Goal: Task Accomplishment & Management: Use online tool/utility

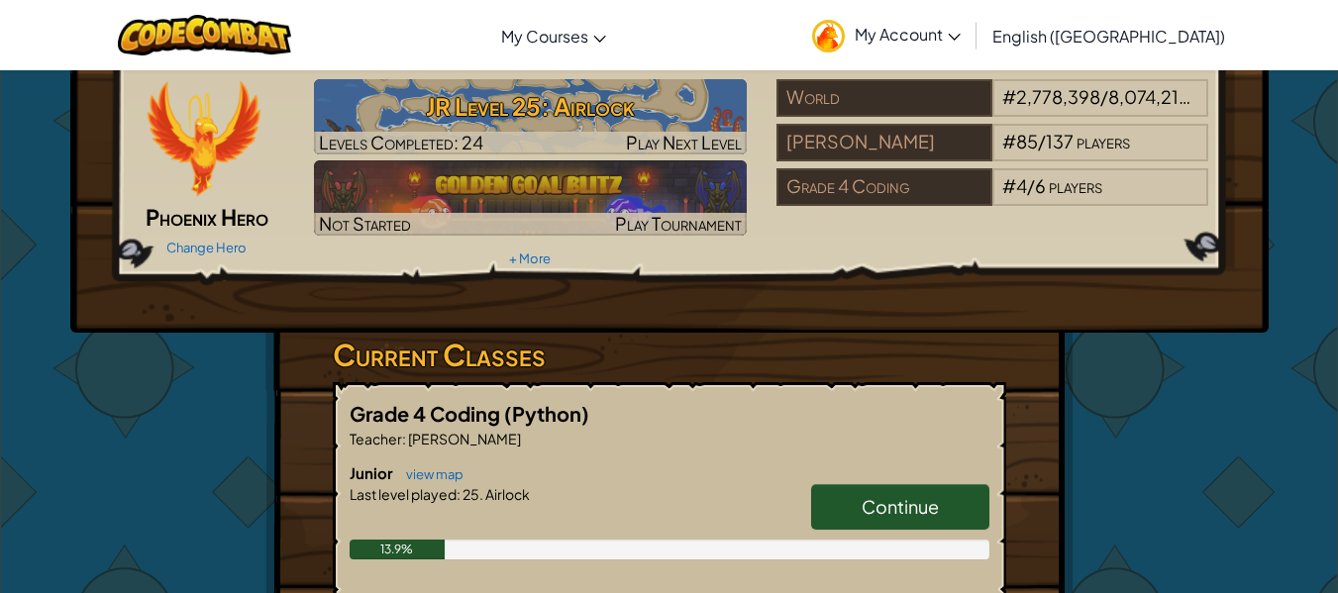
scroll to position [198, 0]
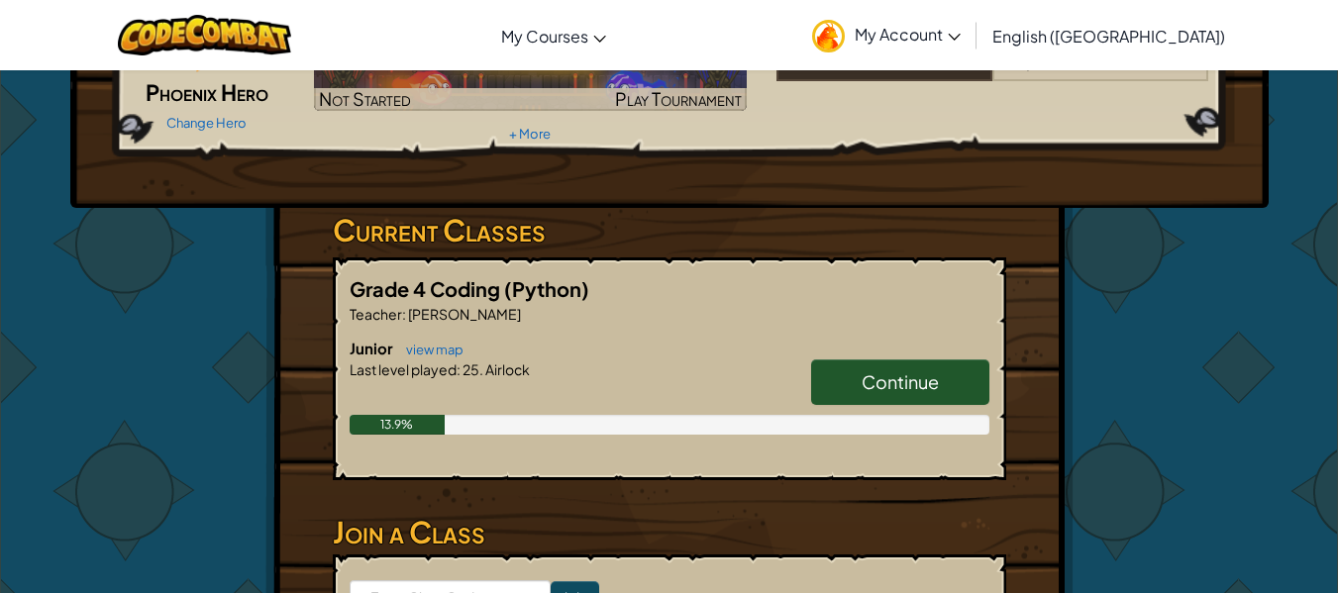
click at [874, 385] on span "Continue" at bounding box center [899, 381] width 77 height 23
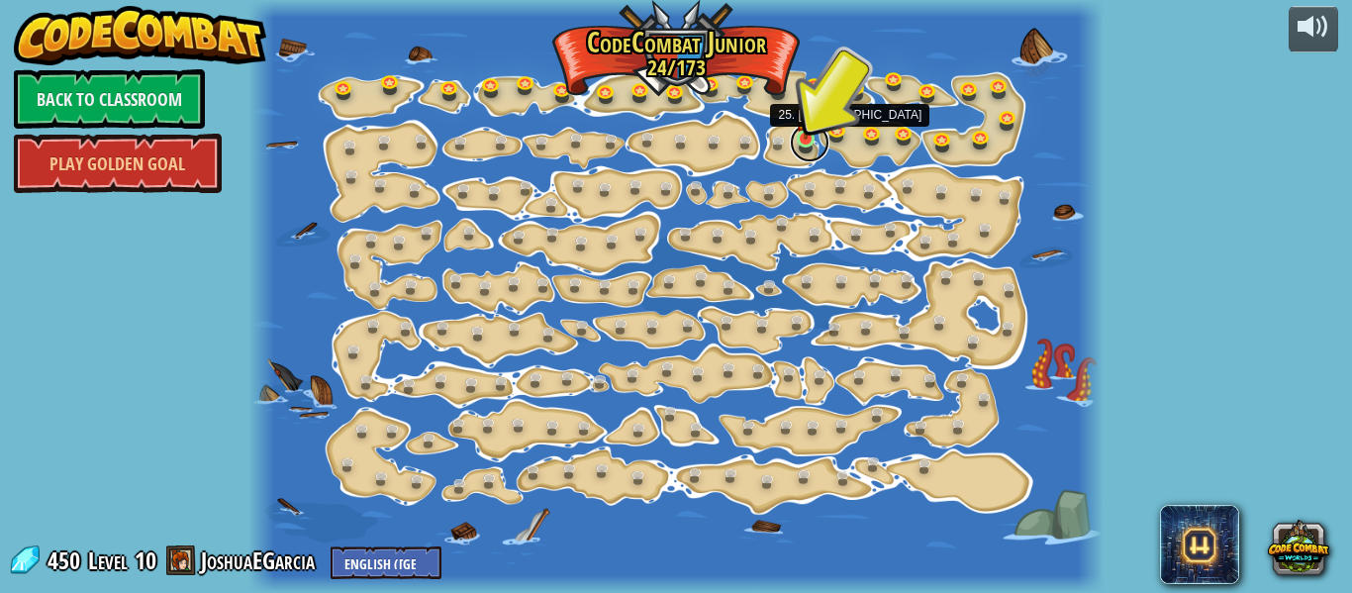
click at [795, 139] on link at bounding box center [810, 143] width 40 height 40
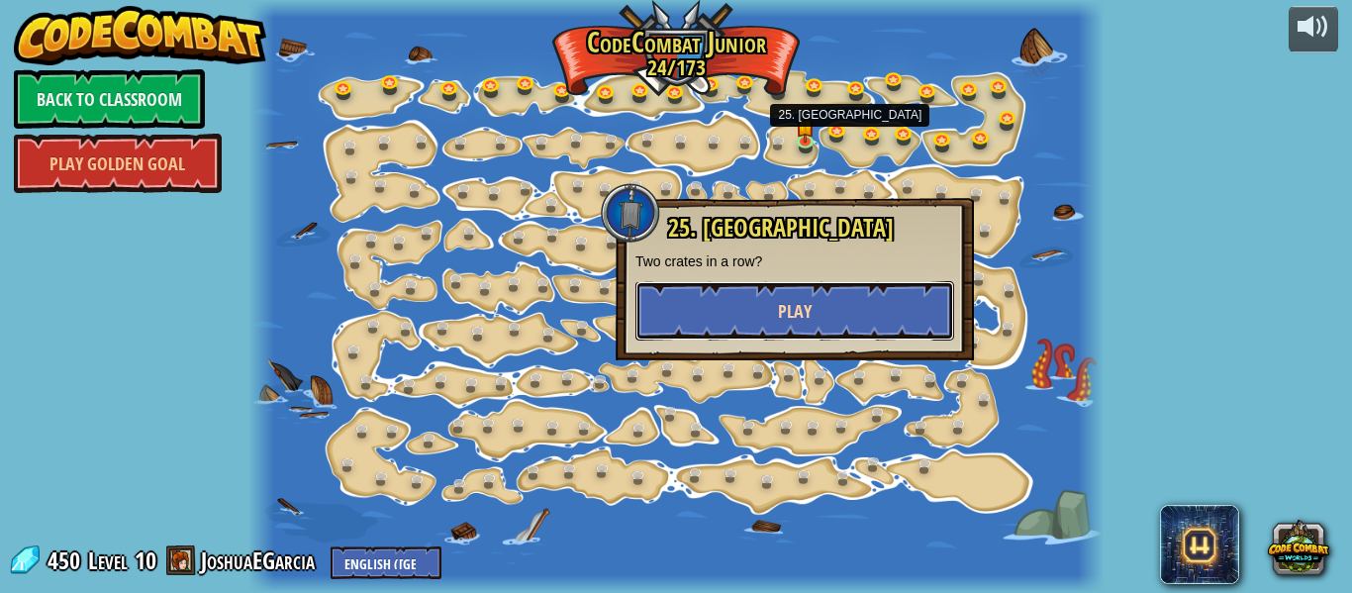
click at [723, 313] on button "Play" at bounding box center [795, 310] width 319 height 59
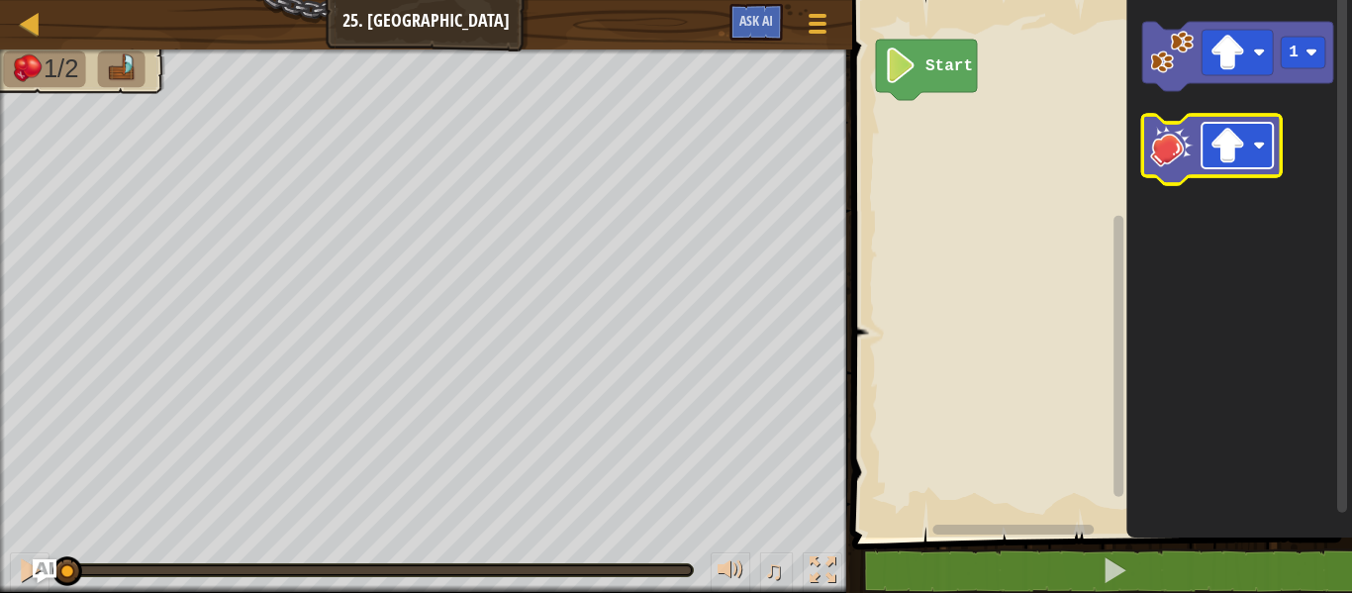
click at [1217, 147] on image "Blockly Workspace" at bounding box center [1228, 146] width 36 height 36
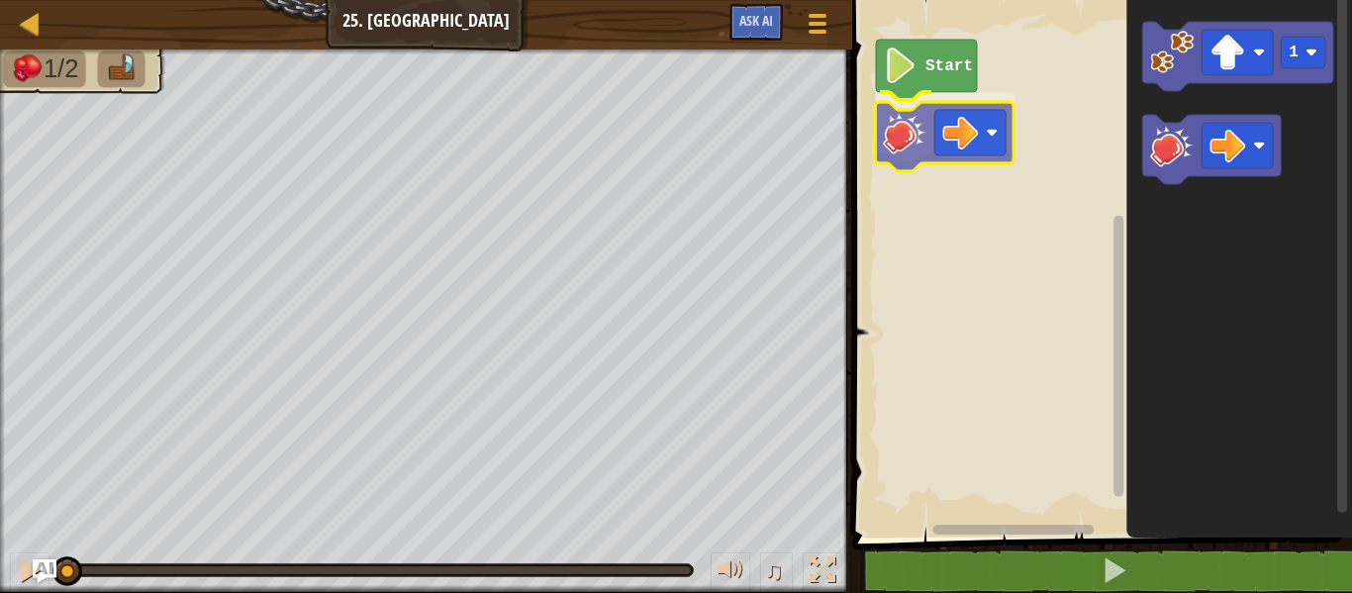
click at [891, 158] on div "Start 1" at bounding box center [1099, 264] width 506 height 548
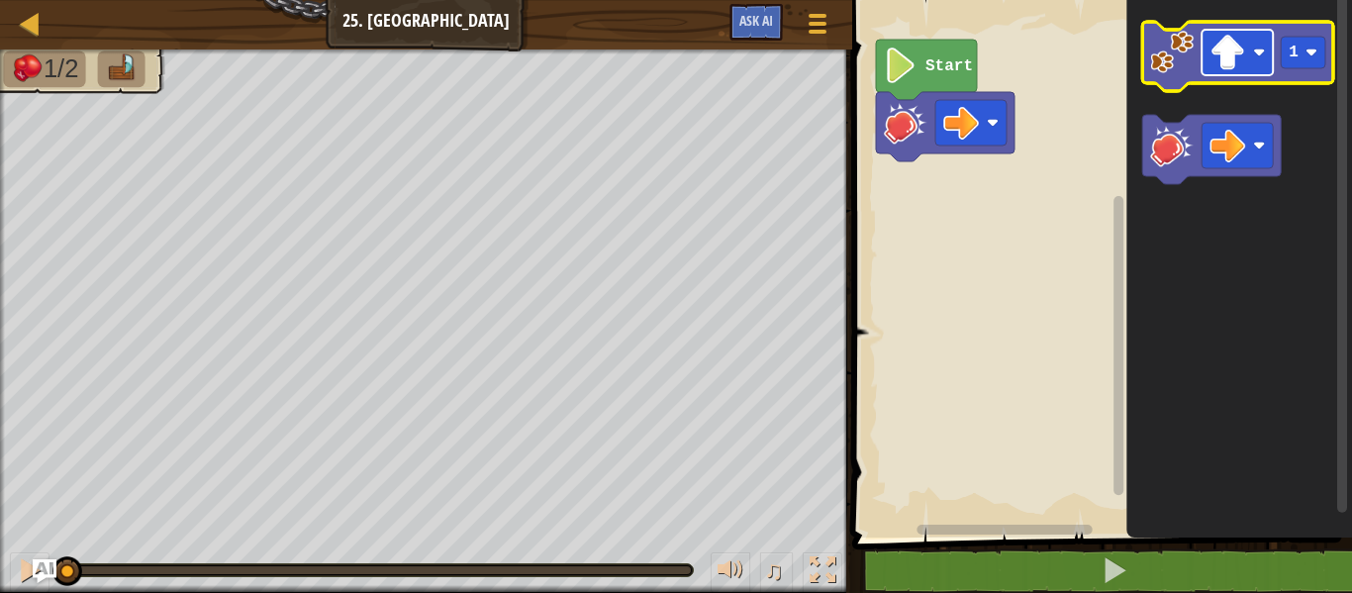
click at [1215, 71] on rect "Blockly Workspace" at bounding box center [1237, 53] width 71 height 46
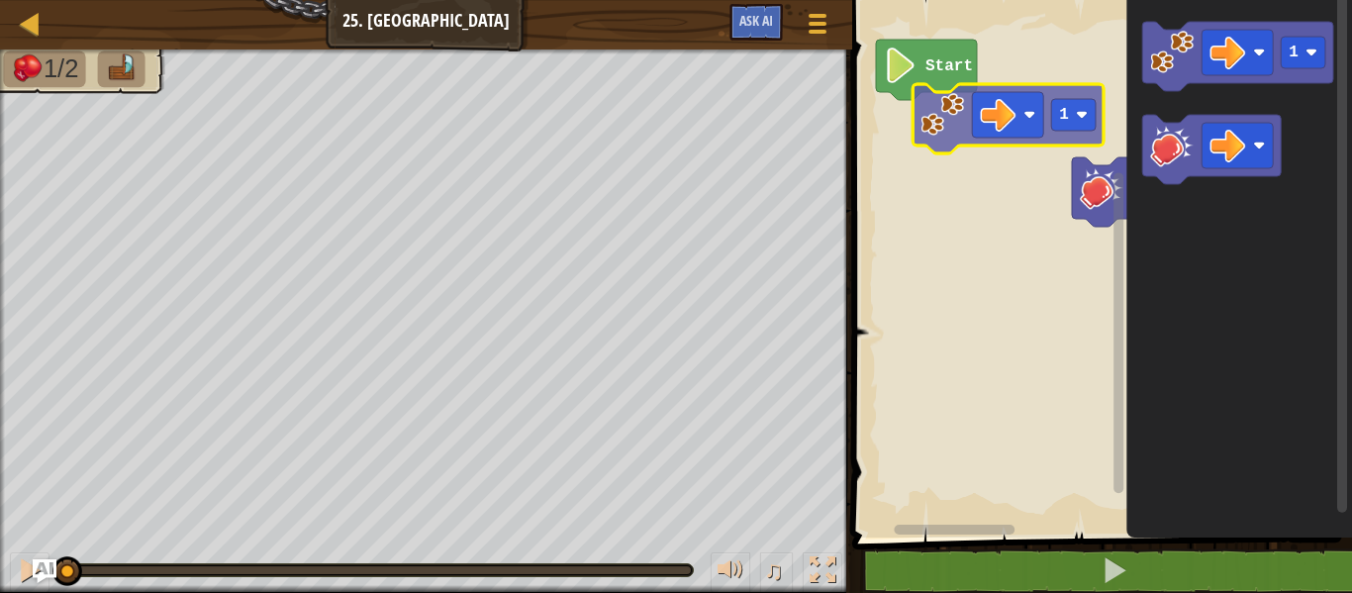
click at [897, 155] on div "Start 1 1" at bounding box center [1099, 264] width 506 height 548
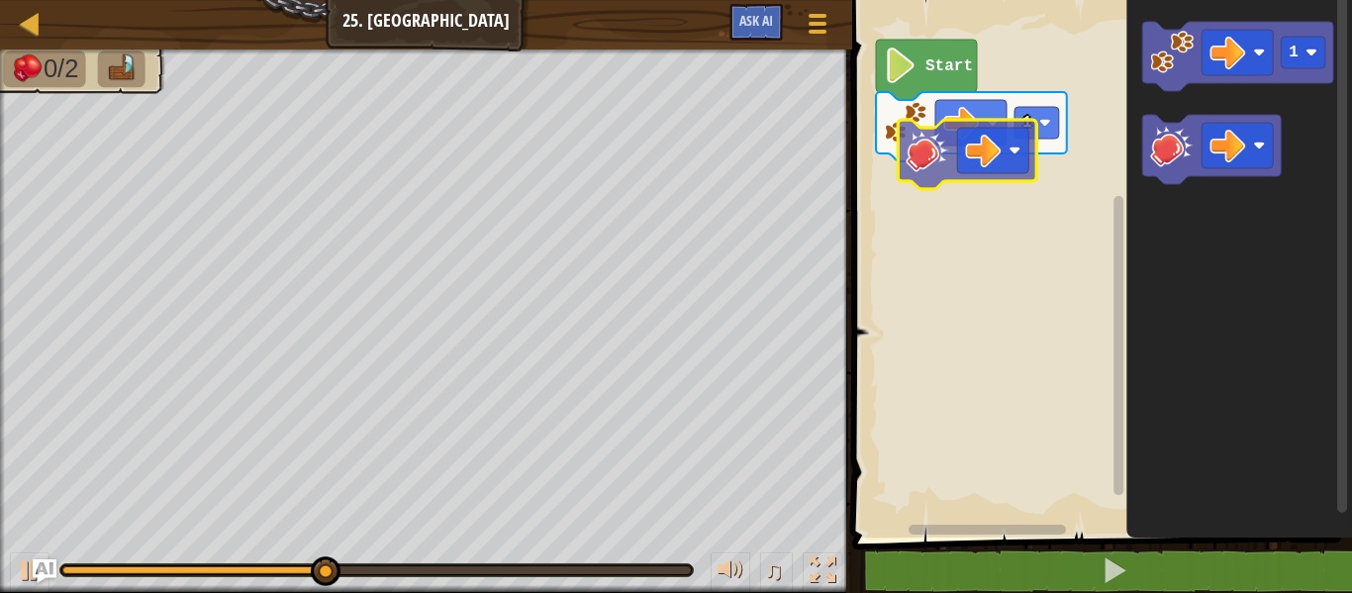
click at [912, 192] on div "Start 1 1" at bounding box center [1099, 264] width 506 height 548
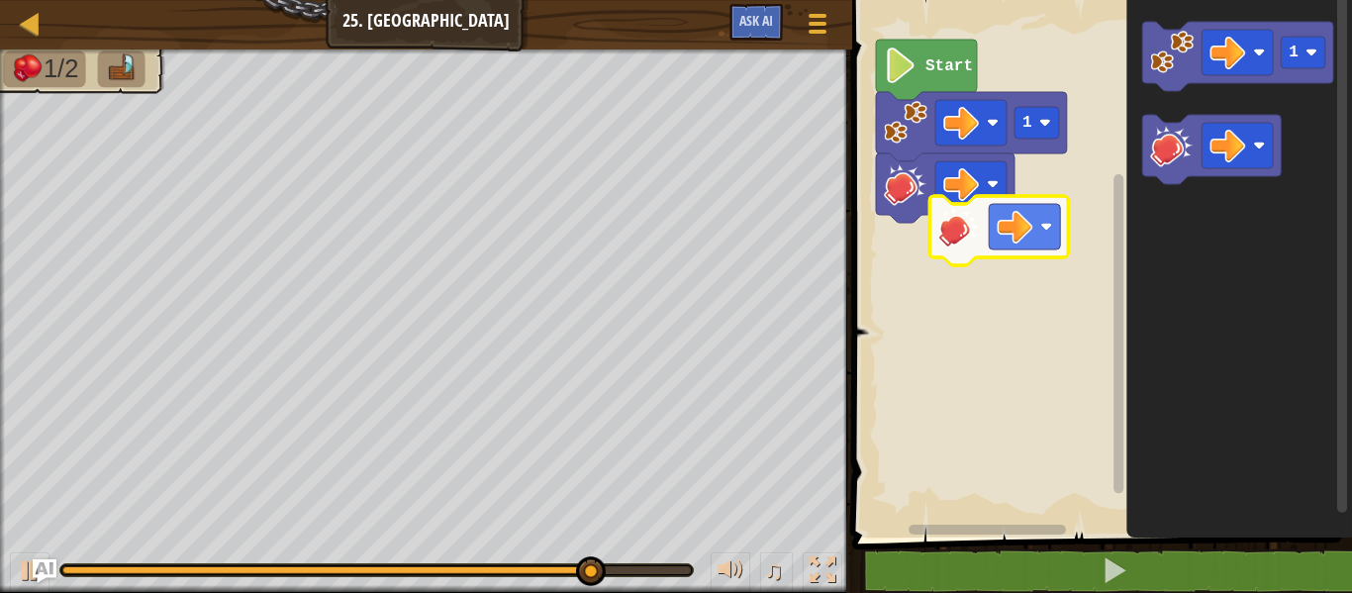
click at [916, 240] on div "Start 1 1" at bounding box center [1099, 264] width 506 height 548
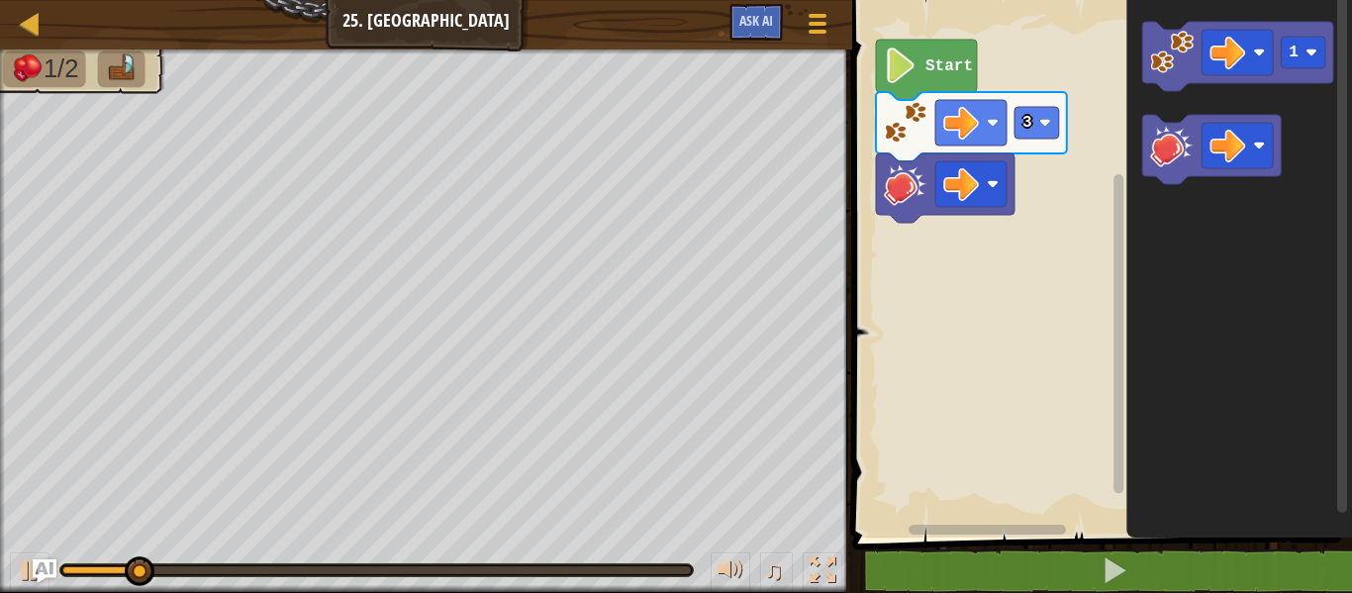
click at [932, 227] on rect "Blockly Workspace" at bounding box center [1099, 264] width 506 height 548
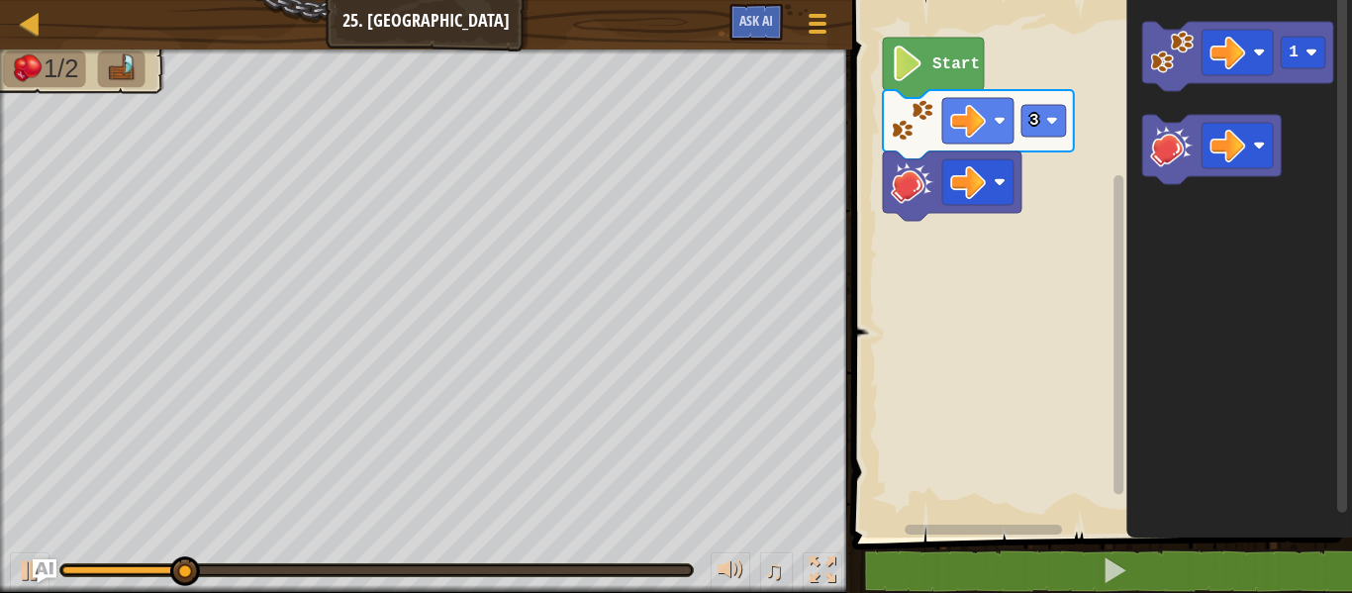
click at [932, 227] on rect "Blockly Workspace" at bounding box center [1099, 264] width 506 height 548
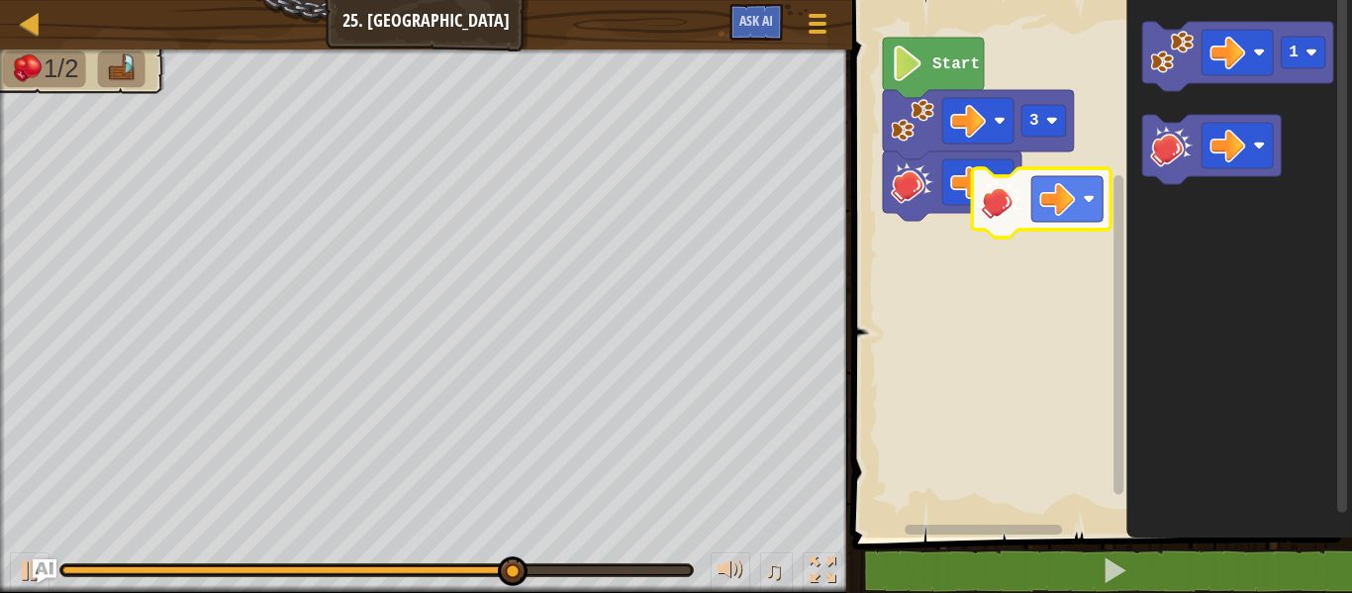
click at [964, 237] on div "Start 3 1" at bounding box center [1099, 264] width 506 height 548
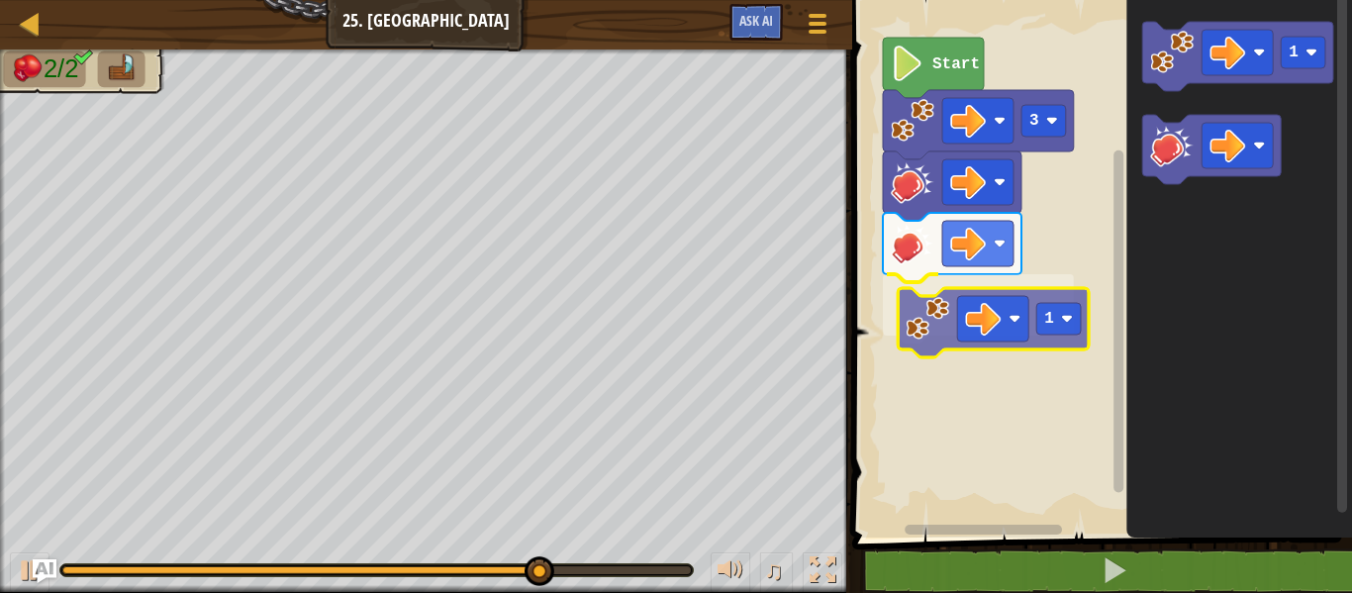
click at [897, 337] on div "1 3 Start 1 1" at bounding box center [1099, 264] width 506 height 548
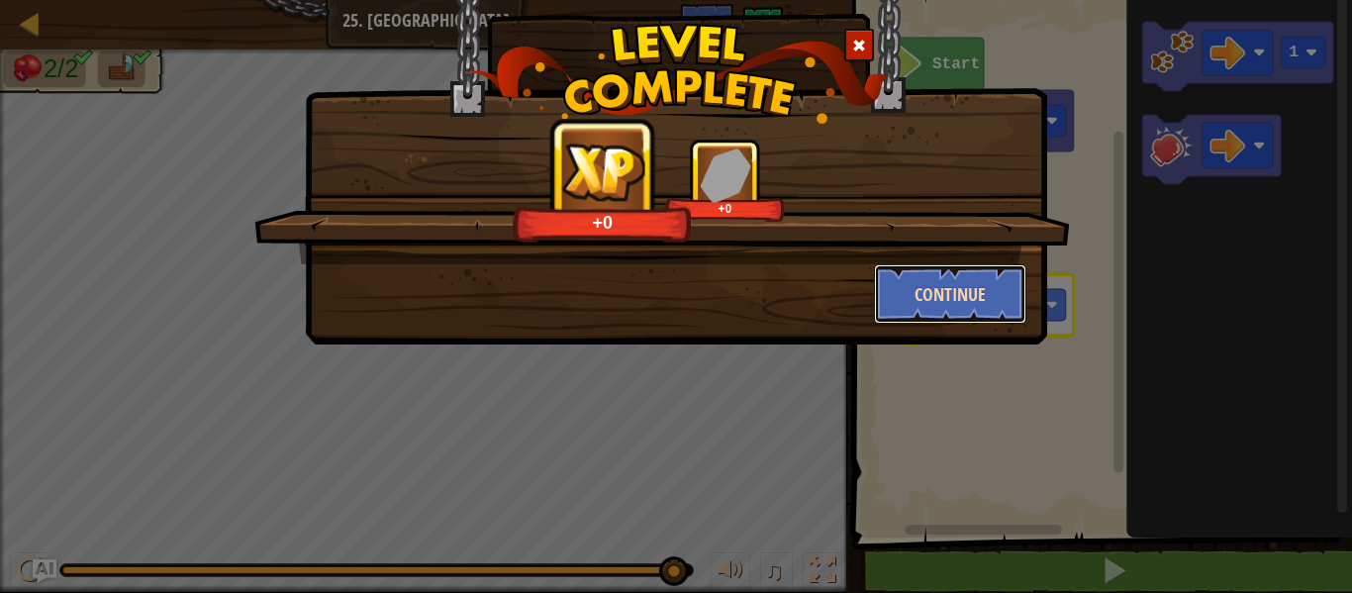
click at [925, 299] on button "Continue" at bounding box center [950, 293] width 153 height 59
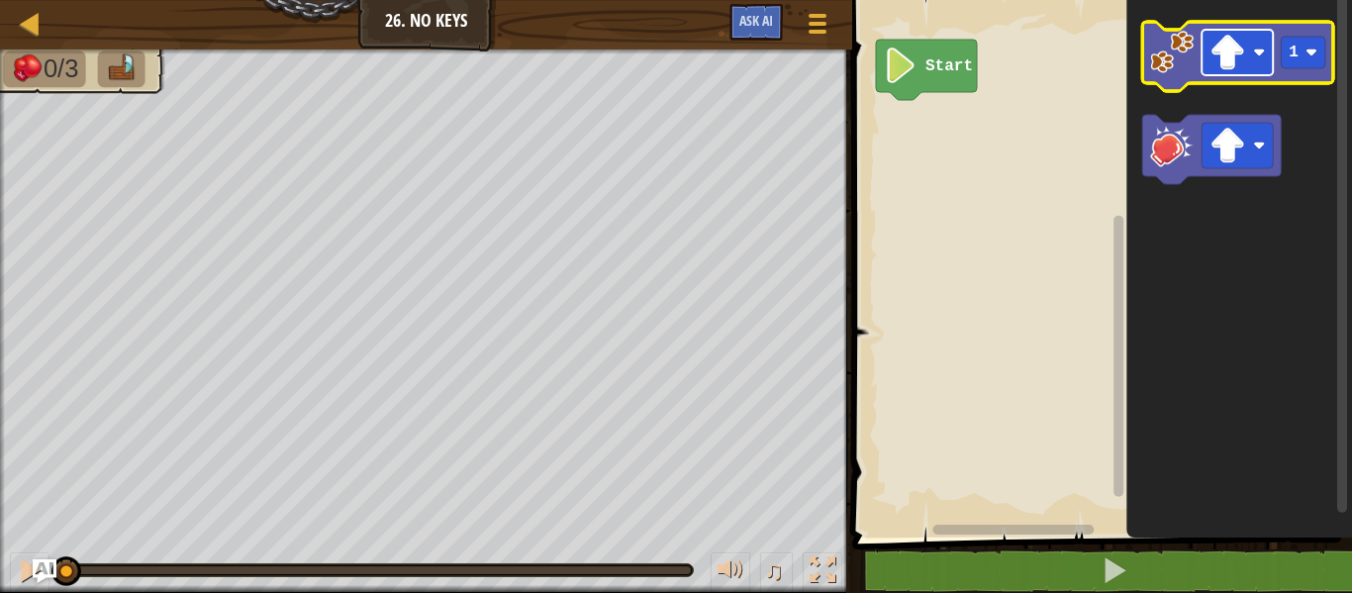
click at [1254, 66] on rect "Blockly Workspace" at bounding box center [1237, 53] width 71 height 46
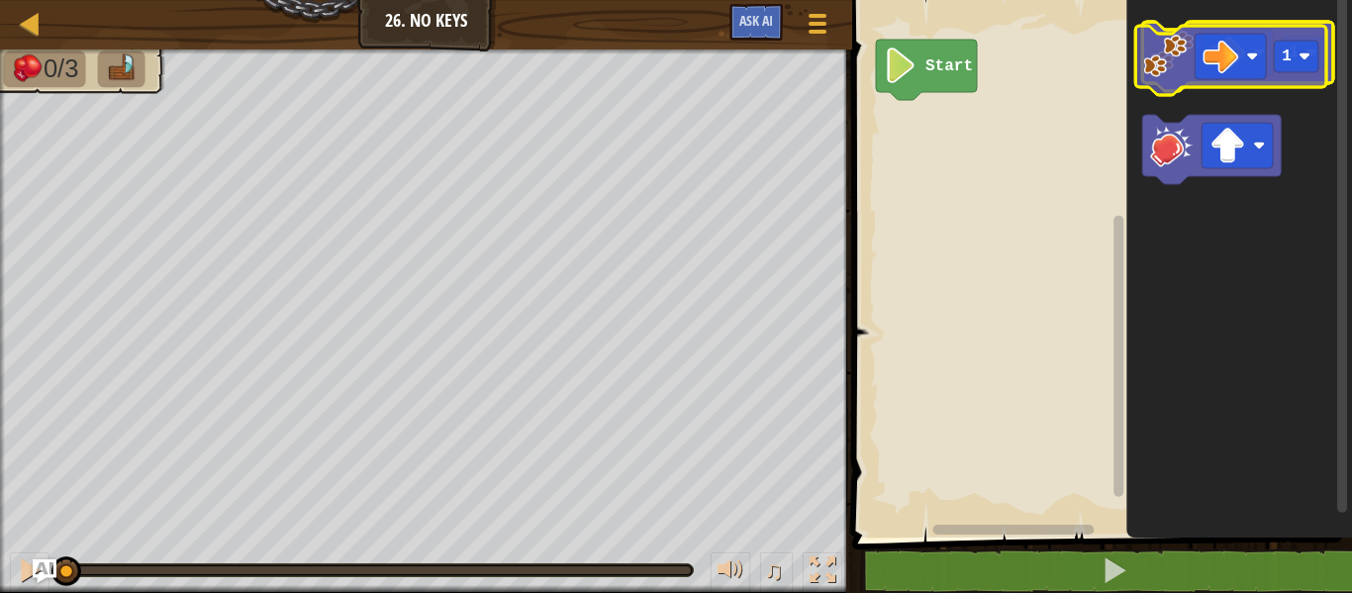
click at [1186, 53] on image "Blockly Workspace" at bounding box center [1172, 53] width 44 height 44
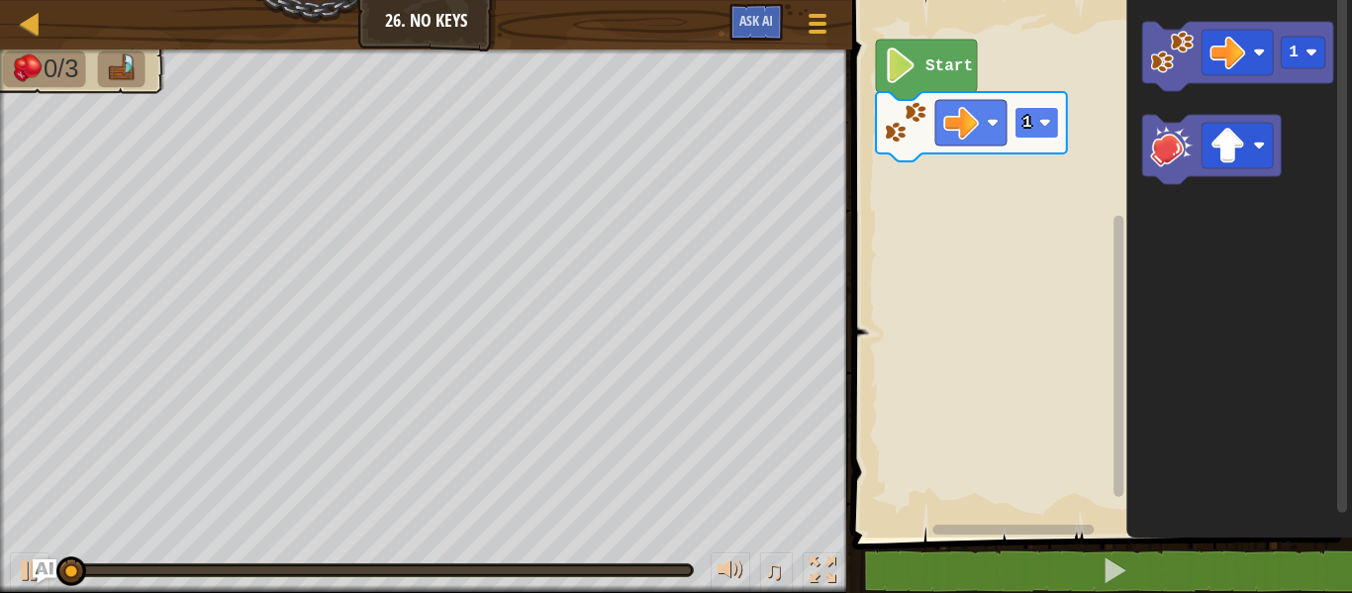
click at [1037, 120] on rect "Blockly Workspace" at bounding box center [1037, 123] width 45 height 32
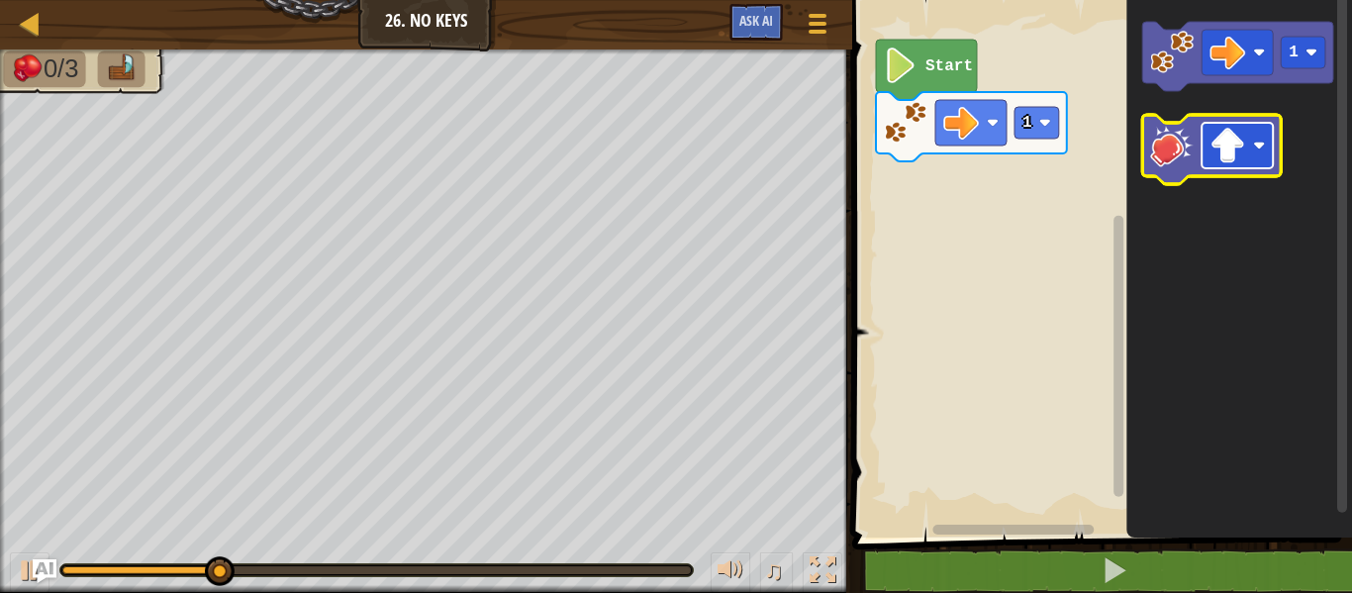
click at [1255, 151] on image "Blockly Workspace" at bounding box center [1259, 146] width 12 height 12
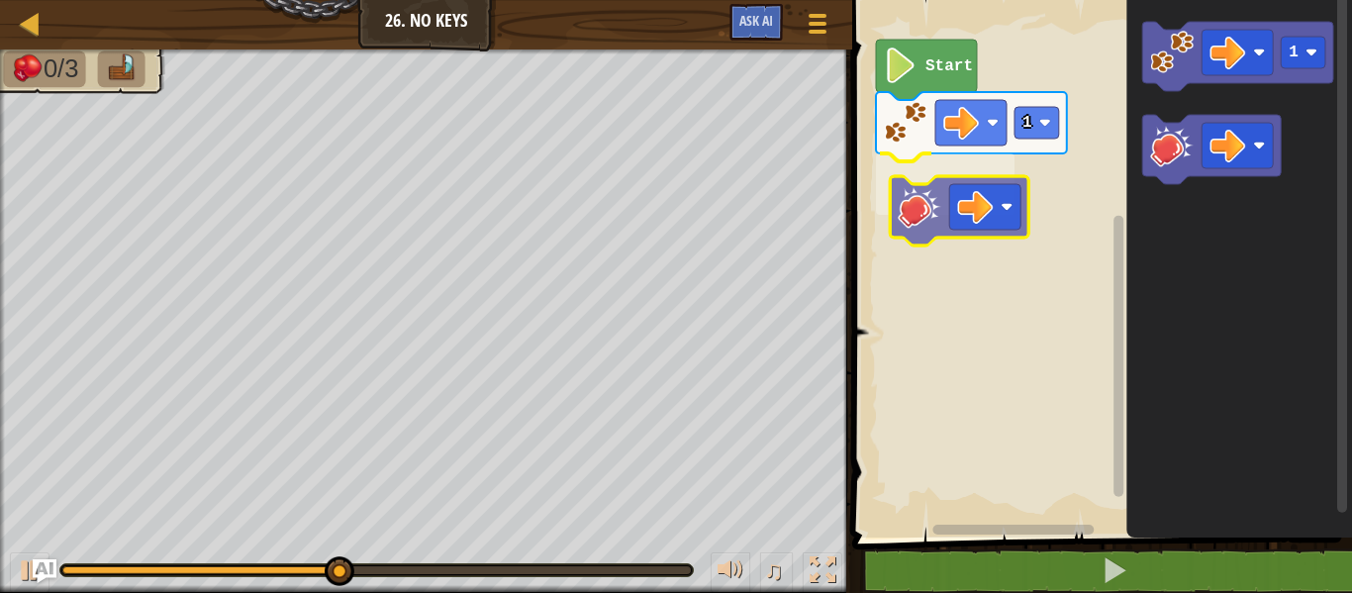
click at [915, 211] on div "Start 1 1" at bounding box center [1099, 264] width 506 height 548
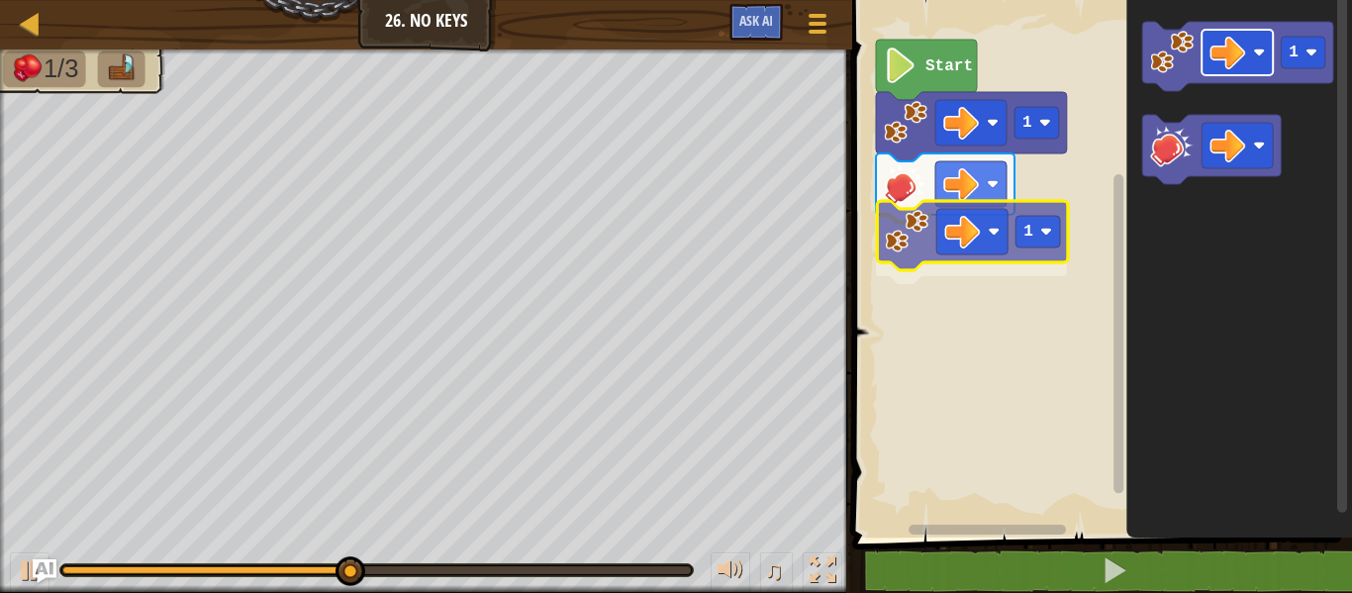
click at [936, 251] on div "Start 1 1 1 1" at bounding box center [1099, 264] width 506 height 548
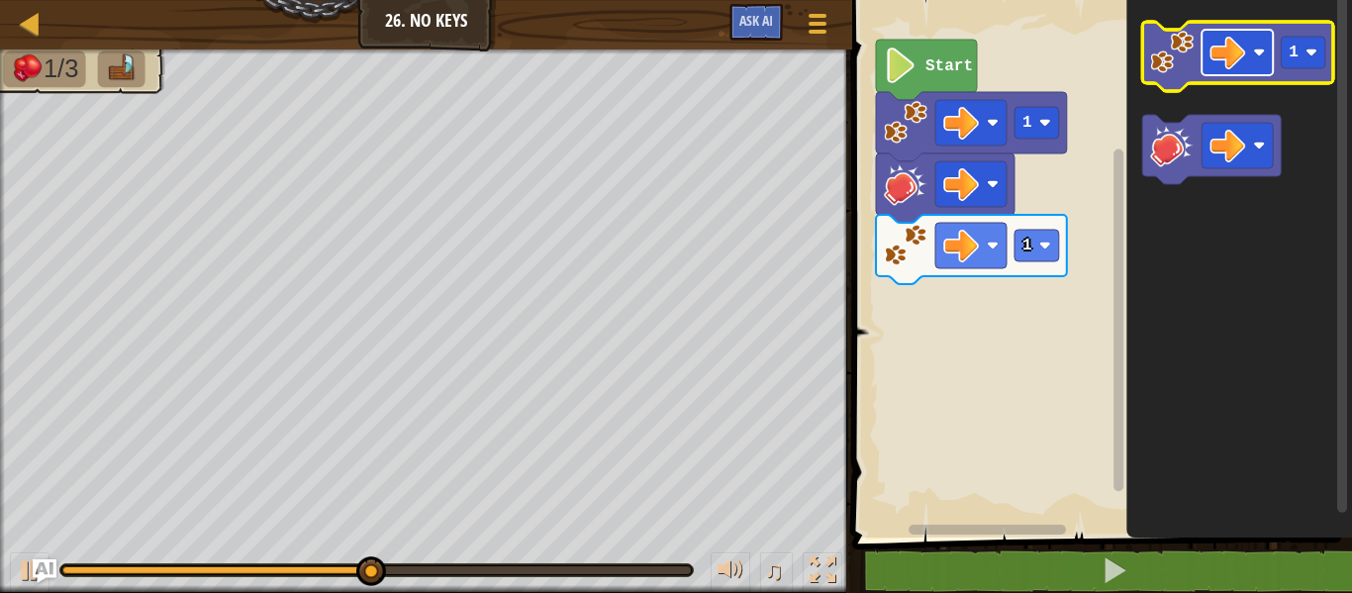
click at [1223, 35] on image "Blockly Workspace" at bounding box center [1228, 53] width 36 height 36
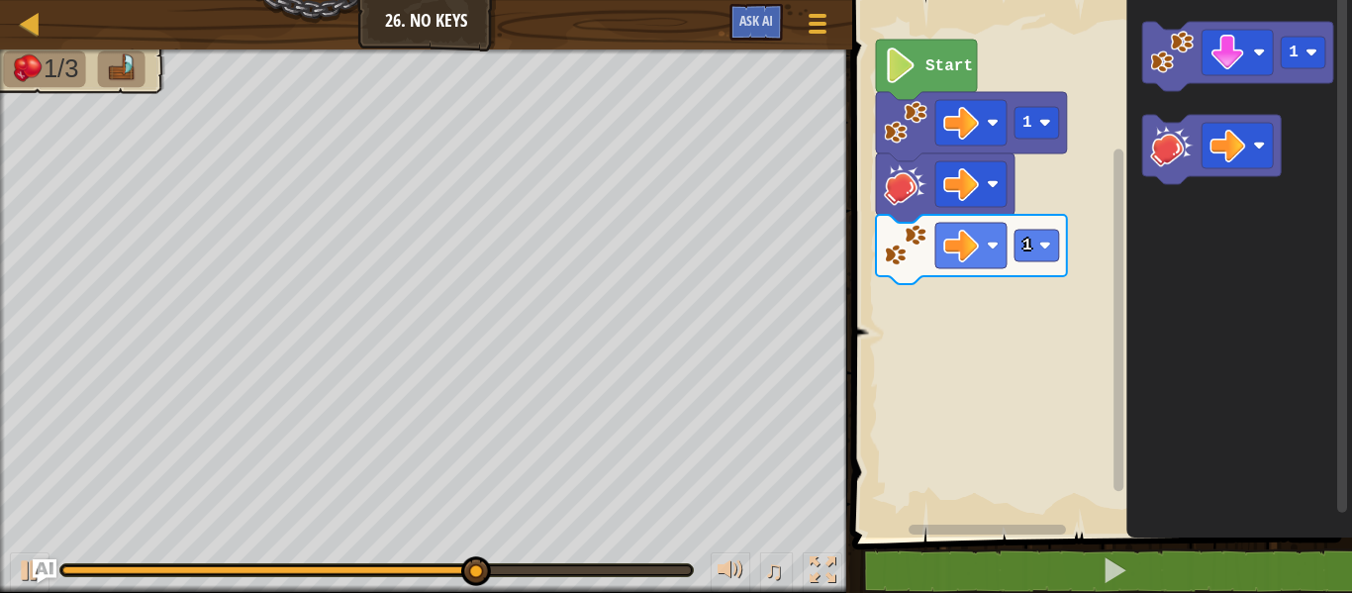
click at [1132, 95] on icon "1" at bounding box center [1240, 264] width 226 height 548
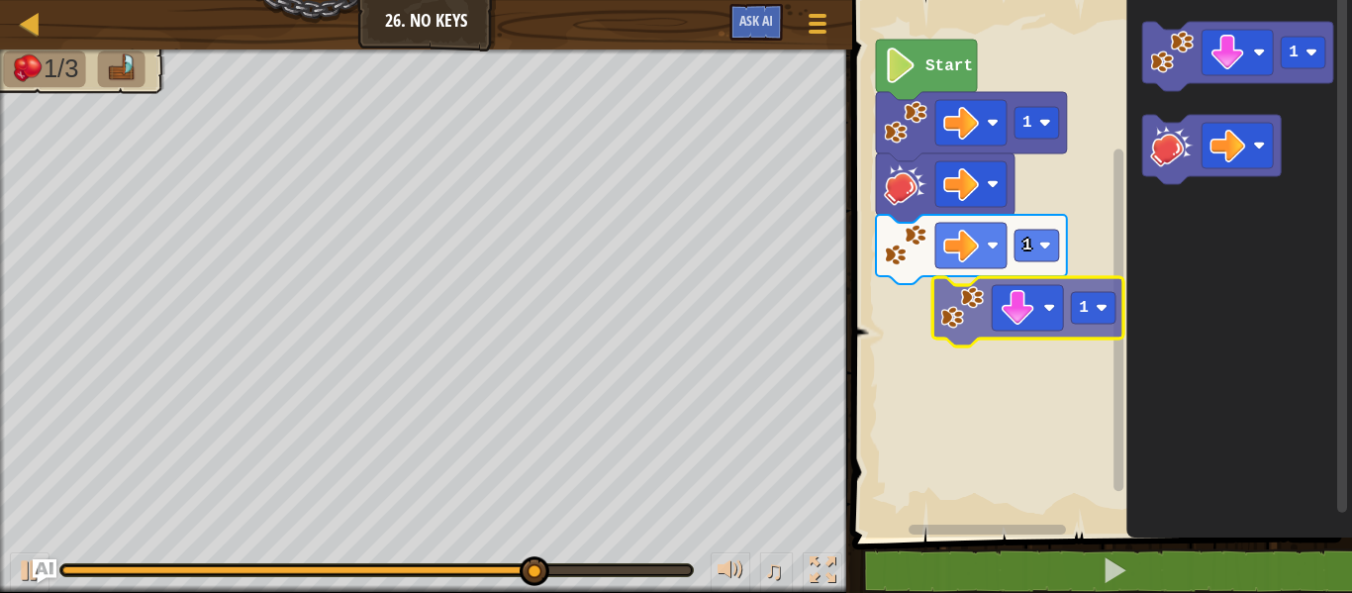
click at [942, 334] on div "Start 1 1 1 1" at bounding box center [1099, 264] width 506 height 548
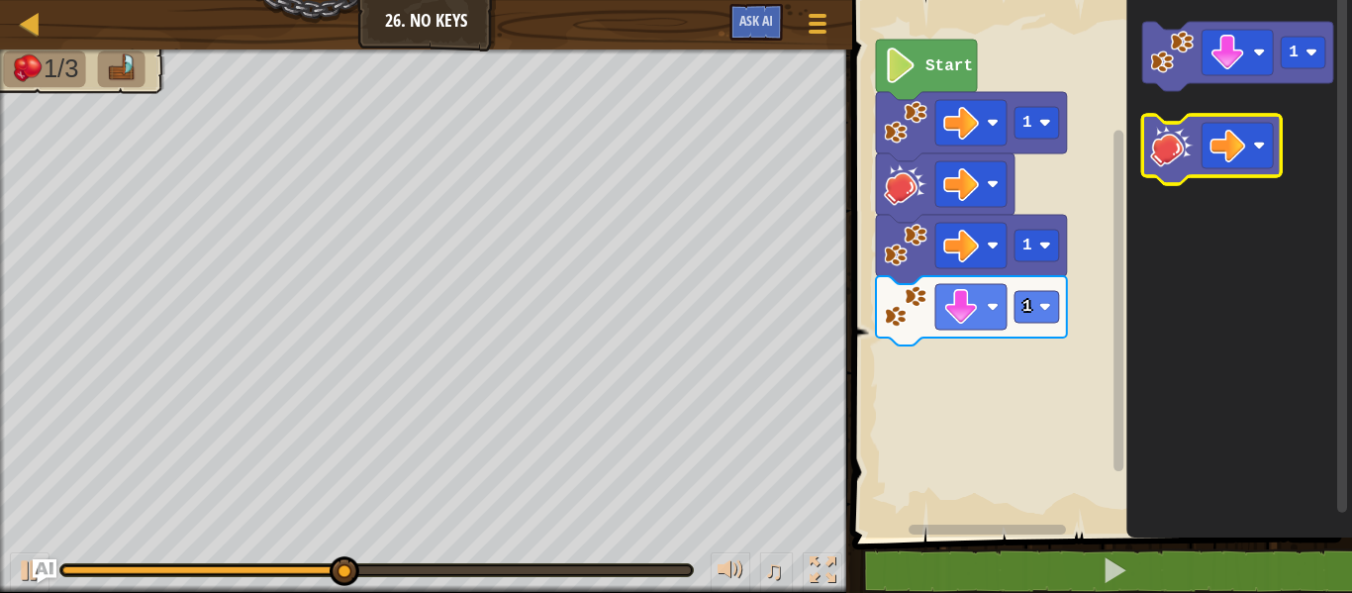
click at [1152, 163] on image "Blockly Workspace" at bounding box center [1172, 146] width 44 height 44
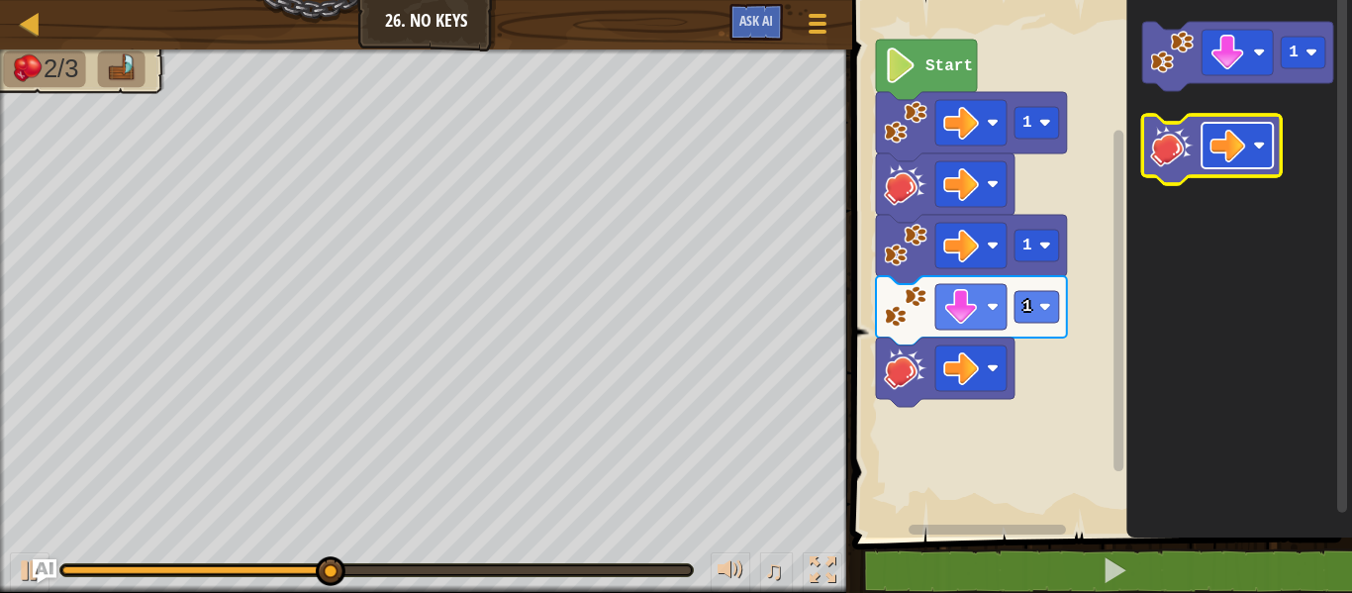
click at [1215, 149] on image "Blockly Workspace" at bounding box center [1228, 146] width 36 height 36
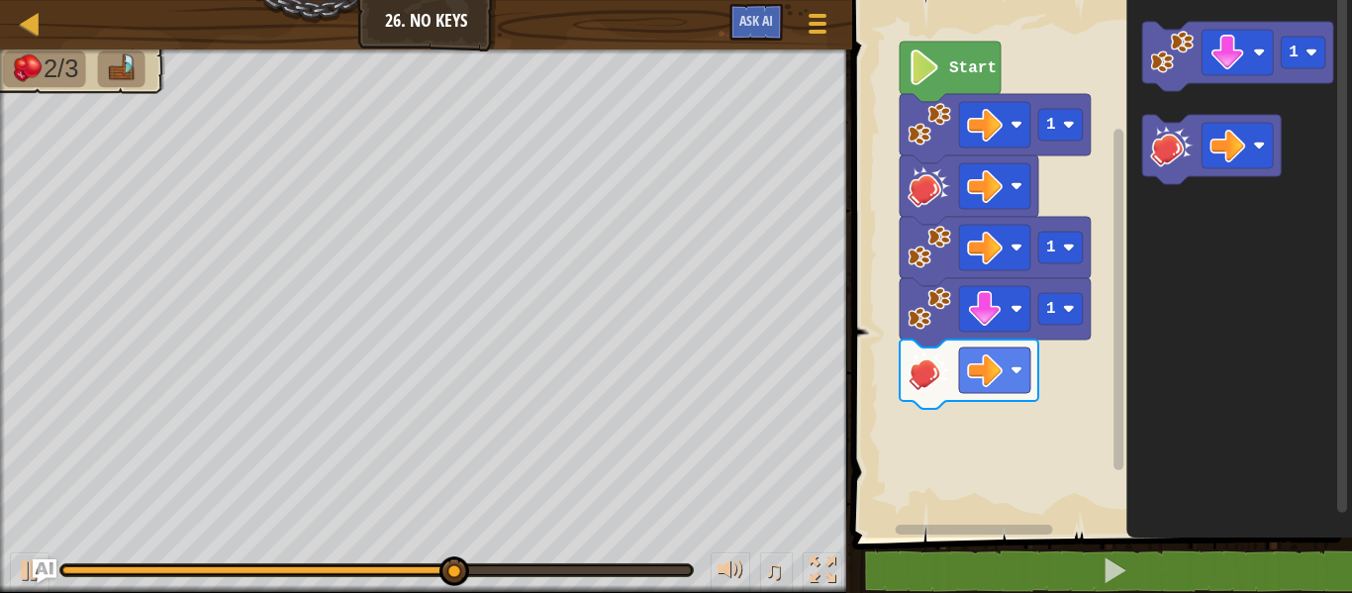
click at [884, 383] on rect "Blockly Workspace" at bounding box center [1099, 264] width 506 height 548
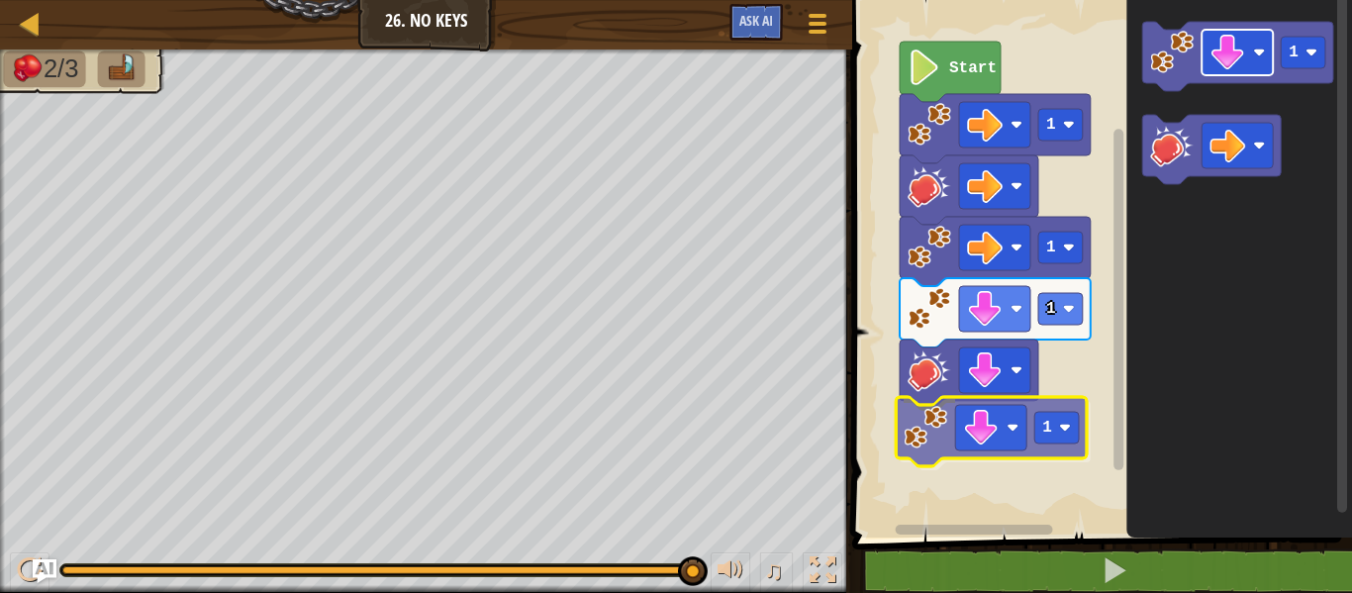
click at [944, 465] on div "Start 1 1 1 1 1 1" at bounding box center [1099, 264] width 506 height 548
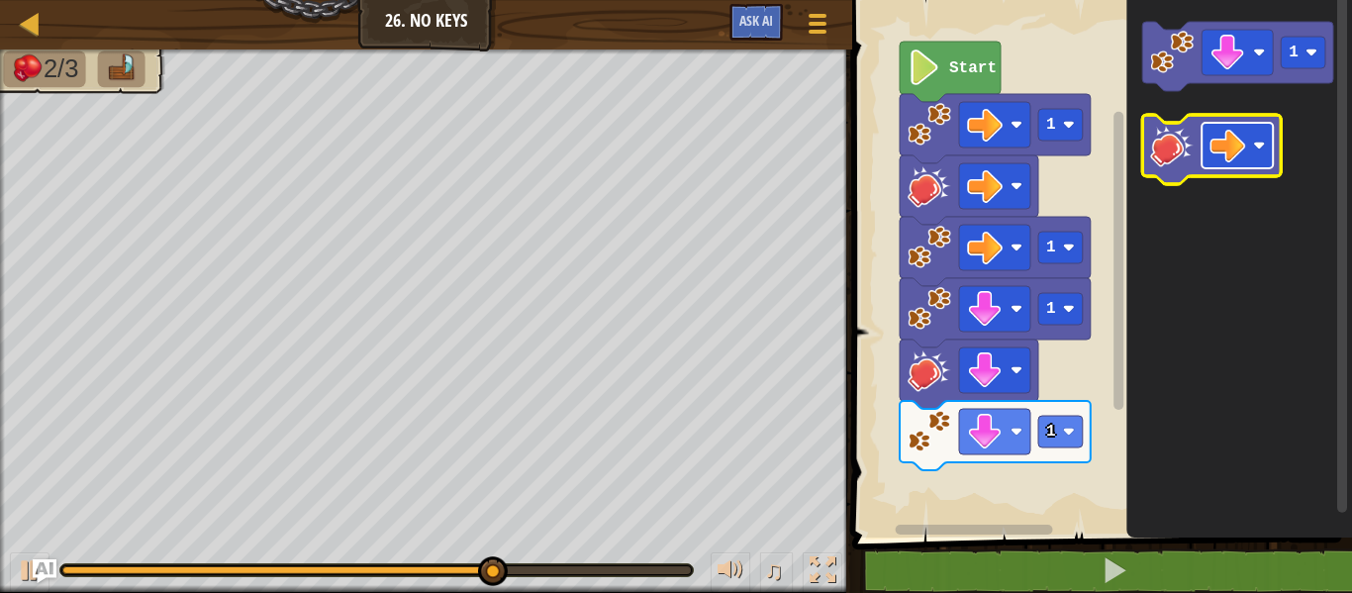
click at [1227, 168] on rect "Blockly Workspace" at bounding box center [1237, 146] width 71 height 46
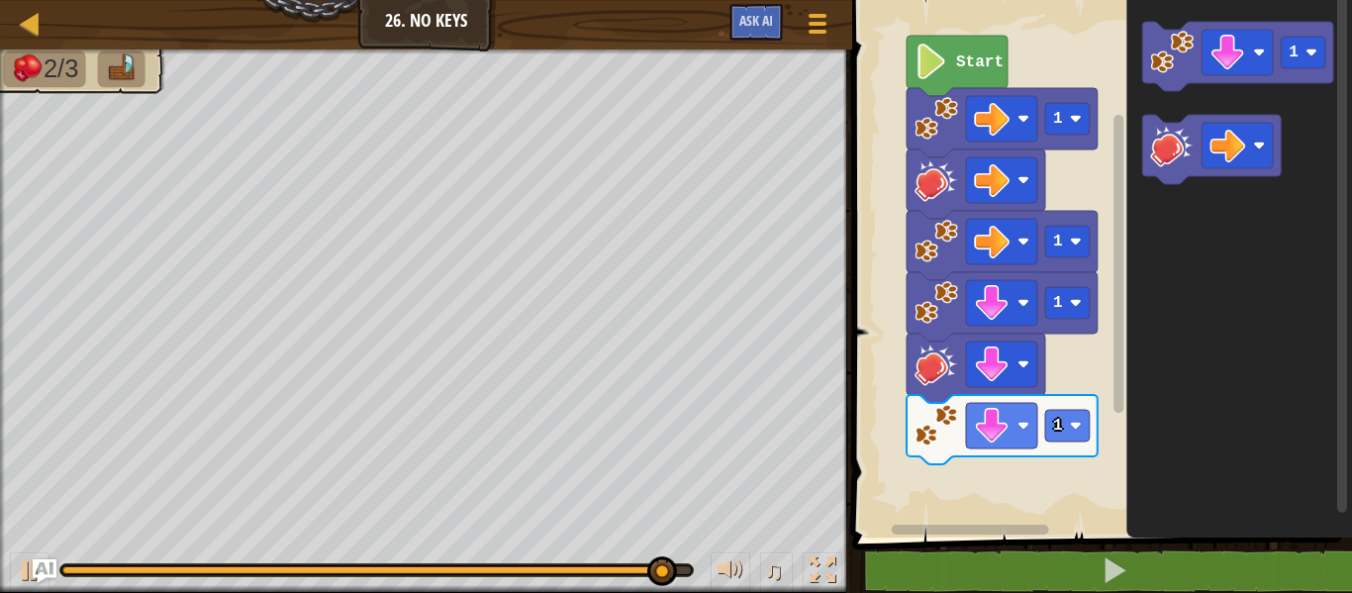
click at [1112, 369] on div "1 1 1 1 Start 1" at bounding box center [1099, 264] width 506 height 548
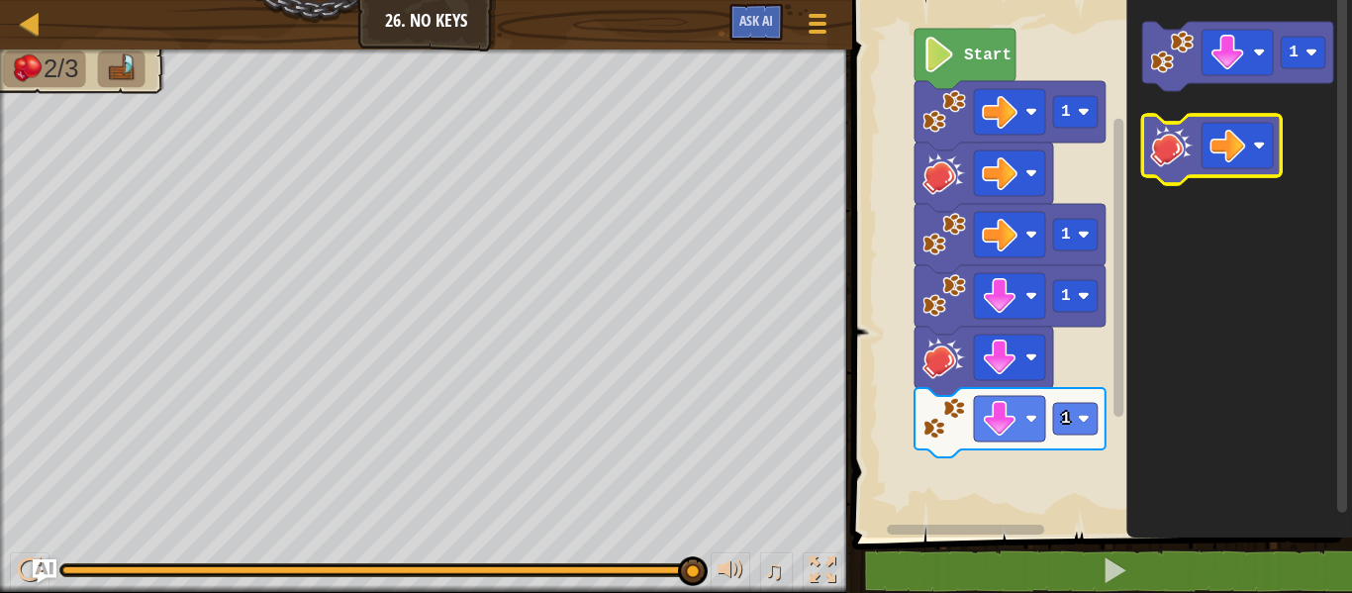
click at [1198, 159] on icon "Blockly Workspace" at bounding box center [1212, 149] width 139 height 69
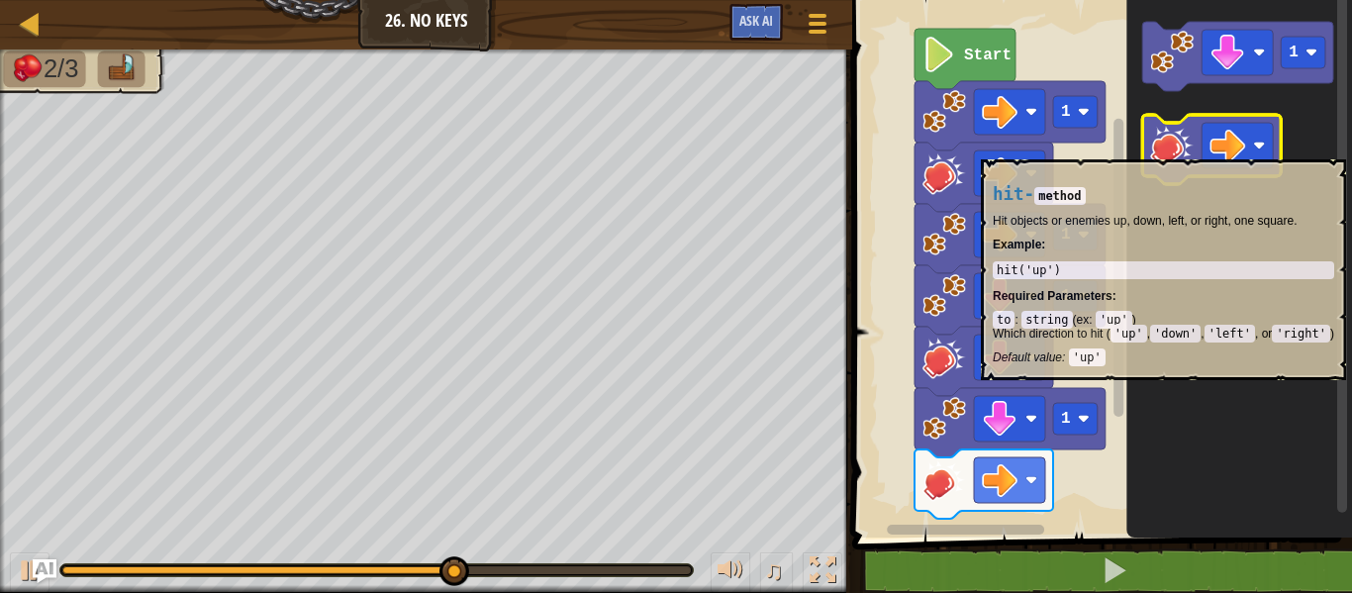
click at [1188, 149] on image "Blockly Workspace" at bounding box center [1172, 146] width 44 height 44
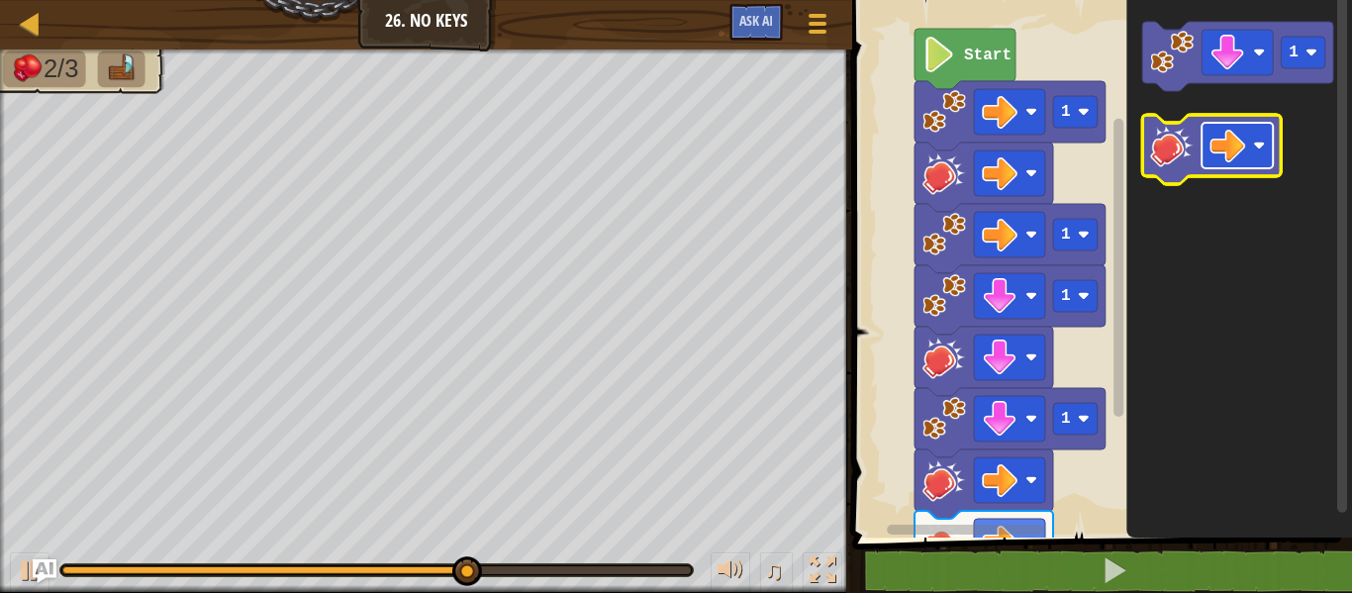
click at [1225, 151] on image "Blockly Workspace" at bounding box center [1228, 146] width 36 height 36
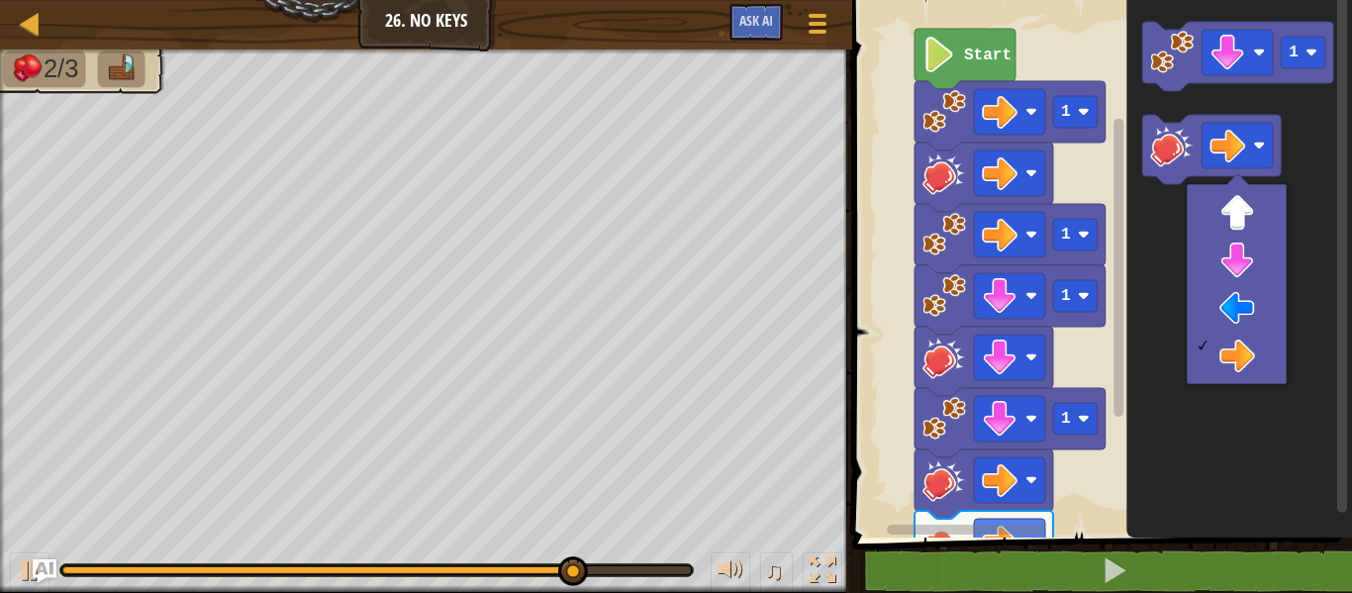
click at [1007, 523] on icon "Blockly Workspace" at bounding box center [979, 530] width 264 height 15
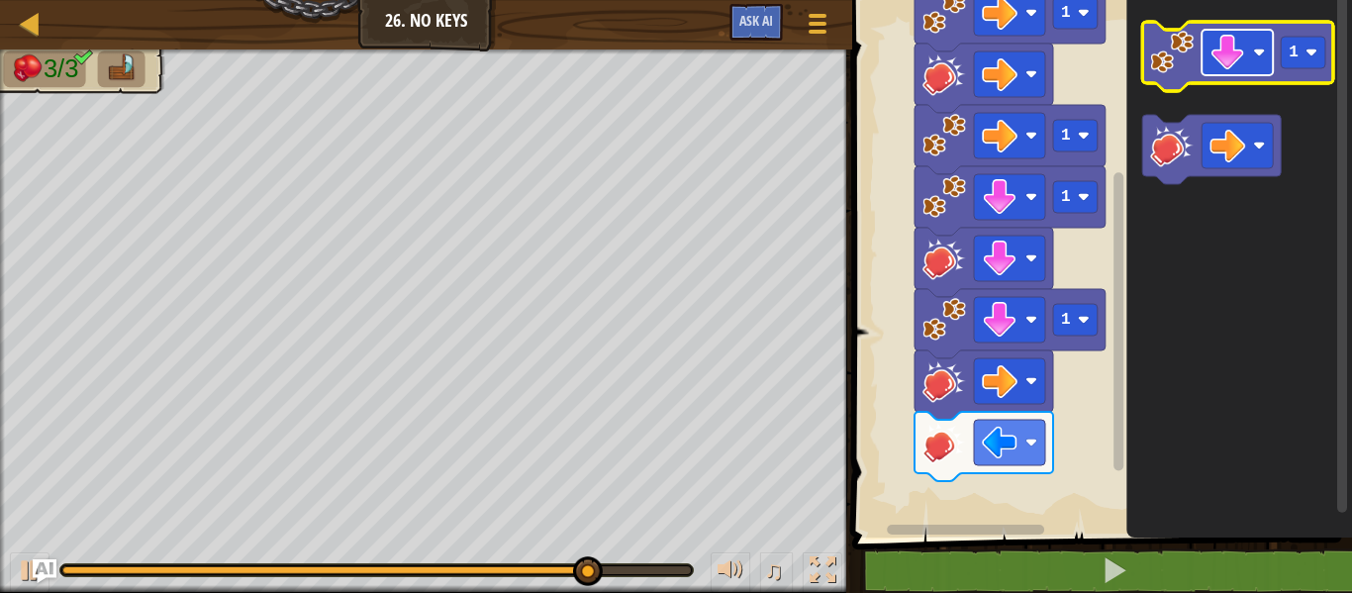
click at [1253, 60] on rect "Blockly Workspace" at bounding box center [1237, 53] width 71 height 46
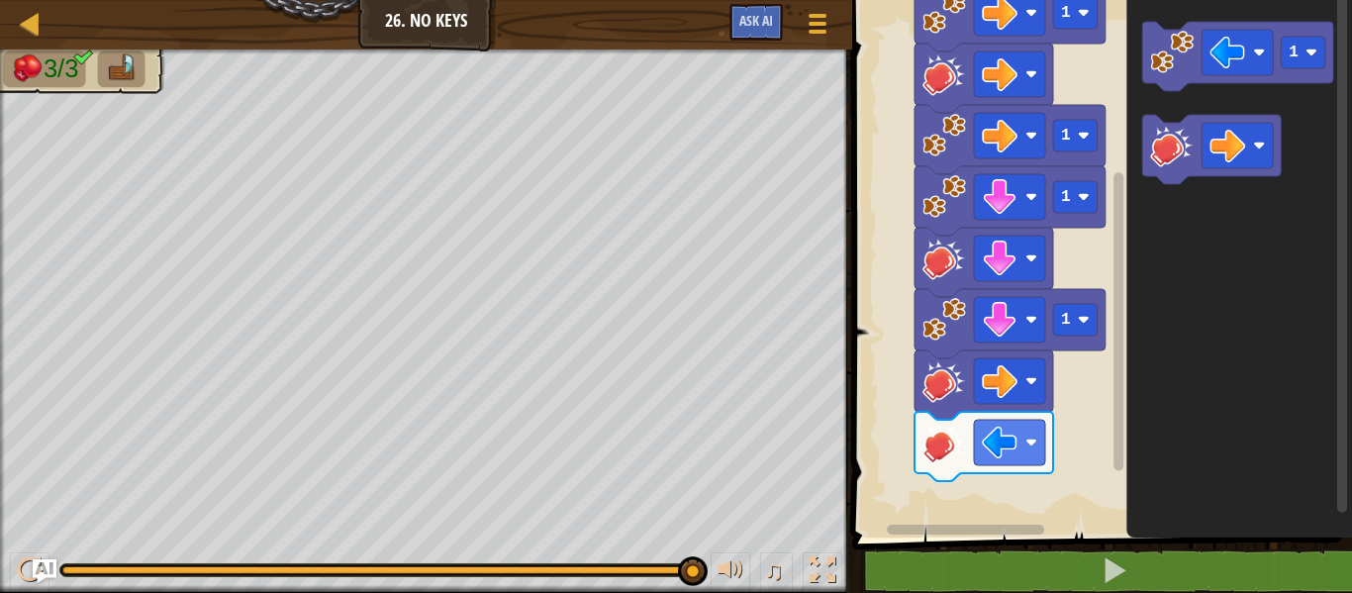
click at [1048, 340] on div "Start 1 1 1 1 1" at bounding box center [1099, 264] width 506 height 548
click at [1124, 222] on div "Start 1 1 1 1 1" at bounding box center [1099, 264] width 506 height 548
click at [1123, 158] on div "Start 1 1 1 1 1" at bounding box center [1099, 264] width 506 height 548
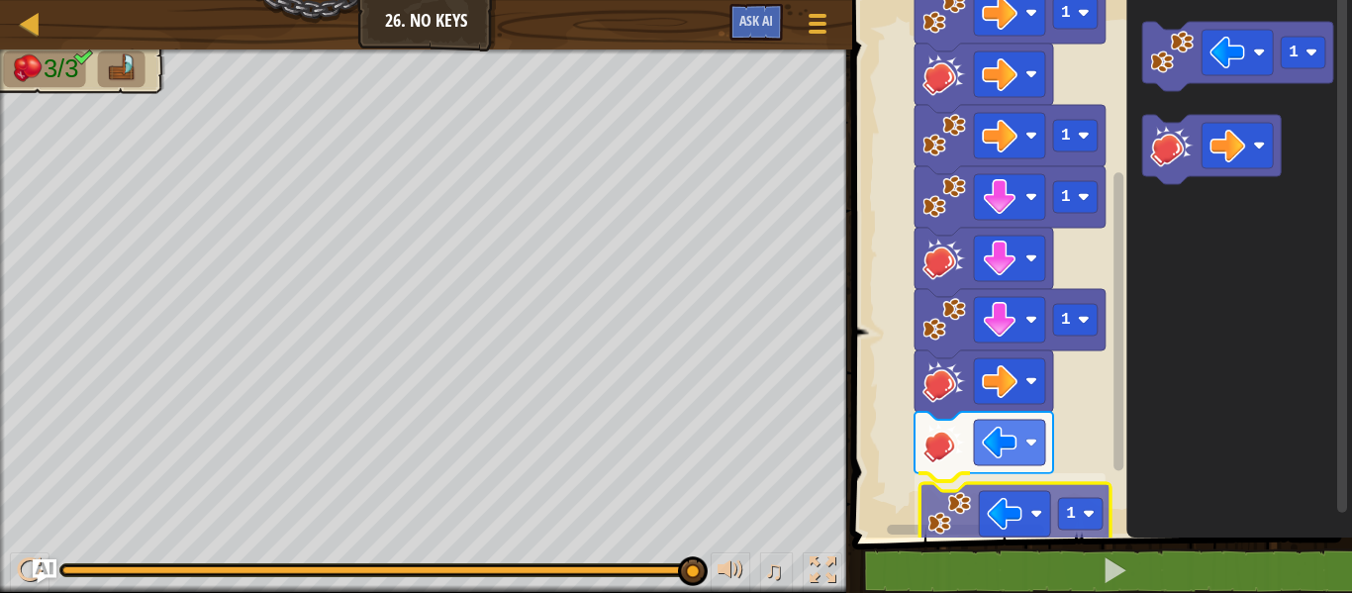
click at [947, 513] on div "Start 1 1 1 1 1 1 1" at bounding box center [1099, 264] width 506 height 548
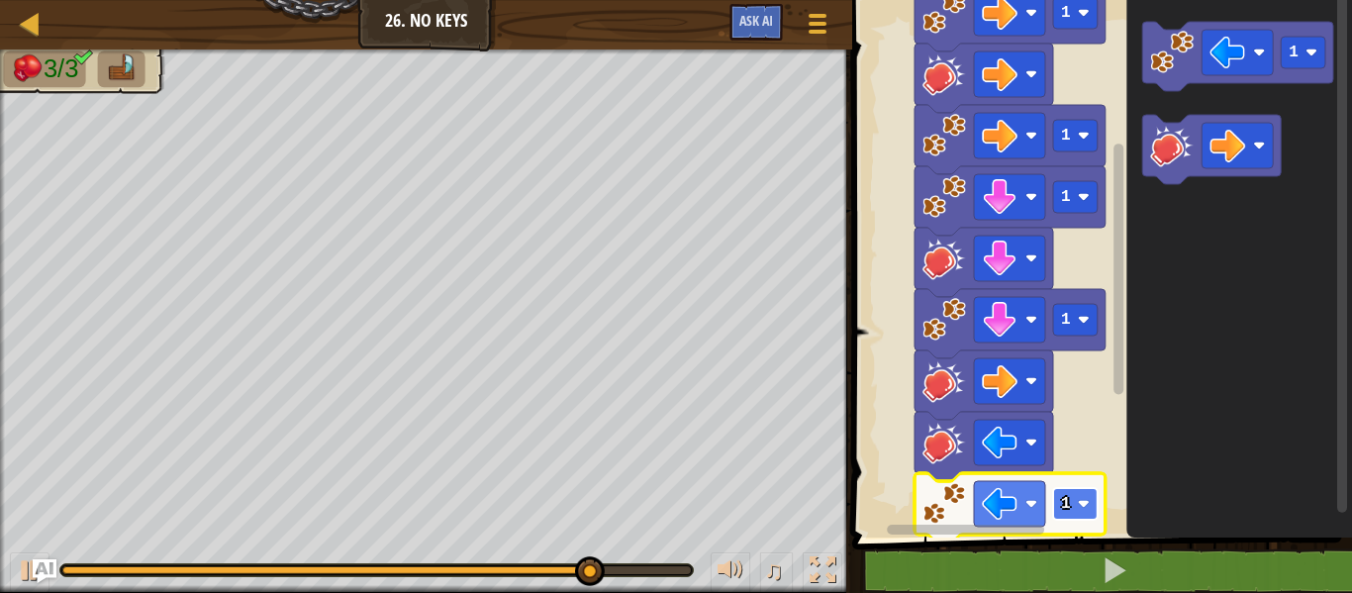
click at [1065, 503] on text "1" at bounding box center [1066, 504] width 10 height 18
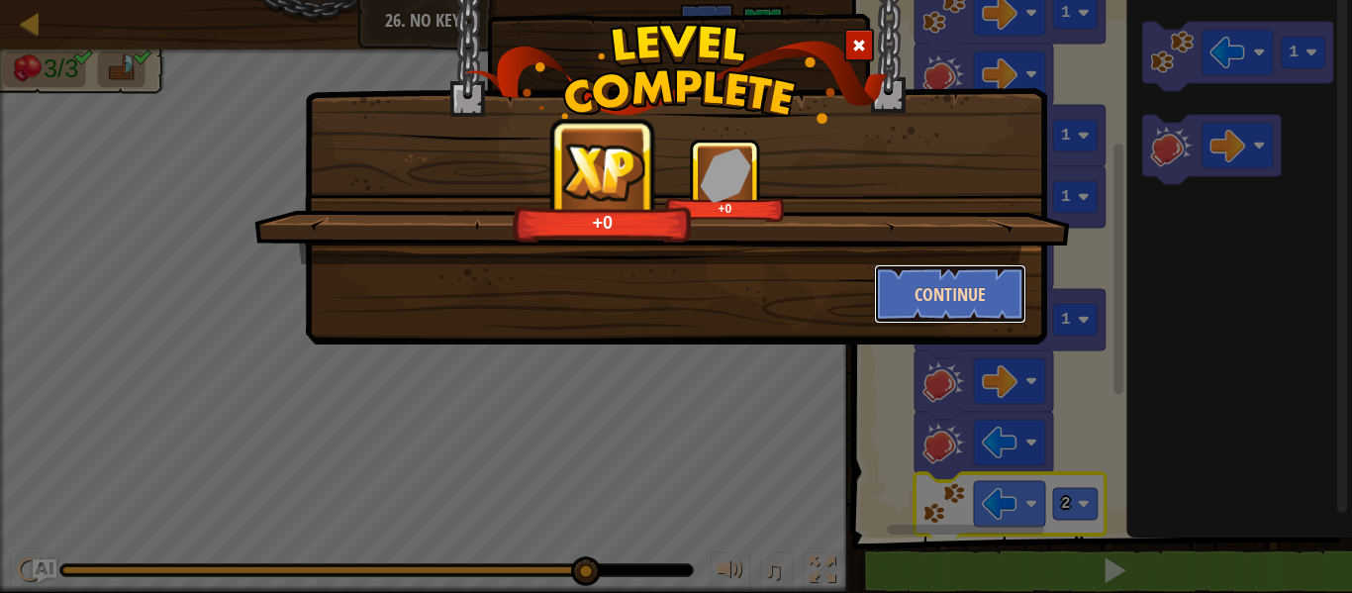
click at [922, 292] on button "Continue" at bounding box center [950, 293] width 153 height 59
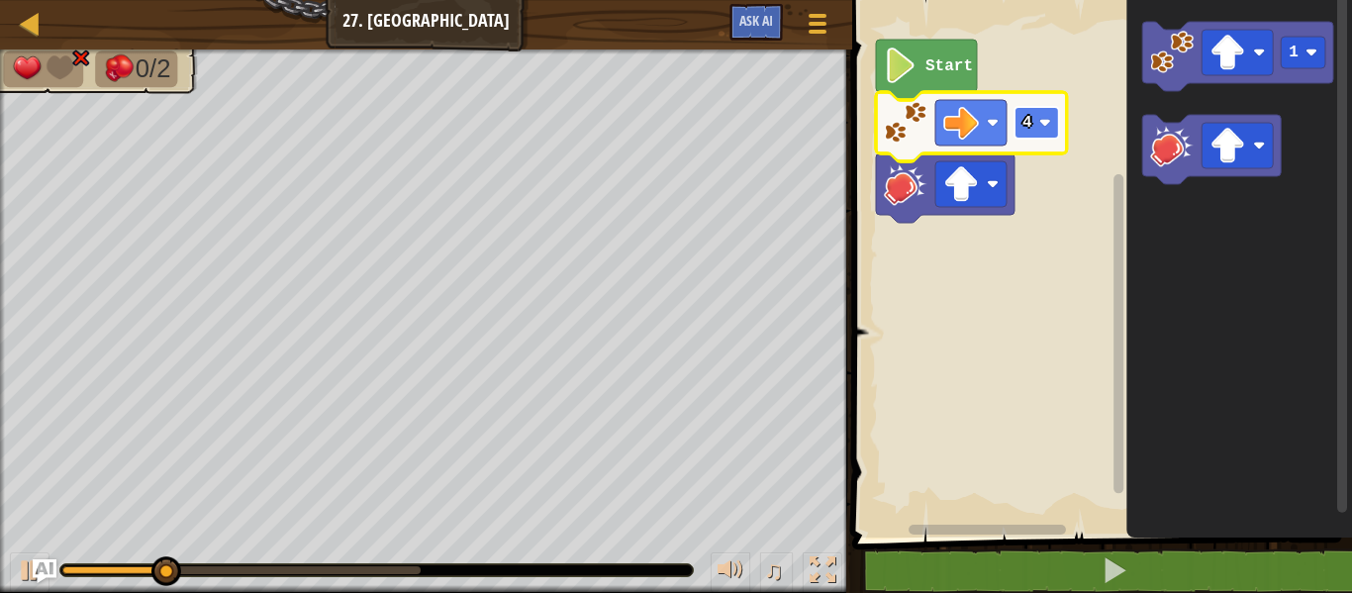
click at [1048, 115] on rect "Blockly Workspace" at bounding box center [1037, 123] width 45 height 32
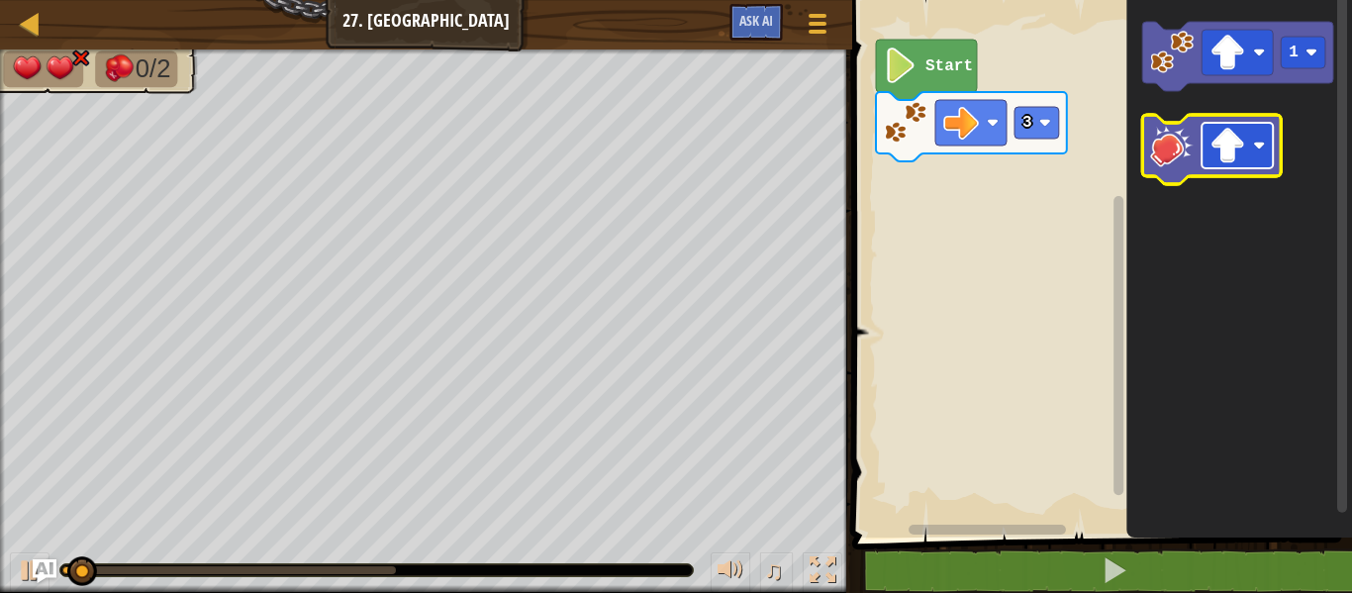
click at [1223, 154] on image "Blockly Workspace" at bounding box center [1228, 146] width 36 height 36
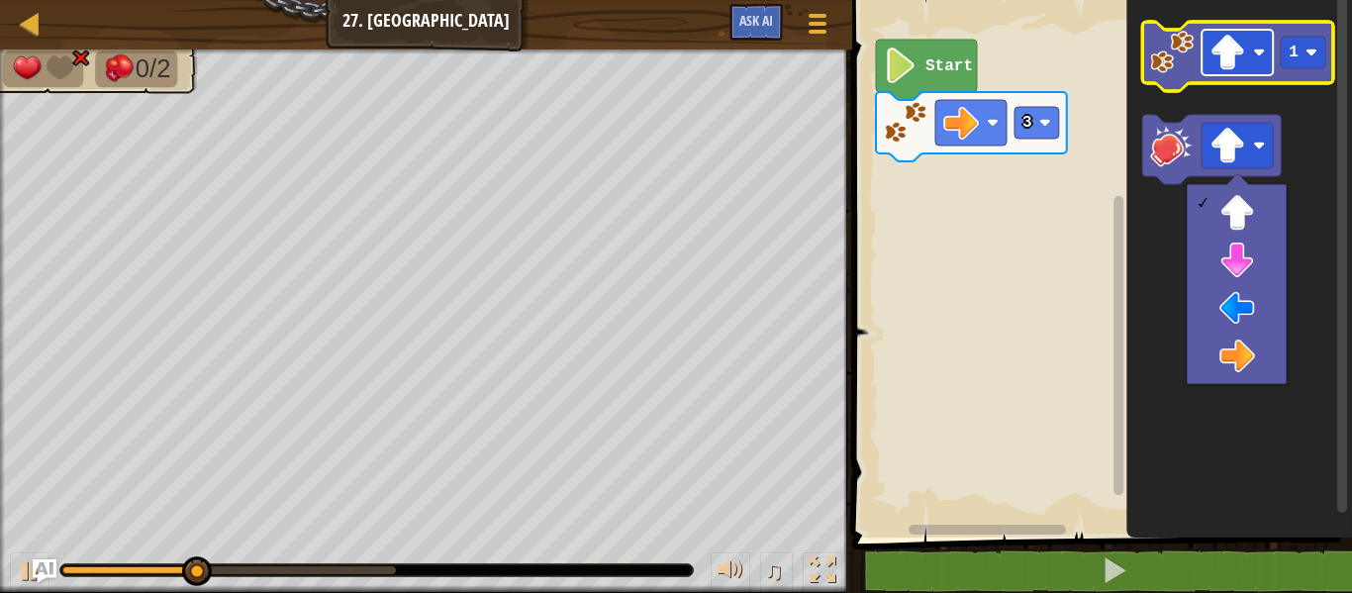
click at [1220, 66] on image "Blockly Workspace" at bounding box center [1228, 53] width 36 height 36
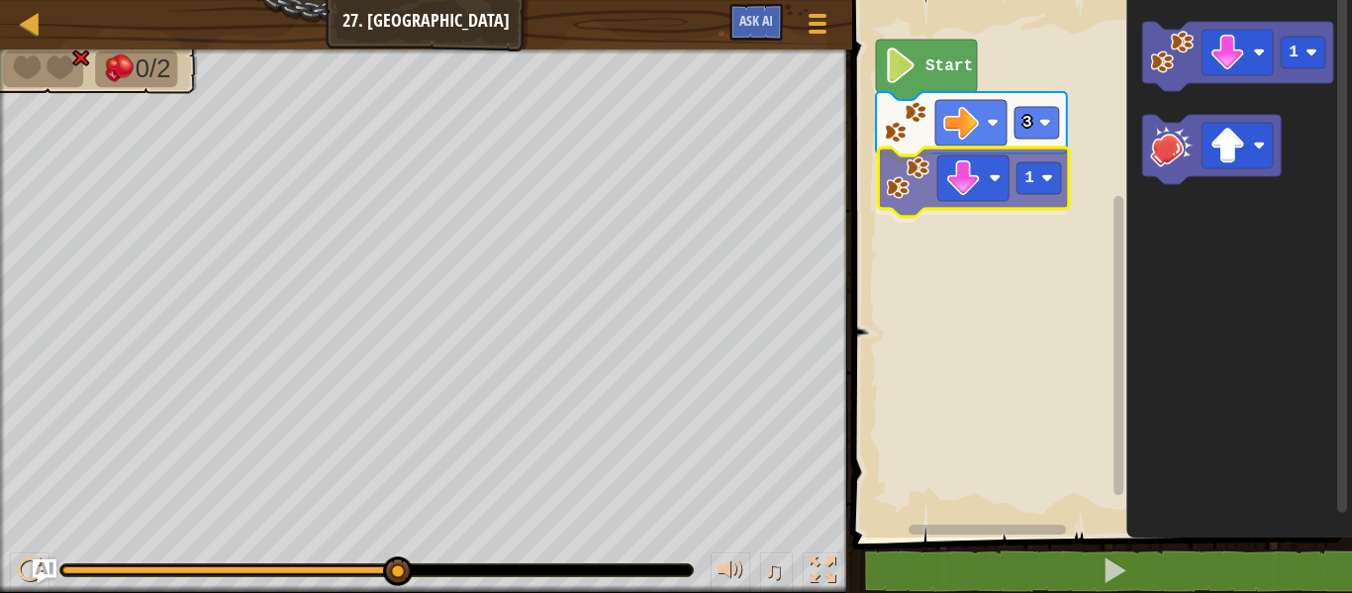
click at [909, 193] on div "Start 3 1 1 1" at bounding box center [1099, 264] width 506 height 548
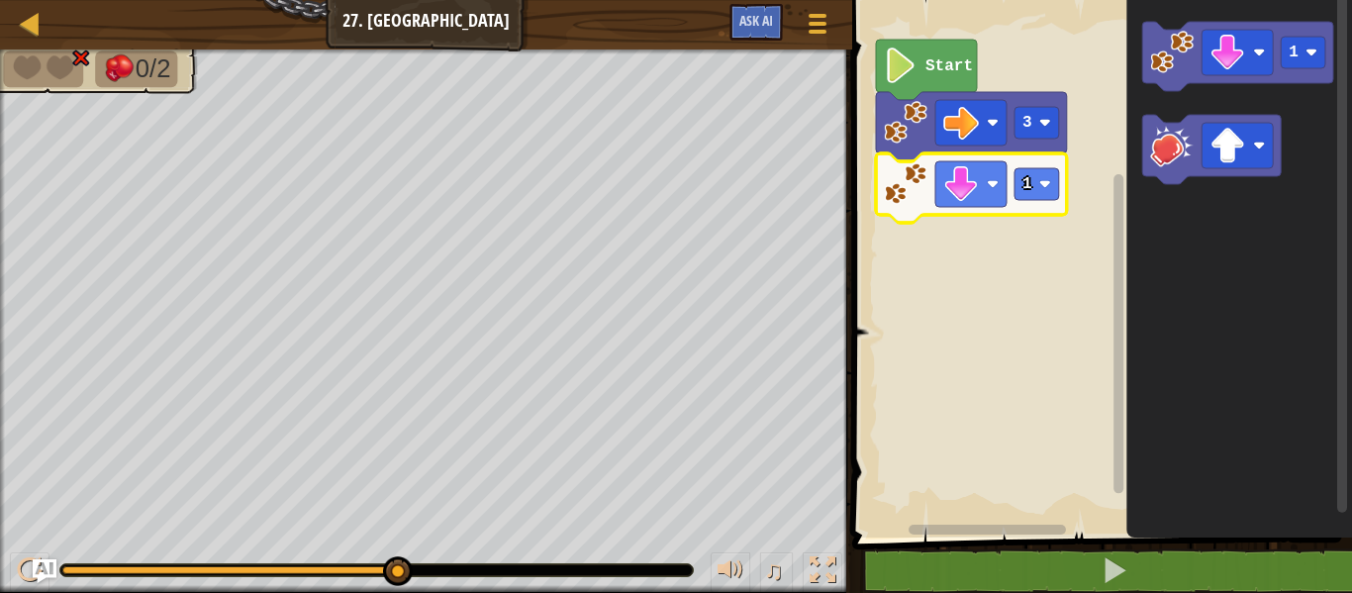
click at [917, 44] on icon "Blockly Workspace" at bounding box center [926, 70] width 101 height 60
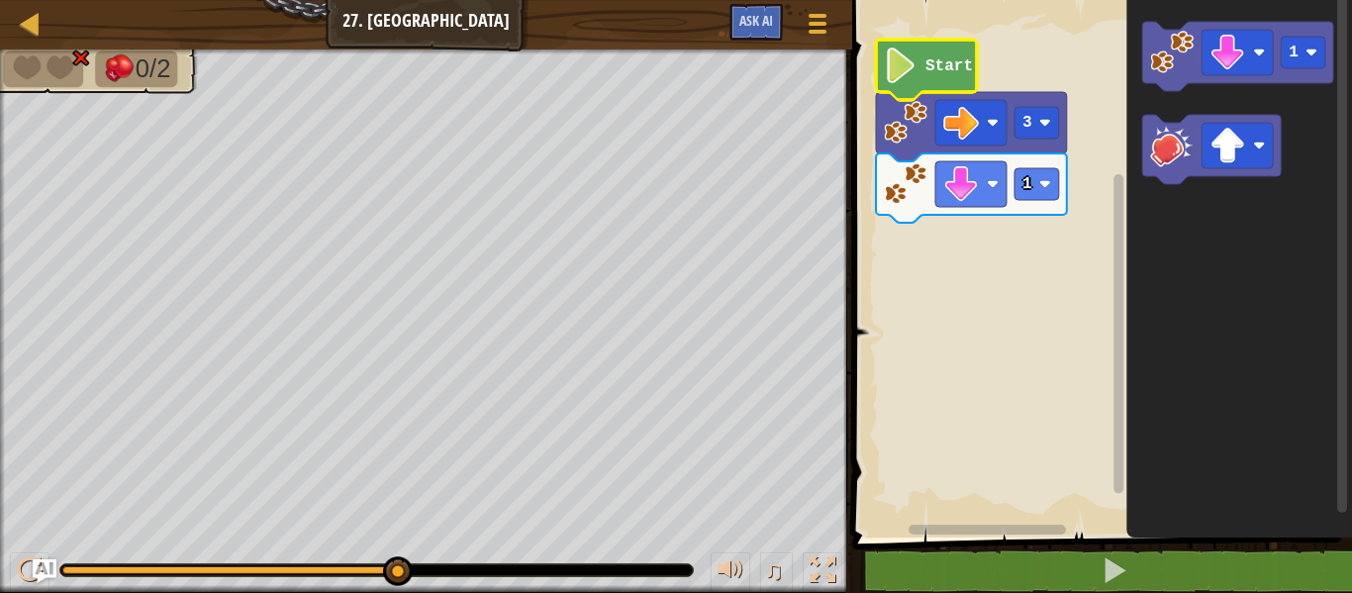
click at [914, 58] on image "Blockly Workspace" at bounding box center [901, 66] width 34 height 36
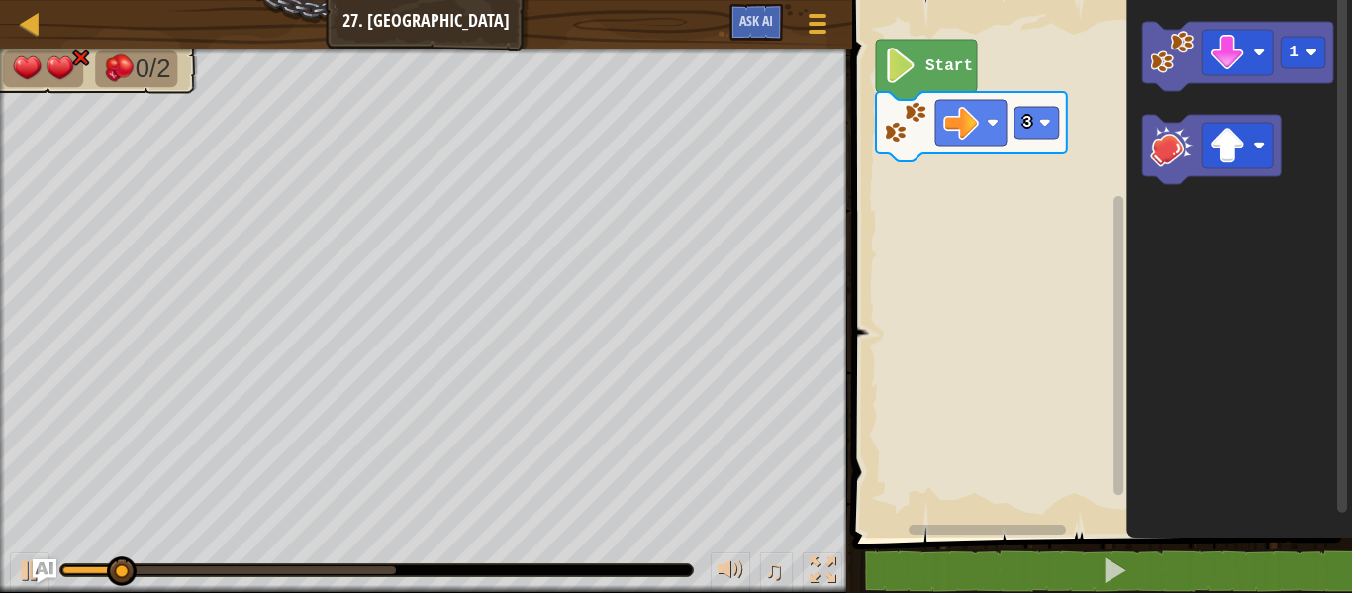
click at [1206, 74] on g "1" at bounding box center [1238, 103] width 191 height 162
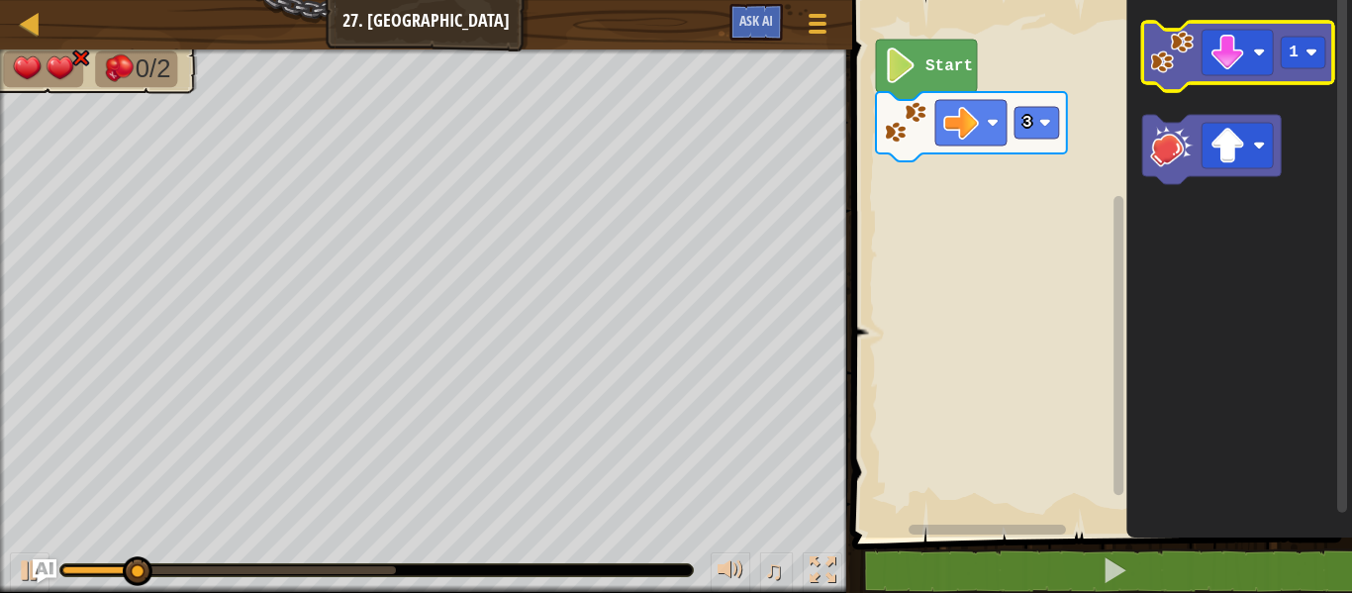
click at [1191, 52] on image "Blockly Workspace" at bounding box center [1172, 53] width 44 height 44
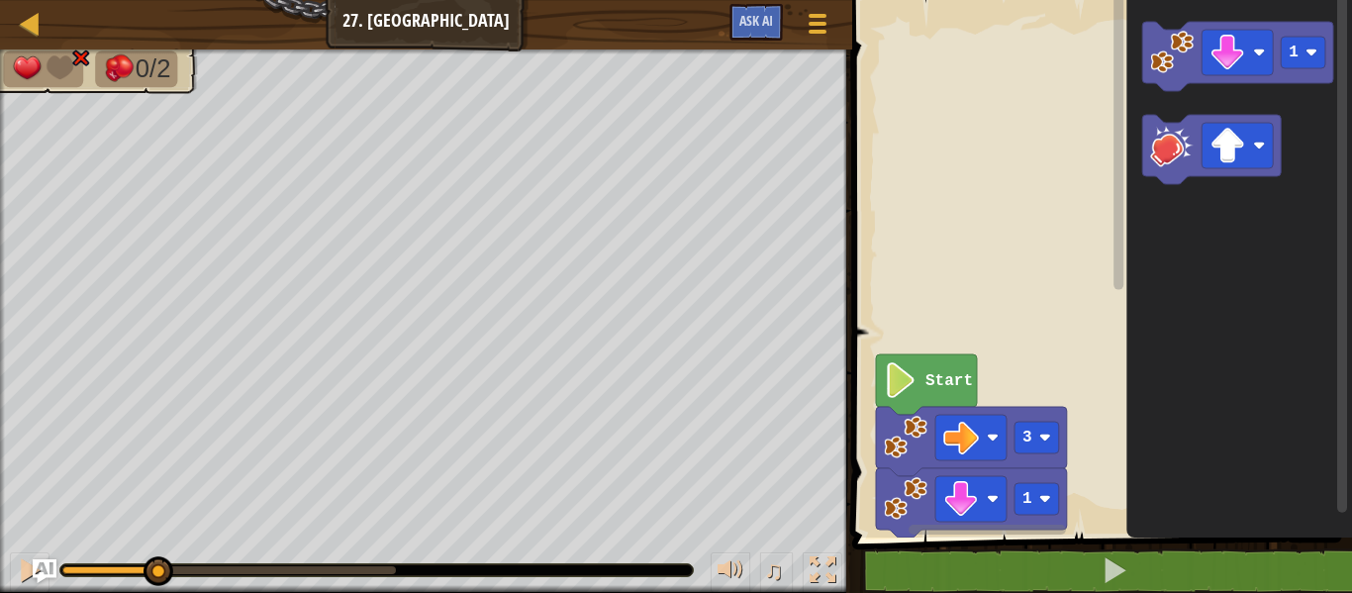
click at [1121, 64] on g "Blockly Workspace" at bounding box center [1119, 257] width 15 height 532
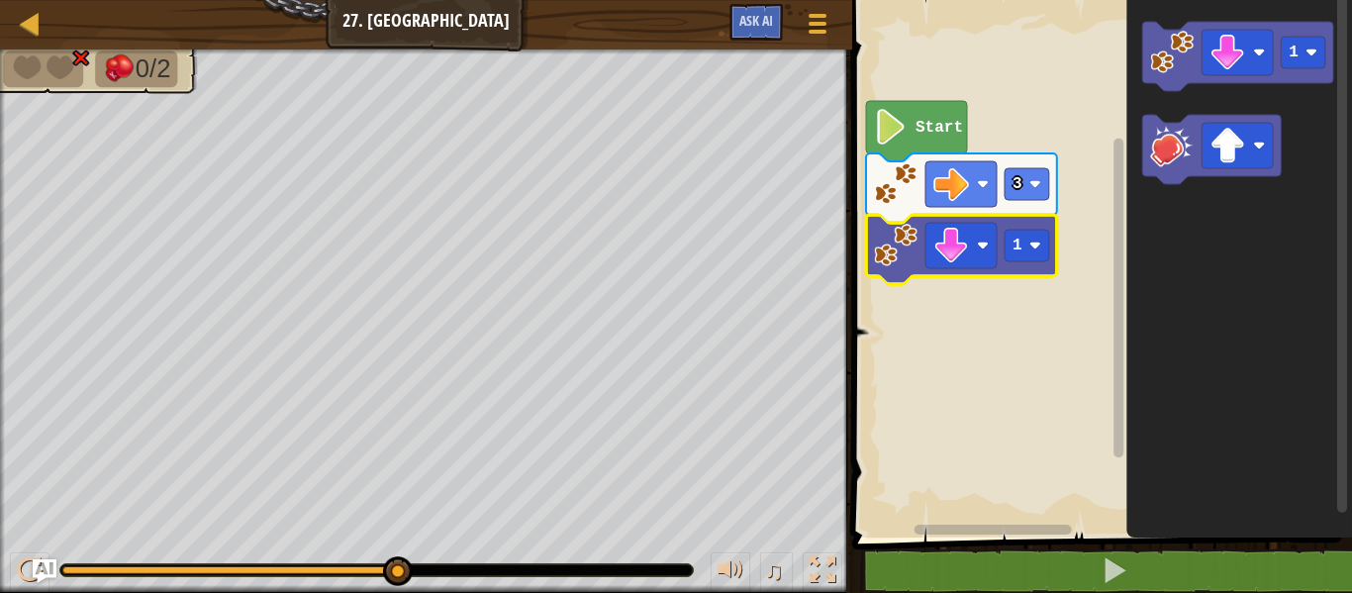
click at [877, 217] on icon "Blockly Workspace" at bounding box center [961, 249] width 191 height 69
click at [1045, 239] on rect "Blockly Workspace" at bounding box center [1027, 246] width 45 height 32
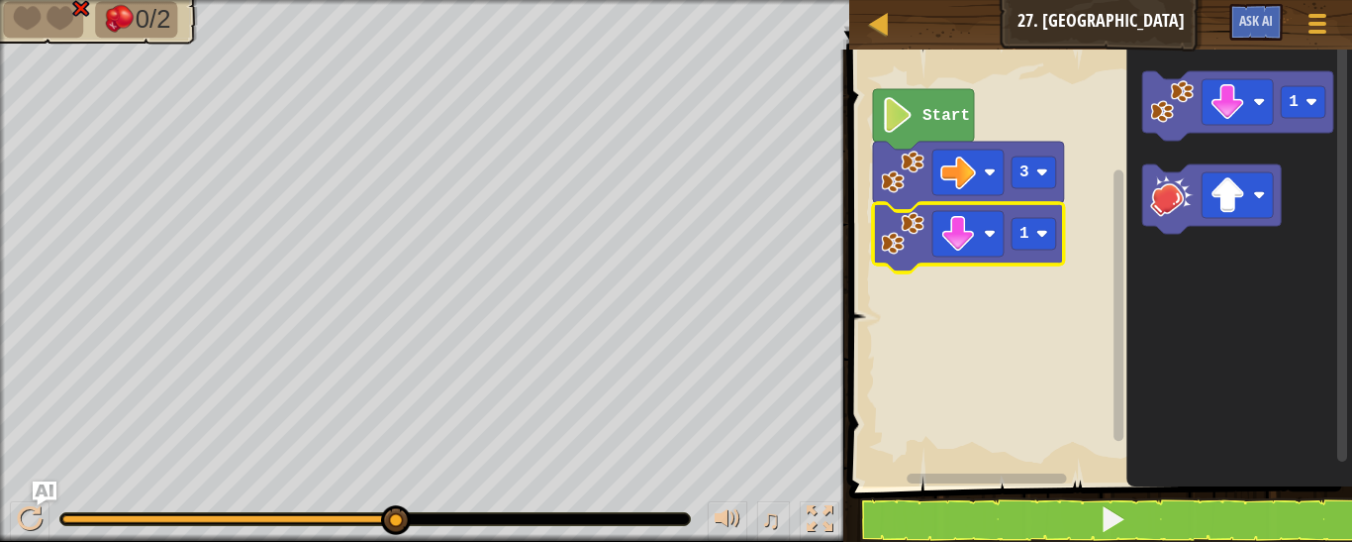
click at [1032, 134] on rect "Blockly Workspace" at bounding box center [1098, 263] width 509 height 447
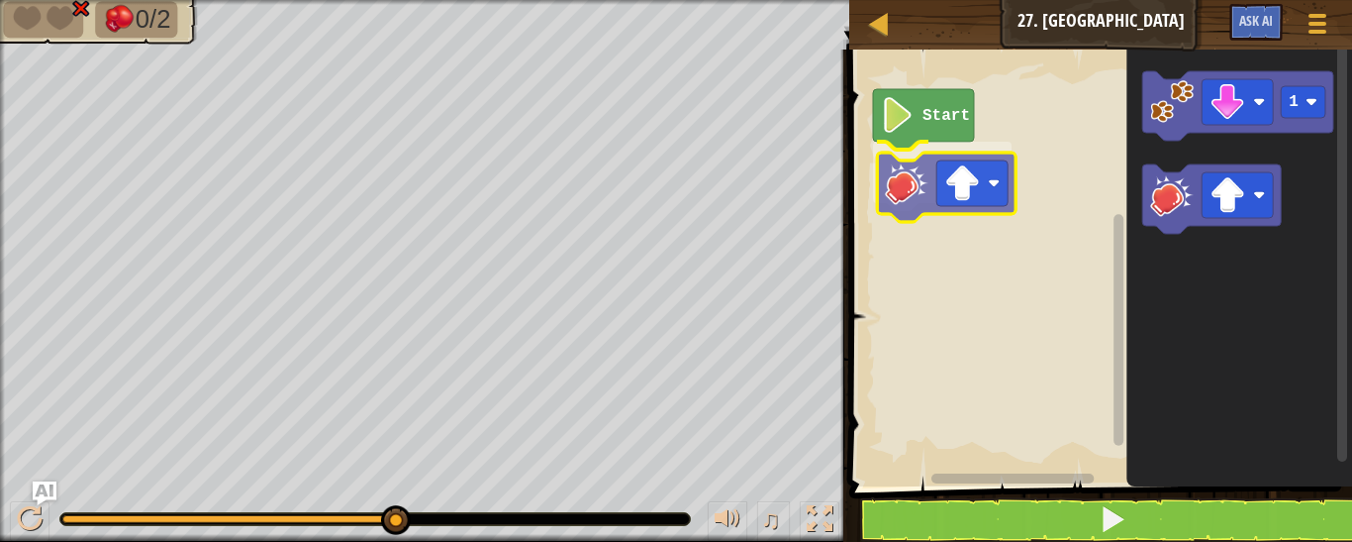
click at [901, 190] on div "Start 1" at bounding box center [1098, 263] width 509 height 447
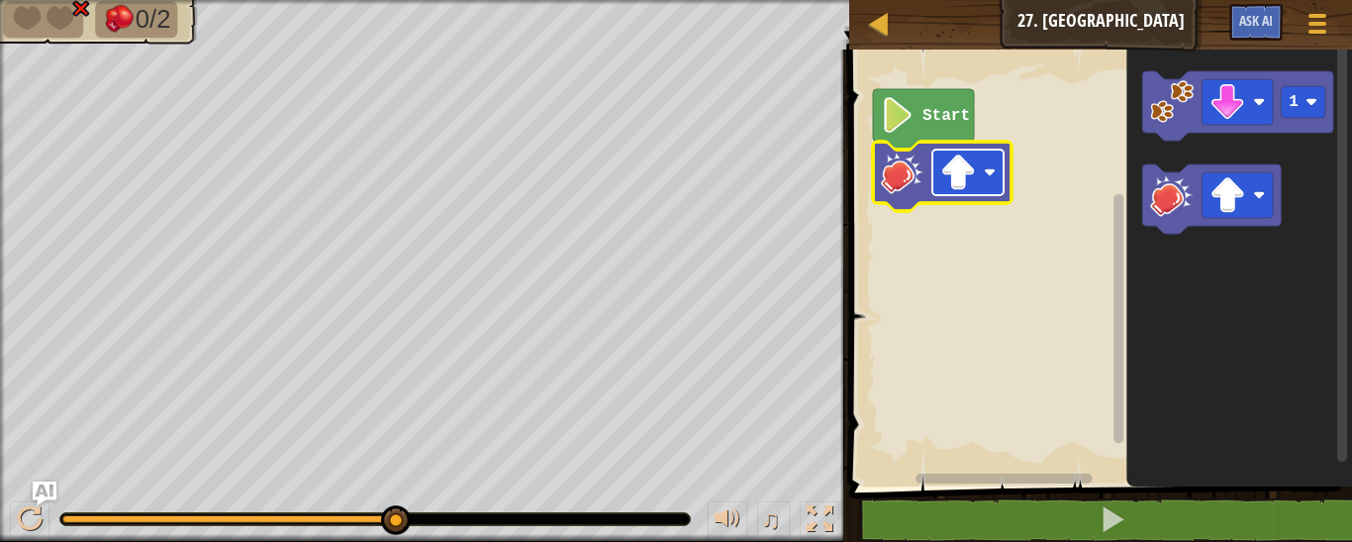
click at [962, 164] on image "Blockly Workspace" at bounding box center [959, 172] width 36 height 36
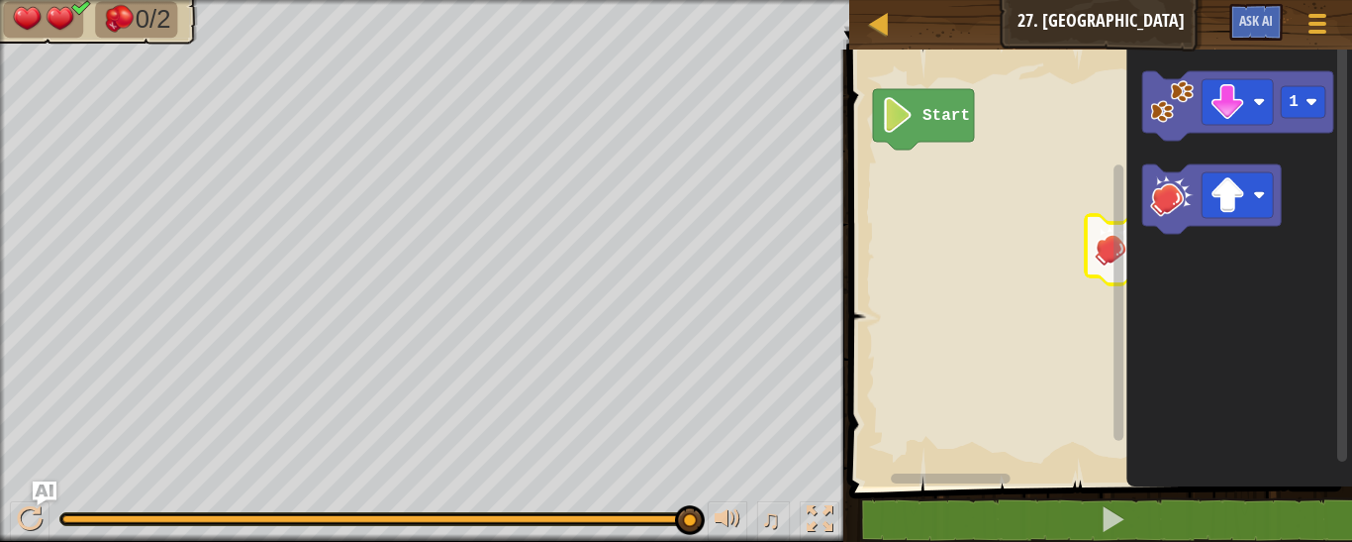
click at [1123, 250] on rect "Blockly Workspace" at bounding box center [1119, 301] width 10 height 275
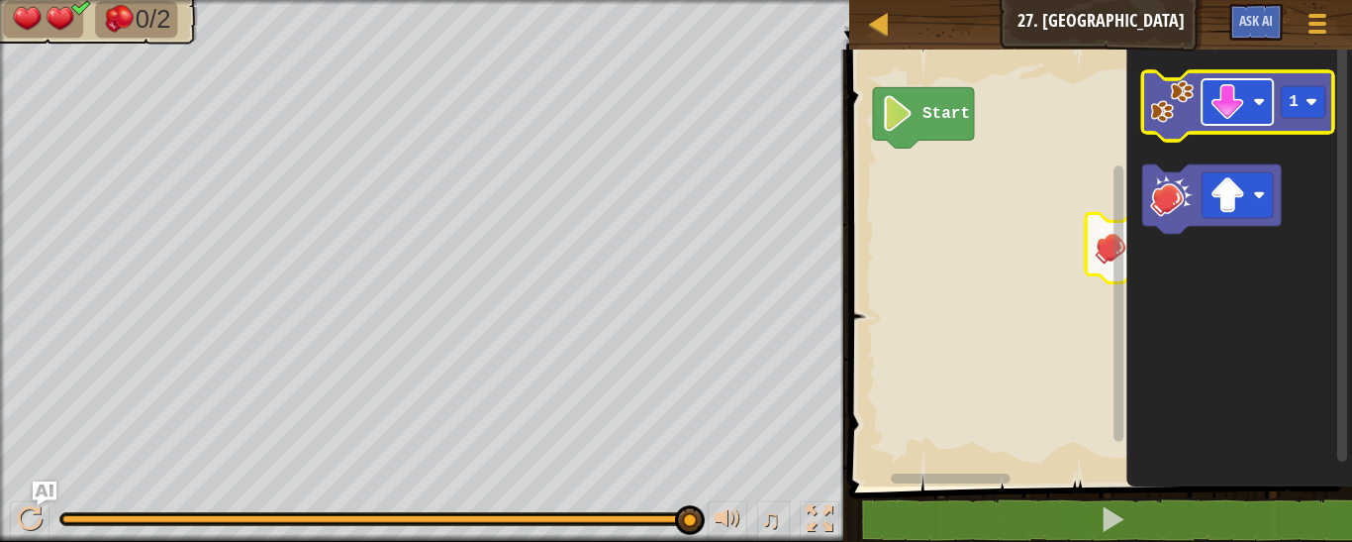
click at [1205, 106] on rect "Blockly Workspace" at bounding box center [1237, 102] width 71 height 46
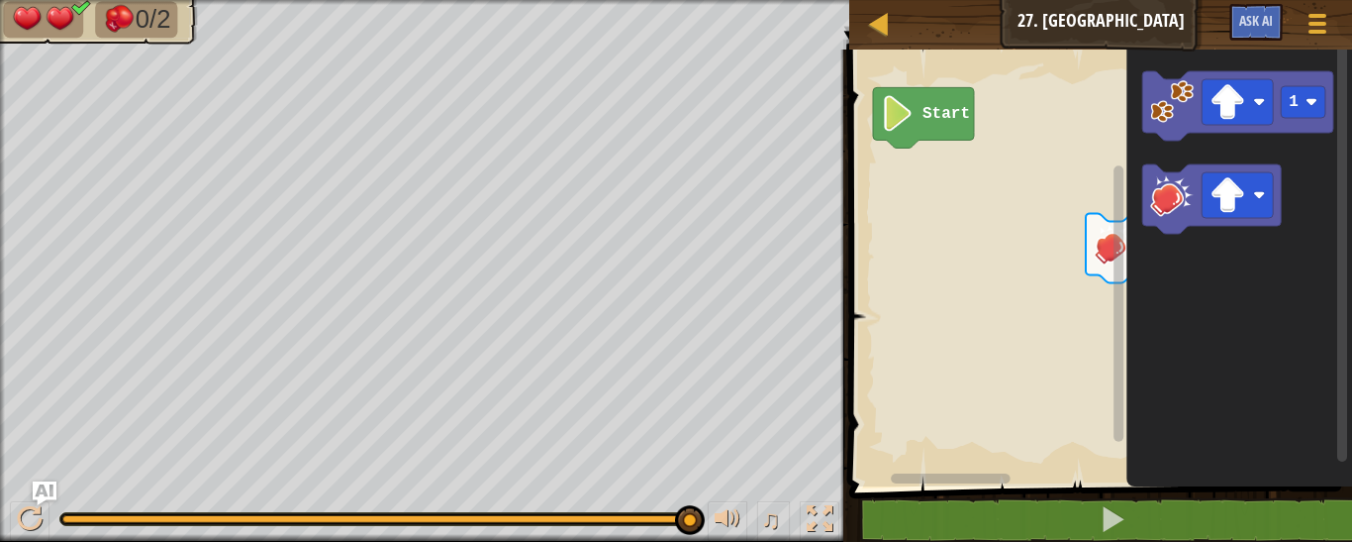
click at [1116, 147] on div "Start 1" at bounding box center [1098, 263] width 509 height 447
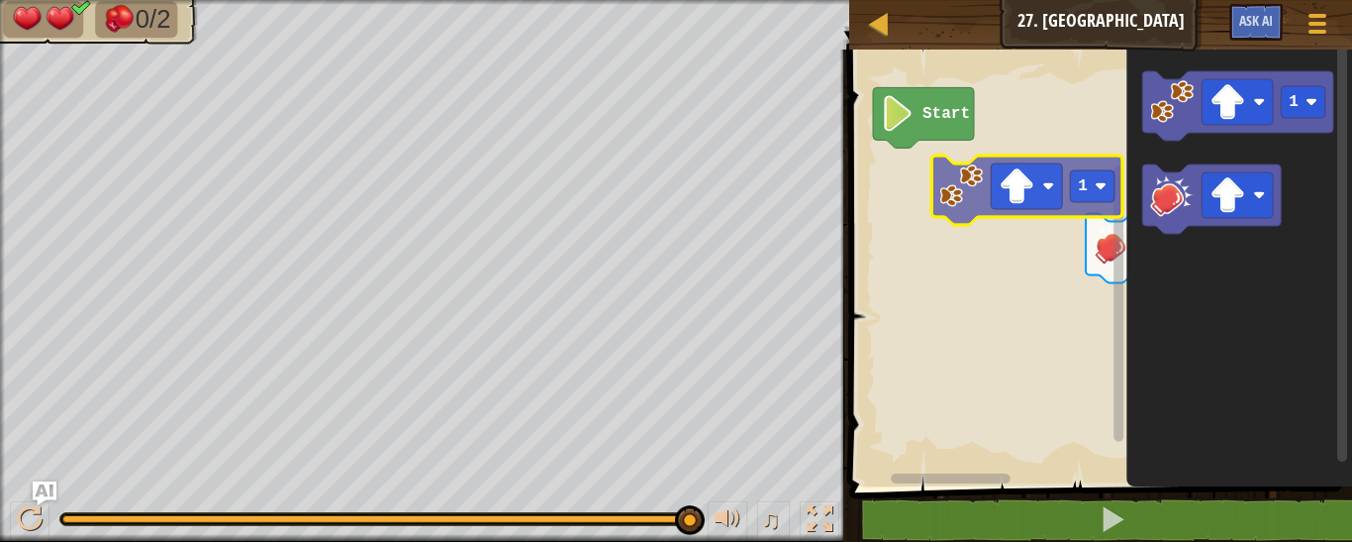
click at [920, 165] on div "Start 1 1" at bounding box center [1098, 263] width 509 height 447
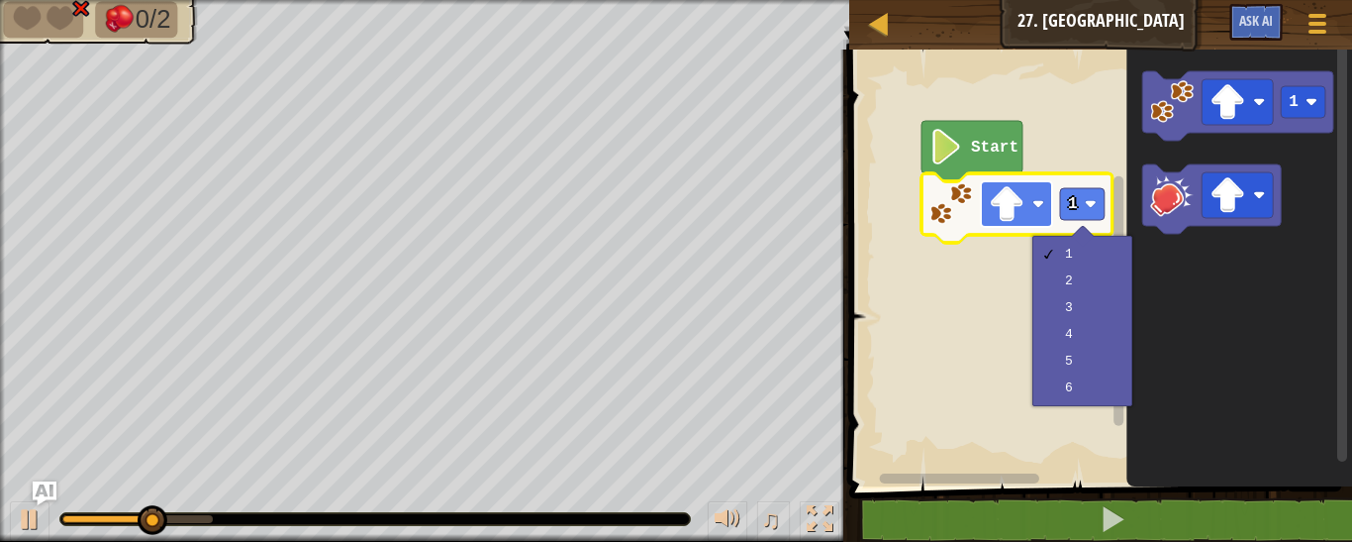
click at [1003, 209] on image "Blockly Workspace" at bounding box center [1007, 204] width 36 height 36
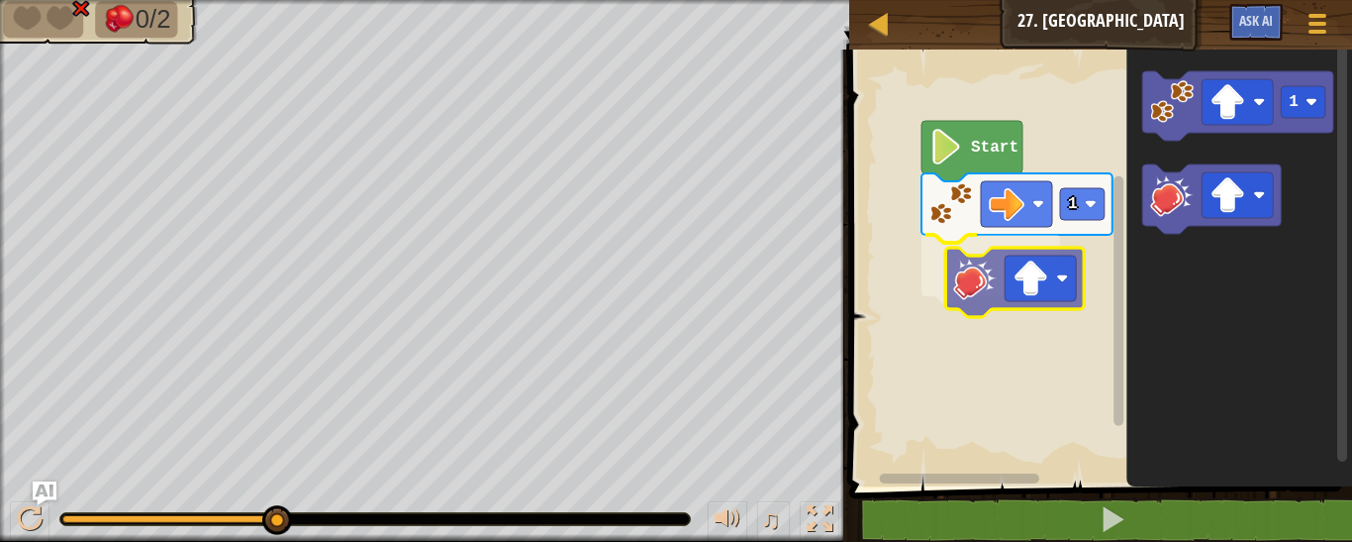
click at [974, 282] on div "Start 1 1" at bounding box center [1098, 263] width 509 height 447
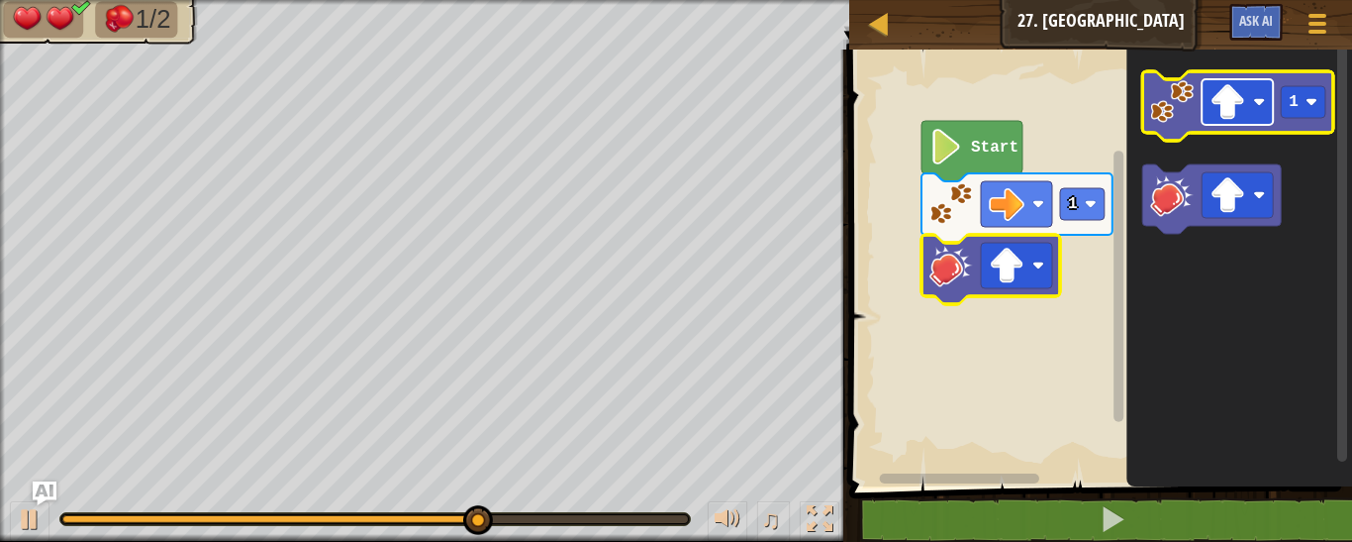
click at [1222, 117] on image "Blockly Workspace" at bounding box center [1228, 102] width 36 height 36
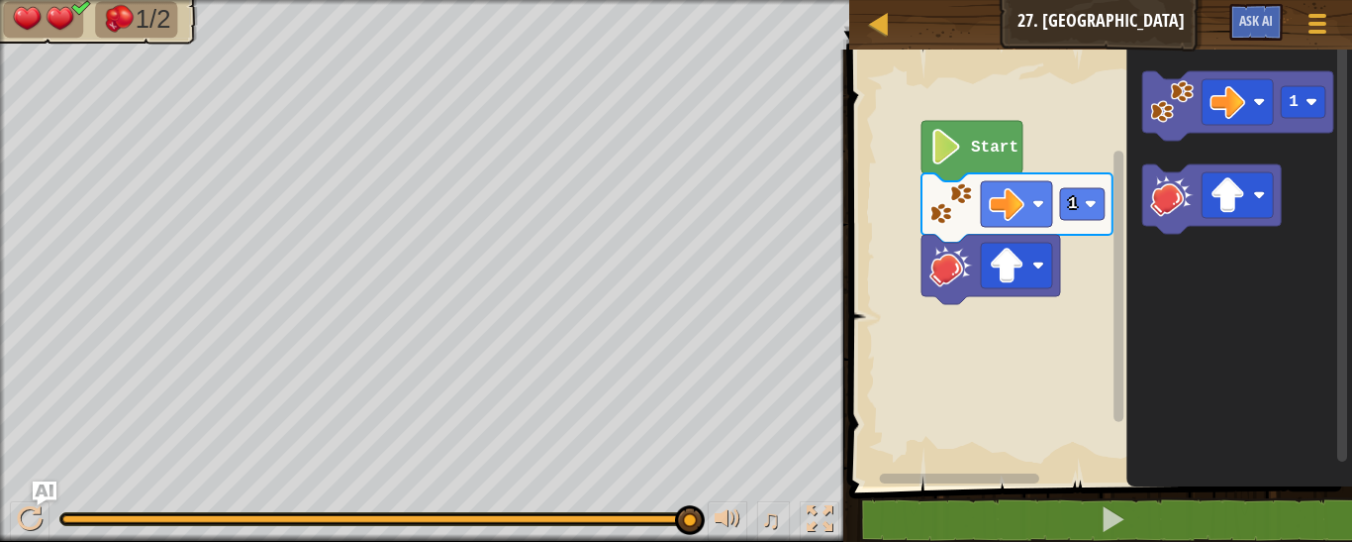
click at [1080, 217] on div "Start 1 1" at bounding box center [1098, 263] width 509 height 447
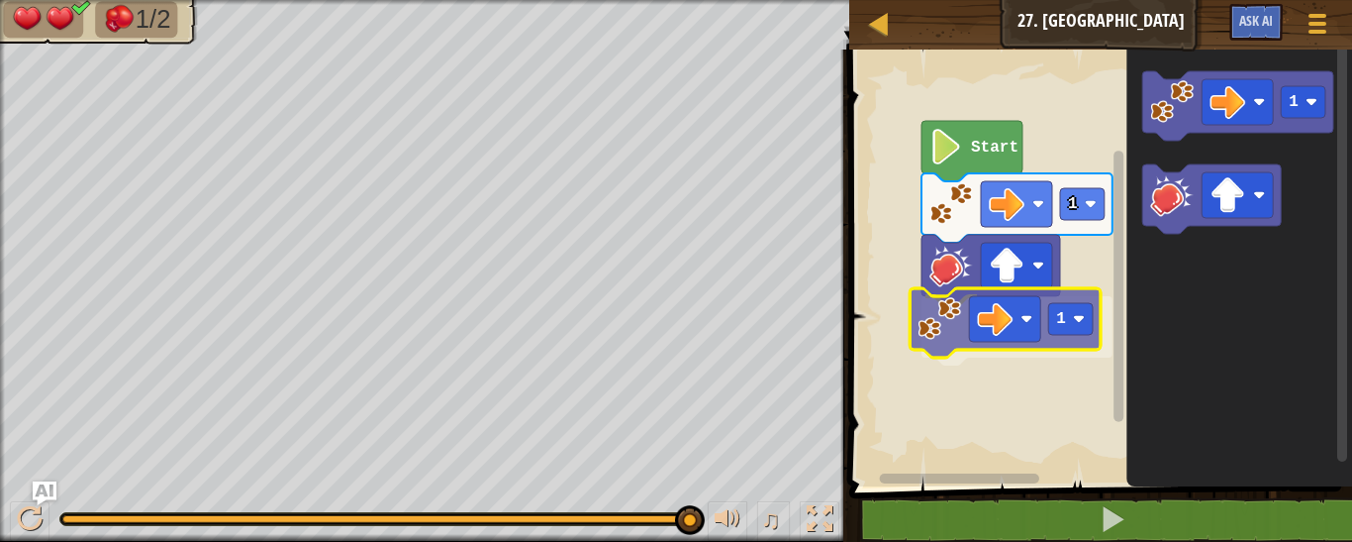
click at [928, 337] on div "Start 1 1 1 1" at bounding box center [1098, 263] width 509 height 447
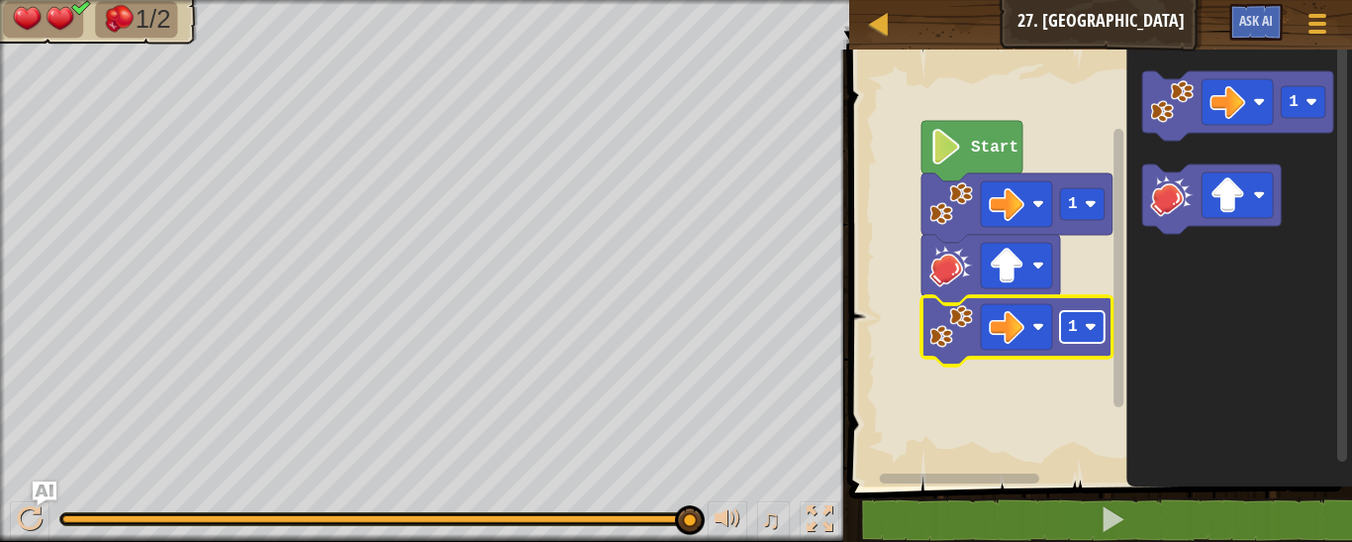
click at [1086, 330] on image "Blockly Workspace" at bounding box center [1091, 327] width 12 height 12
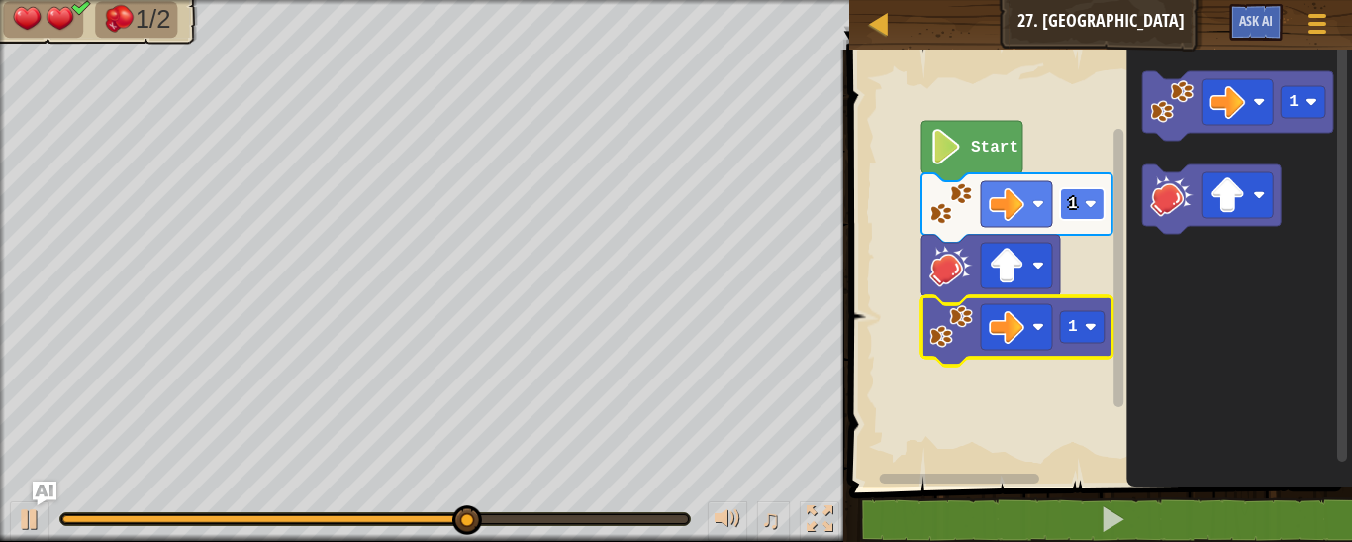
click at [1071, 197] on text "1" at bounding box center [1073, 204] width 10 height 18
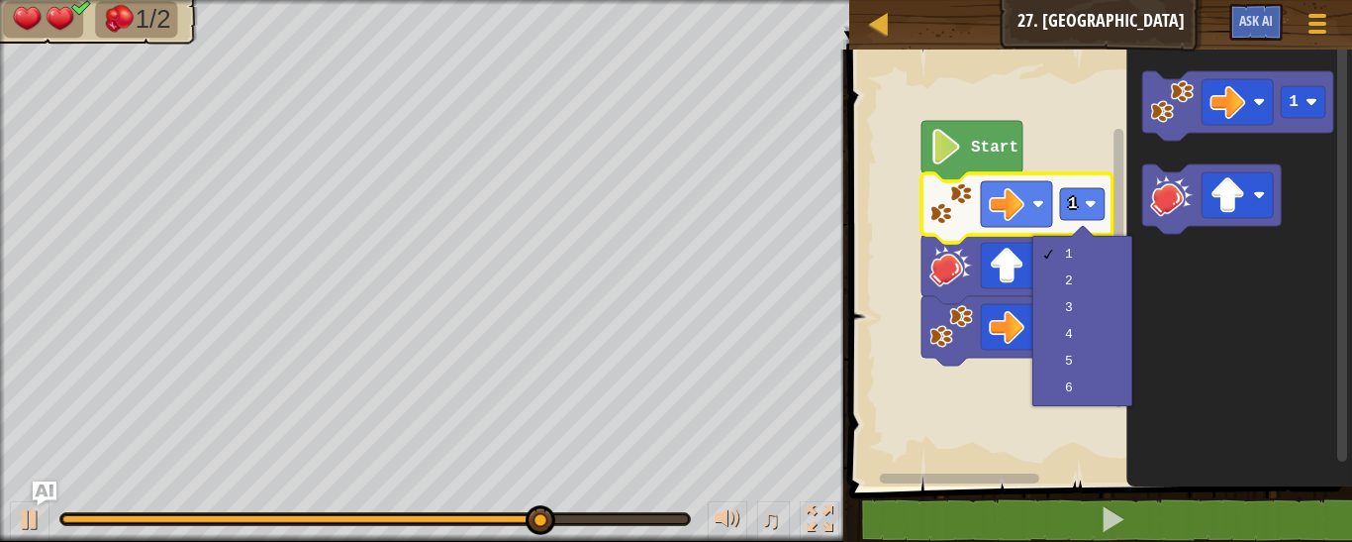
click at [908, 431] on rect "Blockly Workspace" at bounding box center [1098, 263] width 509 height 447
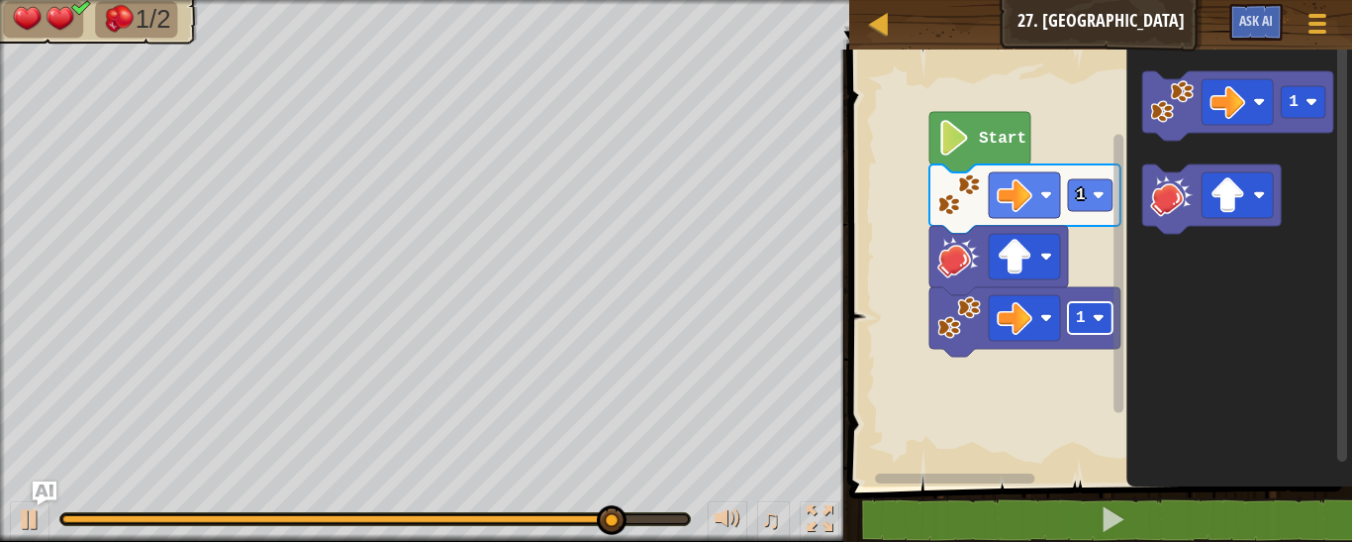
click at [1098, 314] on image "Blockly Workspace" at bounding box center [1099, 318] width 12 height 12
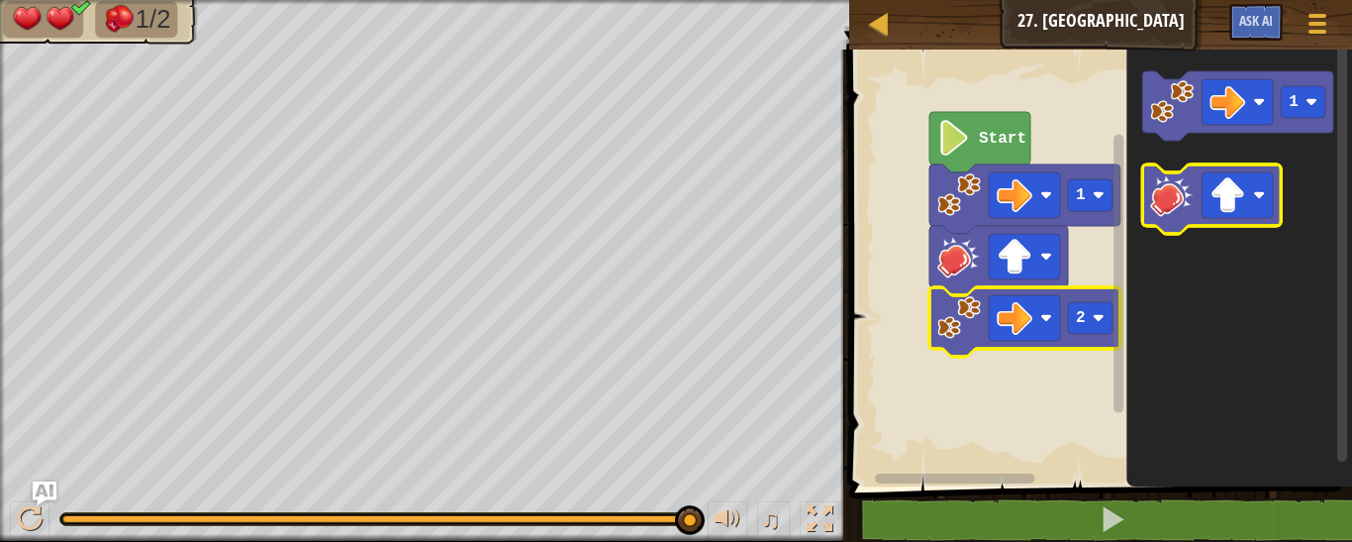
click at [1198, 187] on icon "Blockly Workspace" at bounding box center [1212, 198] width 139 height 69
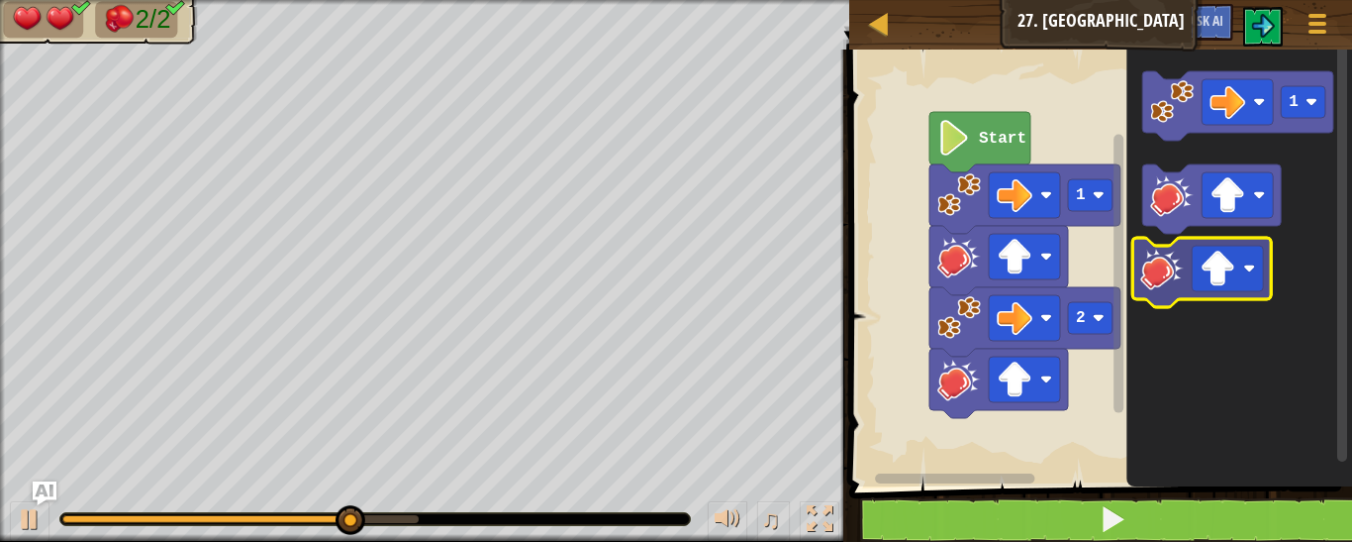
click at [1182, 259] on icon "1" at bounding box center [1240, 263] width 226 height 447
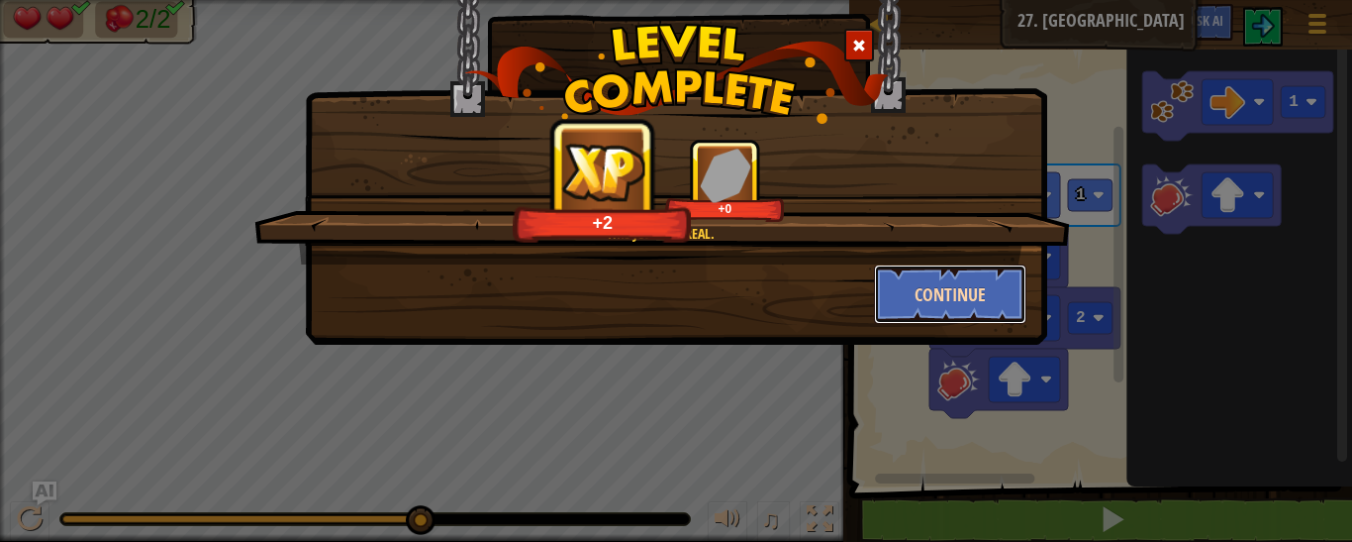
click at [953, 294] on button "Continue" at bounding box center [950, 293] width 153 height 59
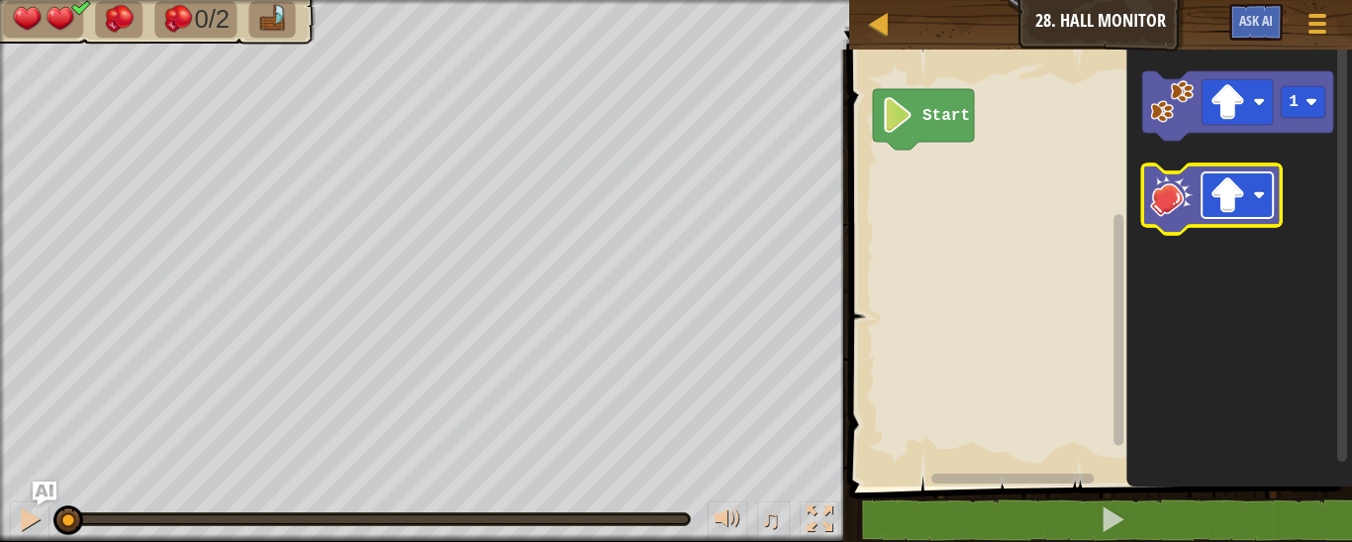
click at [1242, 176] on rect "Blockly Workspace" at bounding box center [1237, 195] width 71 height 46
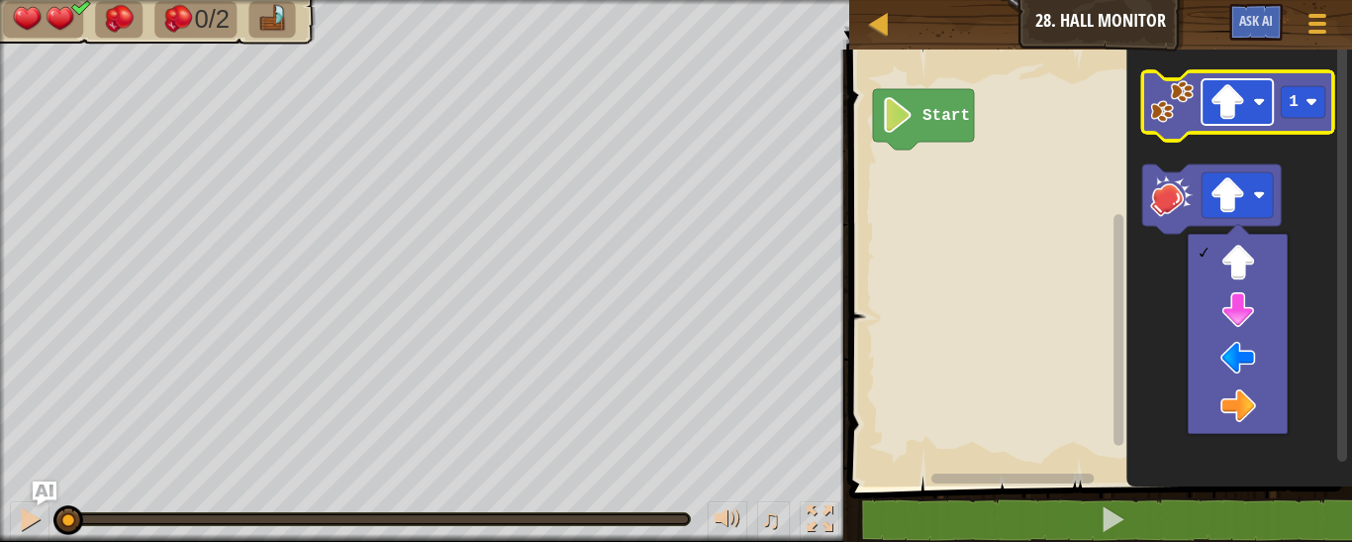
click at [1204, 105] on rect "Blockly Workspace" at bounding box center [1237, 102] width 71 height 46
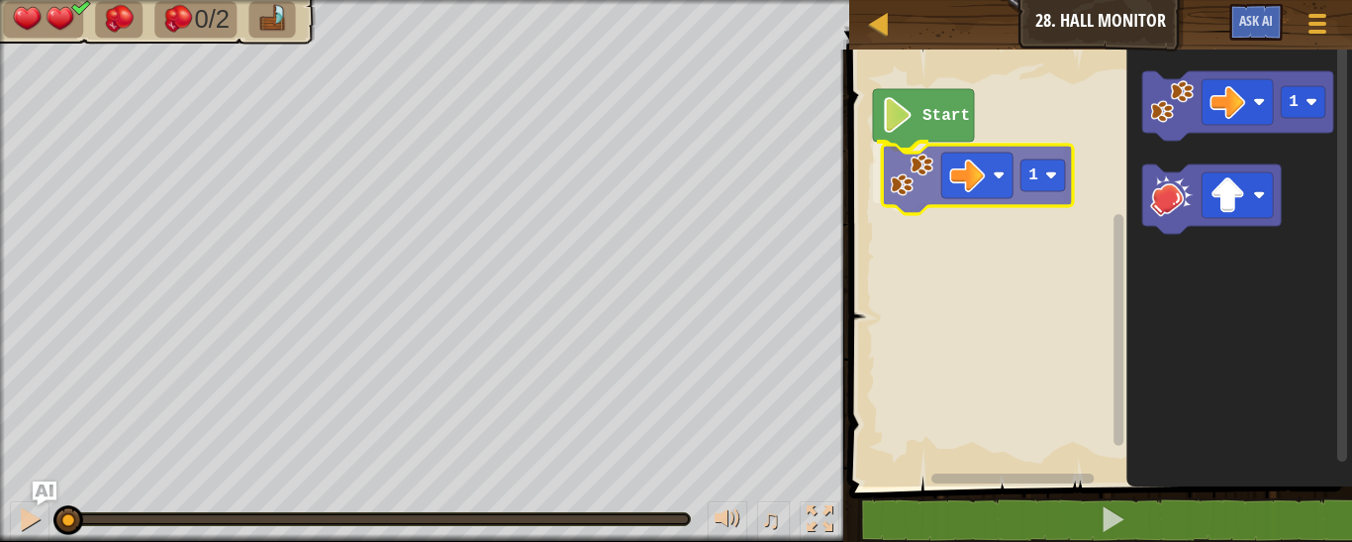
click at [921, 178] on div "Start 1 1 1" at bounding box center [1098, 263] width 509 height 447
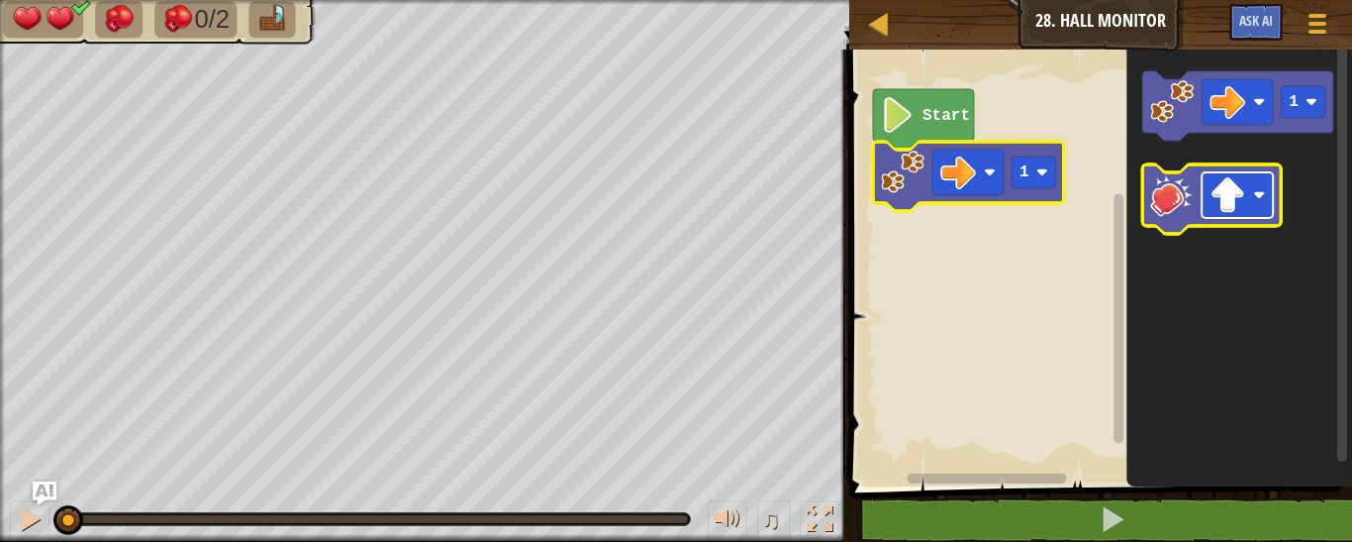
click at [1233, 196] on image "Blockly Workspace" at bounding box center [1228, 195] width 36 height 36
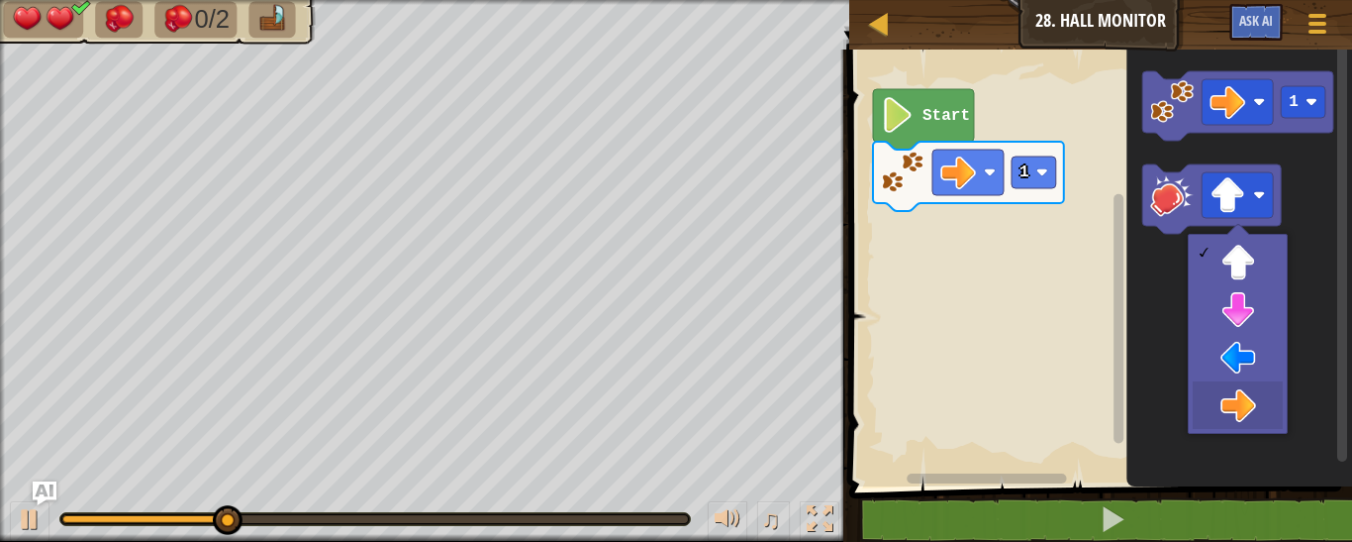
drag, startPoint x: 1242, startPoint y: 413, endPoint x: 1239, endPoint y: 401, distance: 12.2
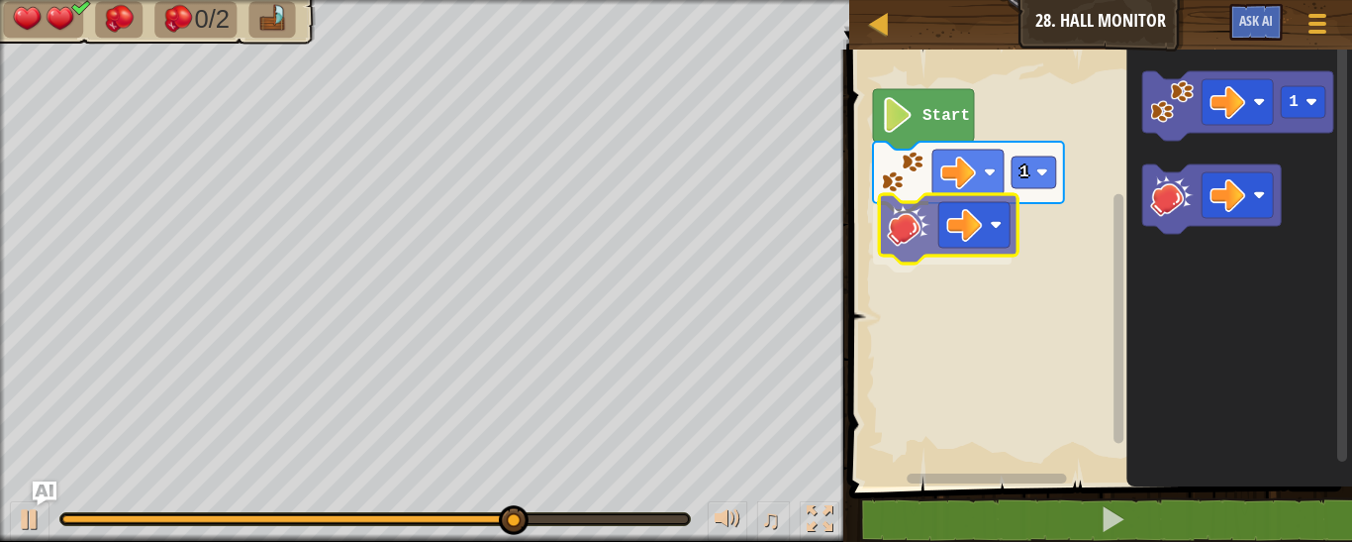
click at [913, 248] on div "Start 1 1" at bounding box center [1098, 263] width 509 height 447
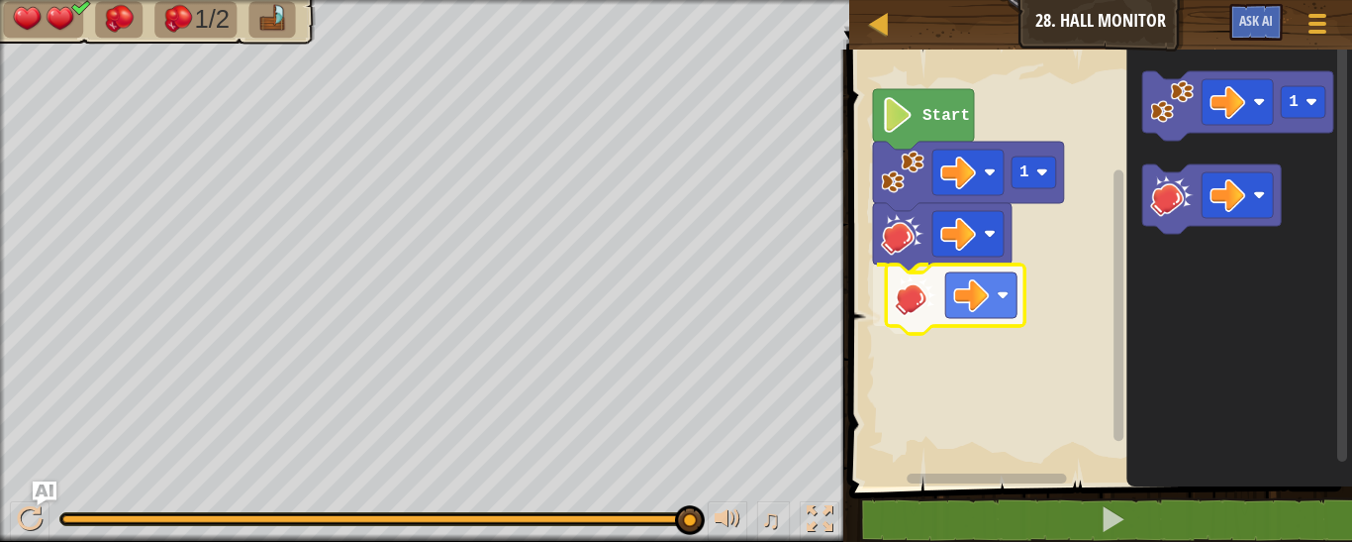
click at [908, 316] on div "Start 1 1" at bounding box center [1098, 263] width 509 height 447
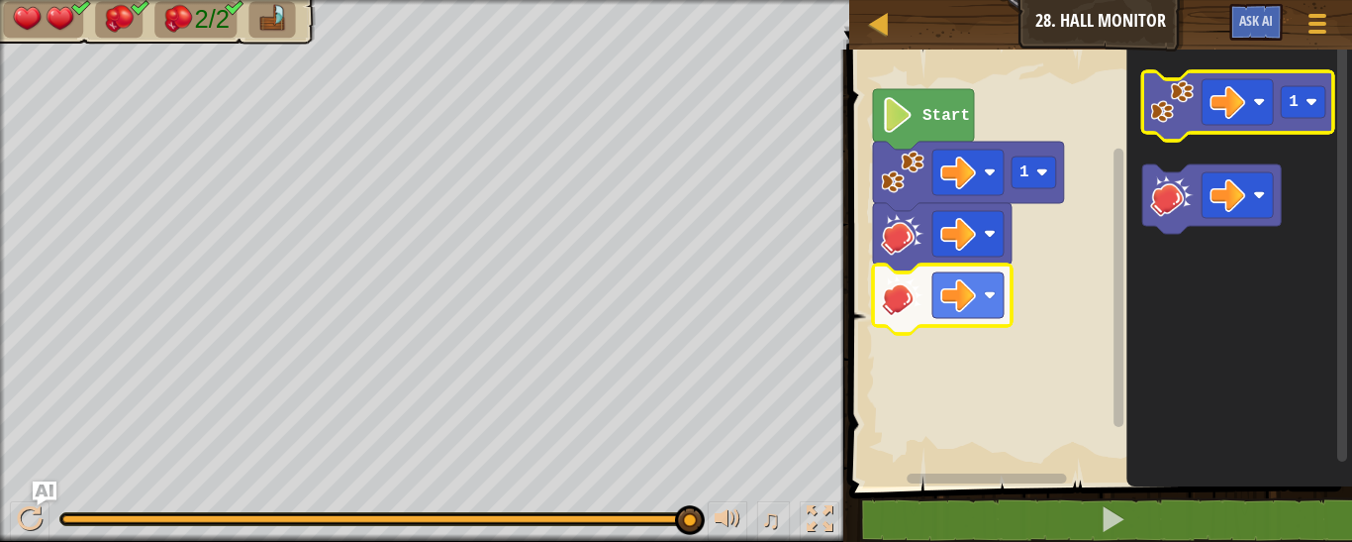
click at [1145, 110] on icon "Blockly Workspace" at bounding box center [1238, 105] width 191 height 69
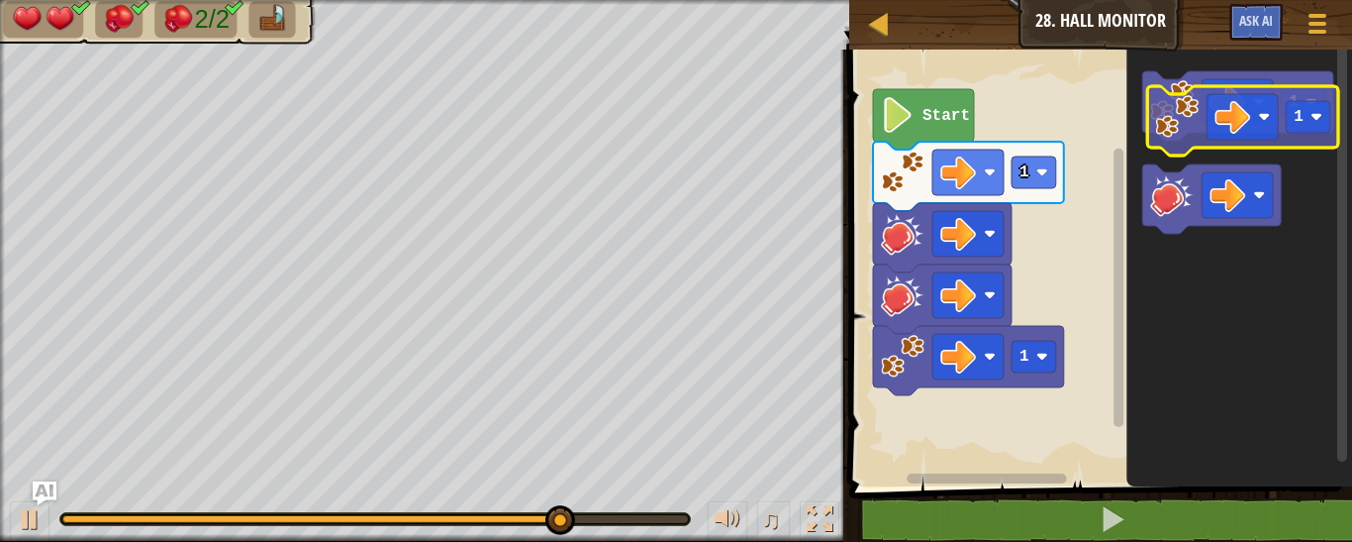
click at [1149, 125] on icon "Blockly Workspace" at bounding box center [1238, 105] width 191 height 69
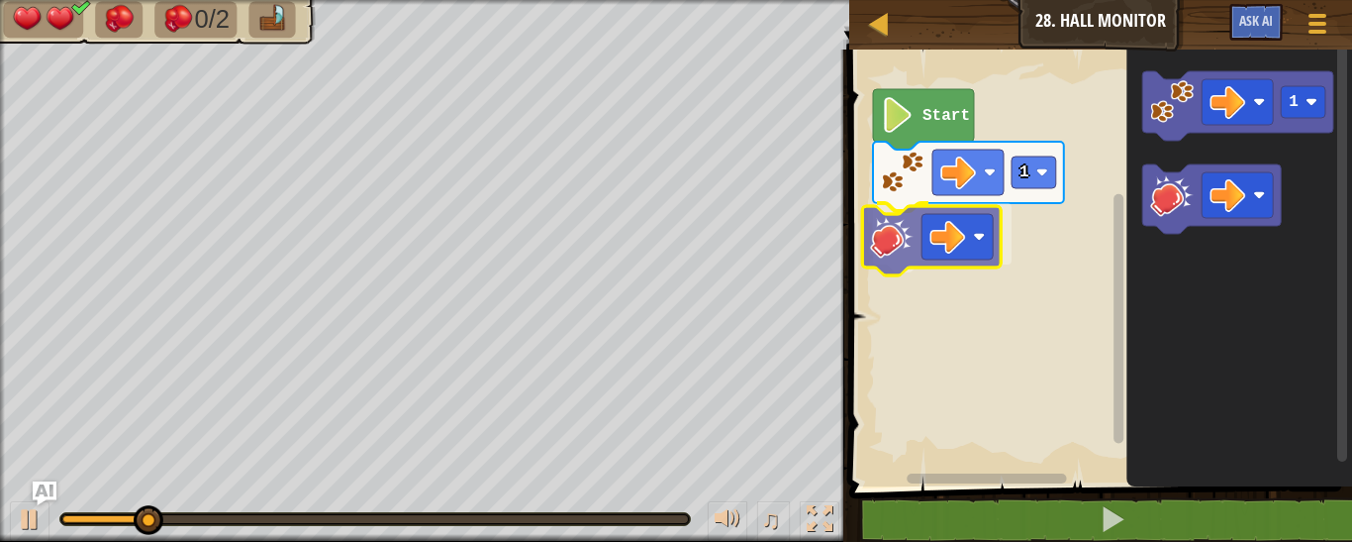
click at [886, 256] on div "1 Start 1" at bounding box center [1098, 263] width 509 height 447
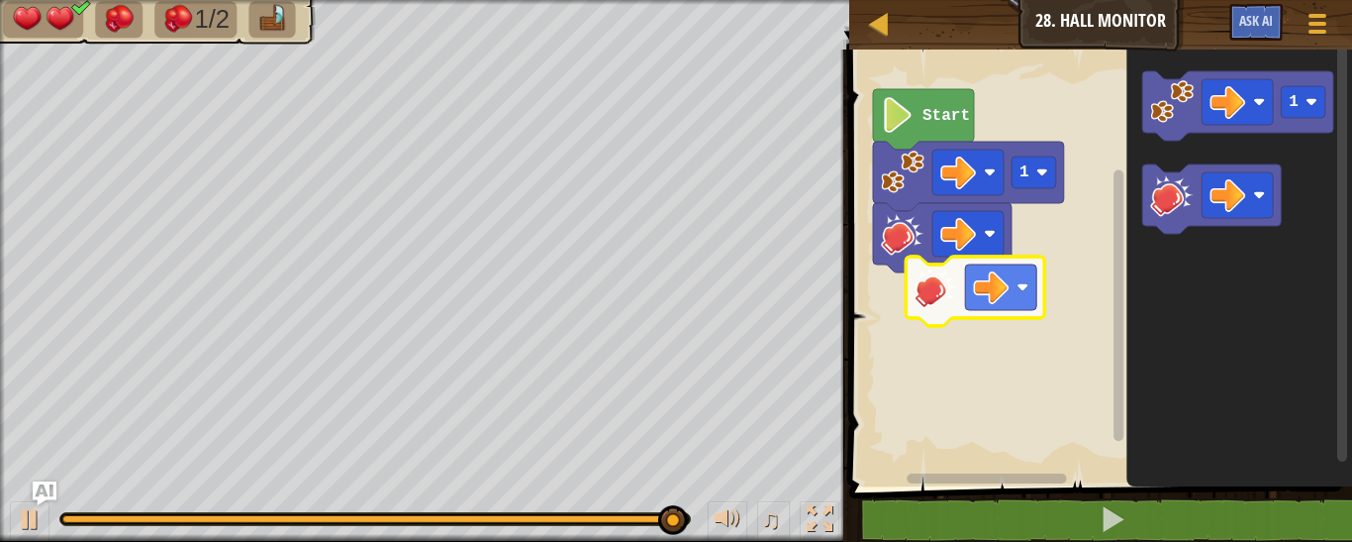
click at [917, 308] on div "1 Start 1" at bounding box center [1098, 263] width 509 height 447
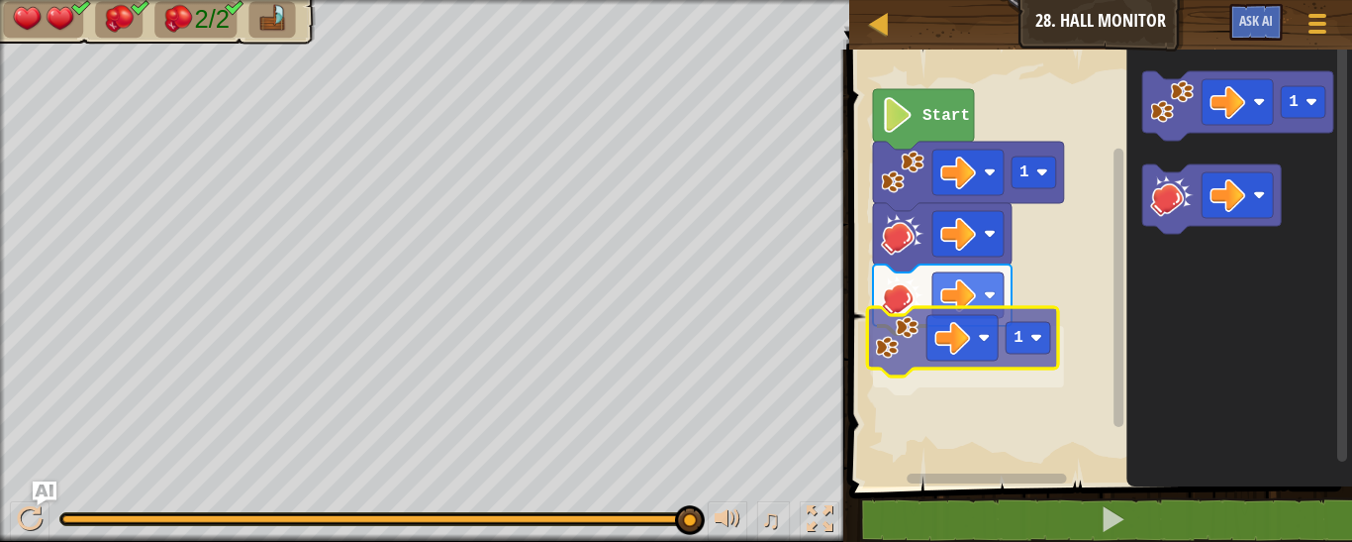
click at [902, 338] on div "1 1 Start 1 1" at bounding box center [1098, 263] width 509 height 447
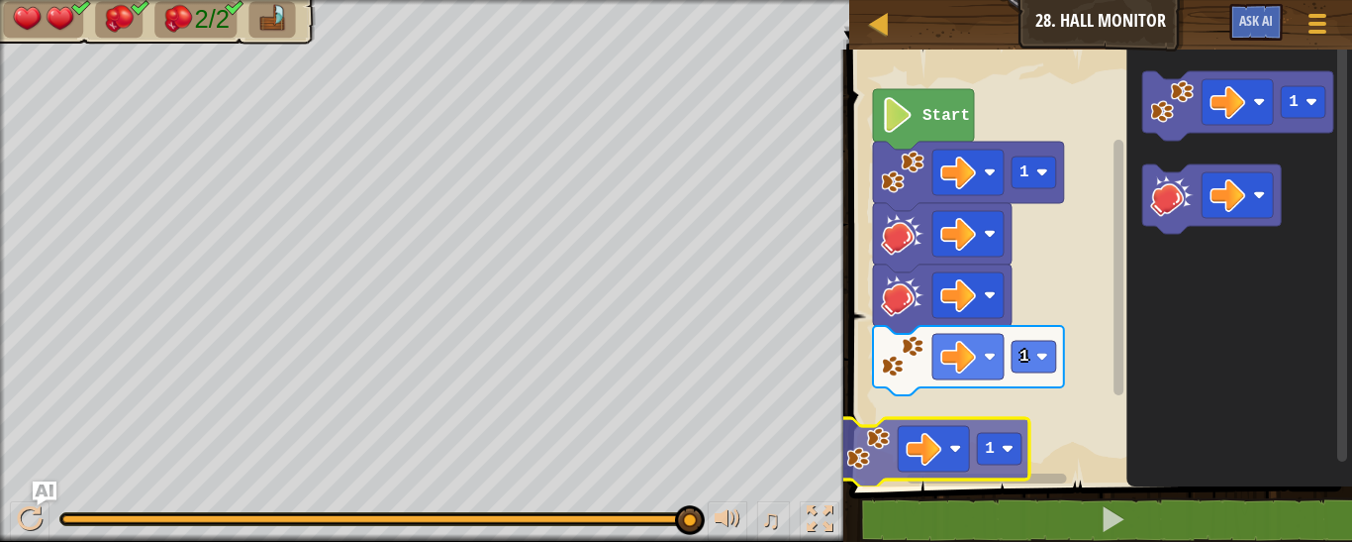
click at [870, 441] on div "1 1 Start 1 1 1" at bounding box center [1098, 263] width 509 height 447
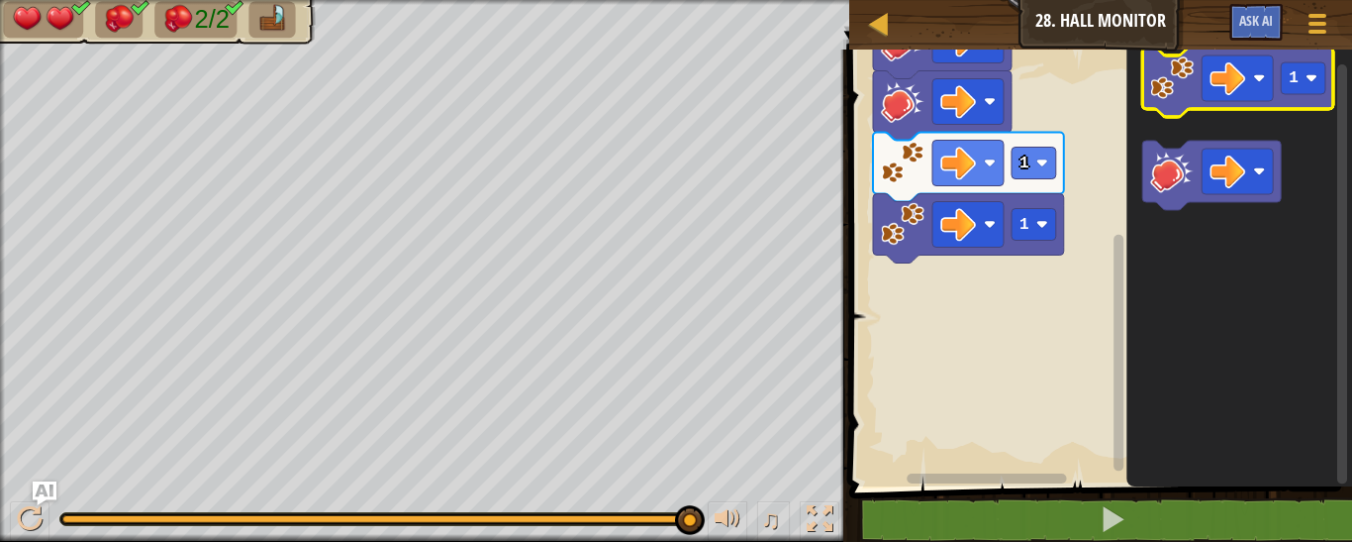
click at [1201, 21] on div "Map Junior 28. Hall Monitor Game Menu Ask AI 1 הההההההההההההההההההההההההההההההה…" at bounding box center [676, 274] width 1352 height 549
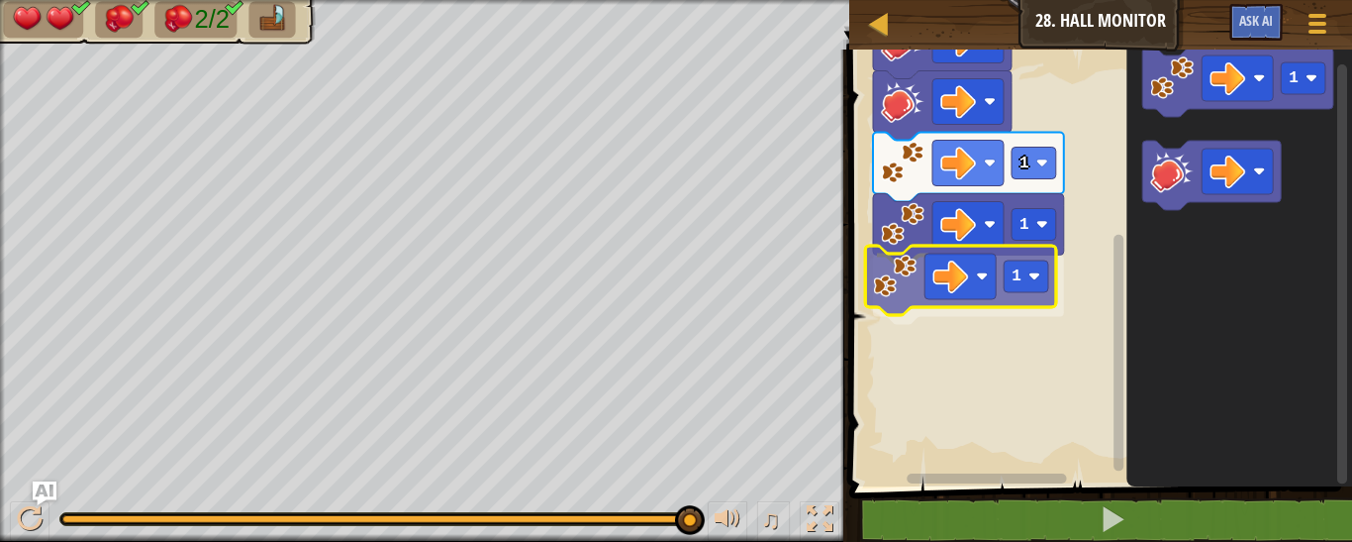
click at [879, 278] on div "1 1 1 1 Start 1 1" at bounding box center [1098, 263] width 509 height 447
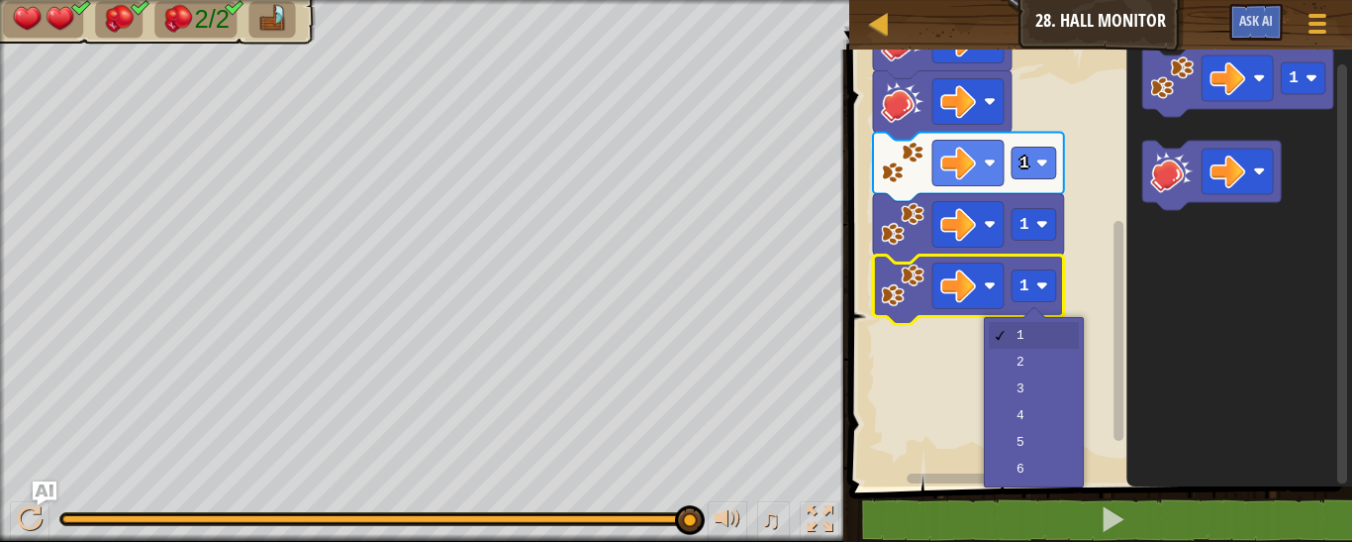
drag, startPoint x: 1032, startPoint y: 336, endPoint x: 1031, endPoint y: 347, distance: 10.9
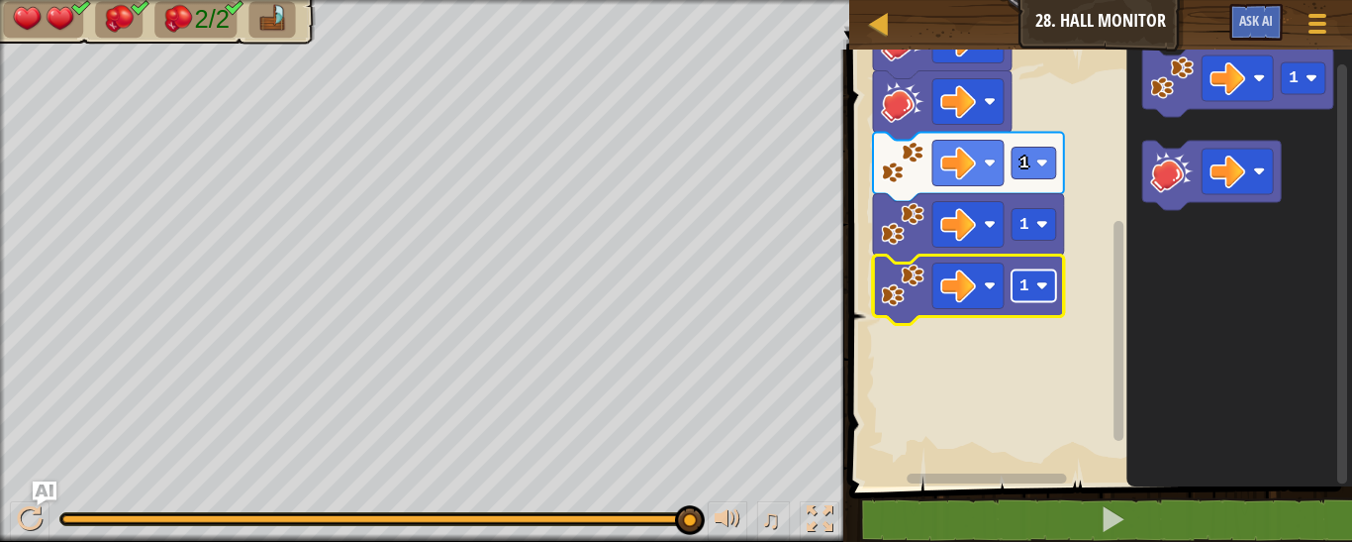
click at [1052, 300] on rect "Blockly Workspace" at bounding box center [1034, 286] width 45 height 32
click at [1001, 242] on rect "Blockly Workspace" at bounding box center [968, 225] width 71 height 46
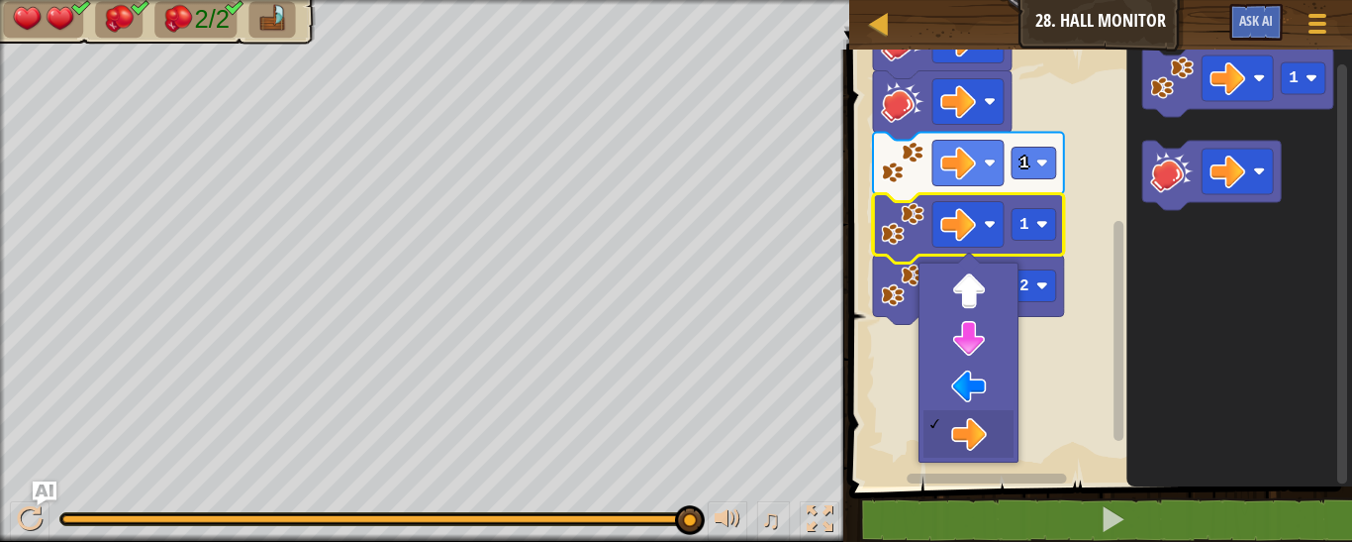
click at [1006, 240] on icon "Blockly Workspace" at bounding box center [968, 228] width 191 height 69
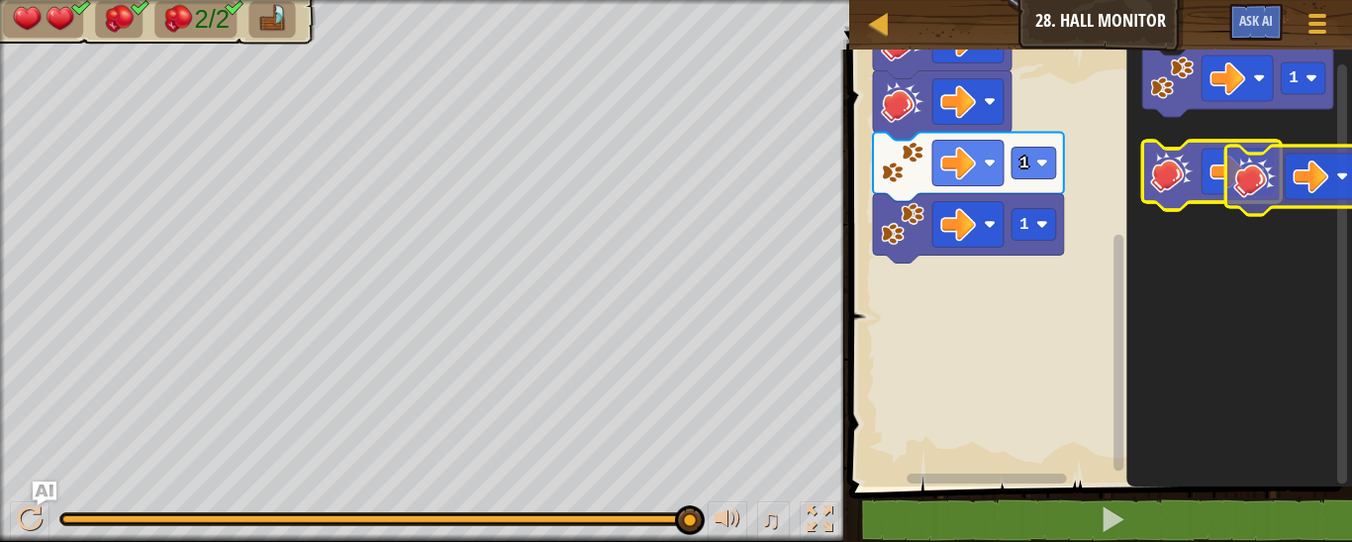
click at [1234, 193] on g "Blockly Workspace" at bounding box center [1212, 175] width 139 height 69
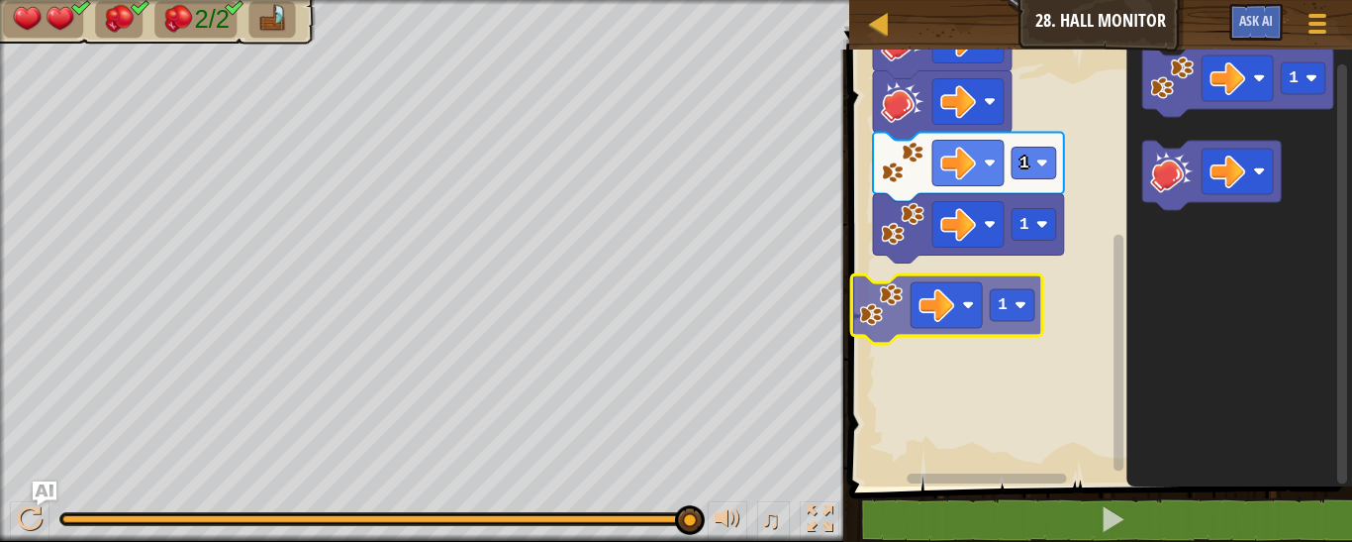
click at [891, 326] on div "Start 1 1 1 1 1 1" at bounding box center [1098, 263] width 509 height 447
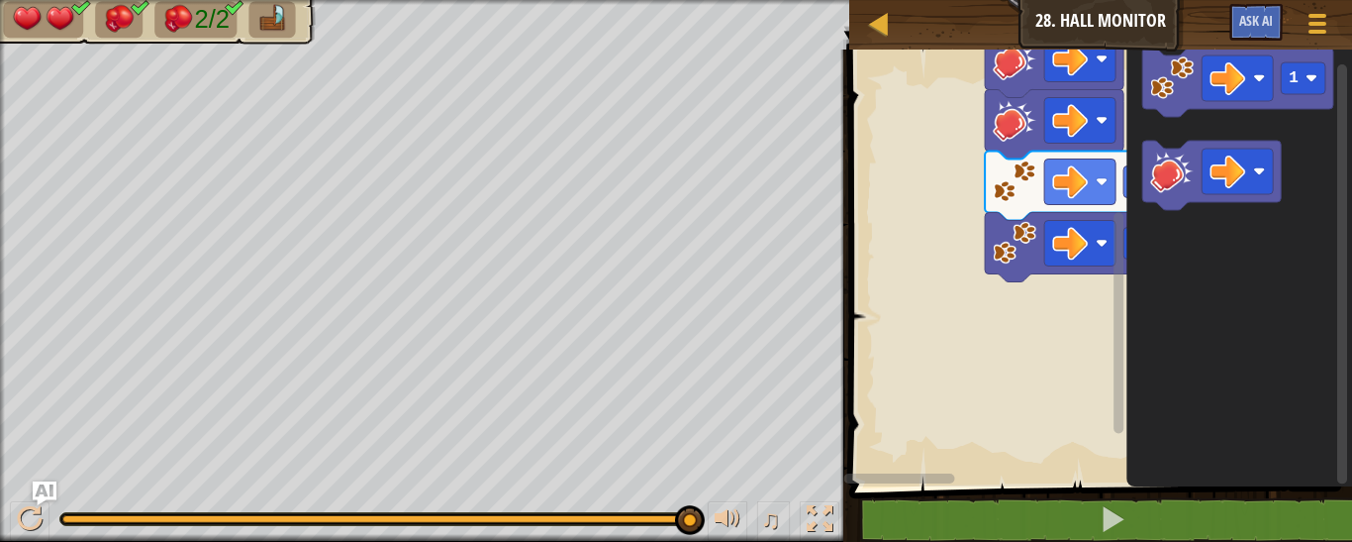
click at [1140, 258] on div "1 1 1 Start 1 1" at bounding box center [1098, 263] width 509 height 447
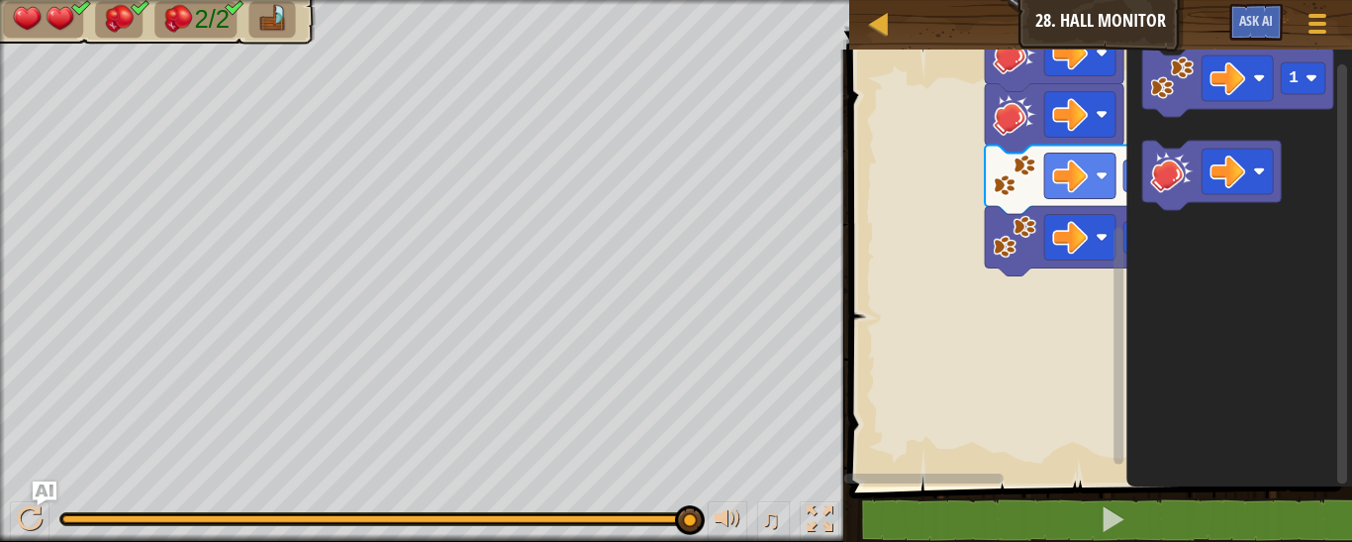
click at [1115, 272] on g "Blockly Workspace" at bounding box center [1119, 256] width 15 height 431
click at [938, 230] on rect "Blockly Workspace" at bounding box center [1098, 263] width 509 height 447
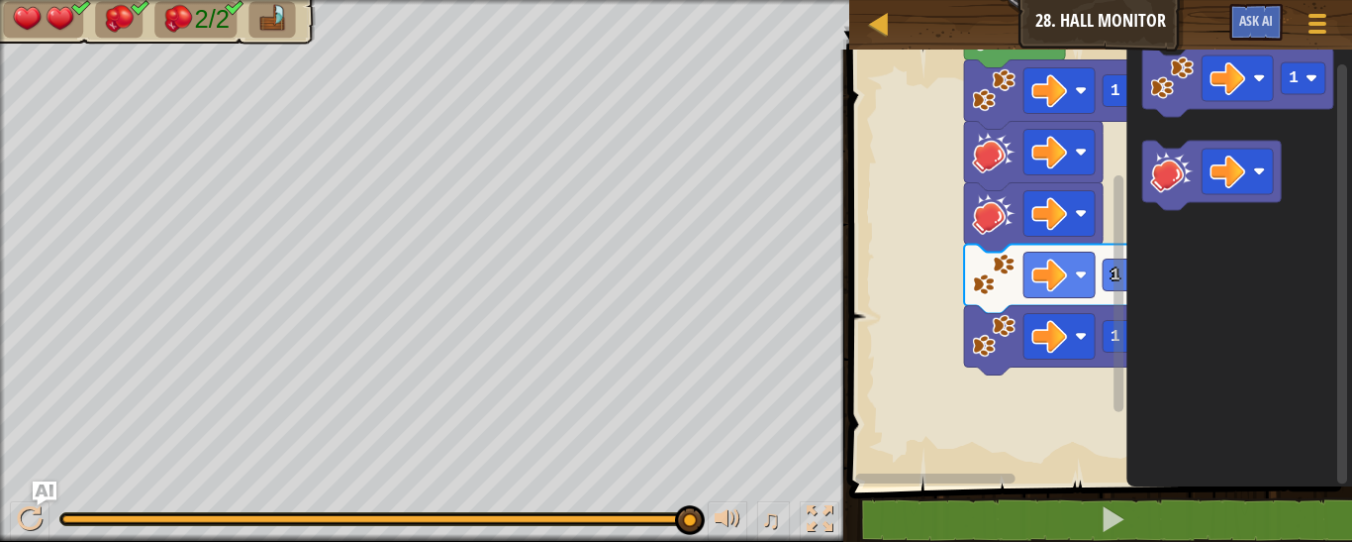
click at [856, 541] on div "1 ההההההההההההההההההההההההההההההההההההההההההההההההההההההההההההההההההההההההההההה…" at bounding box center [1098, 336] width 509 height 554
click at [836, 528] on button at bounding box center [820, 521] width 40 height 41
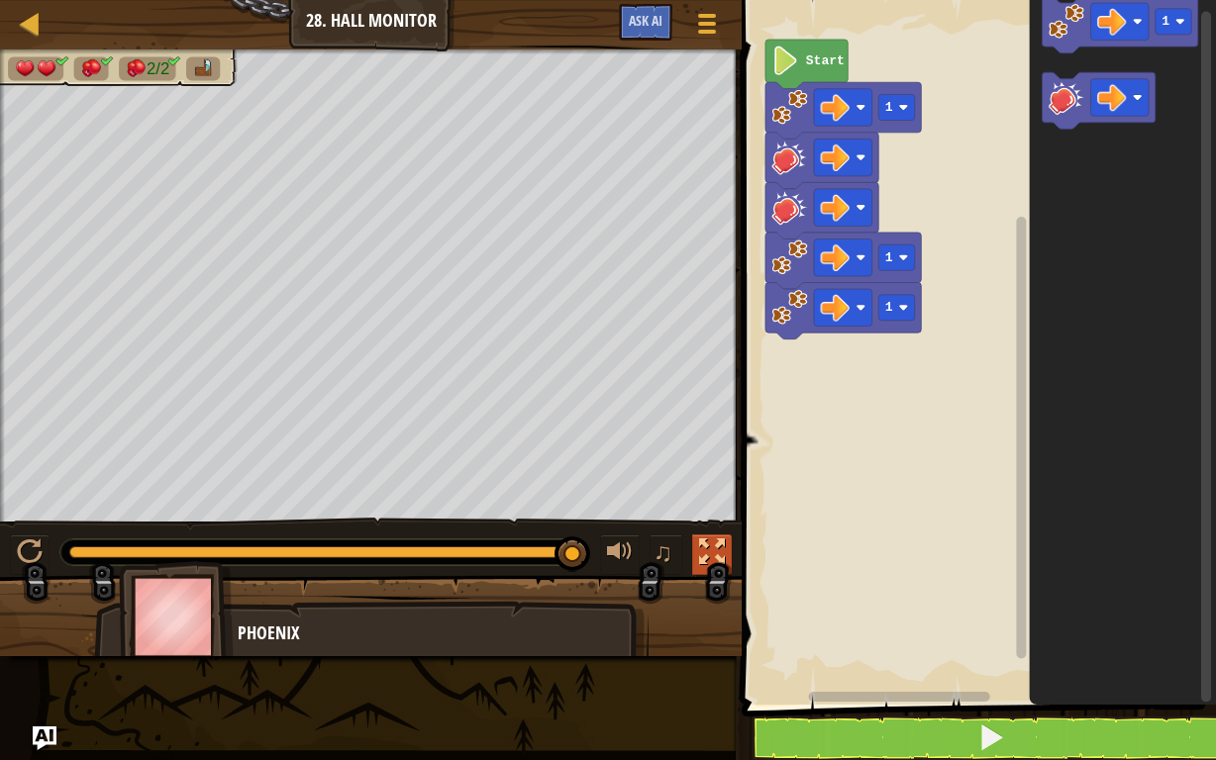
click at [709, 541] on div at bounding box center [712, 553] width 26 height 26
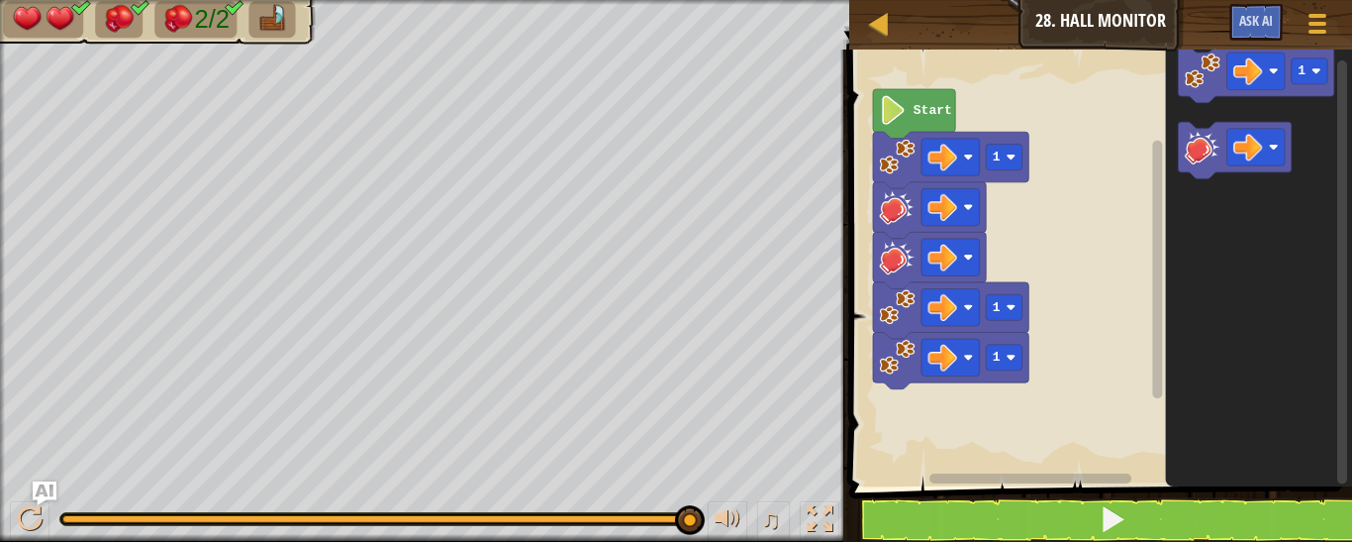
click at [9, 511] on div "♫" at bounding box center [424, 513] width 849 height 59
click at [9, 512] on div "♫" at bounding box center [424, 513] width 849 height 59
click at [10, 517] on button at bounding box center [30, 521] width 40 height 41
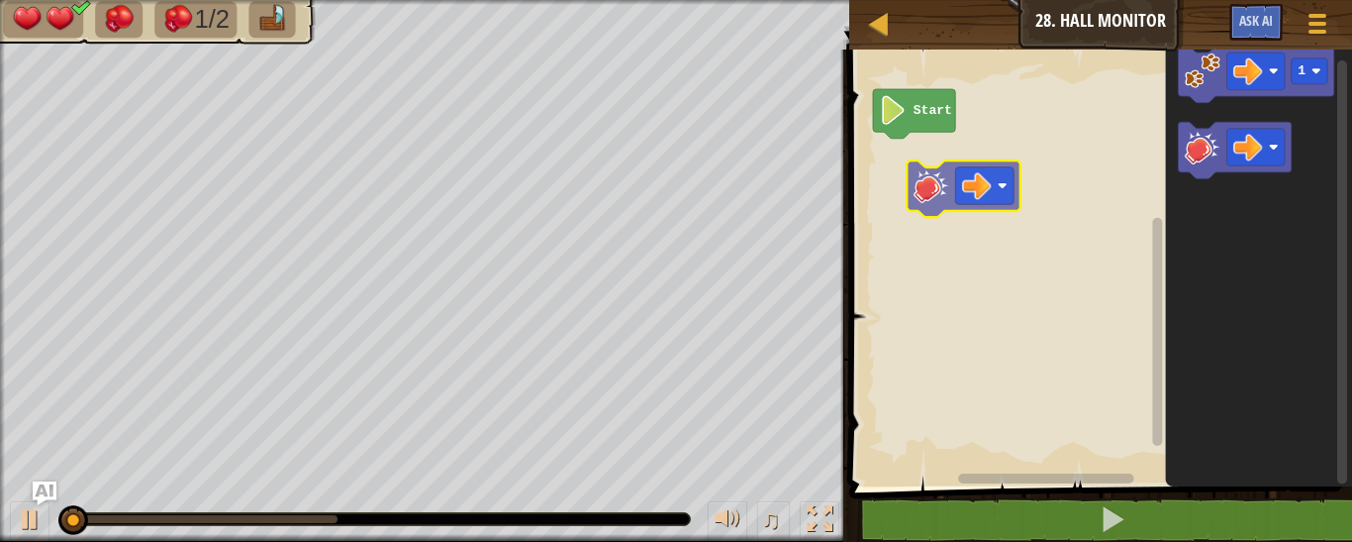
click at [926, 178] on div "Start 1" at bounding box center [1098, 263] width 509 height 447
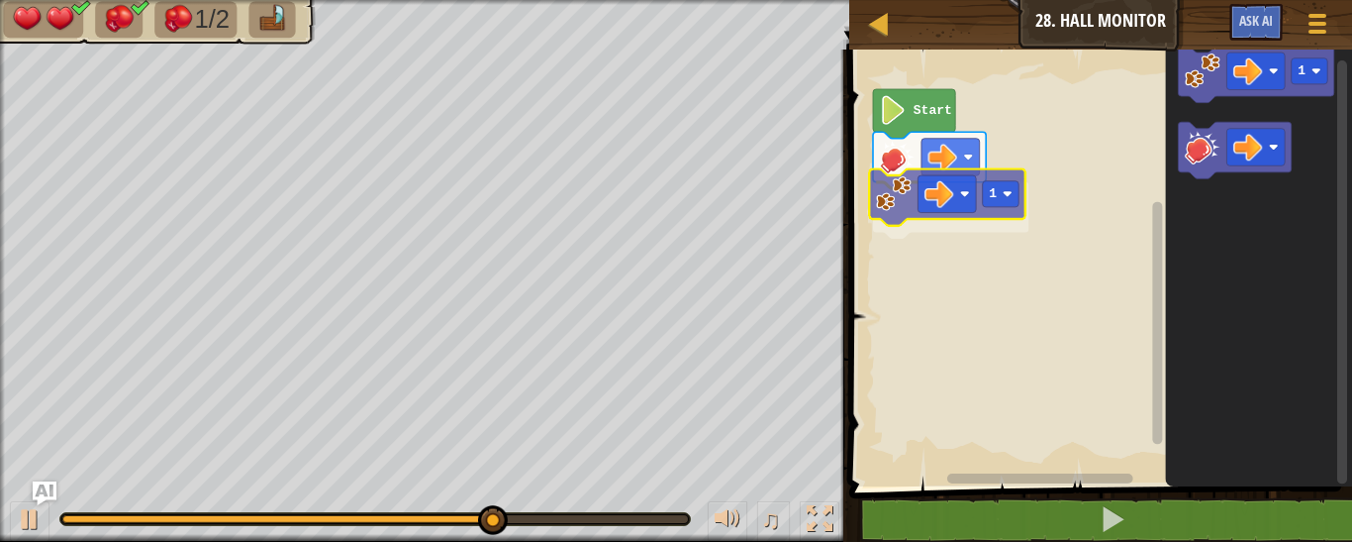
click at [877, 211] on div "Start 1 1 1" at bounding box center [1098, 263] width 509 height 447
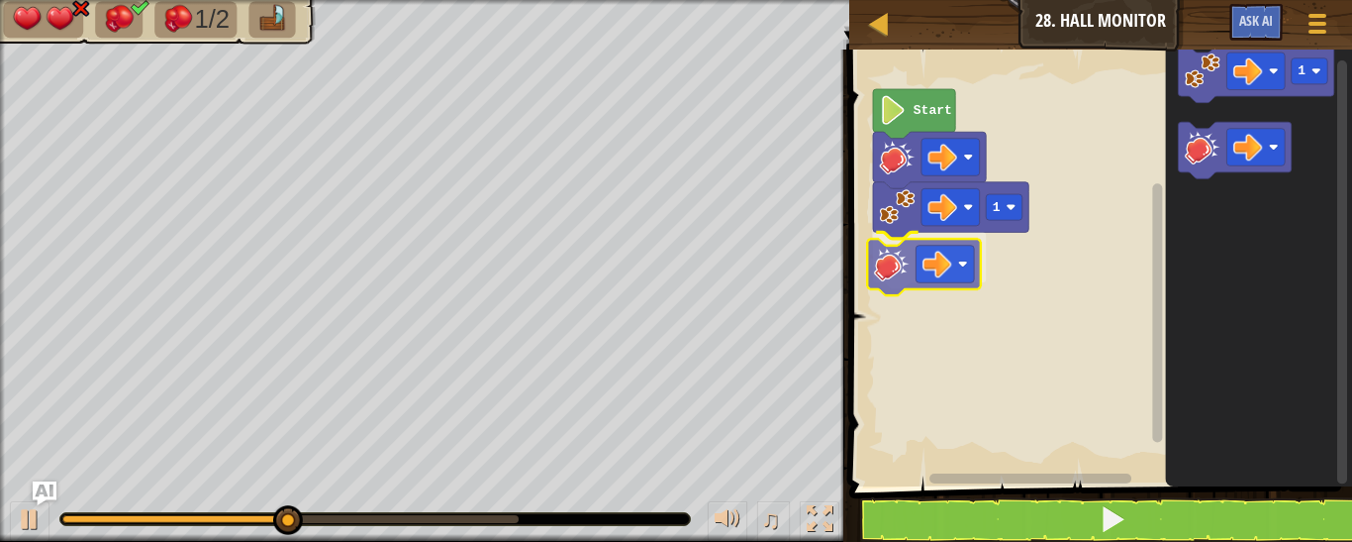
click at [902, 278] on div "Start 1 1" at bounding box center [1098, 263] width 509 height 447
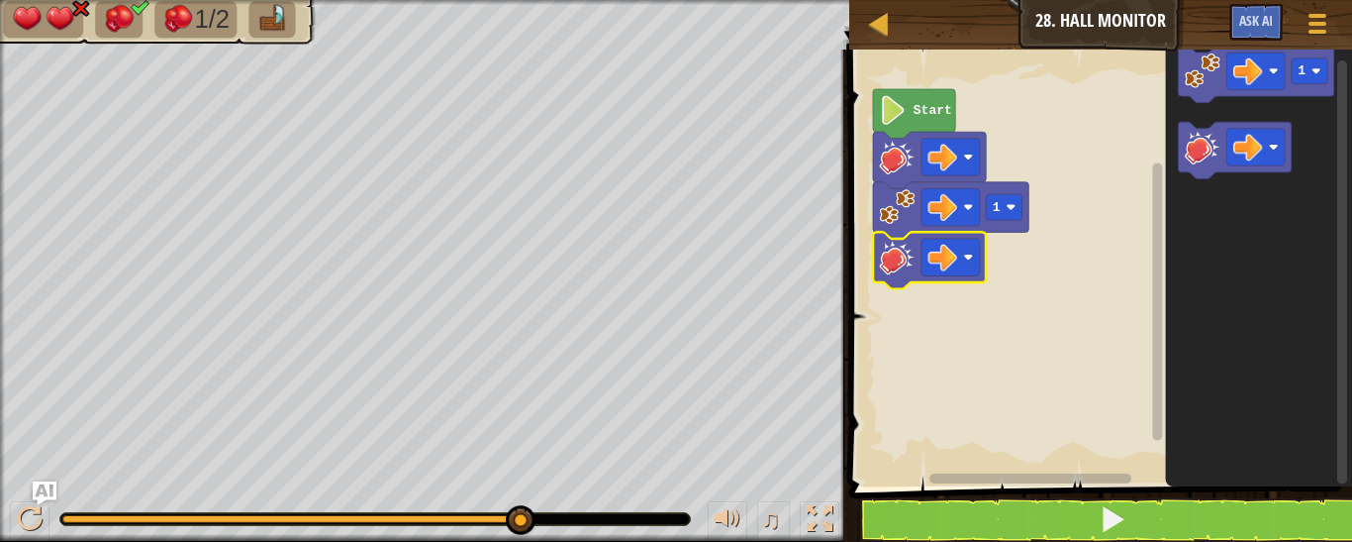
click at [1086, 118] on rect "Blockly Workspace" at bounding box center [1098, 263] width 509 height 447
click at [24, 532] on div at bounding box center [30, 519] width 26 height 26
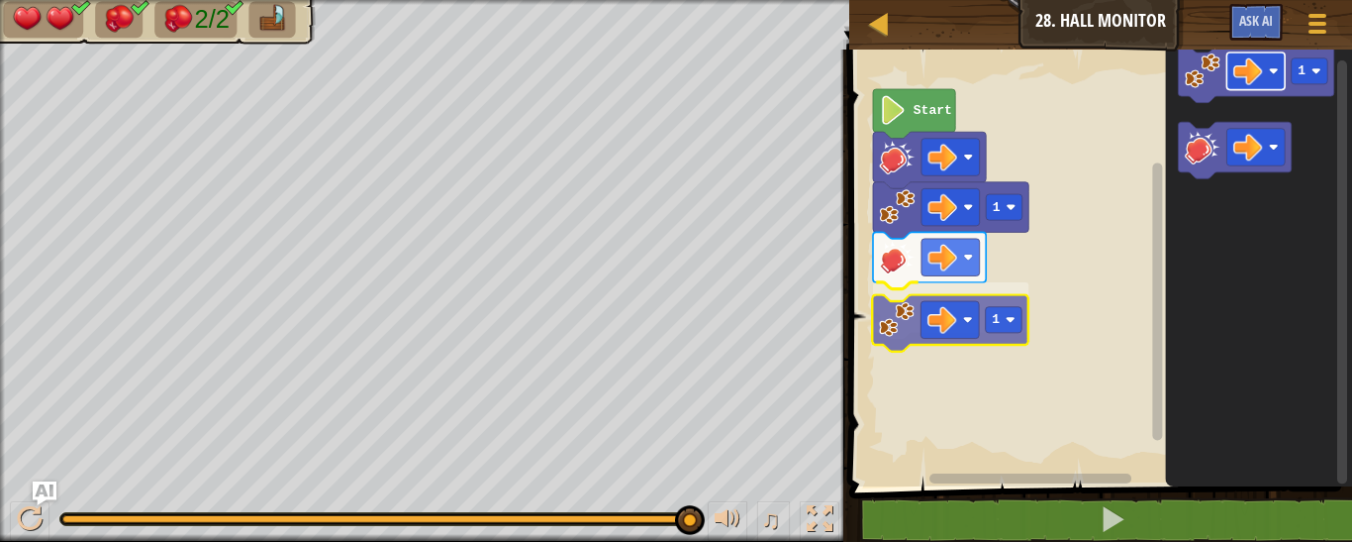
click at [937, 327] on div "Start 1 1 1 1" at bounding box center [1098, 263] width 509 height 447
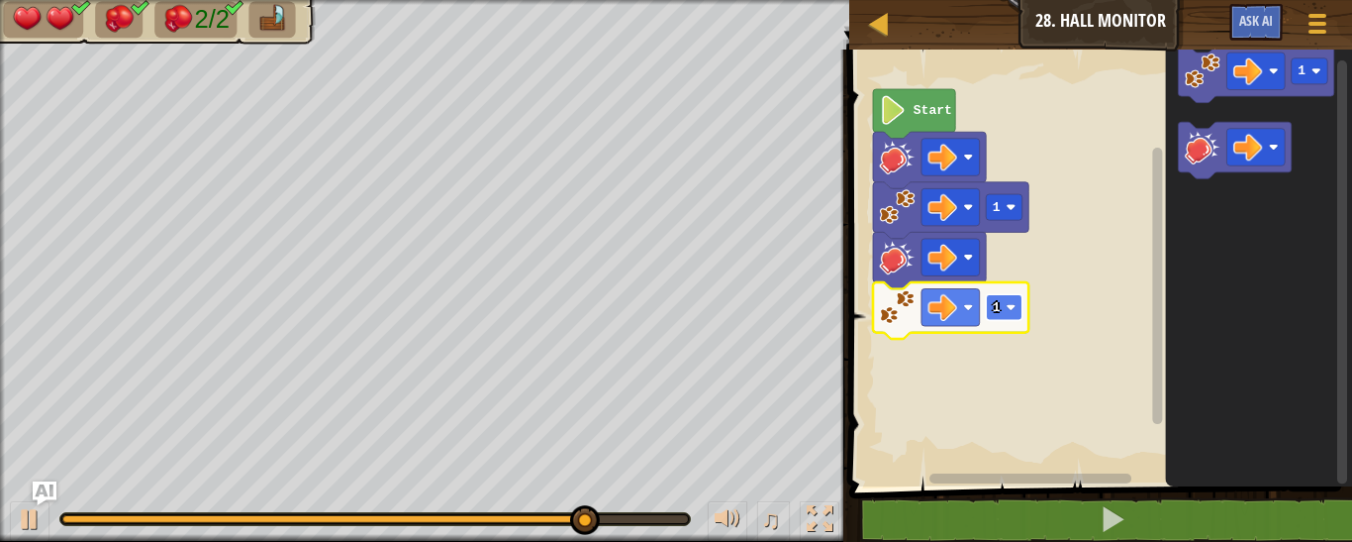
click at [1021, 302] on rect "Blockly Workspace" at bounding box center [1004, 307] width 37 height 26
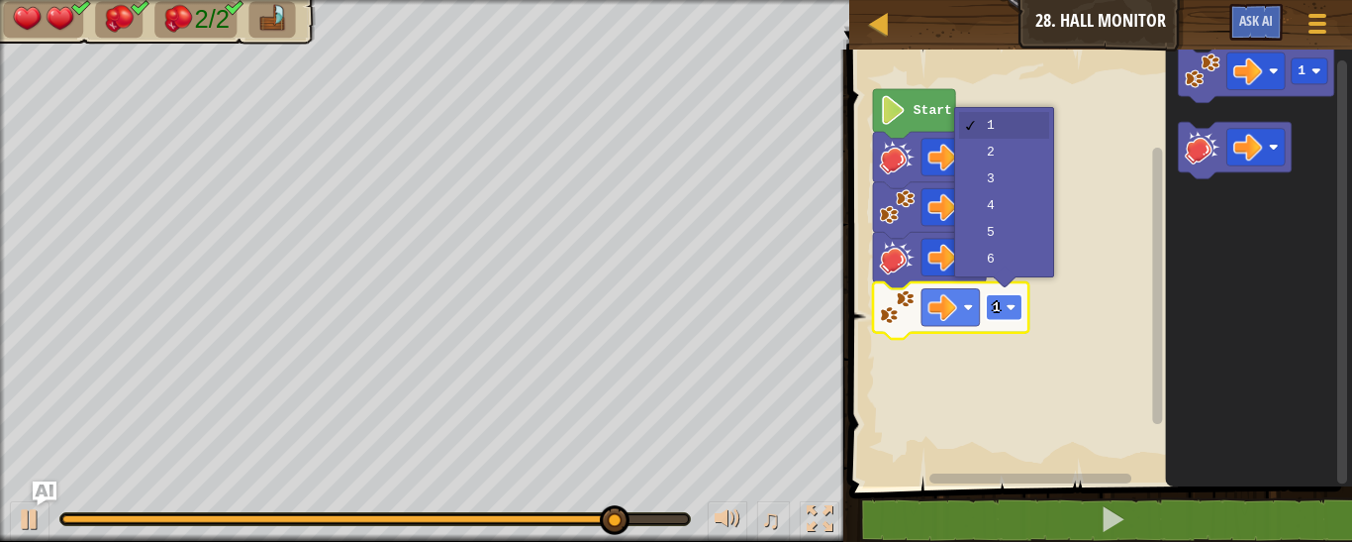
click at [992, 312] on rect "Blockly Workspace" at bounding box center [1004, 307] width 37 height 26
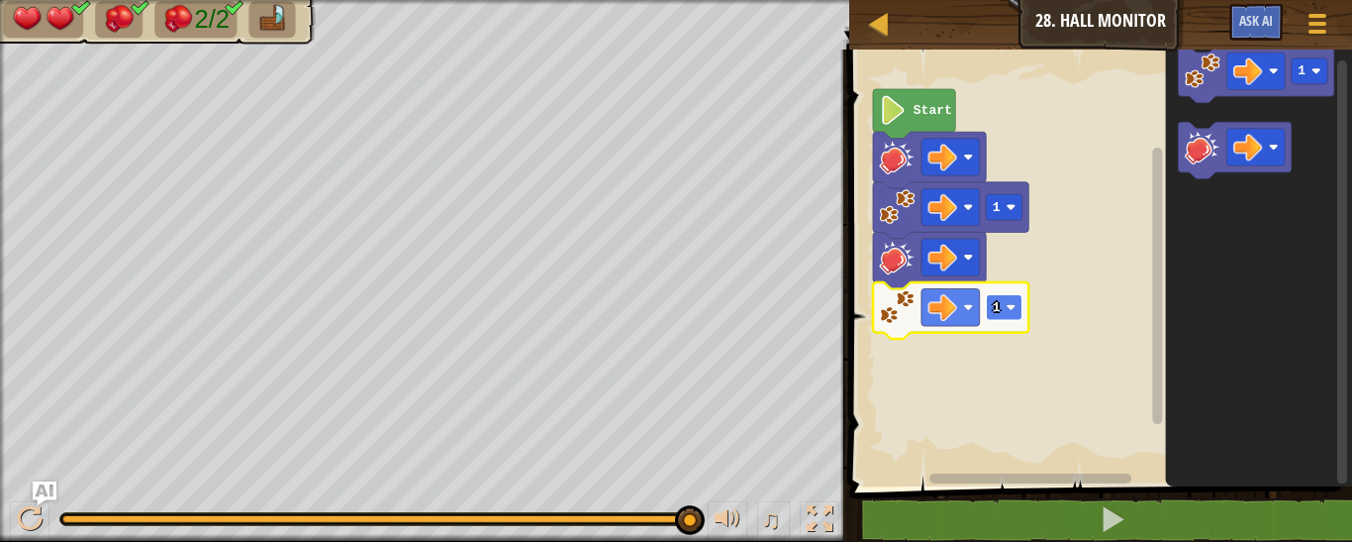
click at [996, 301] on text "1" at bounding box center [997, 307] width 8 height 15
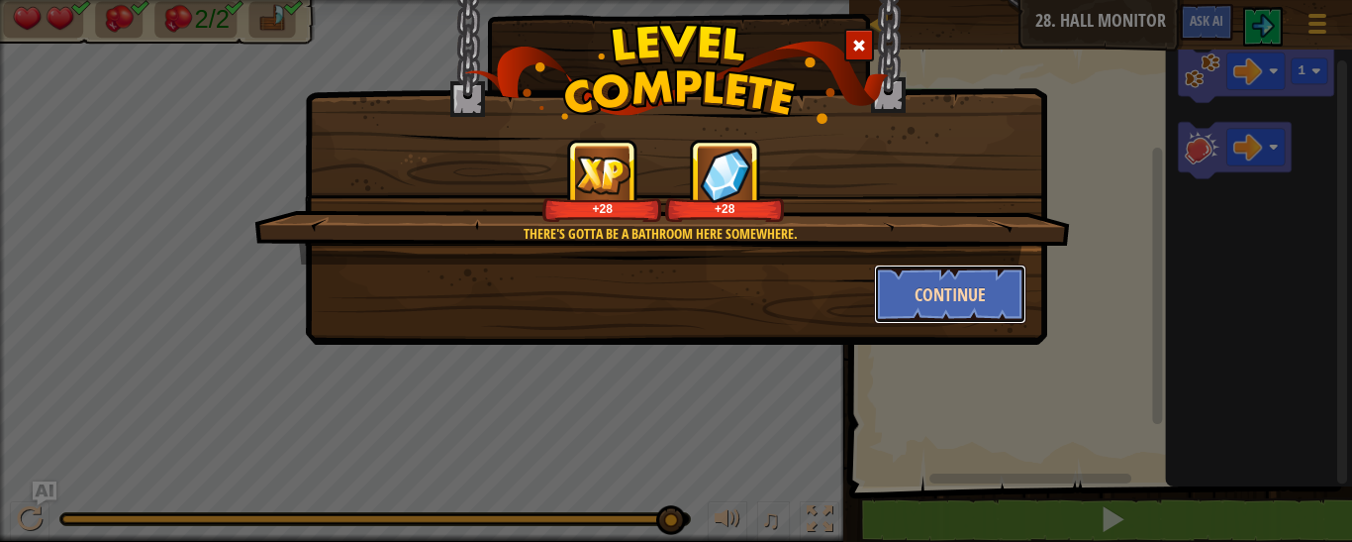
click at [968, 280] on button "Continue" at bounding box center [950, 293] width 153 height 59
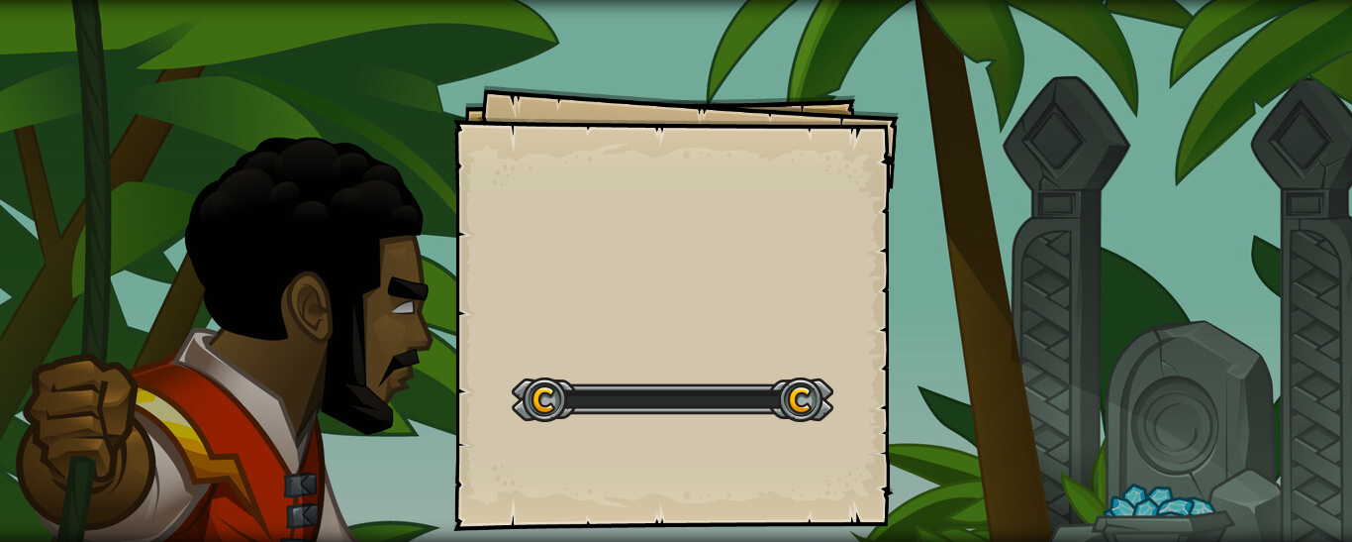
click at [983, 258] on div "Goals Start Level Error loading from server. Try refreshing the page. You'll ne…" at bounding box center [676, 271] width 1352 height 542
click at [985, 251] on div "Goals Start Level Error loading from server. Try refreshing the page. You'll ne…" at bounding box center [676, 271] width 1352 height 542
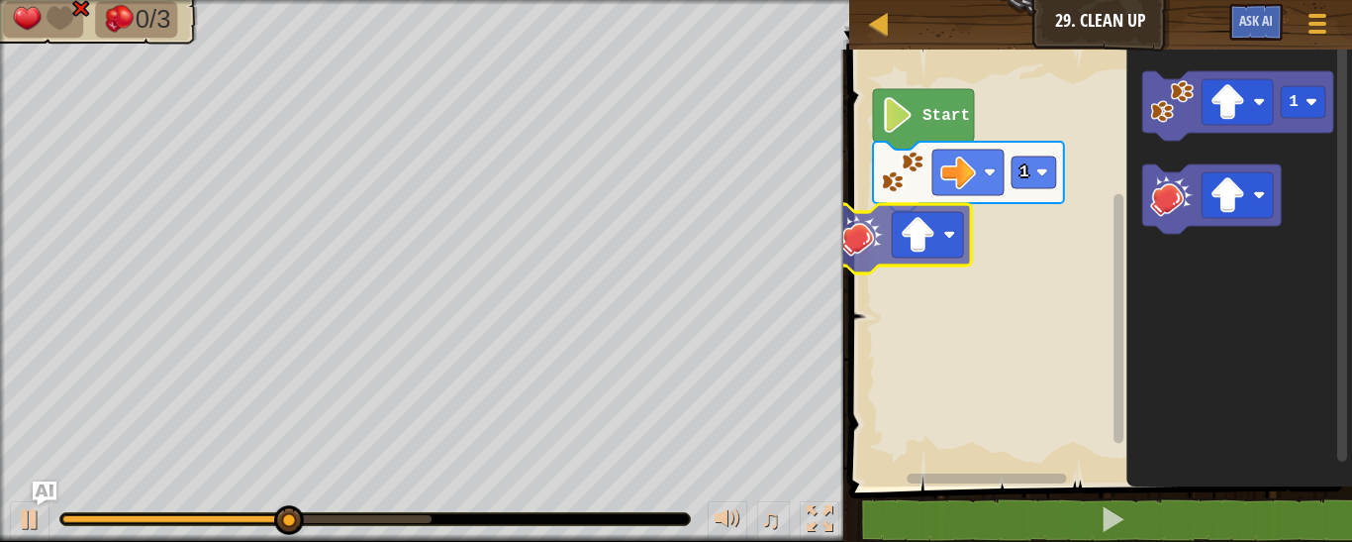
click at [863, 238] on div "1 Start 1" at bounding box center [1098, 263] width 509 height 447
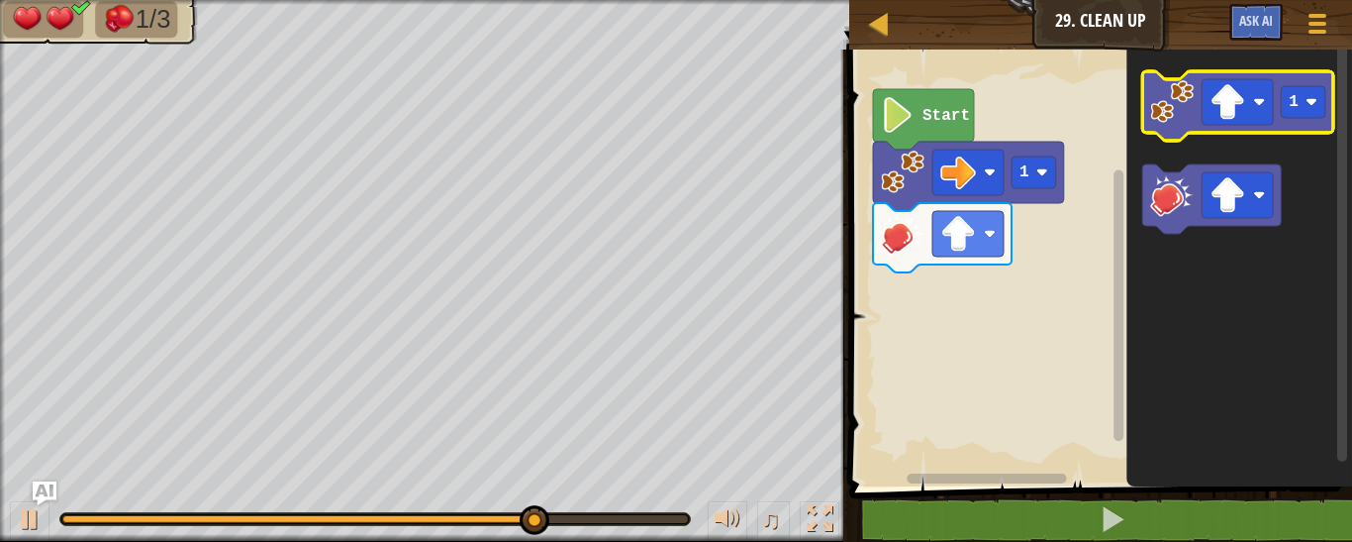
click at [1169, 118] on image "Blockly Workspace" at bounding box center [1172, 102] width 44 height 44
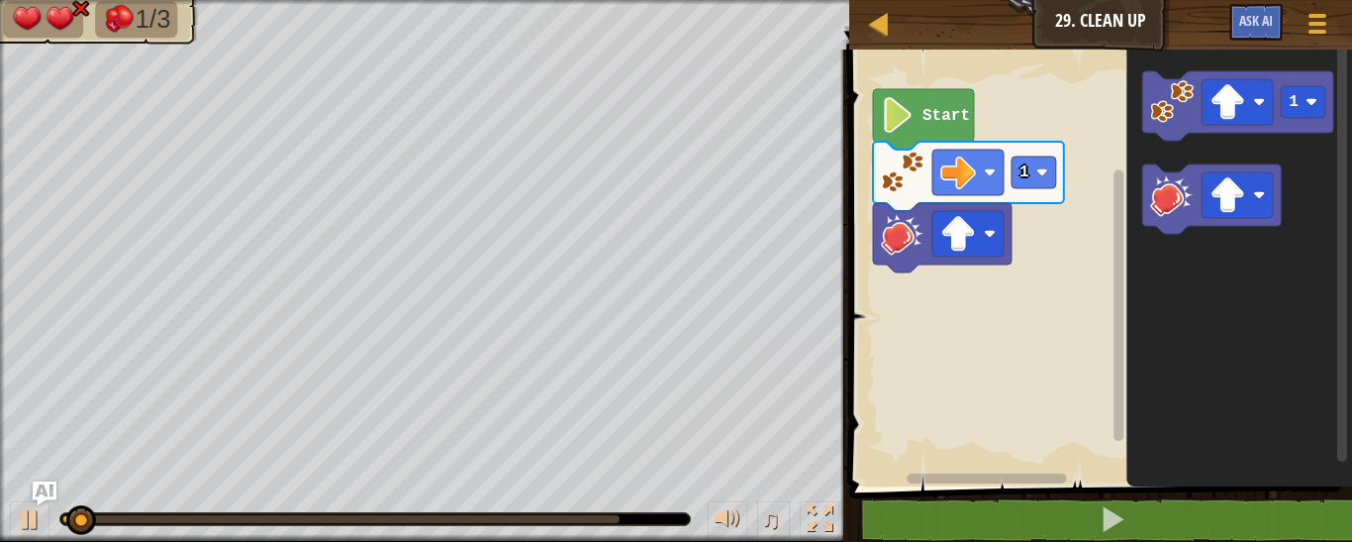
click at [942, 343] on div "Start 1 1" at bounding box center [1098, 263] width 509 height 447
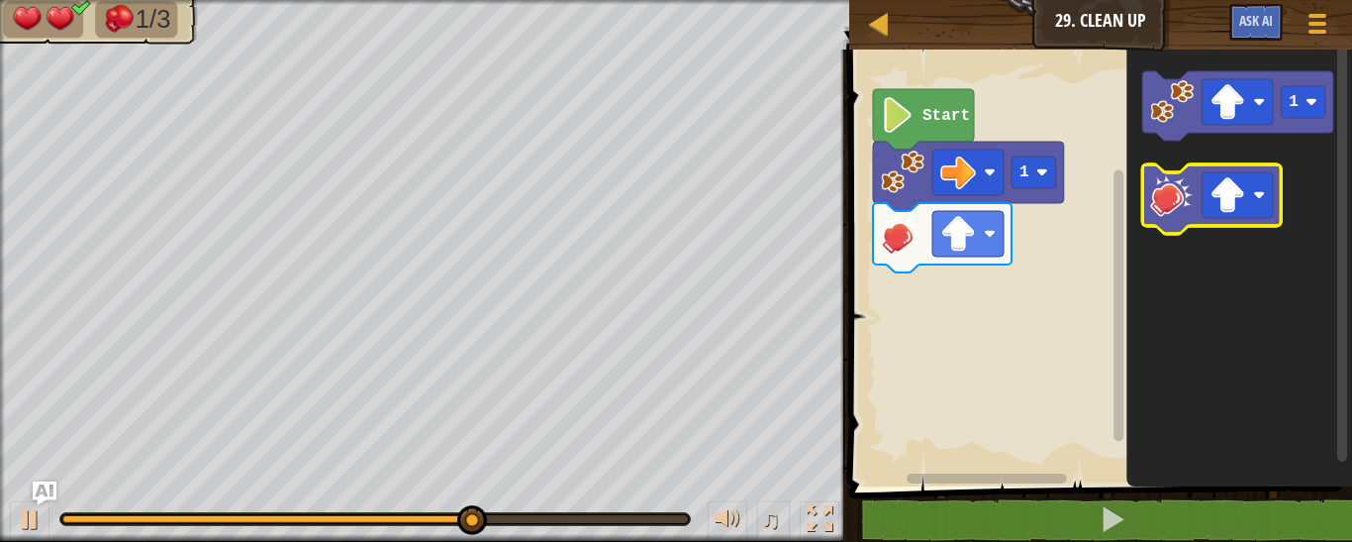
click at [1173, 181] on g "1" at bounding box center [1238, 152] width 191 height 162
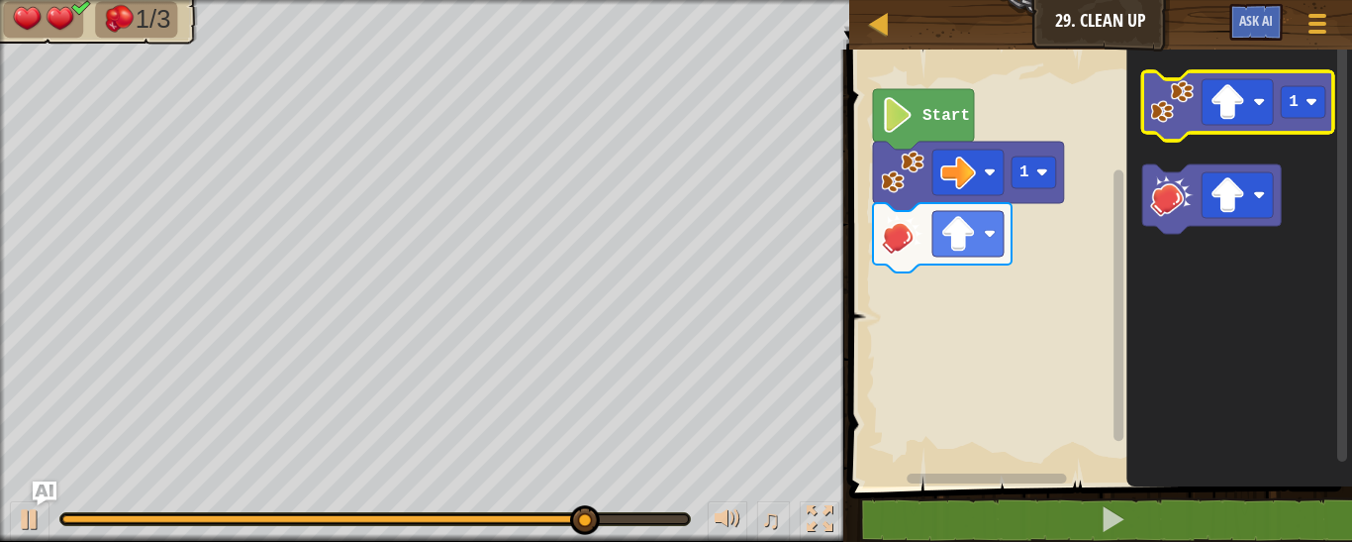
click at [1150, 120] on icon "Blockly Workspace" at bounding box center [1238, 105] width 191 height 69
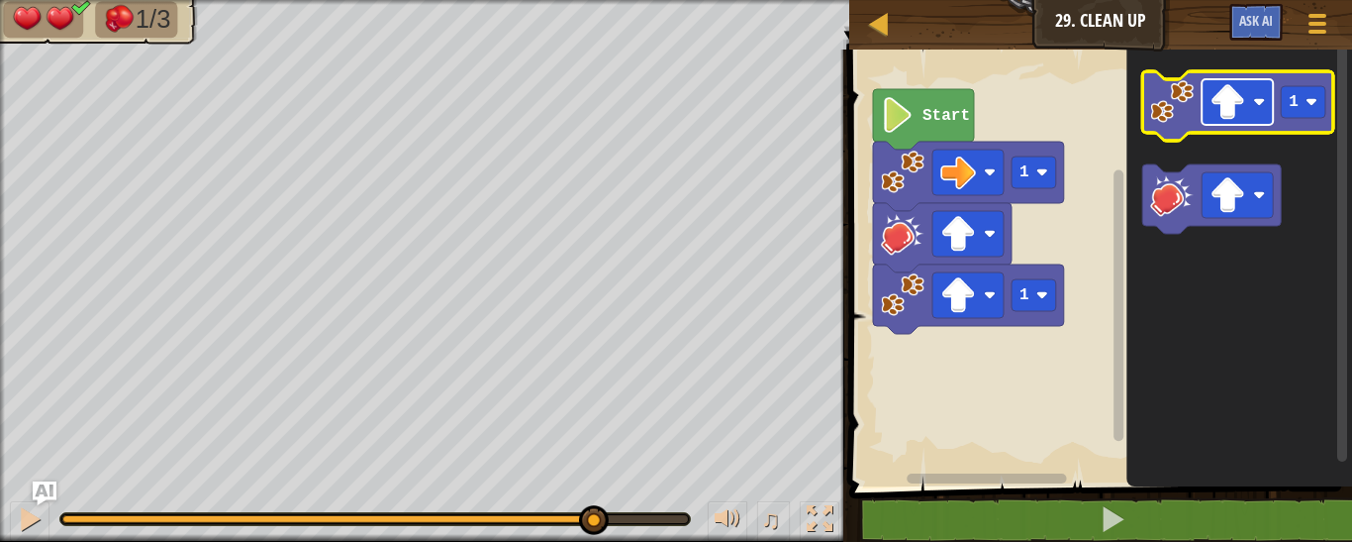
click at [1238, 108] on image "Blockly Workspace" at bounding box center [1228, 102] width 36 height 36
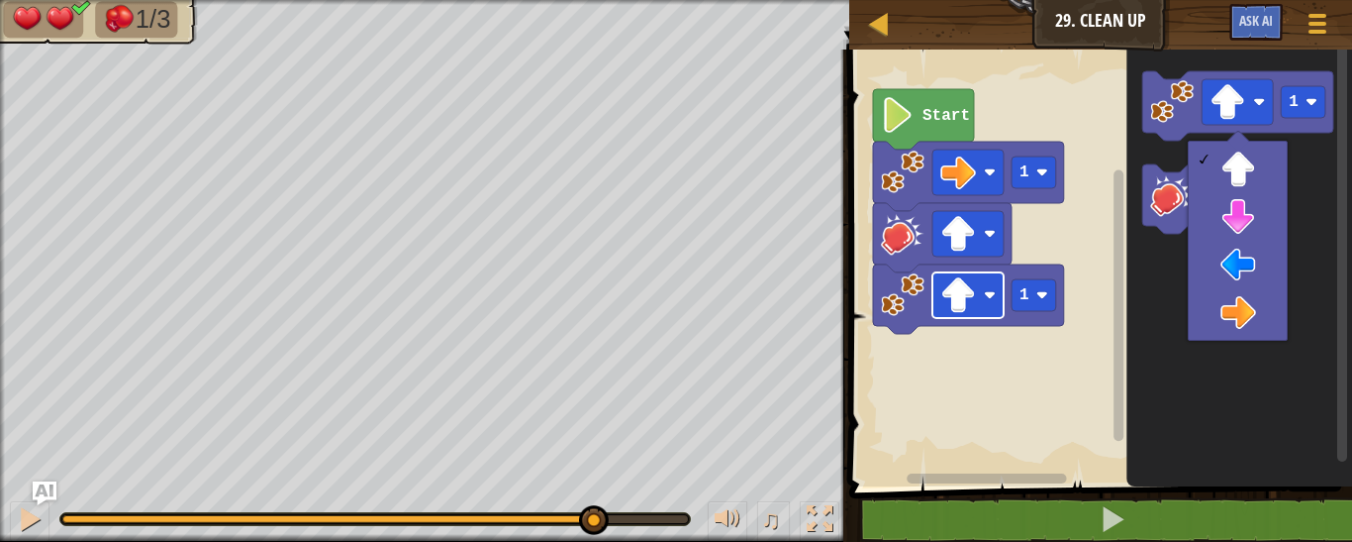
click at [955, 296] on image "Blockly Workspace" at bounding box center [959, 295] width 36 height 36
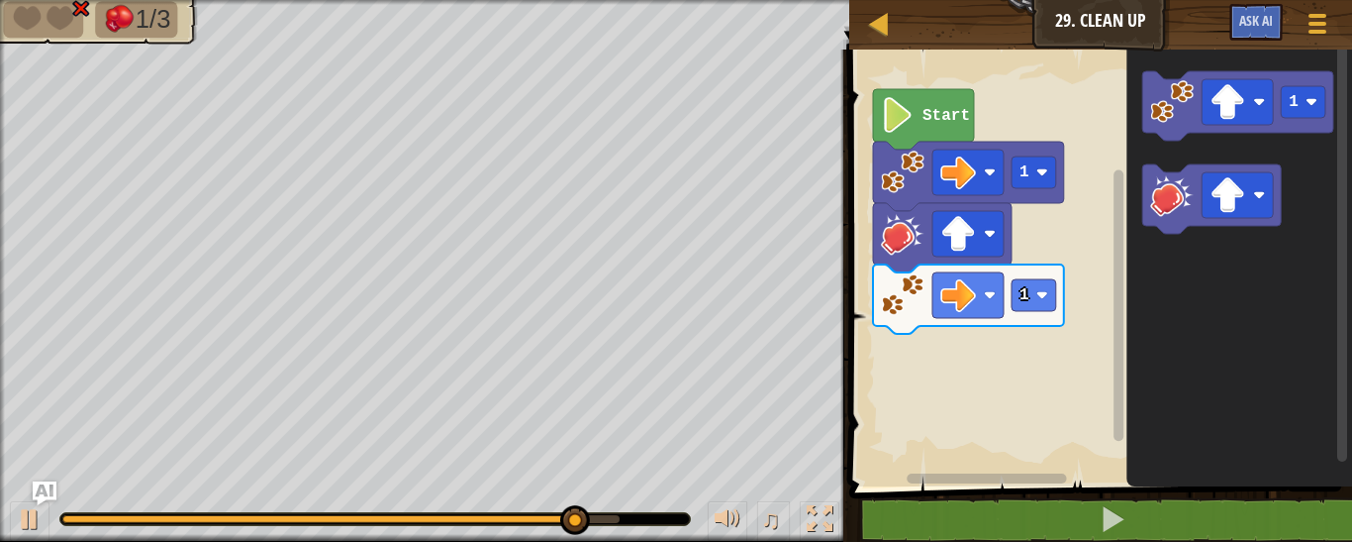
click at [1052, 299] on div "Start 1 1 1" at bounding box center [1098, 263] width 509 height 447
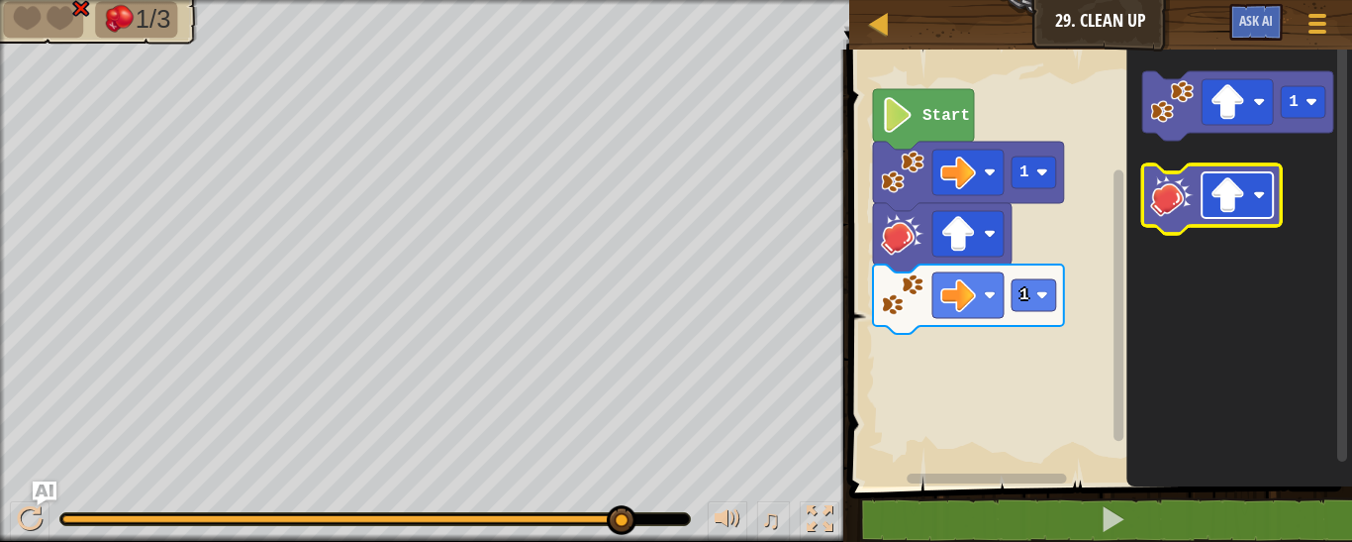
click at [1230, 208] on image "Blockly Workspace" at bounding box center [1228, 195] width 36 height 36
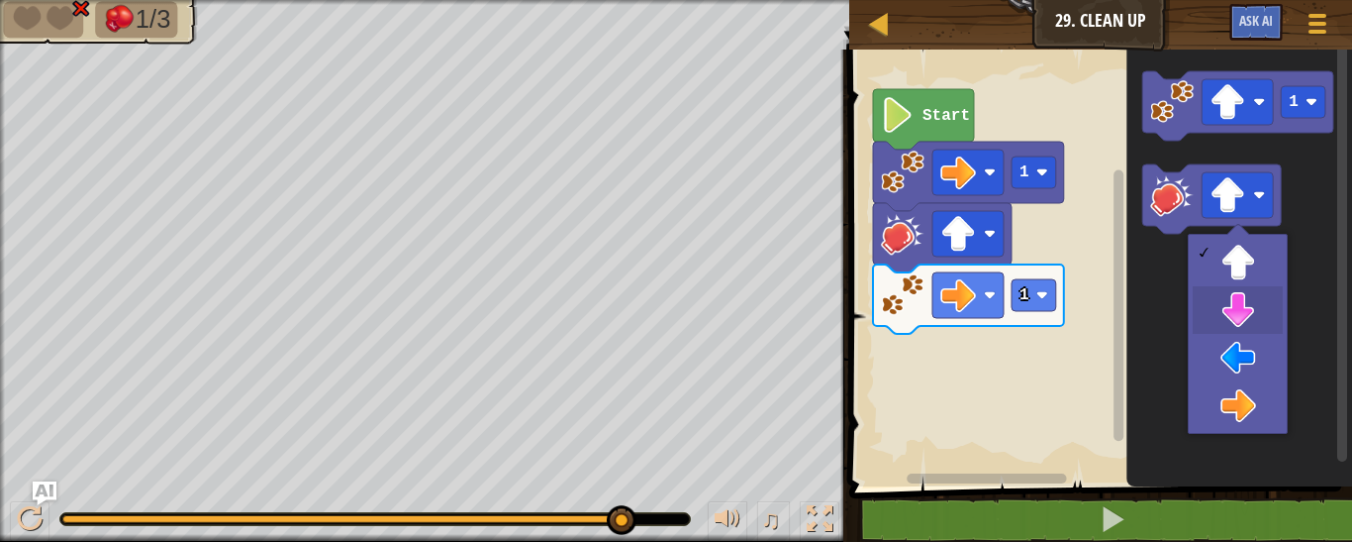
drag, startPoint x: 1233, startPoint y: 305, endPoint x: 1196, endPoint y: 267, distance: 52.5
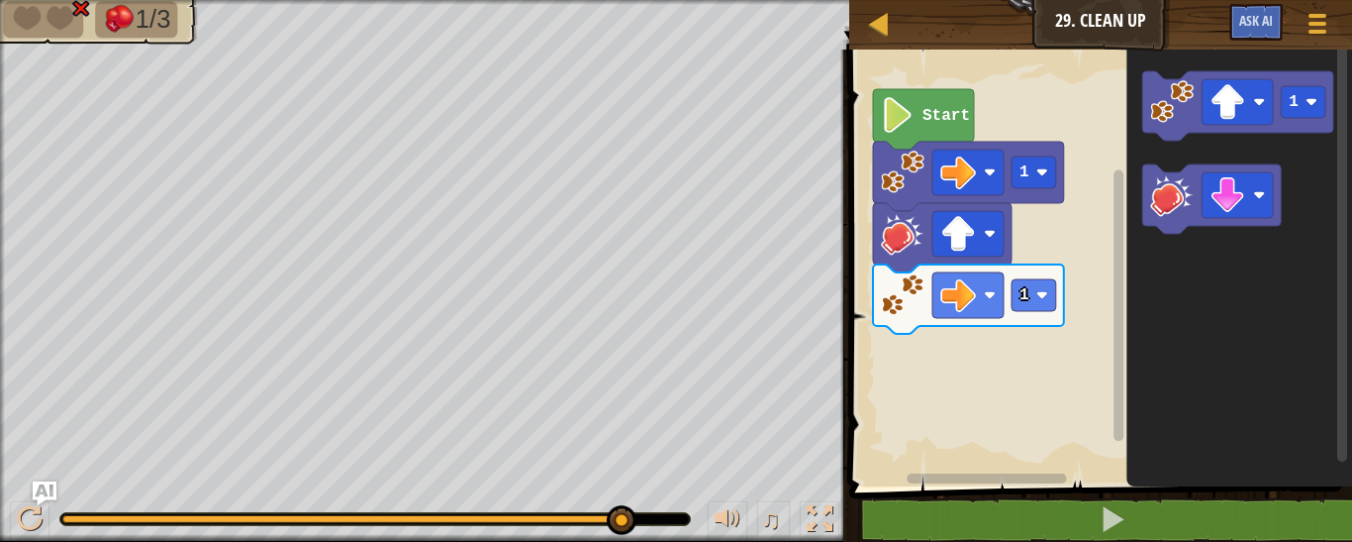
click at [1026, 314] on div "Start 1 1 1" at bounding box center [1098, 263] width 509 height 447
click at [1120, 267] on div "Start 1 1 1" at bounding box center [1098, 263] width 509 height 447
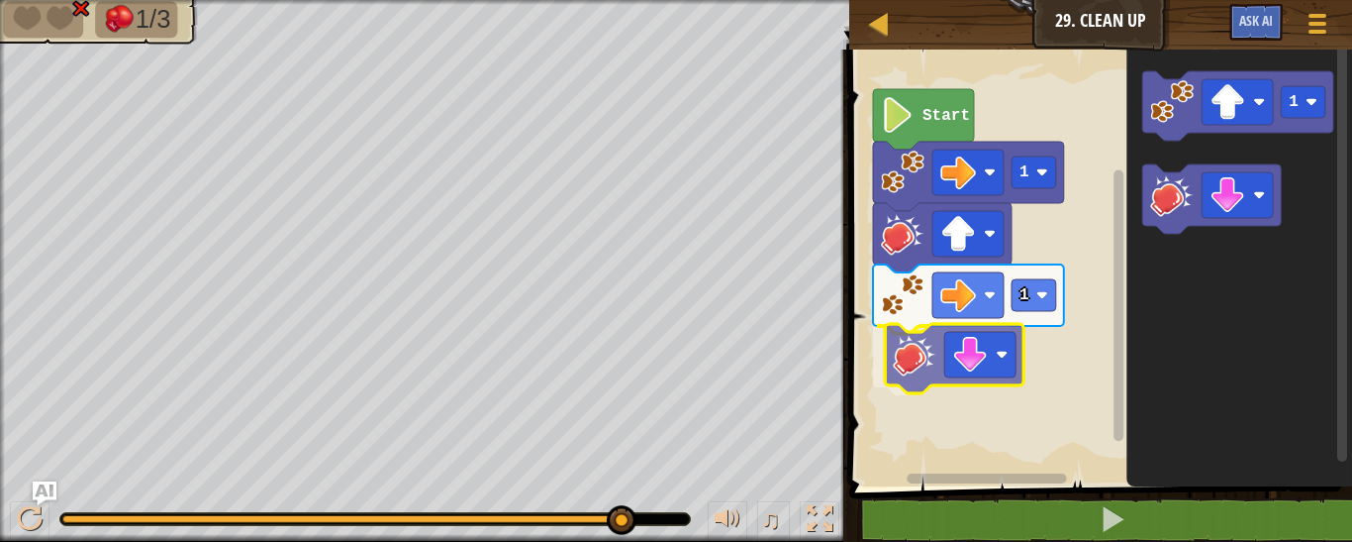
click at [905, 369] on div "Start 1 1 1" at bounding box center [1098, 263] width 509 height 447
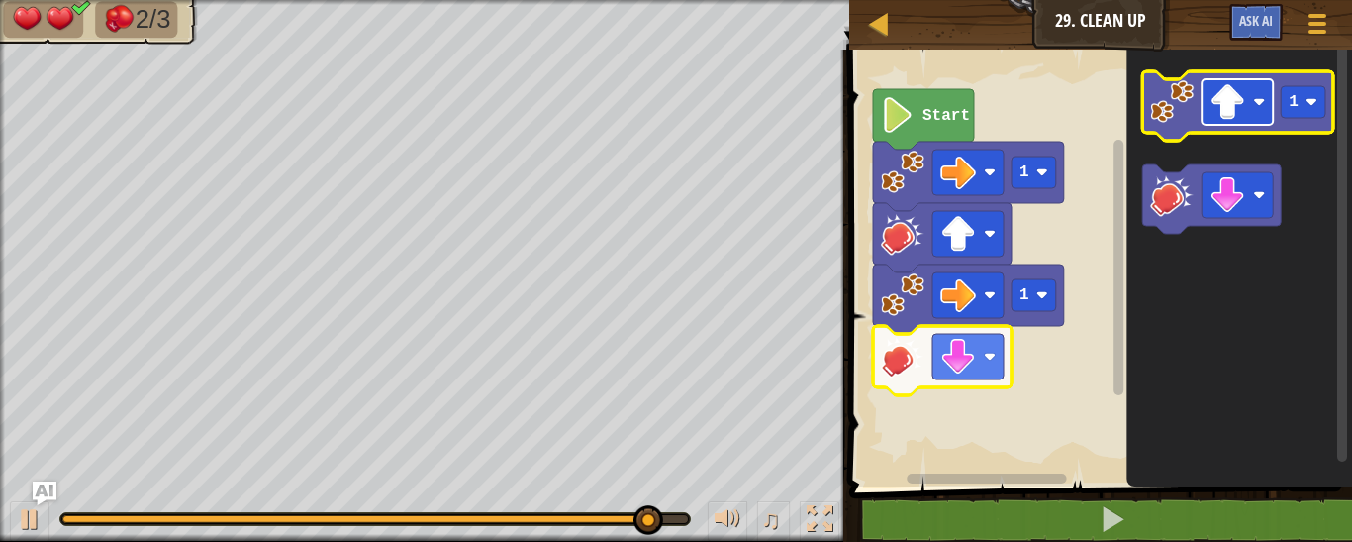
click at [1265, 100] on image "Blockly Workspace" at bounding box center [1259, 102] width 12 height 12
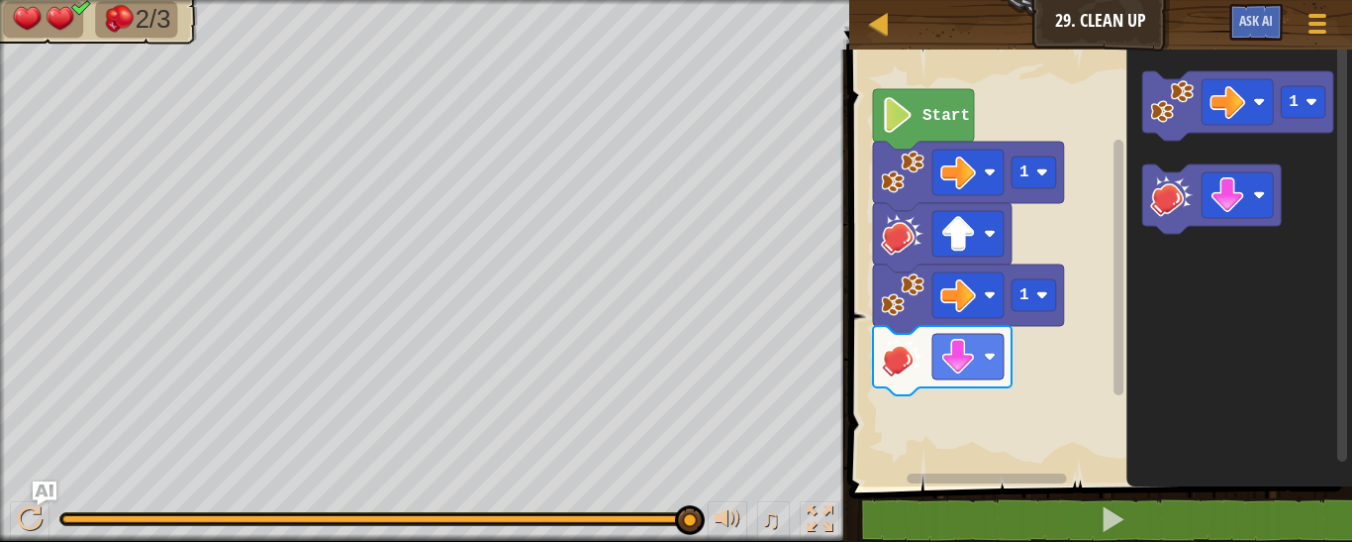
click at [1008, 318] on div "Start 1 1 1" at bounding box center [1098, 263] width 509 height 447
click at [1070, 220] on div "Start 1 1 1" at bounding box center [1098, 263] width 509 height 447
click at [1125, 172] on div "Start 1 1 1" at bounding box center [1098, 263] width 509 height 447
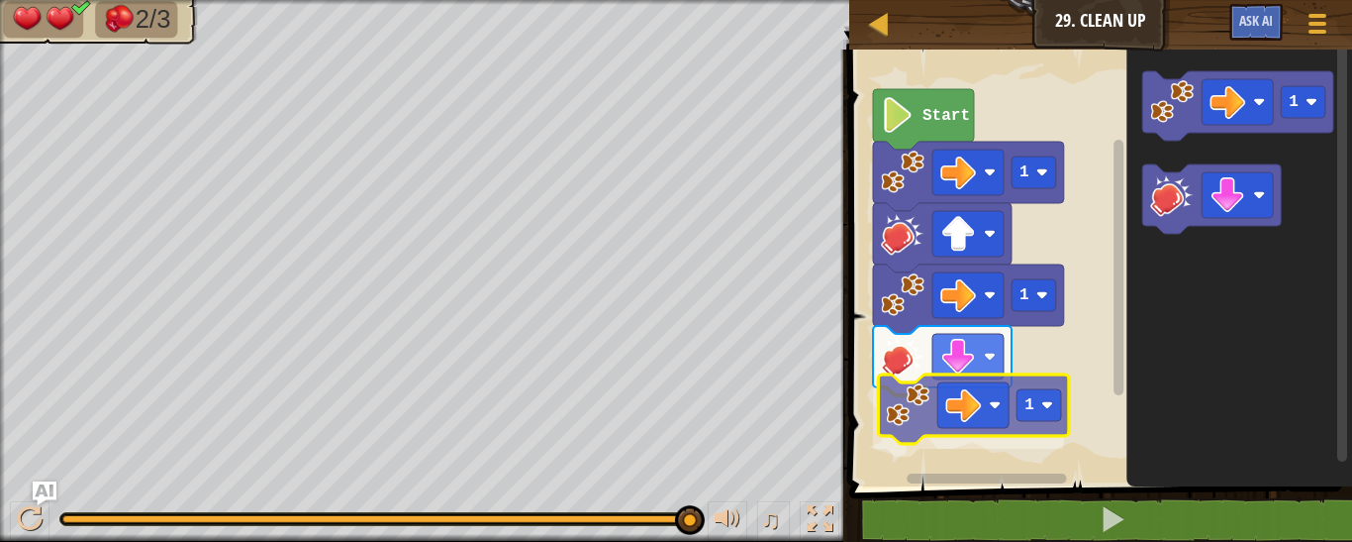
click at [890, 428] on div "Start 1 1 1 1 1" at bounding box center [1098, 263] width 509 height 447
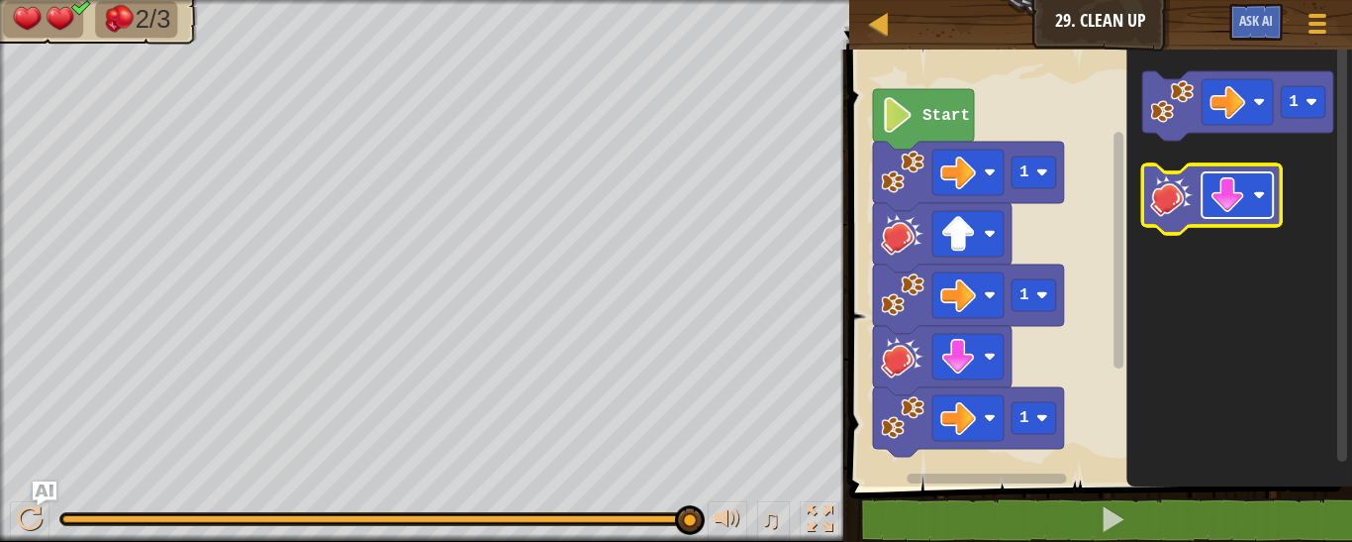
click at [1247, 185] on rect "Blockly Workspace" at bounding box center [1237, 195] width 71 height 46
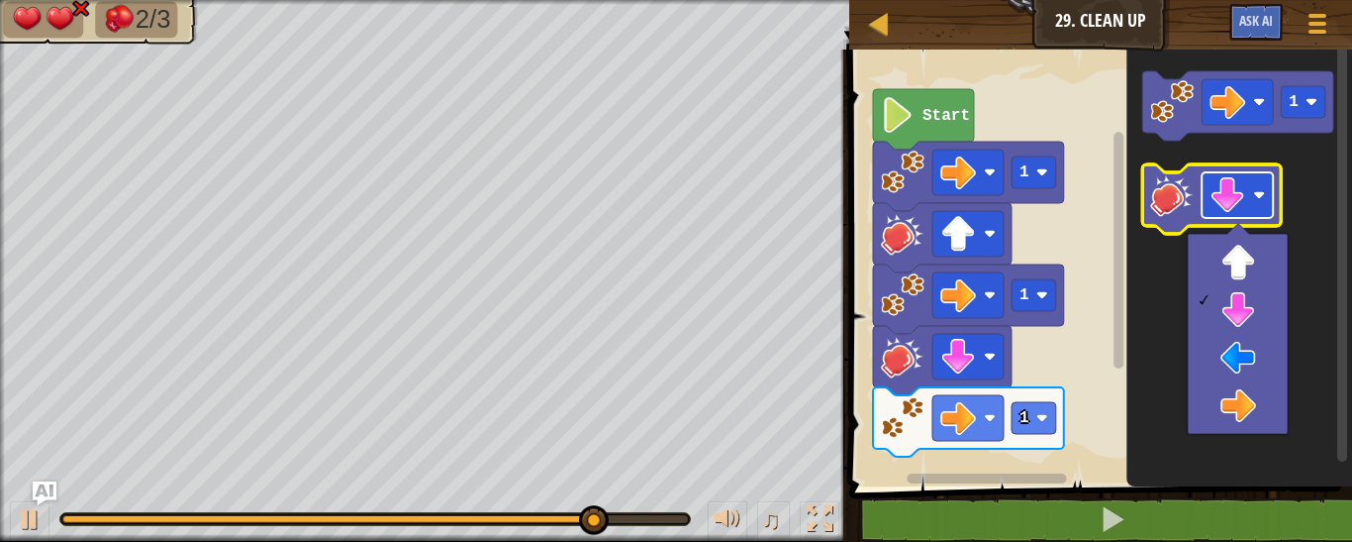
click at [1264, 202] on rect "Blockly Workspace" at bounding box center [1237, 195] width 71 height 46
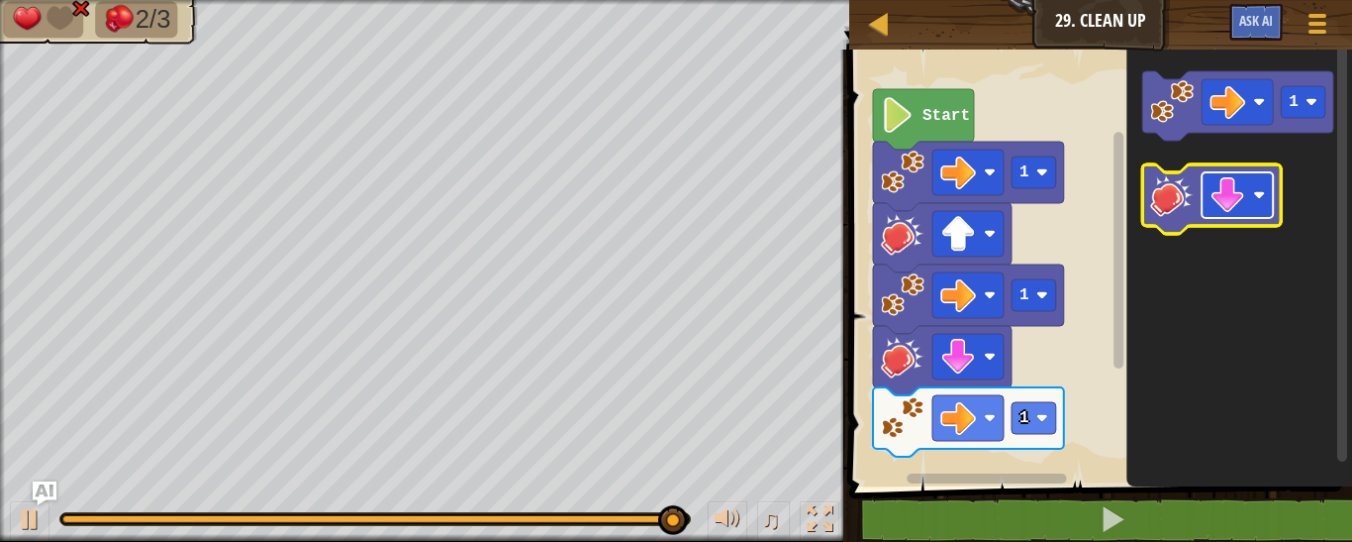
click at [1235, 211] on image "Blockly Workspace" at bounding box center [1228, 195] width 36 height 36
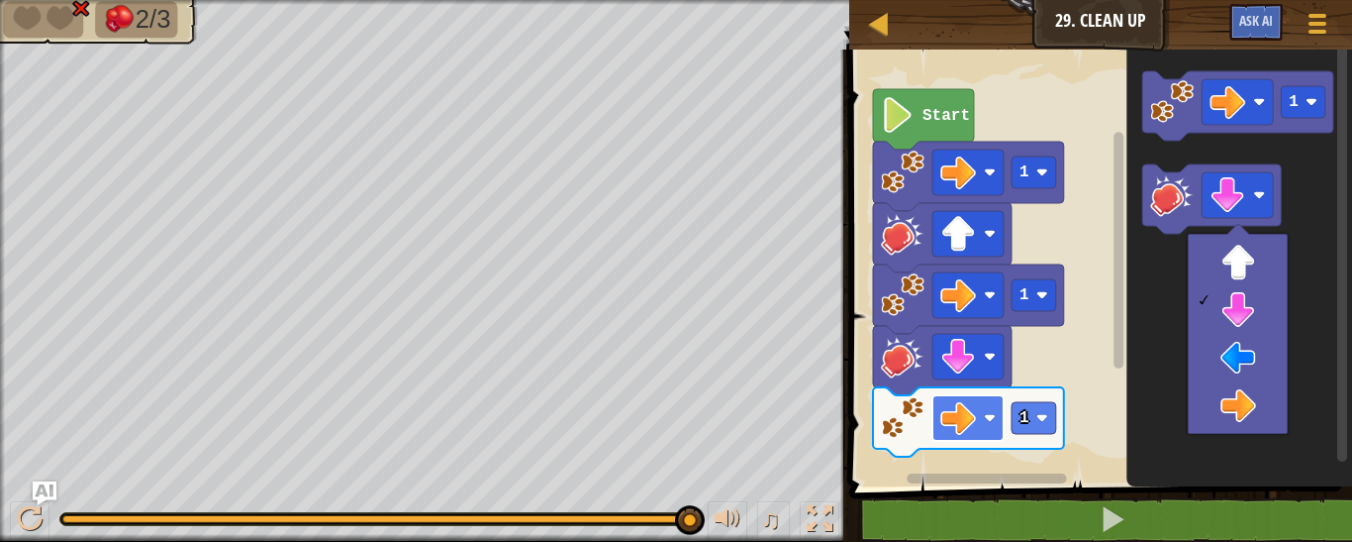
click at [976, 439] on rect "Blockly Workspace" at bounding box center [968, 418] width 71 height 46
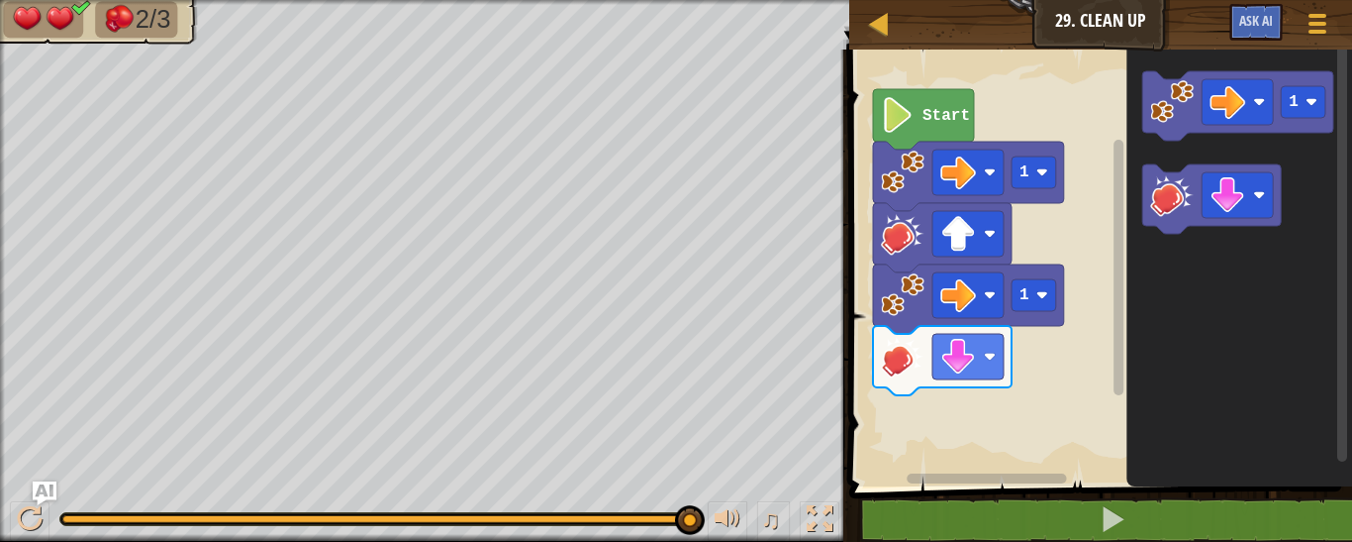
click at [1138, 195] on icon "1" at bounding box center [1240, 263] width 226 height 447
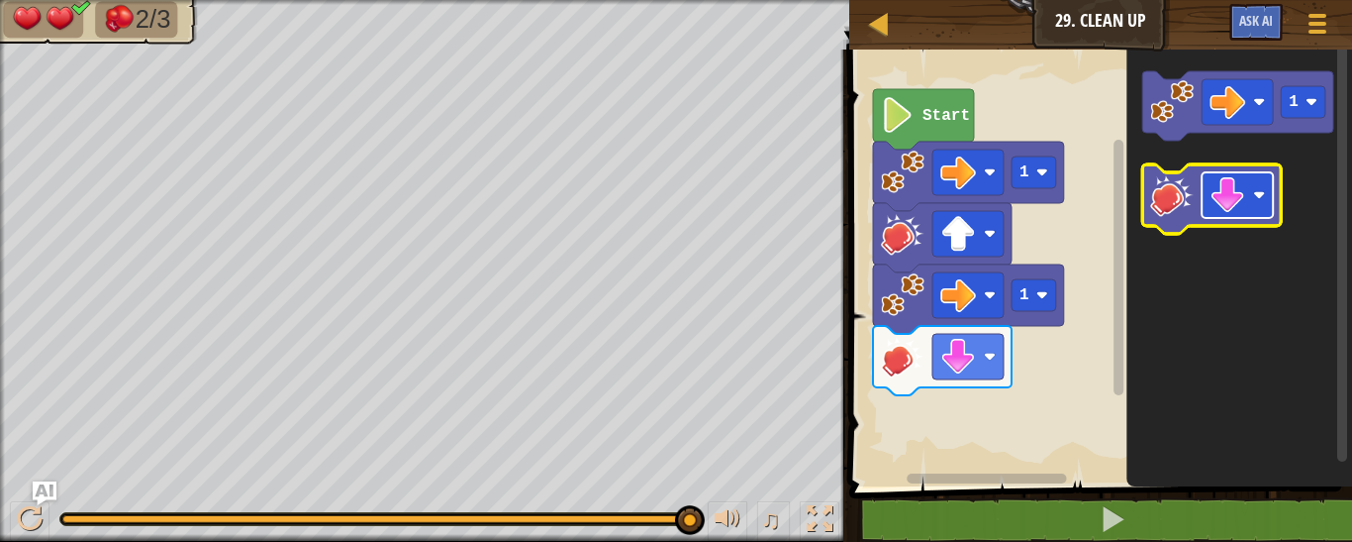
click at [1211, 190] on image "Blockly Workspace" at bounding box center [1228, 195] width 36 height 36
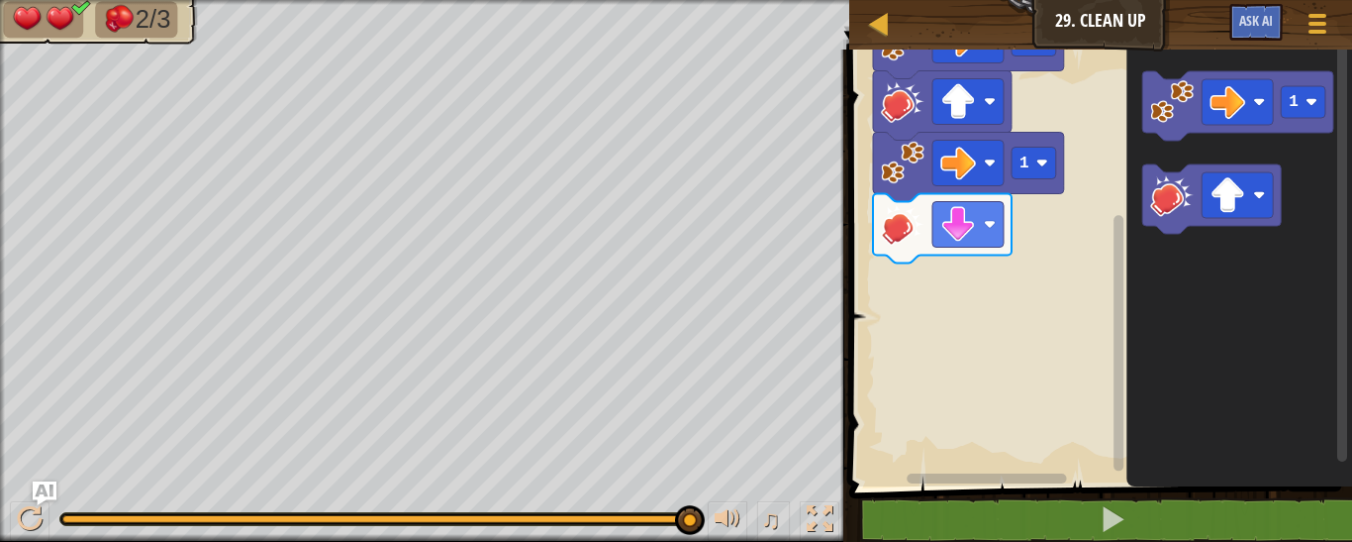
click at [1104, 193] on div "Start 1 1 1" at bounding box center [1098, 263] width 509 height 447
click at [1141, 155] on icon "1" at bounding box center [1240, 263] width 226 height 447
click at [1188, 118] on g "1" at bounding box center [1238, 105] width 191 height 69
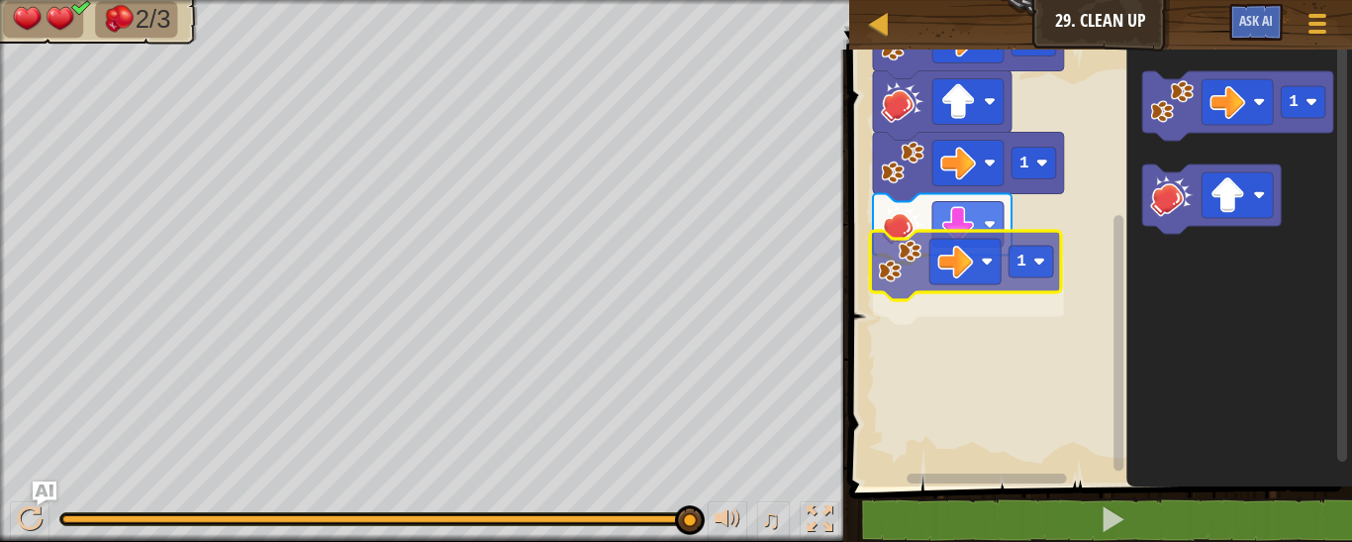
click at [882, 291] on div "Start 1 1 1 1 1" at bounding box center [1098, 263] width 509 height 447
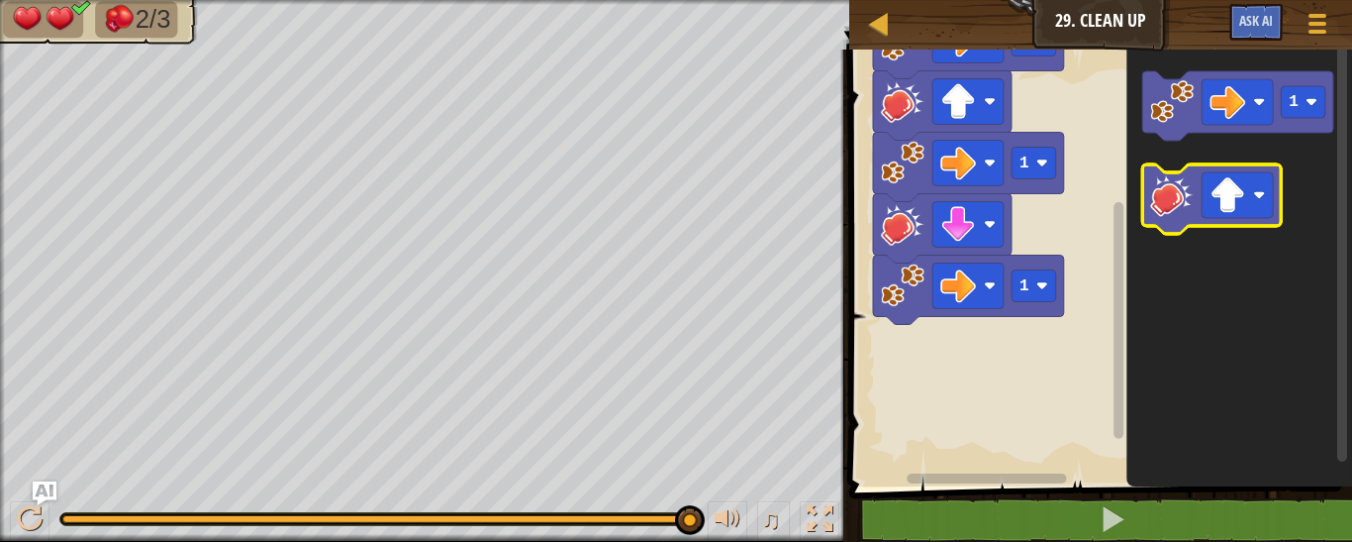
click at [1167, 189] on image "Blockly Workspace" at bounding box center [1172, 195] width 44 height 44
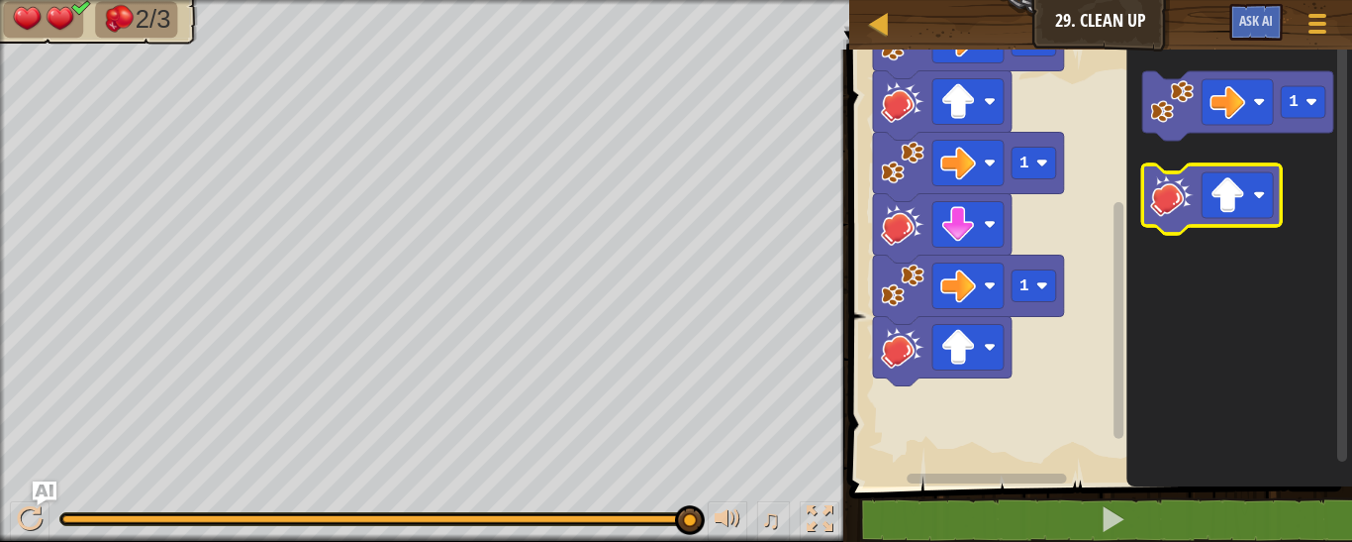
click at [1147, 220] on icon "Blockly Workspace" at bounding box center [1212, 198] width 139 height 69
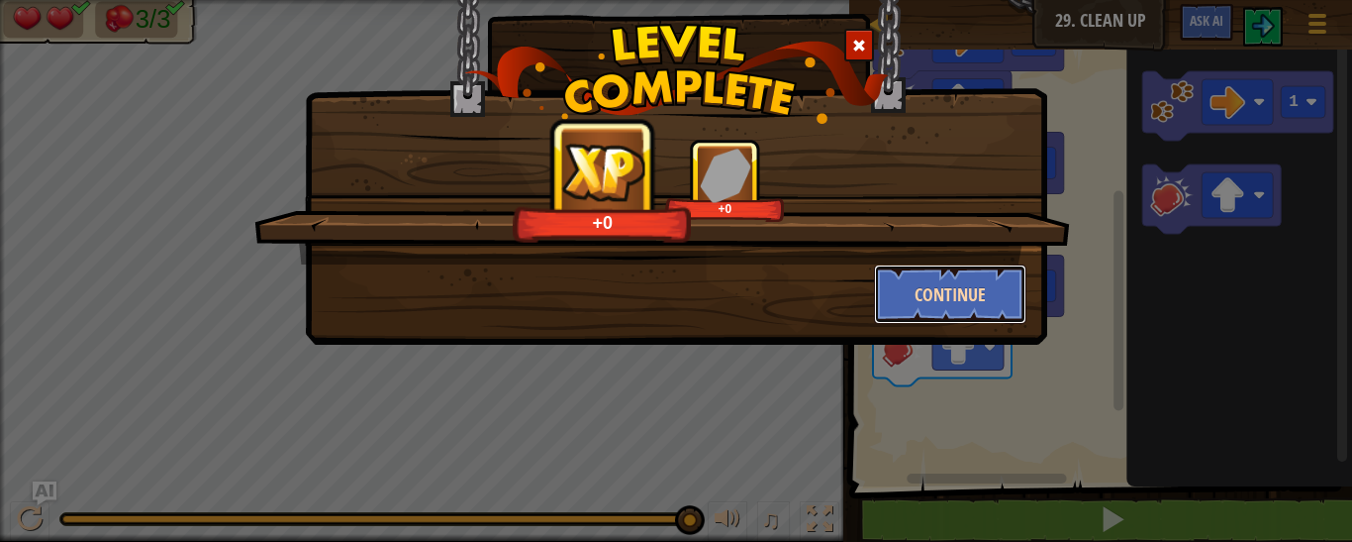
click at [894, 281] on button "Continue" at bounding box center [950, 293] width 153 height 59
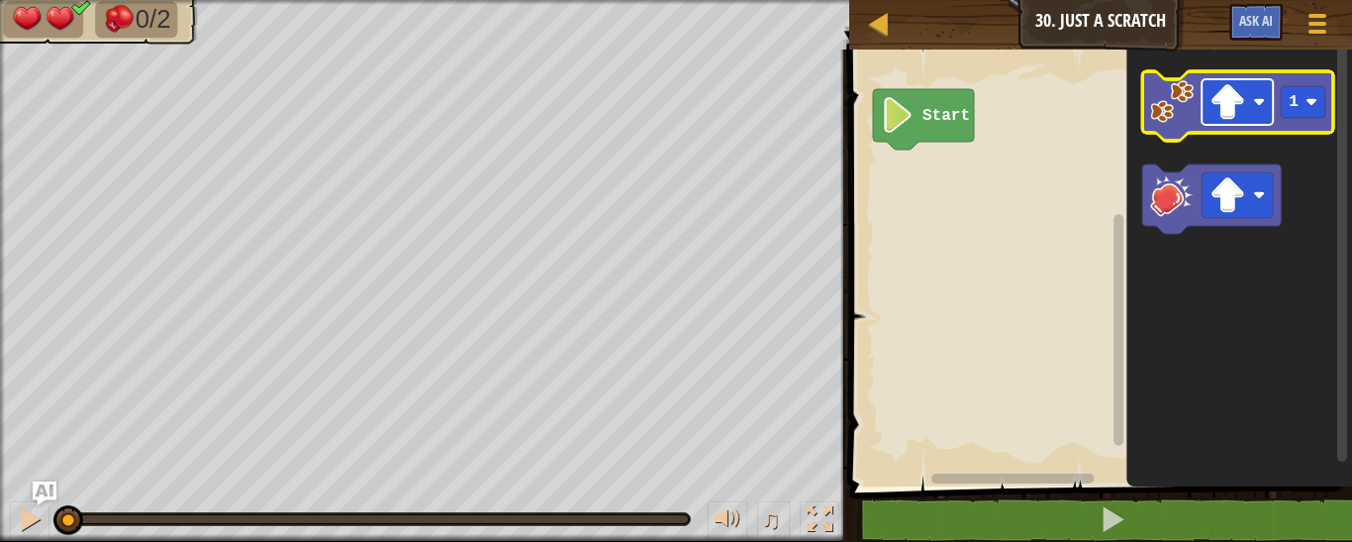
click at [1213, 106] on image "Blockly Workspace" at bounding box center [1228, 102] width 36 height 36
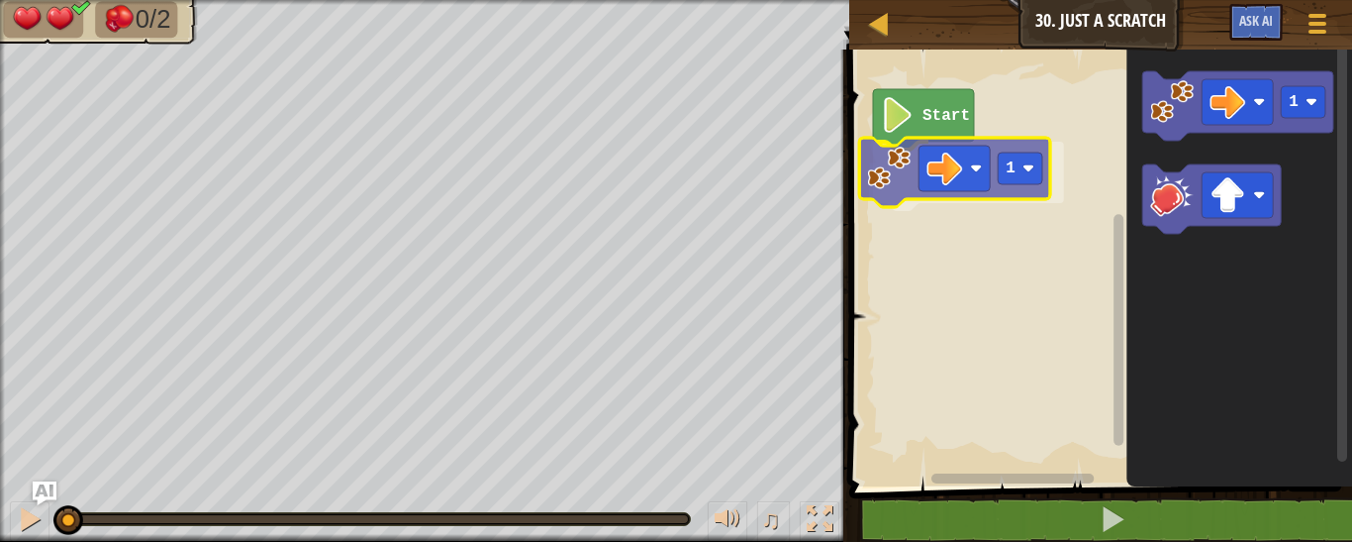
click at [904, 166] on div "Start 1 1 1" at bounding box center [1098, 263] width 509 height 447
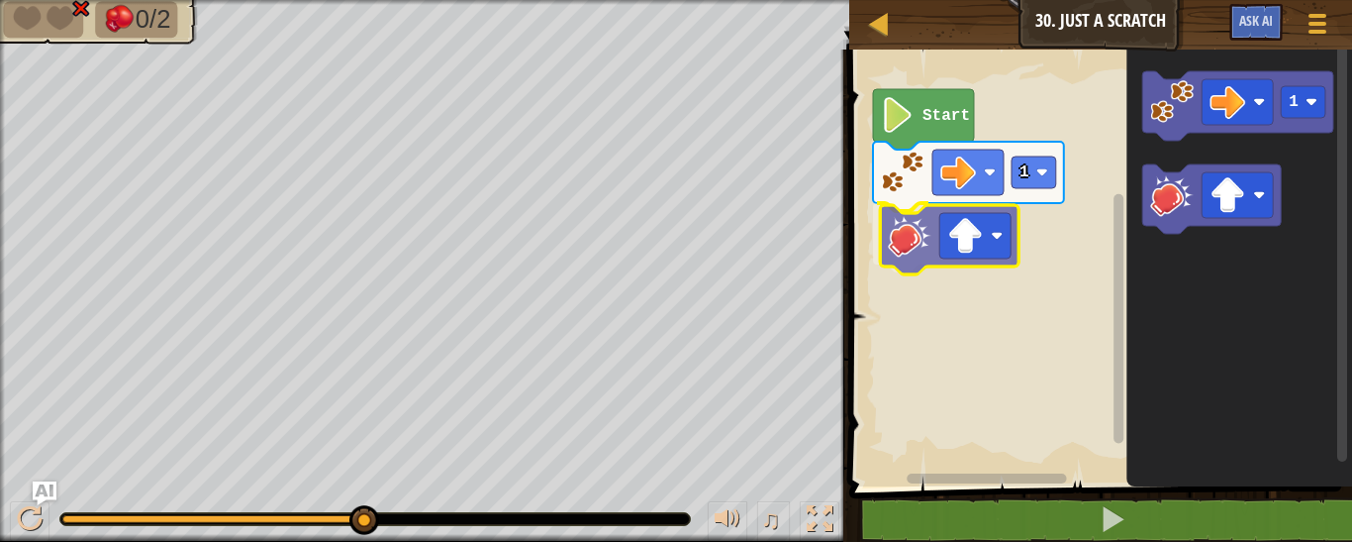
click at [903, 247] on div "Start 1 1" at bounding box center [1098, 263] width 509 height 447
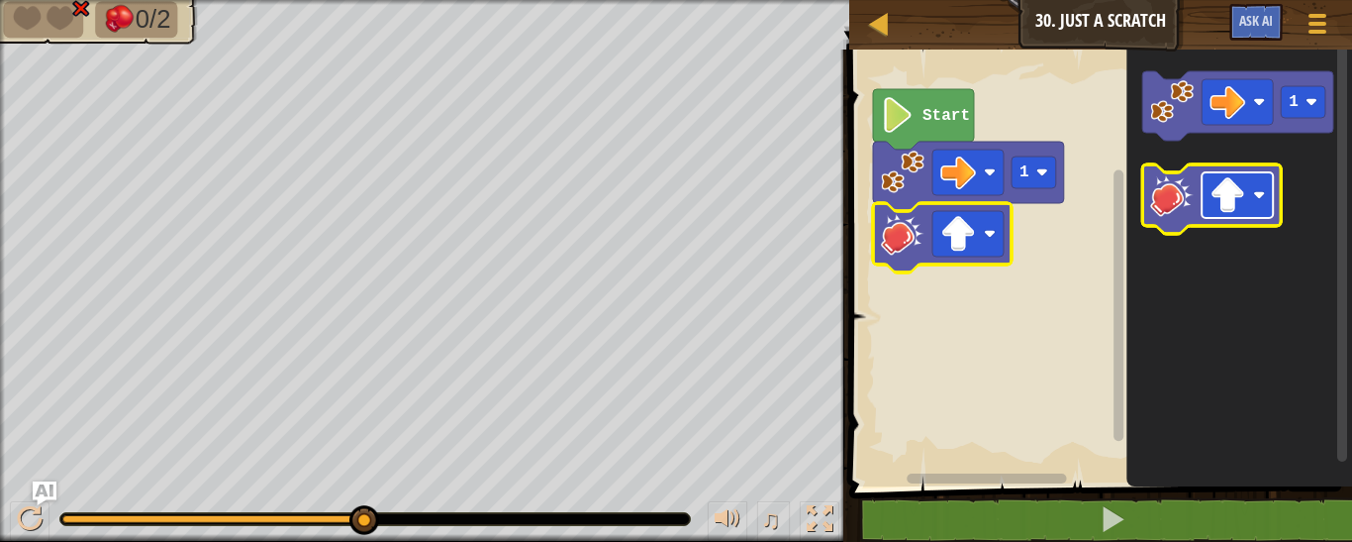
click at [1234, 189] on image "Blockly Workspace" at bounding box center [1228, 195] width 36 height 36
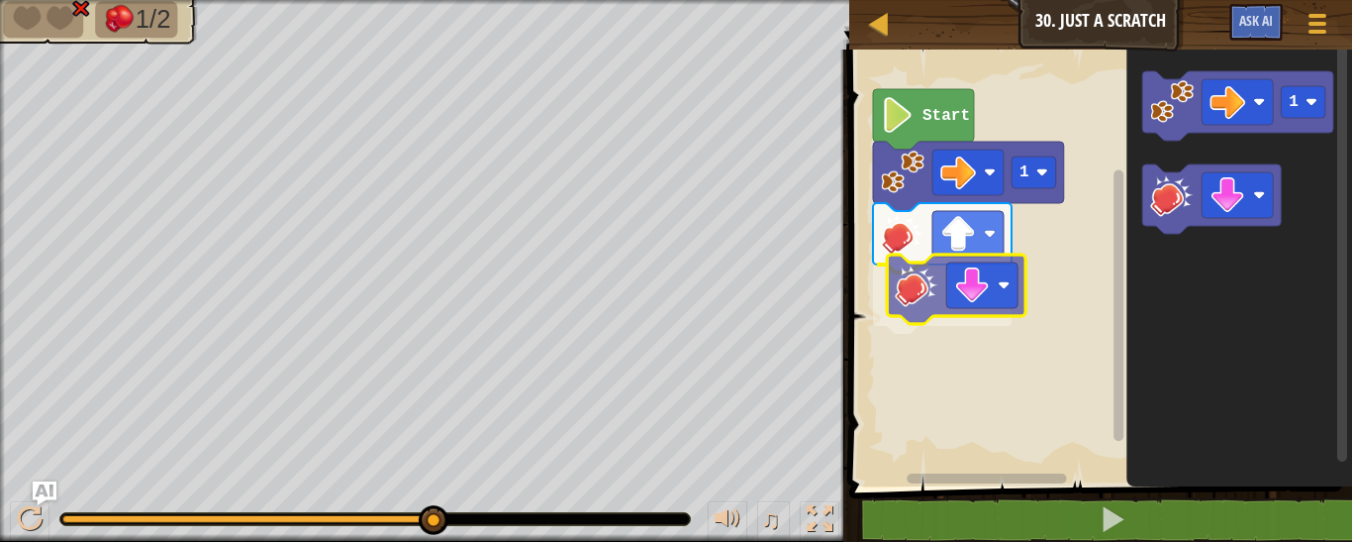
click at [905, 291] on div "Start 1 1" at bounding box center [1098, 263] width 509 height 447
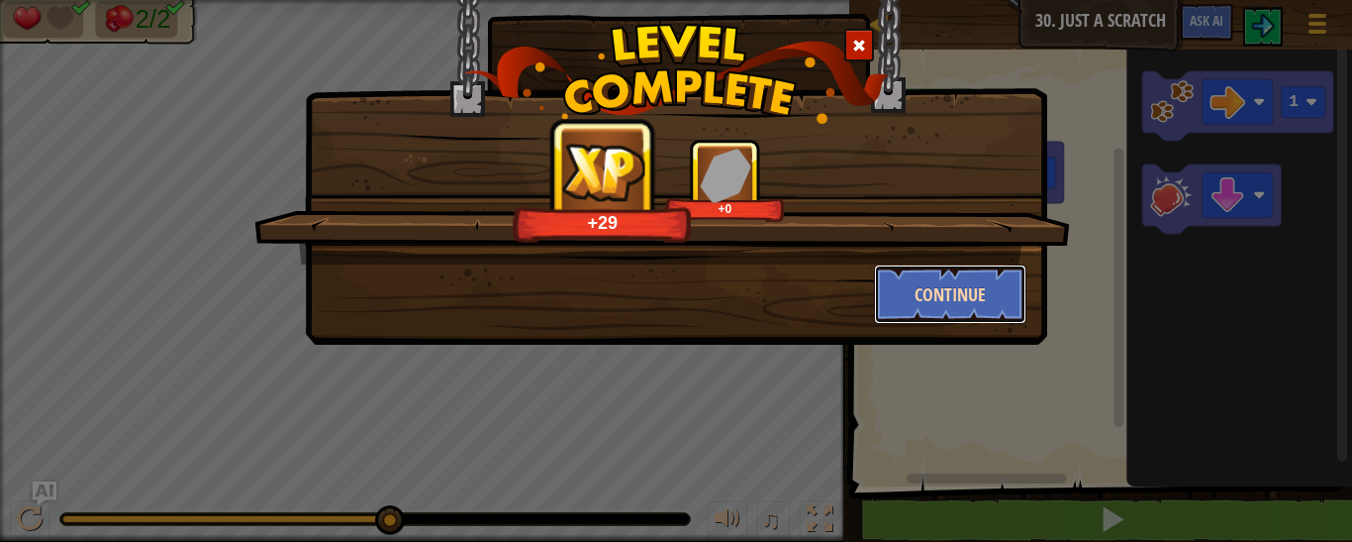
click at [974, 300] on button "Continue" at bounding box center [950, 293] width 153 height 59
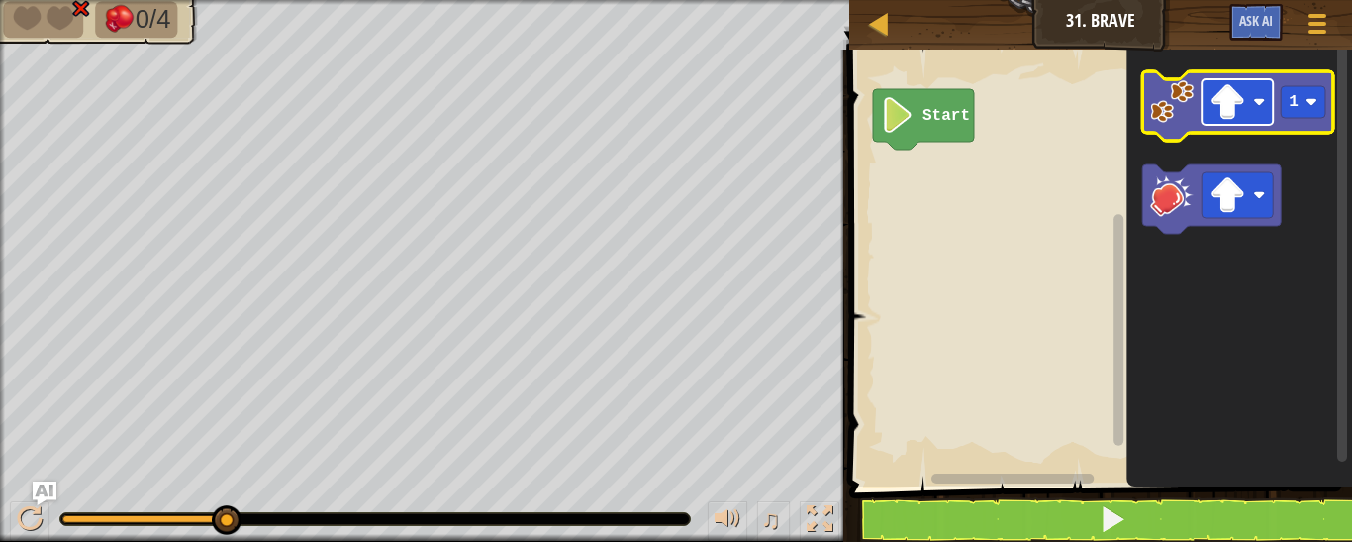
click at [1232, 113] on image "Blockly Workspace" at bounding box center [1228, 102] width 36 height 36
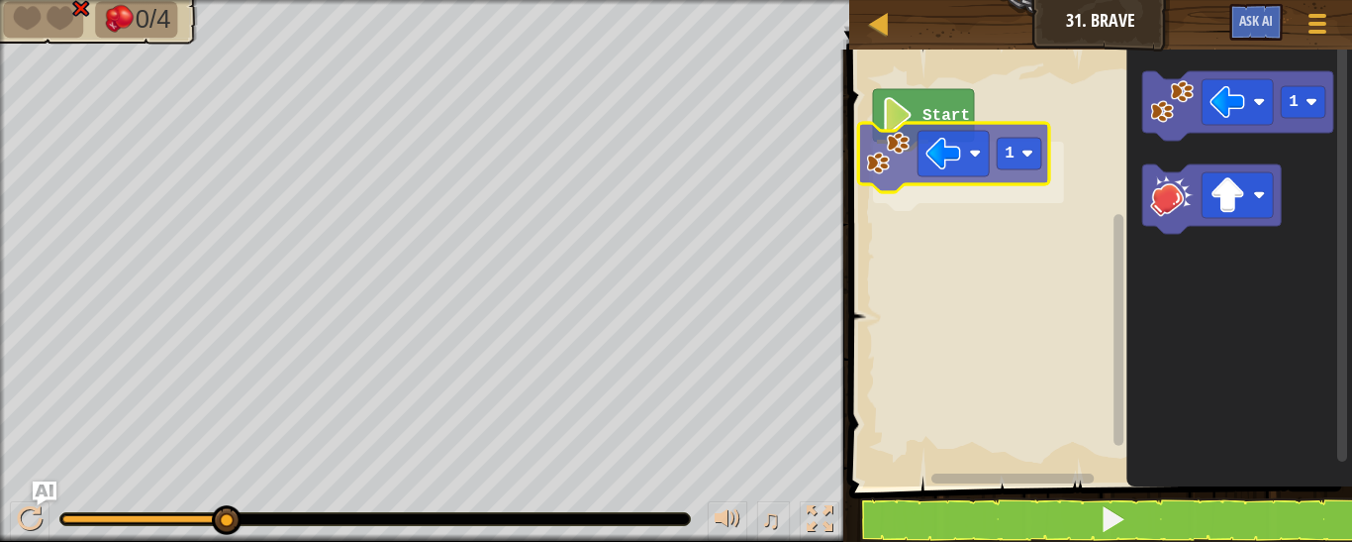
click at [903, 167] on div "Start 1 1 1" at bounding box center [1098, 263] width 509 height 447
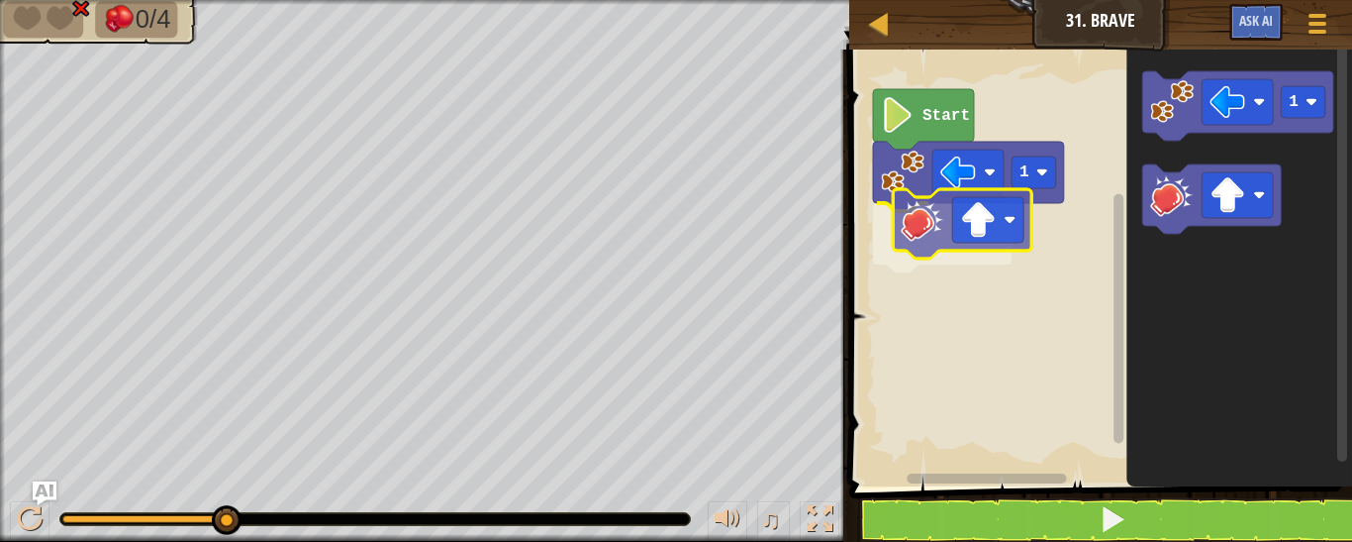
click at [921, 237] on div "Start 1 1" at bounding box center [1098, 263] width 509 height 447
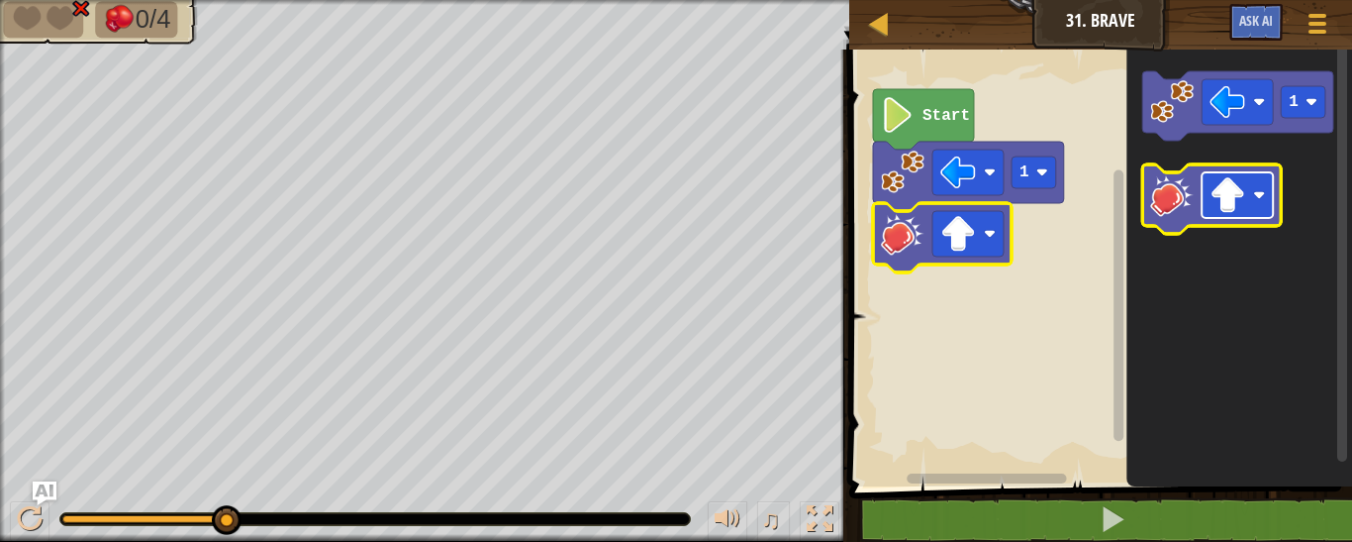
click at [1231, 193] on image "Blockly Workspace" at bounding box center [1228, 195] width 36 height 36
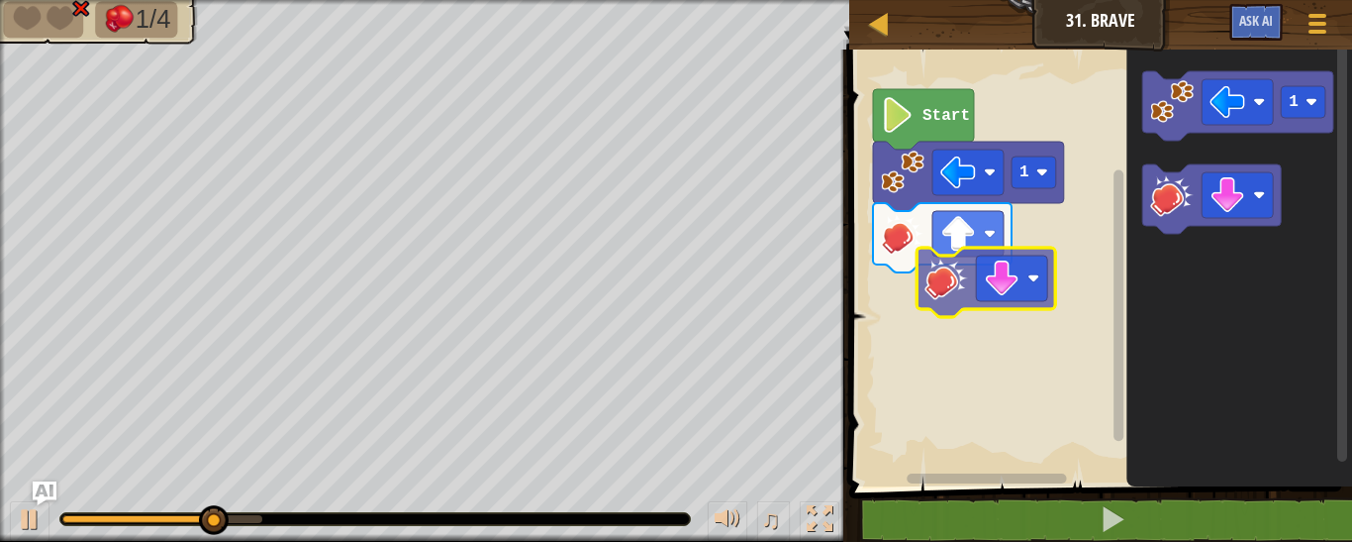
click at [968, 307] on div "Start 1 1" at bounding box center [1098, 263] width 509 height 447
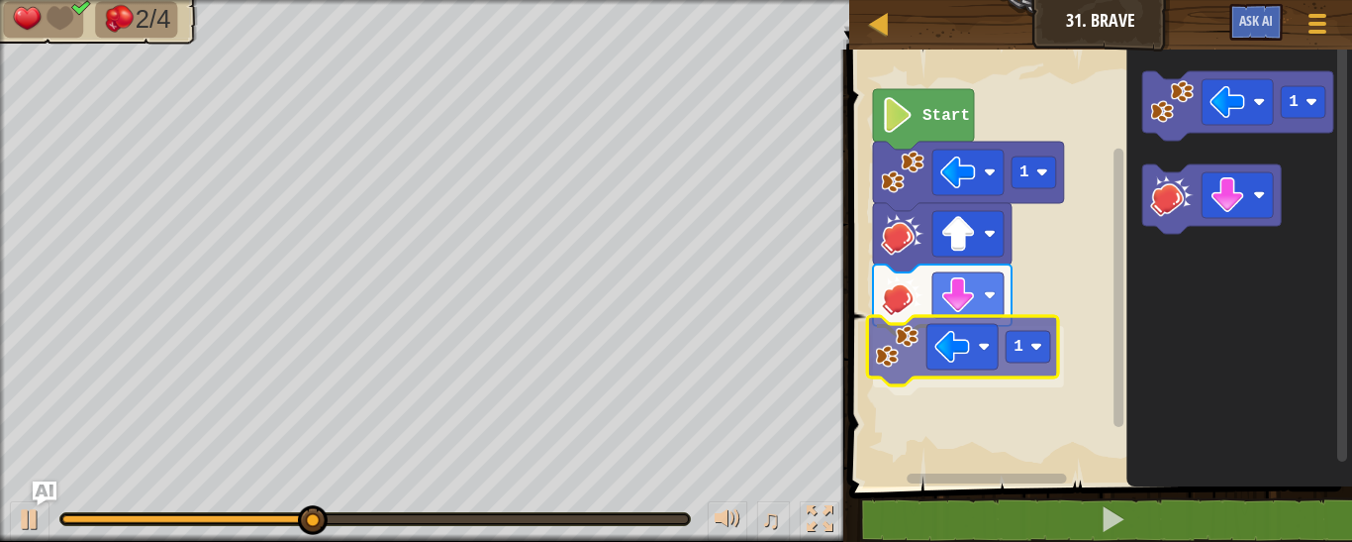
click at [909, 351] on div "1 1 Start 1 1" at bounding box center [1098, 263] width 509 height 447
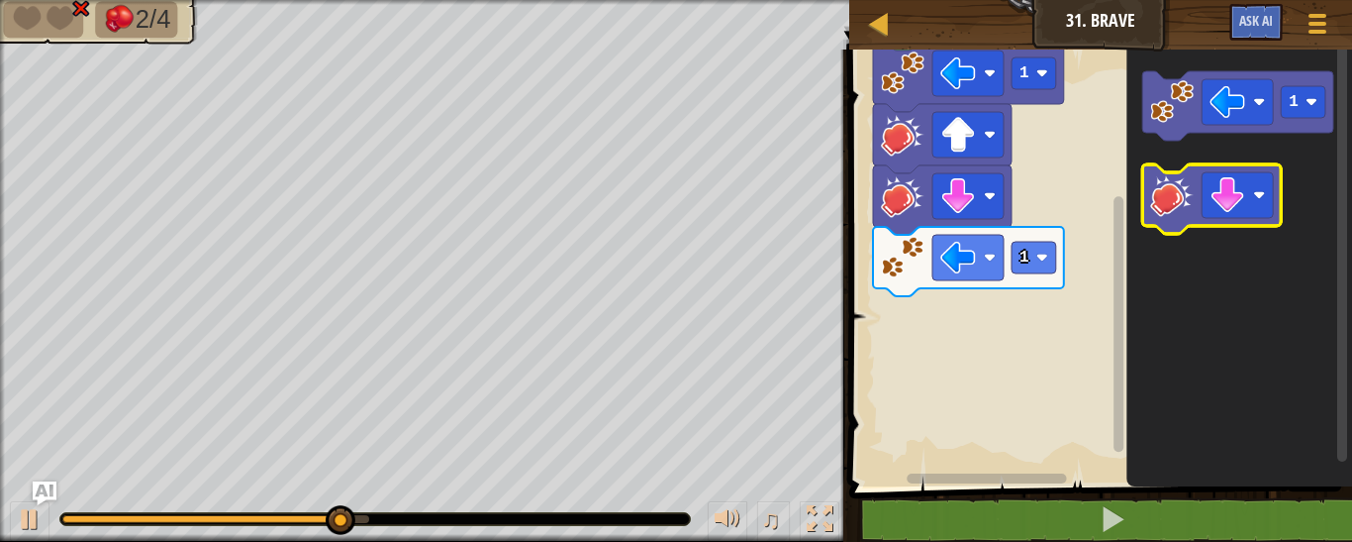
click at [1147, 231] on g "1" at bounding box center [1238, 152] width 191 height 162
click at [1154, 206] on image "Blockly Workspace" at bounding box center [1172, 195] width 44 height 44
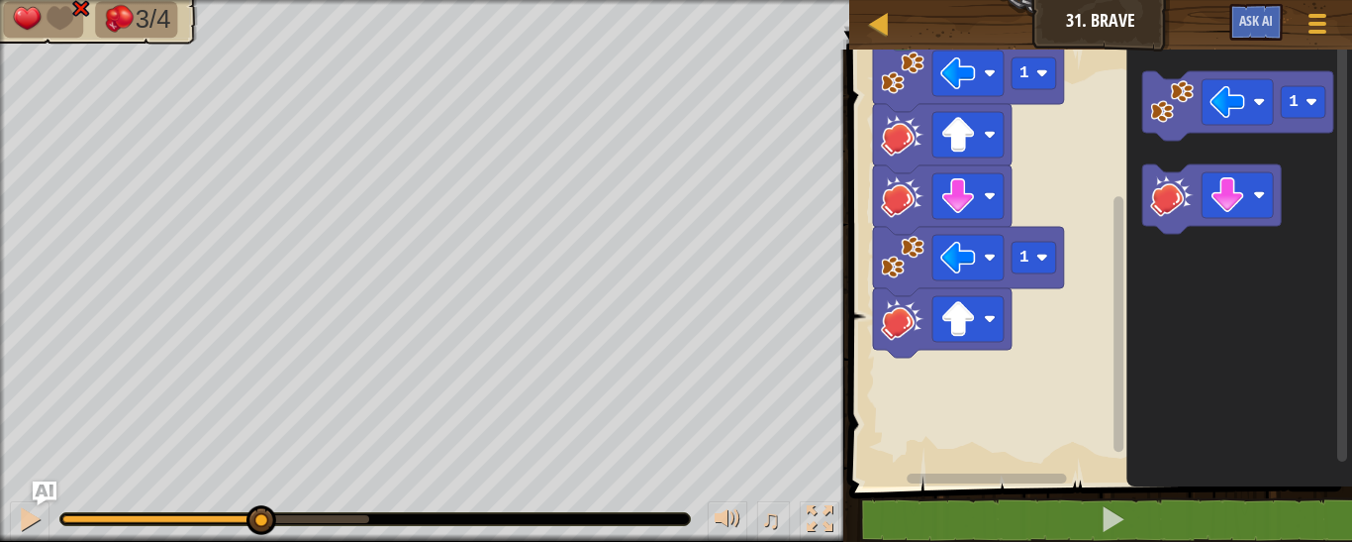
click at [1090, 332] on div "Start 1 1 1" at bounding box center [1098, 263] width 509 height 447
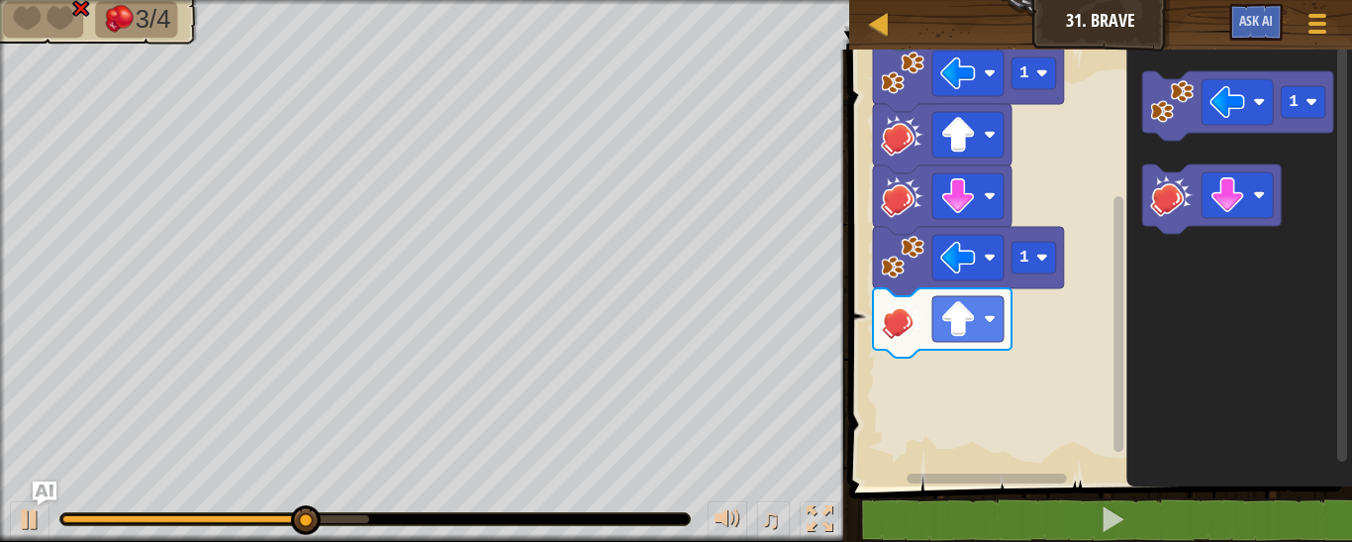
click at [1115, 266] on div "Start 1 1 1" at bounding box center [1098, 263] width 509 height 447
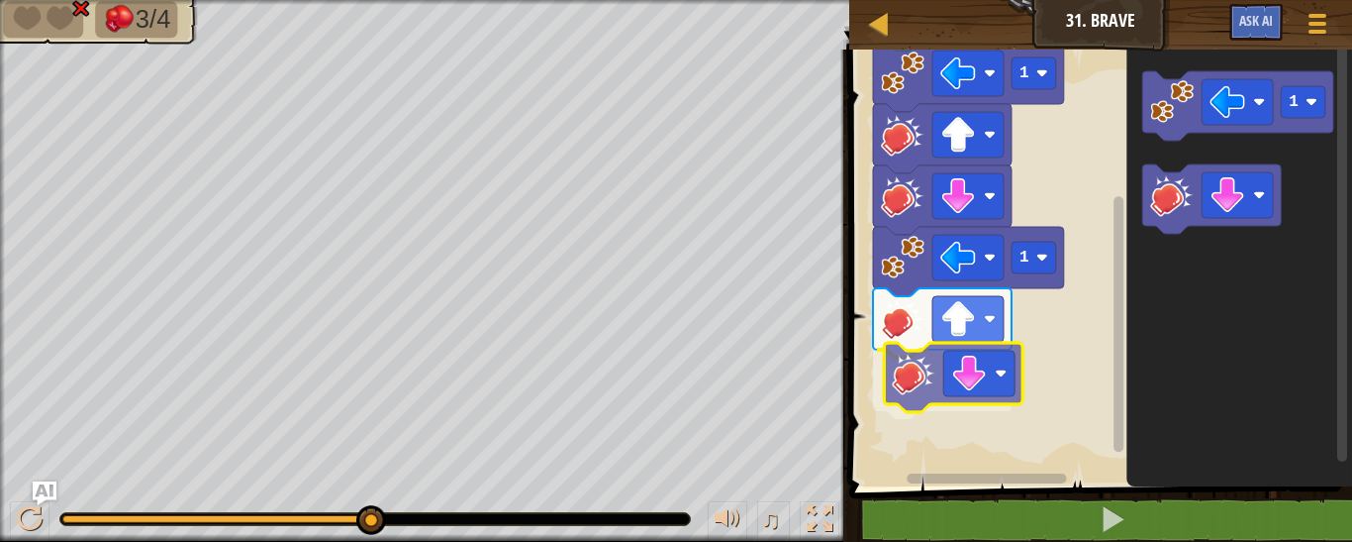
click at [915, 372] on div "Start 1 1 1" at bounding box center [1098, 263] width 509 height 447
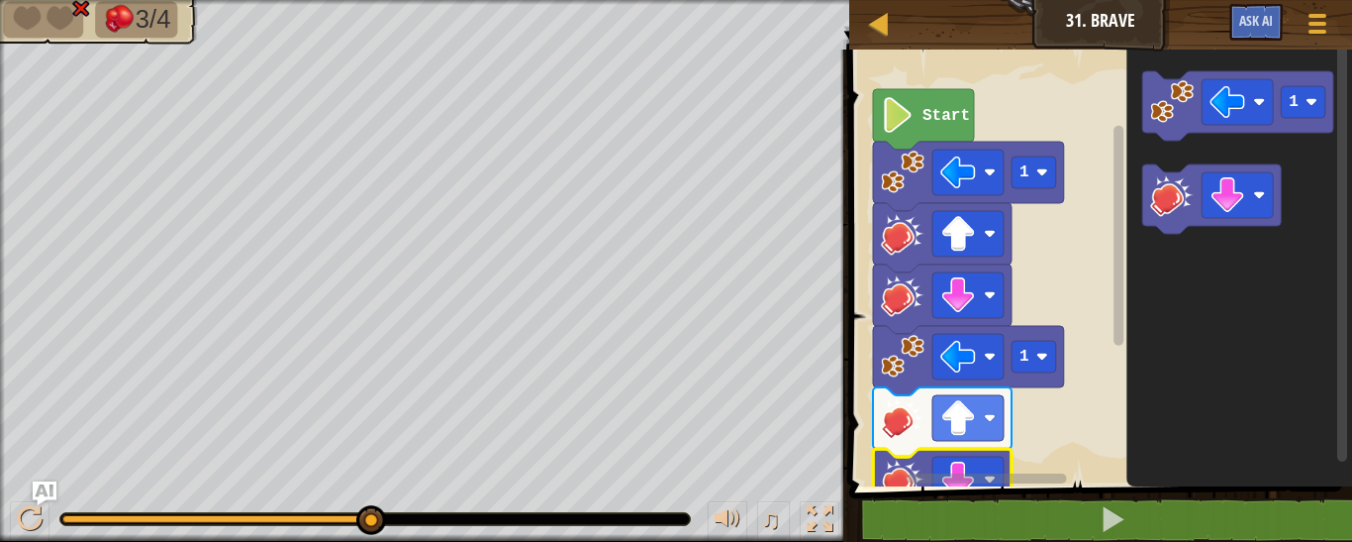
click at [1063, 245] on rect "Blockly Workspace" at bounding box center [1098, 263] width 509 height 447
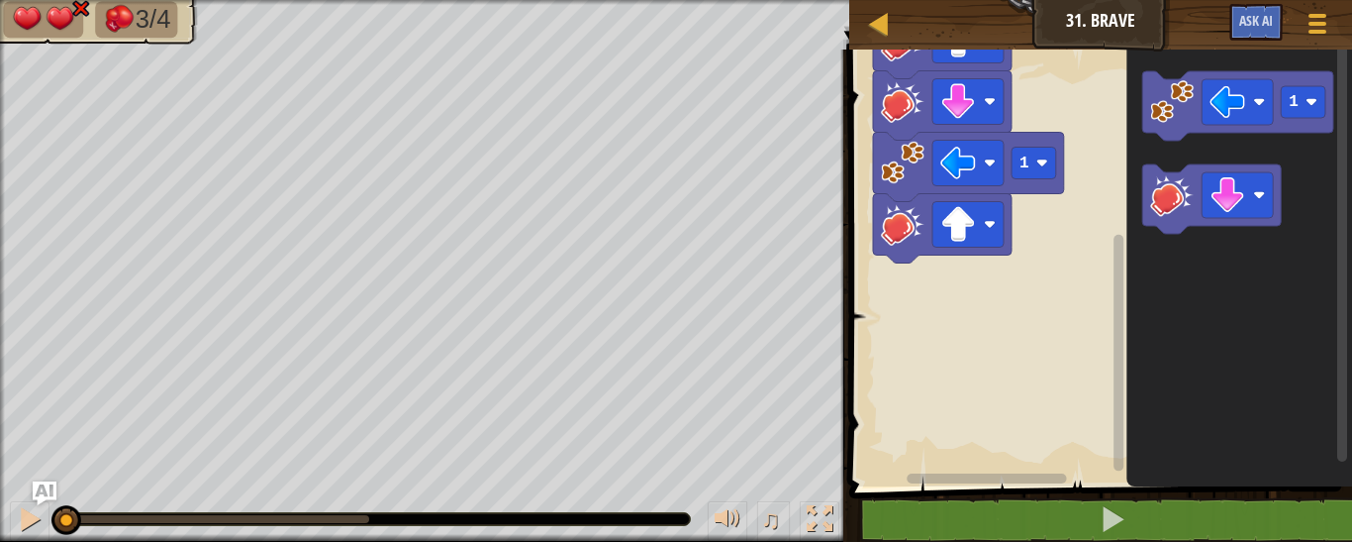
click at [1133, 244] on icon "1" at bounding box center [1240, 263] width 226 height 447
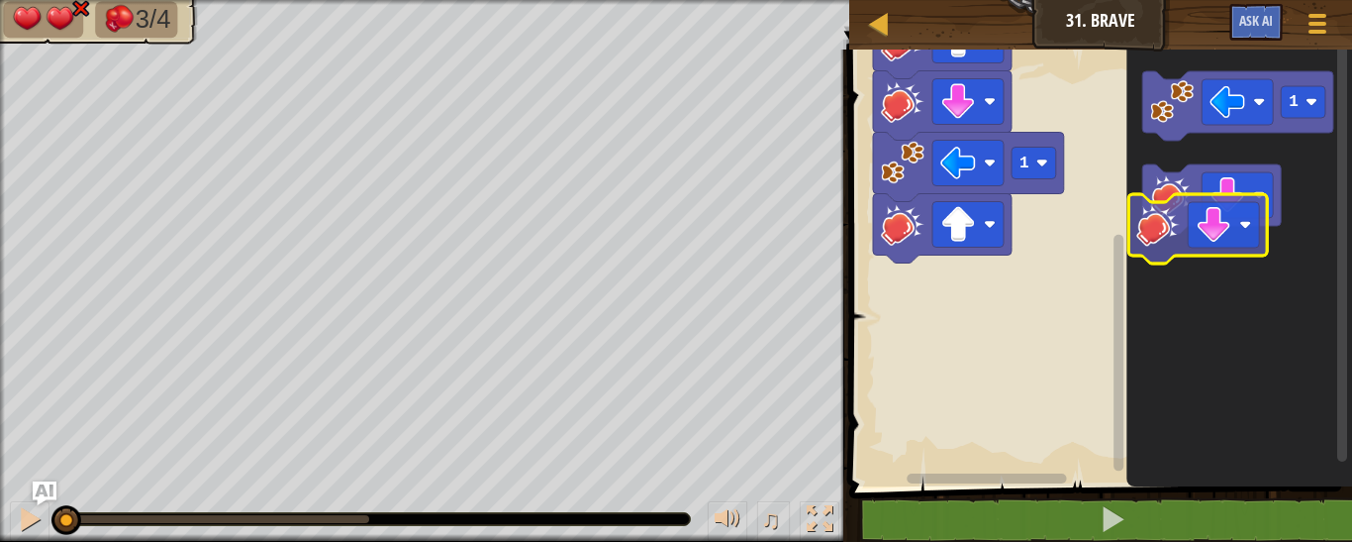
click at [1159, 211] on image "Blockly Workspace" at bounding box center [1172, 195] width 44 height 44
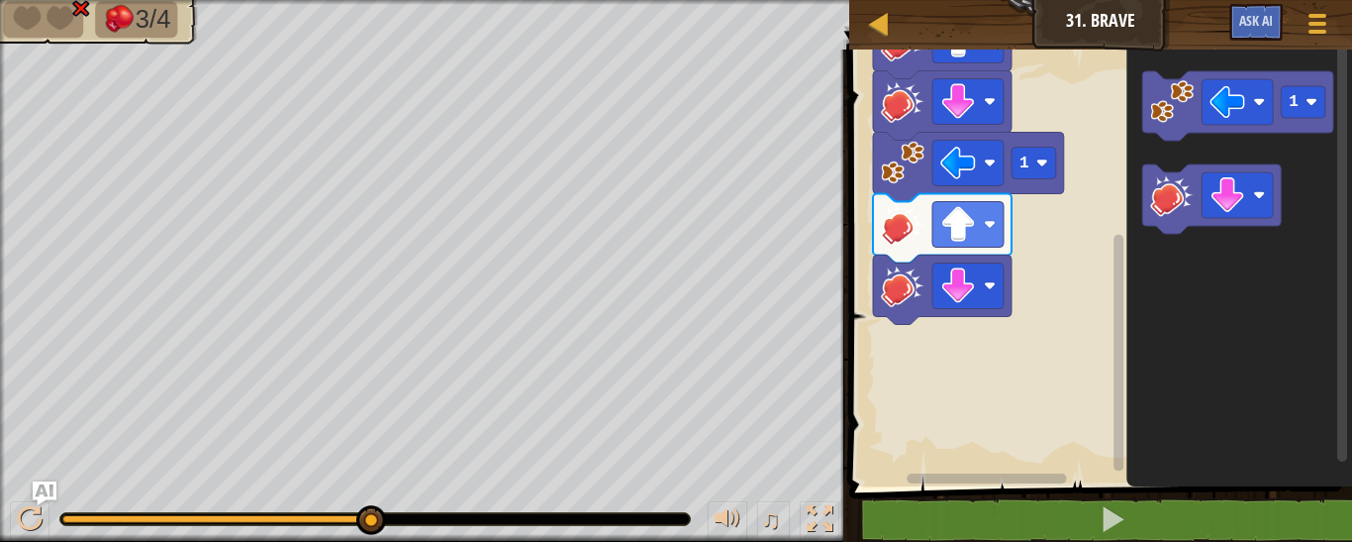
click at [882, 308] on icon "Blockly Workspace" at bounding box center [942, 289] width 139 height 69
click at [882, 309] on icon "Blockly Workspace" at bounding box center [942, 289] width 139 height 69
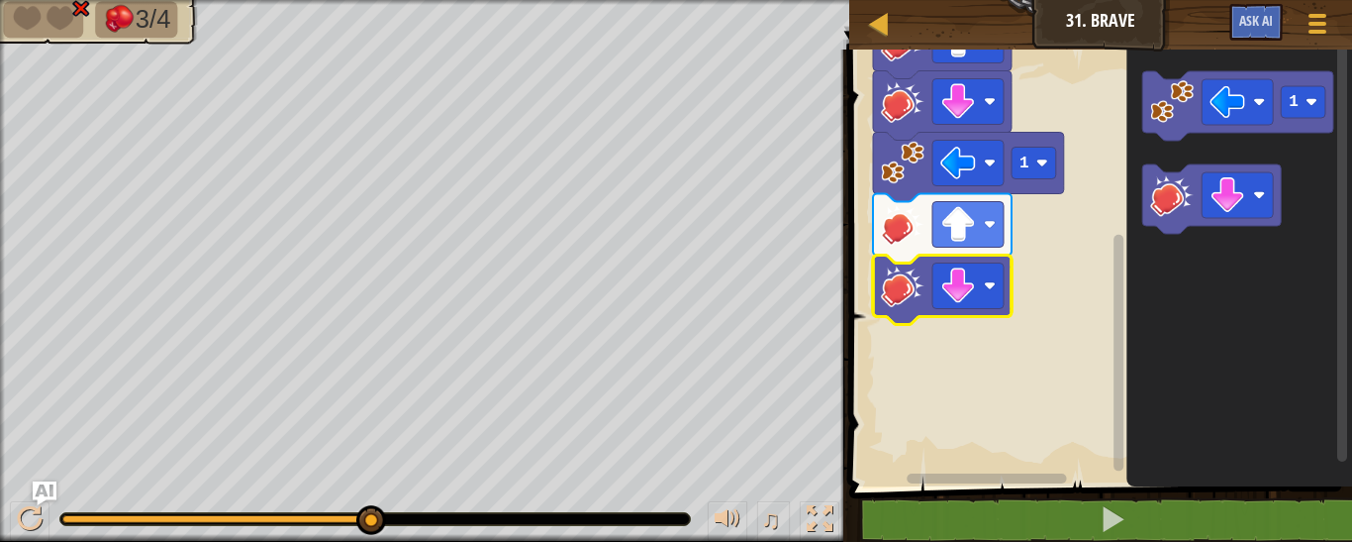
click at [882, 309] on icon "Blockly Workspace" at bounding box center [942, 289] width 139 height 69
click at [905, 291] on image "Blockly Workspace" at bounding box center [903, 285] width 44 height 44
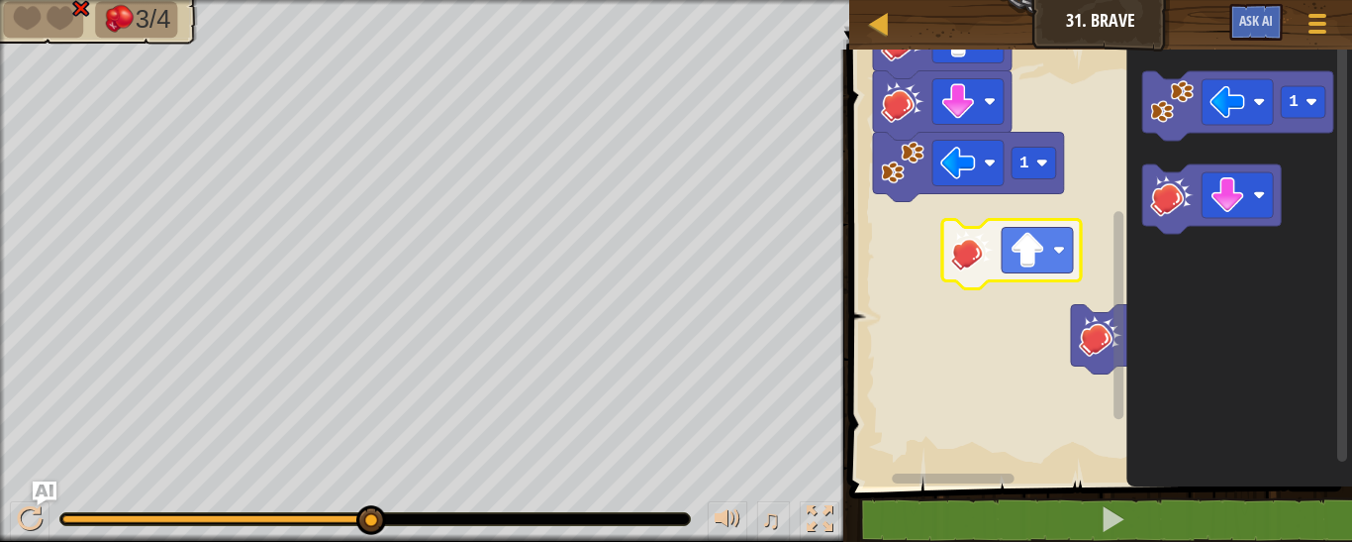
click at [1027, 282] on g "Start 1 1" at bounding box center [1098, 191] width 509 height 591
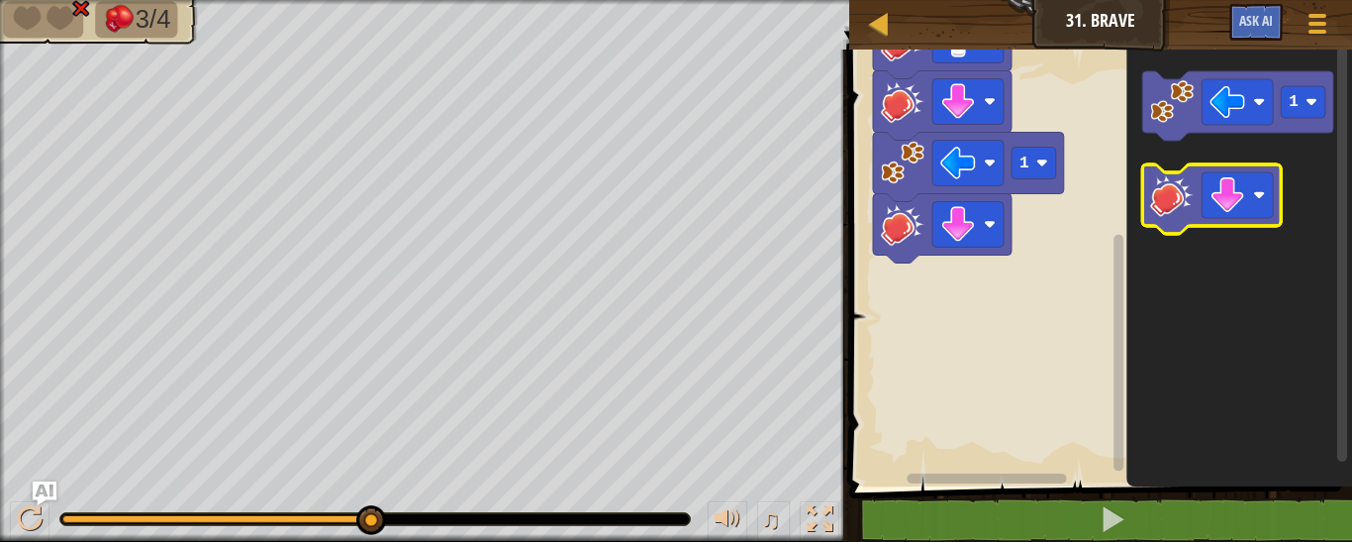
click at [1186, 219] on icon "Blockly Workspace" at bounding box center [1212, 198] width 139 height 69
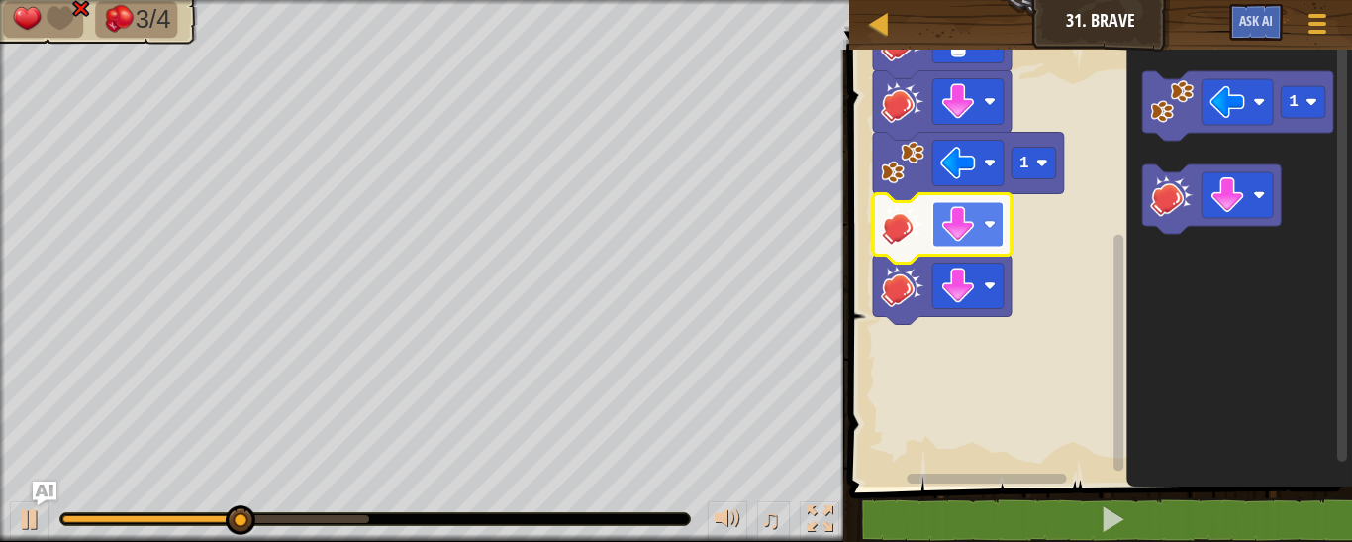
click at [976, 244] on rect "Blockly Workspace" at bounding box center [968, 225] width 71 height 46
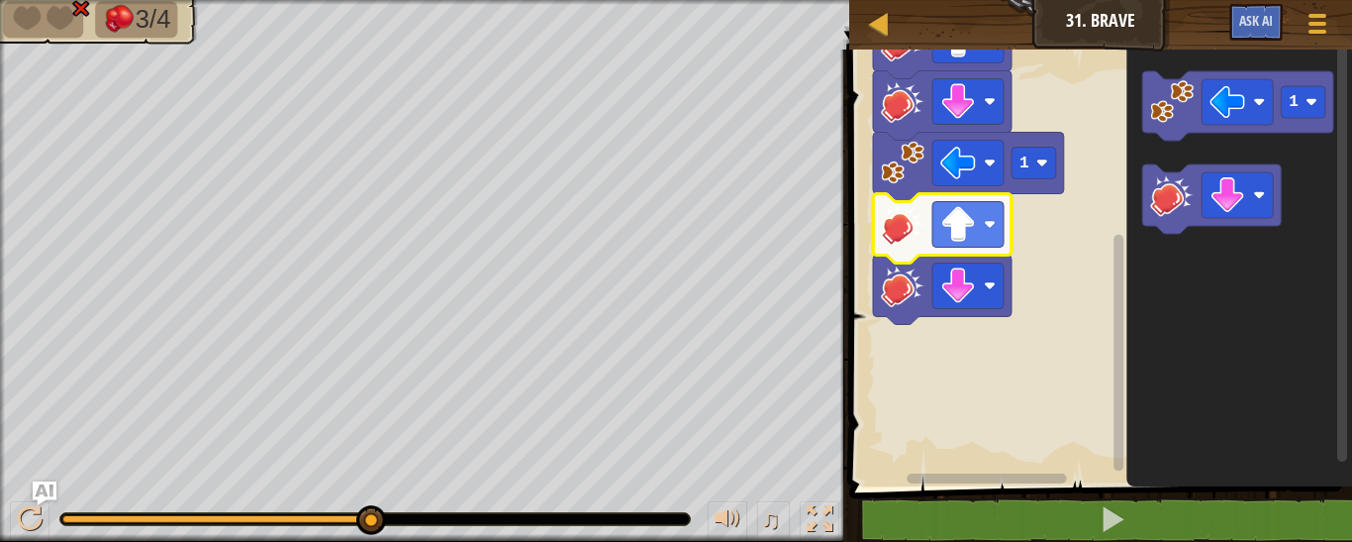
click at [1337, 11] on div "Map Junior 31. Brave Game Menu Ask AI" at bounding box center [1100, 25] width 503 height 50
click at [916, 292] on image "Blockly Workspace" at bounding box center [903, 285] width 44 height 44
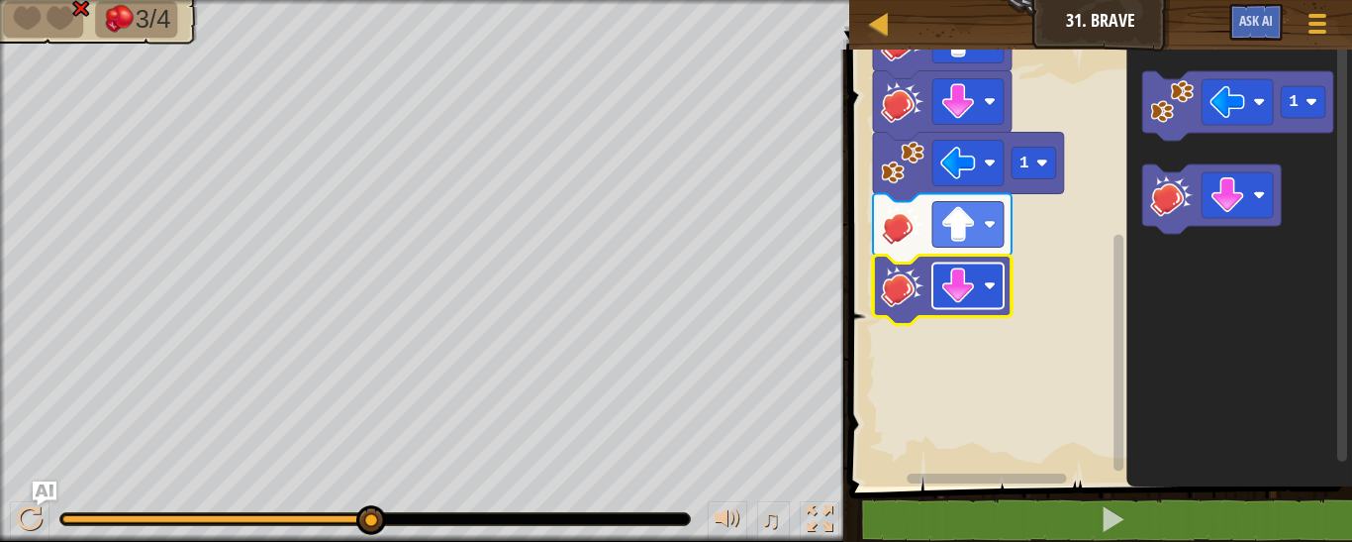
click at [971, 288] on image "Blockly Workspace" at bounding box center [959, 286] width 36 height 36
click at [970, 275] on image "Blockly Workspace" at bounding box center [959, 286] width 36 height 36
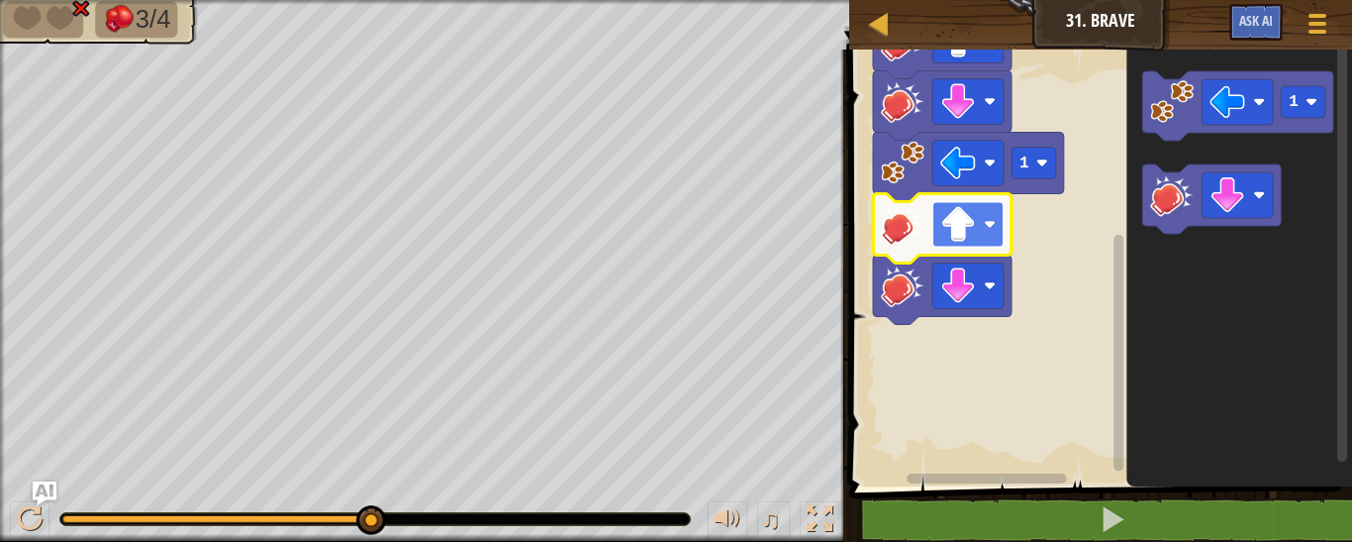
click at [960, 237] on image "Blockly Workspace" at bounding box center [959, 225] width 36 height 36
click at [957, 220] on image "Blockly Workspace" at bounding box center [959, 225] width 36 height 36
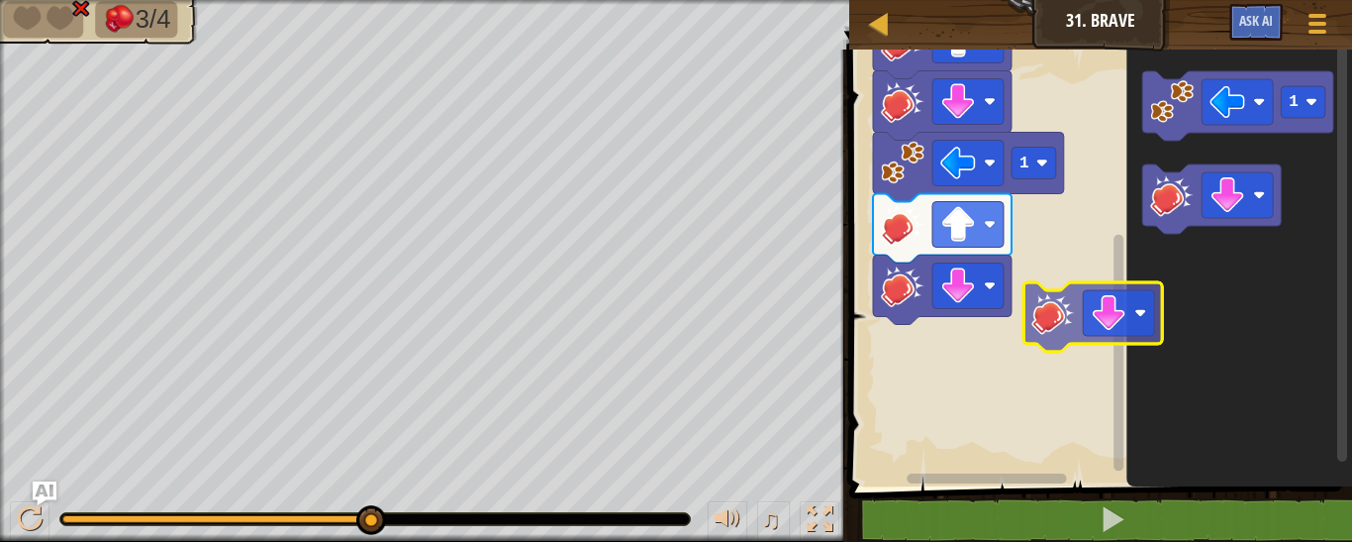
click at [871, 389] on div "Start 1 1 1" at bounding box center [1098, 263] width 509 height 447
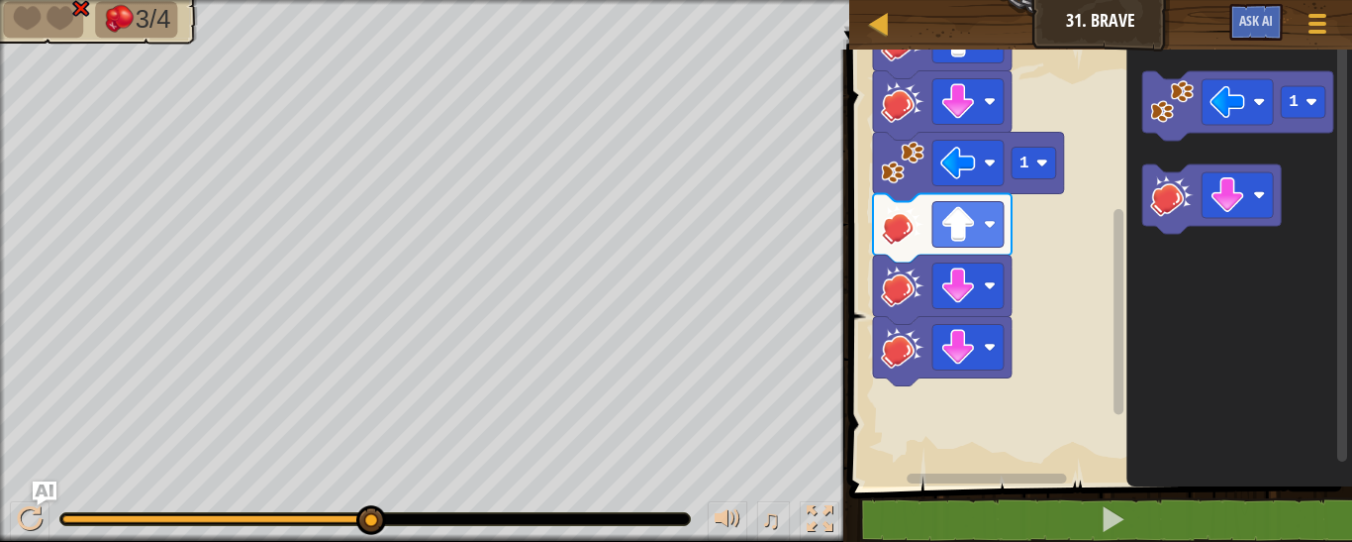
click at [1103, 315] on div "1 1 Start 1" at bounding box center [1098, 263] width 509 height 447
click at [1110, 295] on div "1 1 Start 1" at bounding box center [1098, 263] width 509 height 447
click at [1165, 265] on icon "1" at bounding box center [1240, 263] width 226 height 447
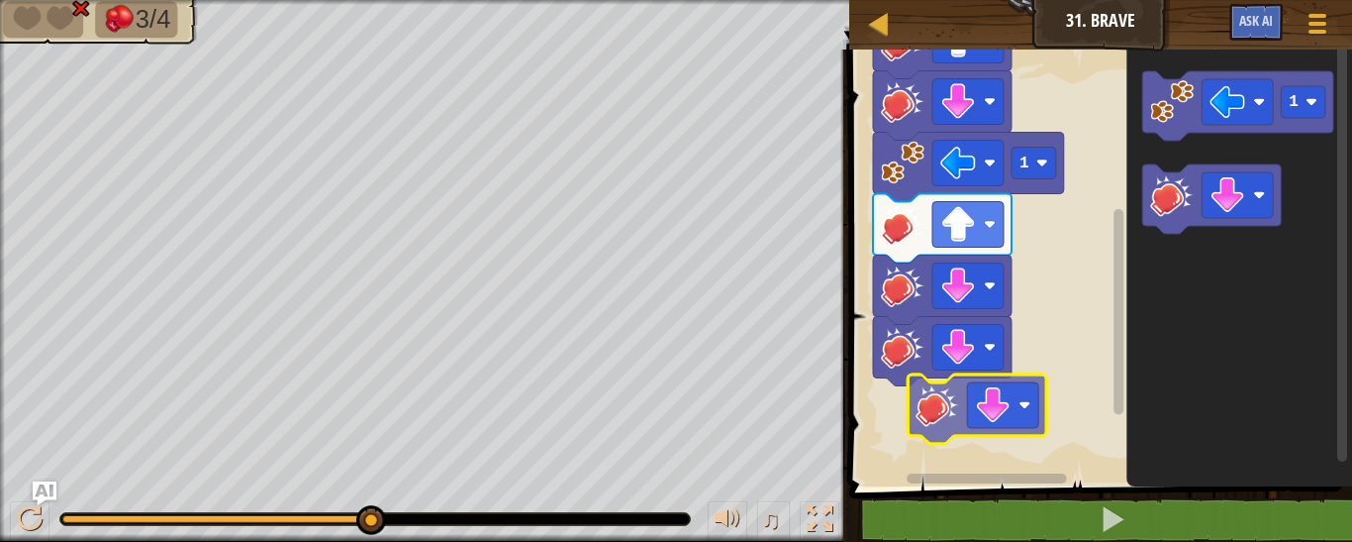
click at [918, 418] on div "1 1 Start 1" at bounding box center [1098, 263] width 509 height 447
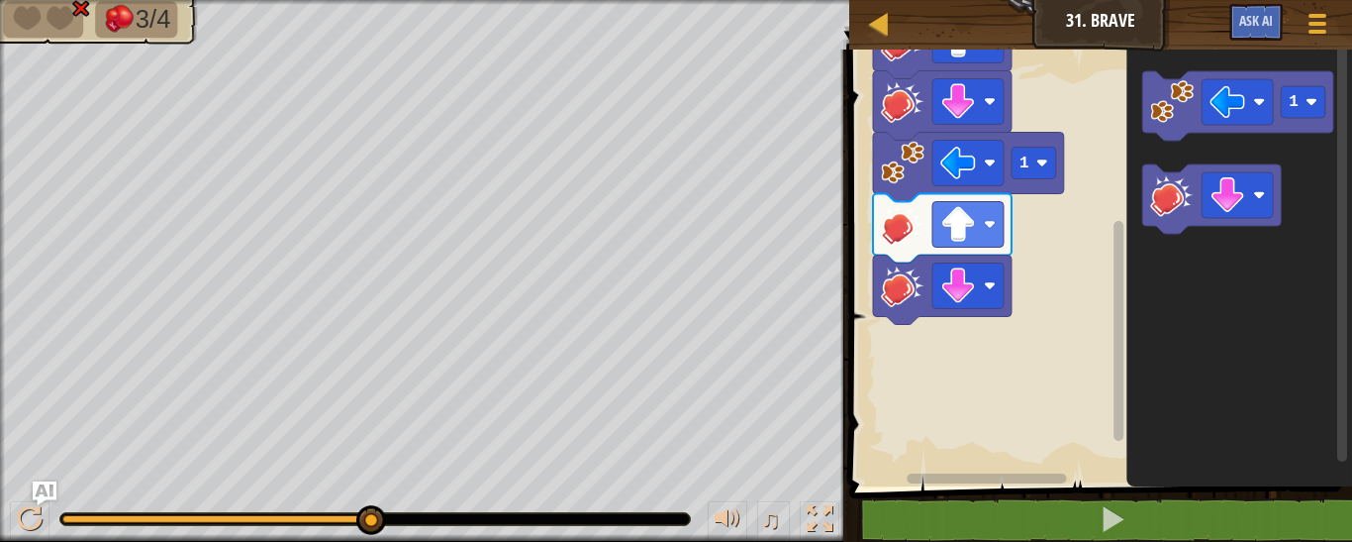
click at [1034, 320] on rect "Blockly Workspace" at bounding box center [1098, 263] width 509 height 447
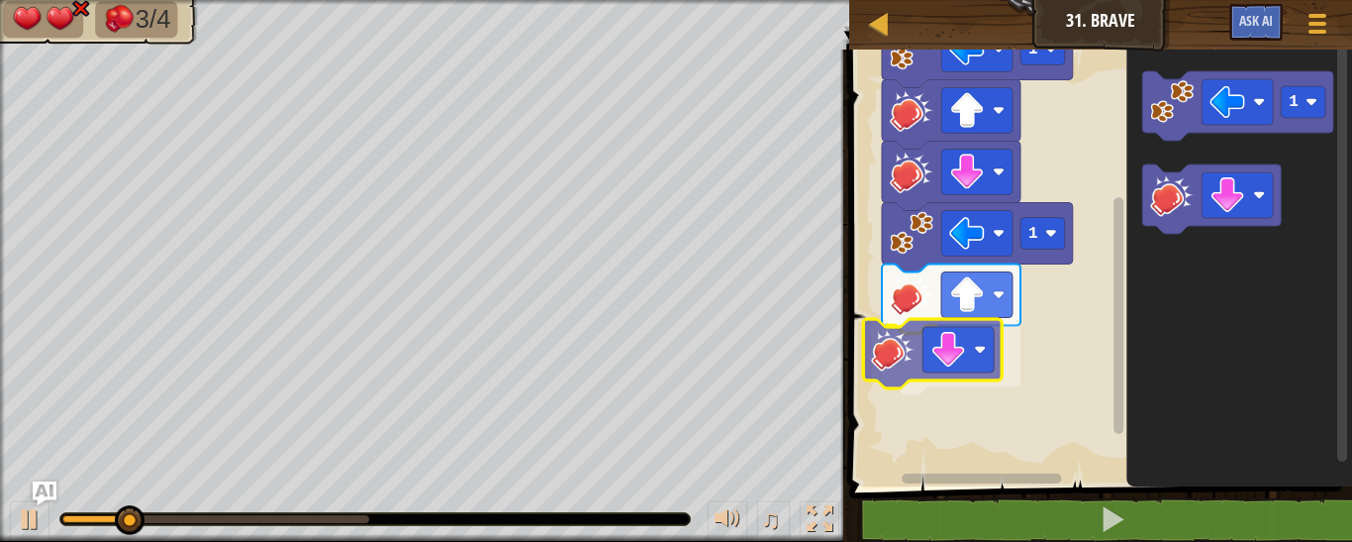
click at [892, 379] on div "1 1 Start 1" at bounding box center [1098, 263] width 509 height 447
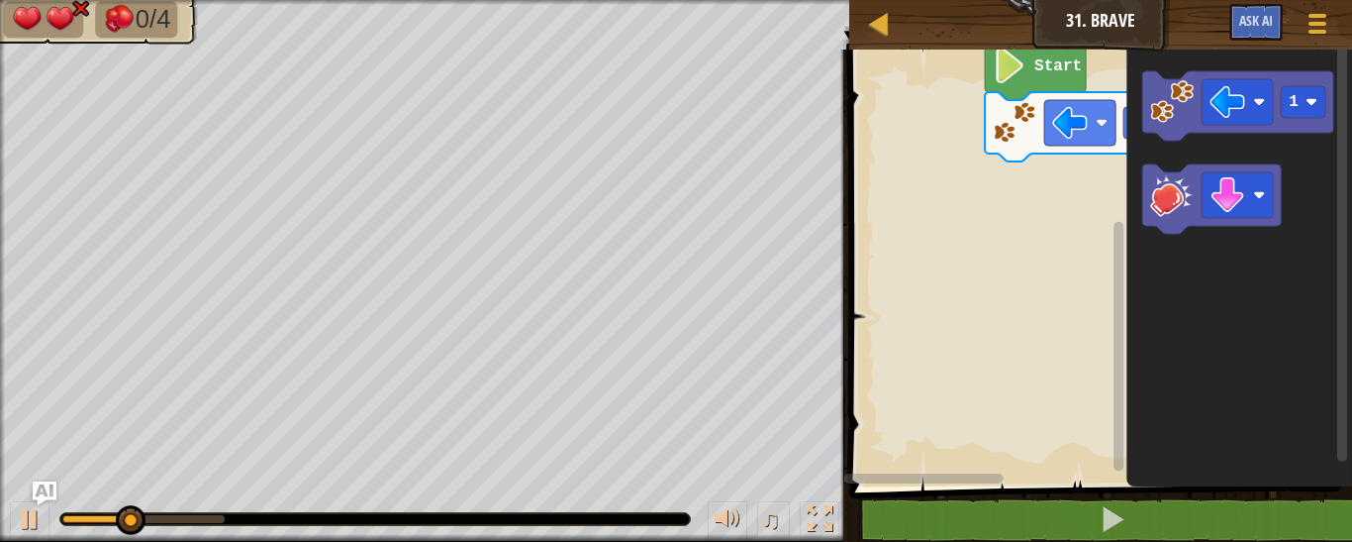
click at [1182, 147] on div "1 Start 1" at bounding box center [1098, 263] width 509 height 447
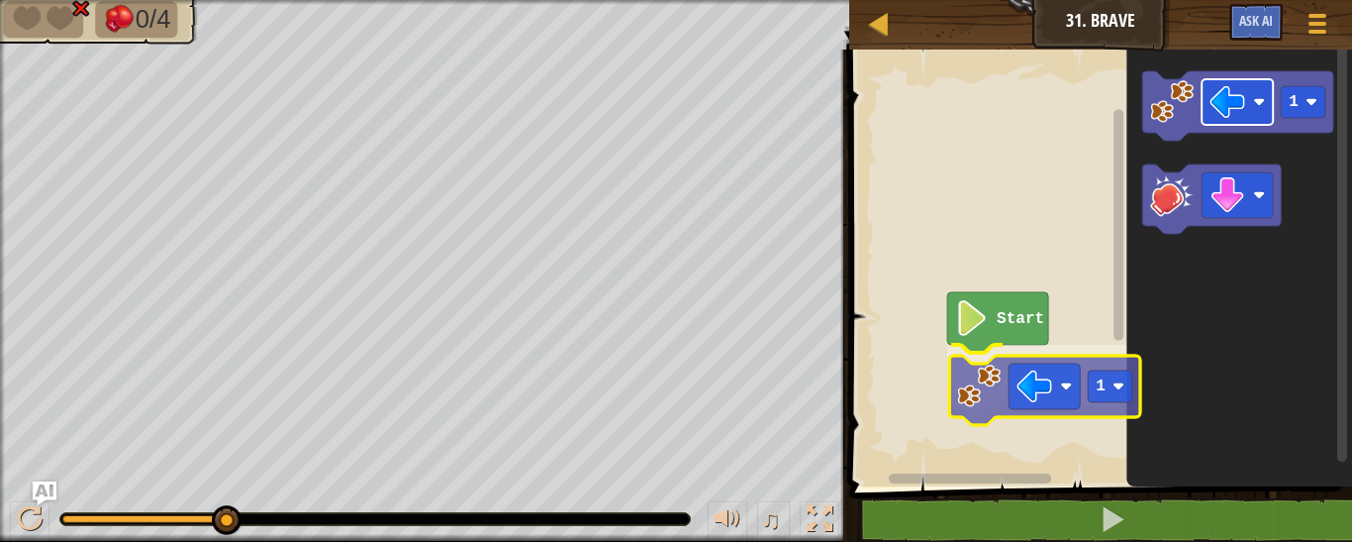
click at [1015, 397] on div "Start 1 1 1" at bounding box center [1098, 263] width 509 height 447
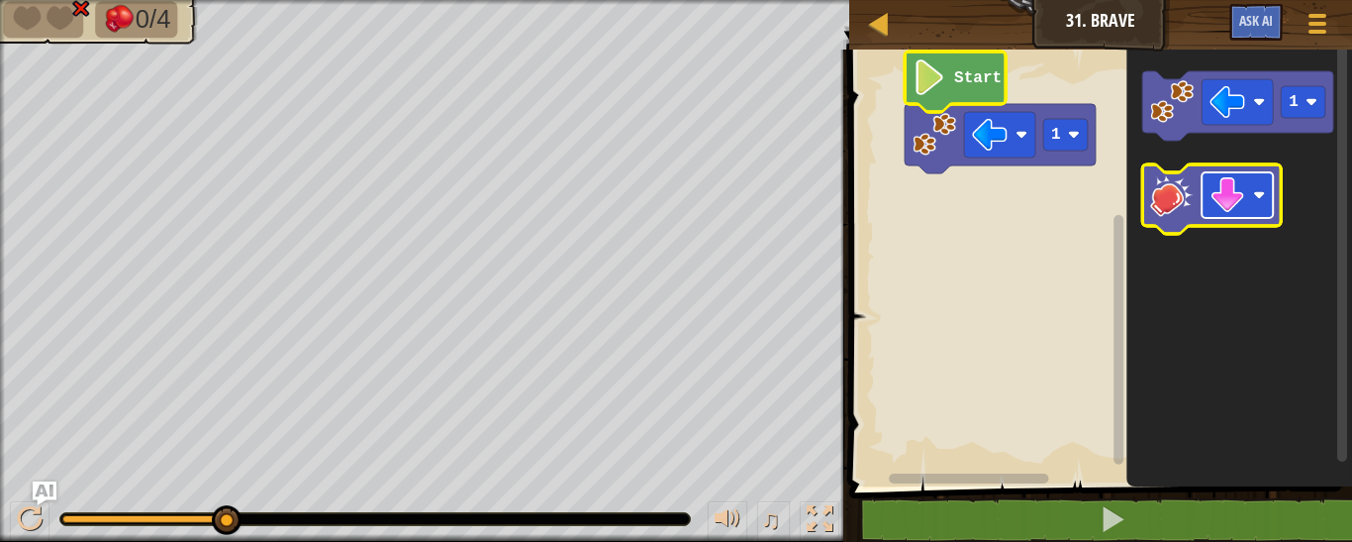
click at [1206, 205] on rect "Blockly Workspace" at bounding box center [1237, 195] width 71 height 46
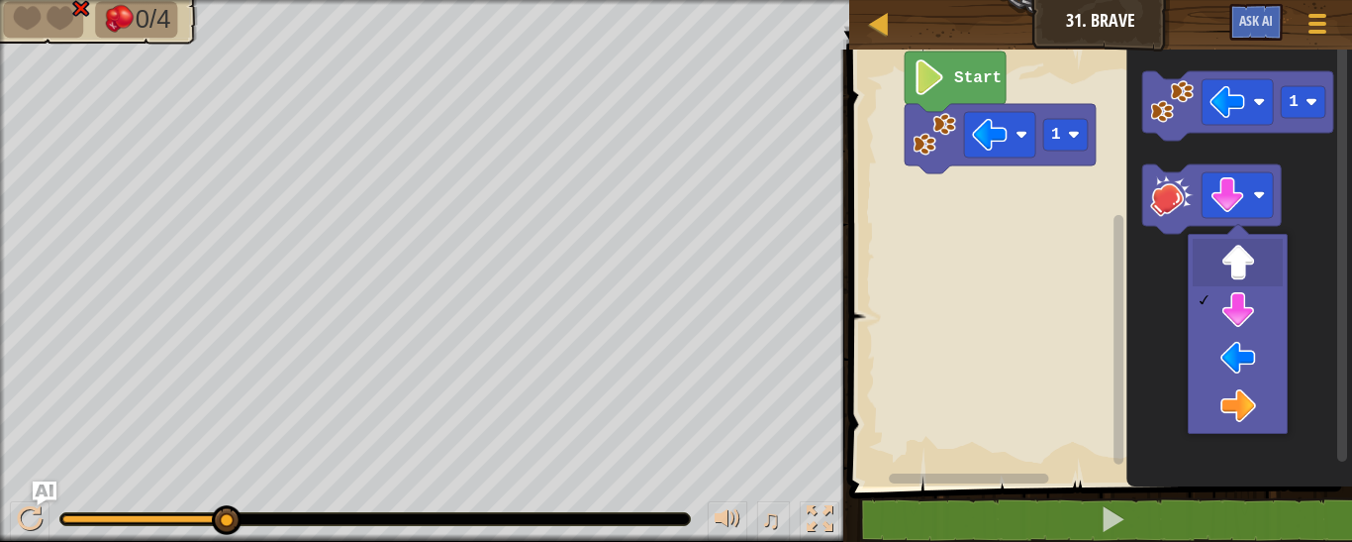
drag, startPoint x: 1221, startPoint y: 246, endPoint x: 1212, endPoint y: 239, distance: 11.3
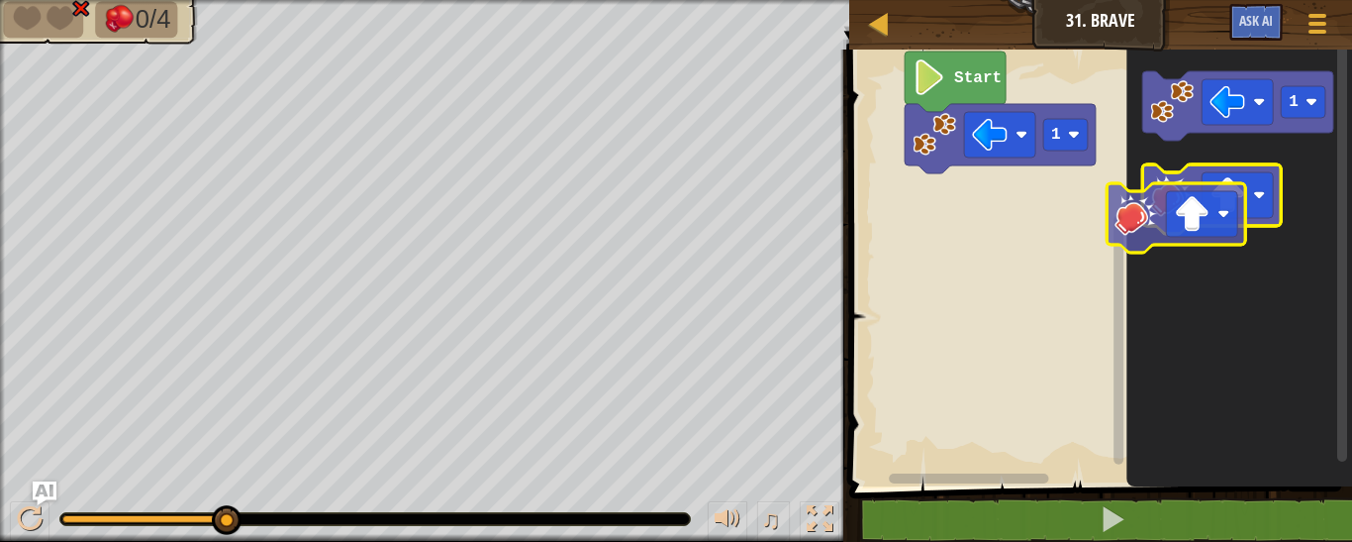
click at [1166, 244] on icon "1" at bounding box center [1240, 263] width 226 height 447
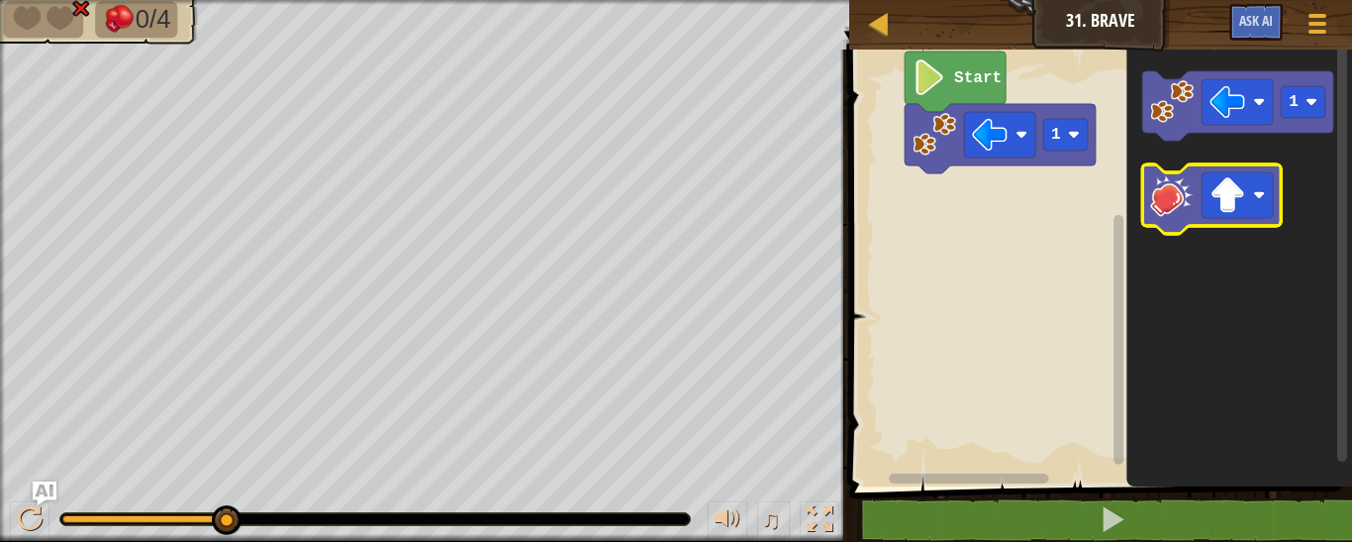
click at [1180, 214] on image "Blockly Workspace" at bounding box center [1172, 195] width 44 height 44
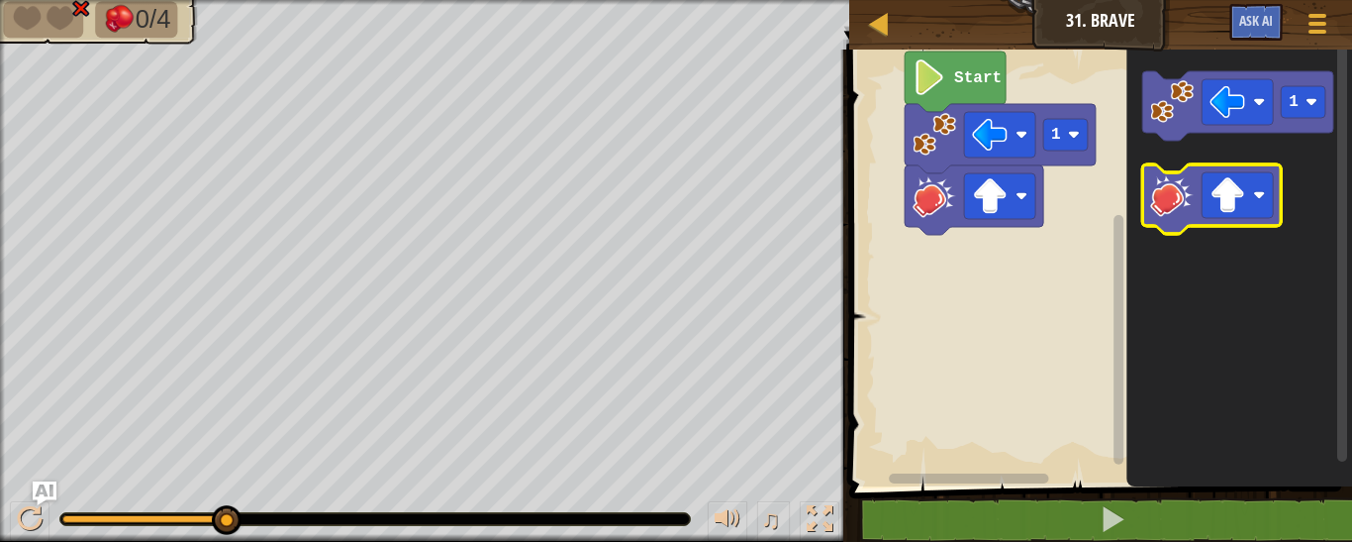
click at [1193, 212] on image "Blockly Workspace" at bounding box center [1172, 195] width 44 height 44
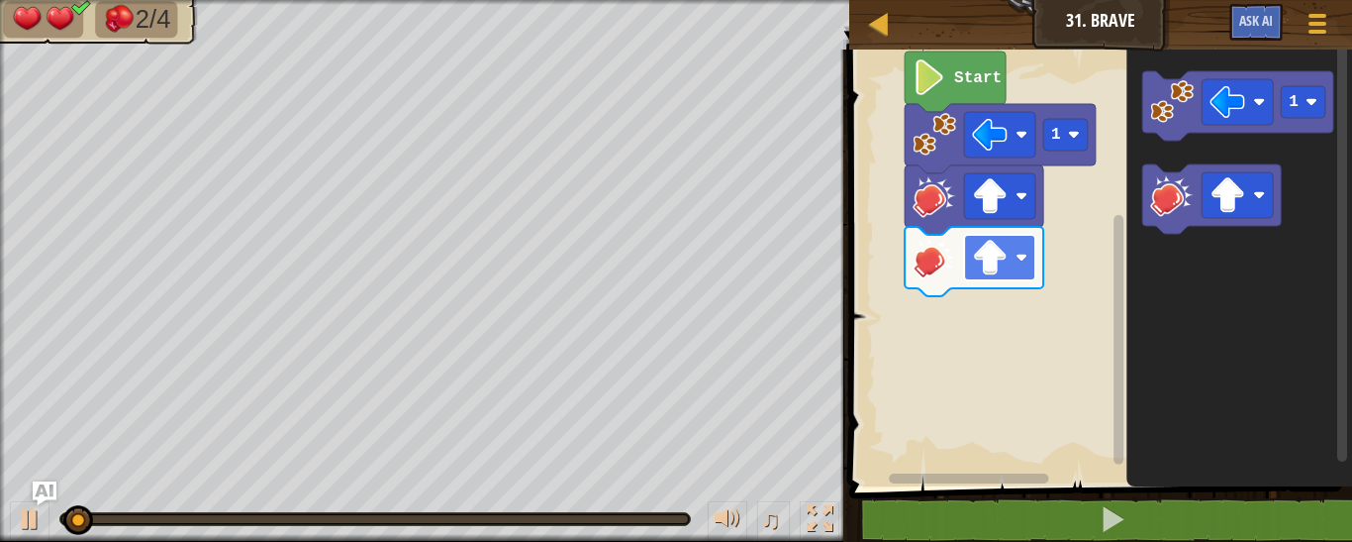
click at [1004, 266] on image "Blockly Workspace" at bounding box center [990, 258] width 36 height 36
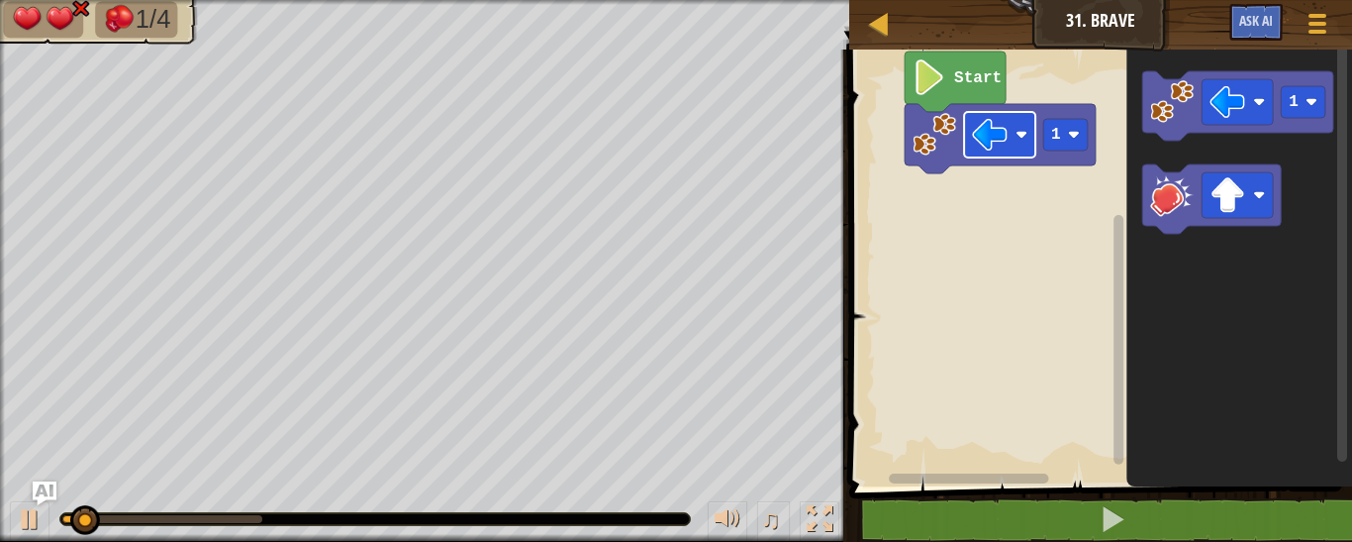
click at [995, 150] on image "Blockly Workspace" at bounding box center [990, 135] width 36 height 36
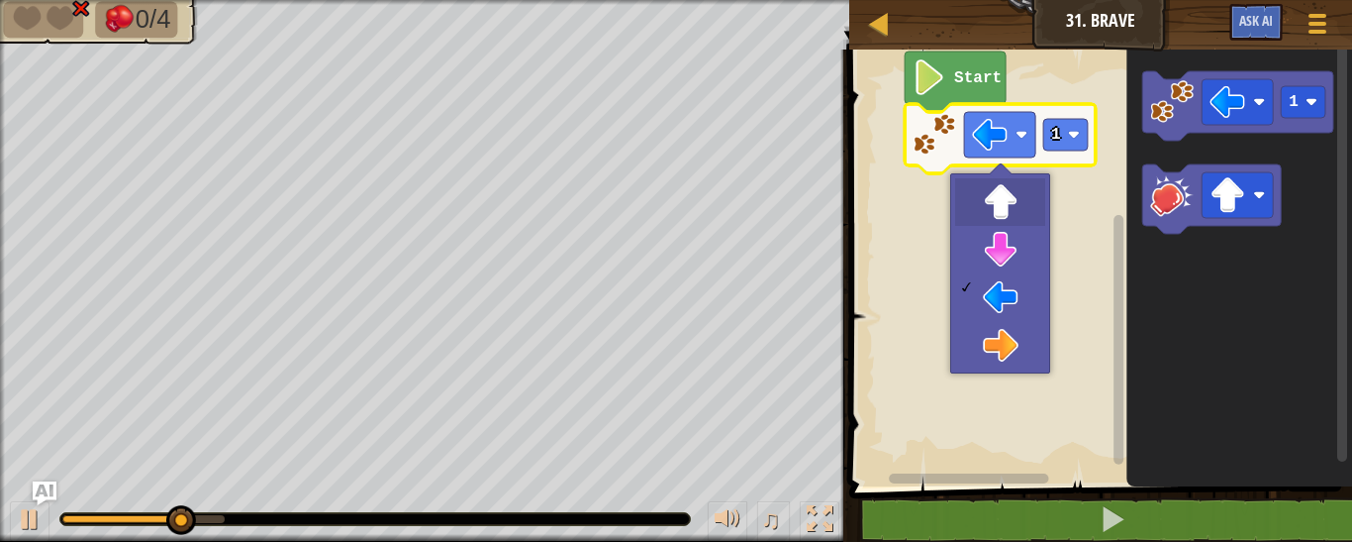
drag, startPoint x: 998, startPoint y: 199, endPoint x: 1009, endPoint y: 200, distance: 10.9
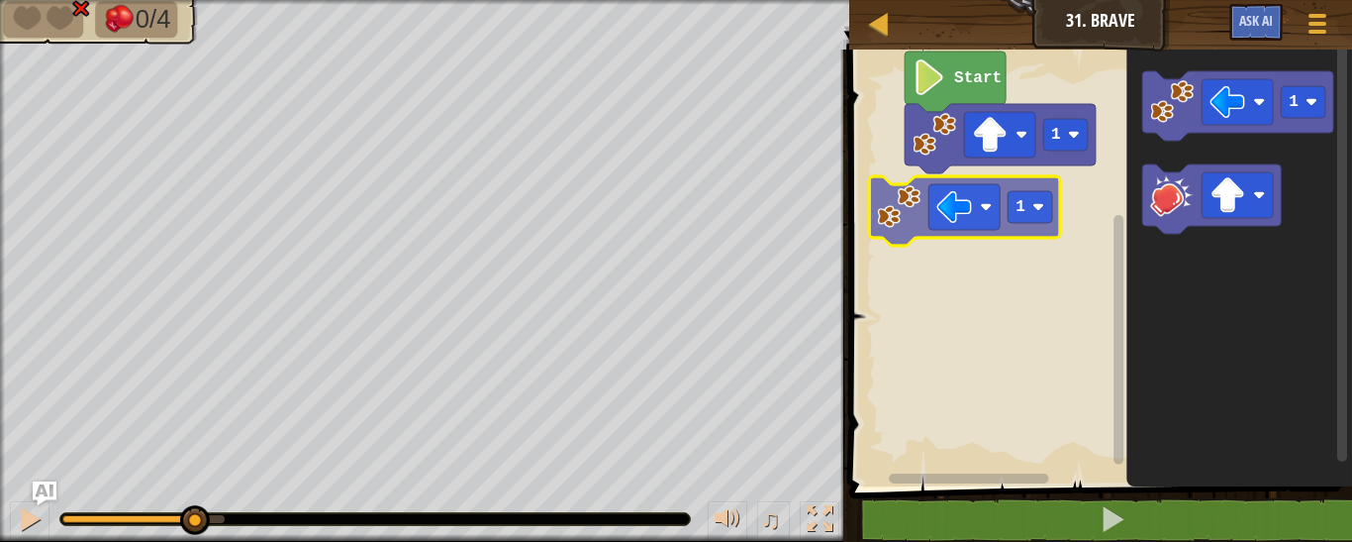
click at [899, 202] on div "Start 1 1 1 1" at bounding box center [1098, 263] width 509 height 447
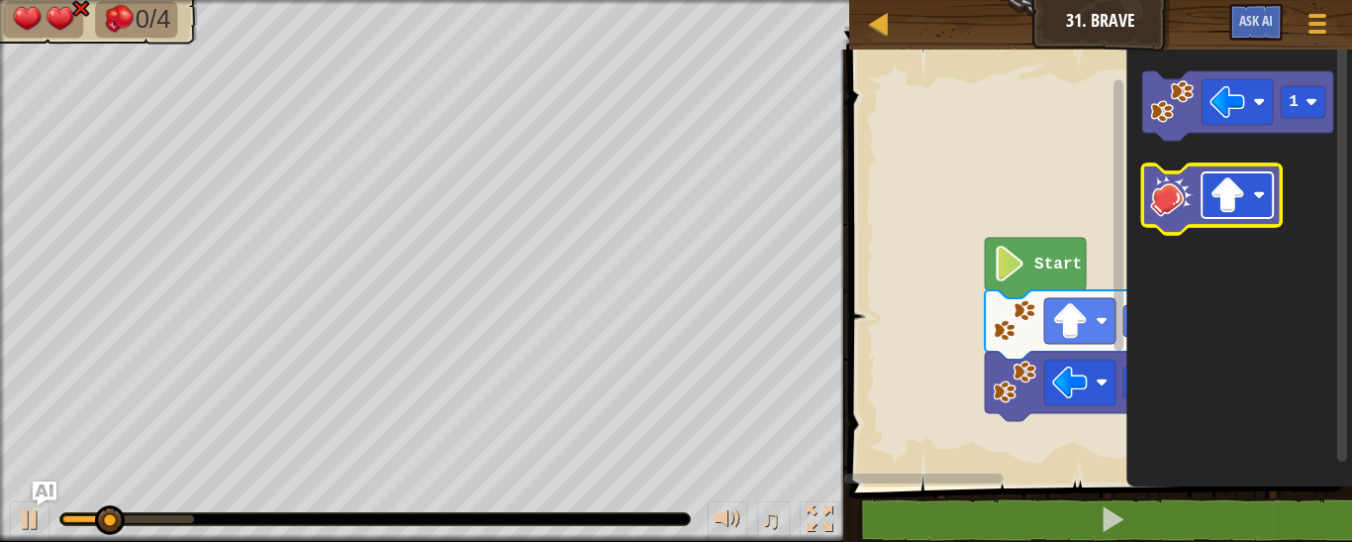
click at [1204, 192] on rect "Blockly Workspace" at bounding box center [1237, 195] width 71 height 46
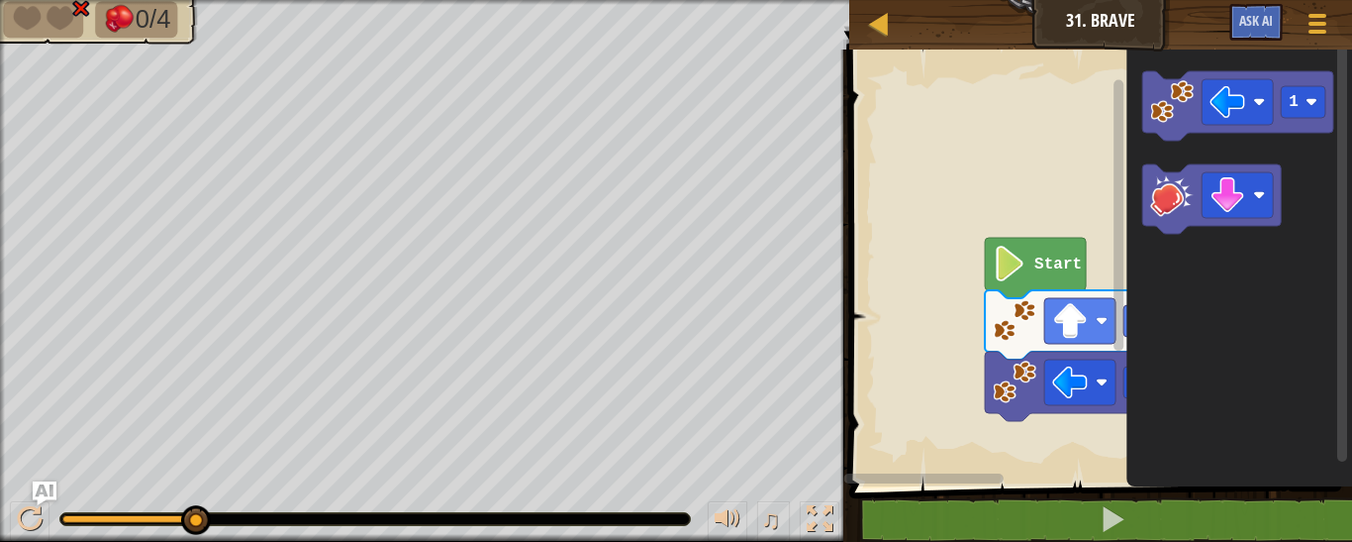
click at [1118, 368] on div "1 1 Start 1" at bounding box center [1098, 263] width 509 height 447
click at [1134, 299] on icon "1" at bounding box center [1240, 263] width 226 height 447
click at [1152, 251] on icon "1" at bounding box center [1240, 263] width 226 height 447
click at [1131, 261] on icon "1" at bounding box center [1240, 263] width 226 height 447
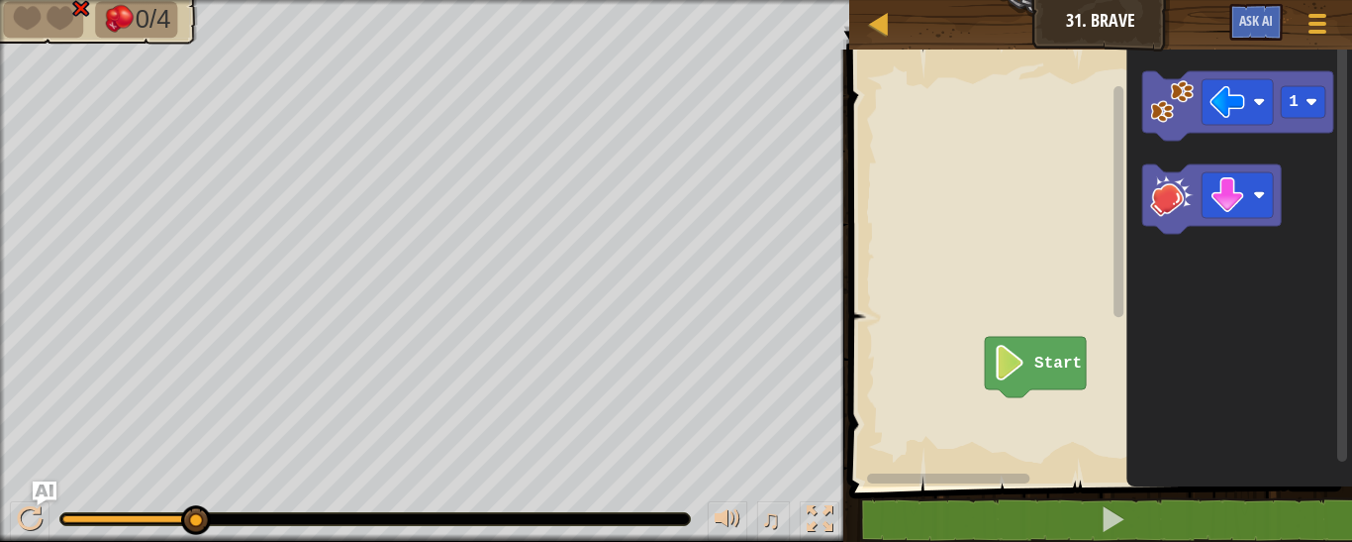
click at [1064, 351] on g "Start" at bounding box center [1035, 367] width 101 height 60
click at [1055, 347] on icon "Blockly Workspace" at bounding box center [1035, 367] width 101 height 60
click at [901, 370] on div "Start 1" at bounding box center [1098, 263] width 509 height 447
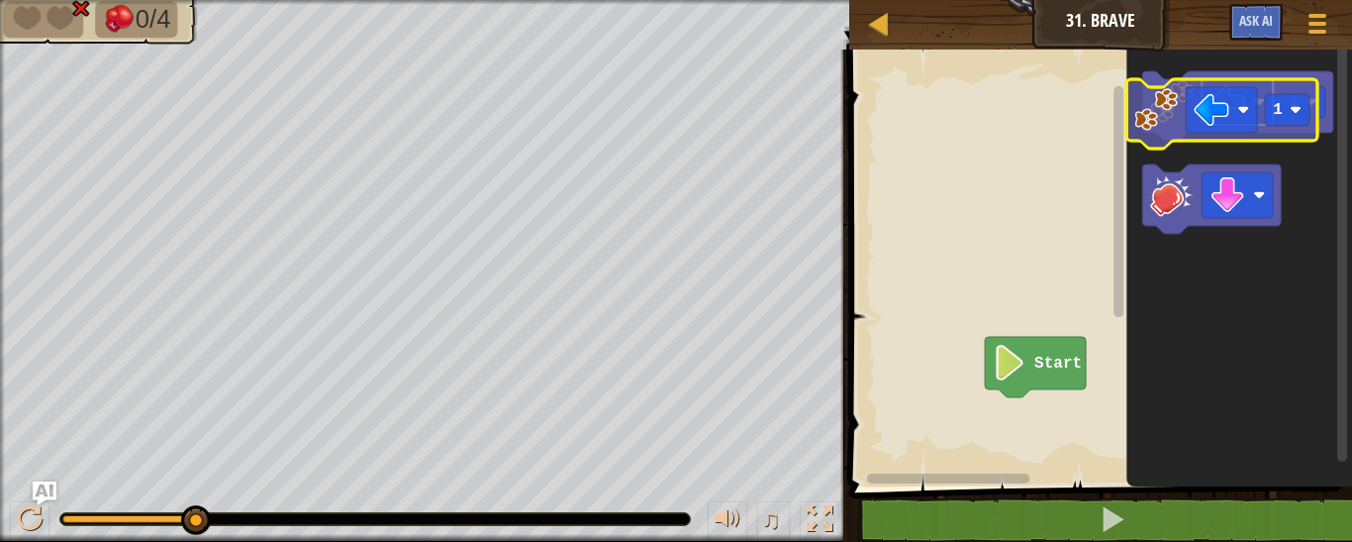
click at [1183, 115] on g "1" at bounding box center [1238, 105] width 191 height 69
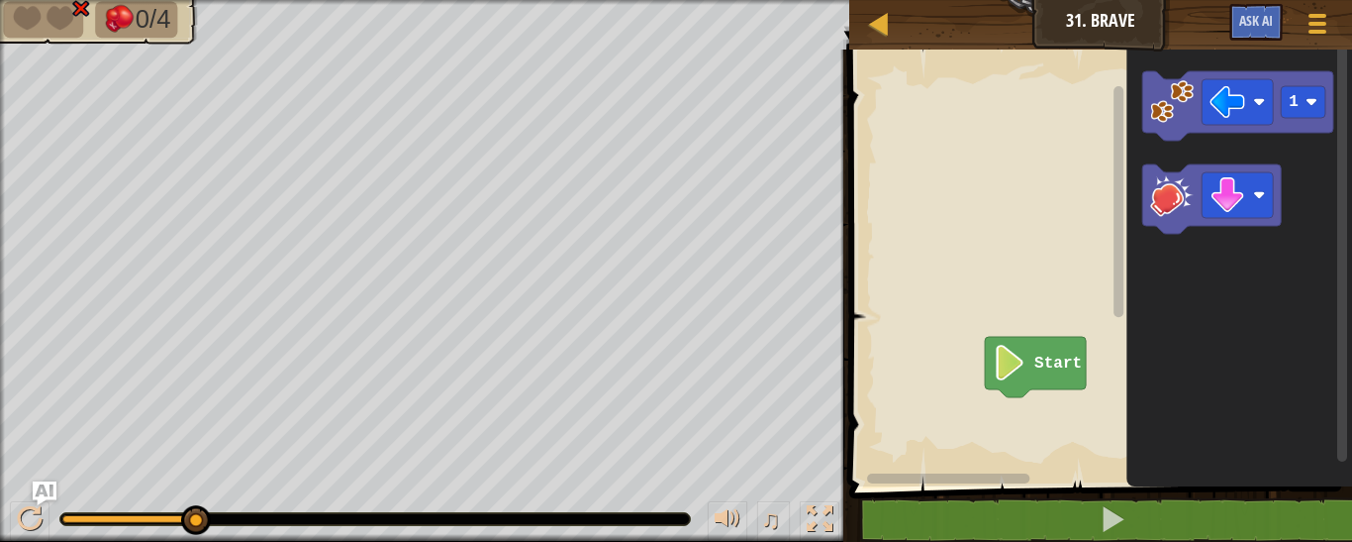
click at [998, 241] on div "Start 1" at bounding box center [1098, 263] width 509 height 447
click at [1143, 163] on icon "1" at bounding box center [1240, 263] width 226 height 447
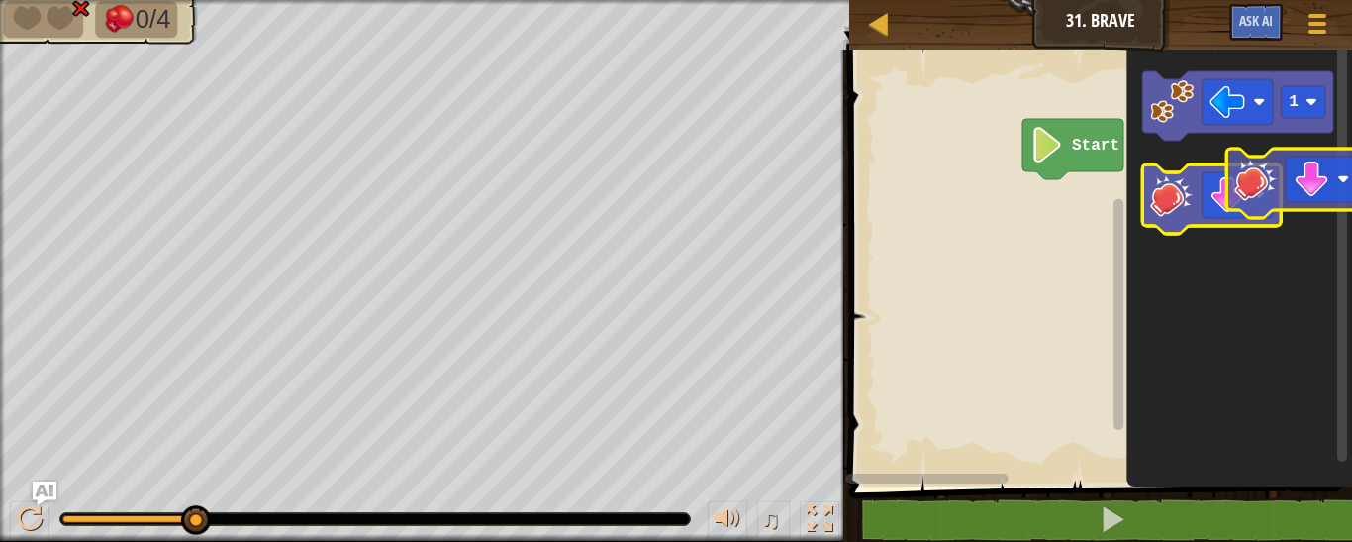
click at [1257, 196] on g "Blockly Workspace" at bounding box center [1212, 198] width 139 height 69
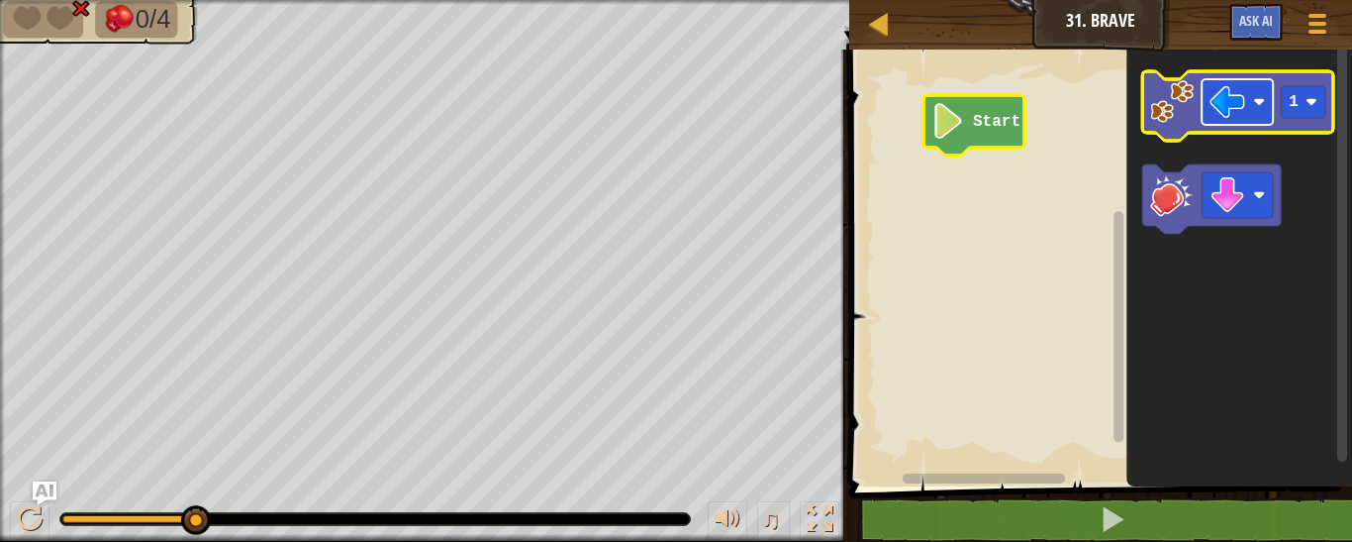
click at [1240, 109] on image "Blockly Workspace" at bounding box center [1228, 102] width 36 height 36
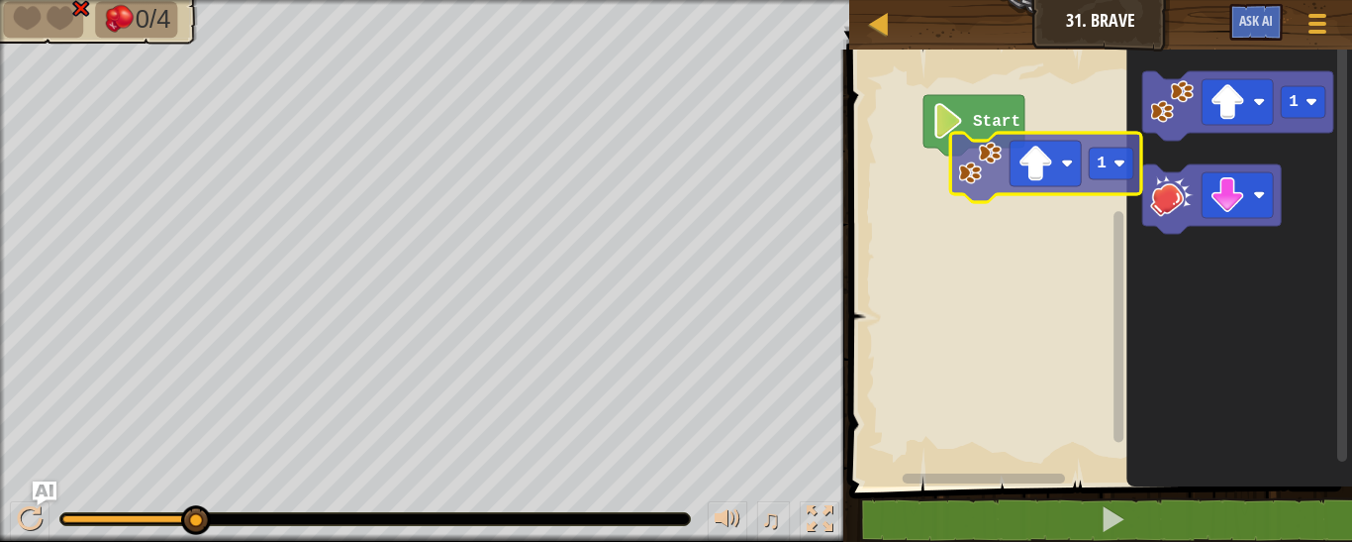
click at [999, 179] on div "Start 1 1" at bounding box center [1098, 263] width 509 height 447
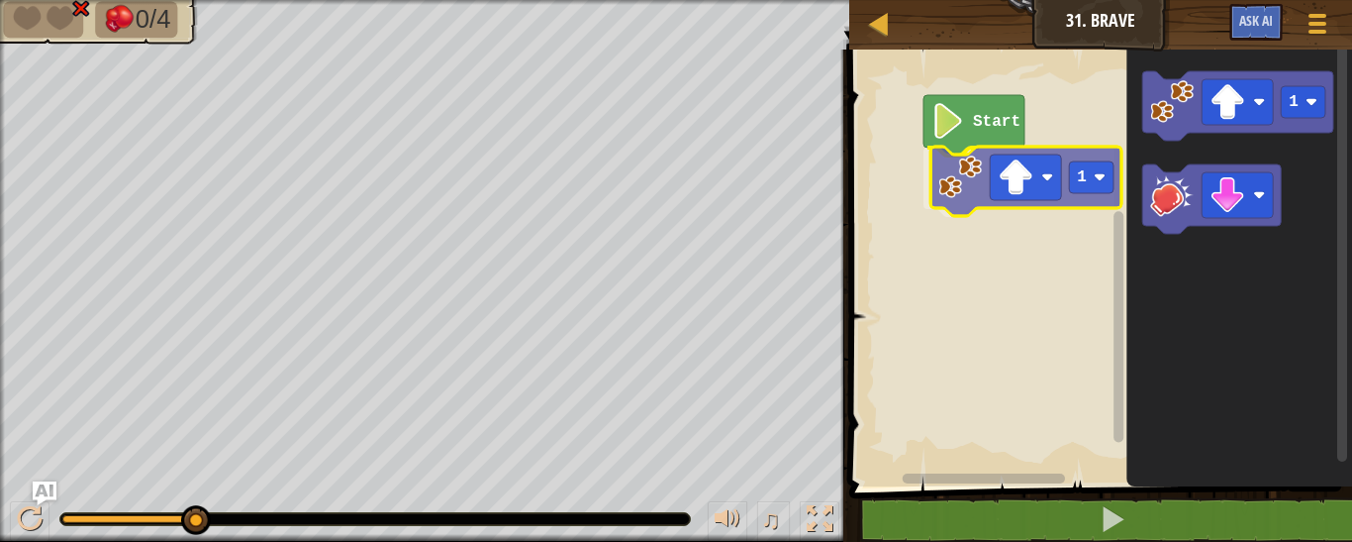
click at [947, 181] on div "Start 1 1 1" at bounding box center [1098, 263] width 509 height 447
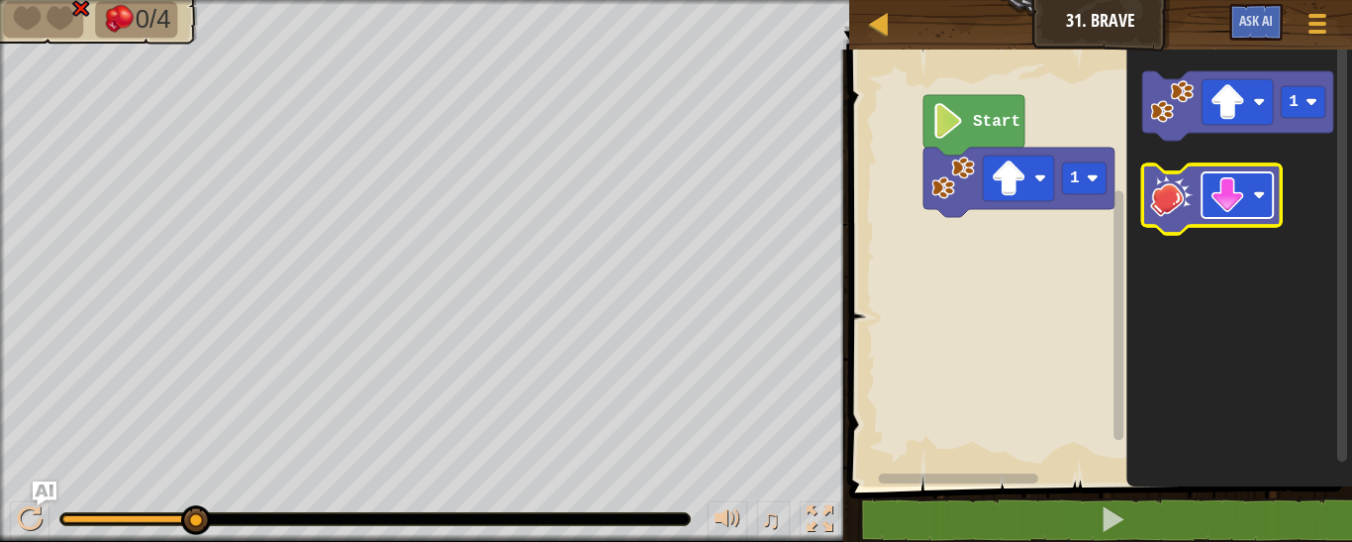
click at [1258, 214] on rect "Blockly Workspace" at bounding box center [1237, 195] width 71 height 46
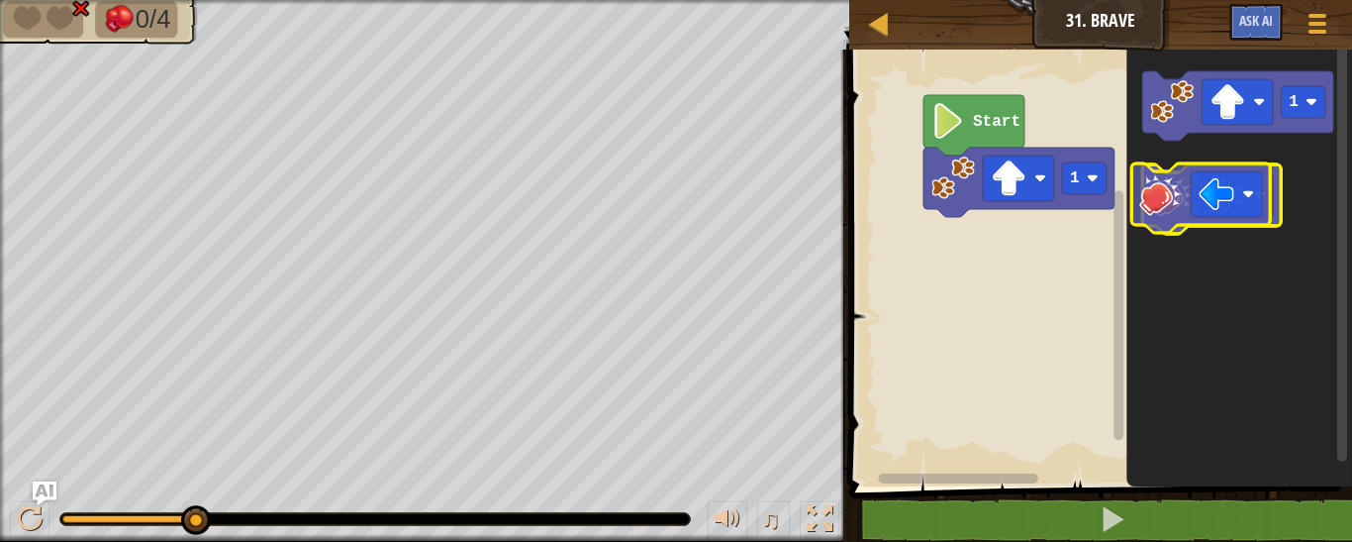
click at [1163, 209] on image "Blockly Workspace" at bounding box center [1172, 195] width 44 height 44
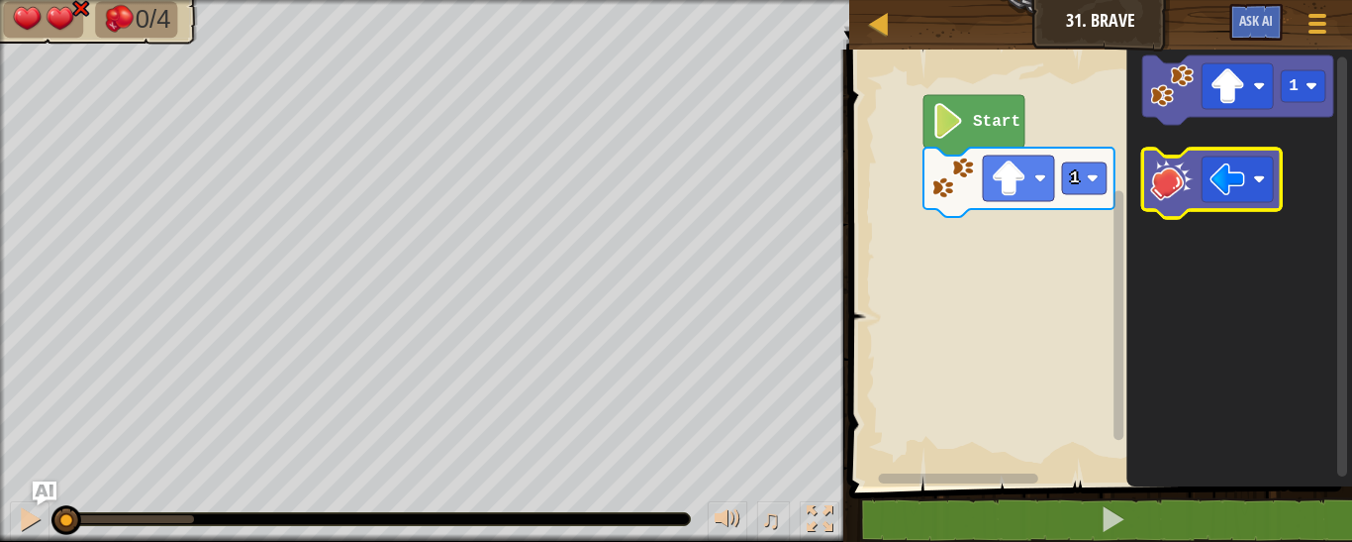
click at [1216, 215] on icon "1" at bounding box center [1240, 263] width 226 height 447
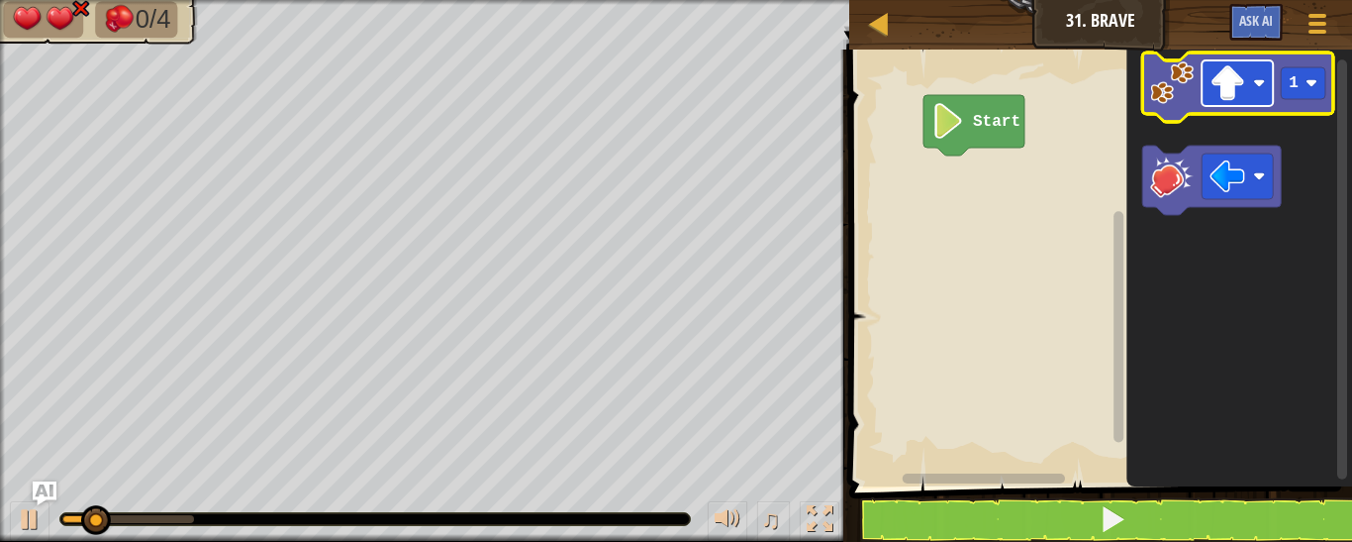
click at [1232, 86] on image "Blockly Workspace" at bounding box center [1228, 83] width 36 height 36
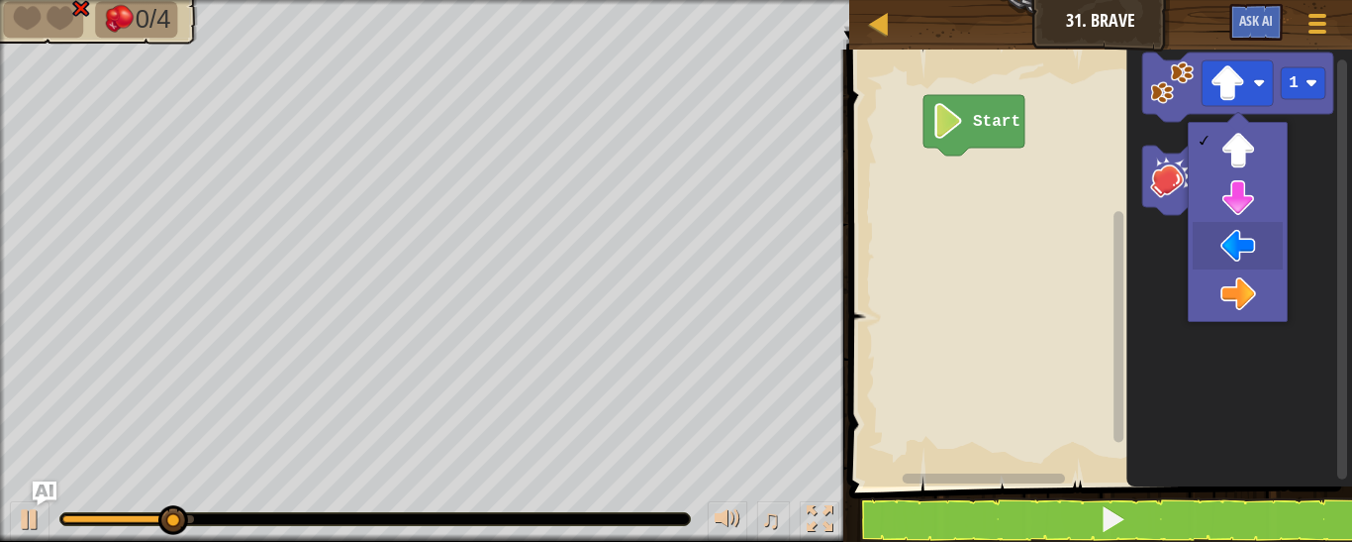
drag, startPoint x: 1268, startPoint y: 223, endPoint x: 1256, endPoint y: 213, distance: 15.5
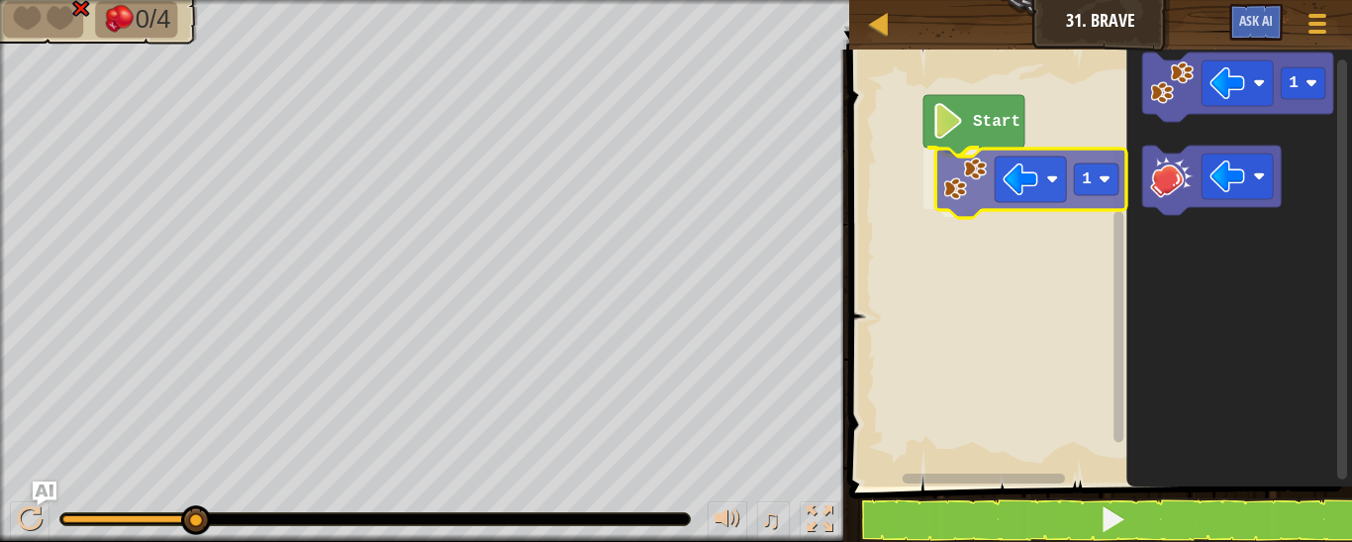
click at [946, 175] on div "Start 1 1 1" at bounding box center [1098, 263] width 509 height 447
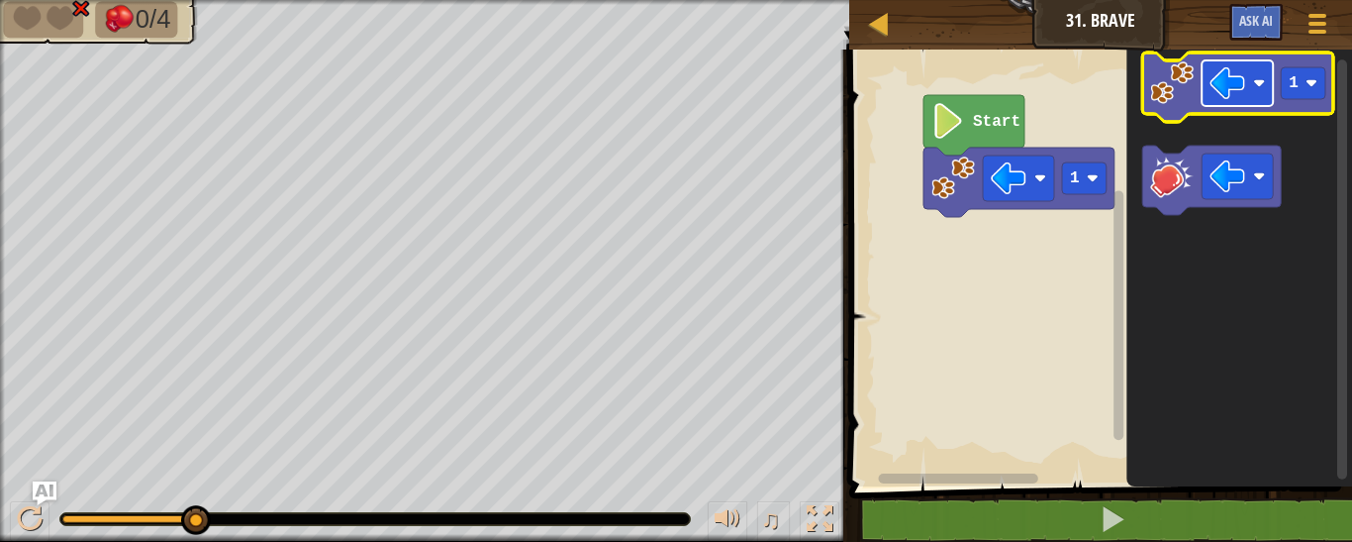
click at [1248, 87] on rect "Blockly Workspace" at bounding box center [1237, 83] width 71 height 46
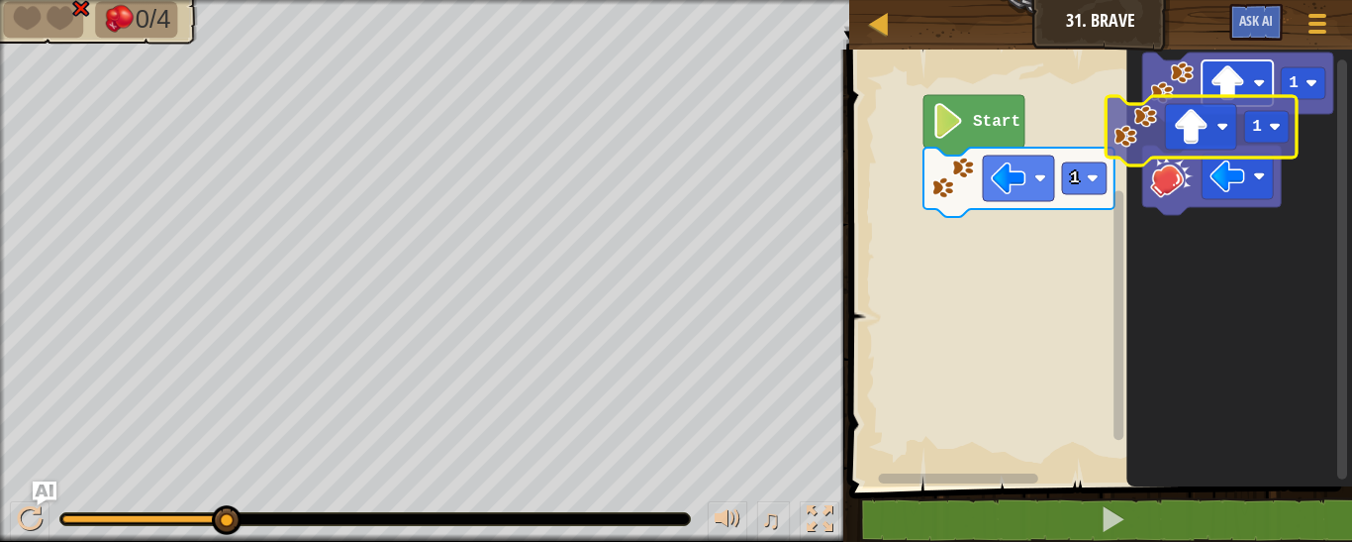
click at [1191, 116] on g "1" at bounding box center [1238, 133] width 191 height 162
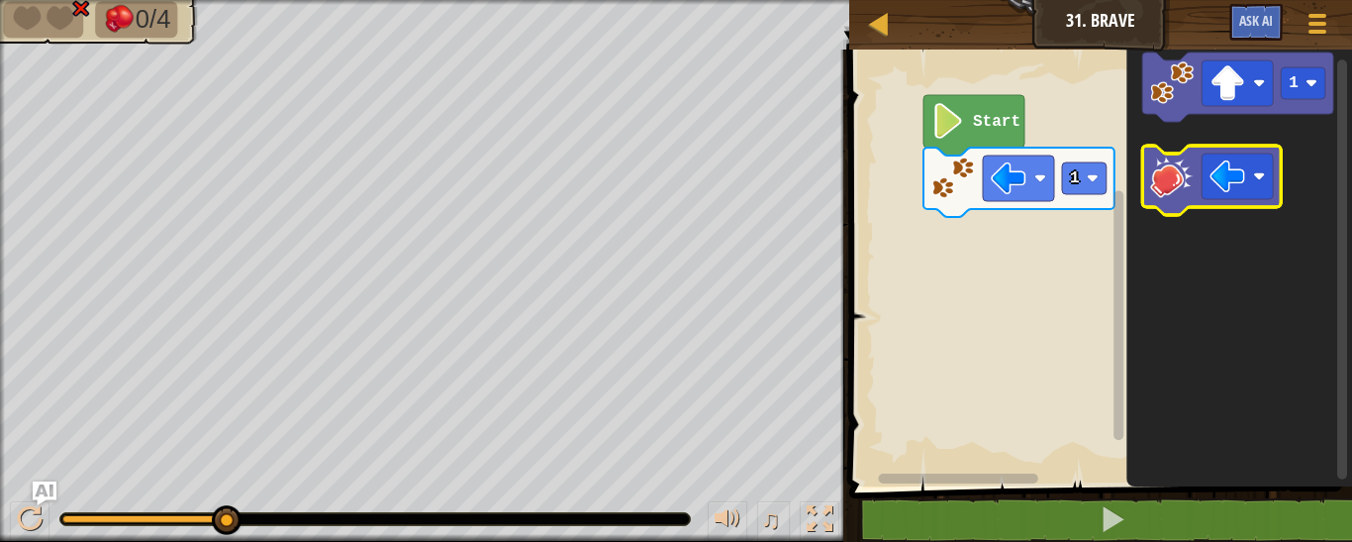
click at [1200, 175] on icon "Blockly Workspace" at bounding box center [1212, 180] width 139 height 69
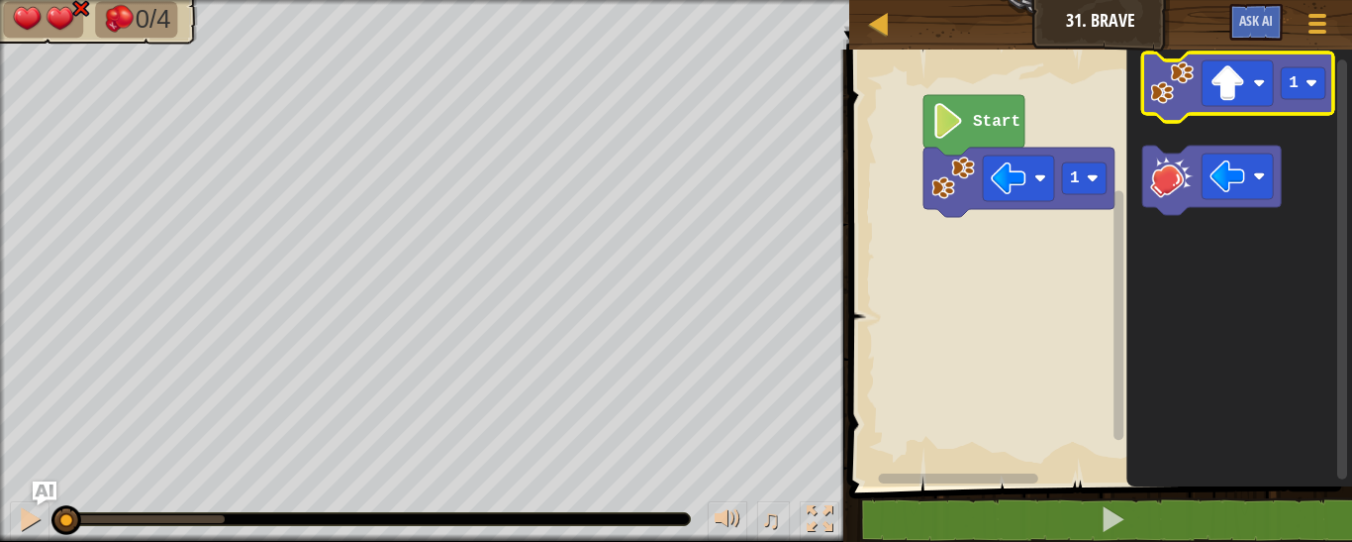
click at [1256, 116] on g "1" at bounding box center [1238, 133] width 191 height 162
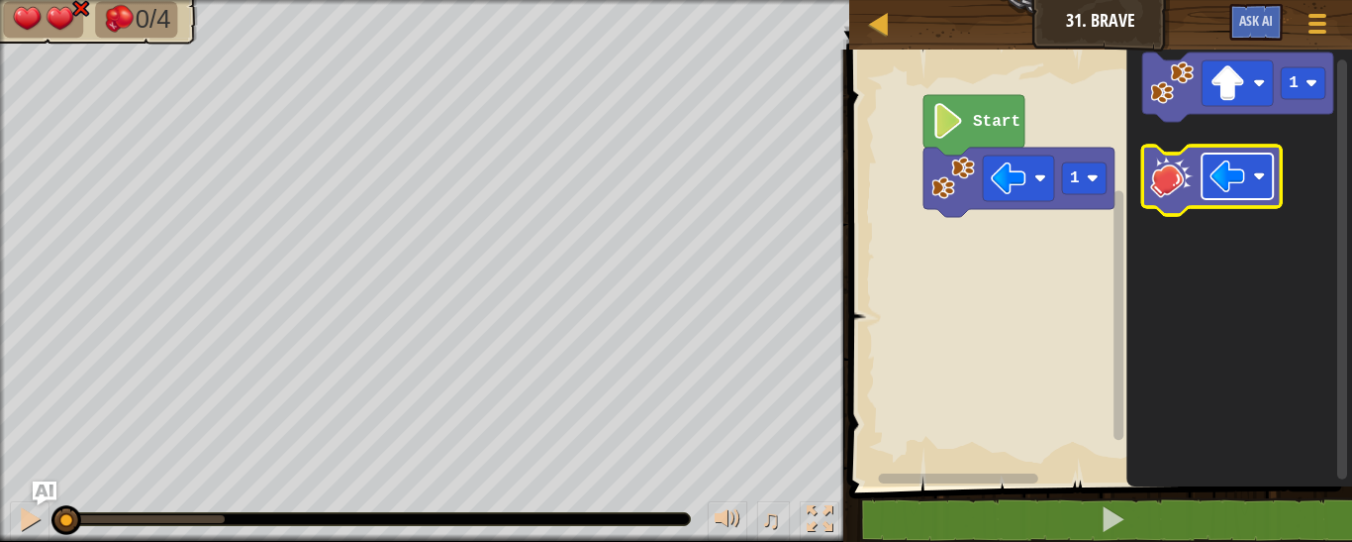
click at [1218, 186] on image "Blockly Workspace" at bounding box center [1228, 176] width 36 height 36
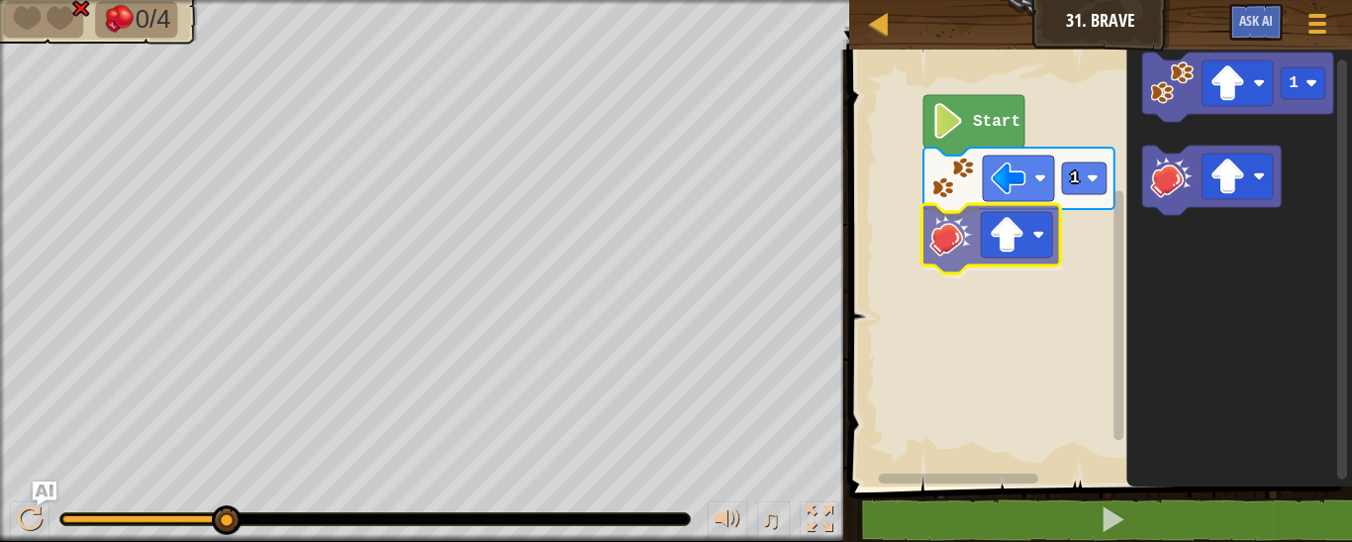
click at [958, 236] on div "Start 1 1" at bounding box center [1098, 263] width 509 height 447
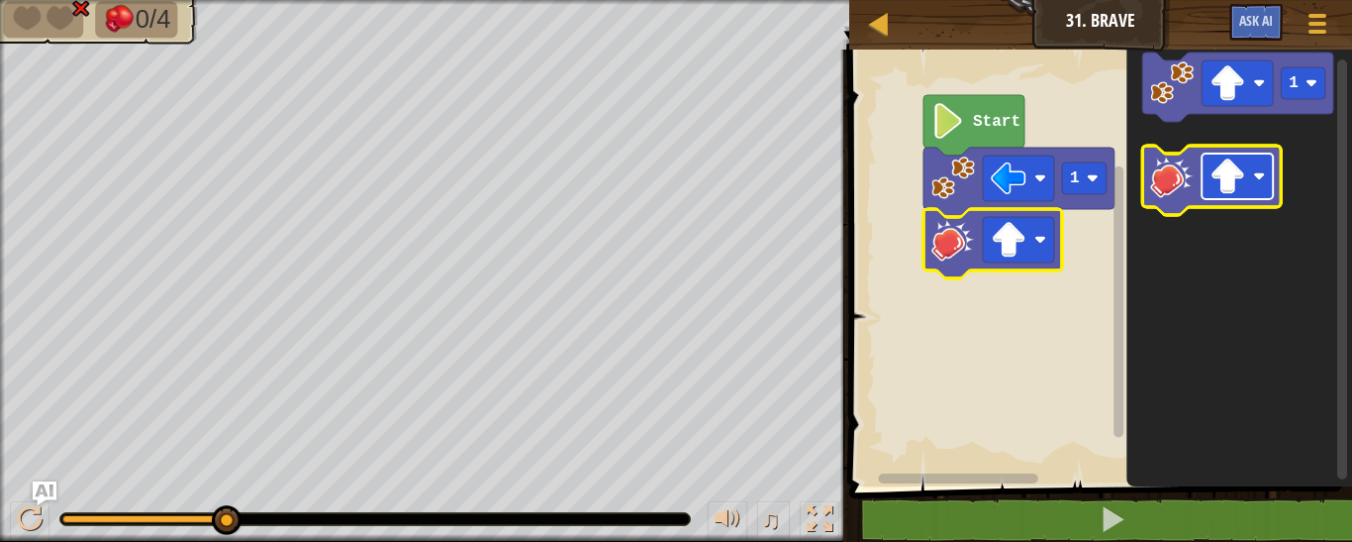
click at [1227, 199] on rect "Blockly Workspace" at bounding box center [1237, 176] width 71 height 46
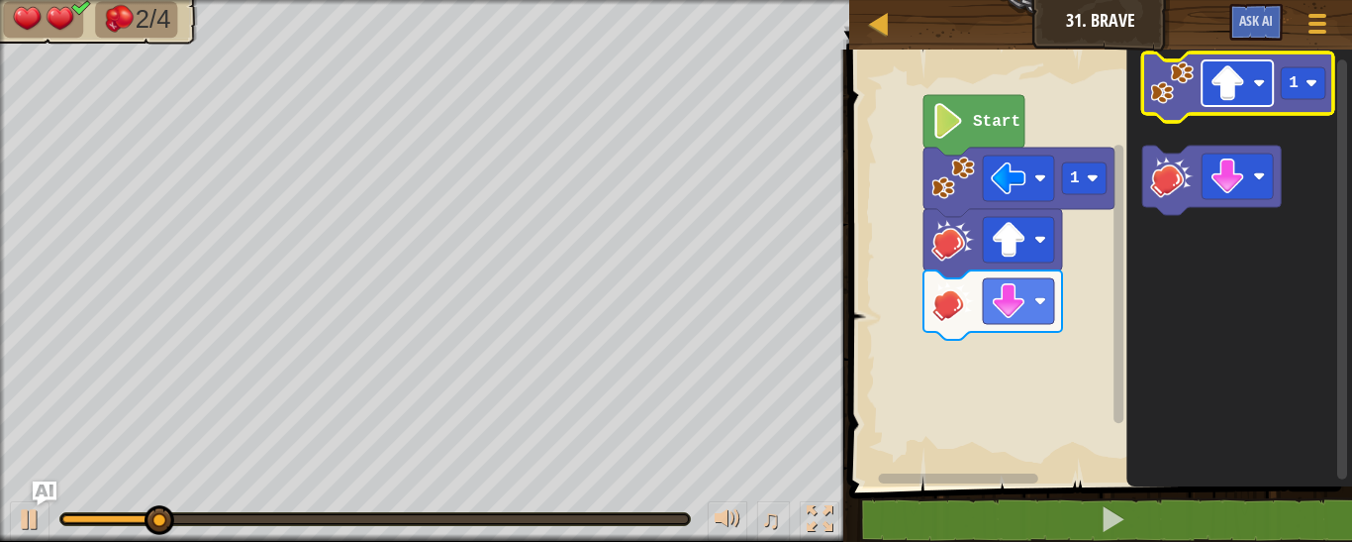
click at [1244, 86] on image "Blockly Workspace" at bounding box center [1228, 83] width 36 height 36
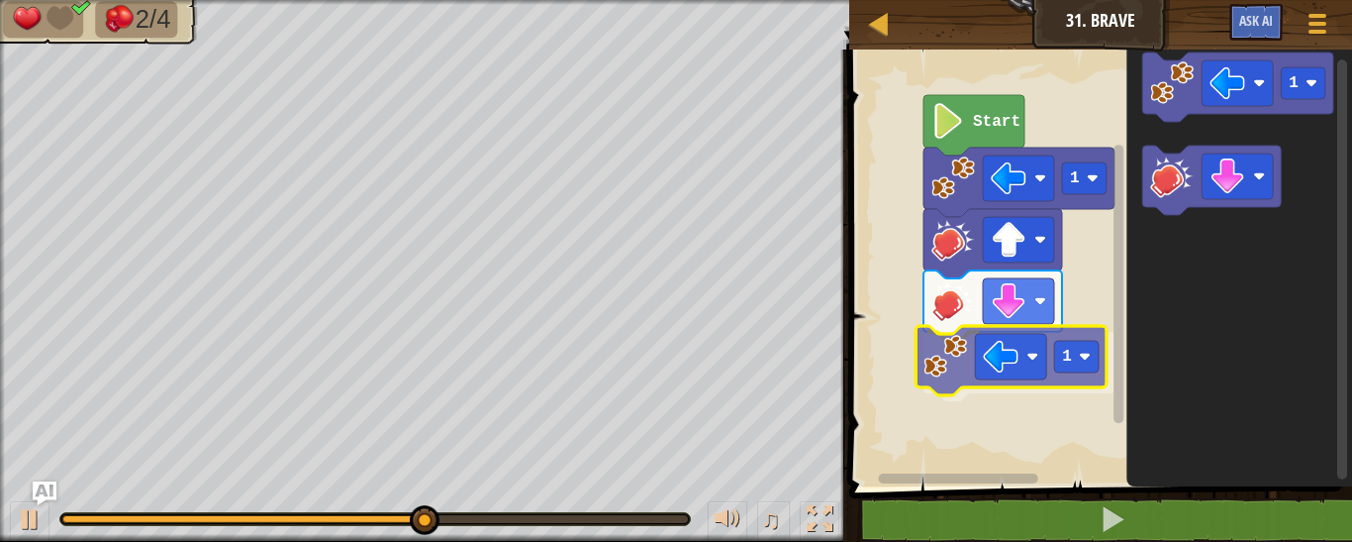
click at [949, 360] on div "Start 1 1 1 1" at bounding box center [1098, 263] width 509 height 447
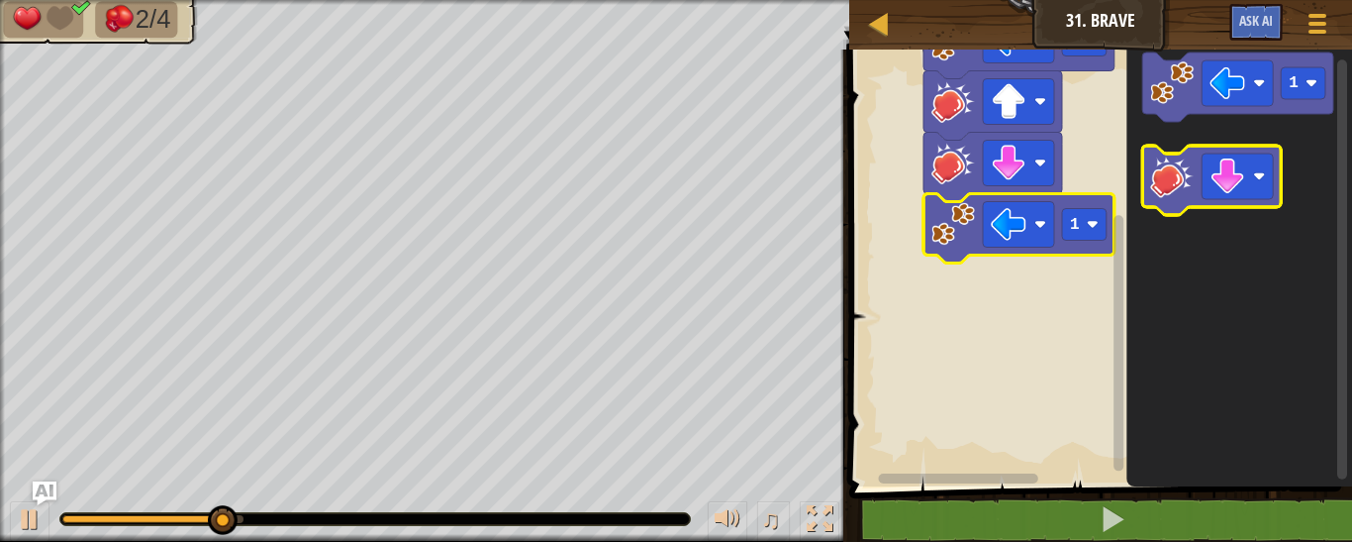
click at [1200, 167] on icon "Blockly Workspace" at bounding box center [1212, 180] width 139 height 69
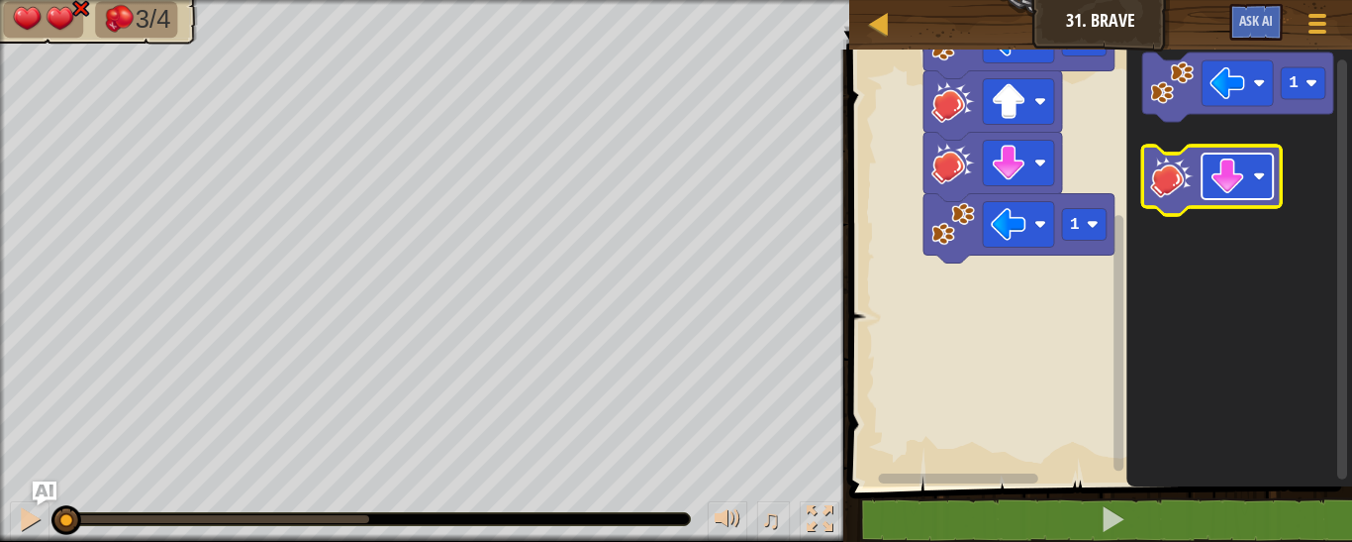
click at [1236, 180] on image "Blockly Workspace" at bounding box center [1228, 176] width 36 height 36
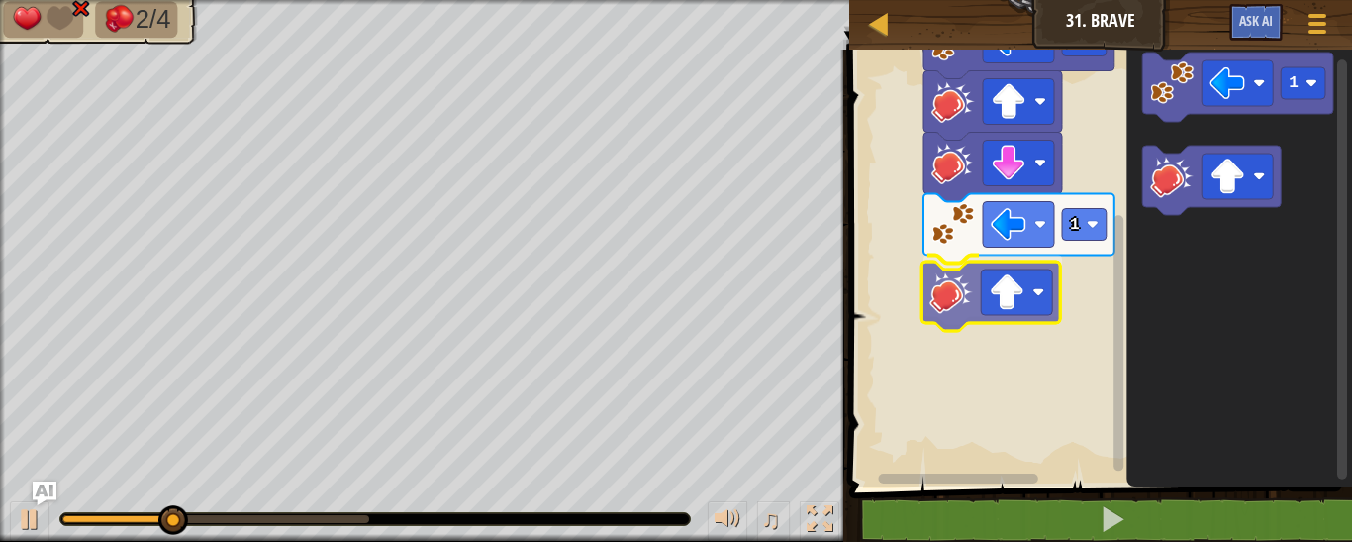
click at [959, 309] on div "Start 1 1 1" at bounding box center [1098, 263] width 509 height 447
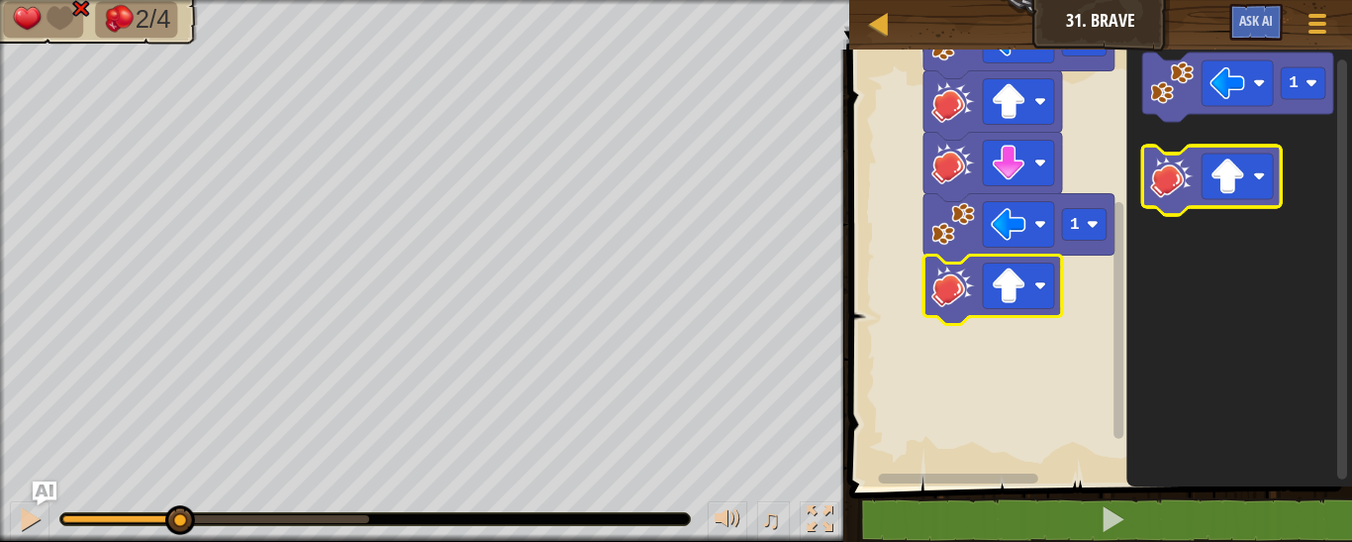
click at [1194, 174] on g "Blockly Workspace" at bounding box center [1212, 180] width 139 height 69
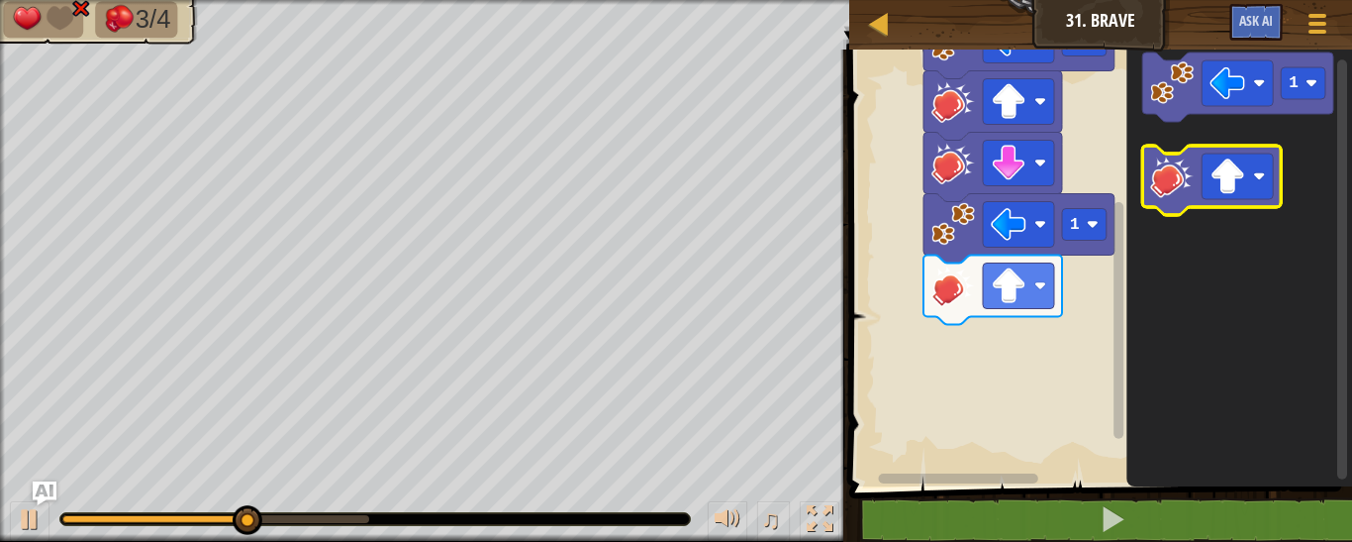
click at [1185, 193] on image "Blockly Workspace" at bounding box center [1172, 176] width 44 height 44
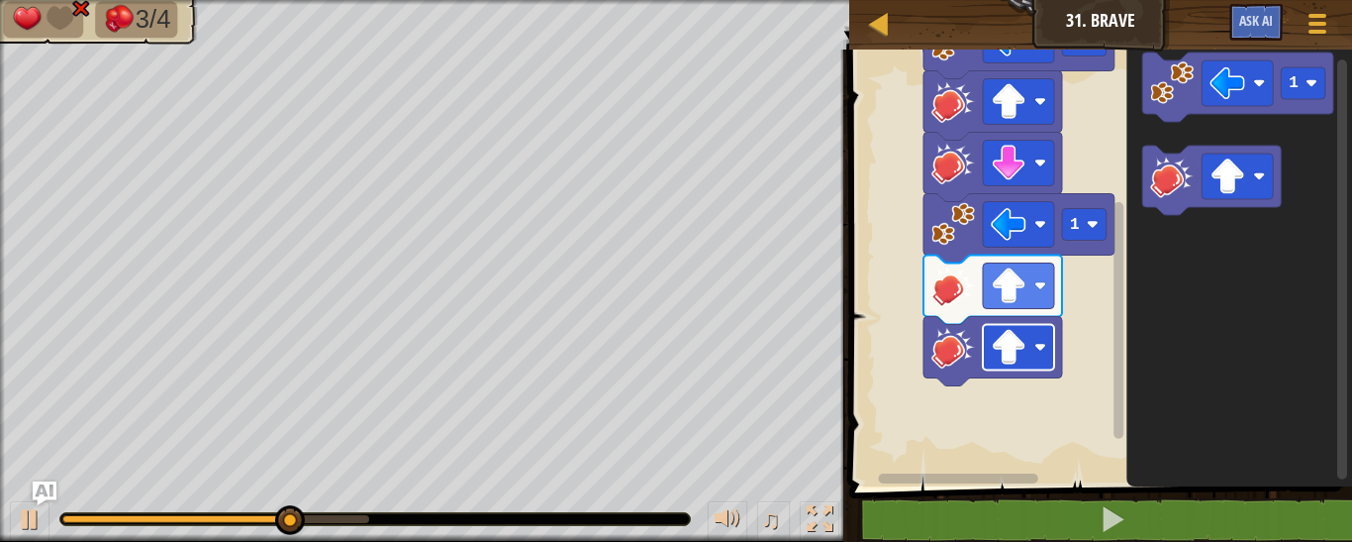
click at [1015, 330] on image "Blockly Workspace" at bounding box center [1009, 348] width 36 height 36
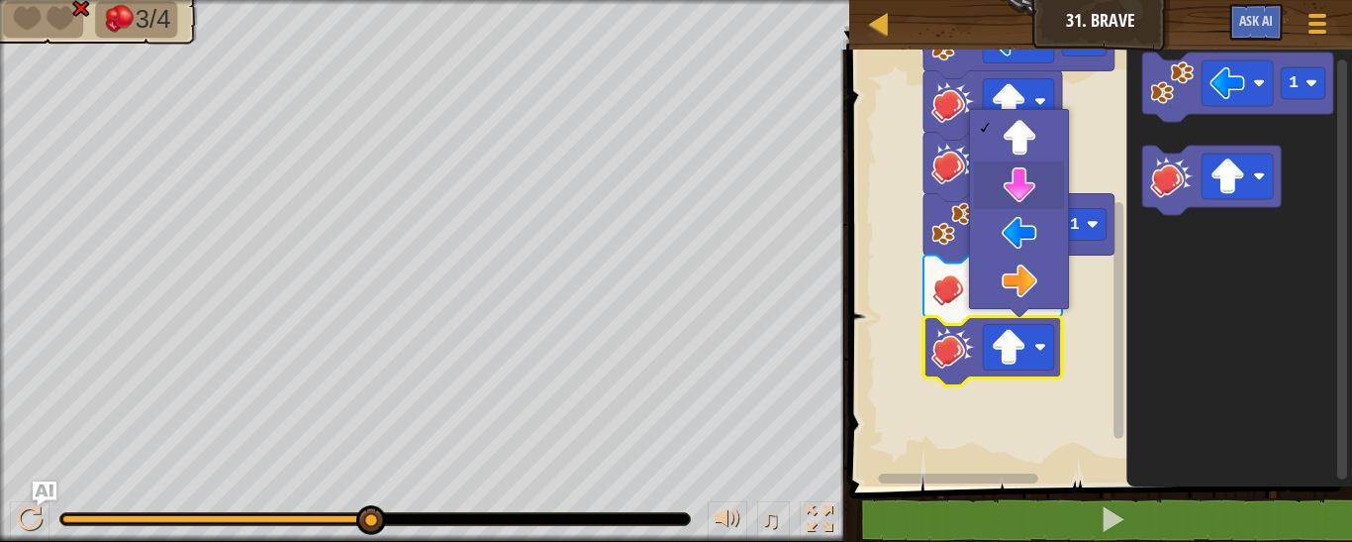
drag, startPoint x: 1039, startPoint y: 194, endPoint x: 1030, endPoint y: 199, distance: 10.2
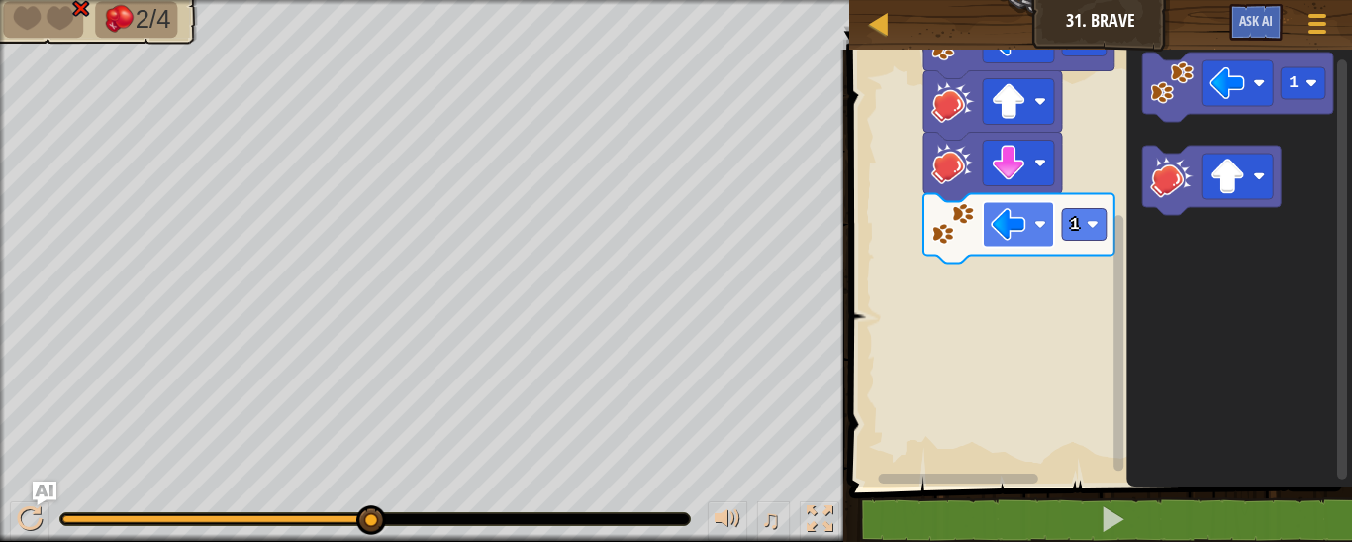
click at [1035, 232] on rect "Blockly Workspace" at bounding box center [1018, 225] width 71 height 46
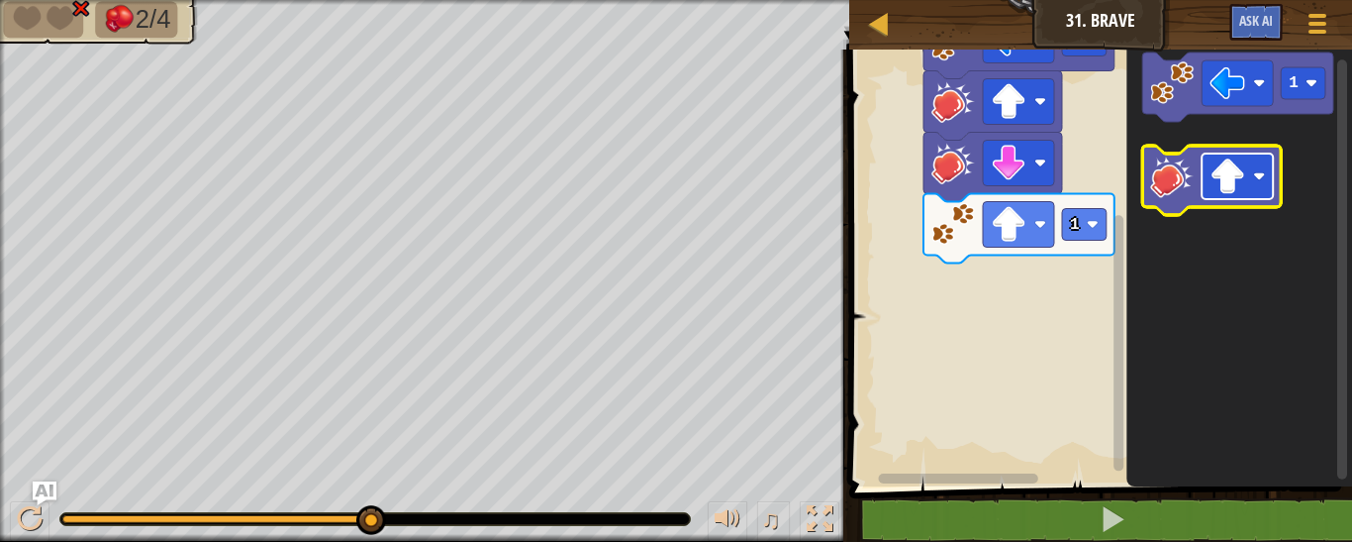
click at [1222, 159] on image "Blockly Workspace" at bounding box center [1228, 176] width 36 height 36
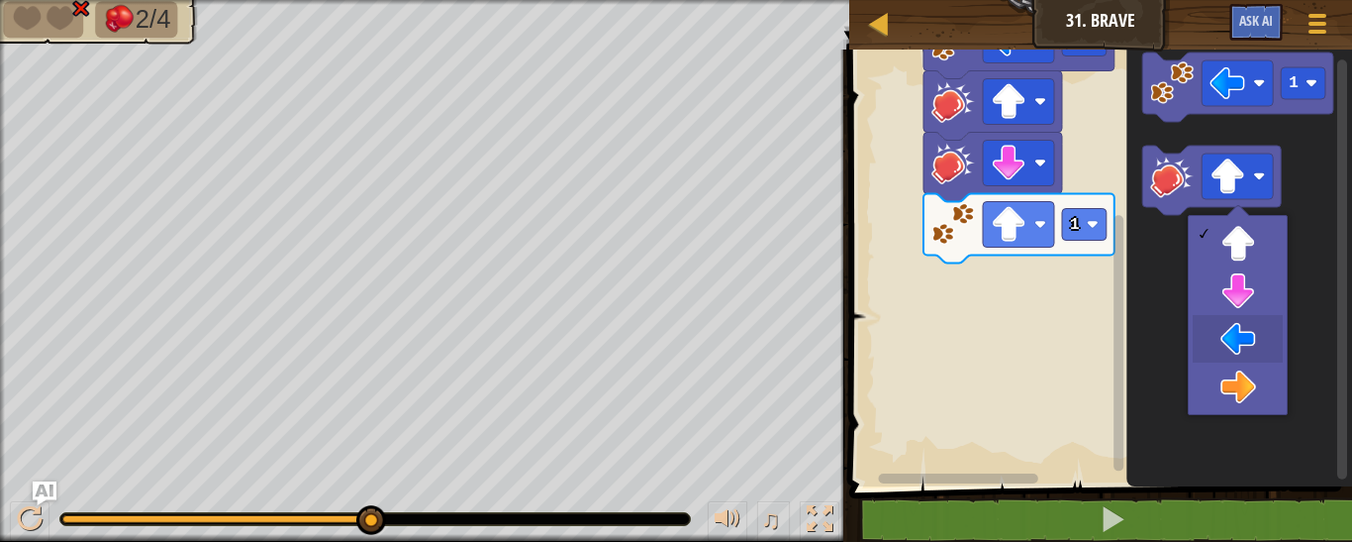
drag, startPoint x: 1241, startPoint y: 337, endPoint x: 1237, endPoint y: 326, distance: 11.6
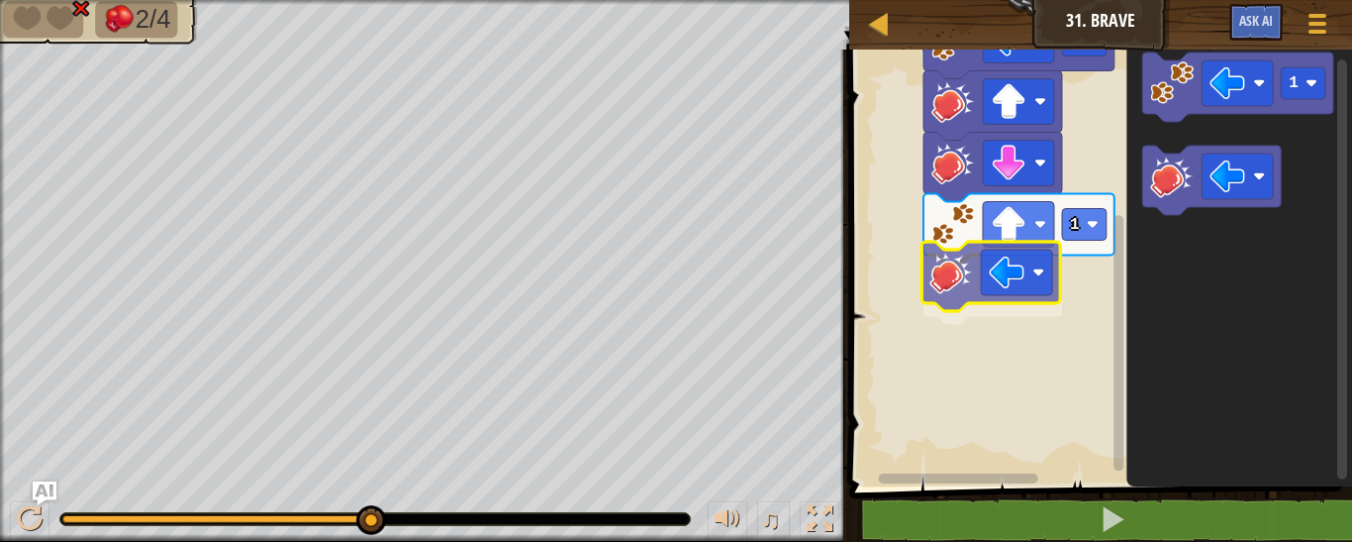
click at [960, 305] on div "Start 1 1 1" at bounding box center [1098, 263] width 509 height 447
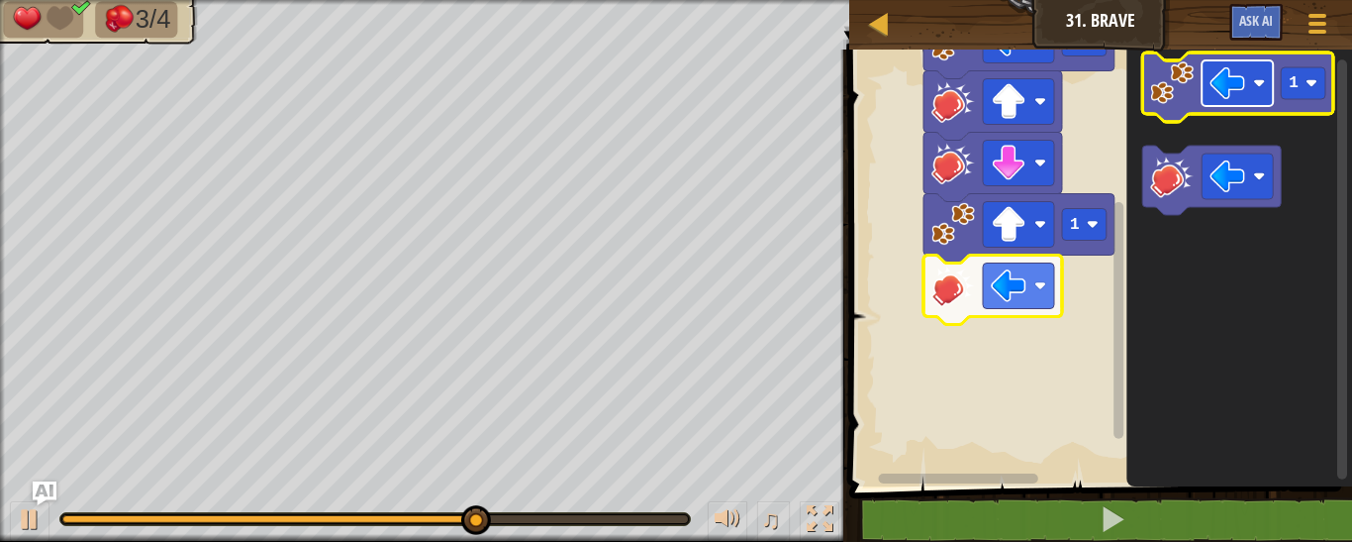
click at [1214, 90] on image "Blockly Workspace" at bounding box center [1228, 83] width 36 height 36
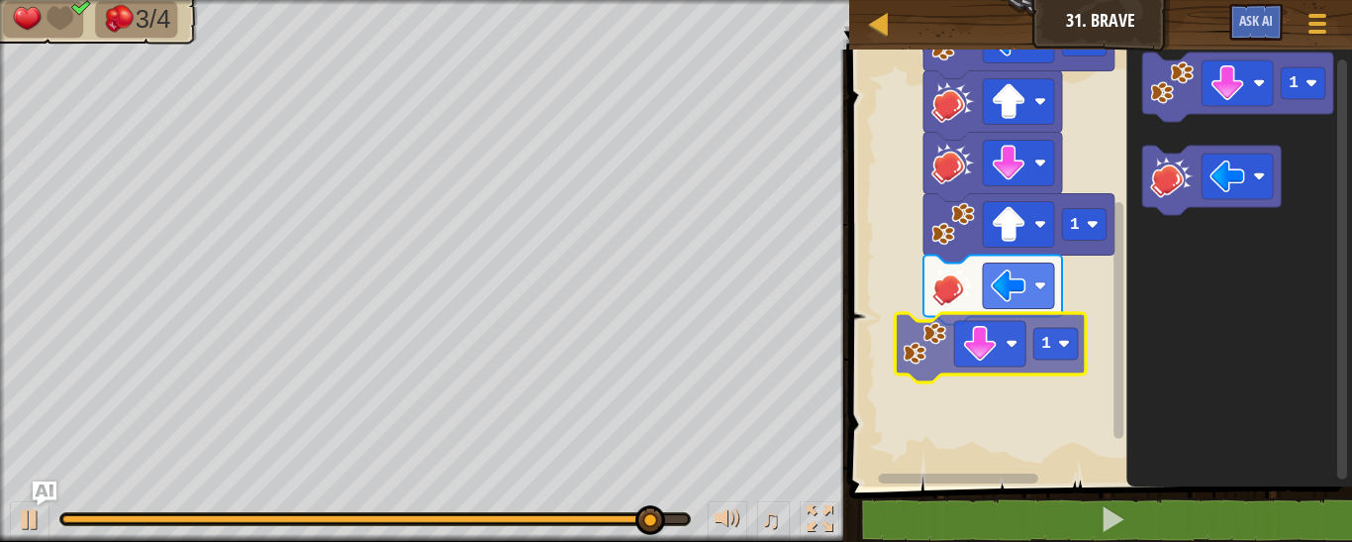
click at [937, 353] on div "Start 1 1 1 1 1" at bounding box center [1098, 263] width 509 height 447
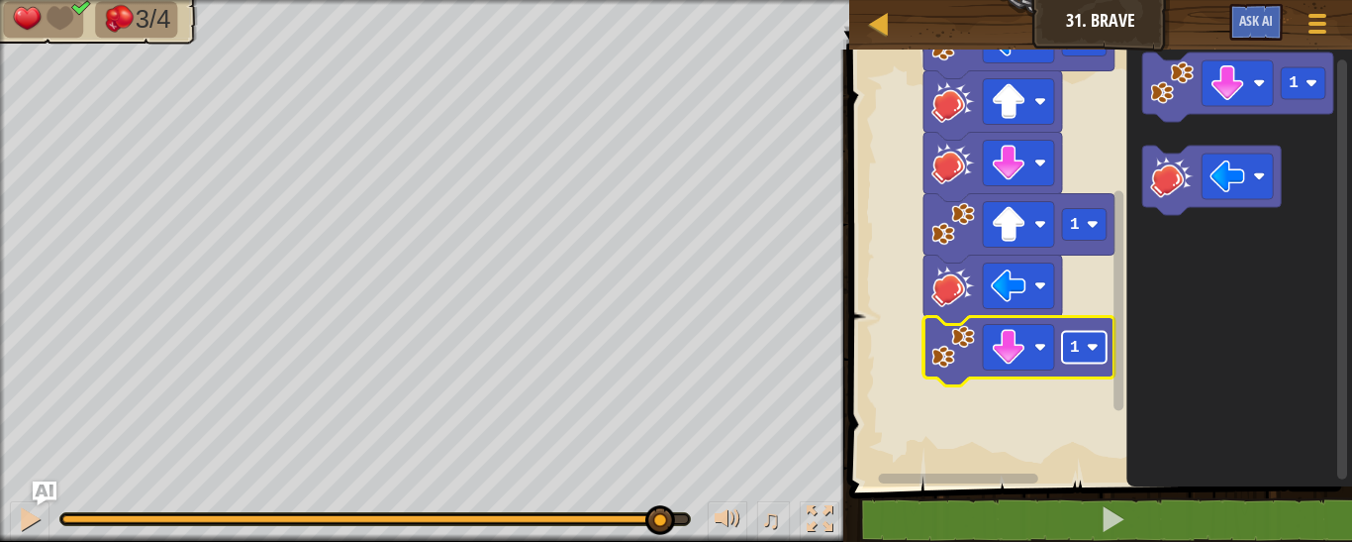
click at [1099, 335] on rect "Blockly Workspace" at bounding box center [1084, 348] width 45 height 32
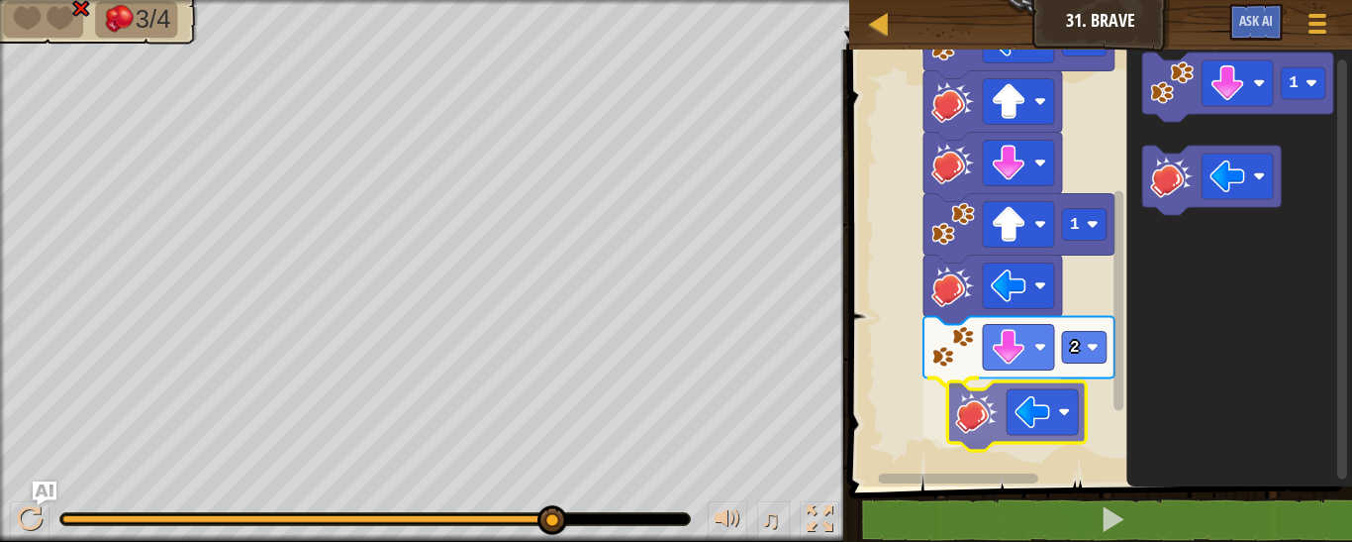
click at [972, 439] on div "Start 1 1 2 1" at bounding box center [1098, 263] width 509 height 447
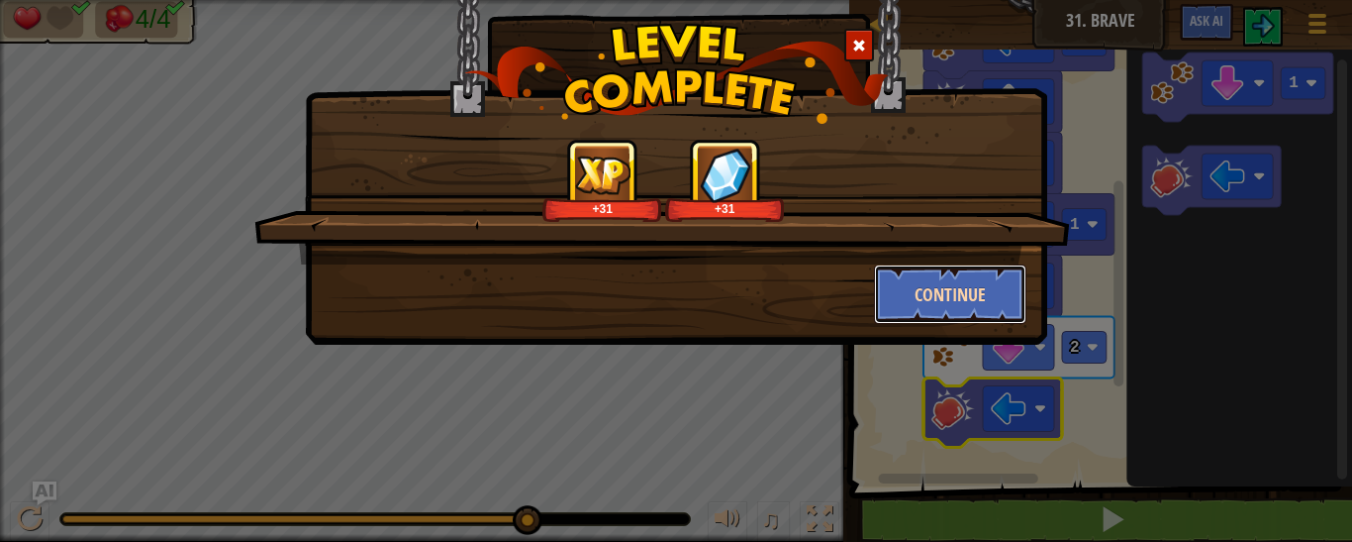
click at [1014, 296] on button "Continue" at bounding box center [950, 293] width 153 height 59
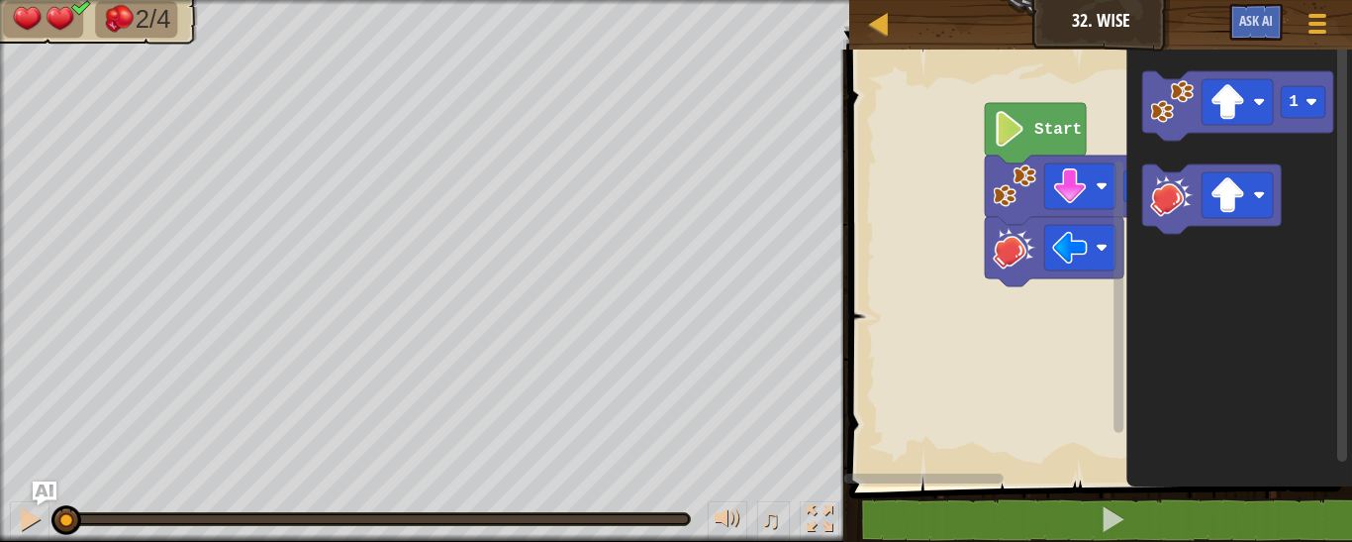
click at [1198, 249] on div "1 Start 1" at bounding box center [1098, 263] width 509 height 447
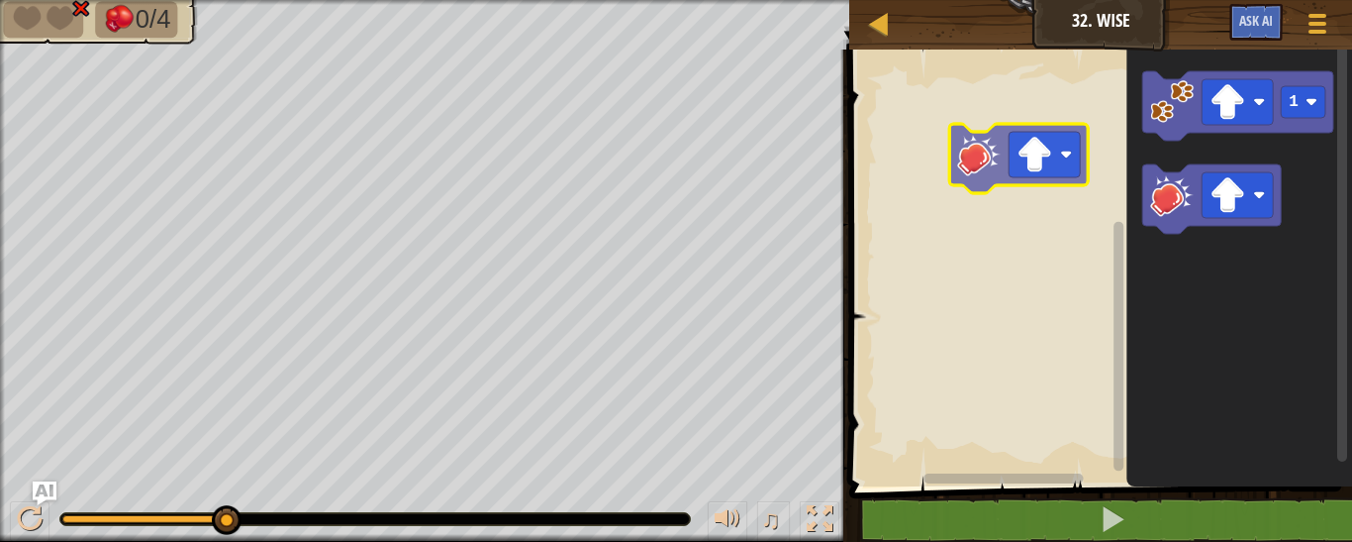
click at [870, 123] on div "1" at bounding box center [1098, 263] width 509 height 447
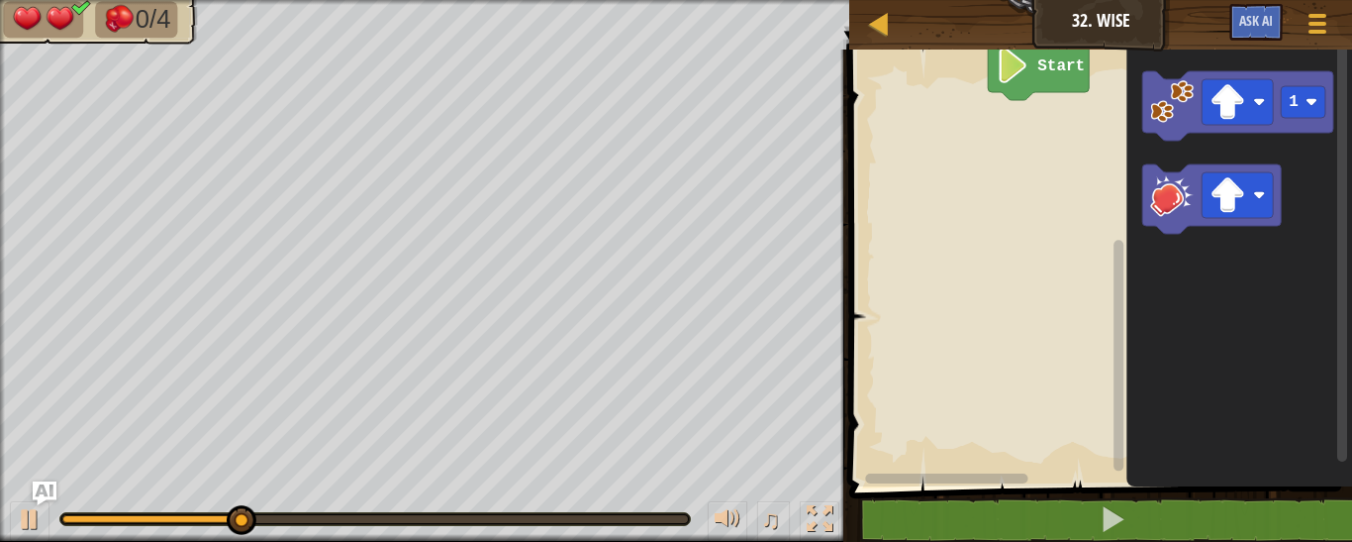
click at [1195, 92] on icon "Blockly Workspace" at bounding box center [1238, 105] width 191 height 69
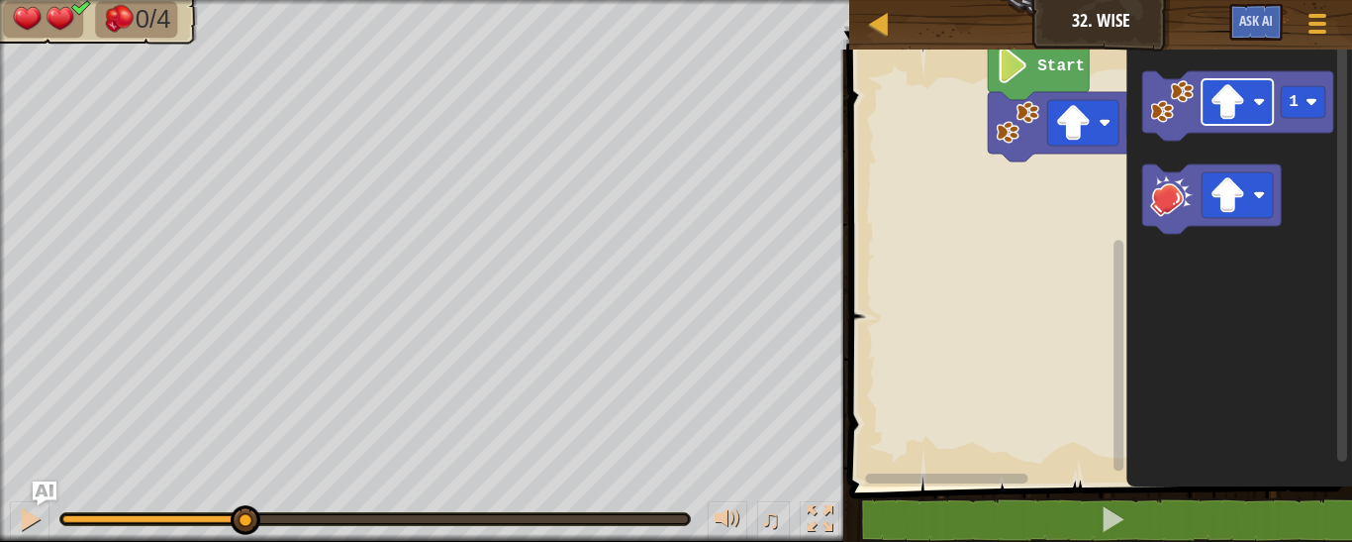
click at [1215, 98] on image "Blockly Workspace" at bounding box center [1228, 102] width 36 height 36
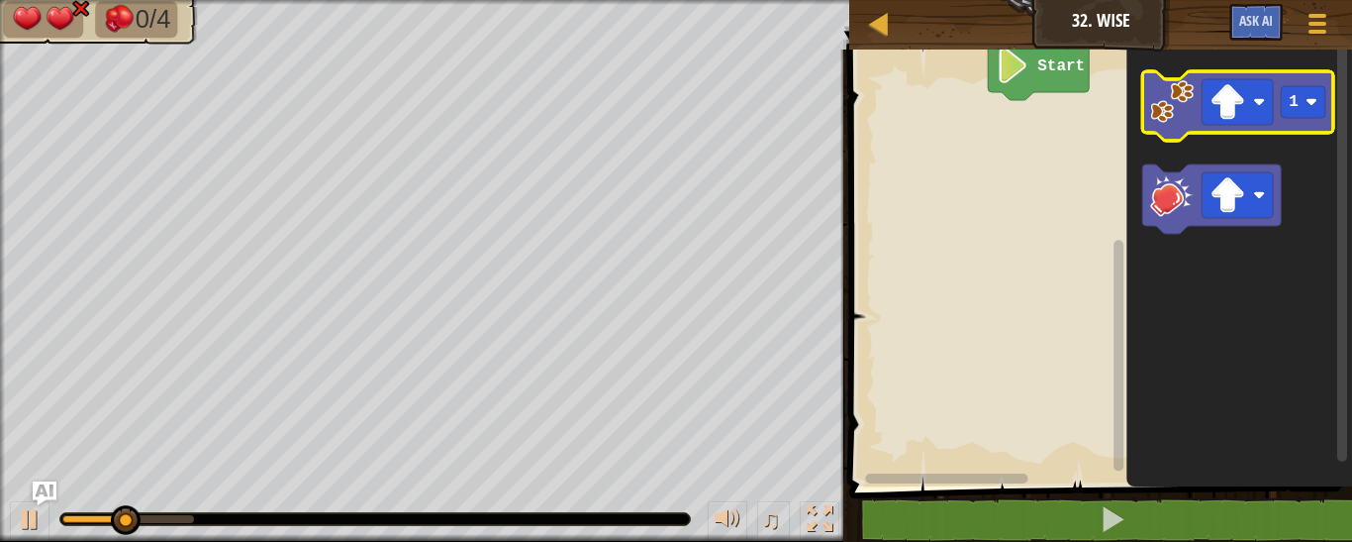
click at [1181, 113] on image "Blockly Workspace" at bounding box center [1172, 102] width 44 height 44
click at [1262, 101] on image "Blockly Workspace" at bounding box center [1259, 102] width 12 height 12
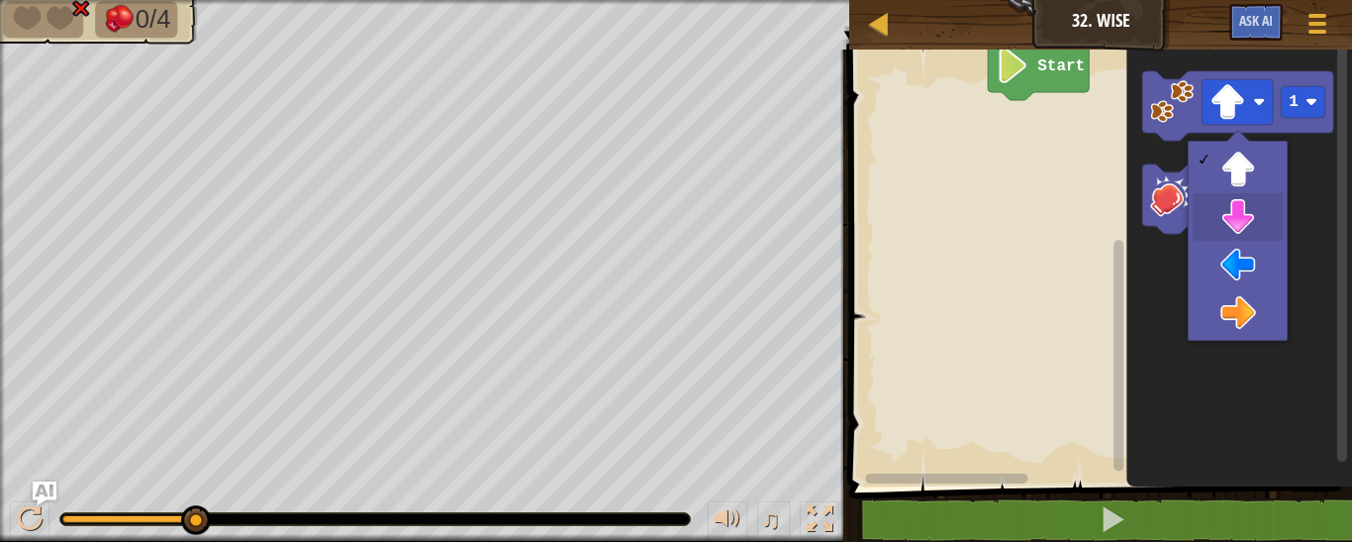
drag, startPoint x: 1236, startPoint y: 201, endPoint x: 1220, endPoint y: 190, distance: 19.2
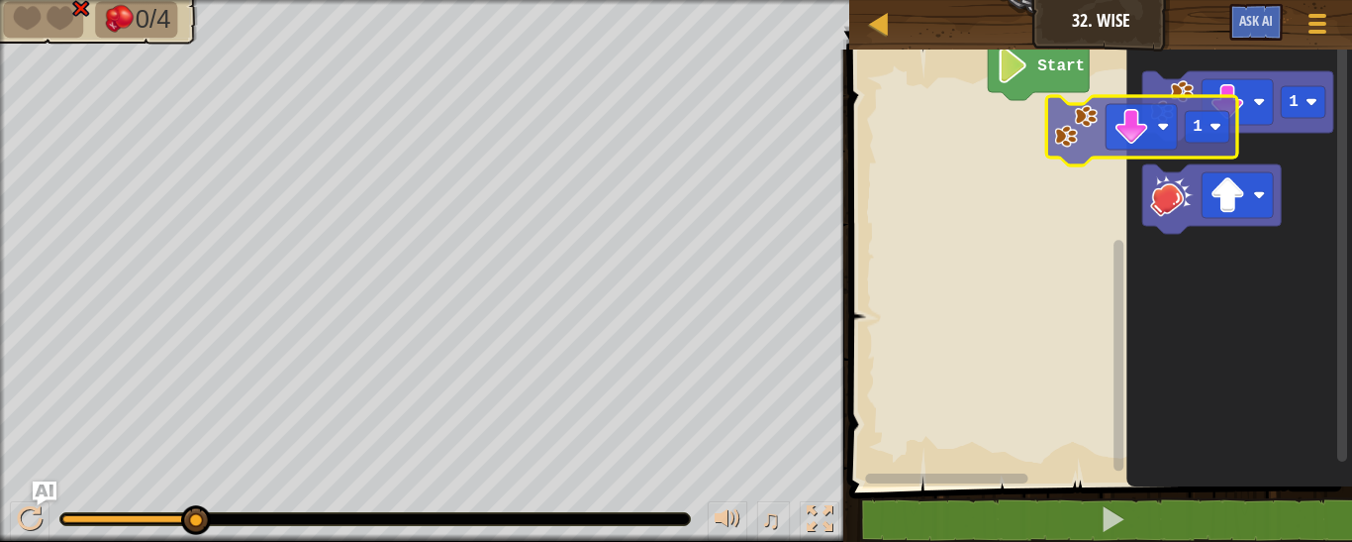
click at [1029, 134] on div "Start 1 1" at bounding box center [1098, 263] width 509 height 447
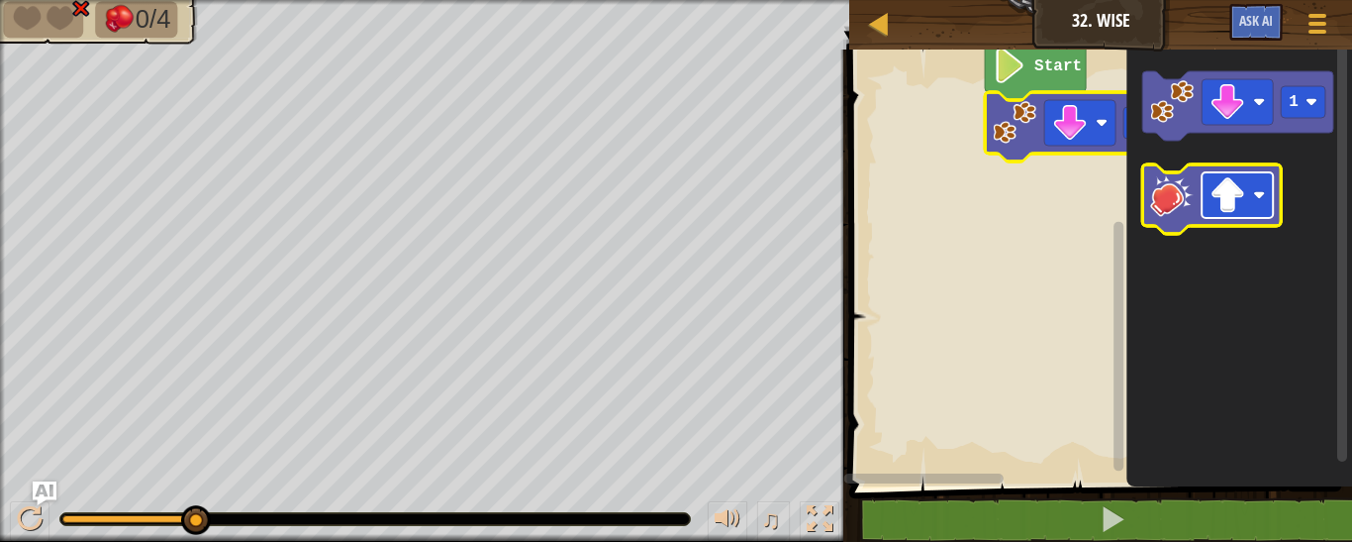
click at [1210, 191] on rect "Blockly Workspace" at bounding box center [1237, 195] width 71 height 46
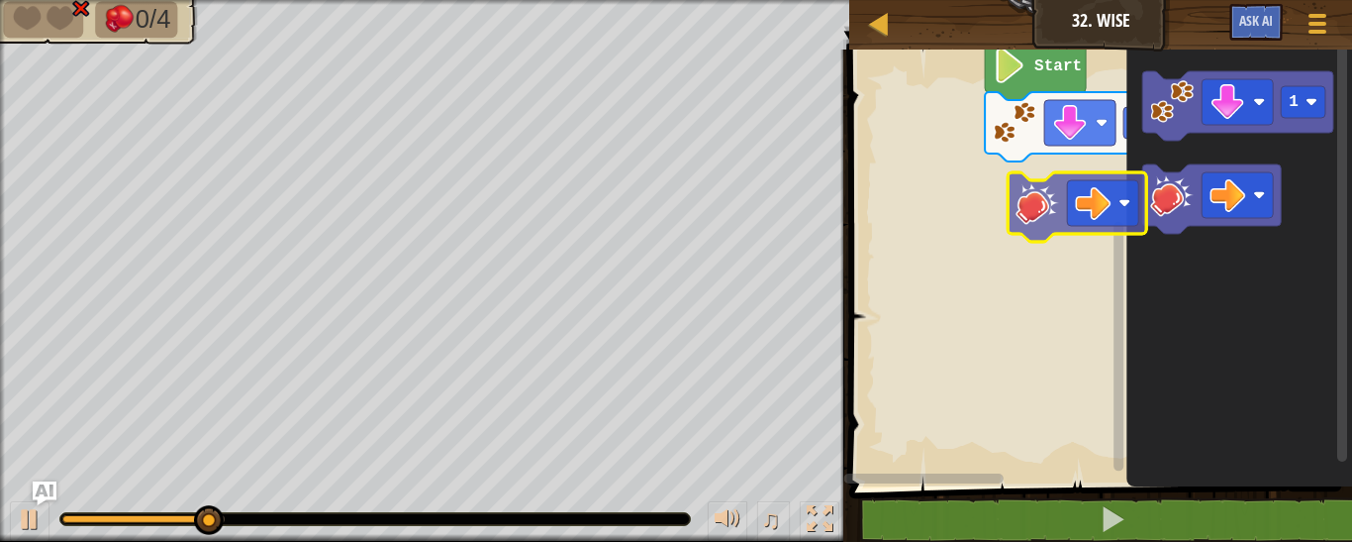
click at [1029, 189] on div "Start 1 1" at bounding box center [1098, 263] width 509 height 447
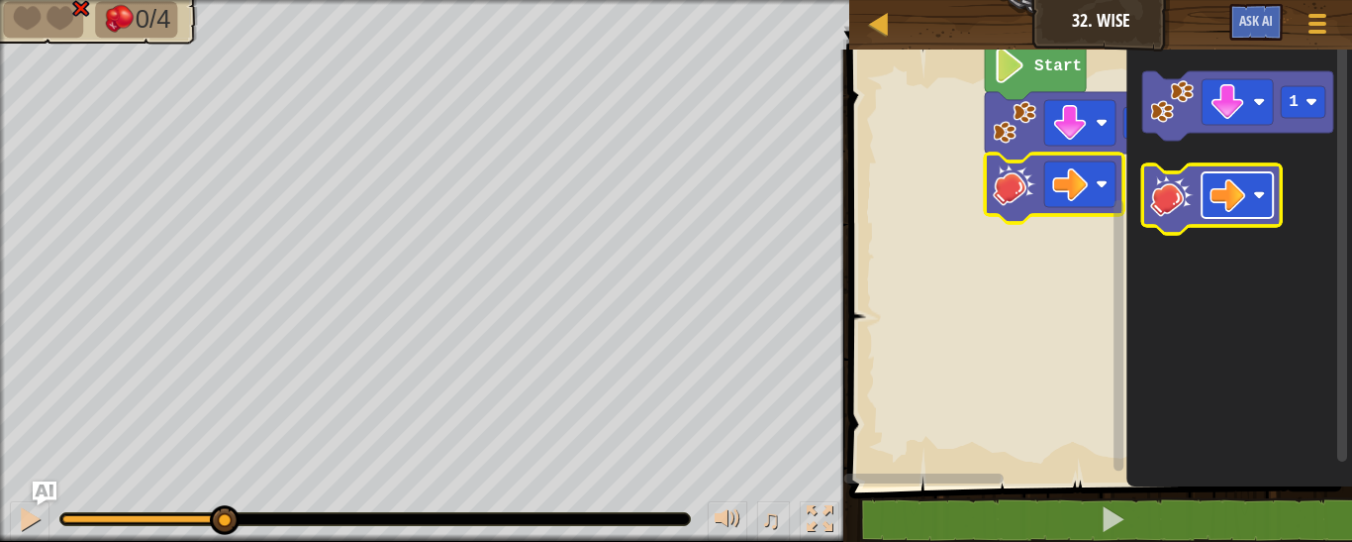
click at [1254, 199] on image "Blockly Workspace" at bounding box center [1259, 195] width 12 height 12
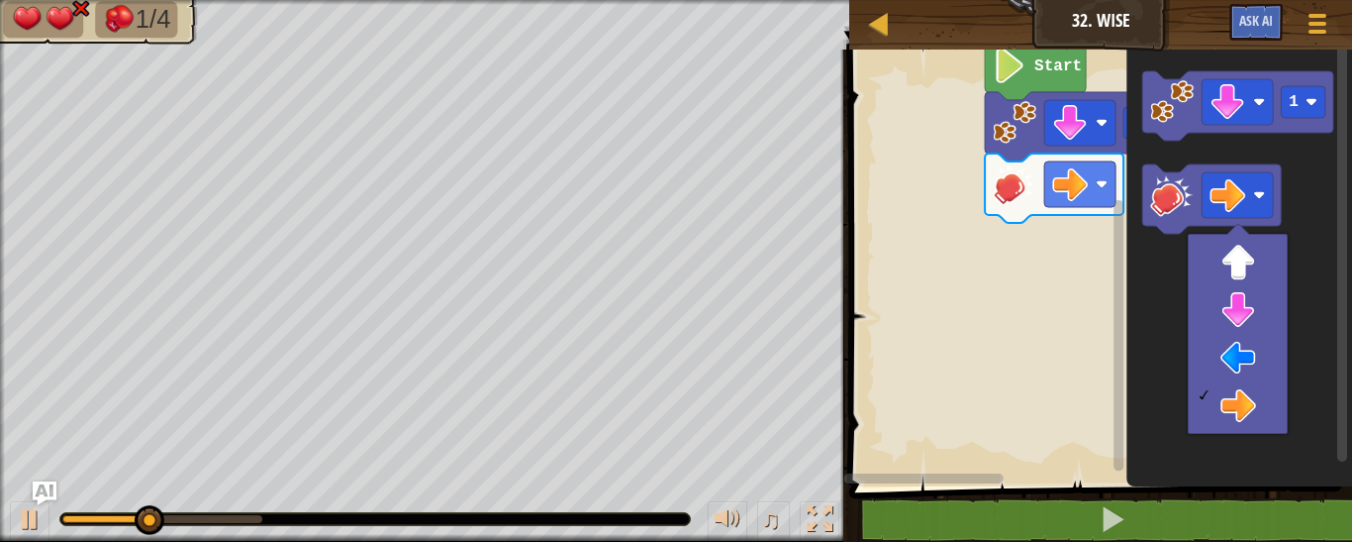
drag, startPoint x: 1213, startPoint y: 352, endPoint x: 1036, endPoint y: 265, distance: 197.5
click at [1036, 0] on body "Map Junior 32. Wise Game Menu Ask AI 1 הההההההההההההההההההההההההההההההההההההההה…" at bounding box center [676, 0] width 1352 height 0
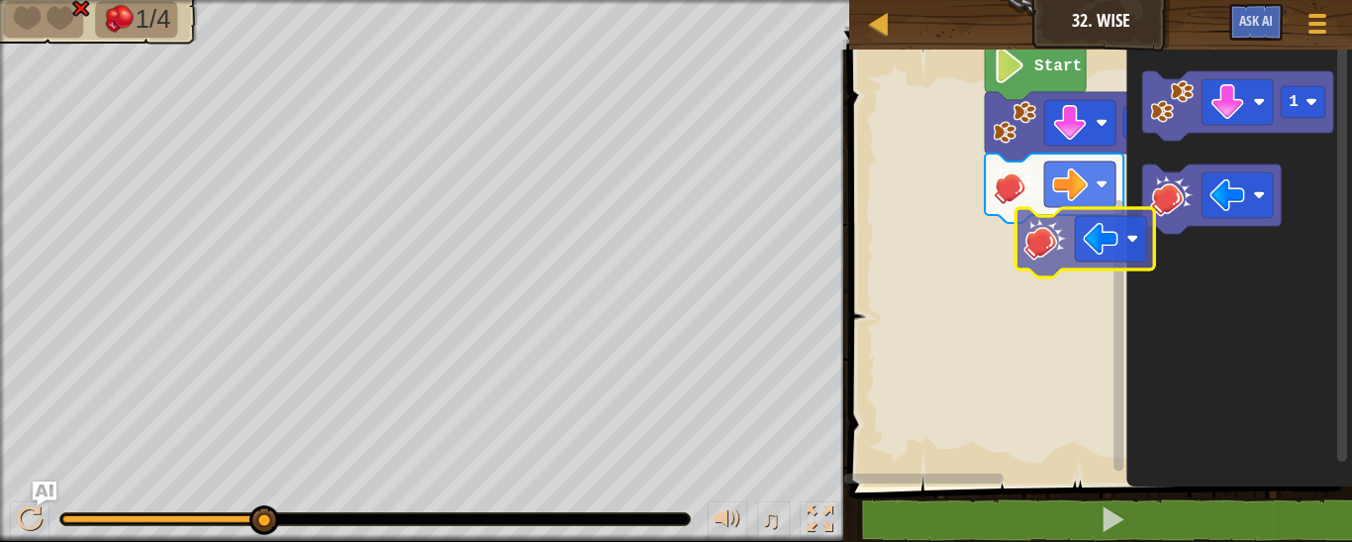
click at [1043, 231] on div "Start 1 1" at bounding box center [1098, 263] width 509 height 447
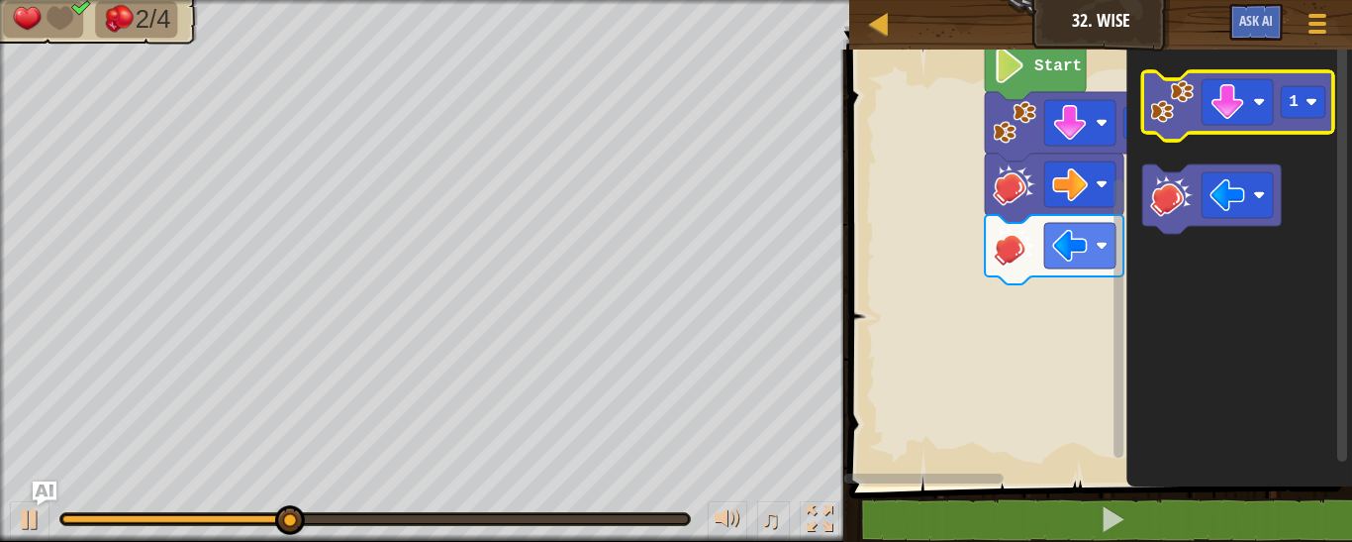
click at [1182, 121] on image "Blockly Workspace" at bounding box center [1172, 102] width 44 height 44
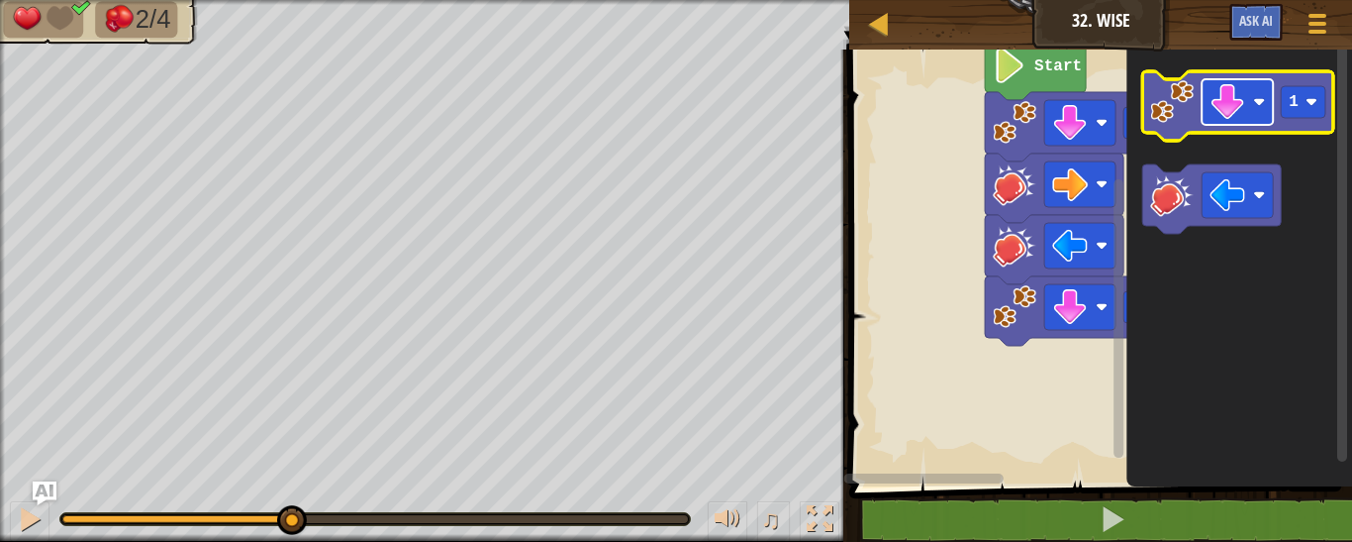
click at [1206, 113] on rect "Blockly Workspace" at bounding box center [1237, 102] width 71 height 46
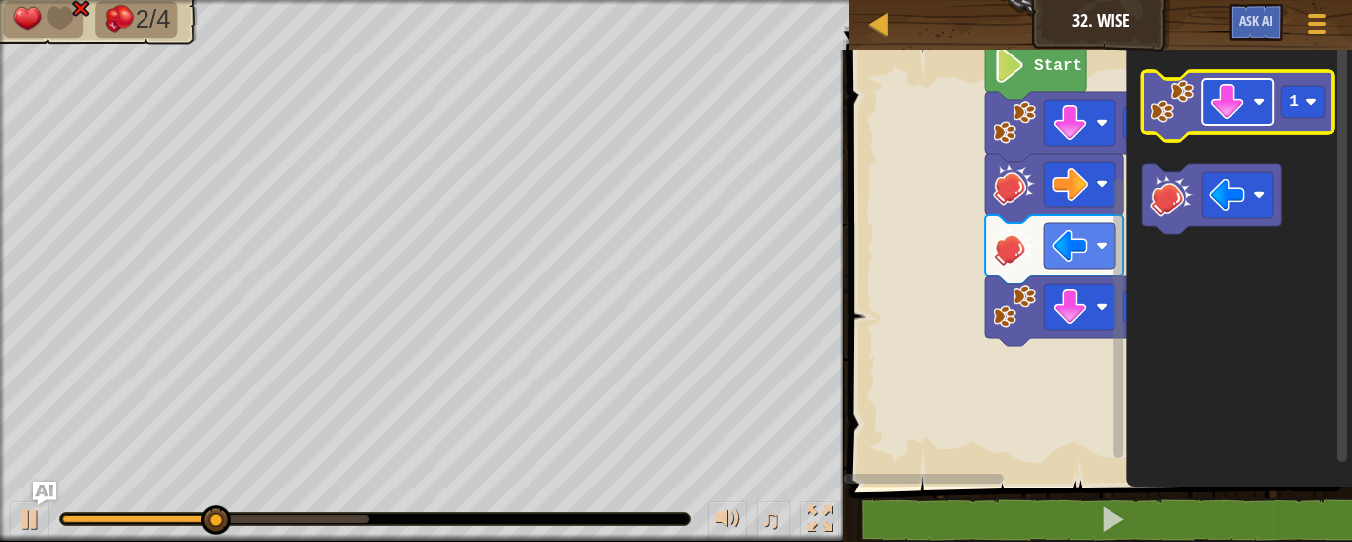
click at [1207, 114] on rect "Blockly Workspace" at bounding box center [1237, 102] width 71 height 46
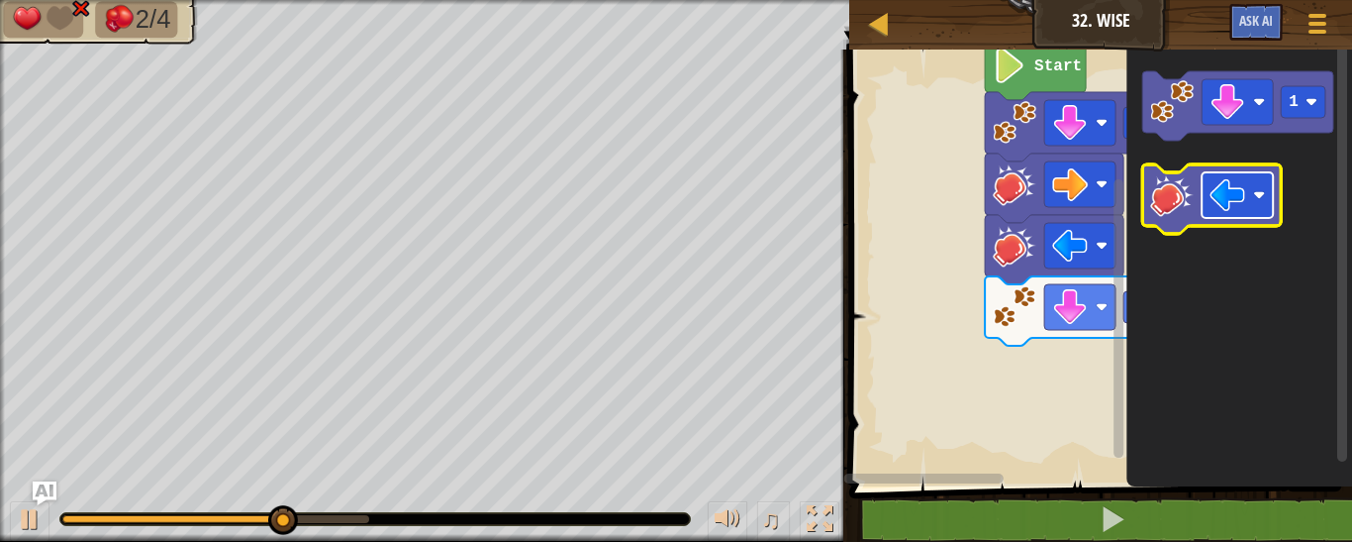
click at [1207, 204] on rect "Blockly Workspace" at bounding box center [1237, 195] width 71 height 46
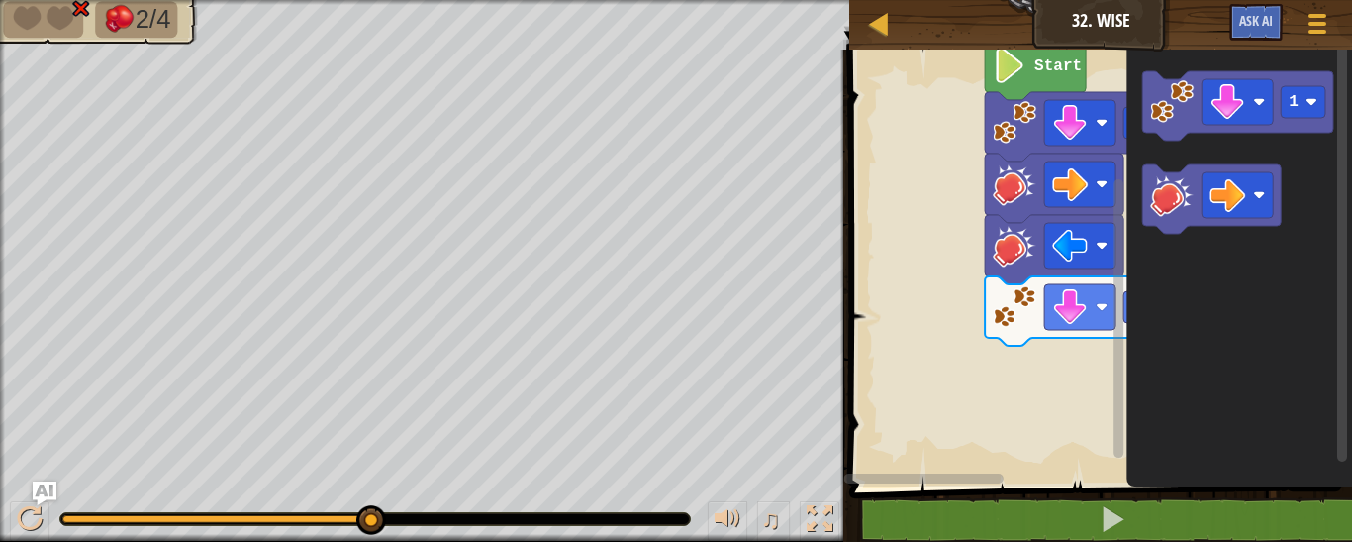
click at [1139, 268] on icon "1" at bounding box center [1240, 263] width 226 height 447
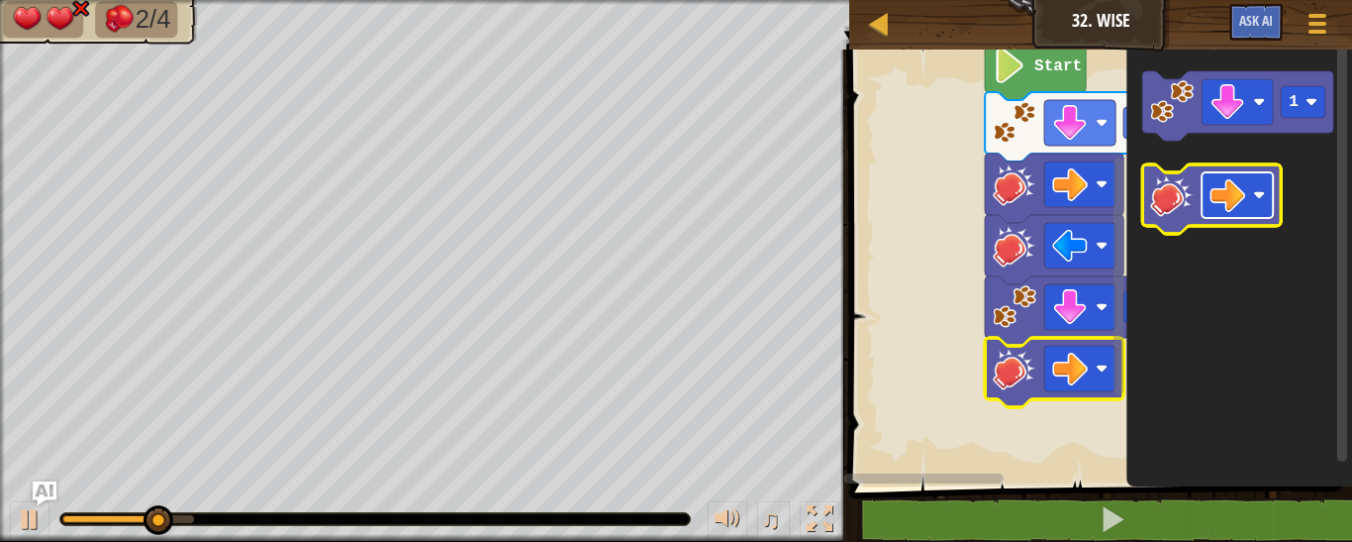
click at [1231, 210] on image "Blockly Workspace" at bounding box center [1228, 195] width 36 height 36
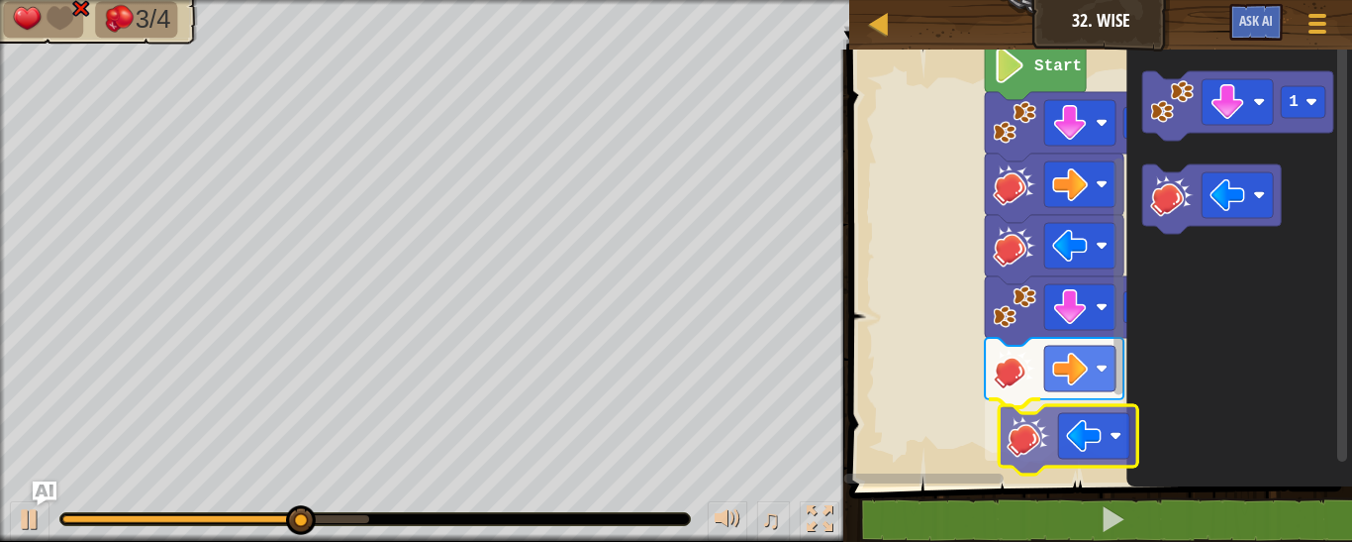
click at [1022, 456] on div "Start 1 1 1" at bounding box center [1098, 263] width 509 height 447
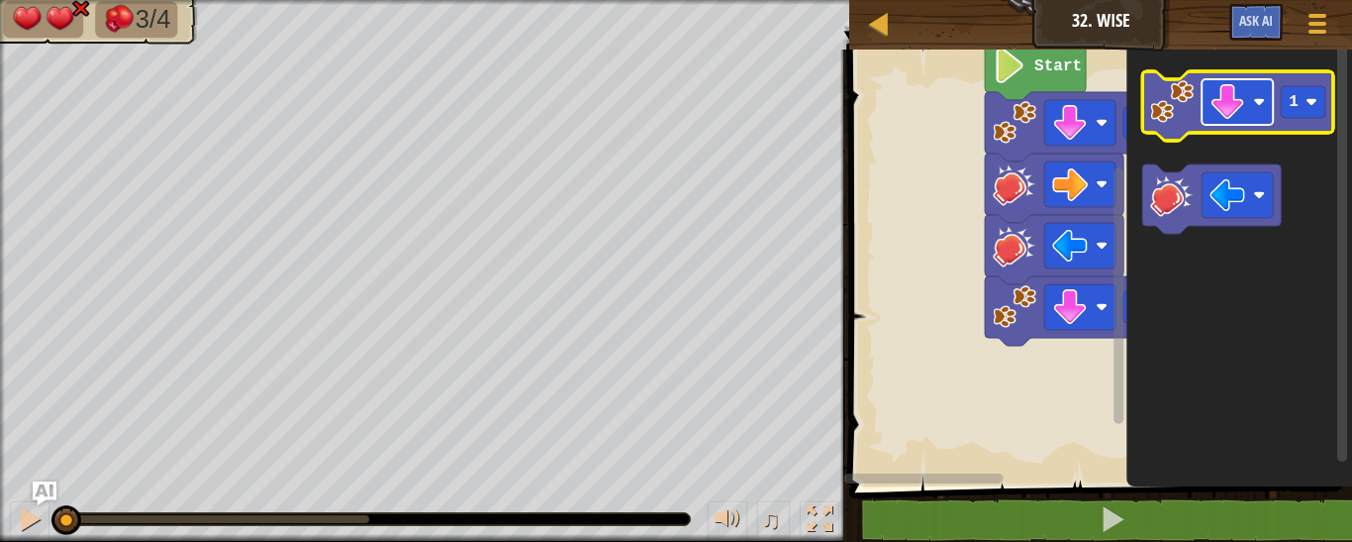
click at [1238, 118] on image "Blockly Workspace" at bounding box center [1228, 102] width 36 height 36
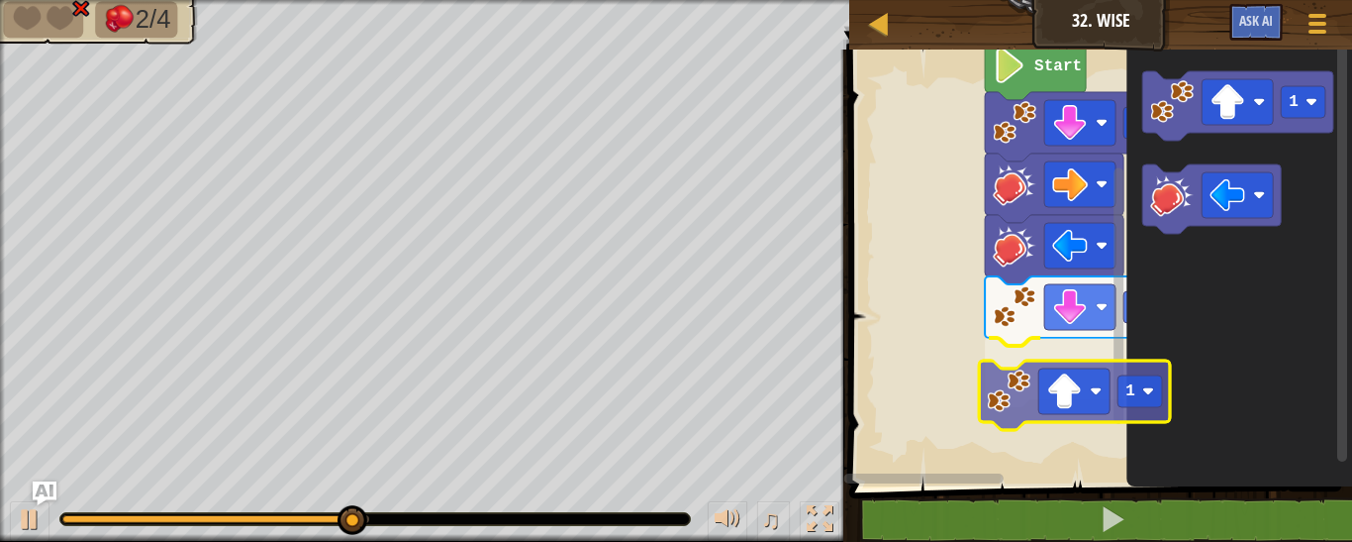
click at [1001, 400] on div "Start 1 1 1 1 1" at bounding box center [1098, 263] width 509 height 447
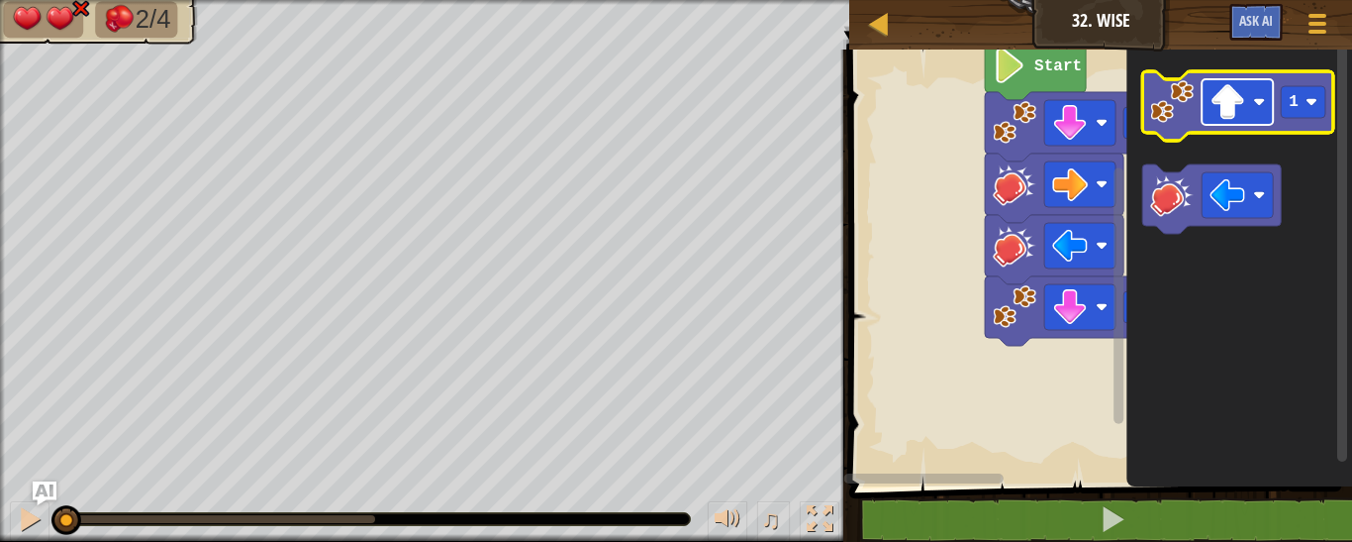
click at [1246, 112] on rect "Blockly Workspace" at bounding box center [1237, 102] width 71 height 46
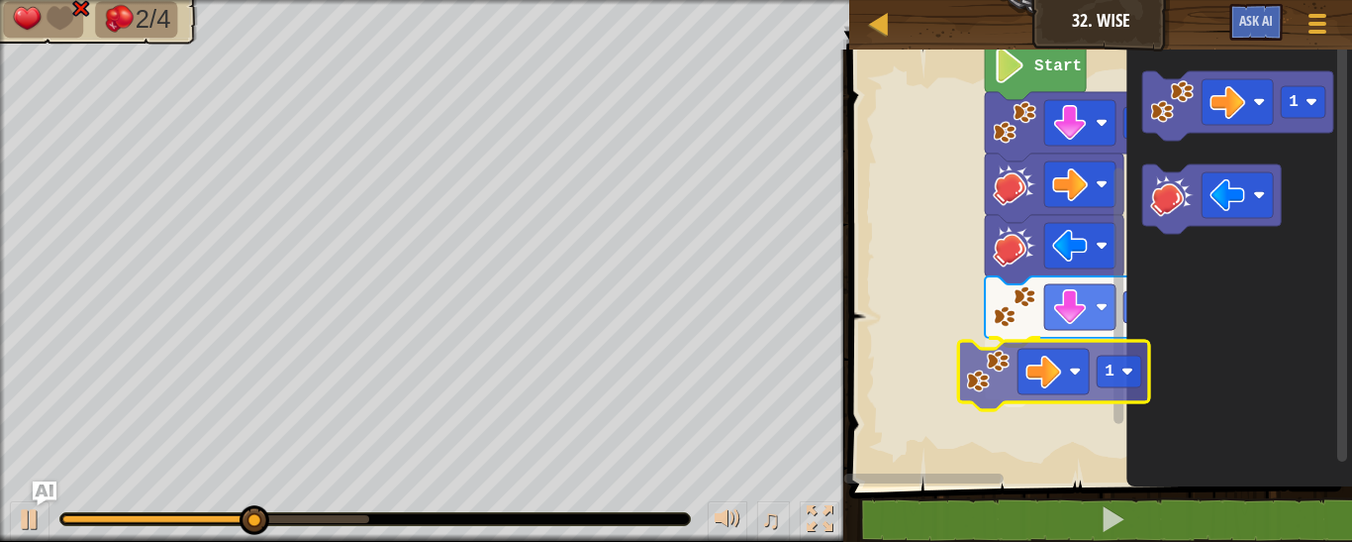
click at [994, 397] on div "Start 1 1 1 1 1" at bounding box center [1098, 263] width 509 height 447
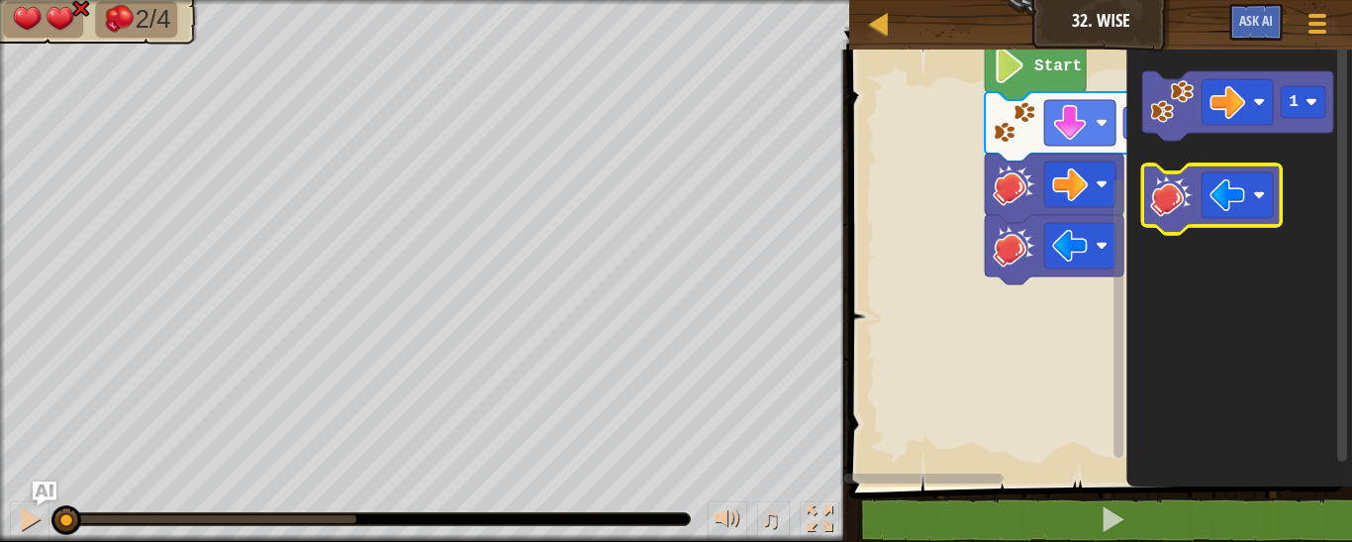
click at [1177, 206] on image "Blockly Workspace" at bounding box center [1172, 195] width 44 height 44
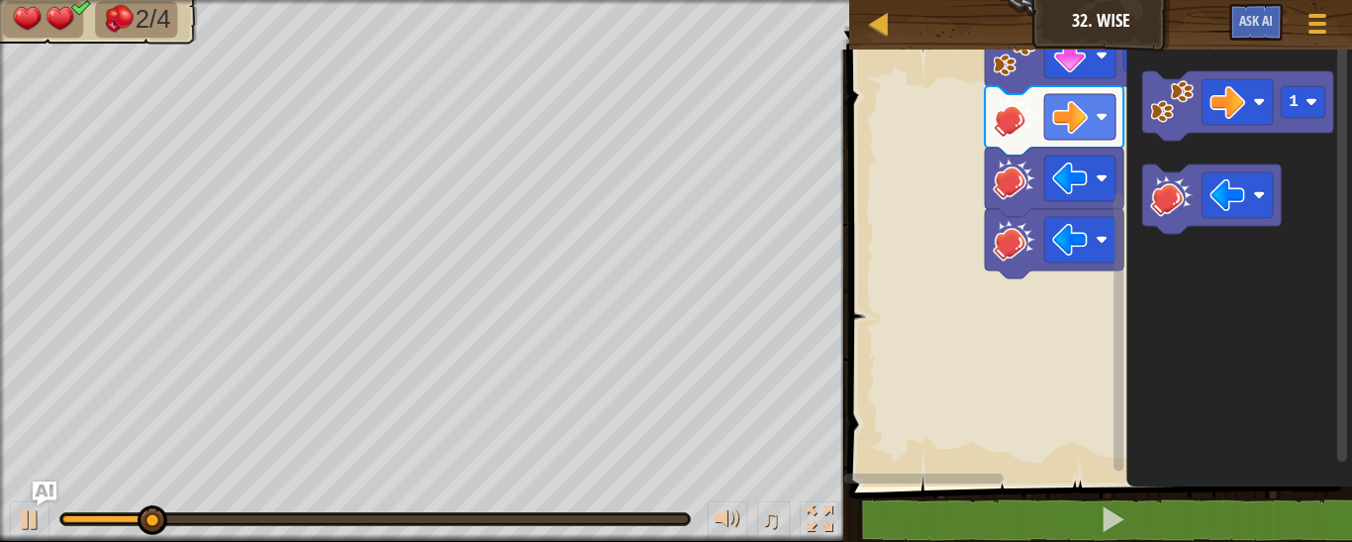
click at [1121, 256] on div "Start 1 1" at bounding box center [1098, 263] width 509 height 447
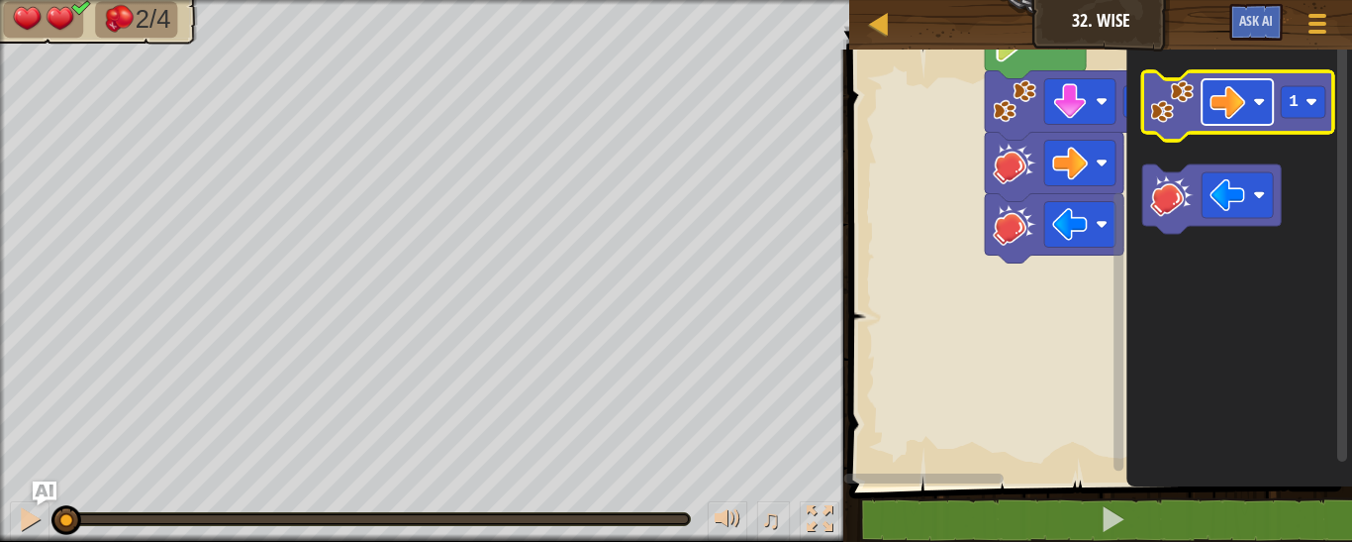
click at [1211, 105] on image "Blockly Workspace" at bounding box center [1228, 102] width 36 height 36
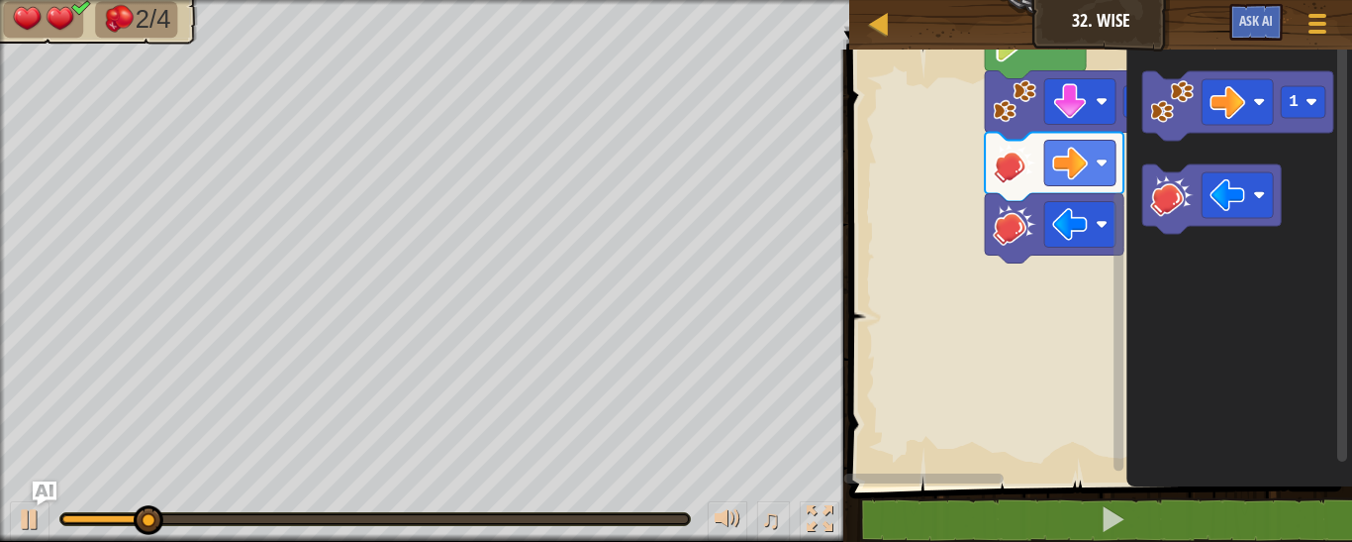
click at [1141, 180] on icon "Blockly Workspace" at bounding box center [1240, 263] width 226 height 447
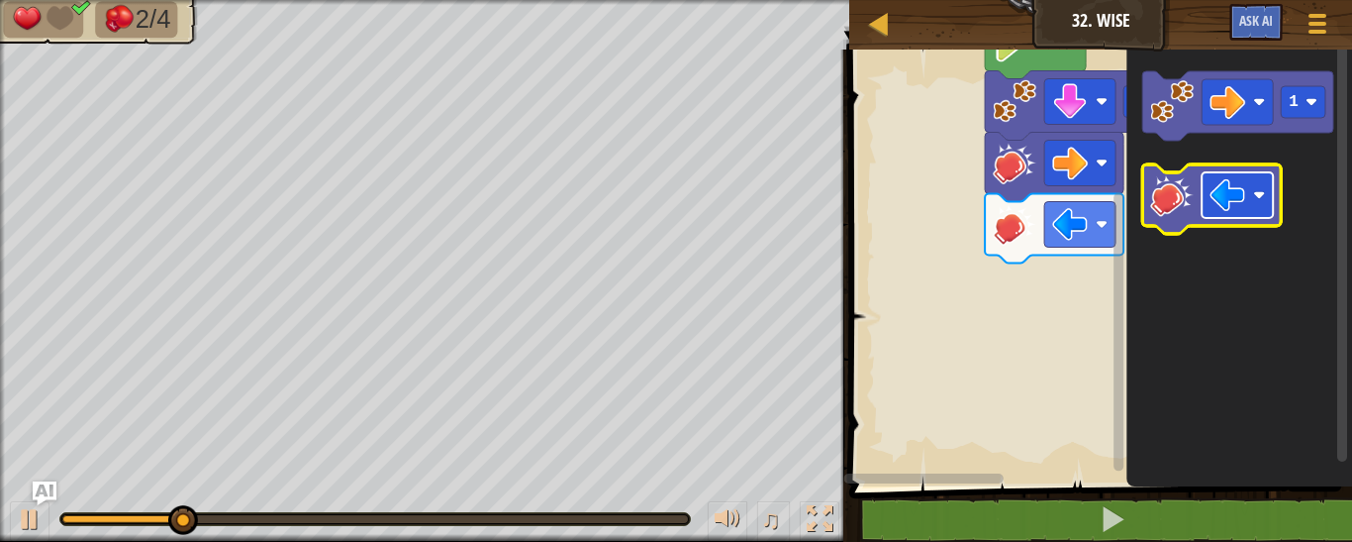
click at [1202, 192] on rect "Blockly Workspace" at bounding box center [1237, 195] width 71 height 46
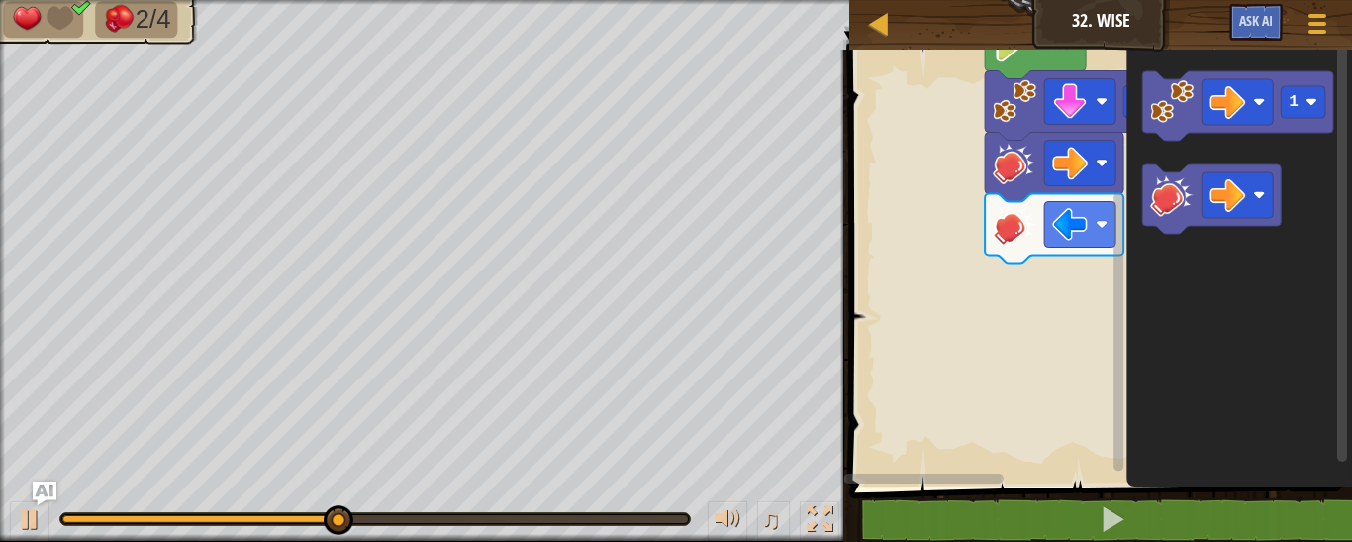
click at [1131, 302] on icon "1" at bounding box center [1240, 263] width 226 height 447
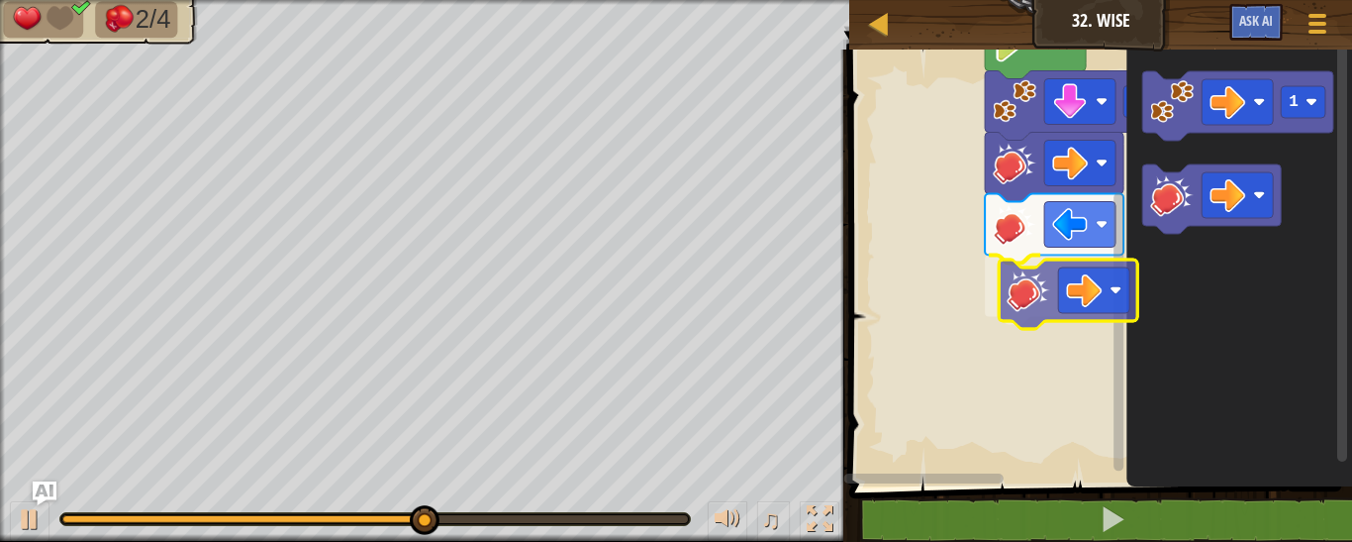
click at [1042, 316] on div "Start 1 1" at bounding box center [1098, 263] width 509 height 447
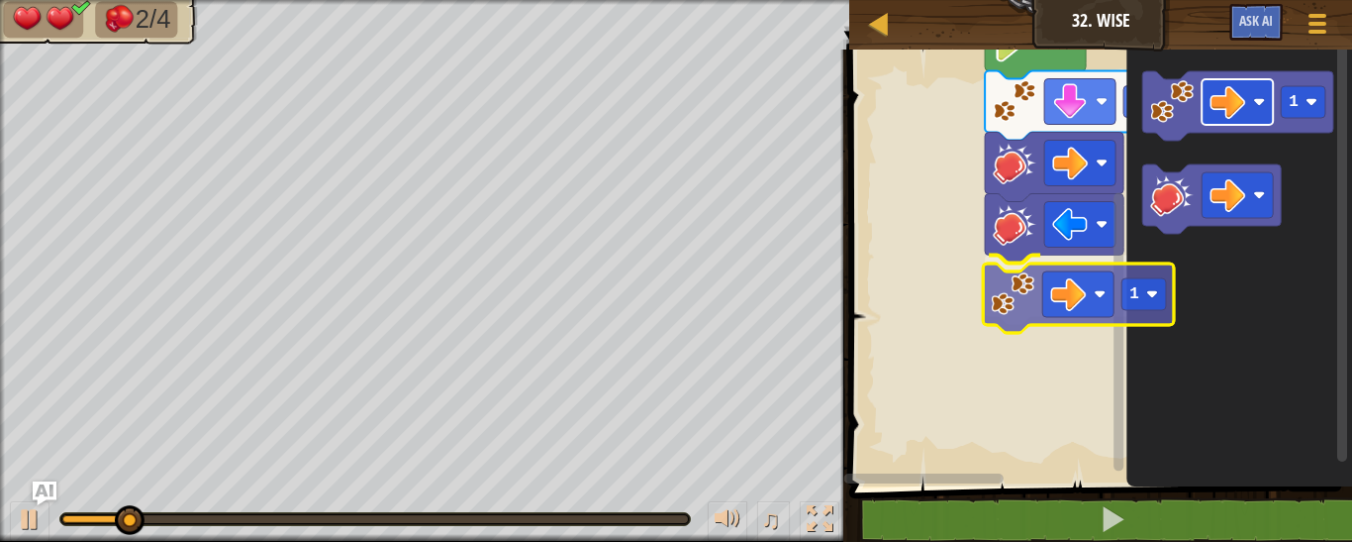
click at [1069, 313] on div "Start 1 1 1 1" at bounding box center [1098, 263] width 509 height 447
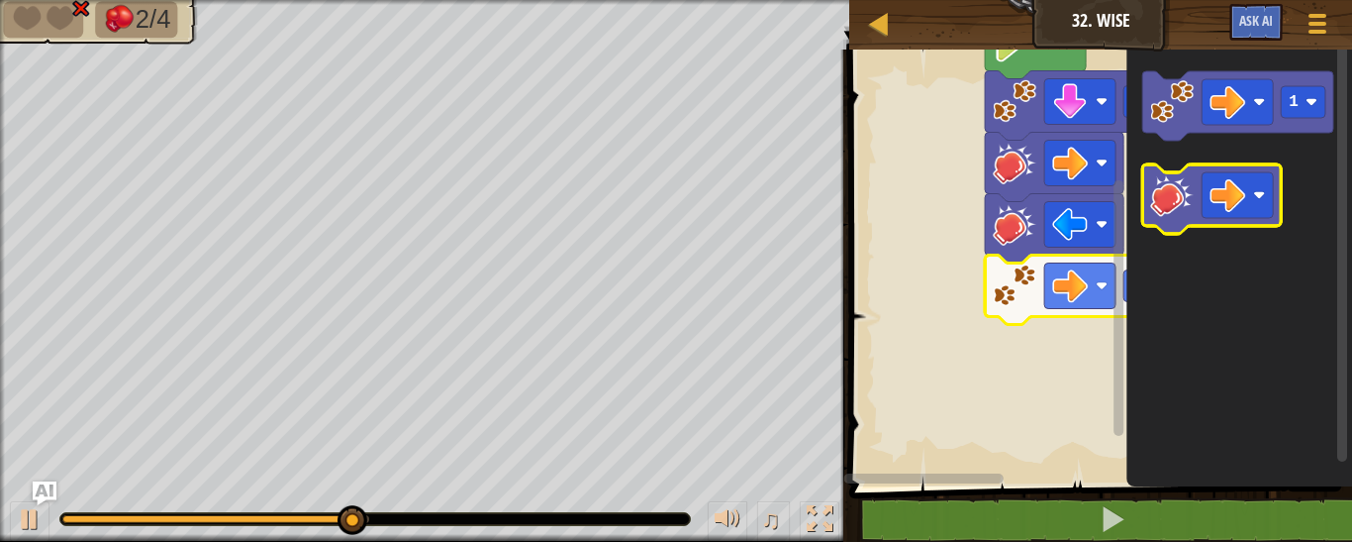
click at [1176, 190] on image "Blockly Workspace" at bounding box center [1172, 195] width 44 height 44
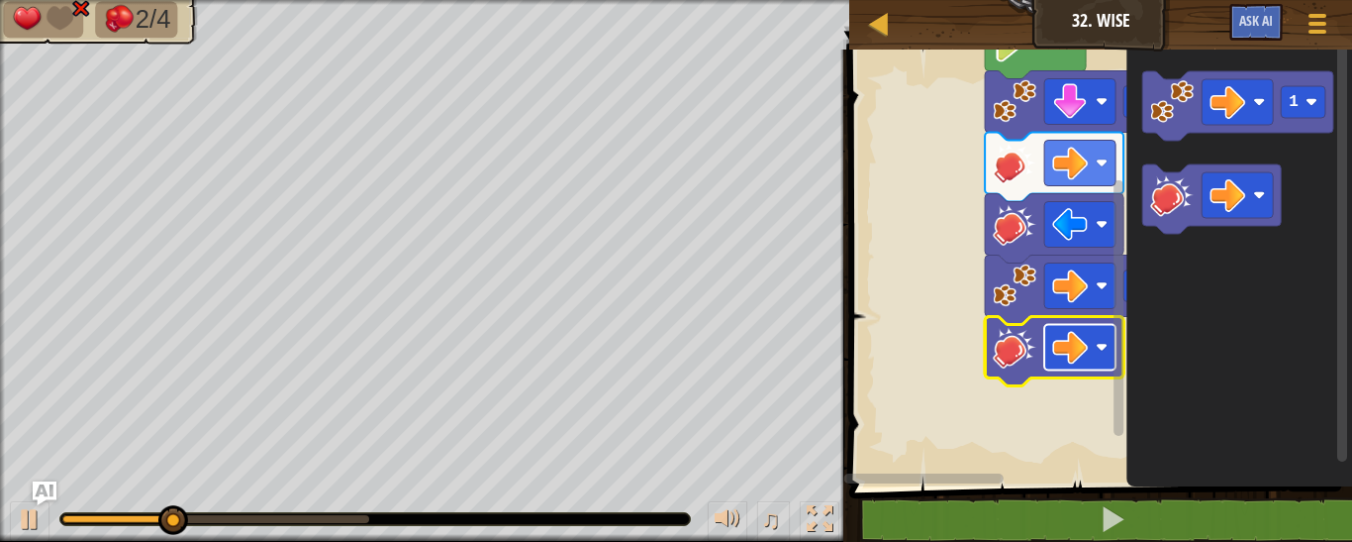
click at [1085, 346] on image "Blockly Workspace" at bounding box center [1070, 348] width 36 height 36
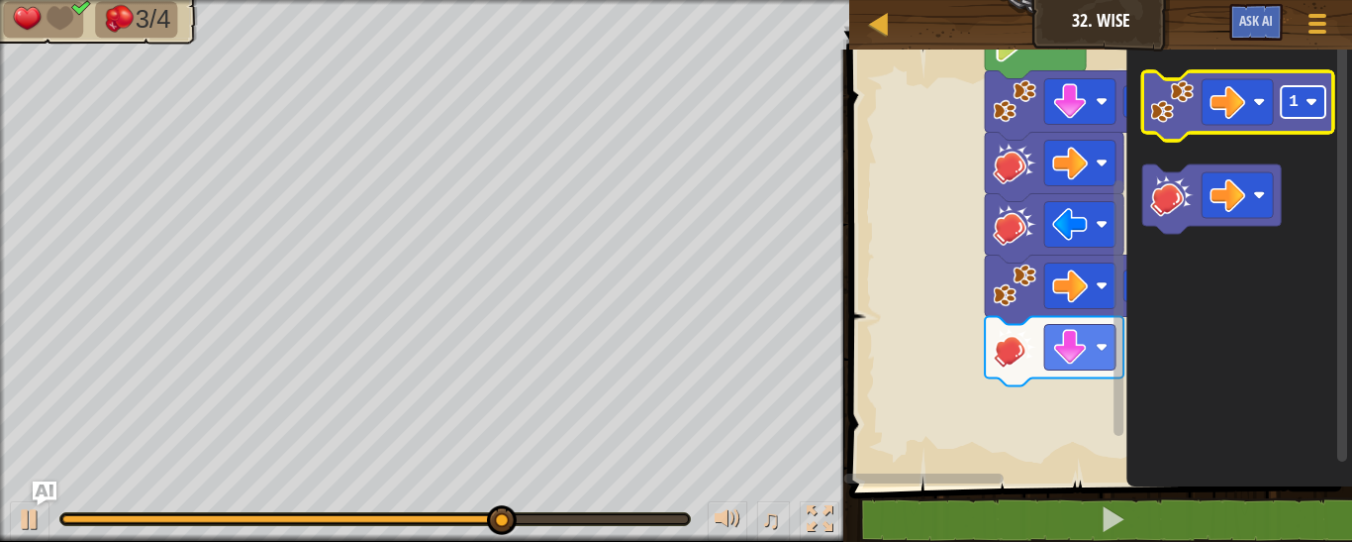
click at [1302, 99] on rect "Blockly Workspace" at bounding box center [1303, 102] width 45 height 32
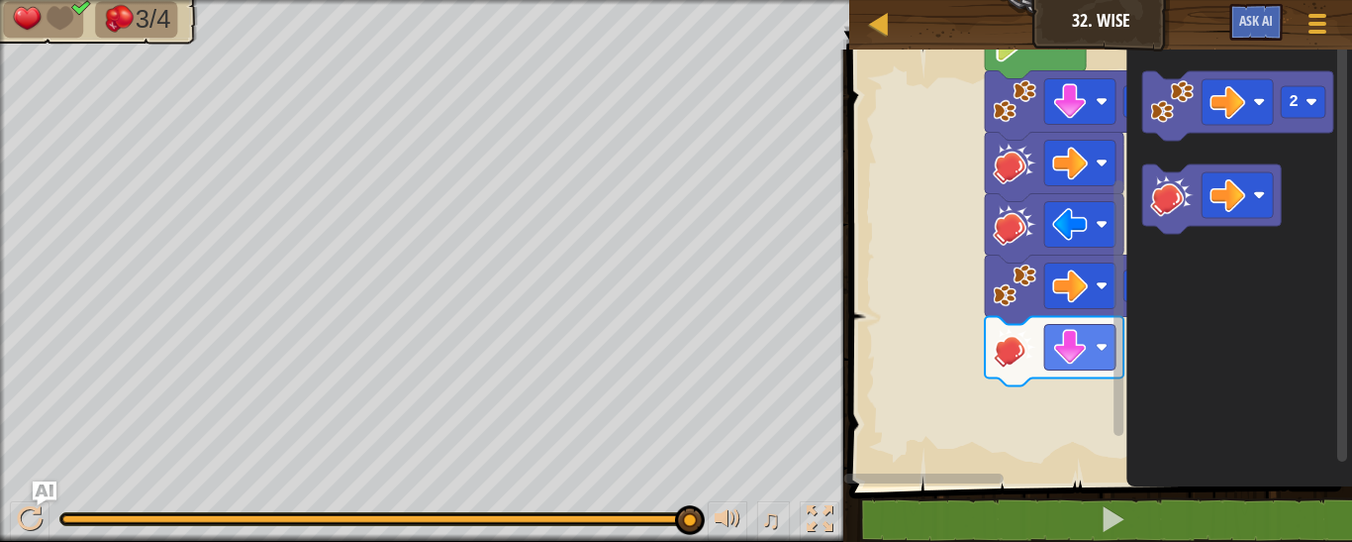
click at [1130, 274] on icon "2" at bounding box center [1240, 263] width 226 height 447
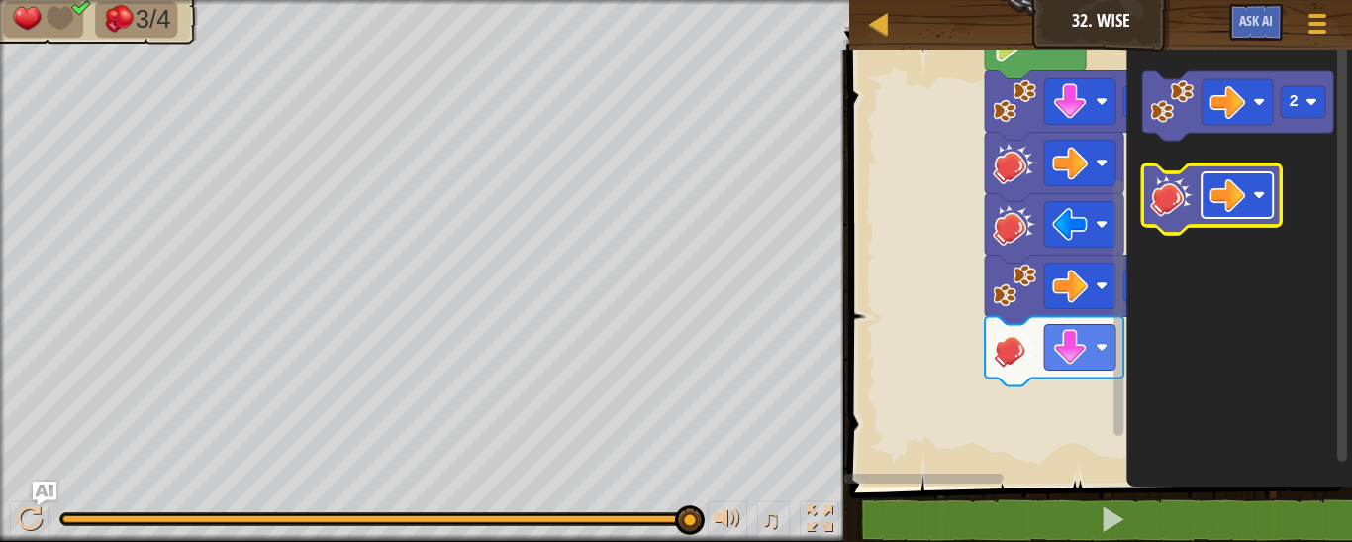
click at [1260, 197] on image "Blockly Workspace" at bounding box center [1259, 195] width 12 height 12
click at [1181, 200] on image "Blockly Workspace" at bounding box center [1172, 195] width 44 height 44
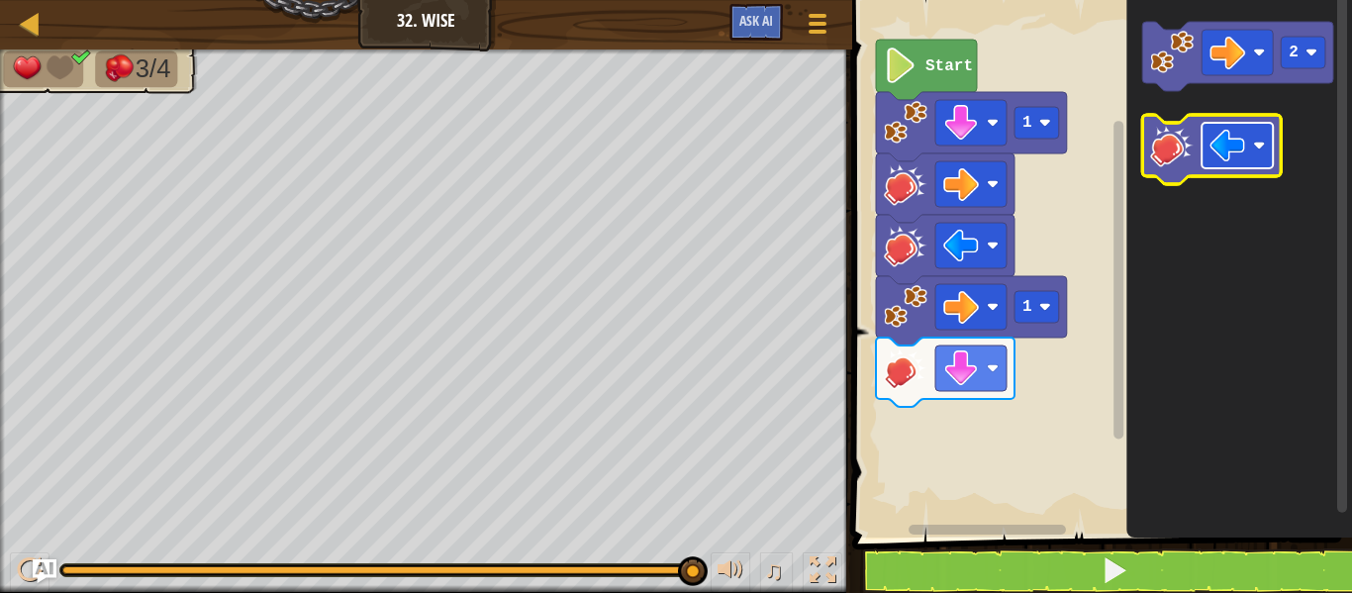
click at [1233, 149] on image "Blockly Workspace" at bounding box center [1228, 146] width 36 height 36
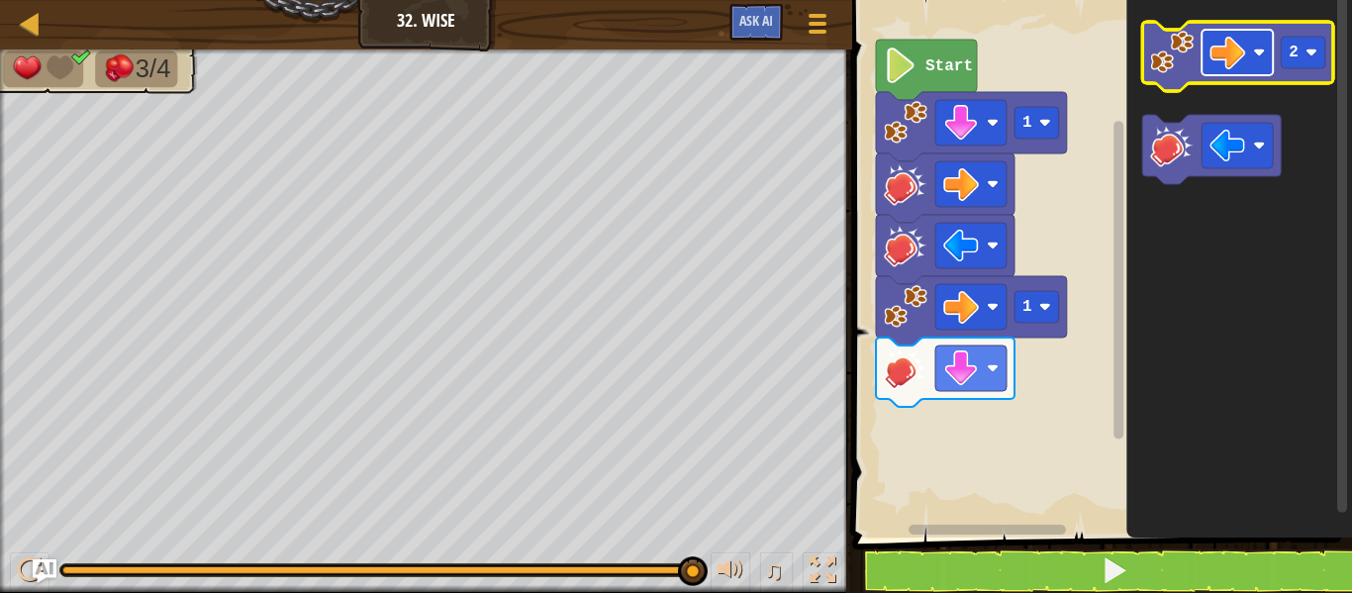
click at [1239, 49] on image "Blockly Workspace" at bounding box center [1228, 53] width 36 height 36
click at [1229, 61] on image "Blockly Workspace" at bounding box center [1228, 53] width 36 height 36
click at [1237, 74] on rect "Blockly Workspace" at bounding box center [1237, 53] width 71 height 46
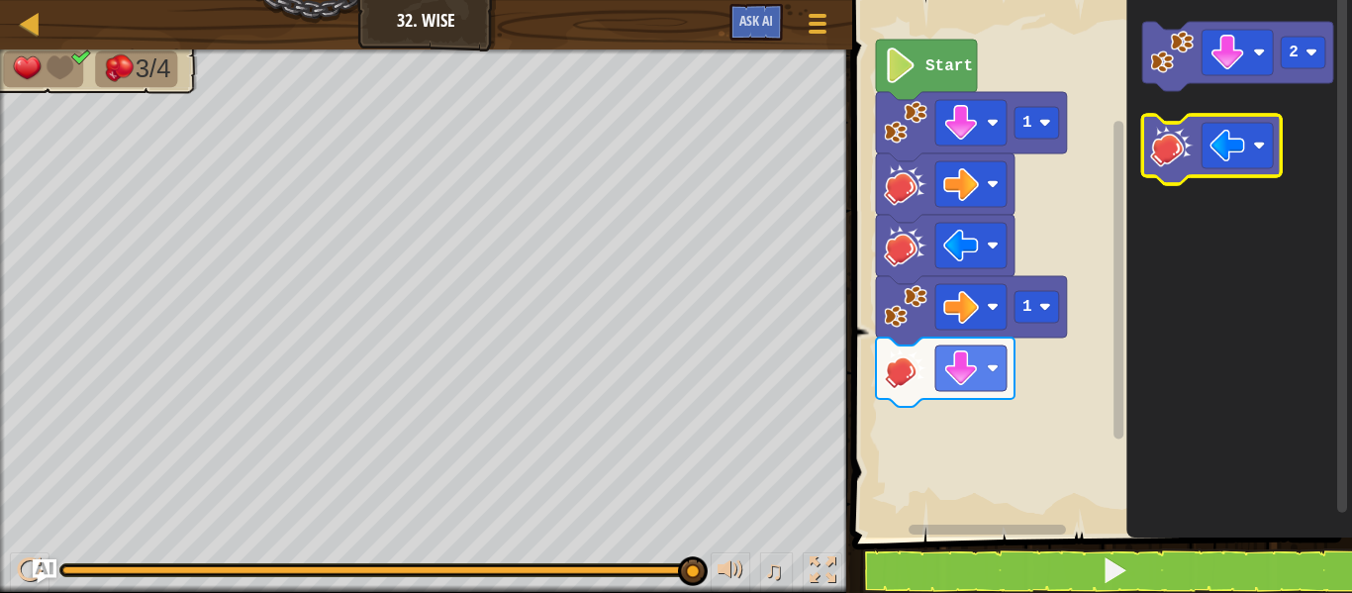
click at [1157, 142] on g "2" at bounding box center [1238, 103] width 191 height 162
click at [1128, 158] on icon "2" at bounding box center [1240, 264] width 226 height 548
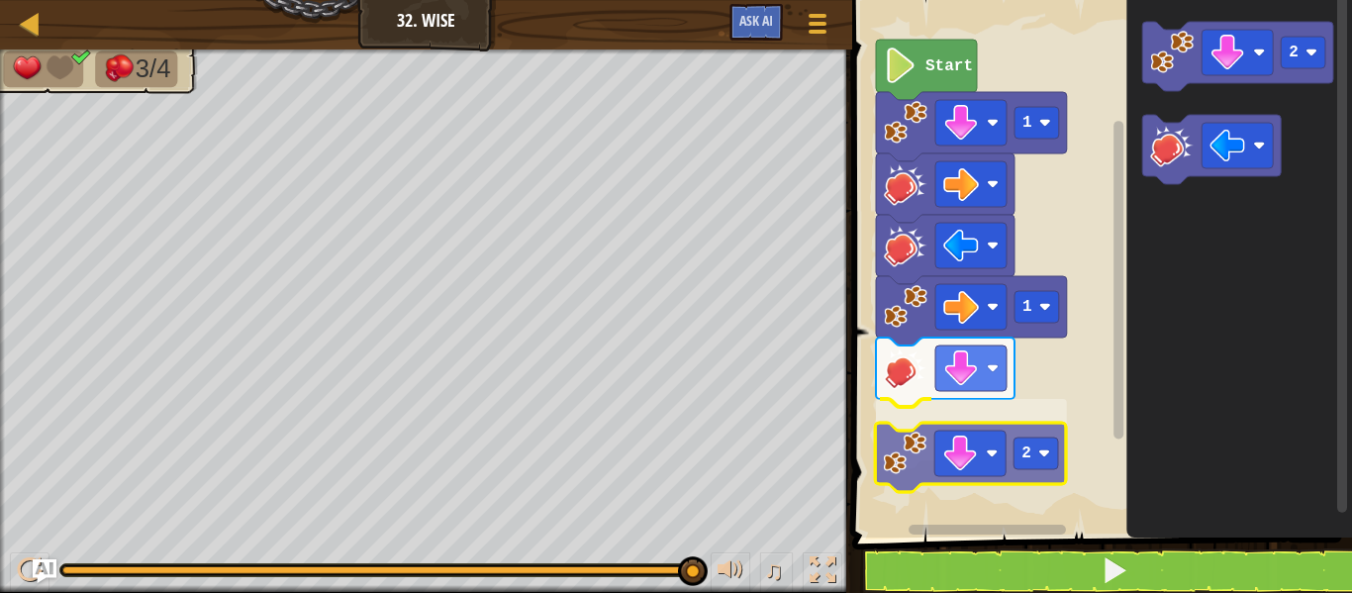
click at [918, 474] on div "Start 1 1 2 2 2" at bounding box center [1099, 264] width 506 height 548
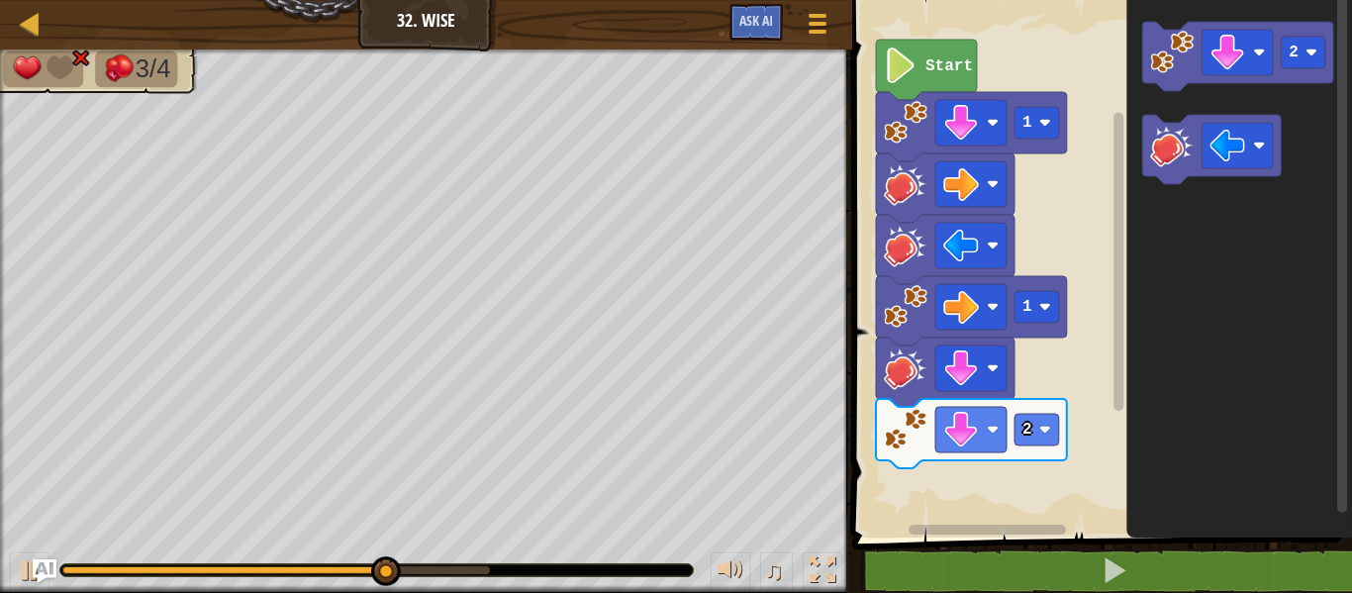
click at [1104, 350] on div "Start 1 1 2 2" at bounding box center [1099, 264] width 506 height 548
click at [1139, 246] on icon "2" at bounding box center [1240, 264] width 226 height 548
click at [1058, 421] on rect "Blockly Workspace" at bounding box center [1037, 430] width 45 height 32
click at [1161, 229] on icon "2" at bounding box center [1240, 264] width 226 height 548
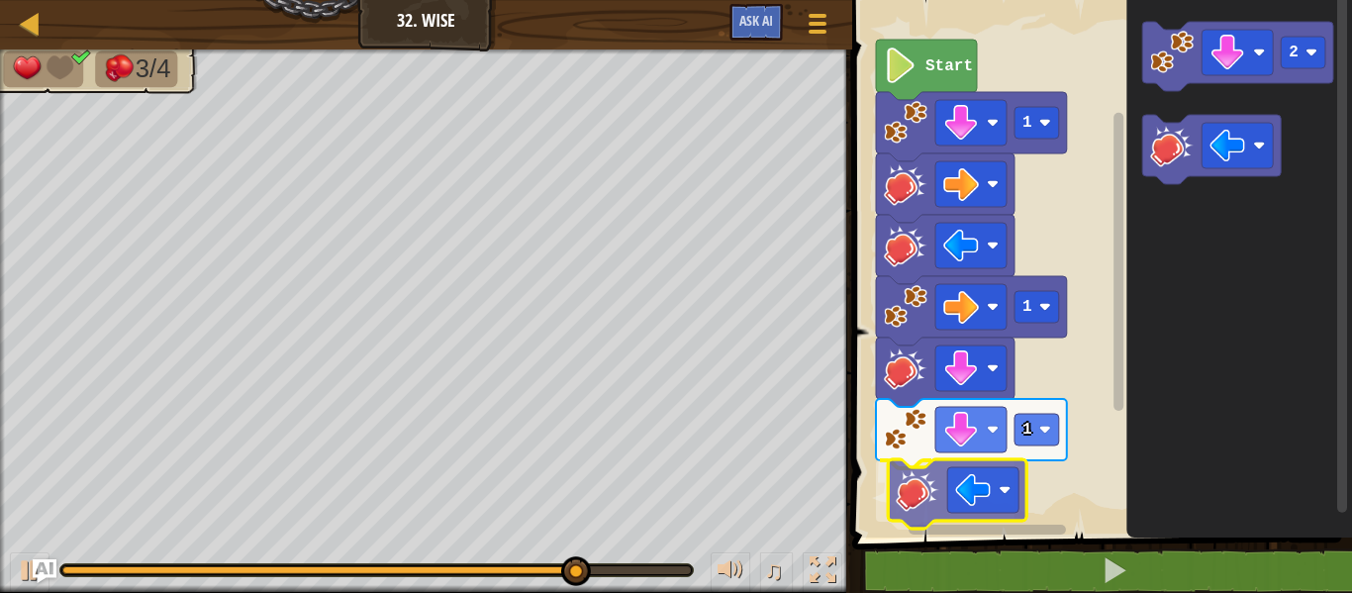
click at [919, 501] on div "Start 1 1 1 2" at bounding box center [1099, 264] width 506 height 548
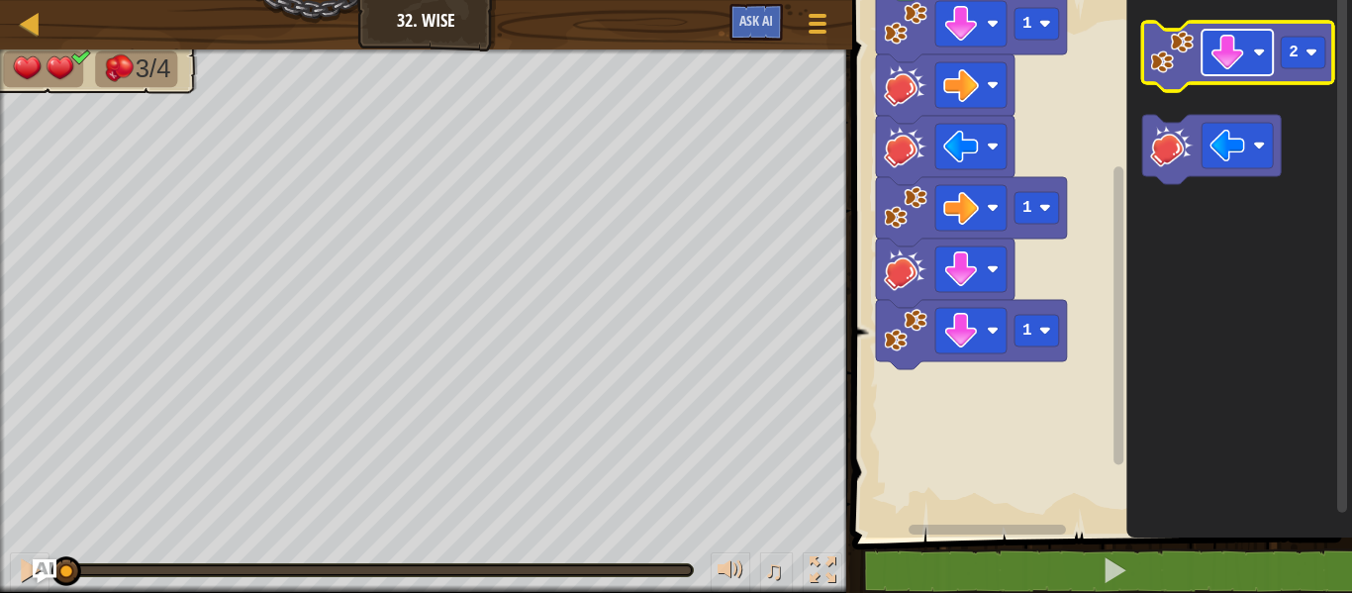
click at [1222, 58] on image "Blockly Workspace" at bounding box center [1228, 53] width 36 height 36
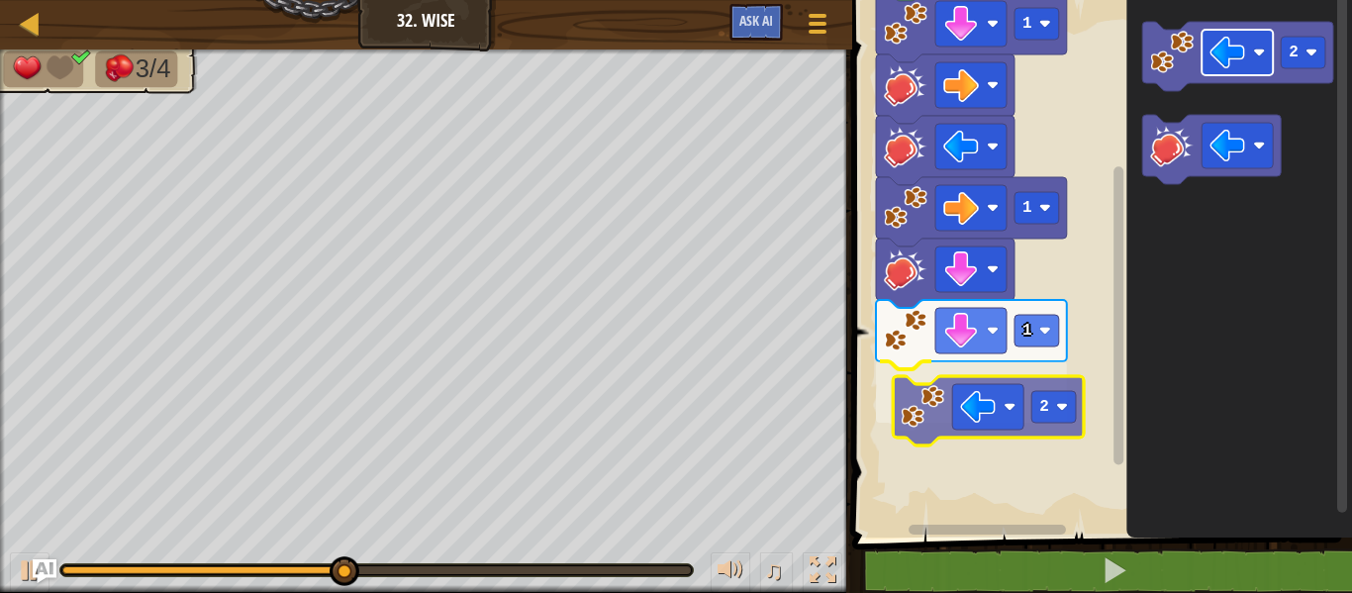
click at [962, 407] on div "Start 1 1 1 2 2 2" at bounding box center [1099, 264] width 506 height 548
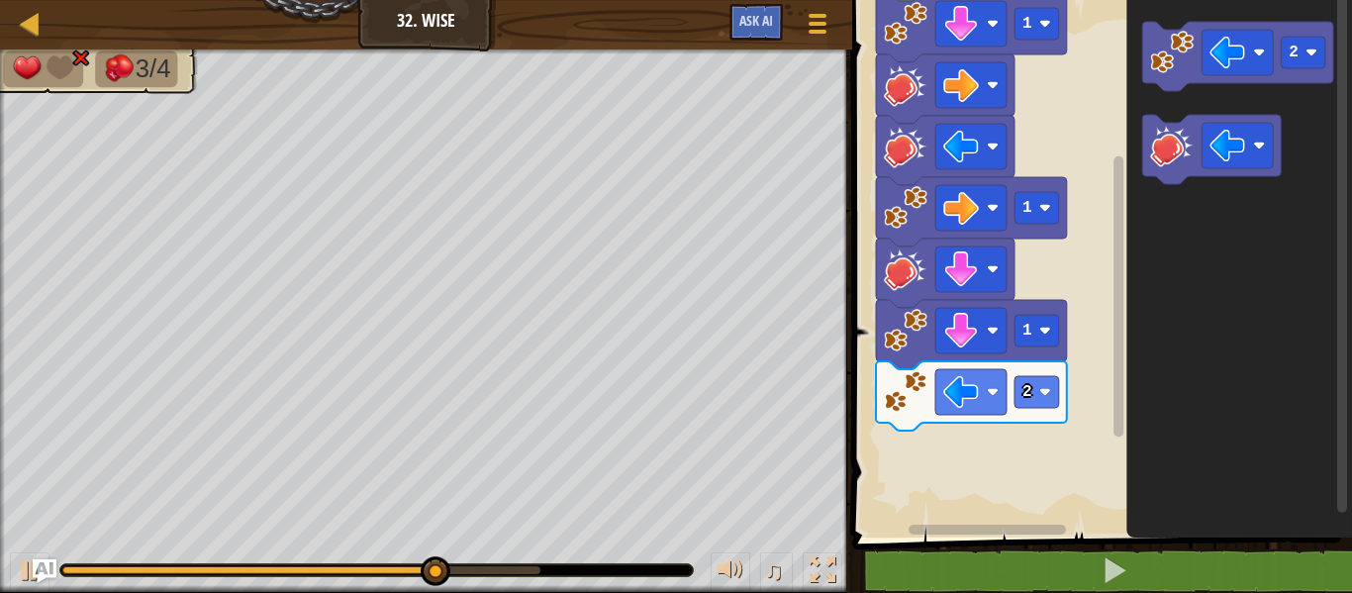
click at [888, 447] on div "Start 1 1 1 2 2" at bounding box center [1099, 264] width 506 height 548
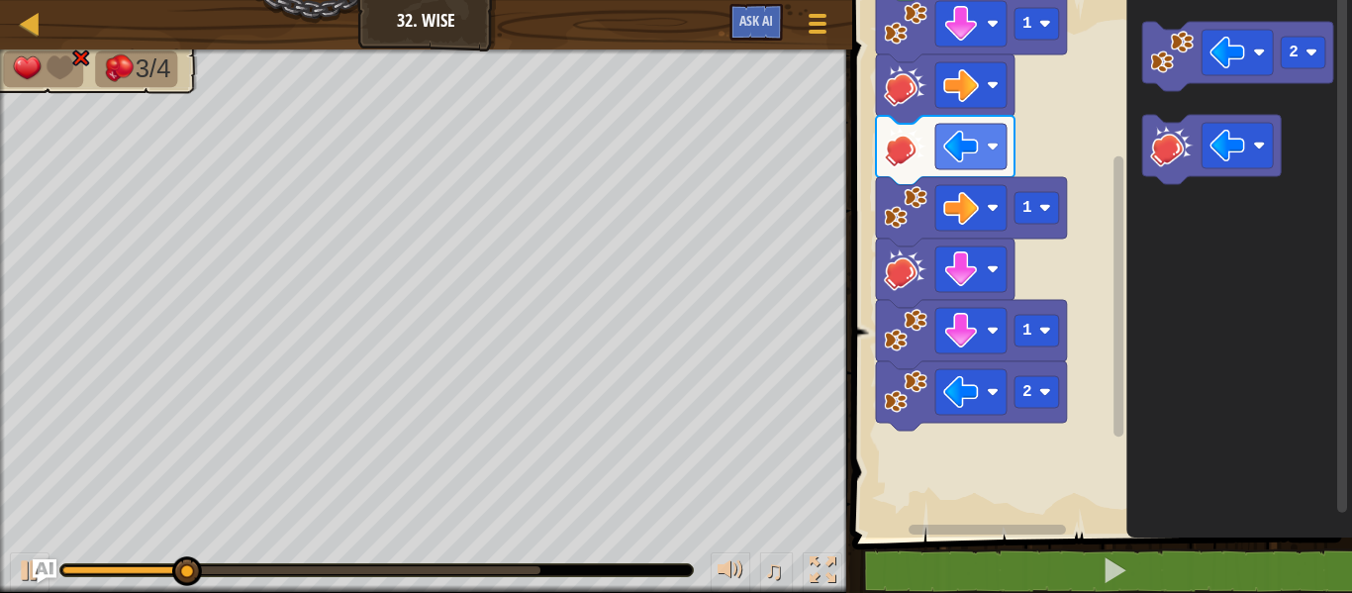
click at [1185, 183] on g "2" at bounding box center [1238, 103] width 191 height 162
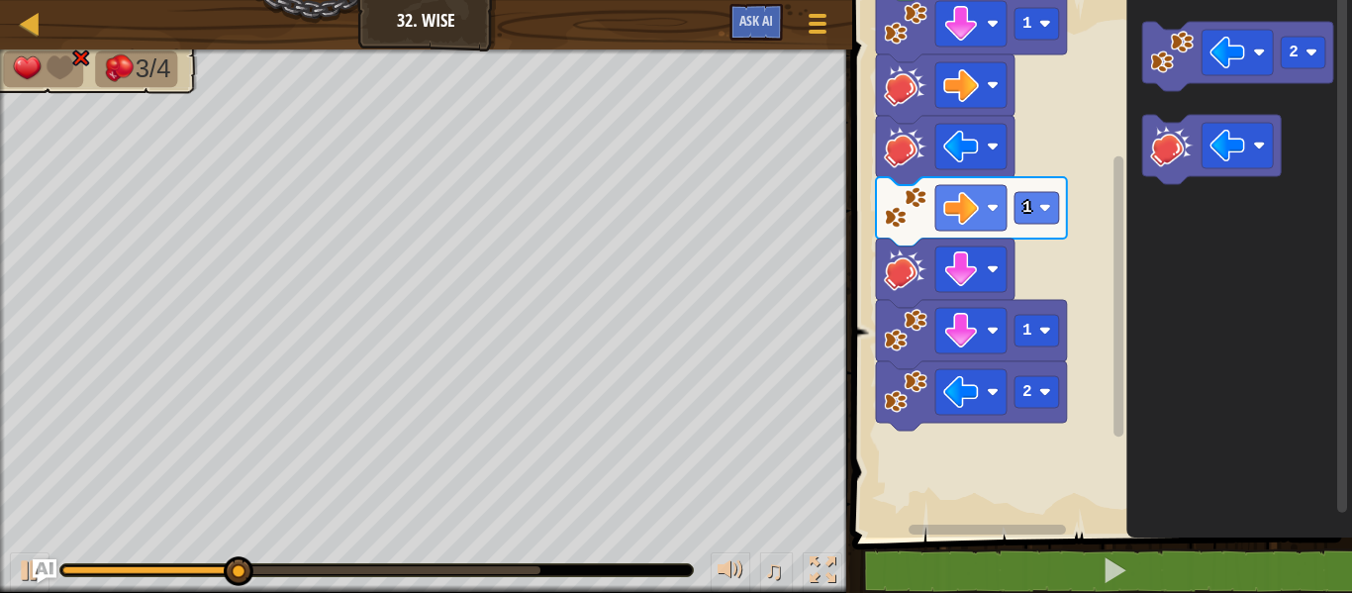
click at [1145, 238] on icon "2" at bounding box center [1240, 264] width 226 height 548
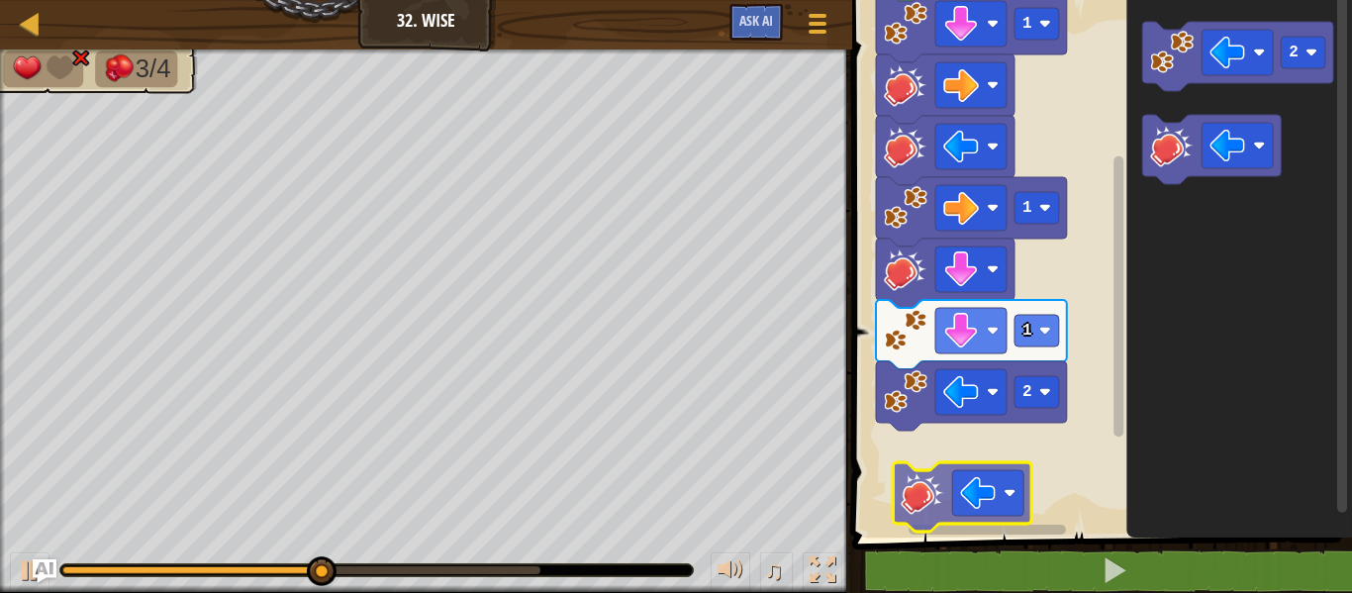
click at [896, 483] on div "Start 1 1 1 2 2" at bounding box center [1099, 264] width 506 height 548
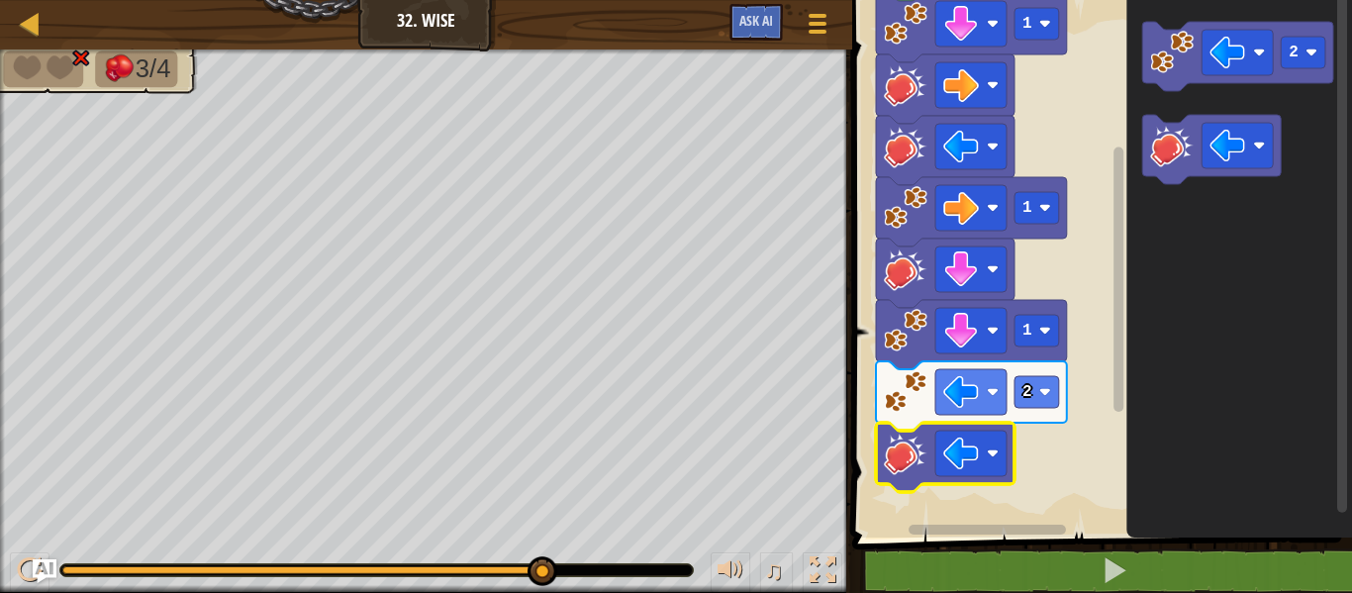
click at [1144, 233] on icon "Blockly Workspace" at bounding box center [1240, 264] width 226 height 548
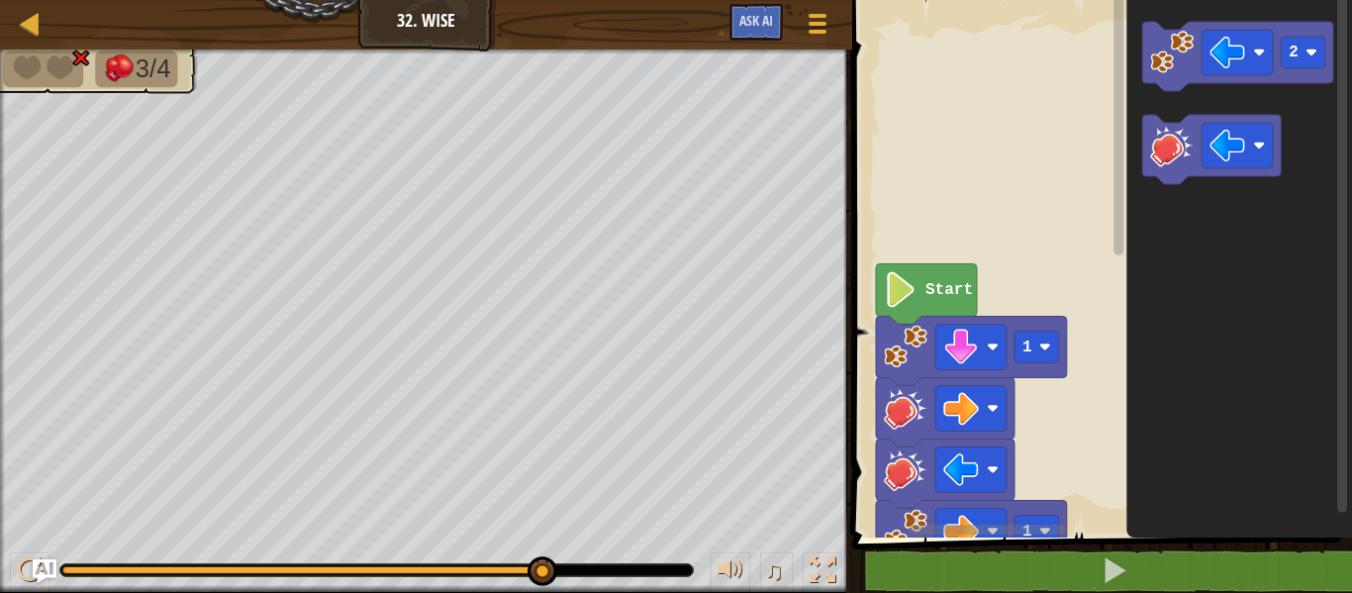
click at [905, 275] on div "Map Junior 32. Wise Game Menu Ask AI 1 הההההההההההההההההההההההההההההההההההההההה…" at bounding box center [676, 296] width 1352 height 593
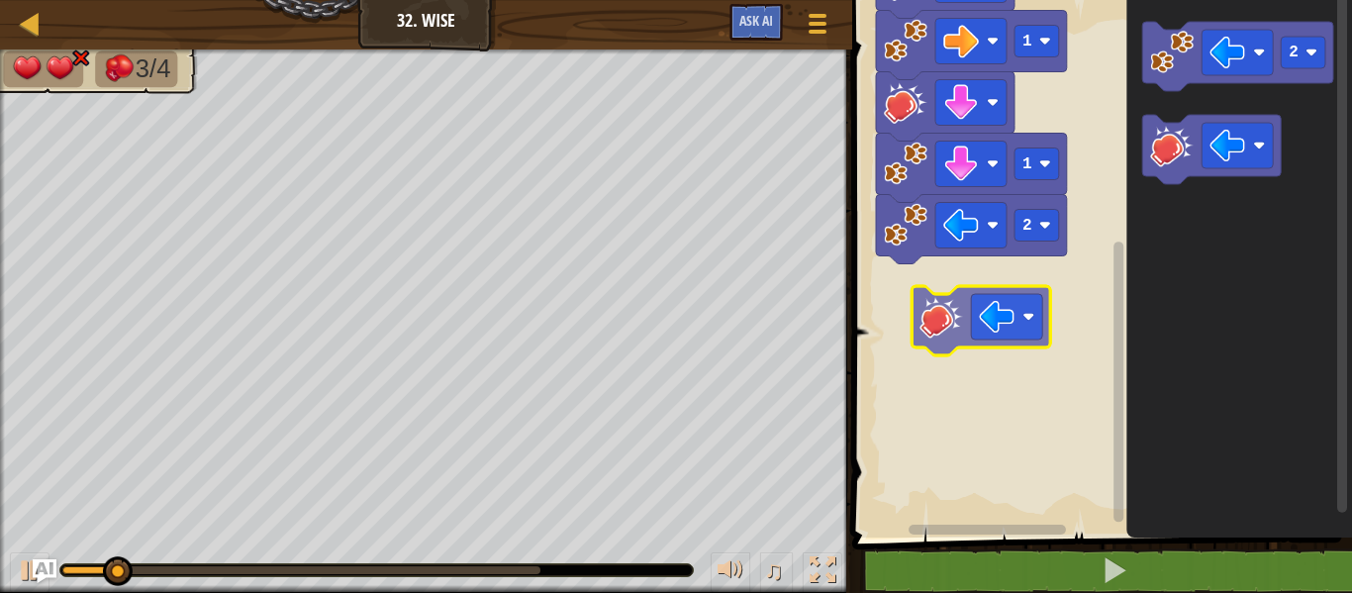
click at [914, 335] on div "Start 1 1 1 2 2" at bounding box center [1099, 264] width 506 height 548
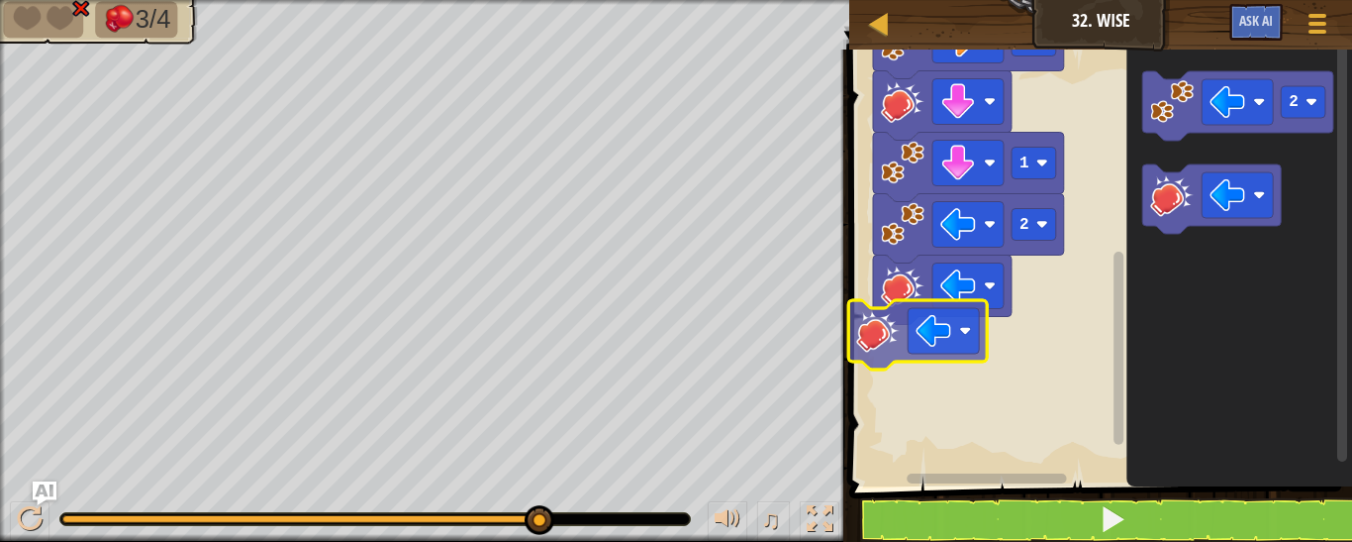
click at [877, 337] on div "2 1 1 1 Start 2" at bounding box center [1098, 263] width 509 height 447
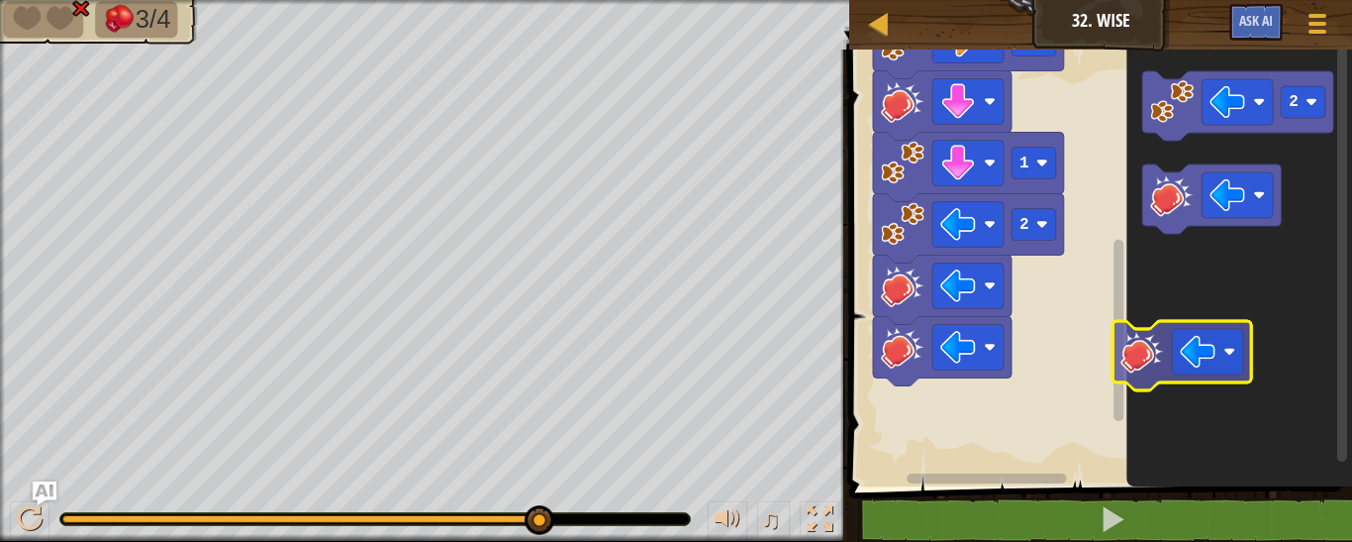
click at [1165, 278] on icon "2" at bounding box center [1240, 263] width 226 height 447
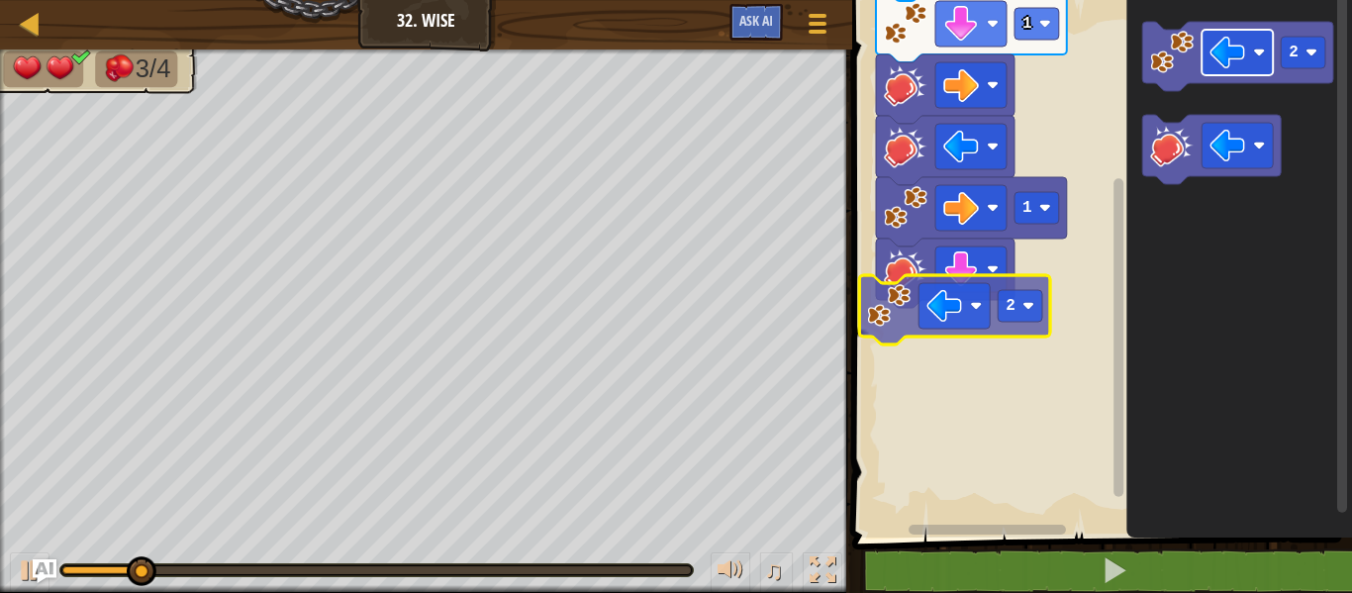
click at [929, 287] on div "Start 1 1 2 2 2" at bounding box center [1099, 264] width 506 height 548
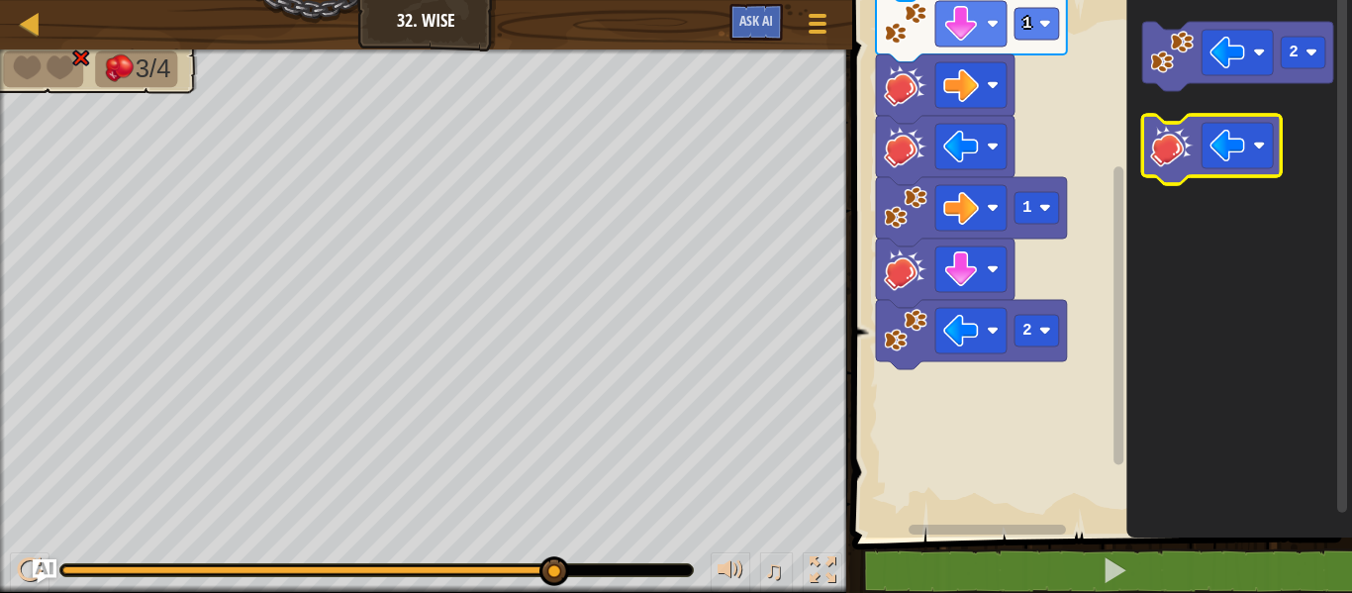
click at [1218, 169] on icon "Blockly Workspace" at bounding box center [1212, 149] width 139 height 69
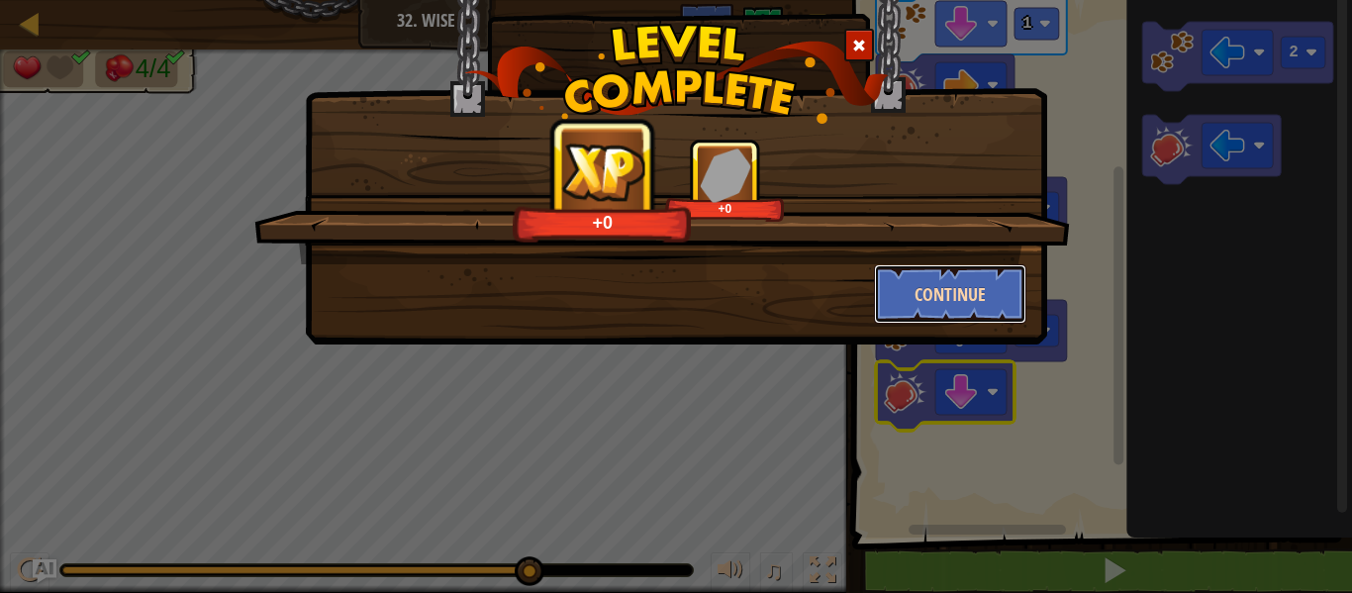
click at [976, 299] on button "Continue" at bounding box center [950, 293] width 153 height 59
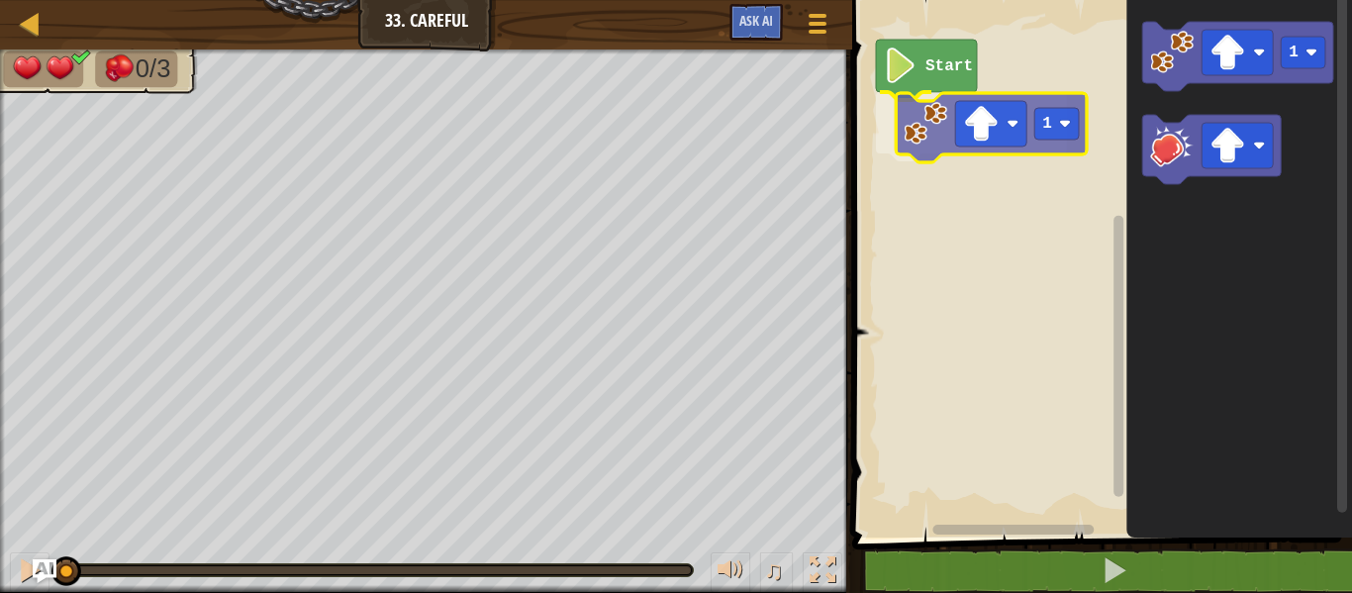
click at [924, 114] on div "Start 1 1 1" at bounding box center [1099, 264] width 506 height 548
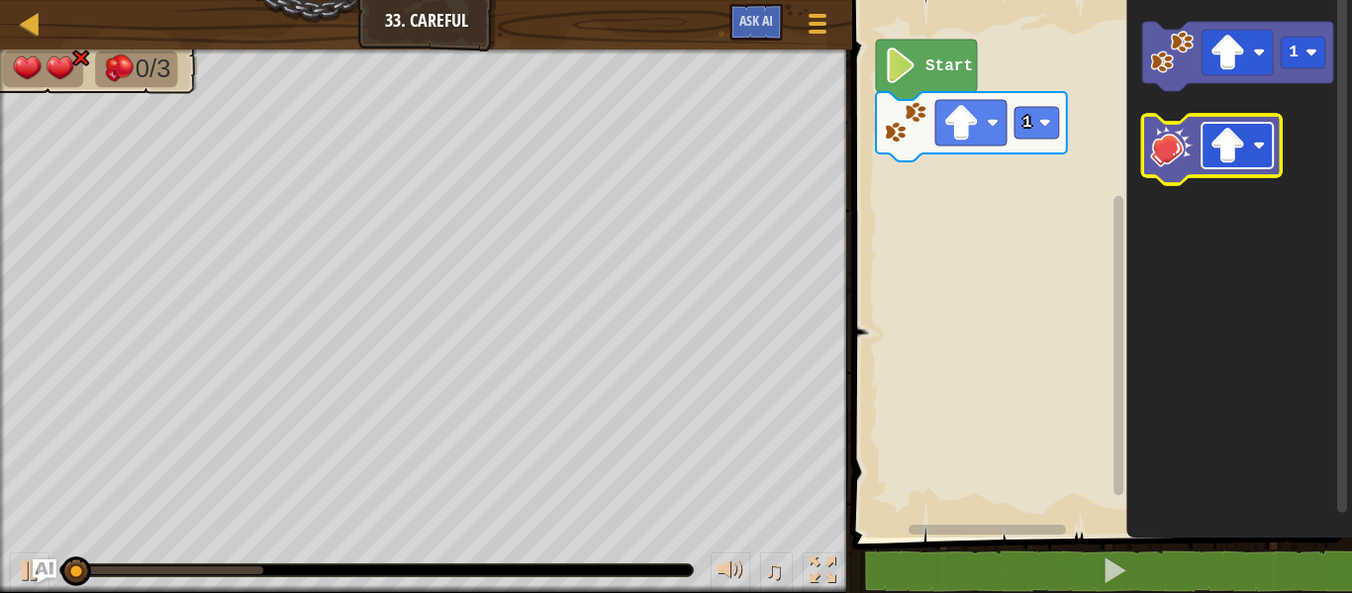
click at [1266, 136] on rect "Blockly Workspace" at bounding box center [1237, 146] width 71 height 46
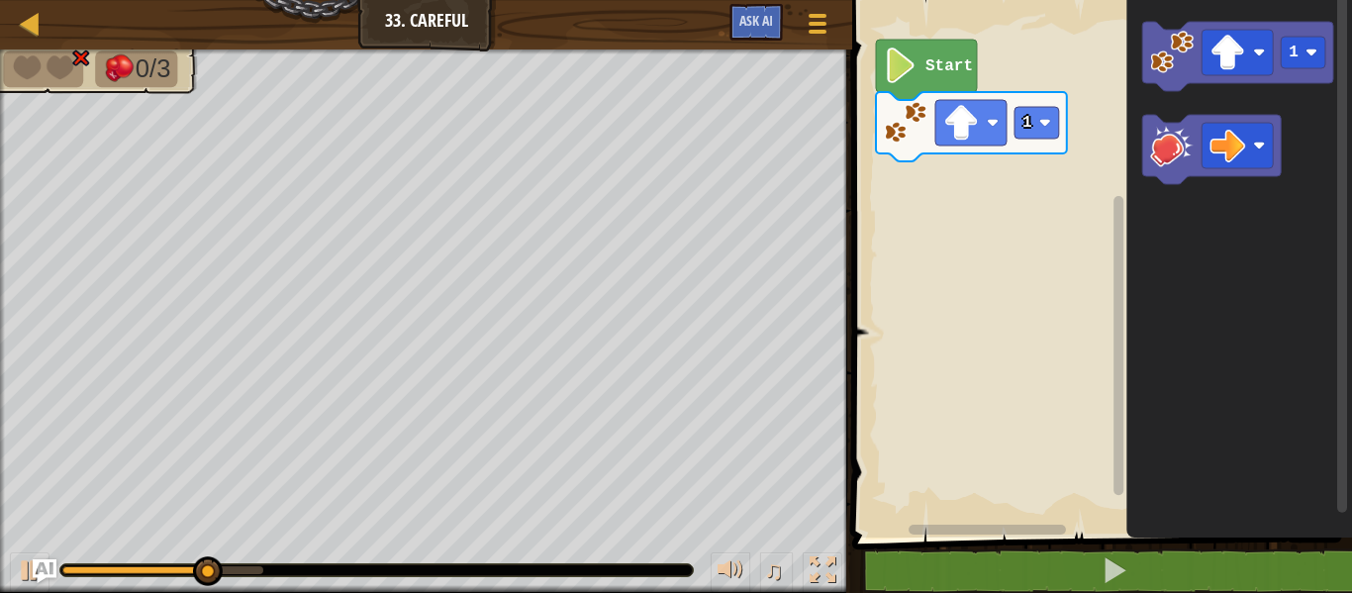
click at [1159, 109] on icon "Blockly Workspace" at bounding box center [1240, 264] width 226 height 548
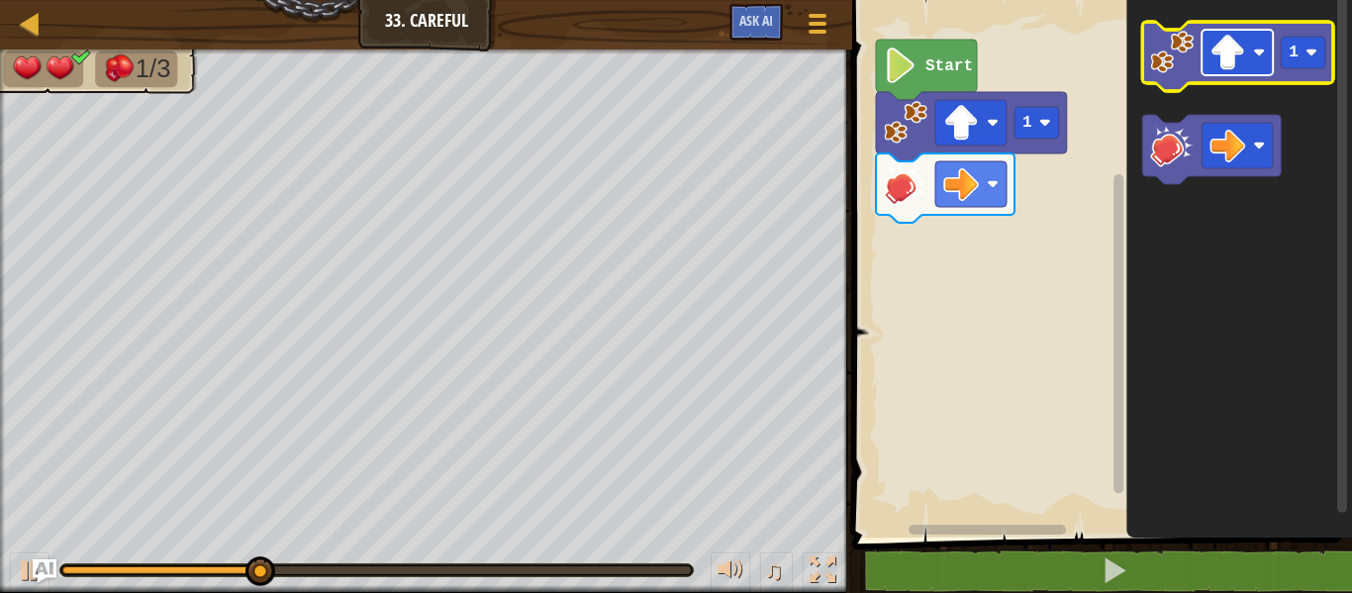
click at [1224, 70] on image "Blockly Workspace" at bounding box center [1228, 53] width 36 height 36
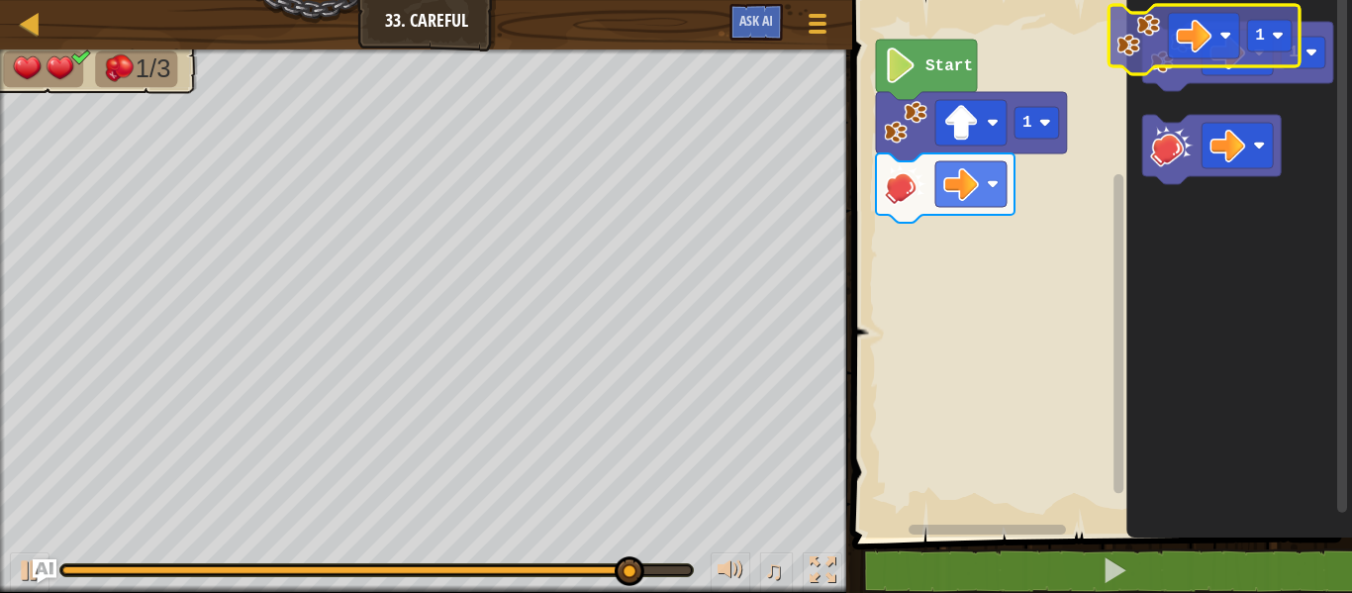
click at [1136, 54] on icon "1" at bounding box center [1240, 264] width 226 height 548
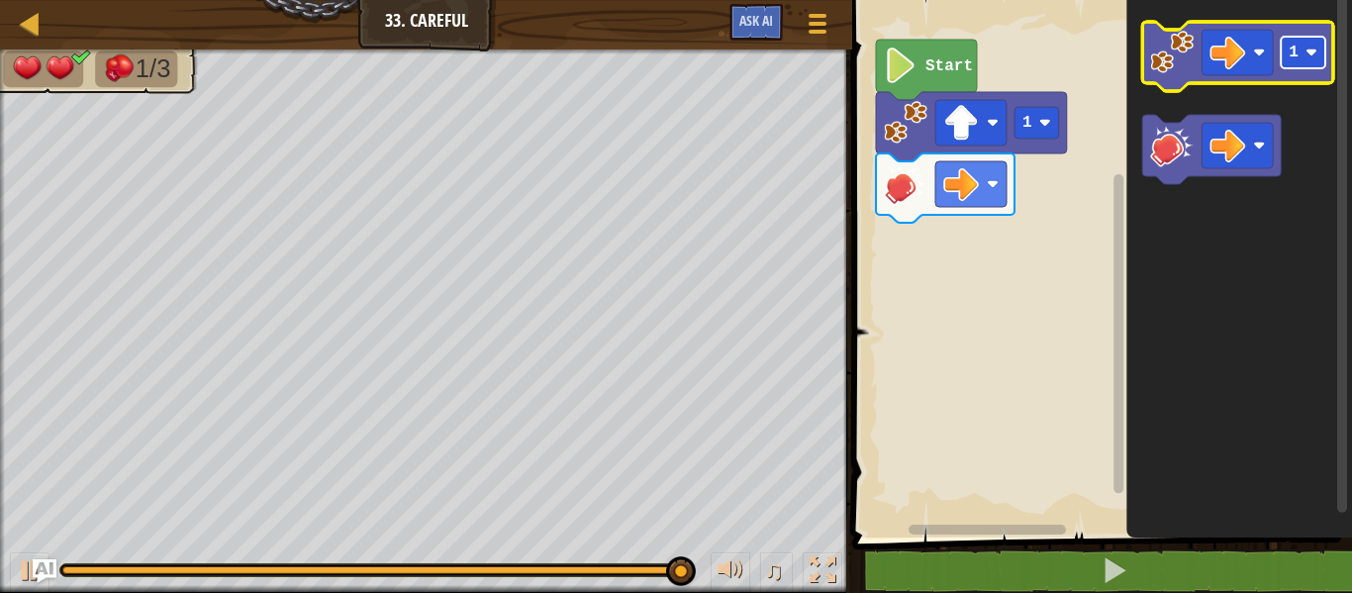
click at [1320, 49] on rect "Blockly Workspace" at bounding box center [1303, 53] width 45 height 32
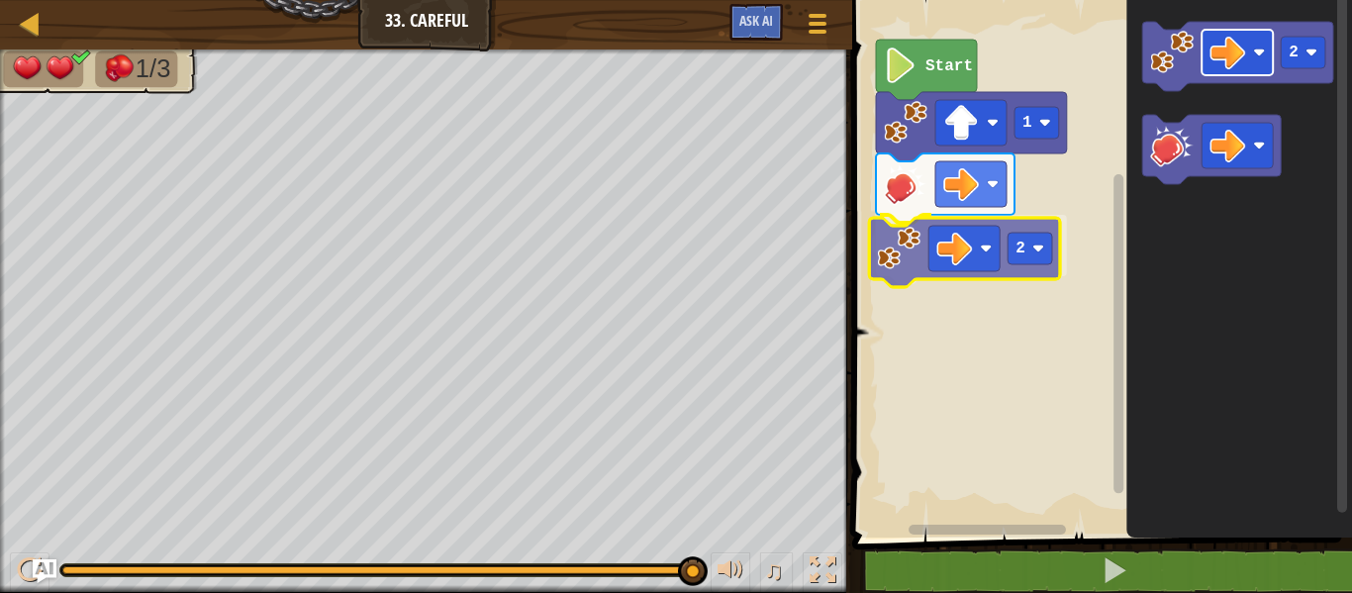
click at [961, 250] on div "Start 1 2 2 2" at bounding box center [1099, 264] width 506 height 548
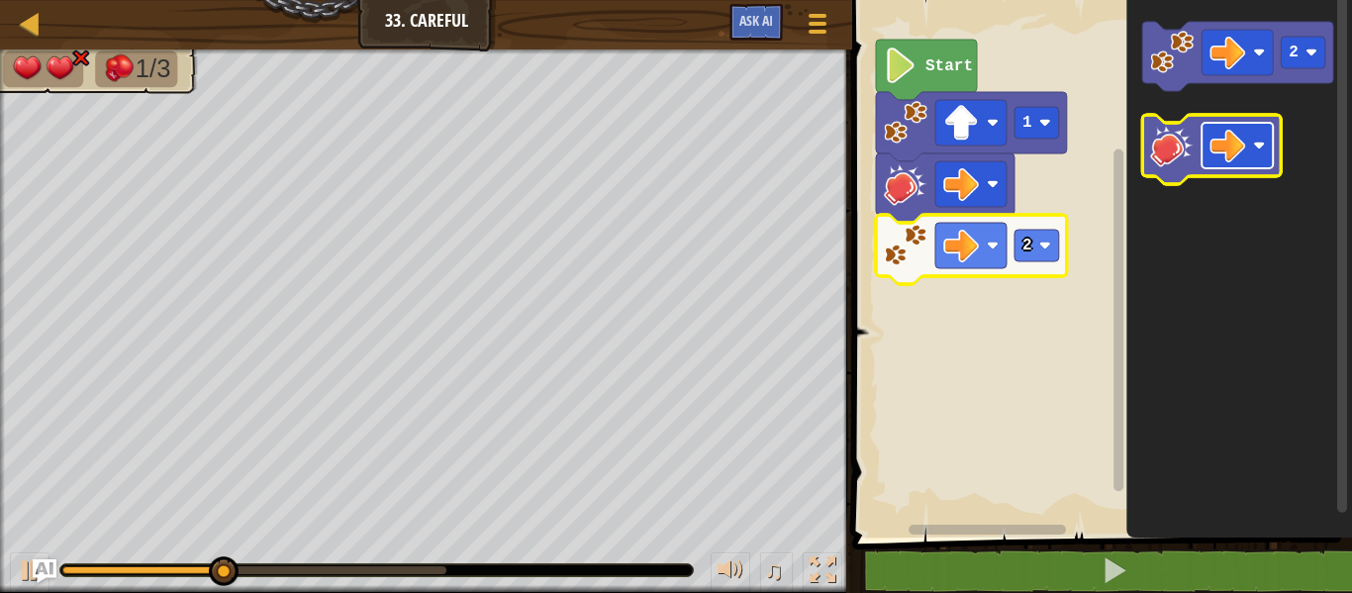
click at [1236, 152] on image "Blockly Workspace" at bounding box center [1228, 146] width 36 height 36
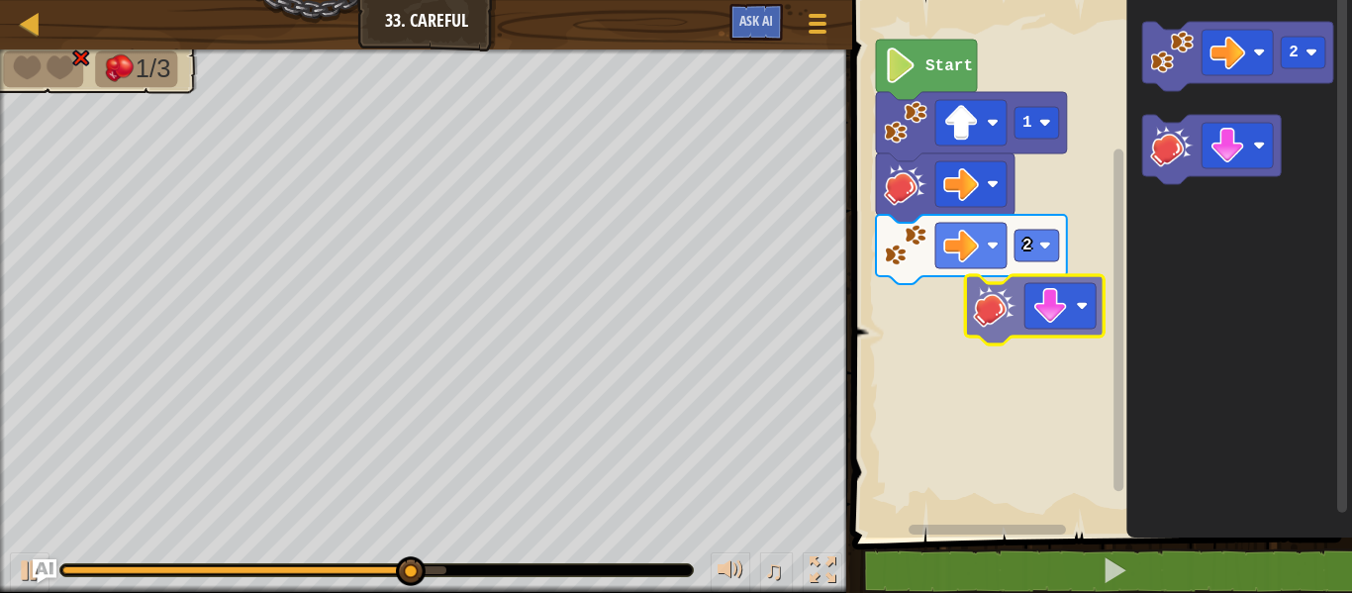
click at [1004, 308] on div "Start 1 2 2" at bounding box center [1099, 264] width 506 height 548
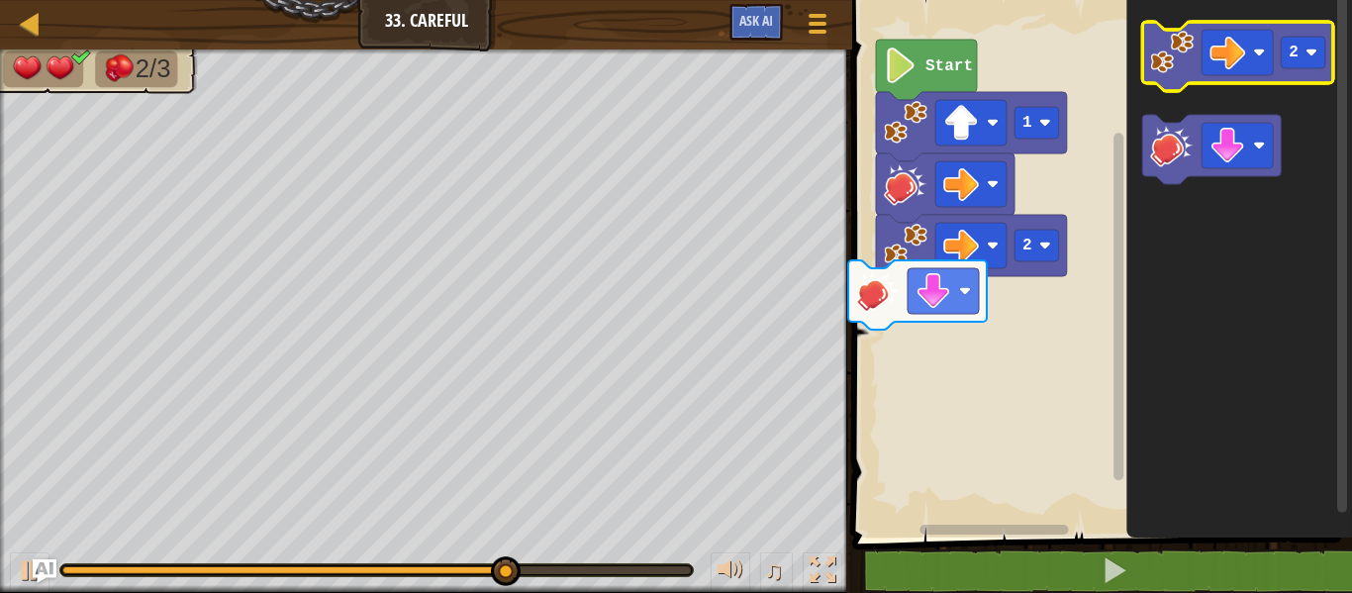
click at [1188, 34] on image "Blockly Workspace" at bounding box center [1172, 53] width 44 height 44
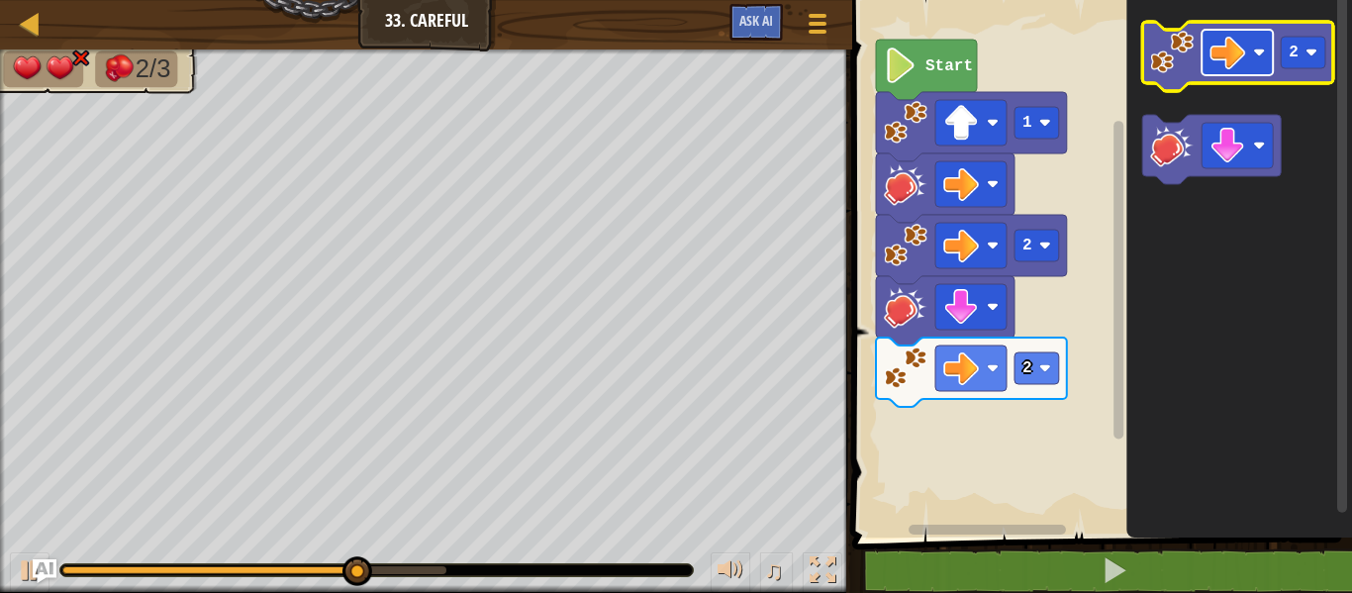
click at [1233, 72] on rect "Blockly Workspace" at bounding box center [1237, 53] width 71 height 46
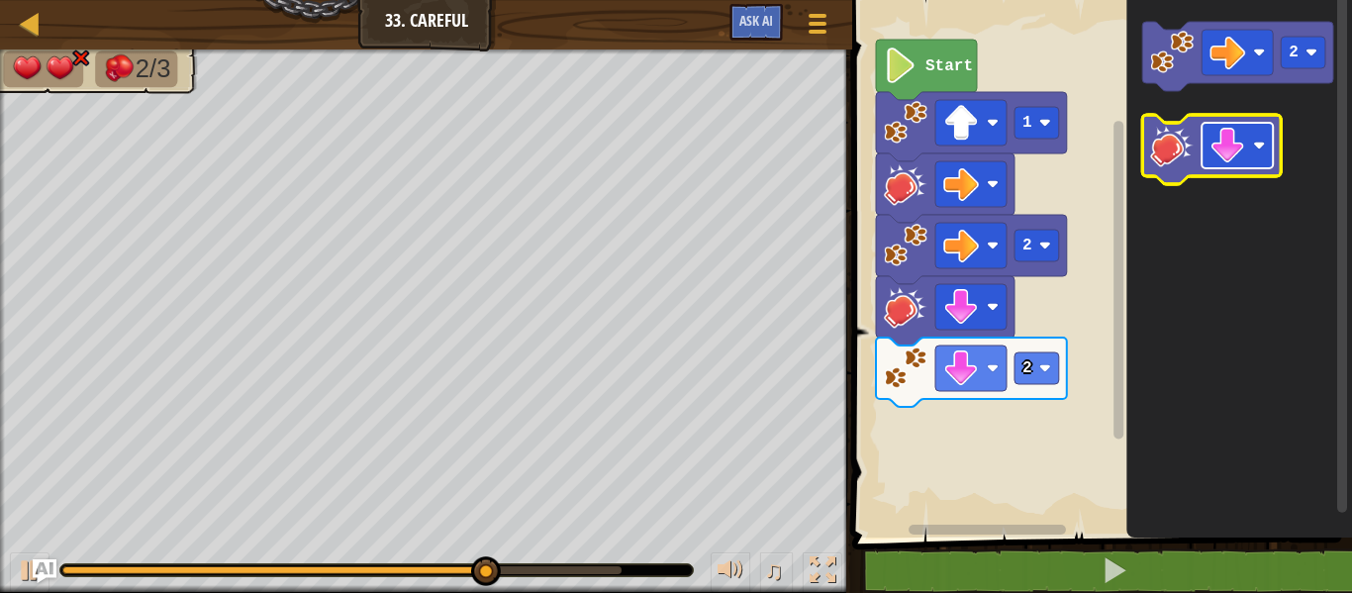
click at [1253, 133] on rect "Blockly Workspace" at bounding box center [1237, 146] width 71 height 46
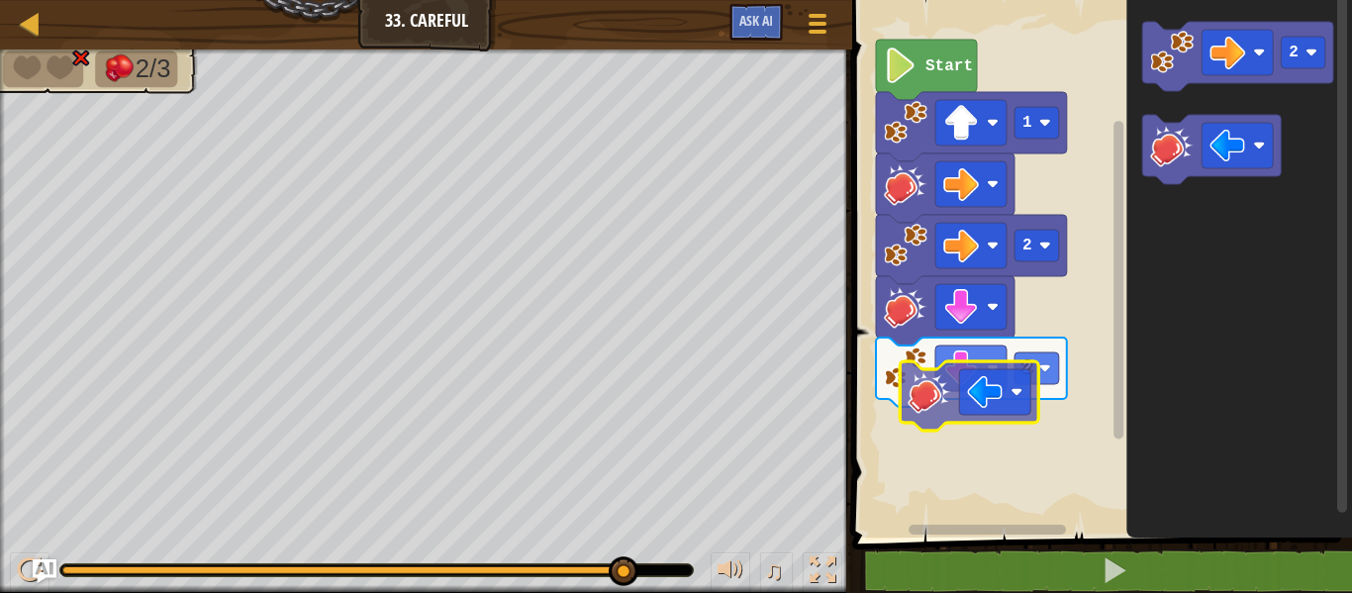
click at [924, 409] on div "Start 1 2 2 2" at bounding box center [1099, 264] width 506 height 548
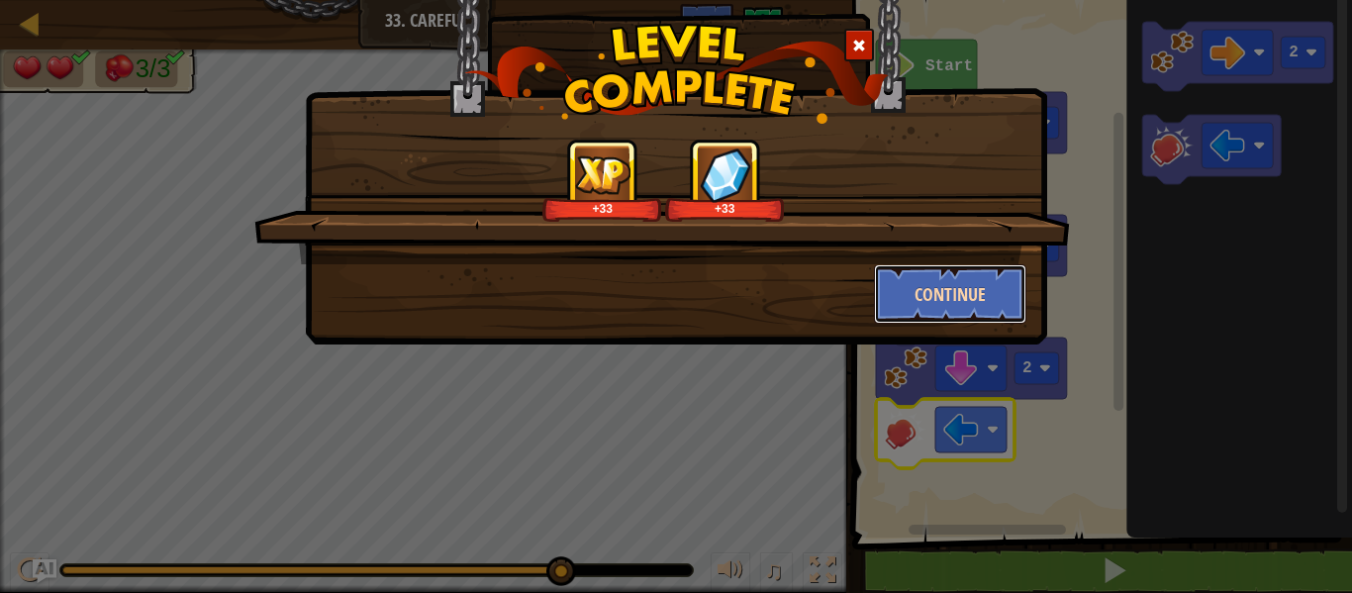
click at [911, 305] on button "Continue" at bounding box center [950, 293] width 153 height 59
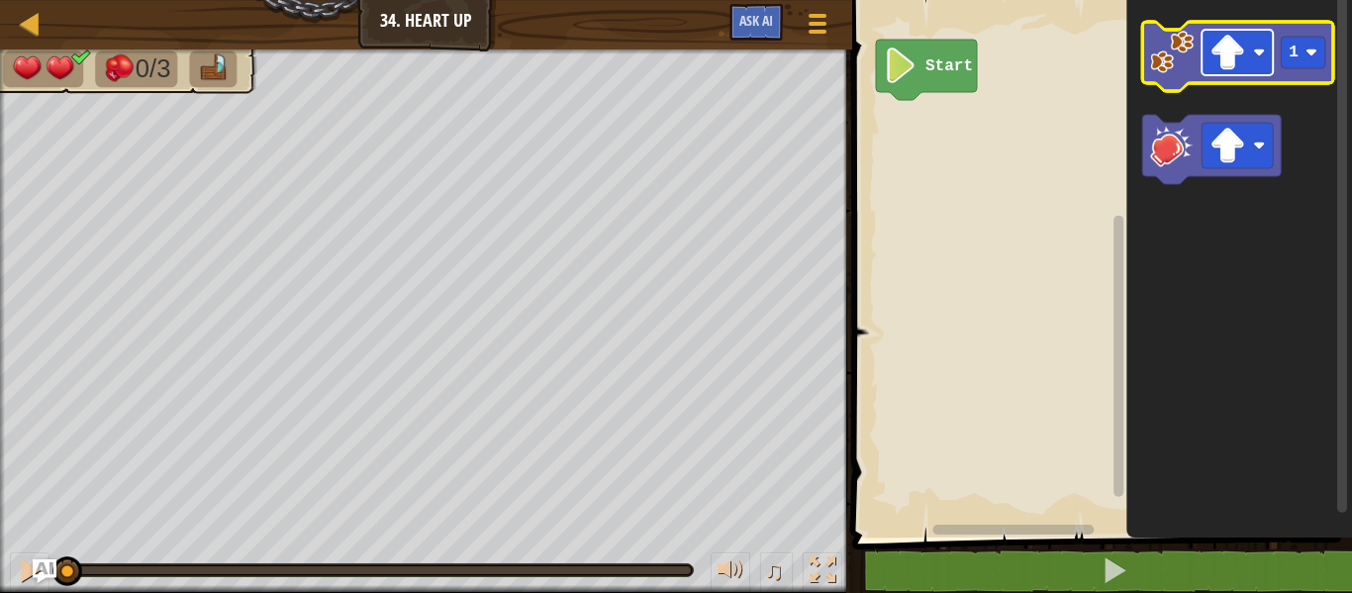
click at [1224, 74] on rect "Blockly Workspace" at bounding box center [1237, 53] width 71 height 46
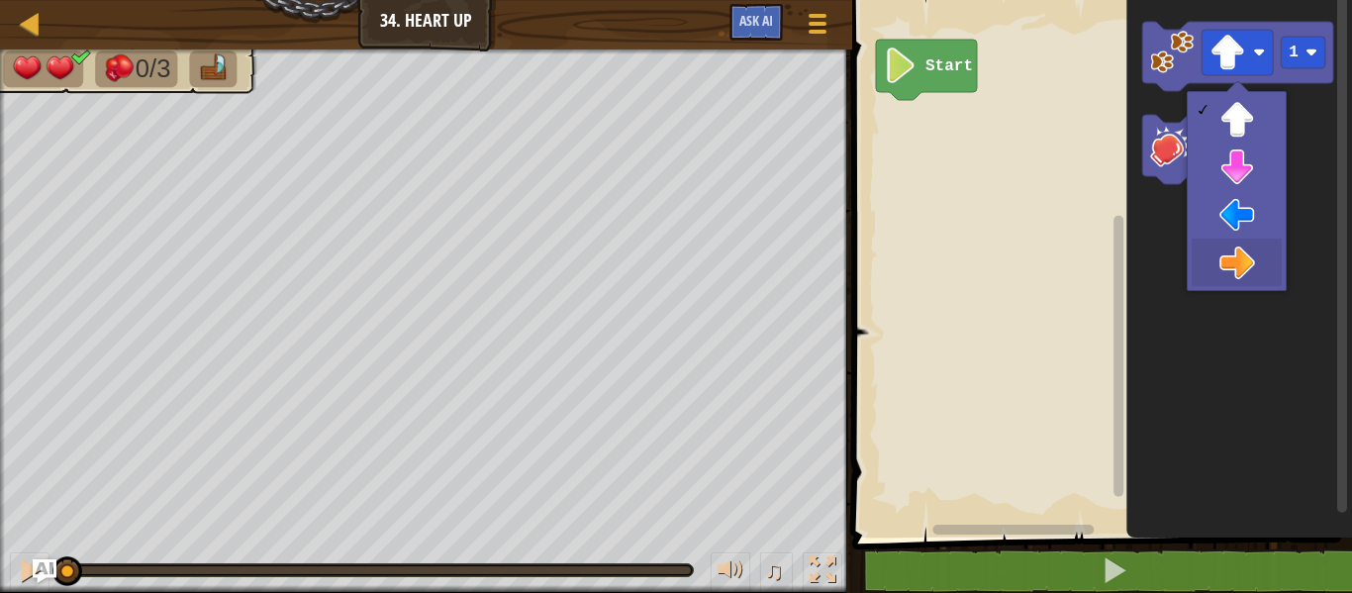
drag, startPoint x: 1242, startPoint y: 280, endPoint x: 1114, endPoint y: 64, distance: 250.8
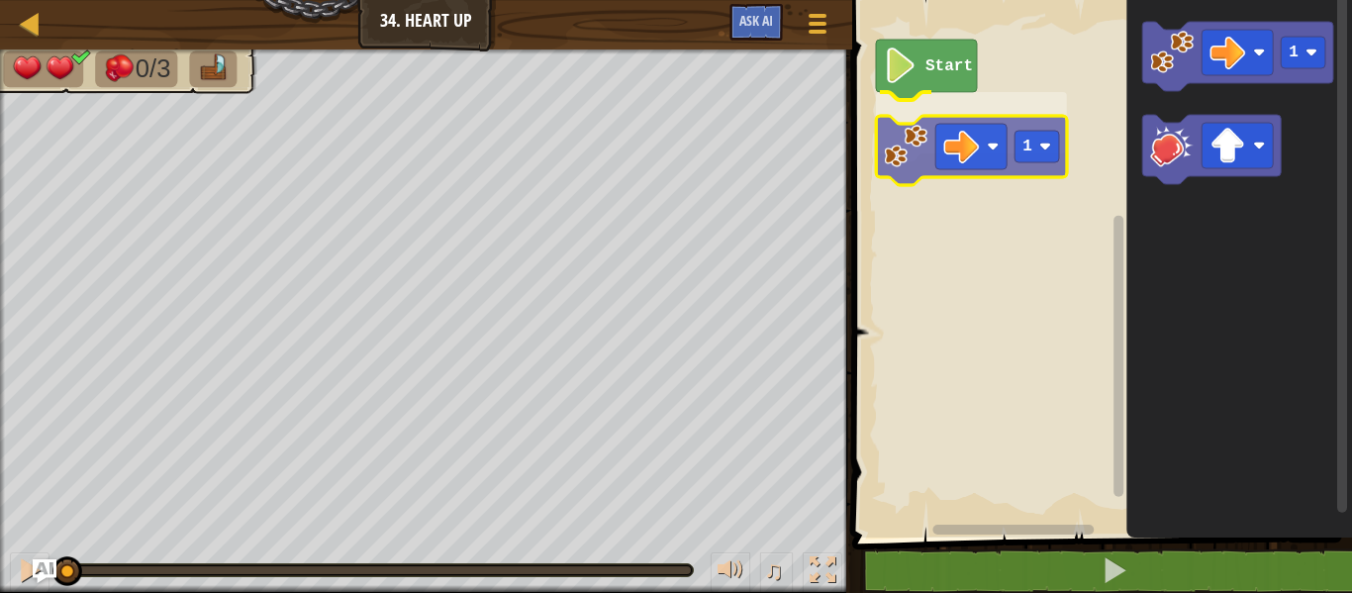
click at [883, 141] on div "Start 1 1 1" at bounding box center [1099, 264] width 506 height 548
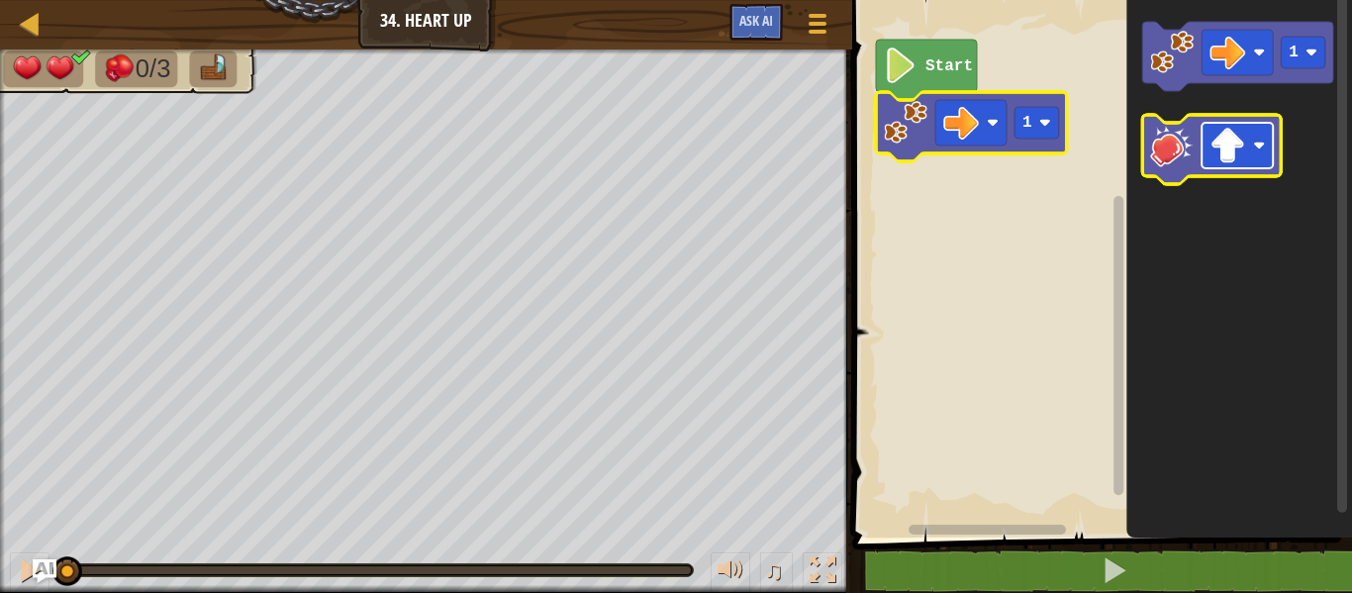
click at [1217, 148] on image "Blockly Workspace" at bounding box center [1228, 146] width 36 height 36
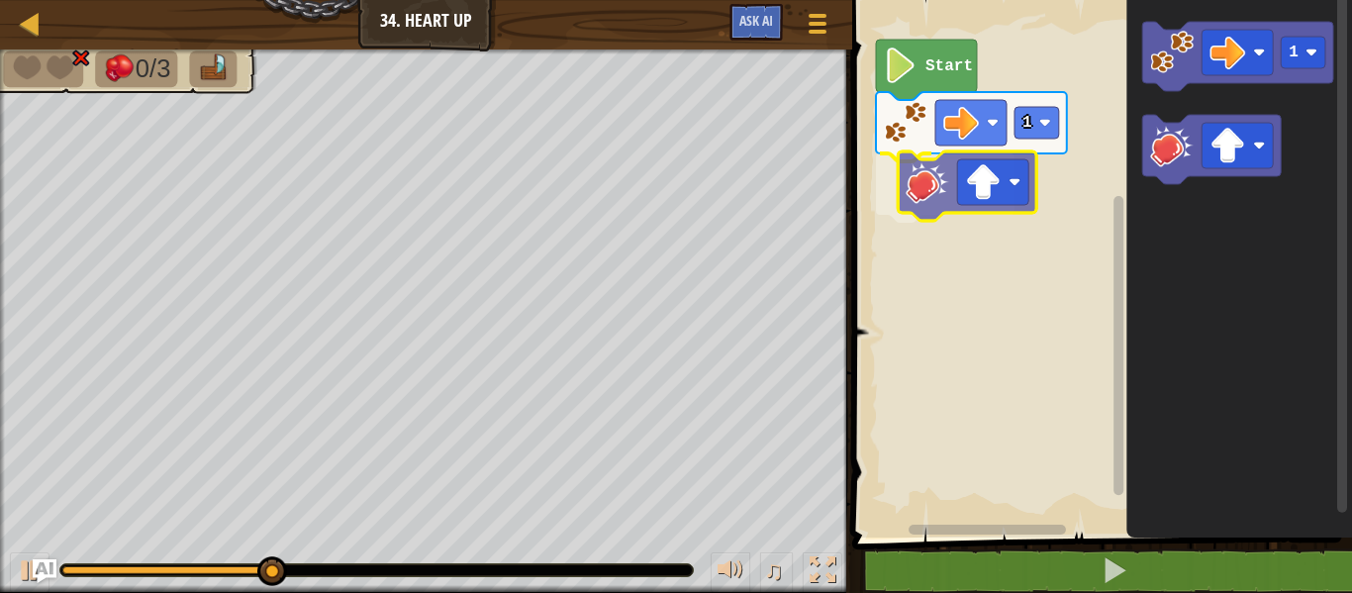
click at [915, 173] on div "Start 1 1" at bounding box center [1099, 264] width 506 height 548
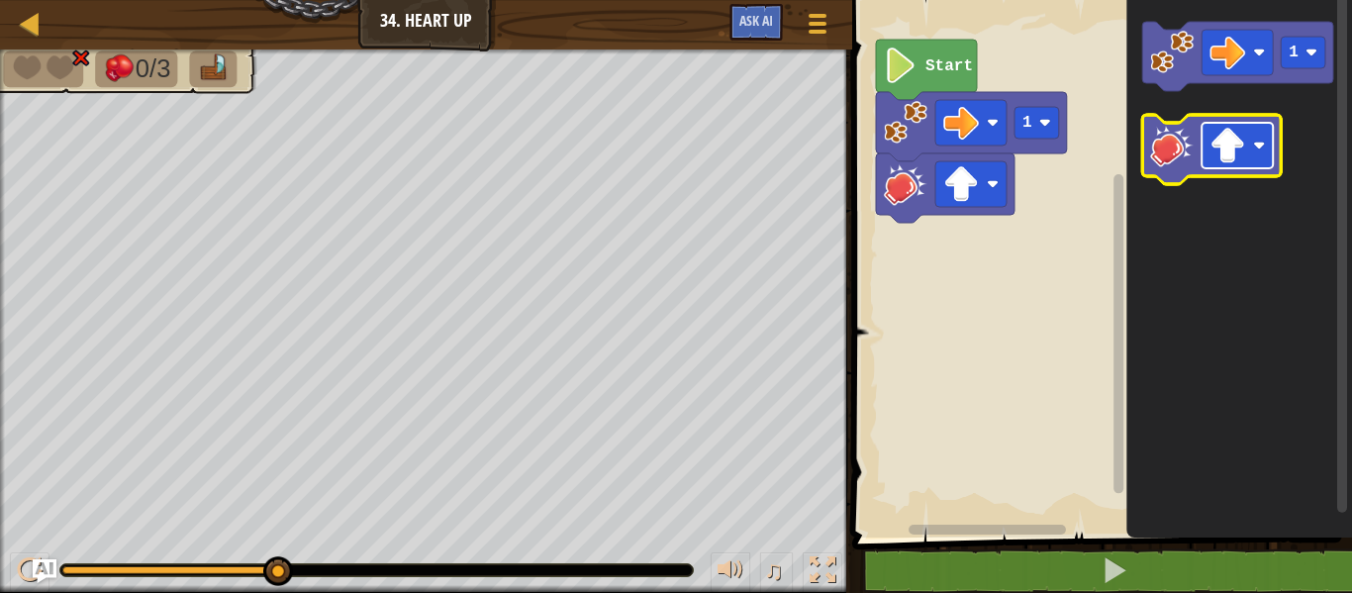
click at [1241, 139] on image "Blockly Workspace" at bounding box center [1228, 146] width 36 height 36
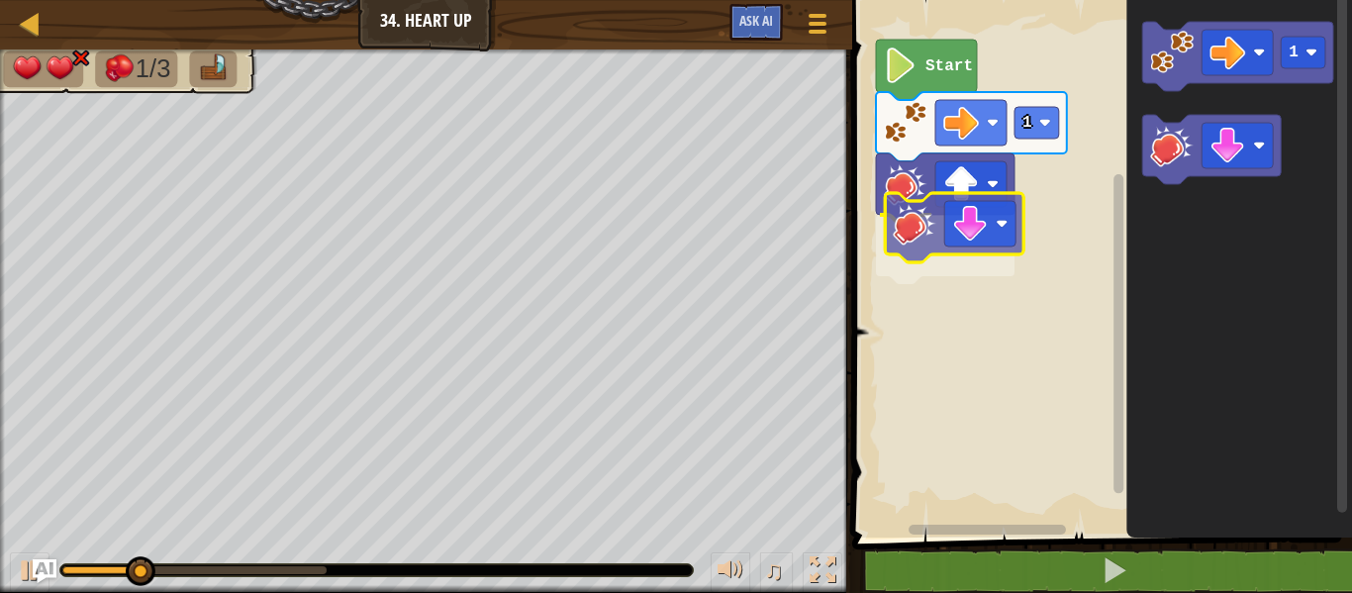
click at [904, 220] on div "Start 1 1" at bounding box center [1099, 264] width 506 height 548
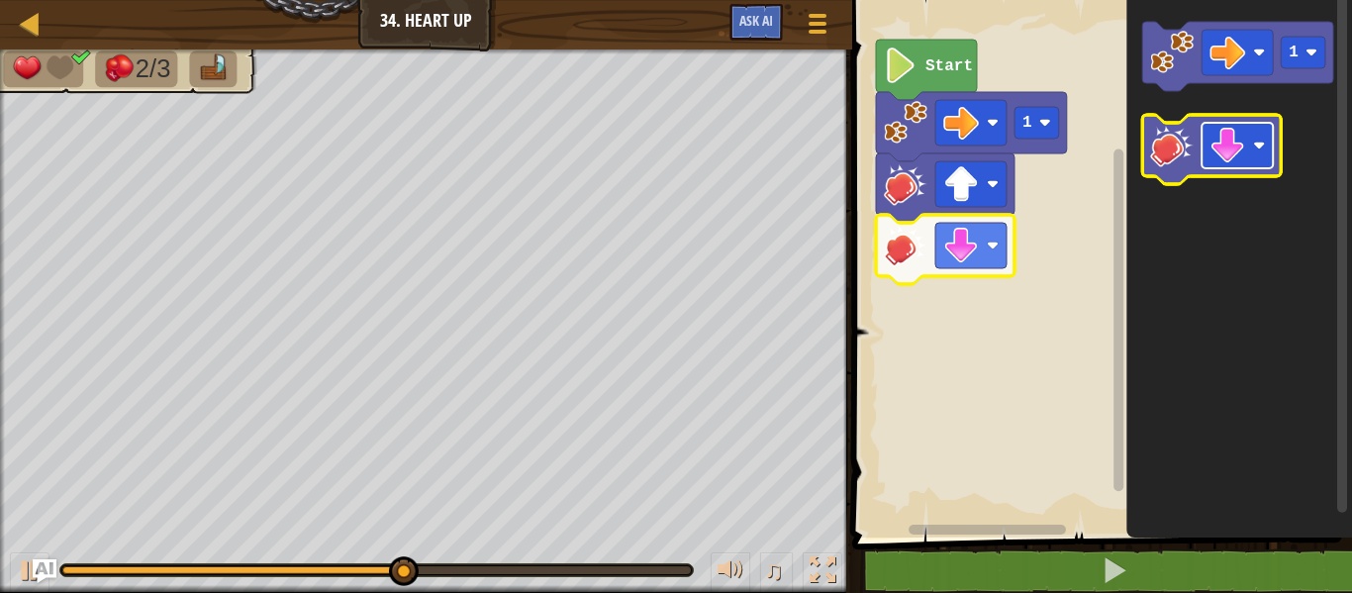
click at [1220, 123] on rect "Blockly Workspace" at bounding box center [1237, 146] width 71 height 46
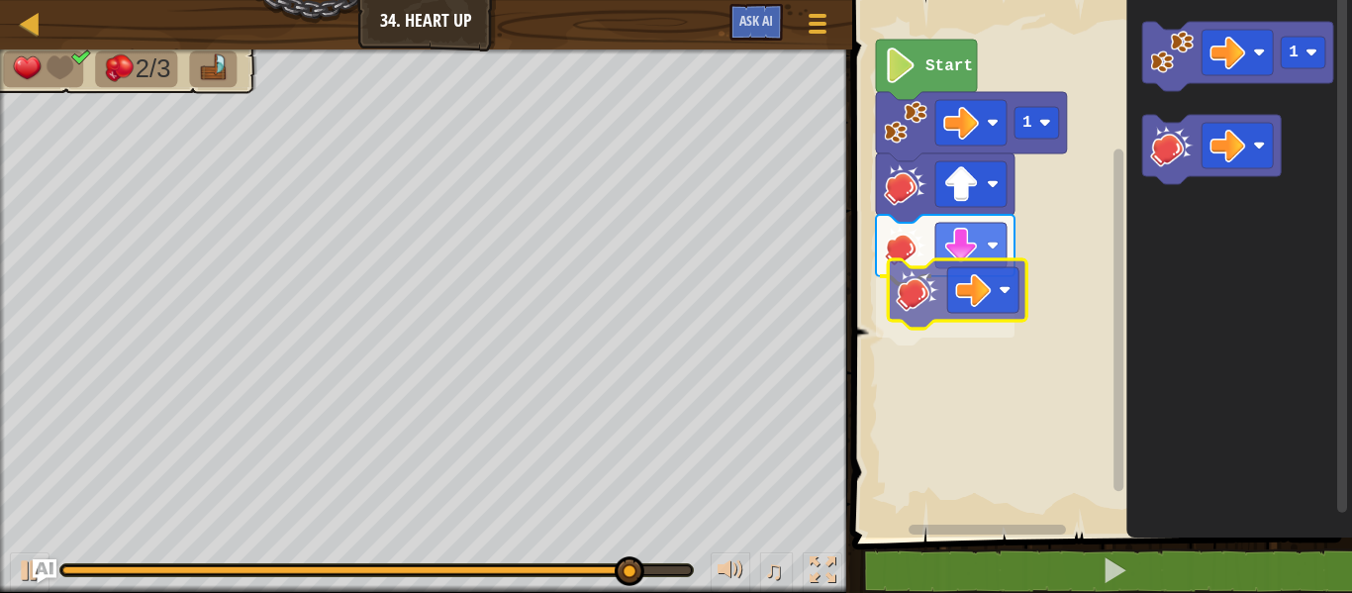
click at [929, 276] on div "Start 1 1" at bounding box center [1099, 264] width 506 height 548
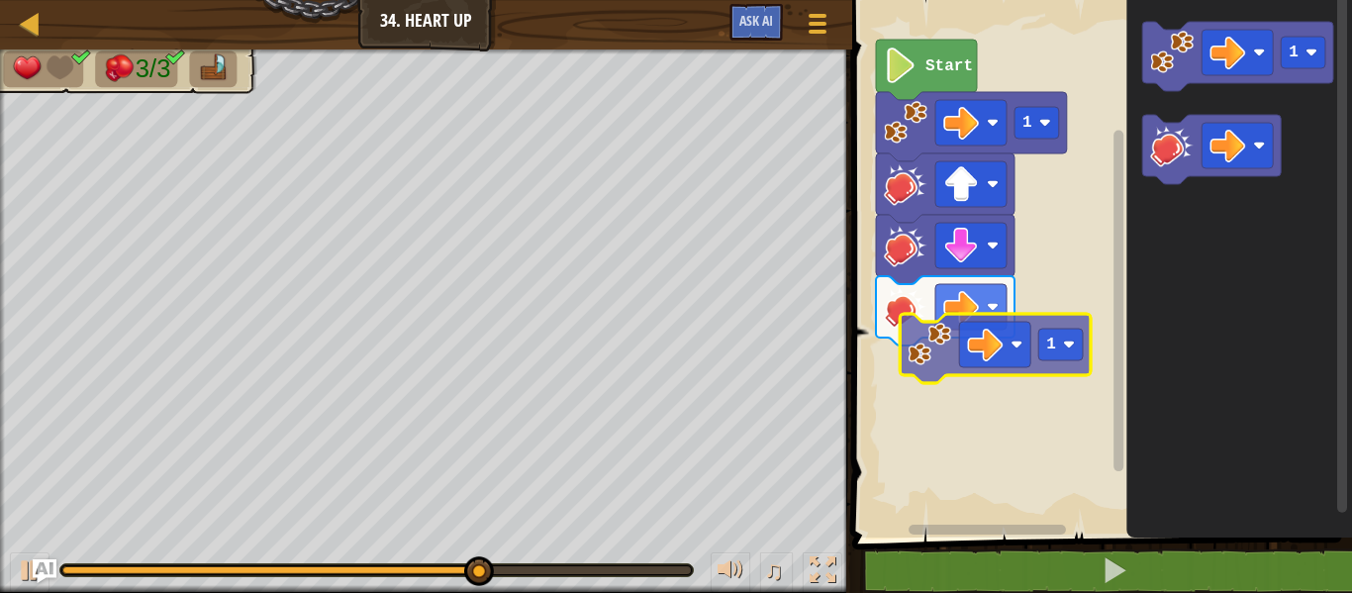
click at [928, 350] on div "Start 1 1 1 1" at bounding box center [1099, 264] width 506 height 548
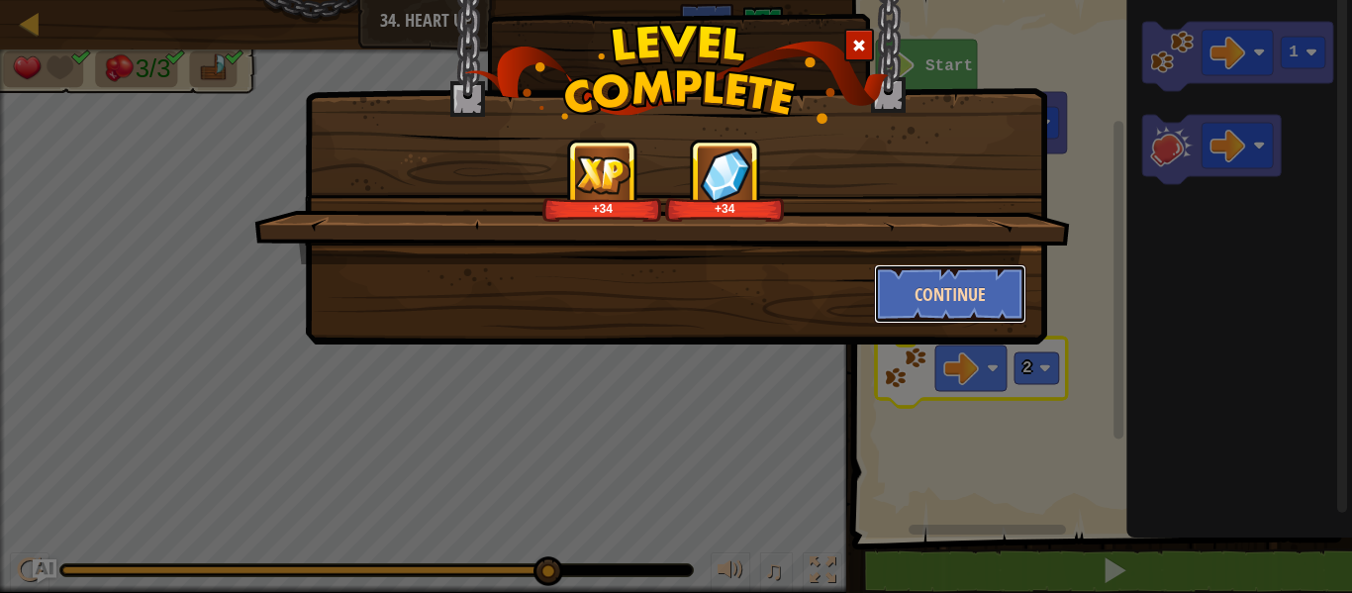
click at [921, 294] on button "Continue" at bounding box center [950, 293] width 153 height 59
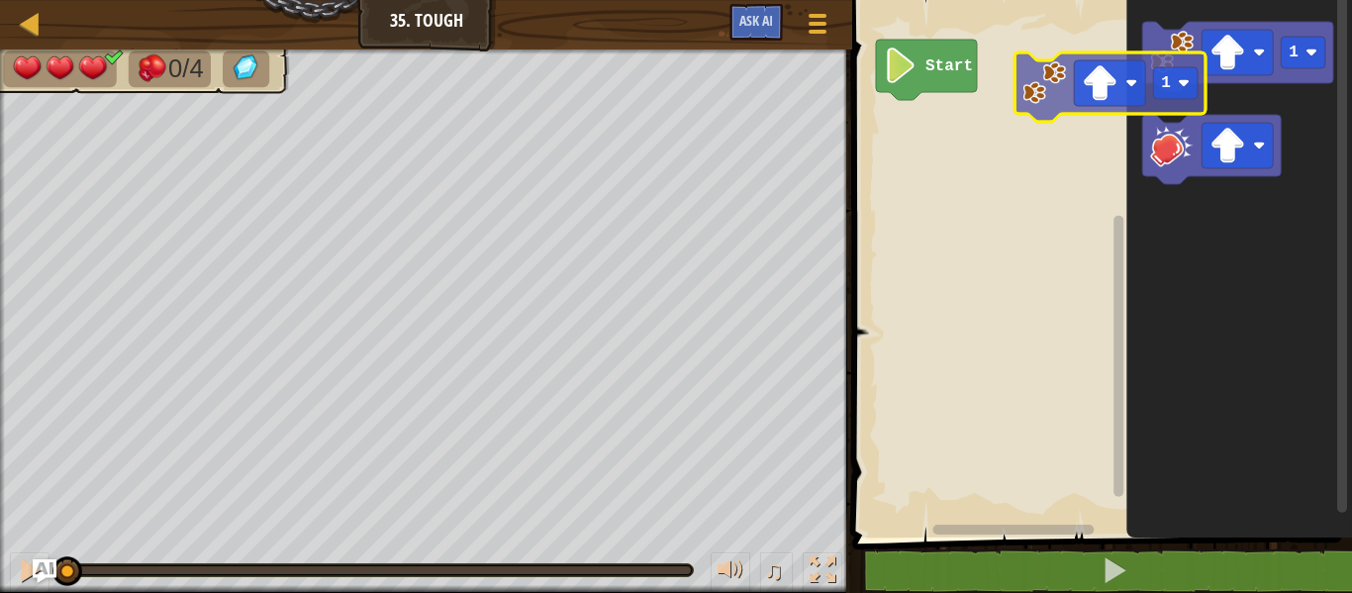
click at [837, 151] on div "Map Junior 35. Tough Game Menu Ask AI 1 ההההההההההההההההההההההההההההההההההההההה…" at bounding box center [676, 296] width 1352 height 593
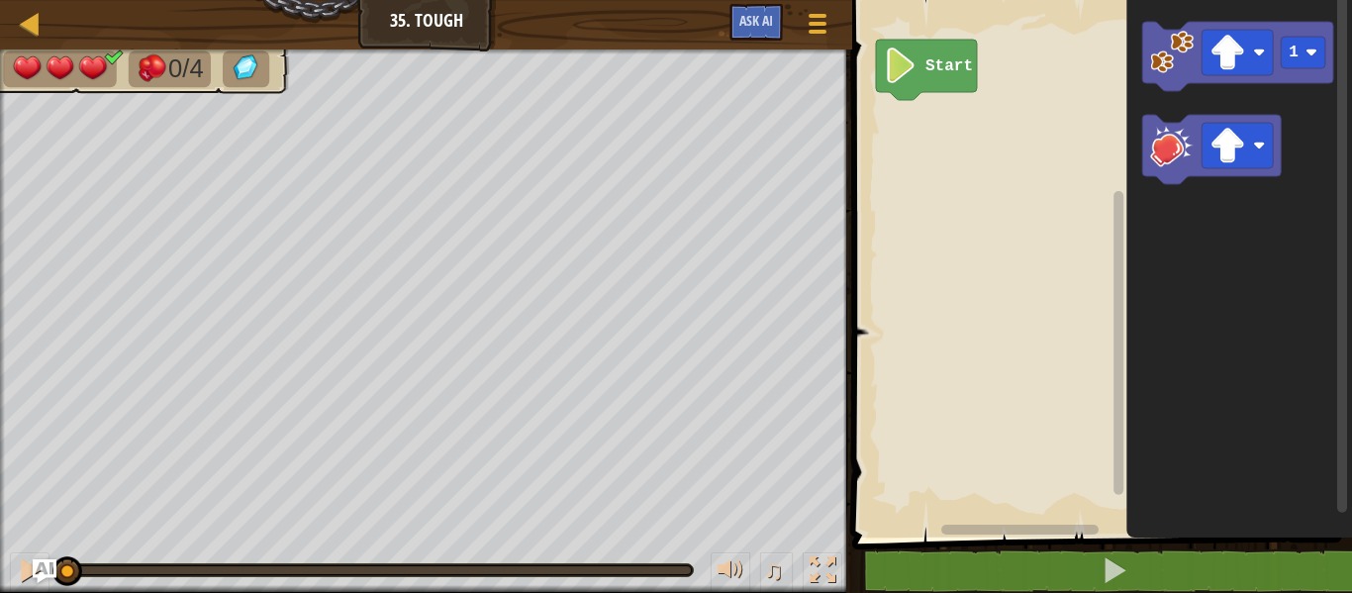
click at [870, 121] on rect "Blockly Workspace" at bounding box center [1099, 264] width 506 height 548
click at [1187, 41] on image "Blockly Workspace" at bounding box center [1172, 53] width 44 height 44
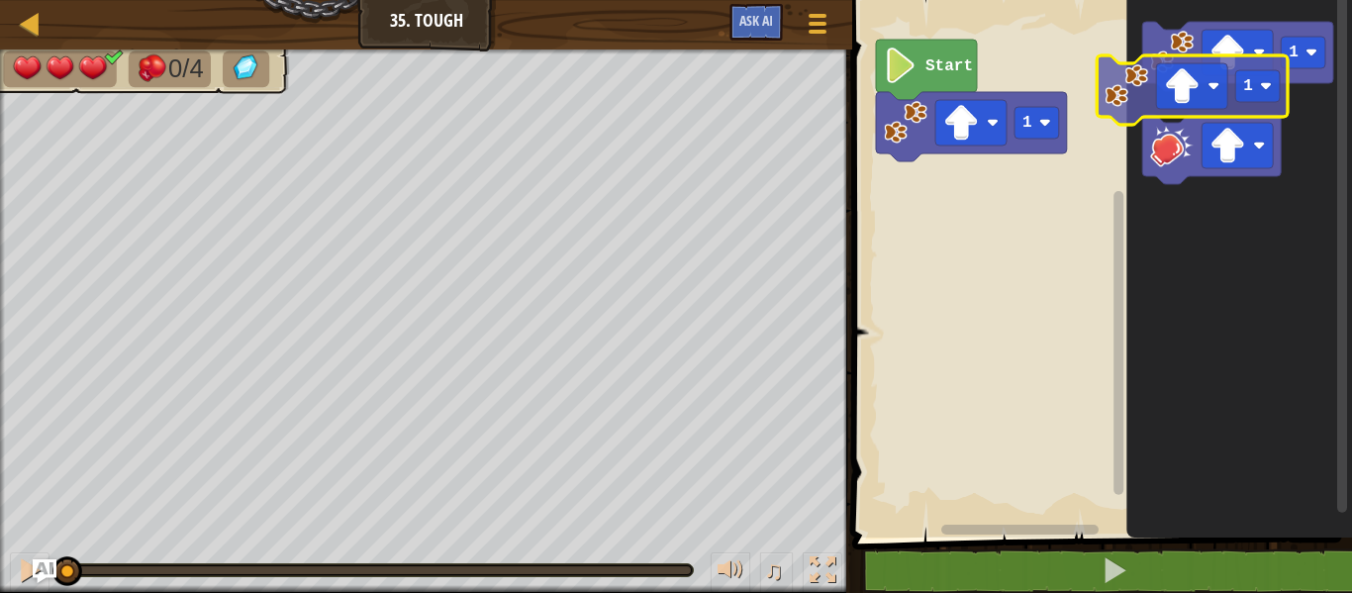
click at [1059, 128] on div "Start 1 1 1" at bounding box center [1099, 264] width 506 height 548
click at [1105, 108] on image "Blockly Workspace" at bounding box center [1127, 86] width 44 height 44
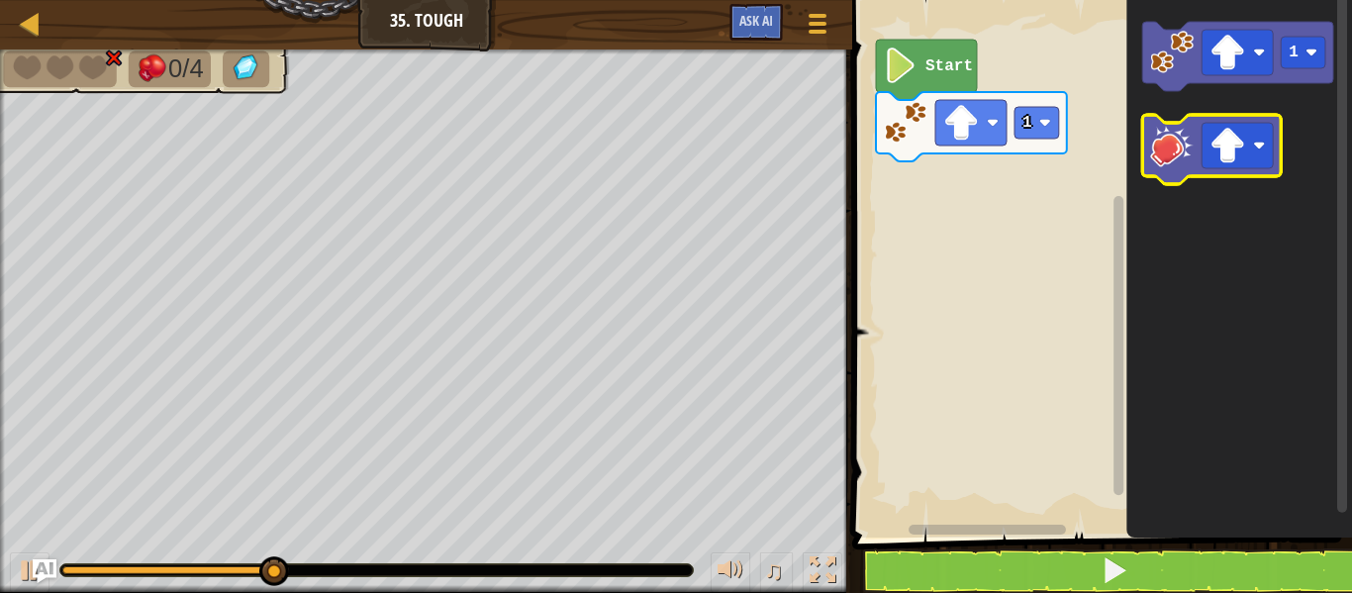
click at [1156, 148] on image "Blockly Workspace" at bounding box center [1172, 146] width 44 height 44
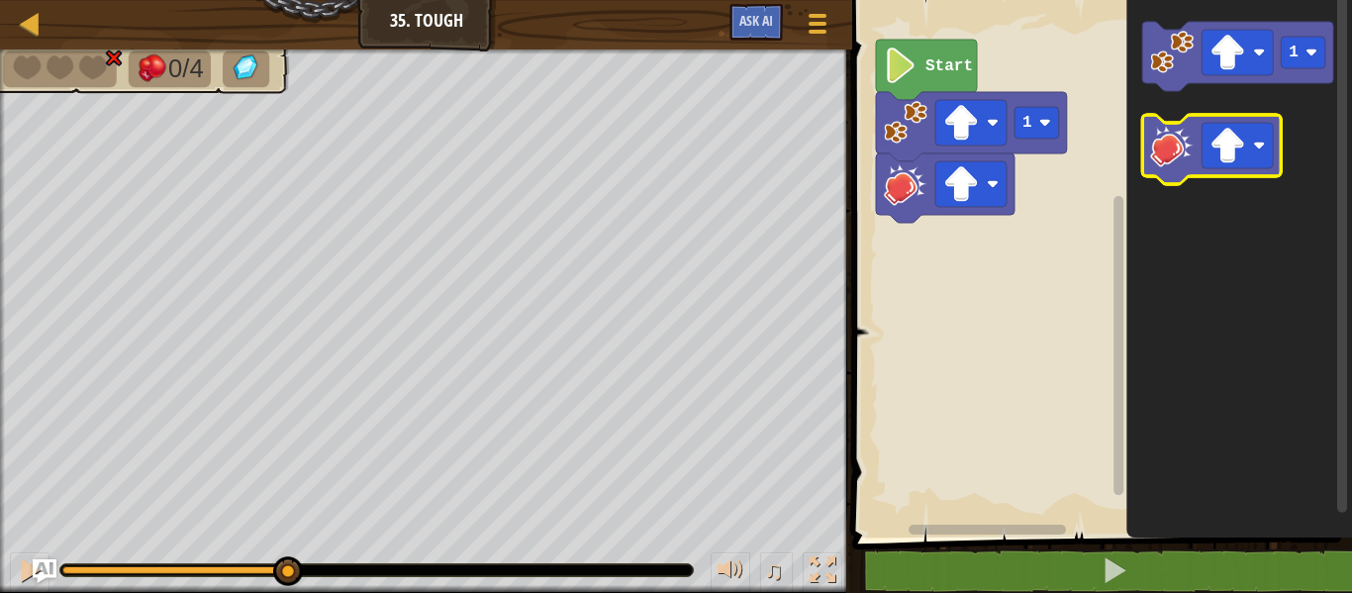
click at [1165, 147] on image "Blockly Workspace" at bounding box center [1172, 146] width 44 height 44
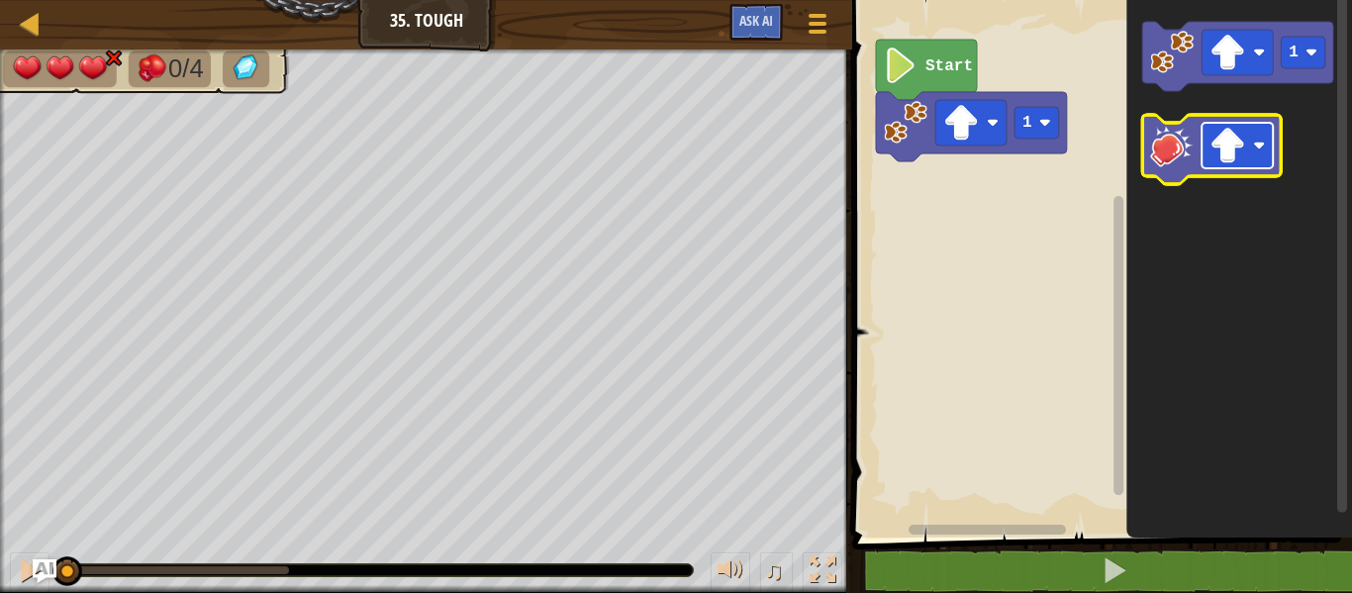
click at [1224, 148] on image "Blockly Workspace" at bounding box center [1228, 146] width 36 height 36
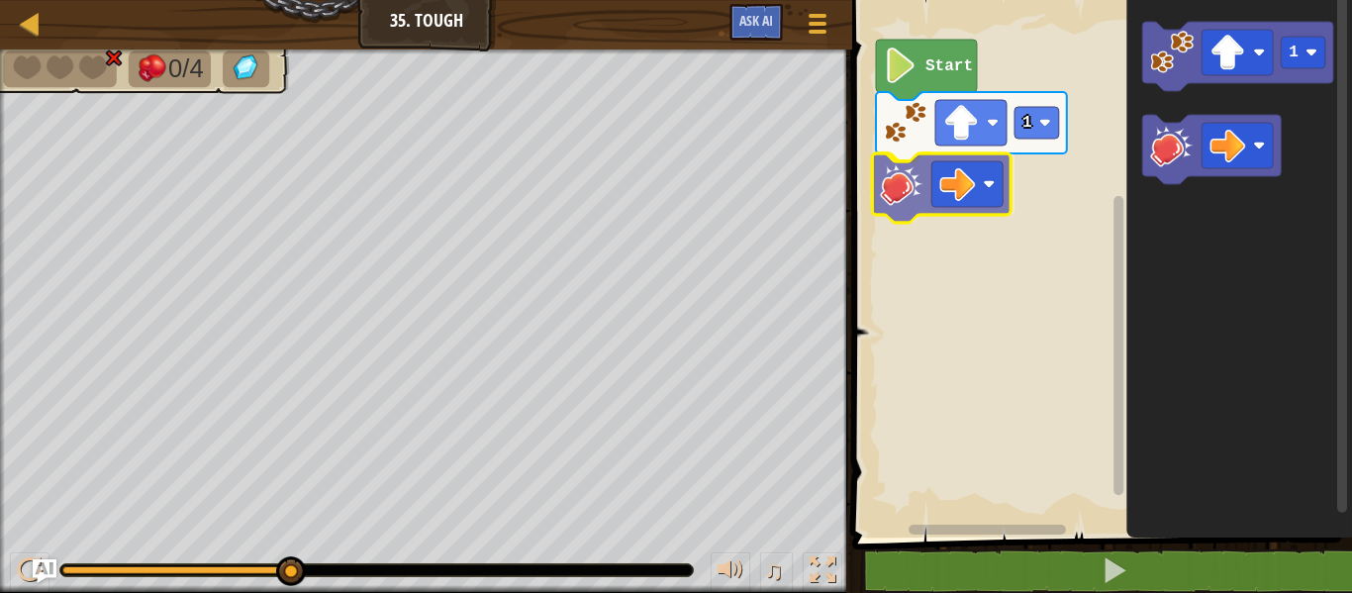
click at [910, 183] on div "Start 1 1" at bounding box center [1099, 264] width 506 height 548
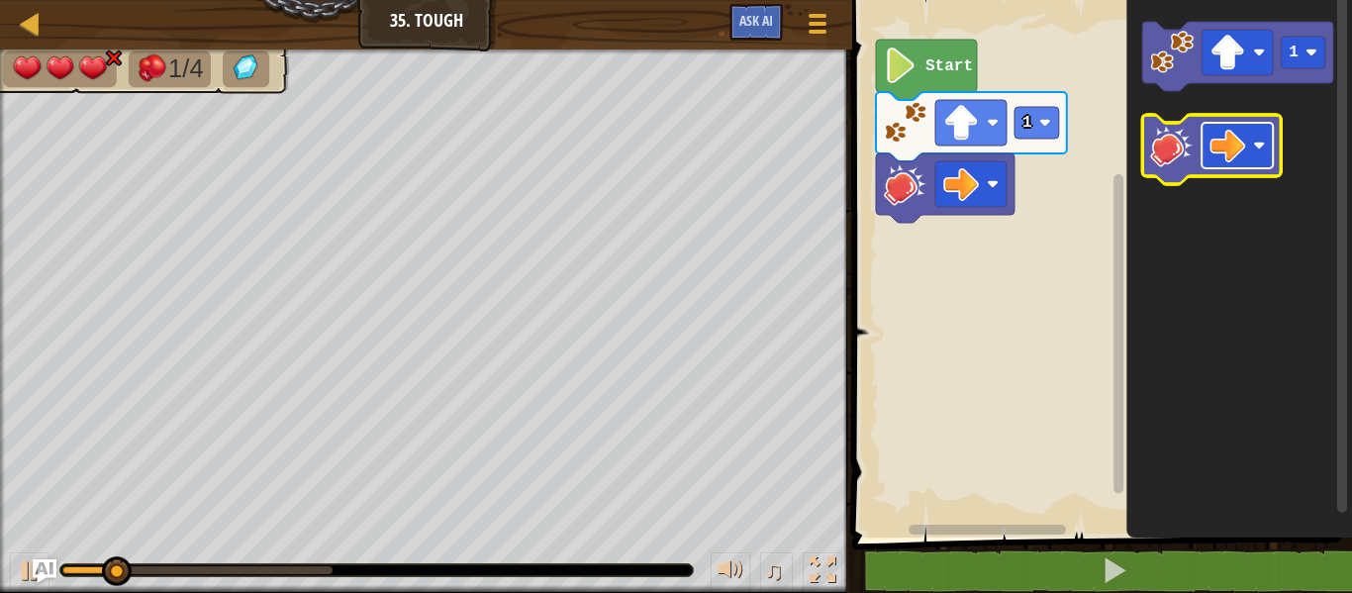
click at [1230, 158] on image "Blockly Workspace" at bounding box center [1228, 146] width 36 height 36
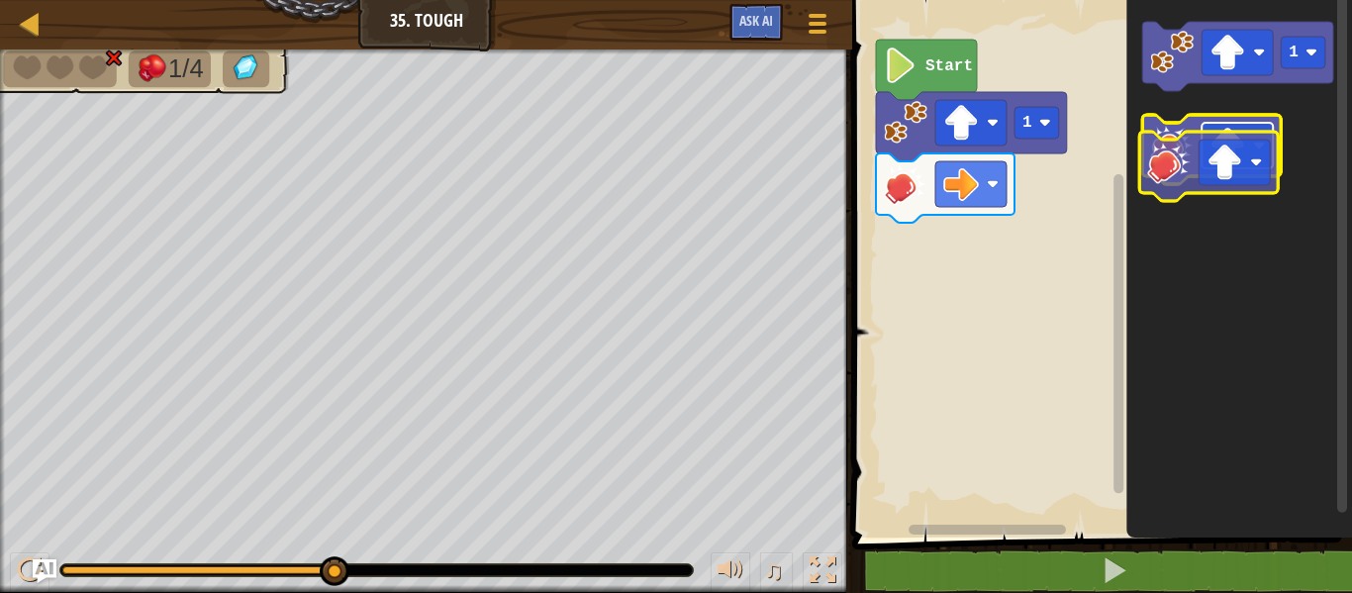
click at [1202, 154] on rect "Blockly Workspace" at bounding box center [1237, 146] width 71 height 46
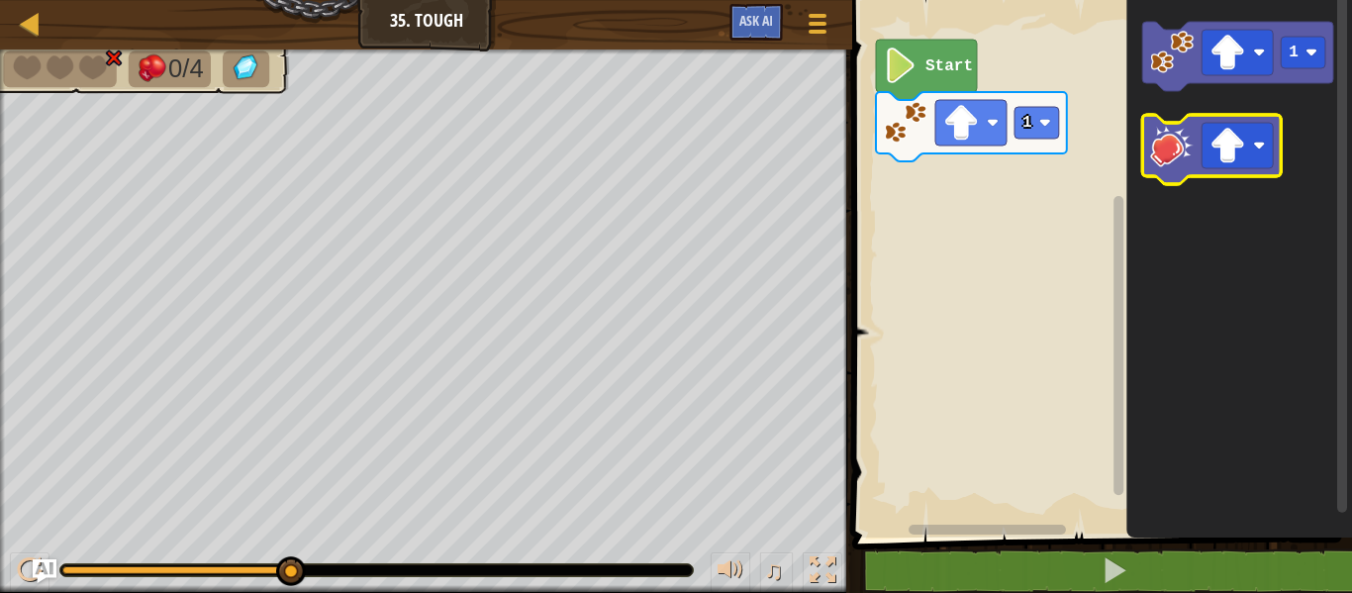
click at [1209, 172] on icon "Blockly Workspace" at bounding box center [1212, 149] width 139 height 69
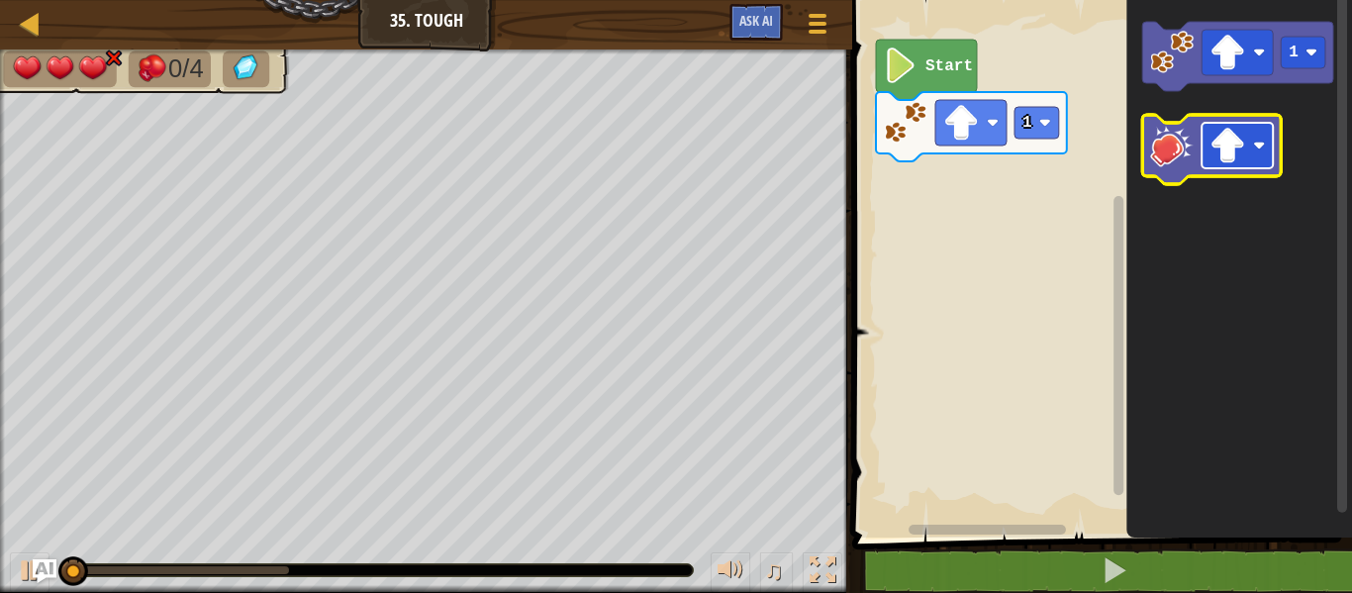
click at [1202, 145] on rect "Blockly Workspace" at bounding box center [1237, 146] width 71 height 46
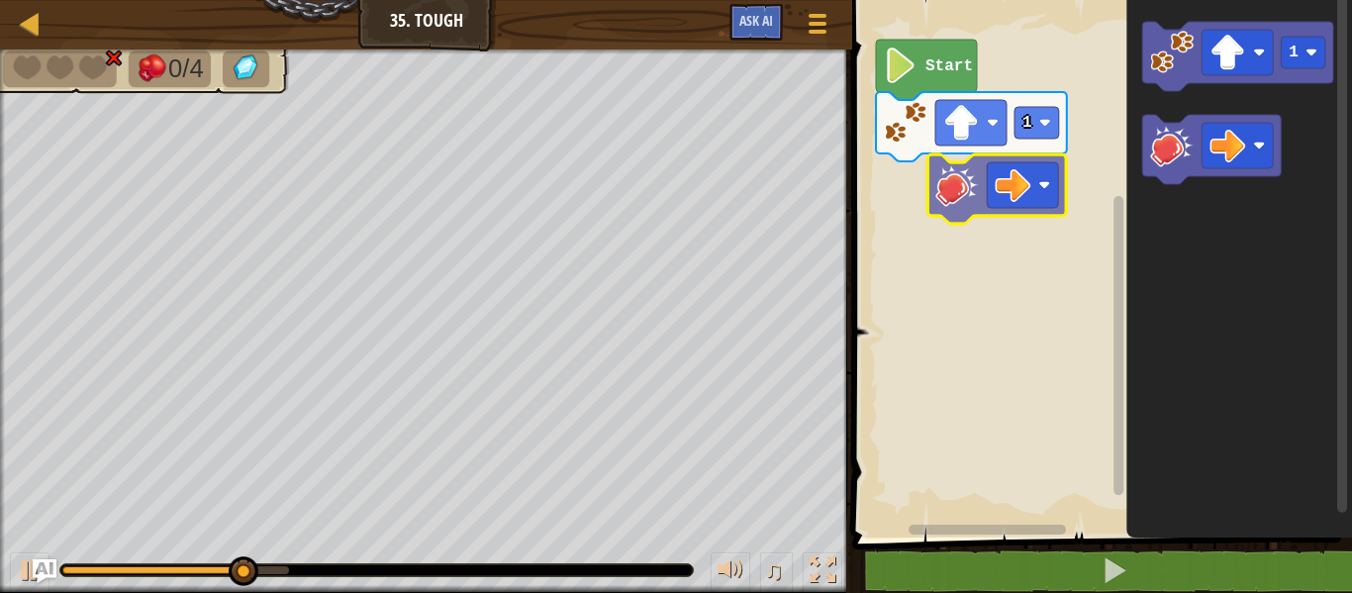
click at [913, 190] on div "Start 1 1" at bounding box center [1099, 264] width 506 height 548
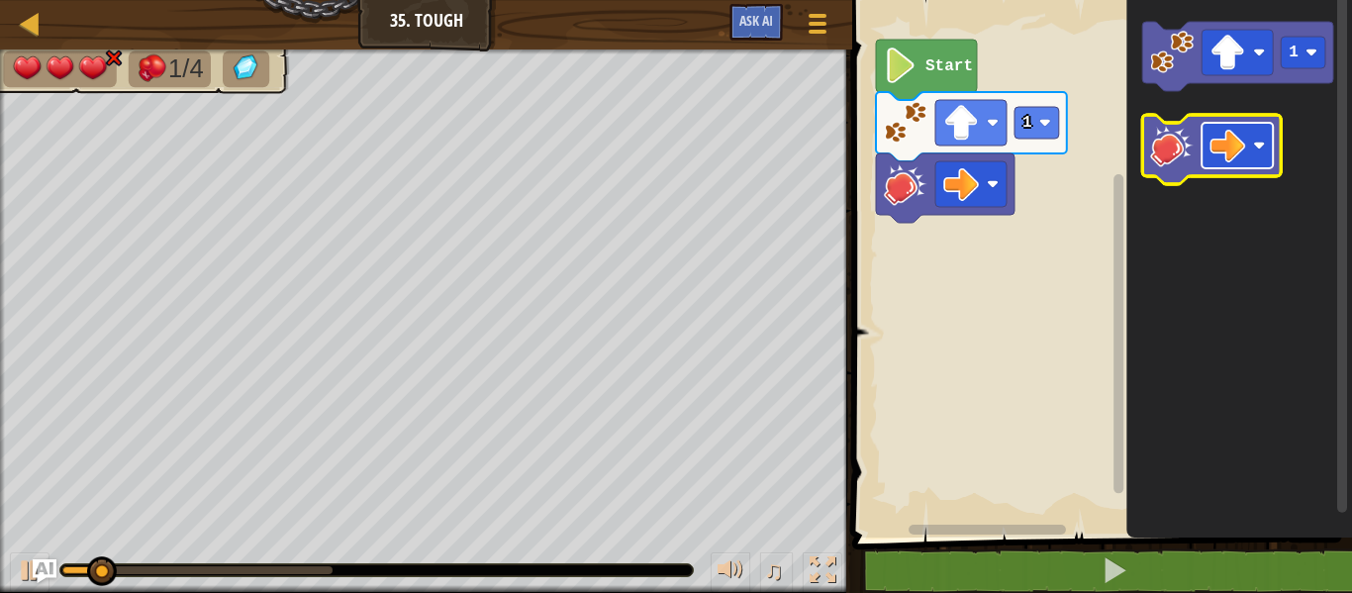
click at [1244, 148] on image "Blockly Workspace" at bounding box center [1228, 146] width 36 height 36
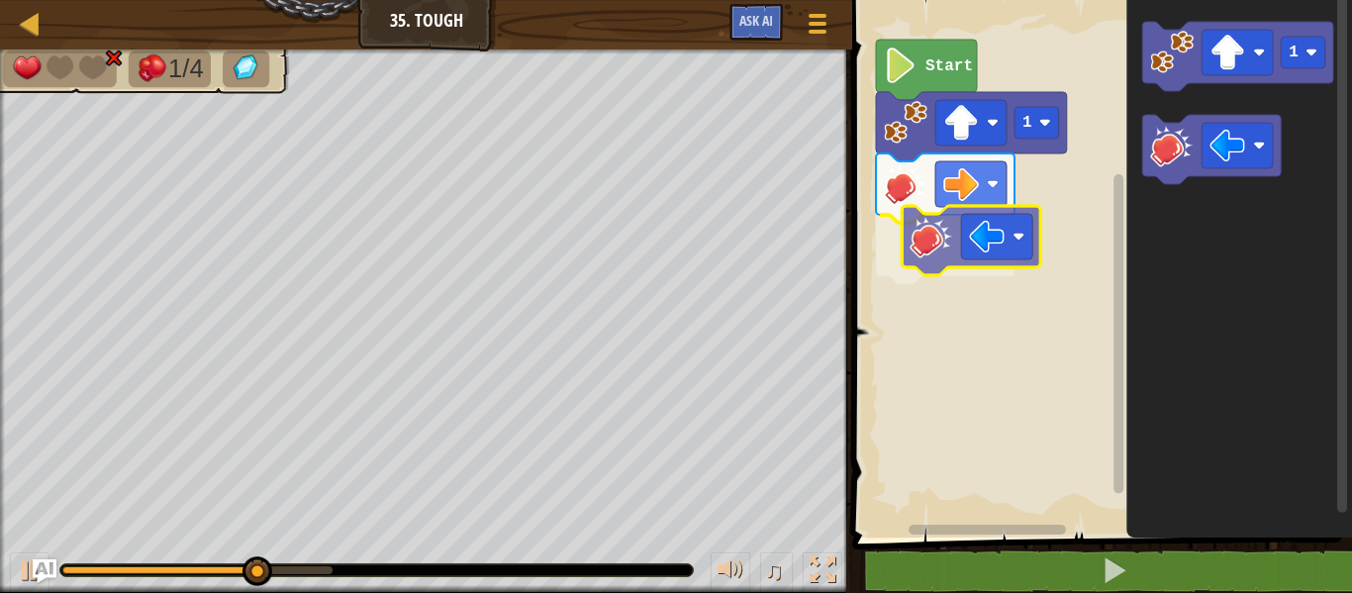
click at [925, 263] on div "Start 1 1" at bounding box center [1099, 264] width 506 height 548
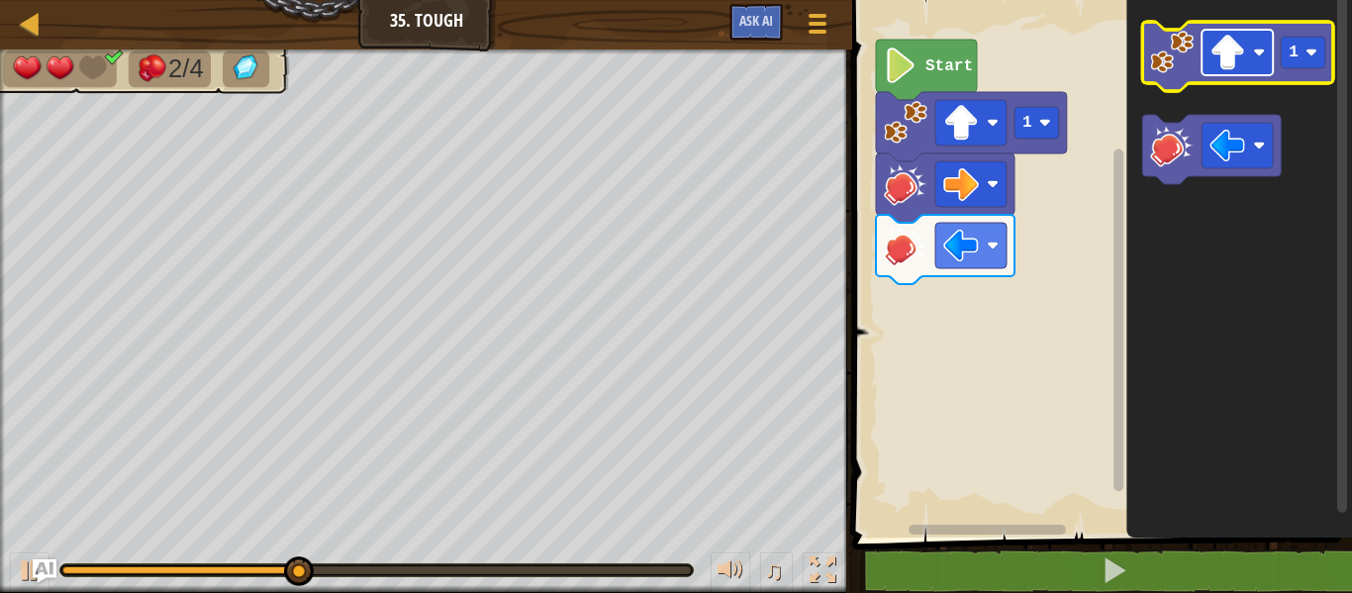
click at [1226, 61] on image "Blockly Workspace" at bounding box center [1228, 53] width 36 height 36
click at [1227, 51] on image "Blockly Workspace" at bounding box center [1228, 53] width 36 height 36
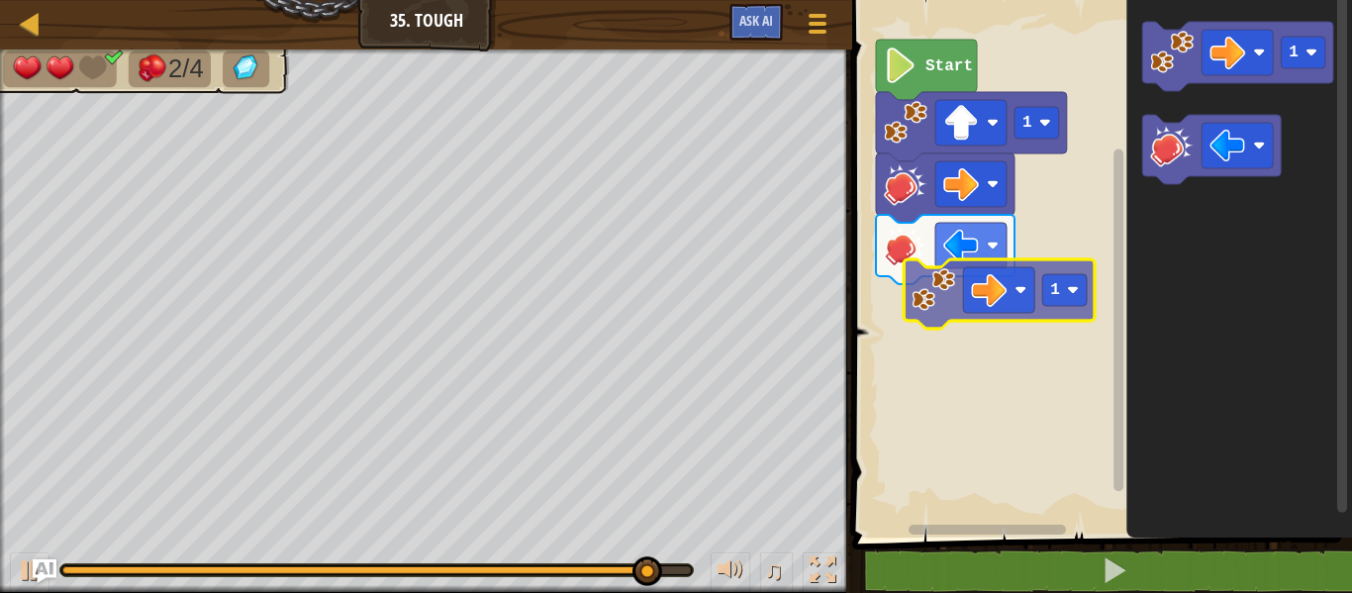
click at [952, 310] on div "Start 1 1 1" at bounding box center [1099, 264] width 506 height 548
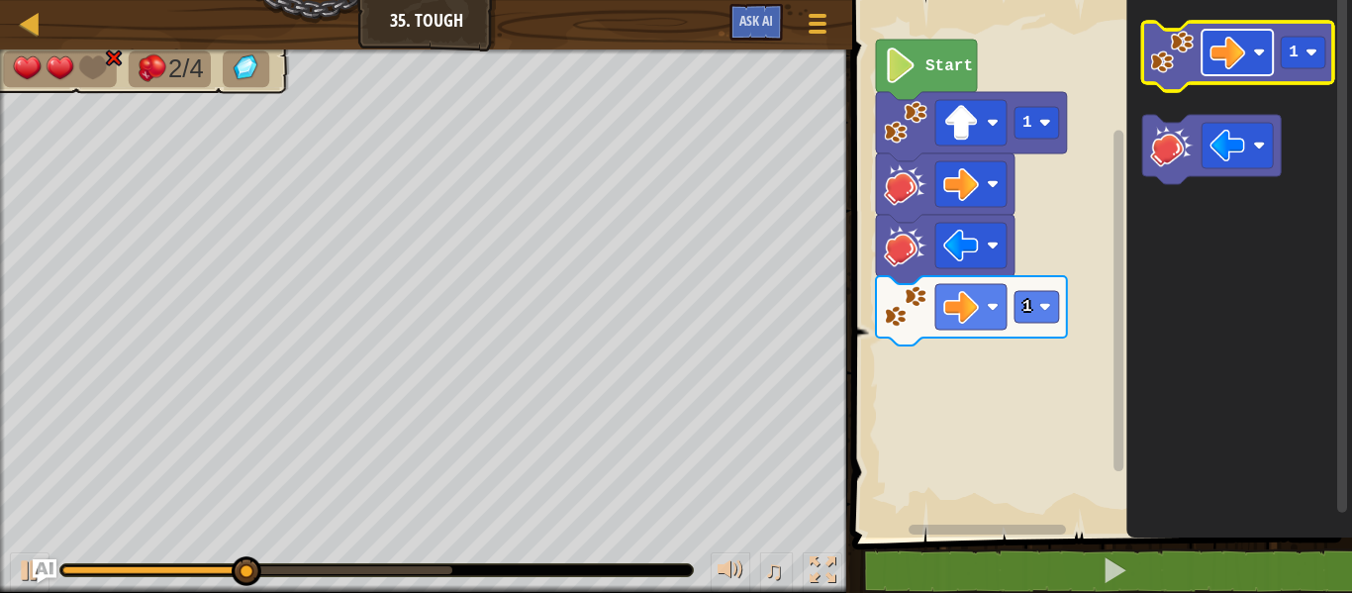
click at [1216, 68] on image "Blockly Workspace" at bounding box center [1228, 53] width 36 height 36
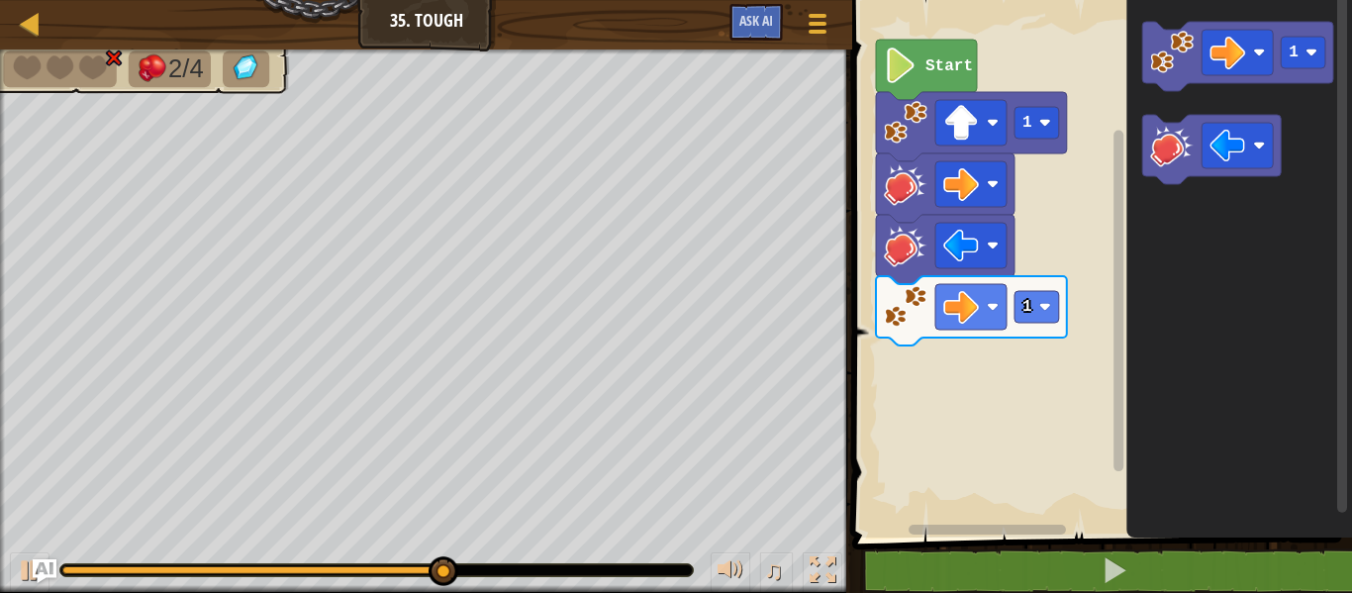
click at [1156, 198] on icon "Blockly Workspace" at bounding box center [1240, 264] width 226 height 548
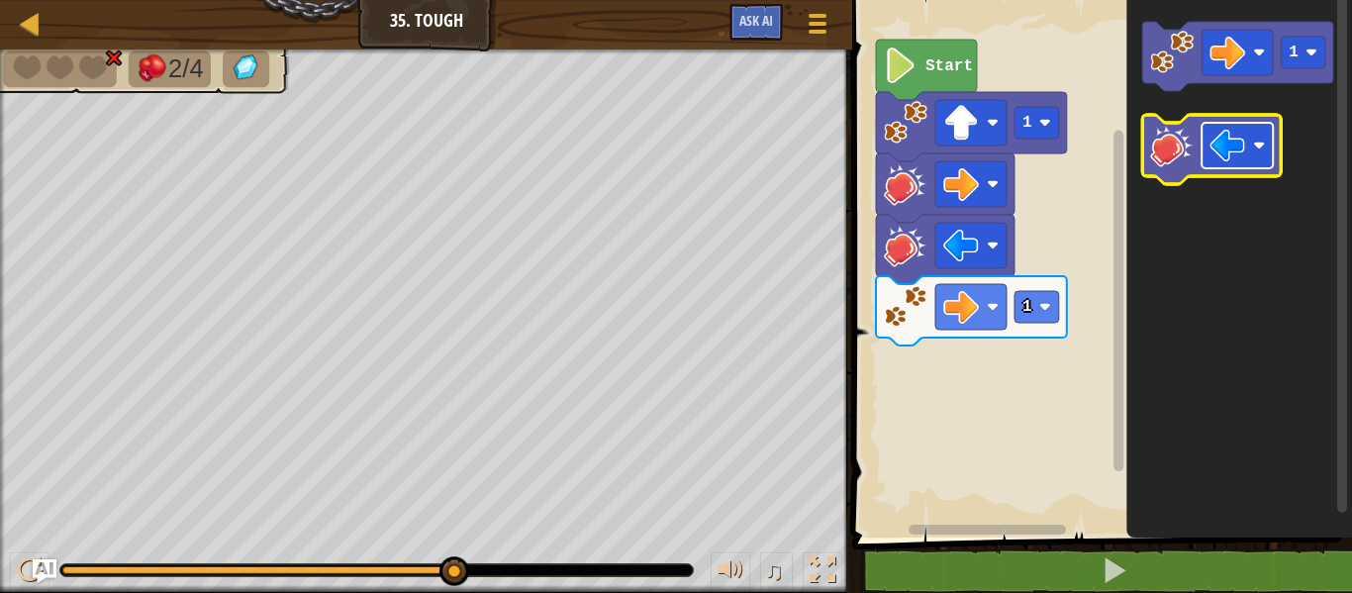
click at [1244, 153] on image "Blockly Workspace" at bounding box center [1228, 146] width 36 height 36
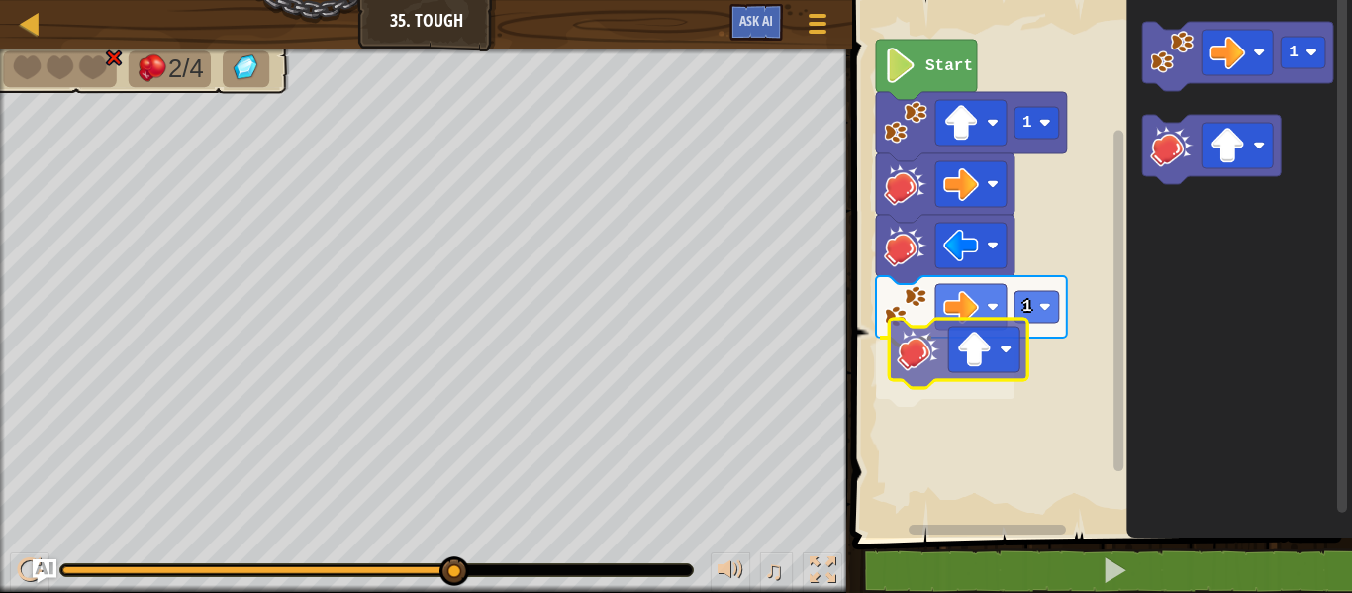
click at [930, 348] on div "1 1 Start 1" at bounding box center [1099, 264] width 506 height 548
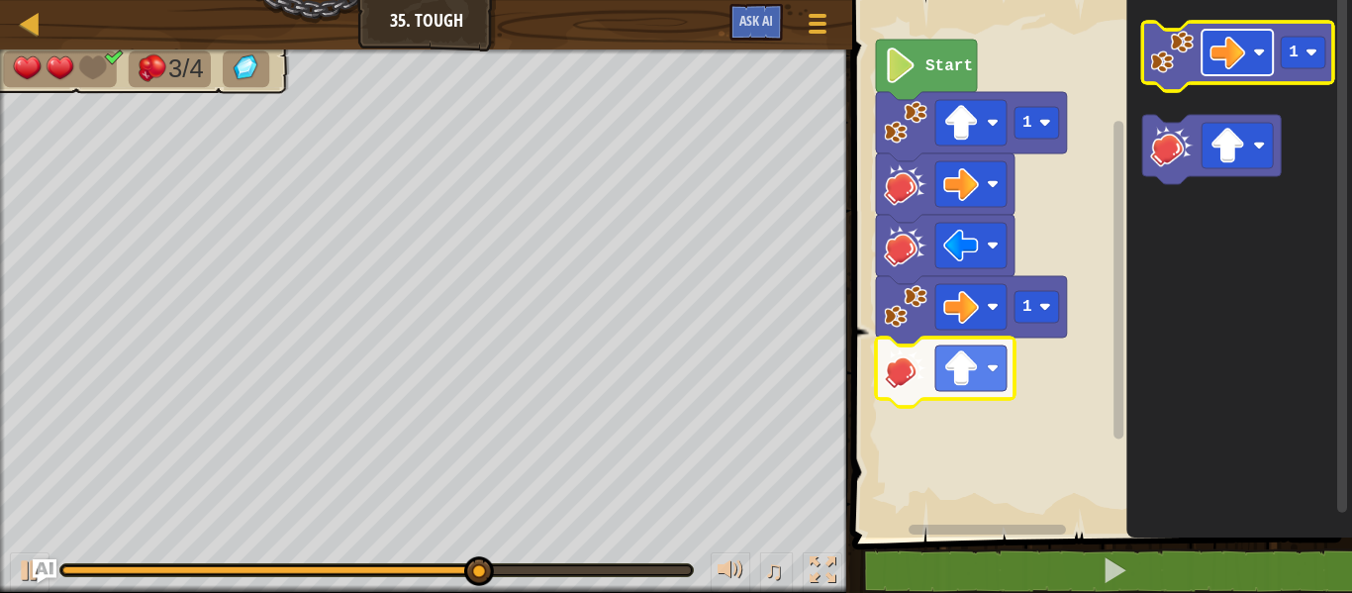
click at [1228, 59] on image "Blockly Workspace" at bounding box center [1228, 53] width 36 height 36
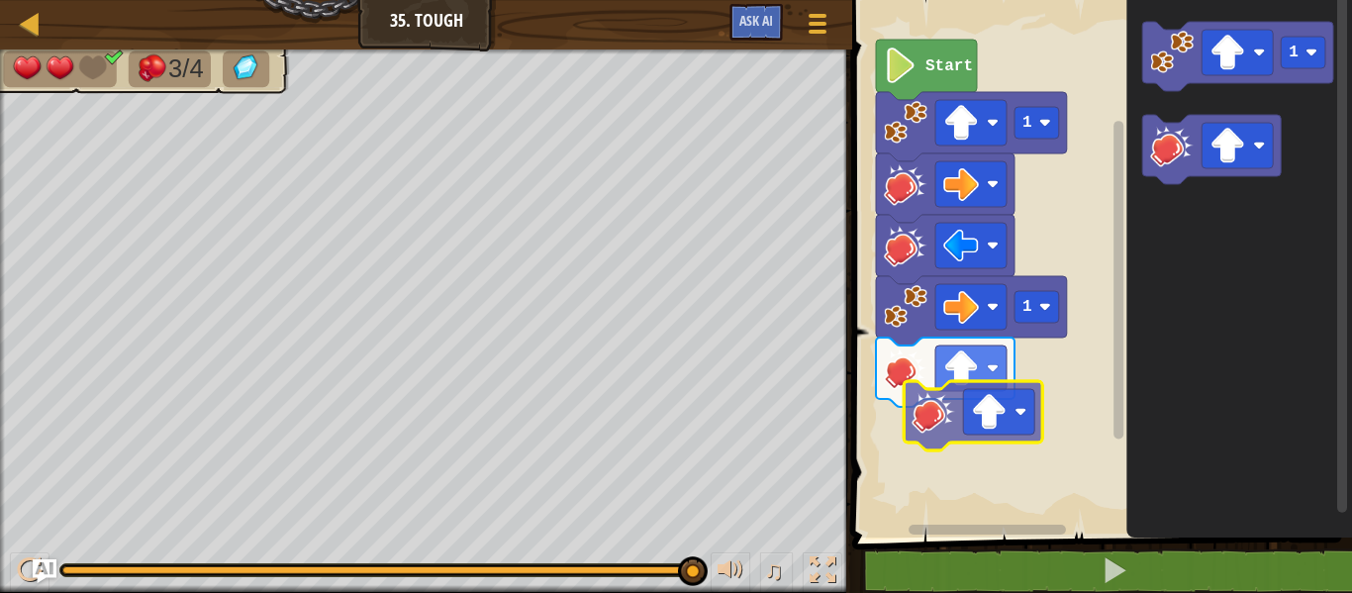
click at [933, 432] on div "1 1 Start 1" at bounding box center [1099, 264] width 506 height 548
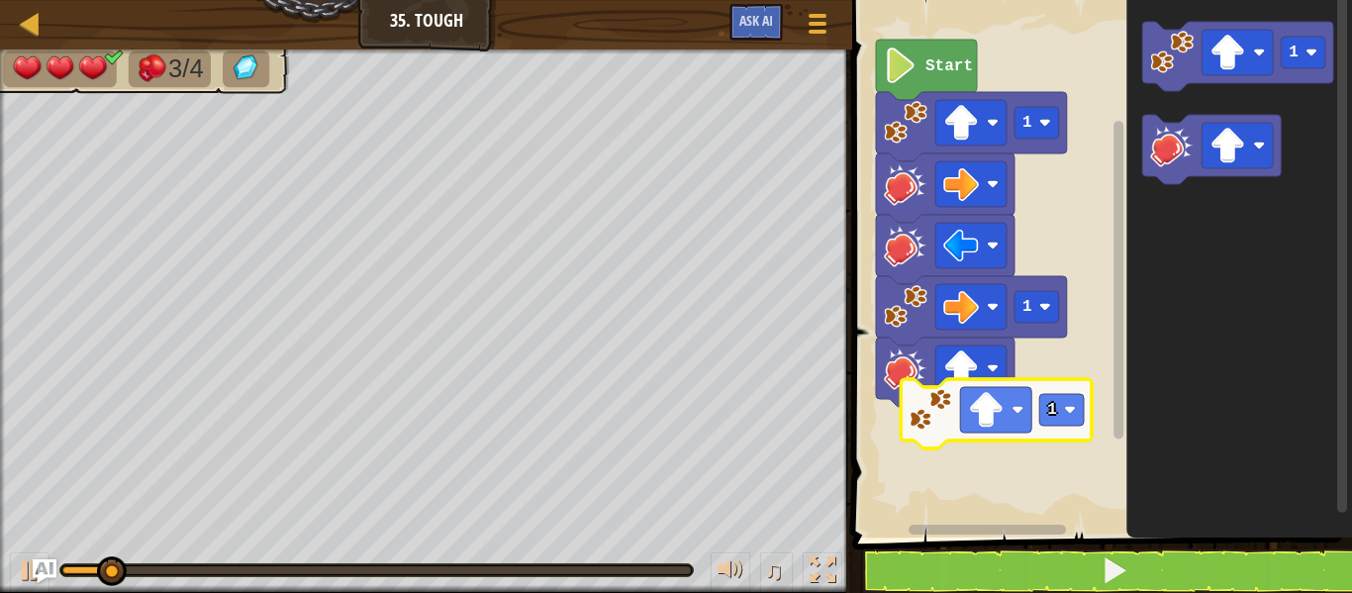
click at [907, 437] on div "1 1 Start 1 1" at bounding box center [1099, 264] width 506 height 548
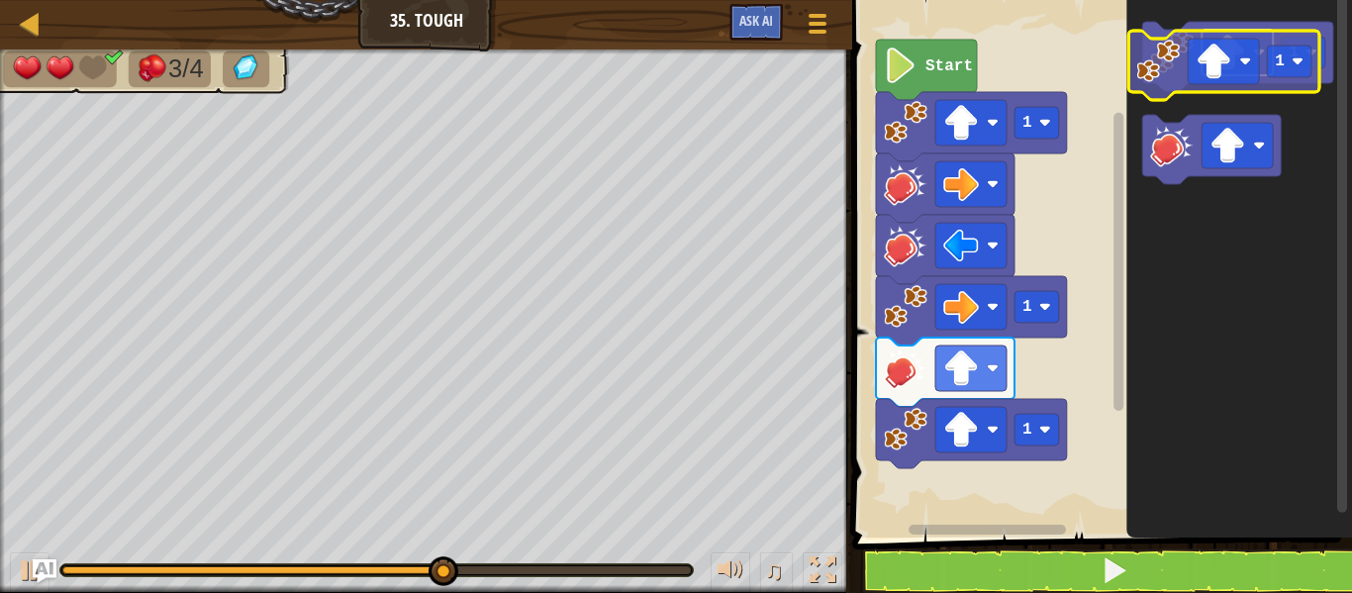
click at [1202, 66] on g "Blockly Workspace" at bounding box center [1237, 53] width 71 height 46
click at [1202, 66] on rect "Blockly Workspace" at bounding box center [1237, 53] width 71 height 46
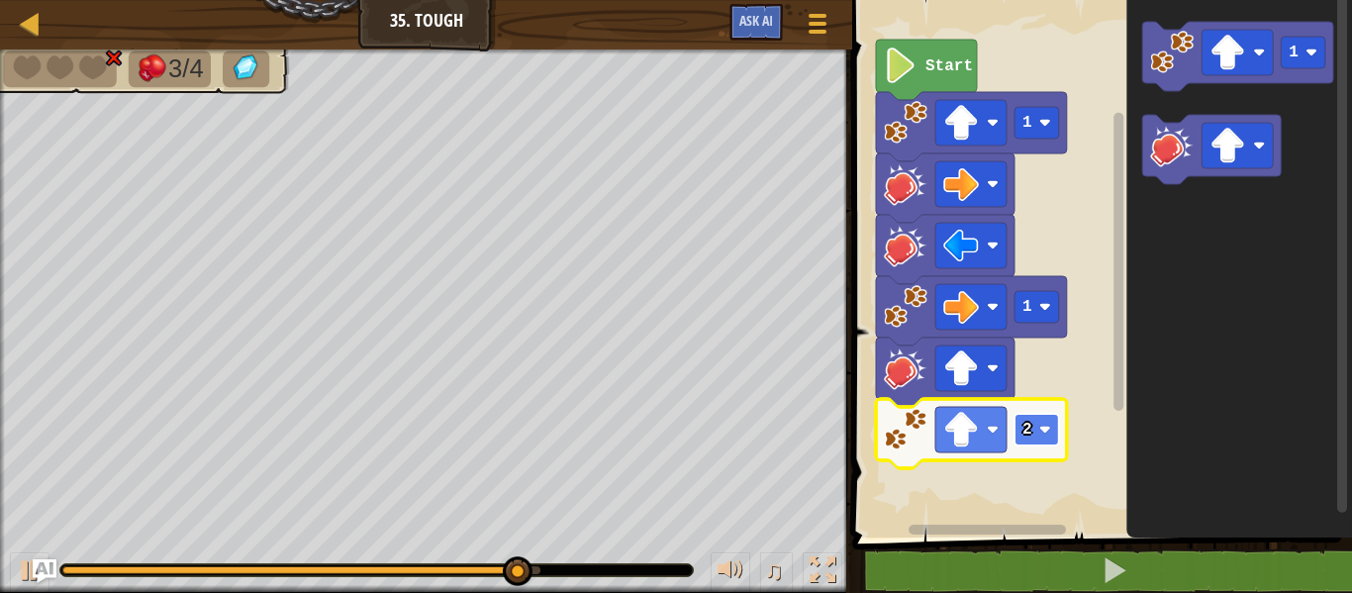
click at [1048, 443] on rect "Blockly Workspace" at bounding box center [1037, 430] width 45 height 32
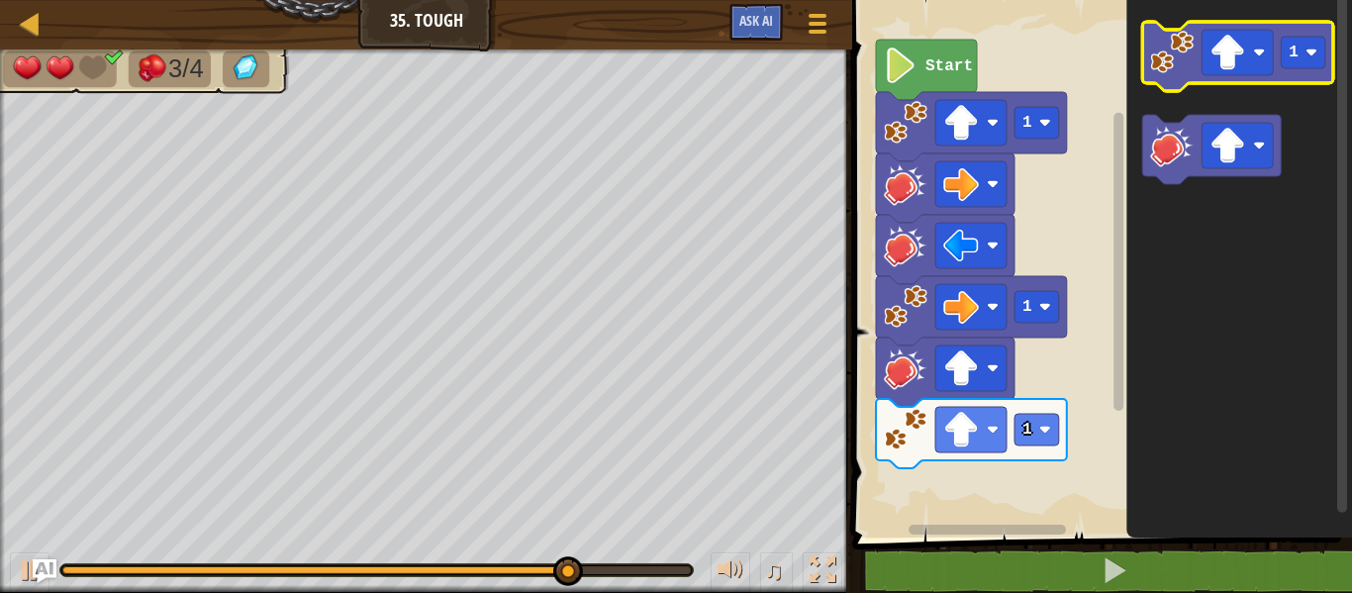
click at [1201, 60] on icon "Blockly Workspace" at bounding box center [1238, 56] width 191 height 69
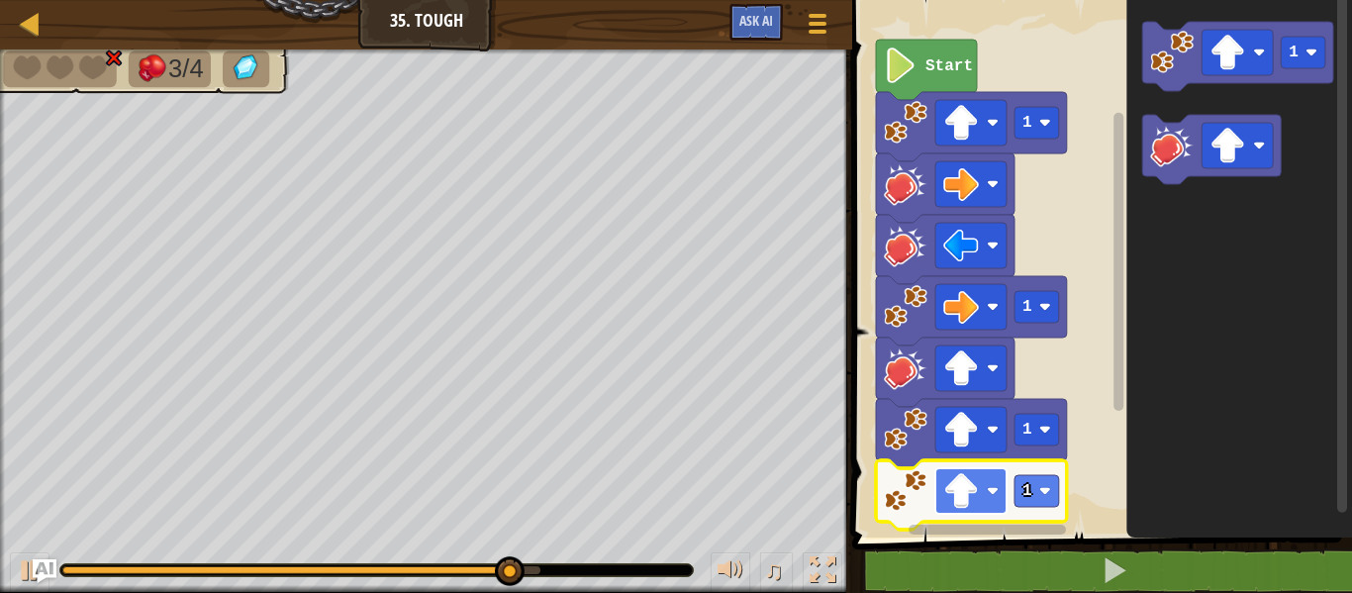
click at [995, 494] on image "Blockly Workspace" at bounding box center [993, 491] width 12 height 12
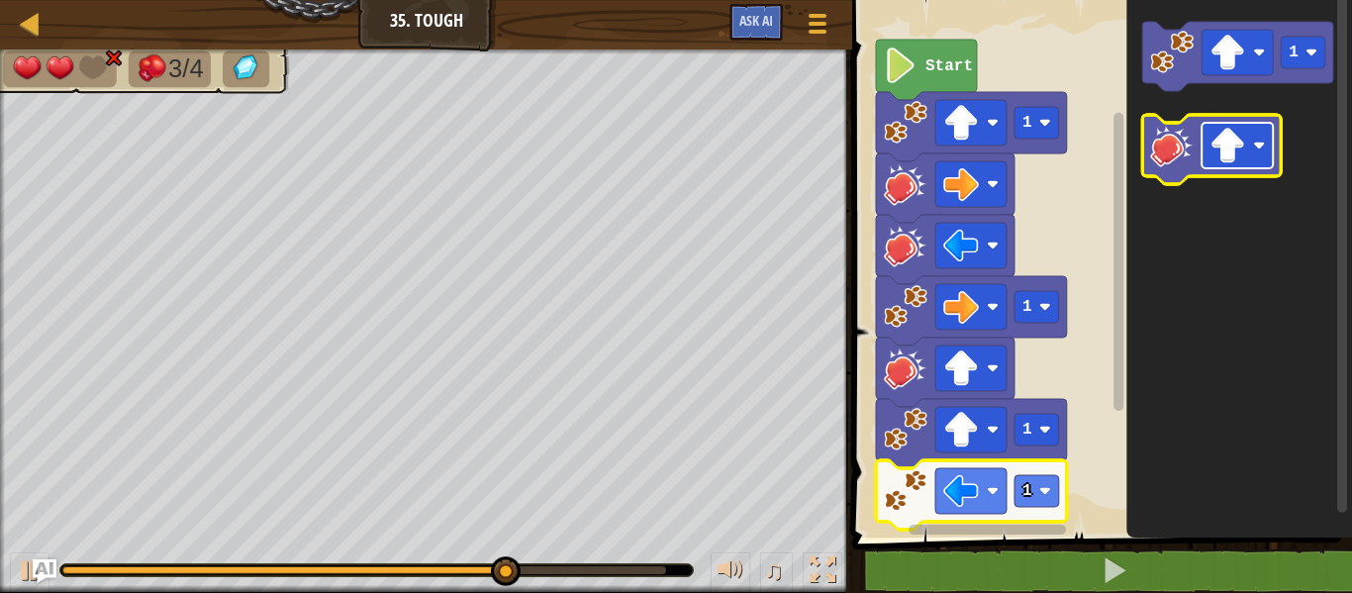
click at [1241, 143] on image "Blockly Workspace" at bounding box center [1228, 146] width 36 height 36
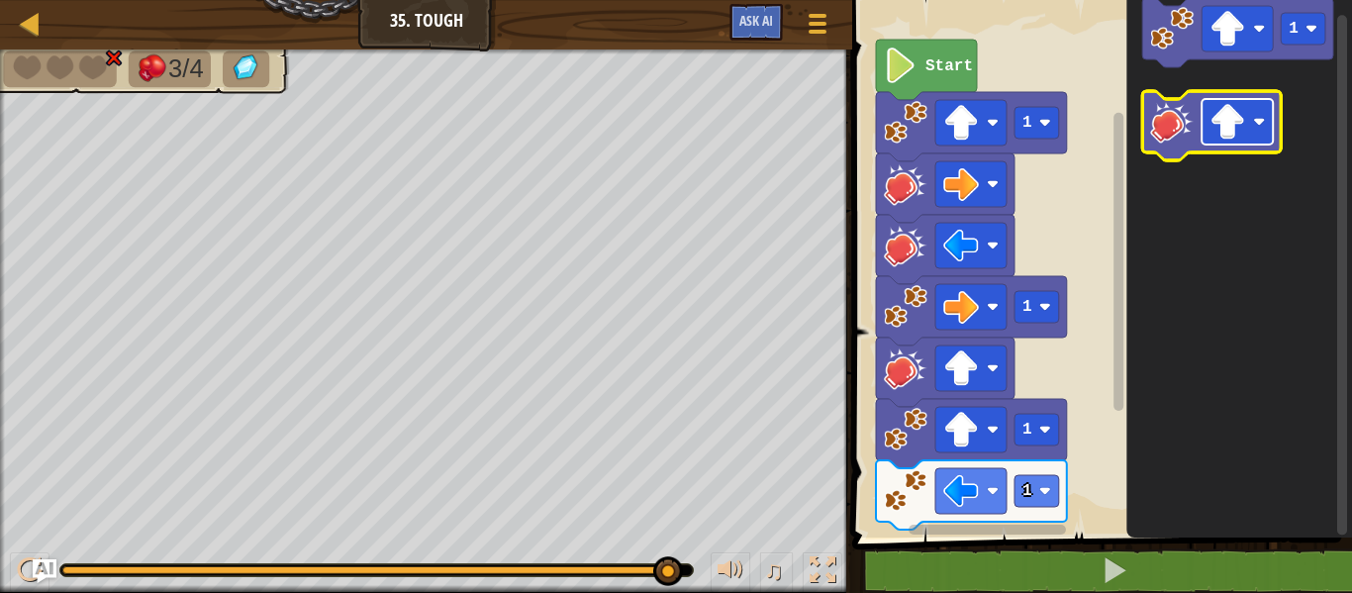
click at [1206, 139] on rect "Blockly Workspace" at bounding box center [1237, 122] width 71 height 46
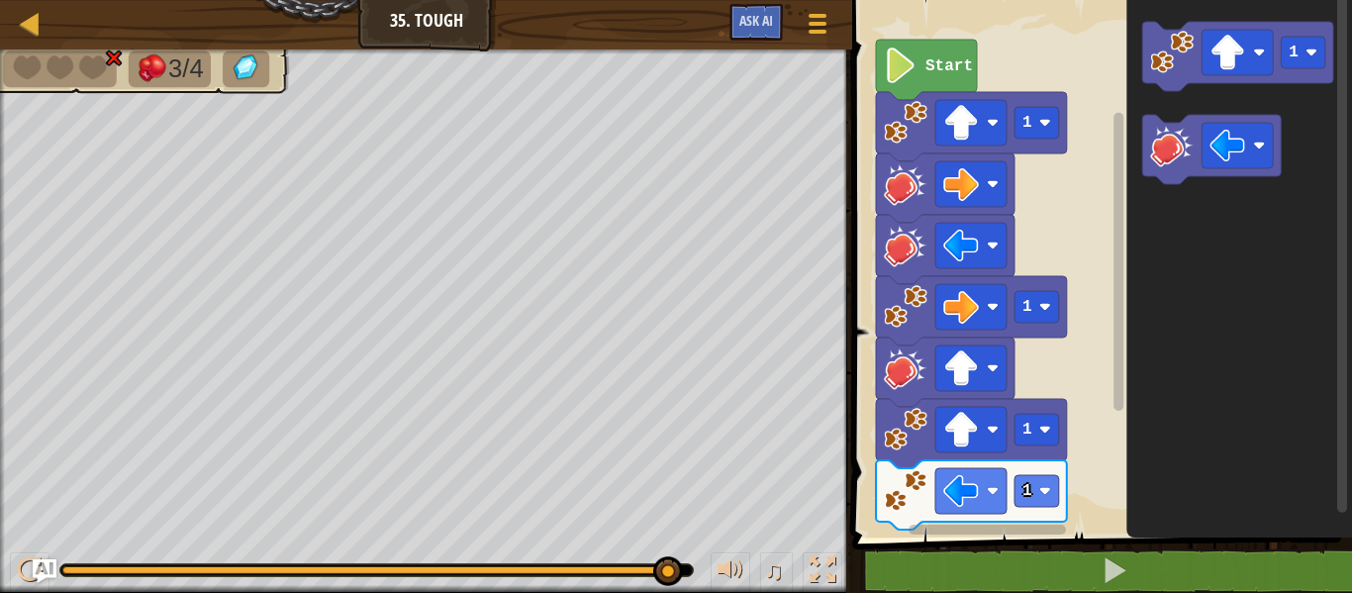
click at [995, 472] on div "Start 1 1 1 1 1" at bounding box center [1099, 264] width 506 height 548
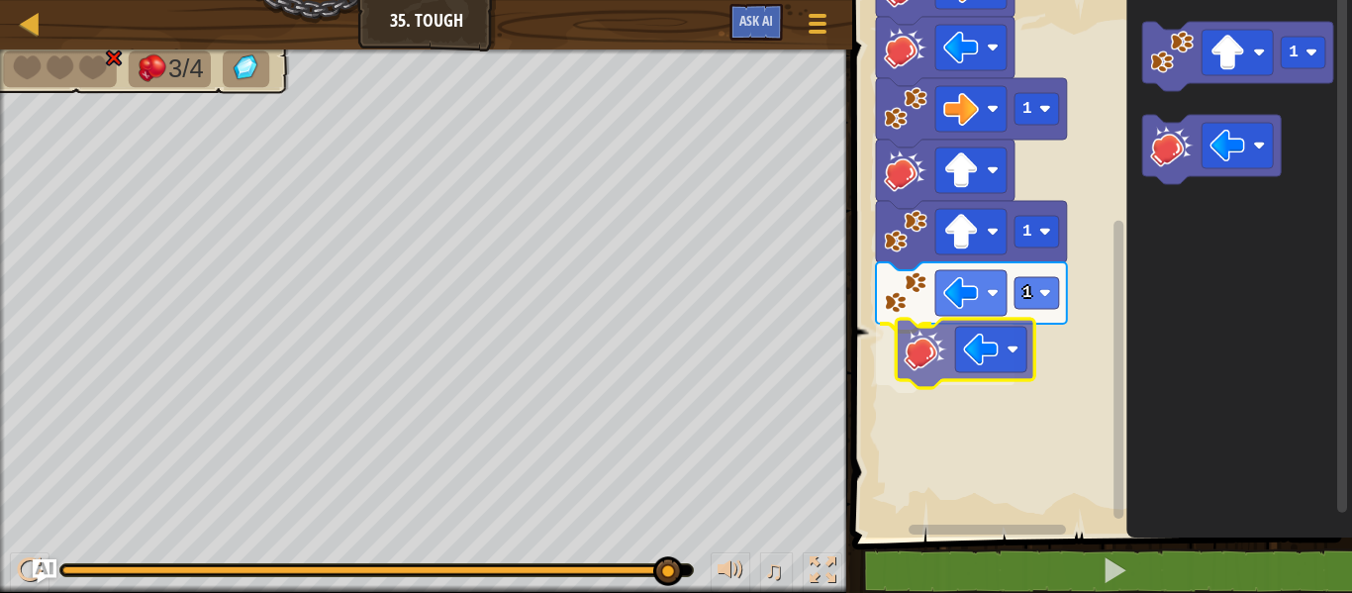
click at [912, 369] on div "Start 1 1 1 1 1" at bounding box center [1099, 264] width 506 height 548
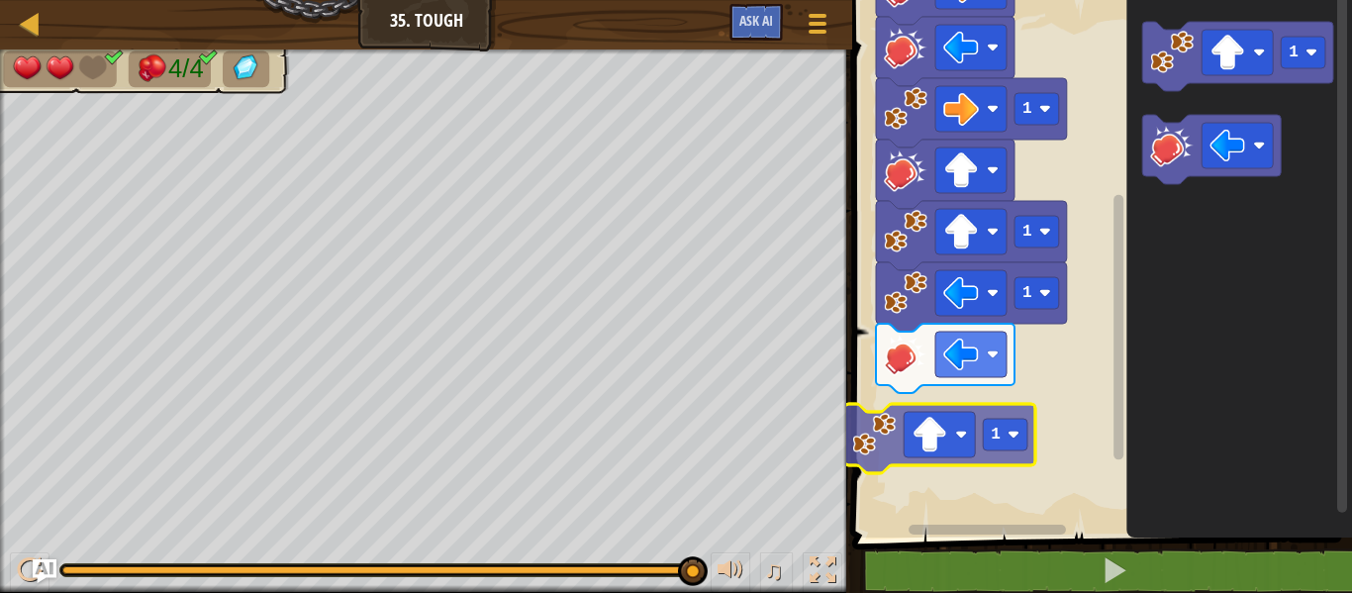
click at [875, 438] on div "Start 1 1 1 1 1 1 1" at bounding box center [1099, 264] width 506 height 548
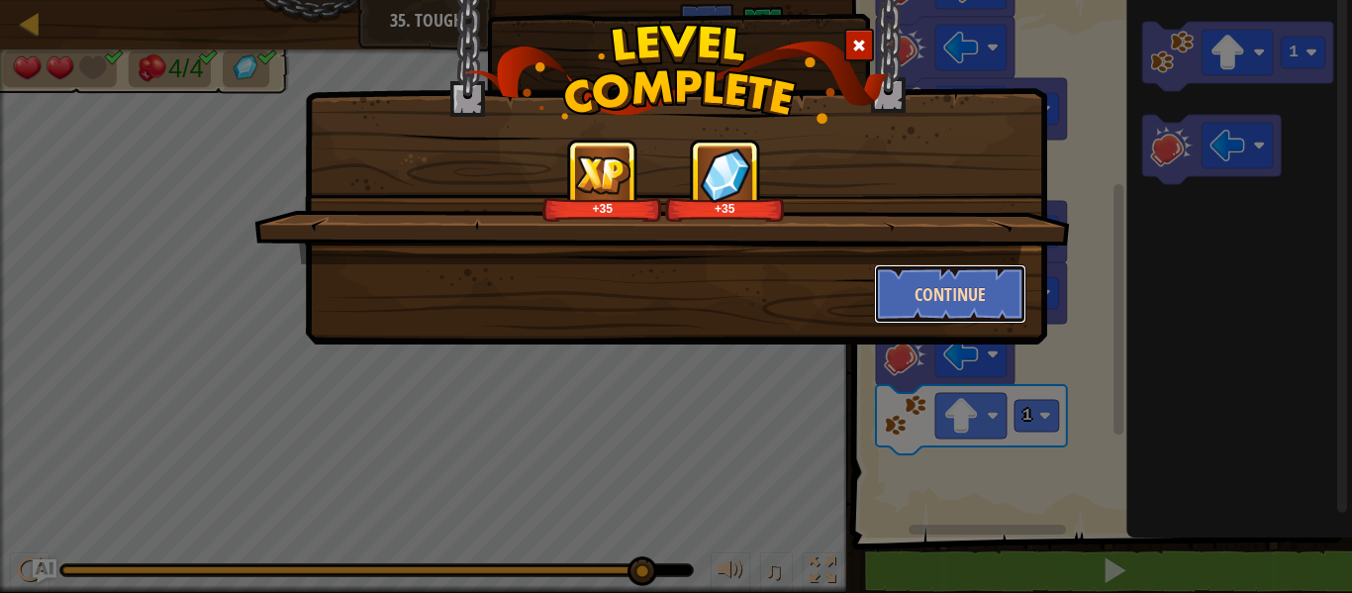
click at [933, 270] on button "Continue" at bounding box center [950, 293] width 153 height 59
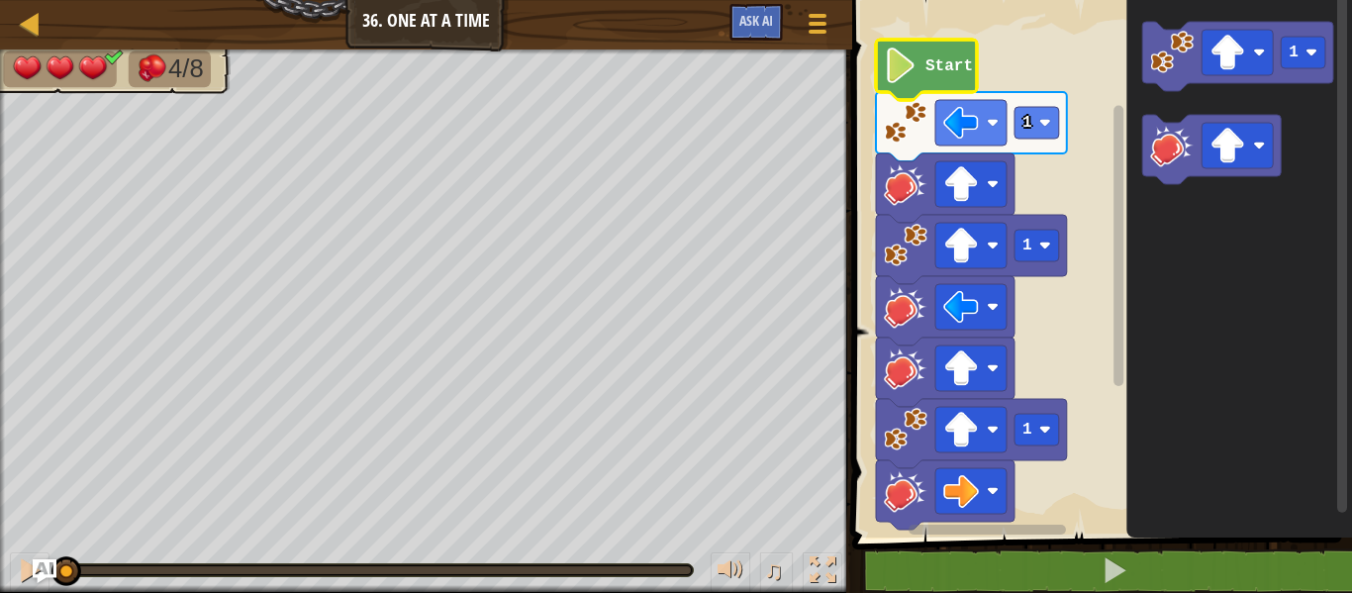
click at [911, 48] on image "Blockly Workspace" at bounding box center [901, 66] width 34 height 36
click at [908, 63] on image "Blockly Workspace" at bounding box center [901, 66] width 34 height 36
click at [908, 64] on image "Blockly Workspace" at bounding box center [901, 66] width 34 height 36
click at [907, 64] on image "Blockly Workspace" at bounding box center [901, 66] width 34 height 36
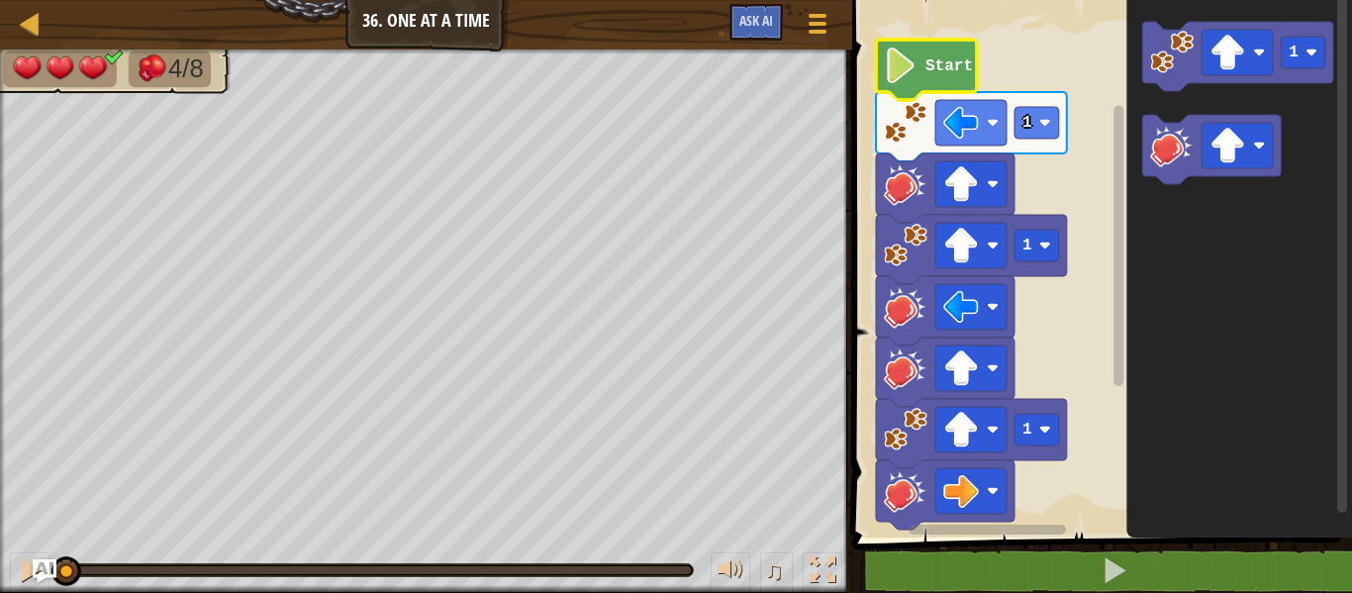
click at [907, 64] on image "Blockly Workspace" at bounding box center [901, 66] width 34 height 36
click at [907, 63] on image "Blockly Workspace" at bounding box center [901, 66] width 34 height 36
click at [907, 65] on image "Blockly Workspace" at bounding box center [901, 66] width 34 height 36
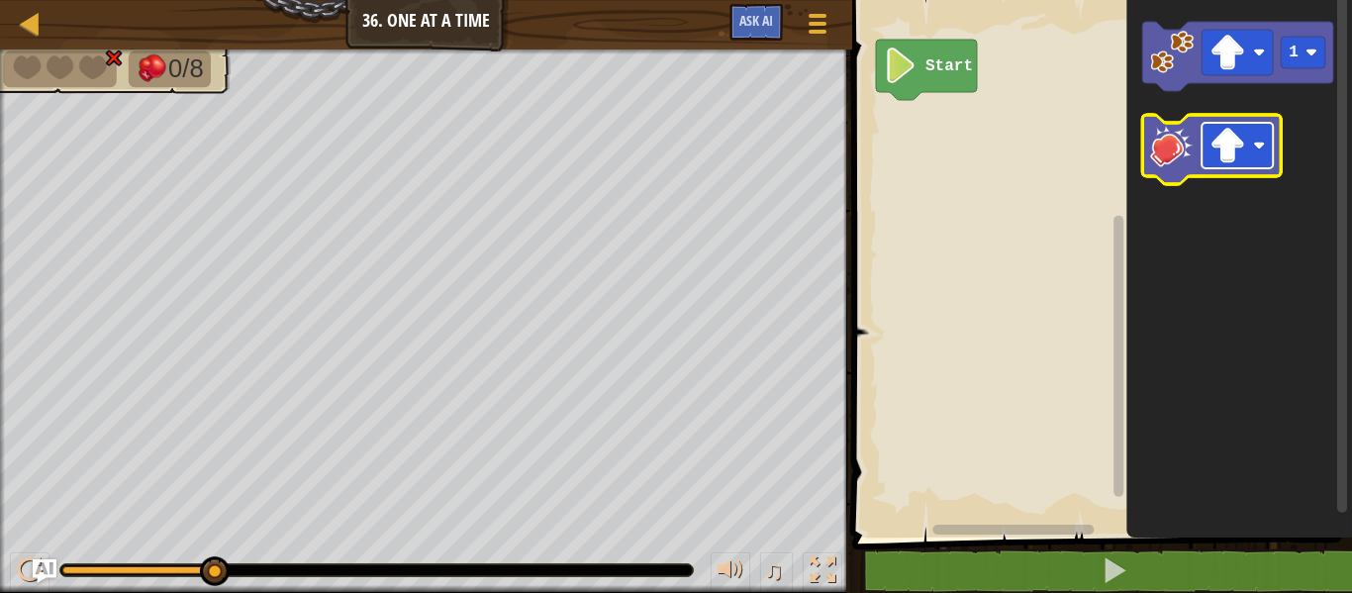
click at [1224, 151] on image "Blockly Workspace" at bounding box center [1228, 146] width 36 height 36
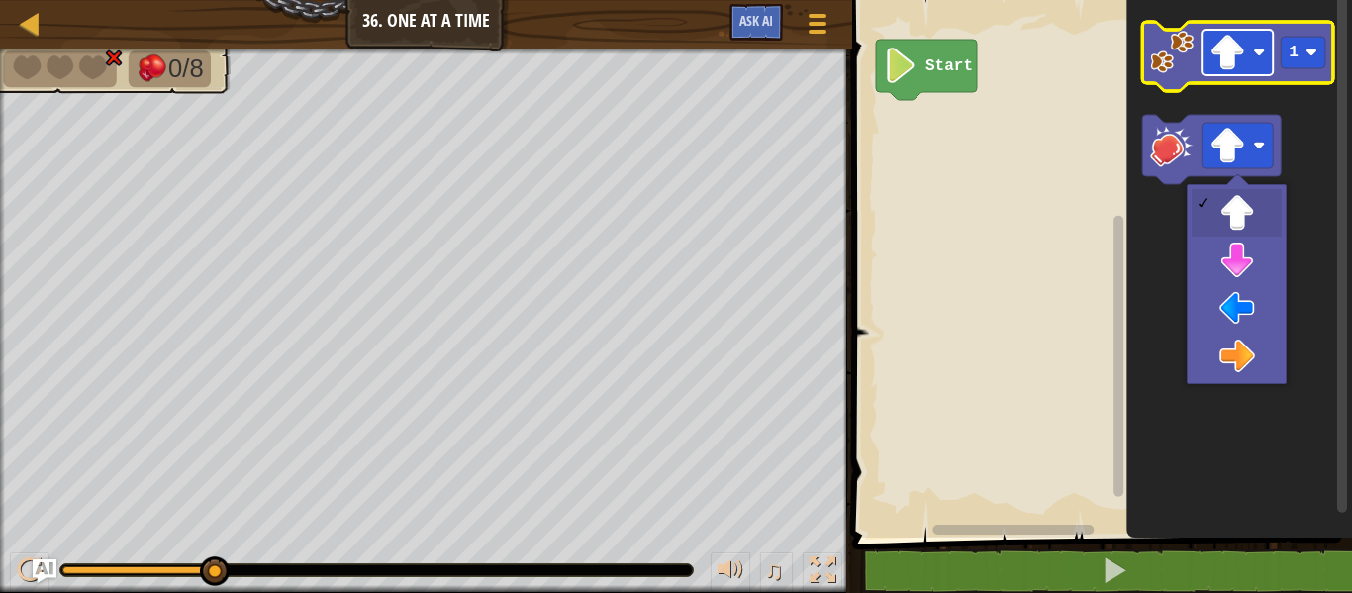
click at [1218, 60] on image "Blockly Workspace" at bounding box center [1228, 53] width 36 height 36
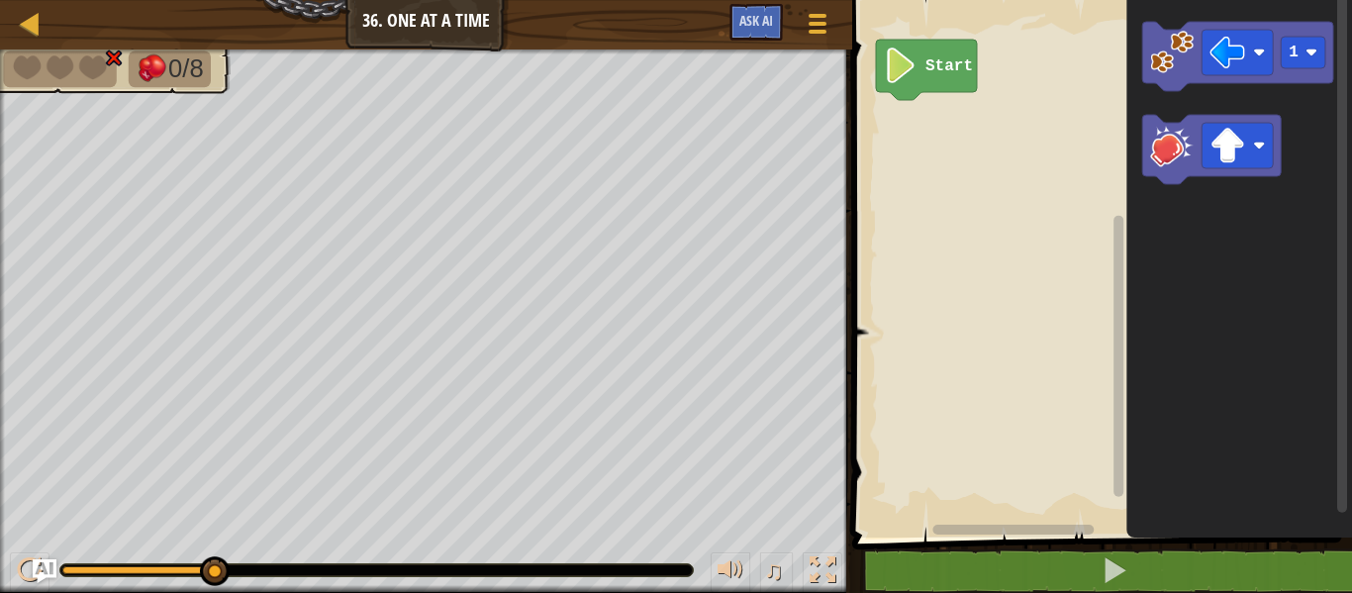
click at [1123, 30] on g "Blockly Workspace" at bounding box center [1119, 257] width 15 height 532
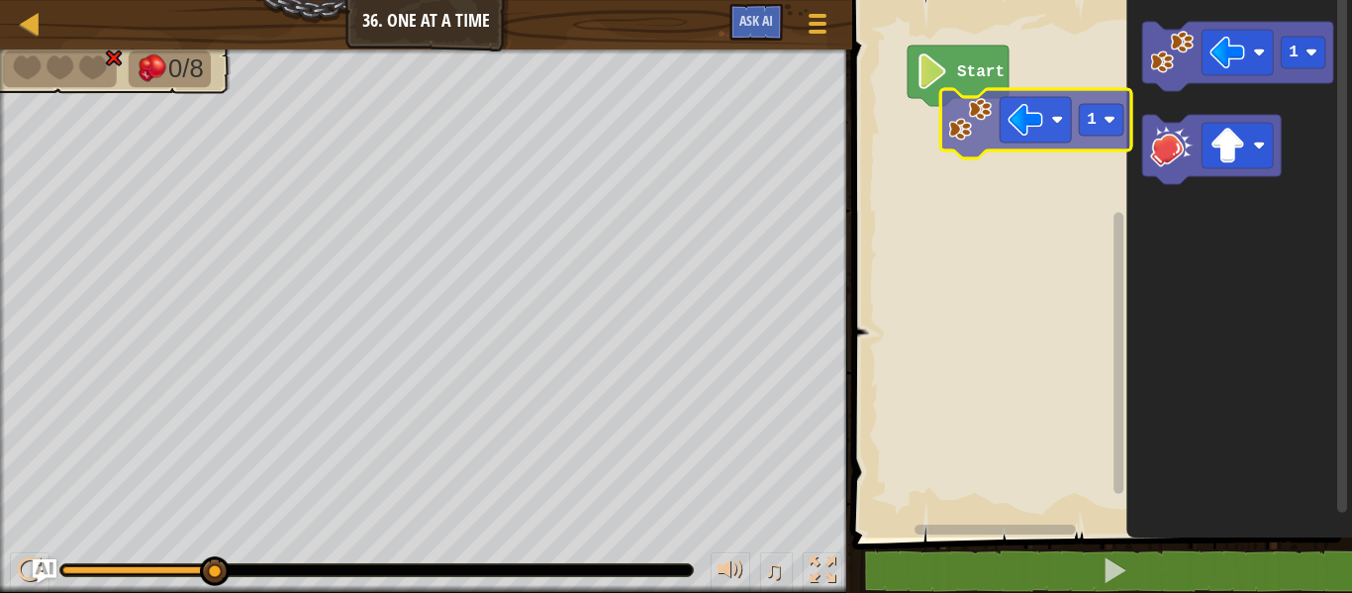
click at [919, 102] on div "Start 1 1" at bounding box center [1099, 264] width 506 height 548
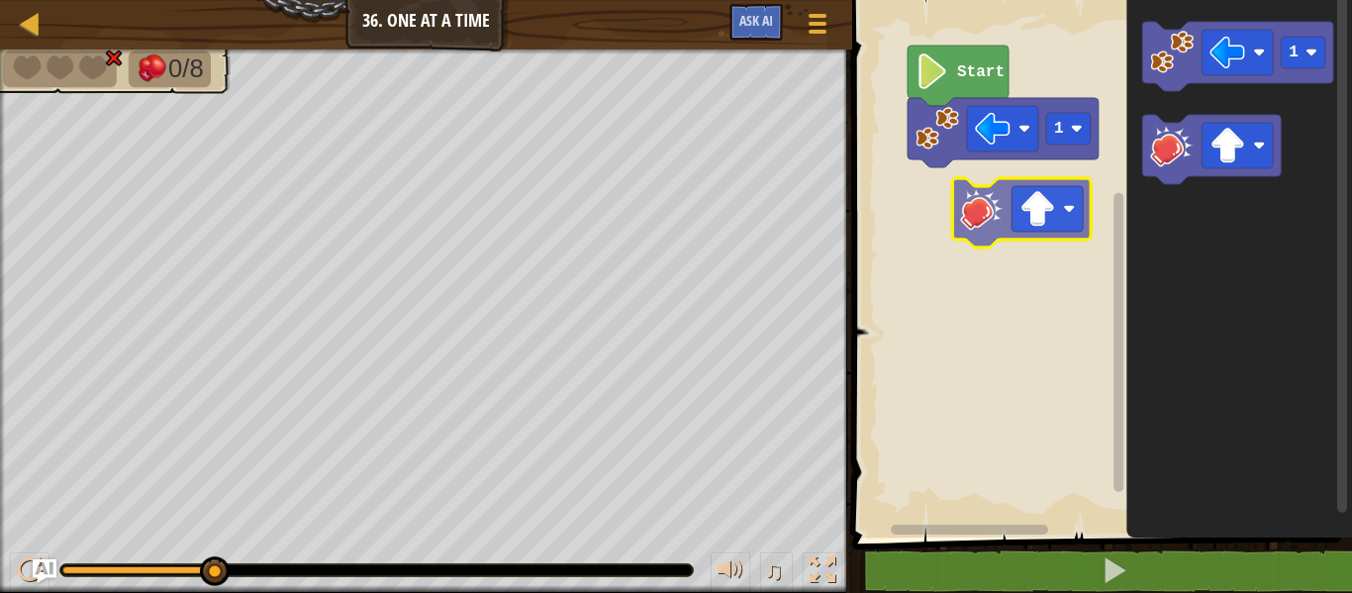
click at [968, 207] on div "Start 1 1" at bounding box center [1099, 264] width 506 height 548
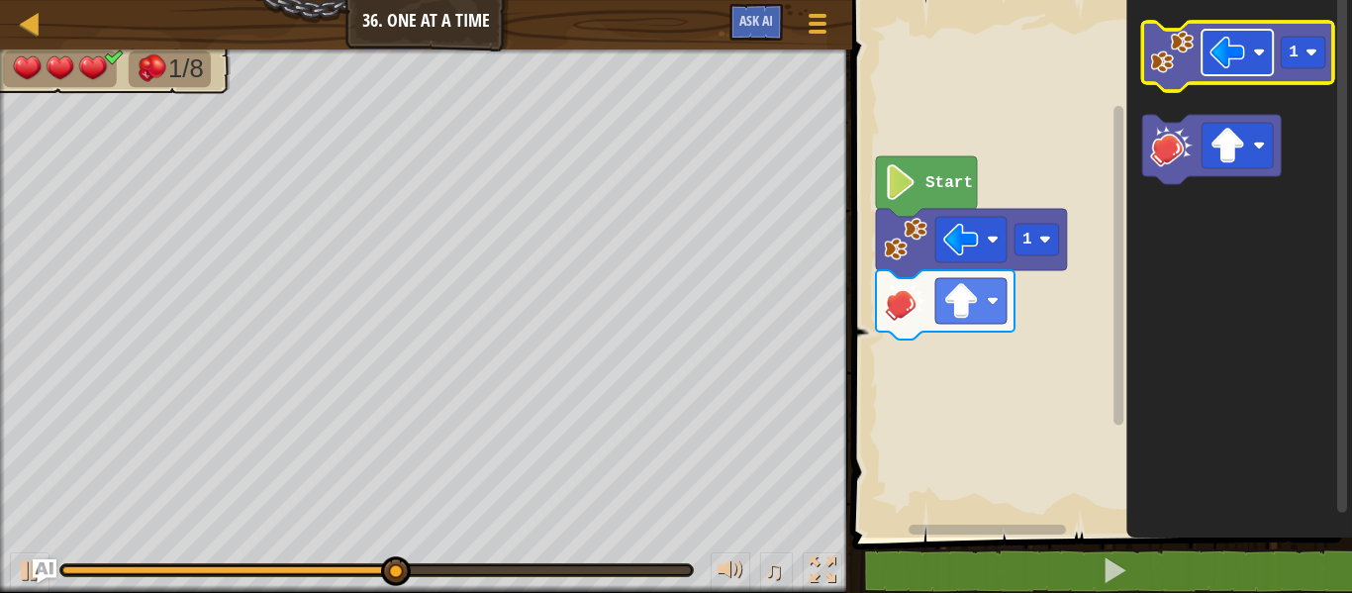
click at [1217, 71] on rect "Blockly Workspace" at bounding box center [1237, 53] width 71 height 46
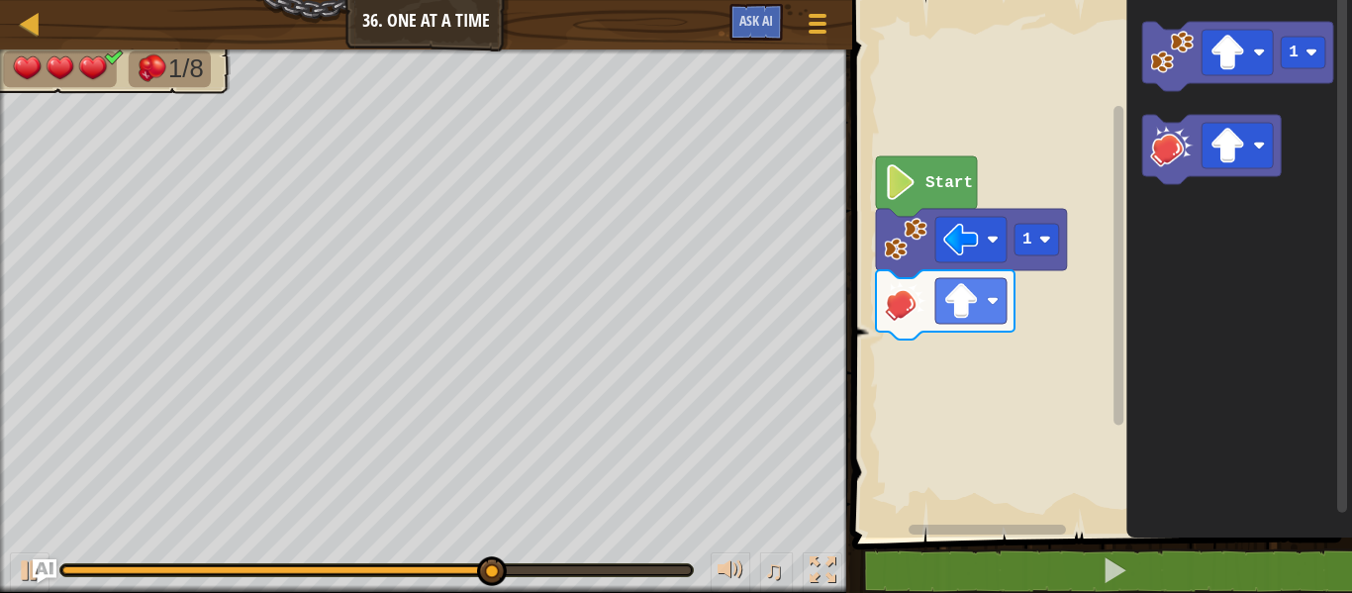
click at [1074, 236] on div "1 Start 1" at bounding box center [1099, 264] width 506 height 548
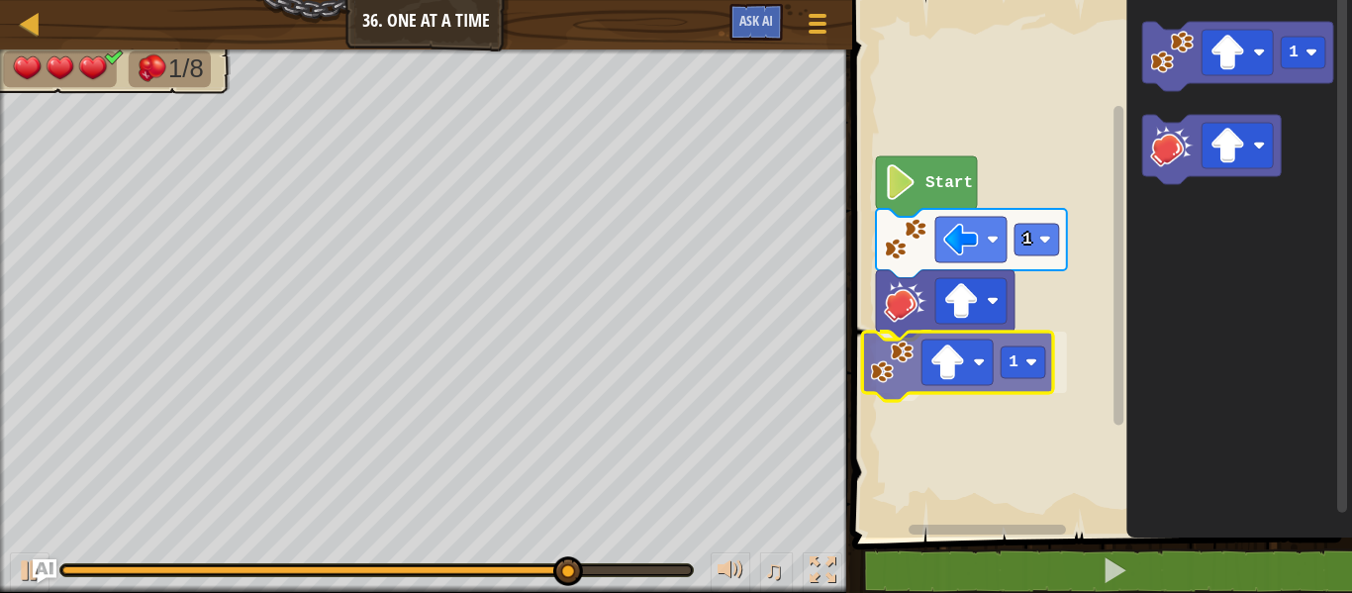
click at [875, 375] on div "1 1 Start 1 1" at bounding box center [1099, 264] width 506 height 548
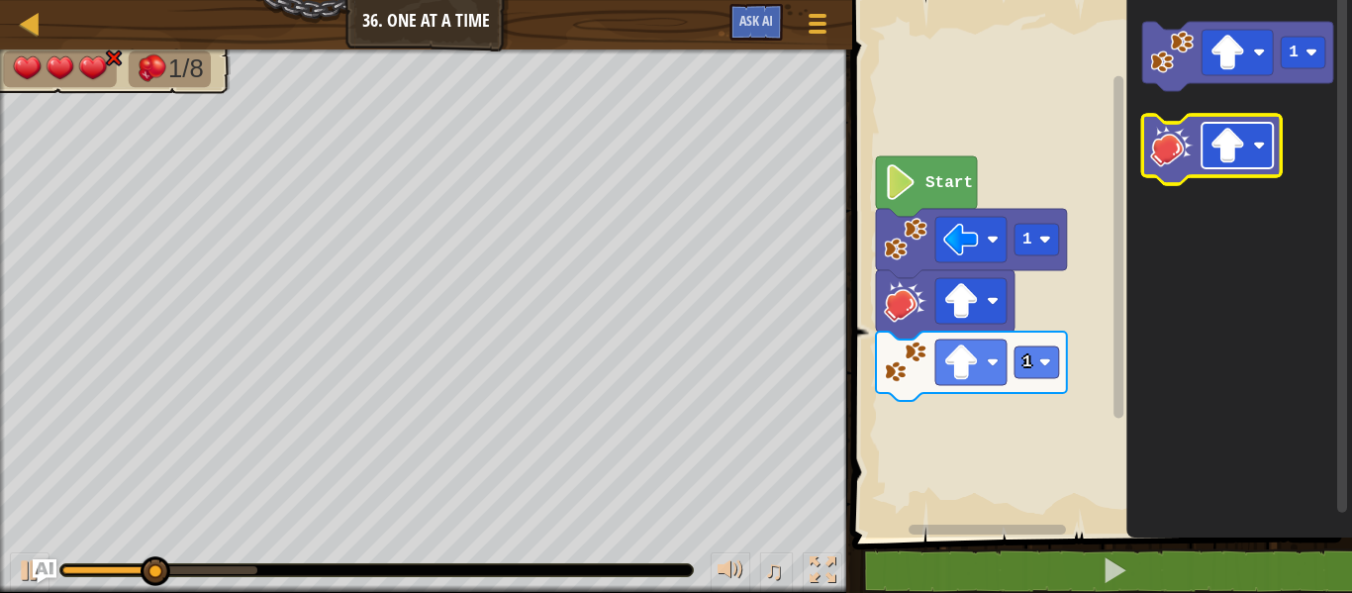
click at [1245, 149] on image "Blockly Workspace" at bounding box center [1228, 146] width 36 height 36
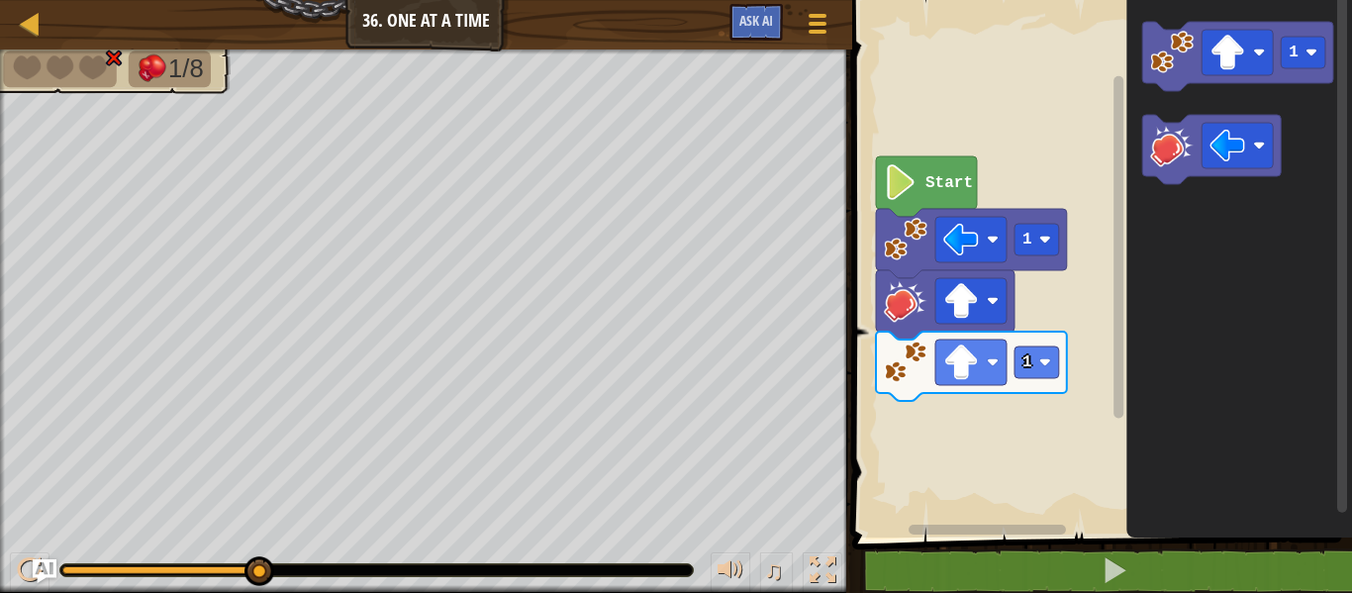
click at [1105, 249] on div "1 1 Start 1" at bounding box center [1099, 264] width 506 height 548
click at [1056, 270] on div "1 1 Start 1" at bounding box center [1099, 264] width 506 height 548
click at [1166, 163] on image "Blockly Workspace" at bounding box center [1172, 146] width 44 height 44
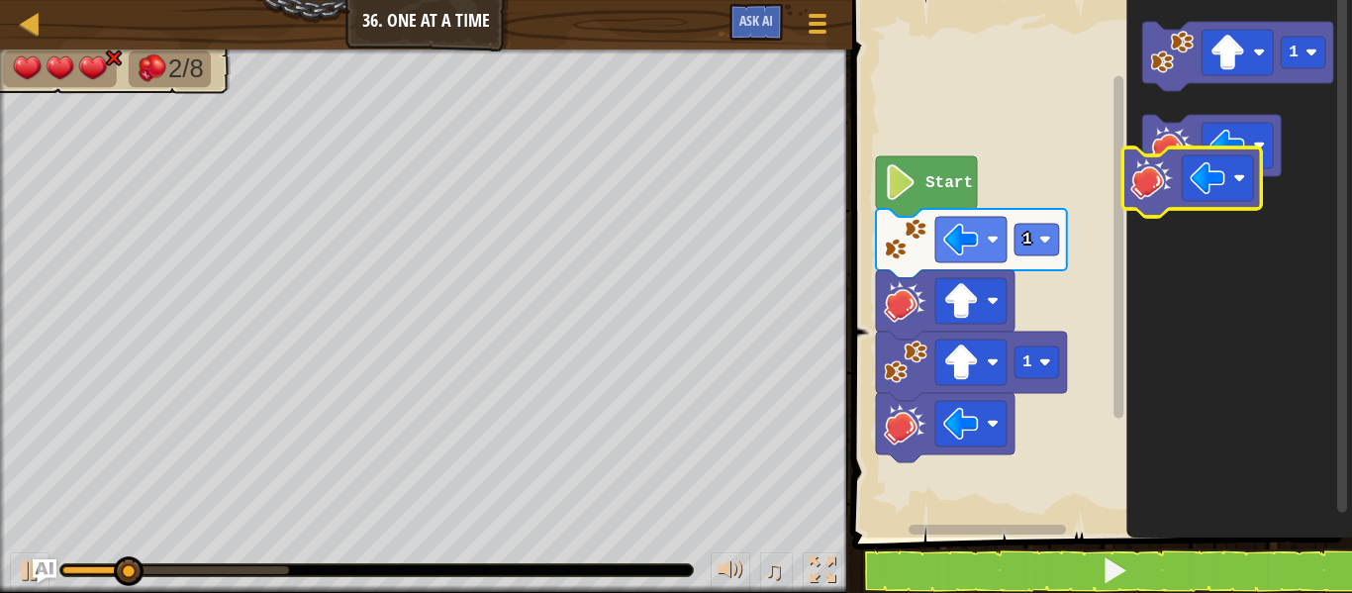
click at [1156, 181] on g "1" at bounding box center [1238, 103] width 191 height 162
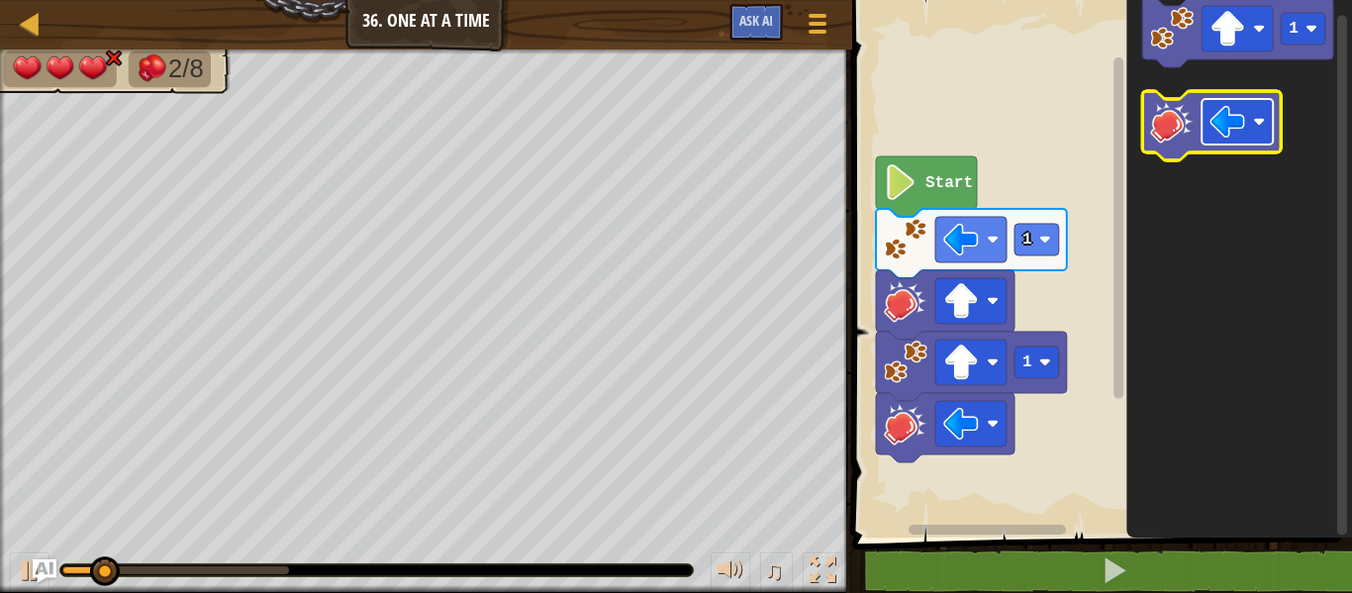
click at [1217, 135] on image "Blockly Workspace" at bounding box center [1228, 122] width 36 height 36
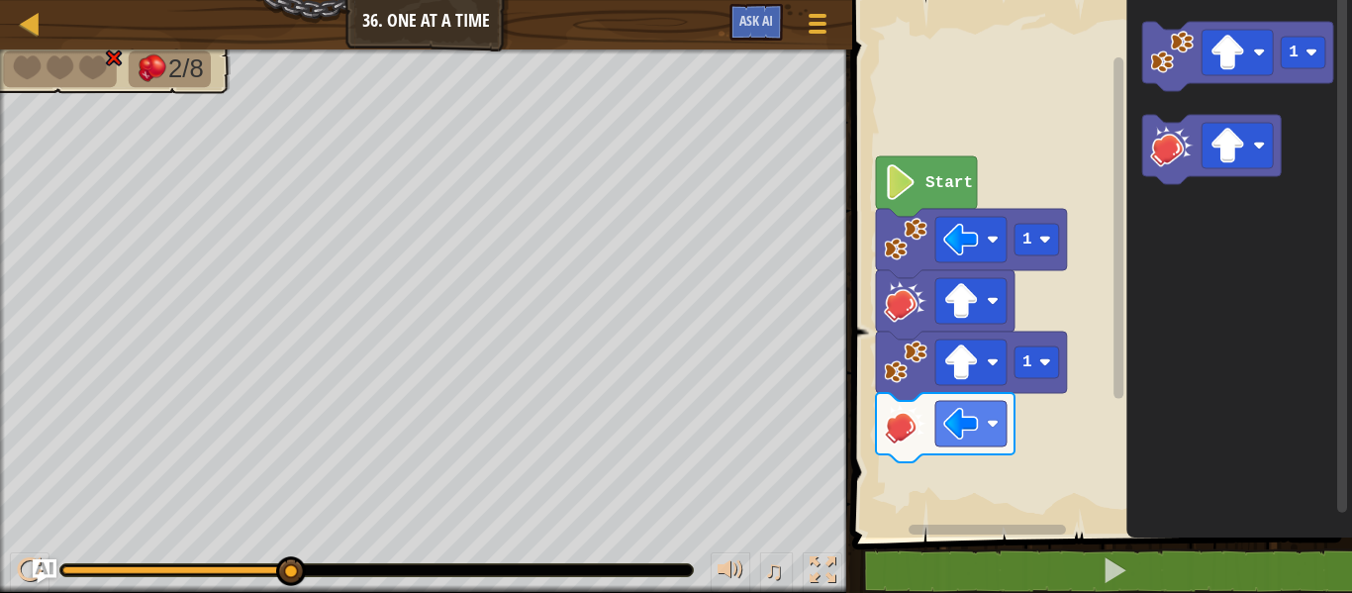
click at [1111, 368] on div "1 1 Start 1" at bounding box center [1099, 264] width 506 height 548
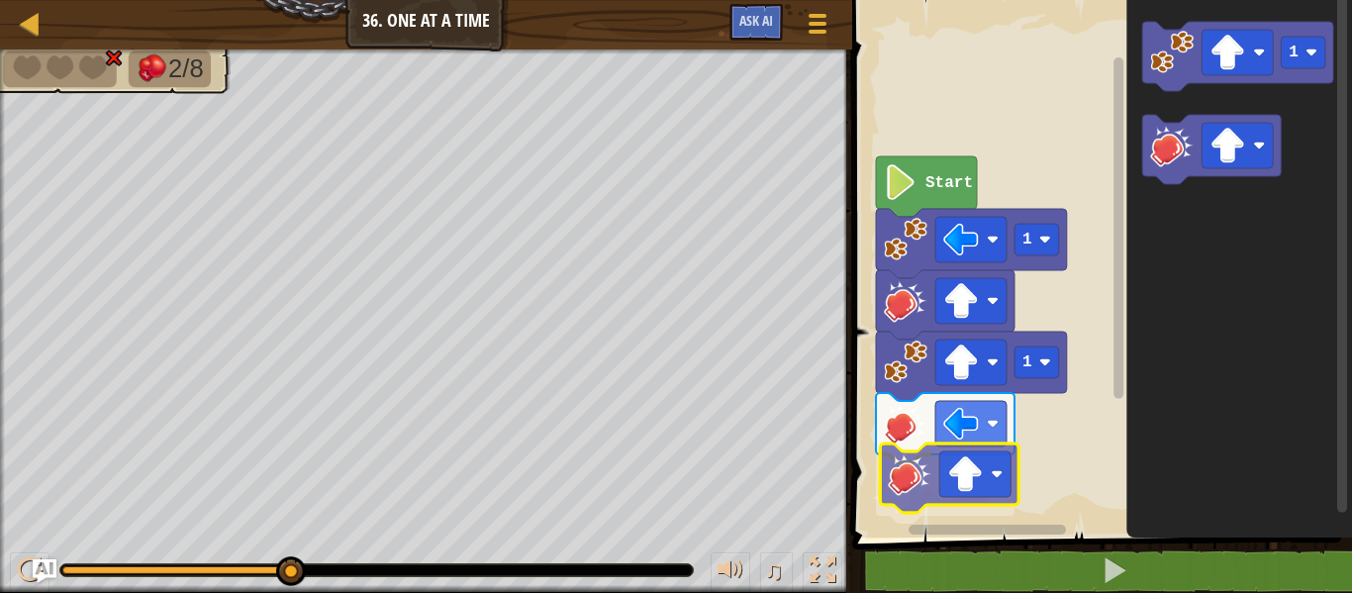
click at [889, 490] on div "1 1 Start 1" at bounding box center [1099, 264] width 506 height 548
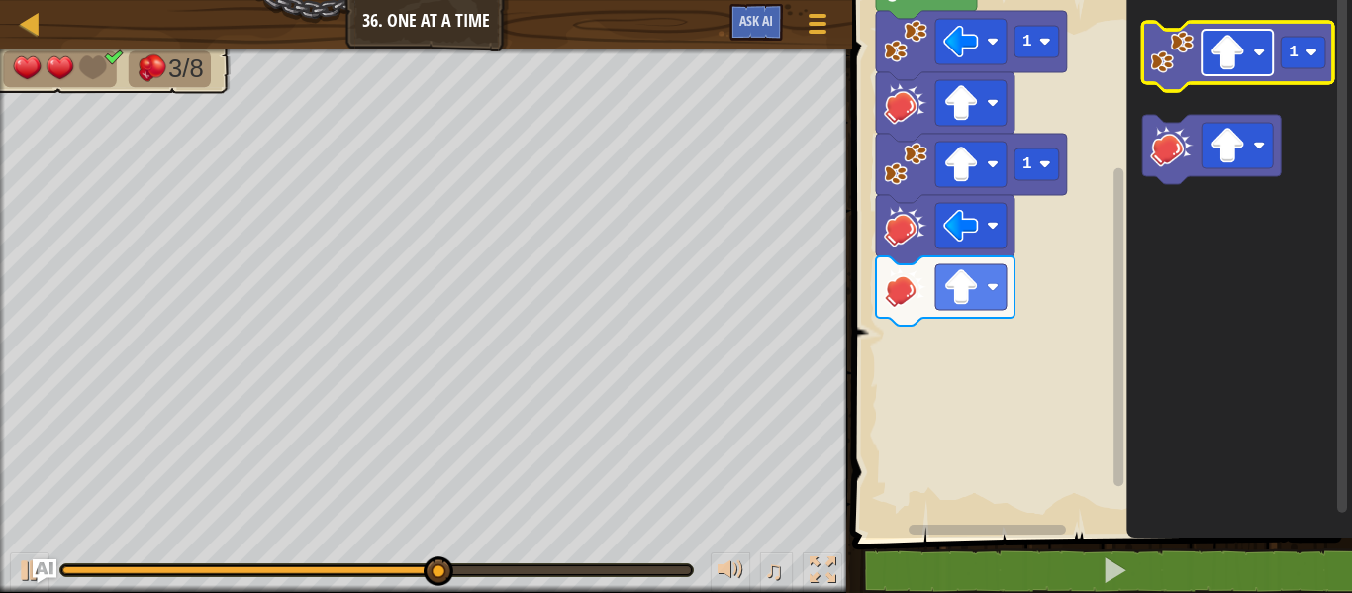
click at [1225, 50] on image "Blockly Workspace" at bounding box center [1228, 53] width 36 height 36
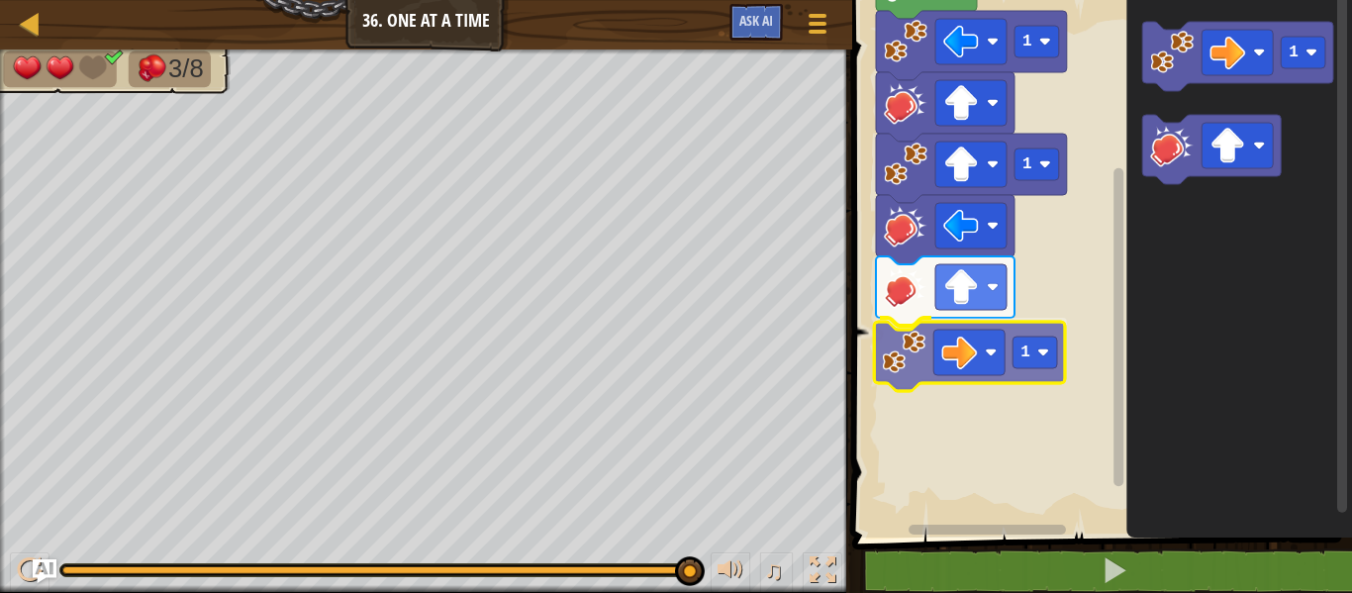
click at [893, 347] on div "1 1 1 Start 1 1" at bounding box center [1099, 264] width 506 height 548
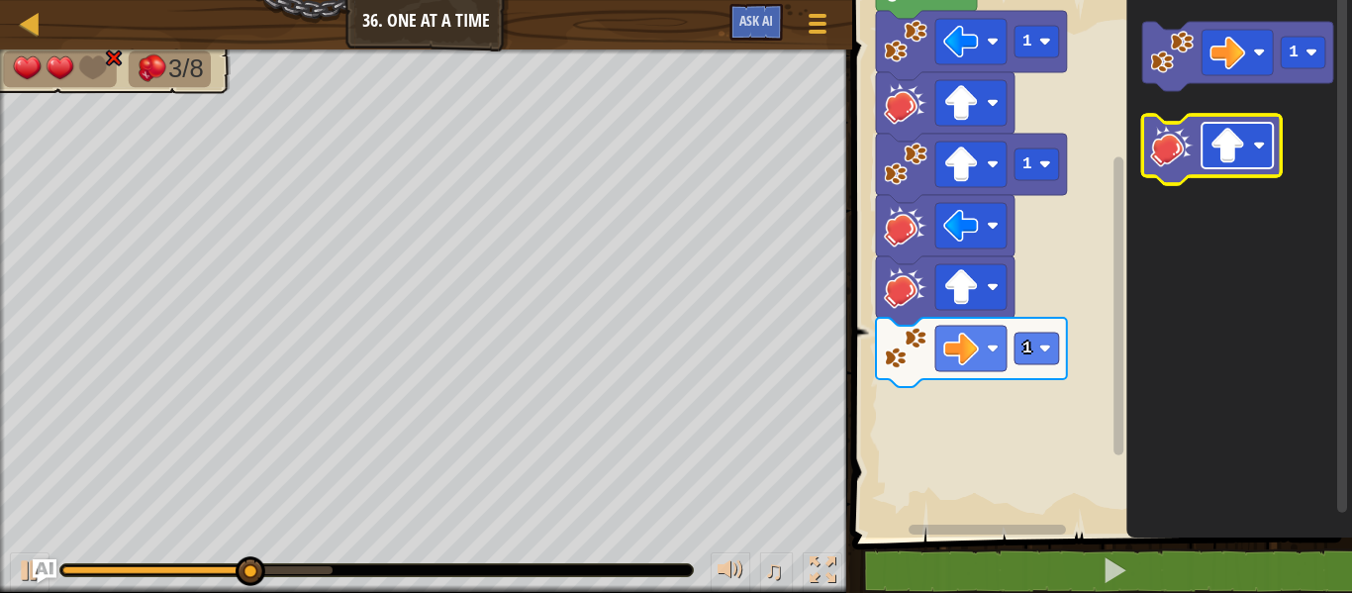
click at [1238, 137] on image "Blockly Workspace" at bounding box center [1228, 146] width 36 height 36
click at [1244, 140] on image "Blockly Workspace" at bounding box center [1228, 146] width 36 height 36
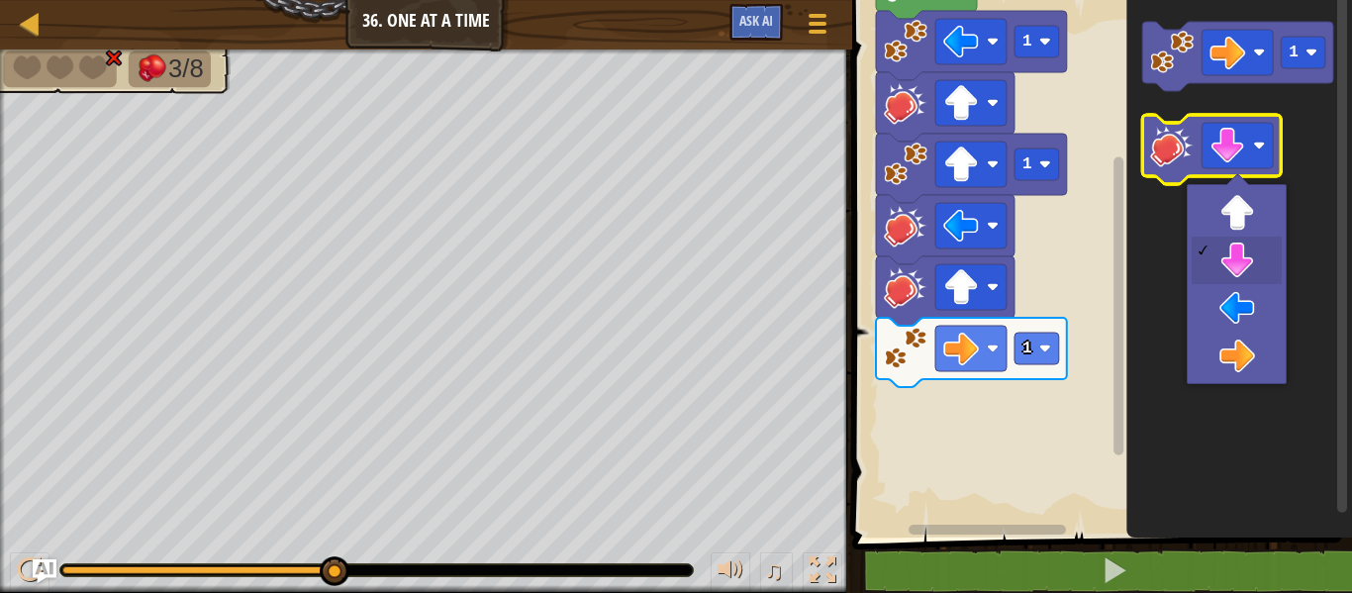
click at [1250, 179] on rect "Blockly Workspace" at bounding box center [1212, 149] width 139 height 69
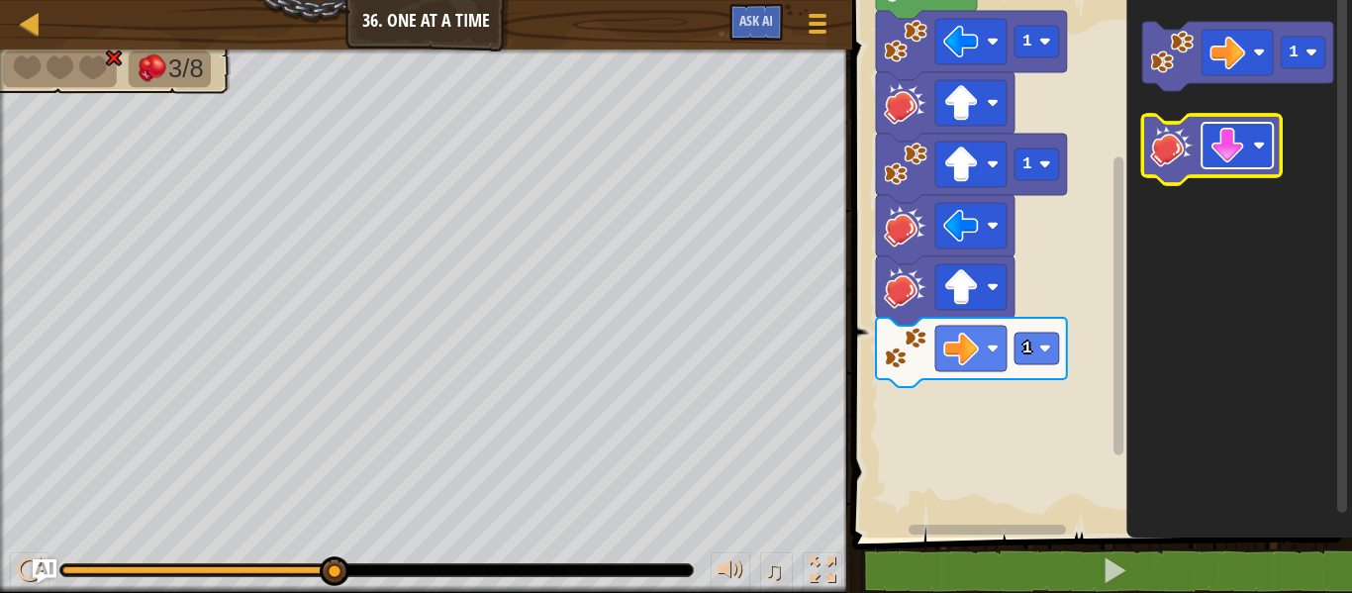
click at [1215, 150] on image "Blockly Workspace" at bounding box center [1228, 146] width 36 height 36
click at [984, 366] on div "1 1 1 Start 1" at bounding box center [1099, 264] width 506 height 548
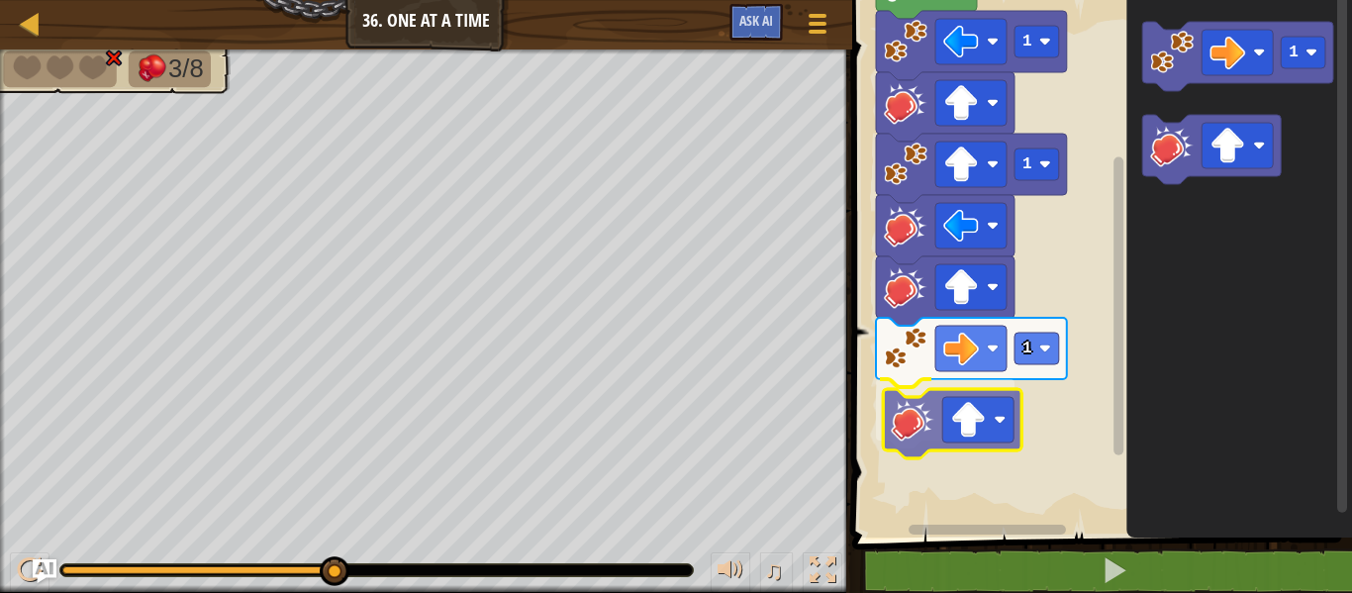
click at [892, 426] on div "1 1 1 Start 1" at bounding box center [1099, 264] width 506 height 548
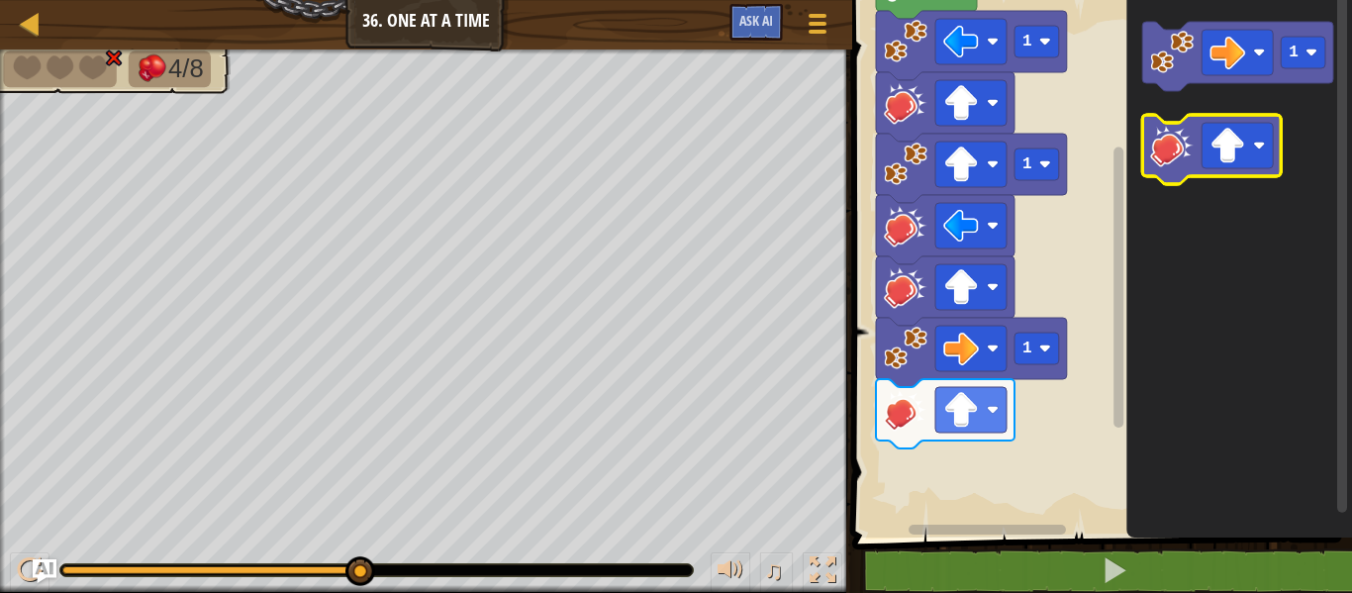
click at [1236, 172] on icon "Blockly Workspace" at bounding box center [1212, 149] width 139 height 69
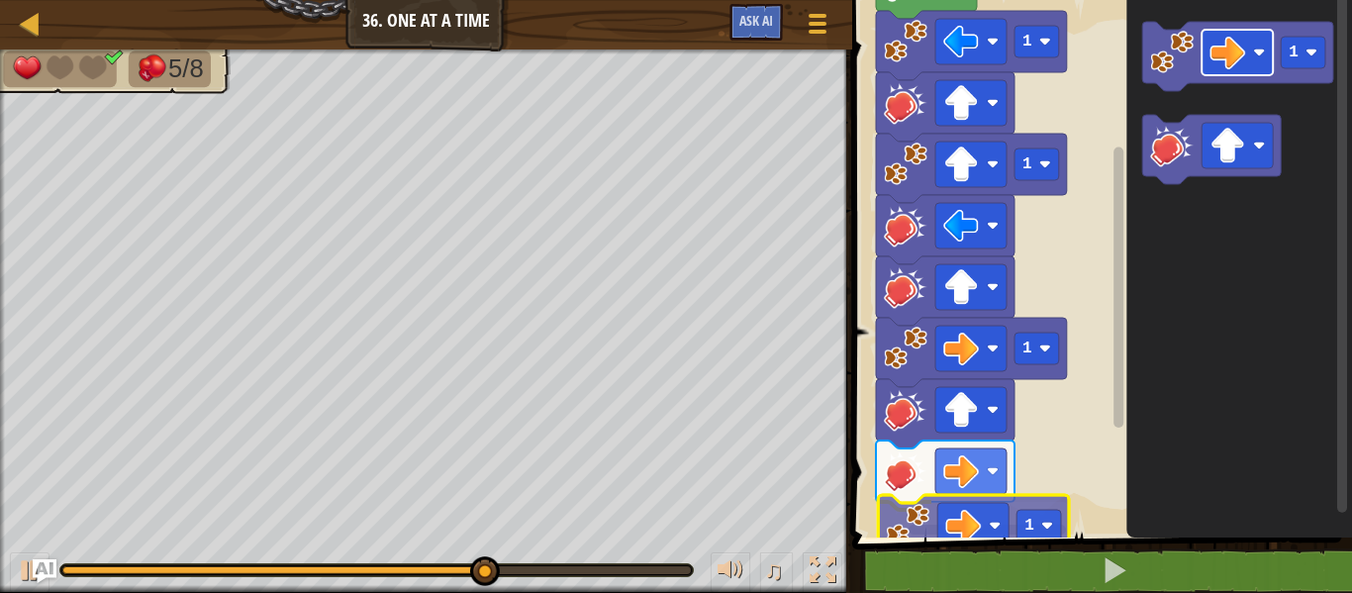
click at [1006, 529] on div "Start 1 1 1 1 1 1" at bounding box center [1099, 264] width 506 height 548
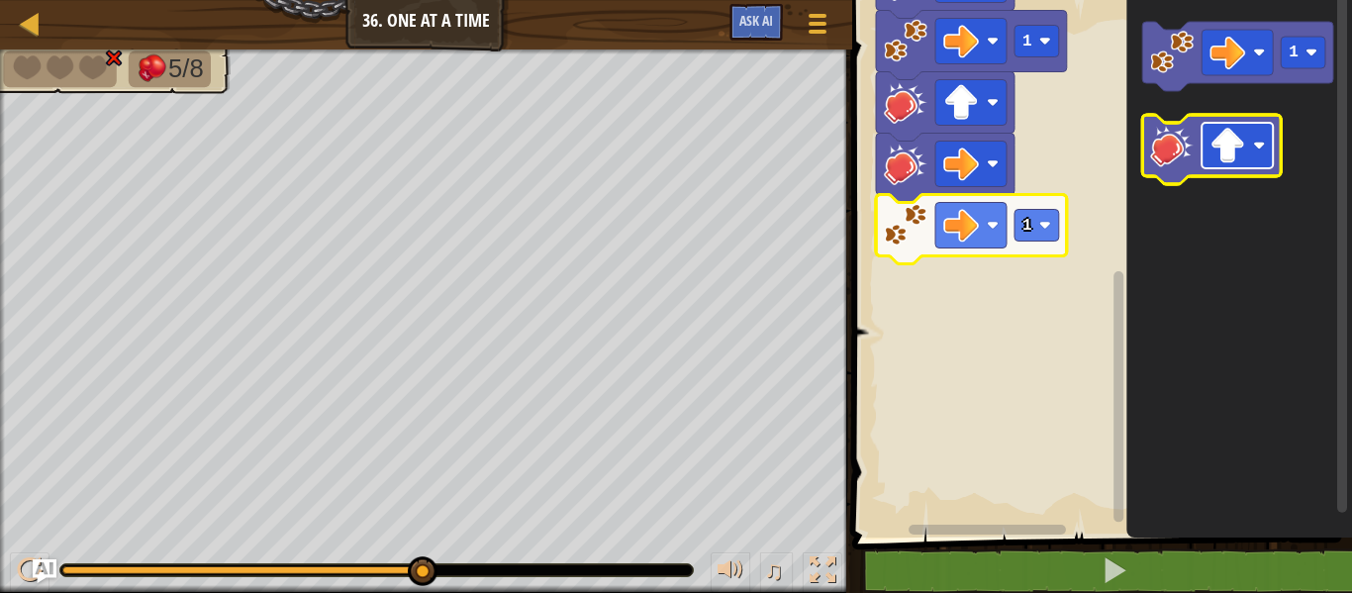
click at [1216, 137] on image "Blockly Workspace" at bounding box center [1228, 146] width 36 height 36
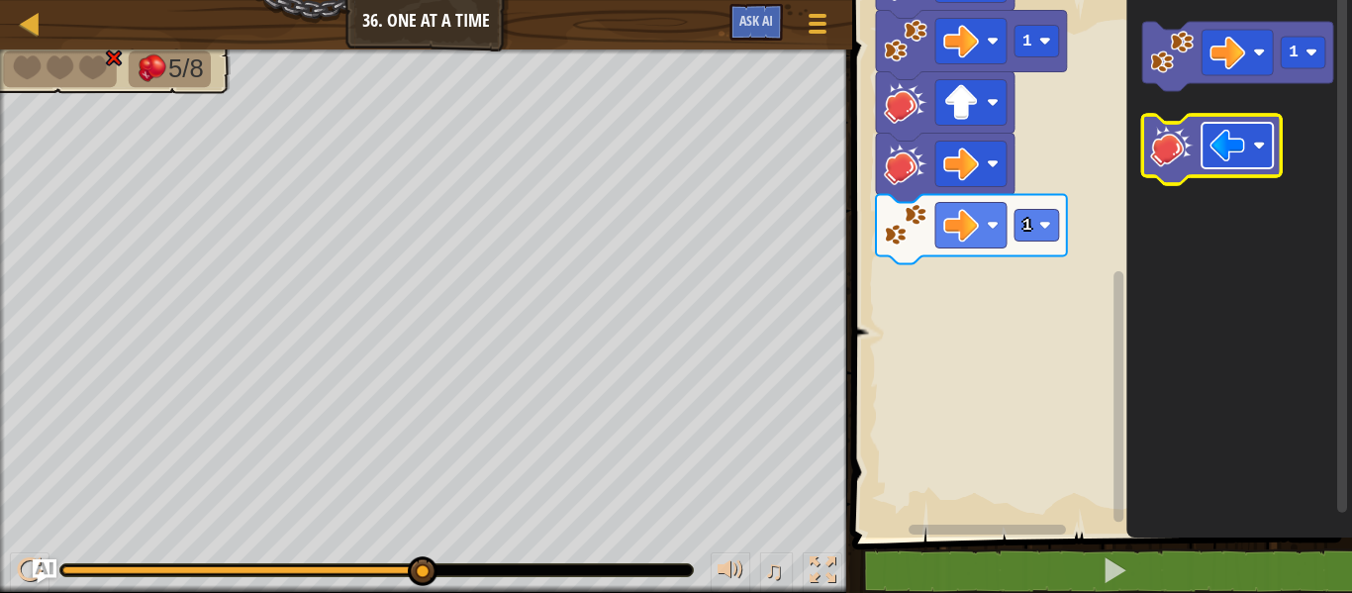
click at [1211, 164] on rect "Blockly Workspace" at bounding box center [1237, 146] width 71 height 46
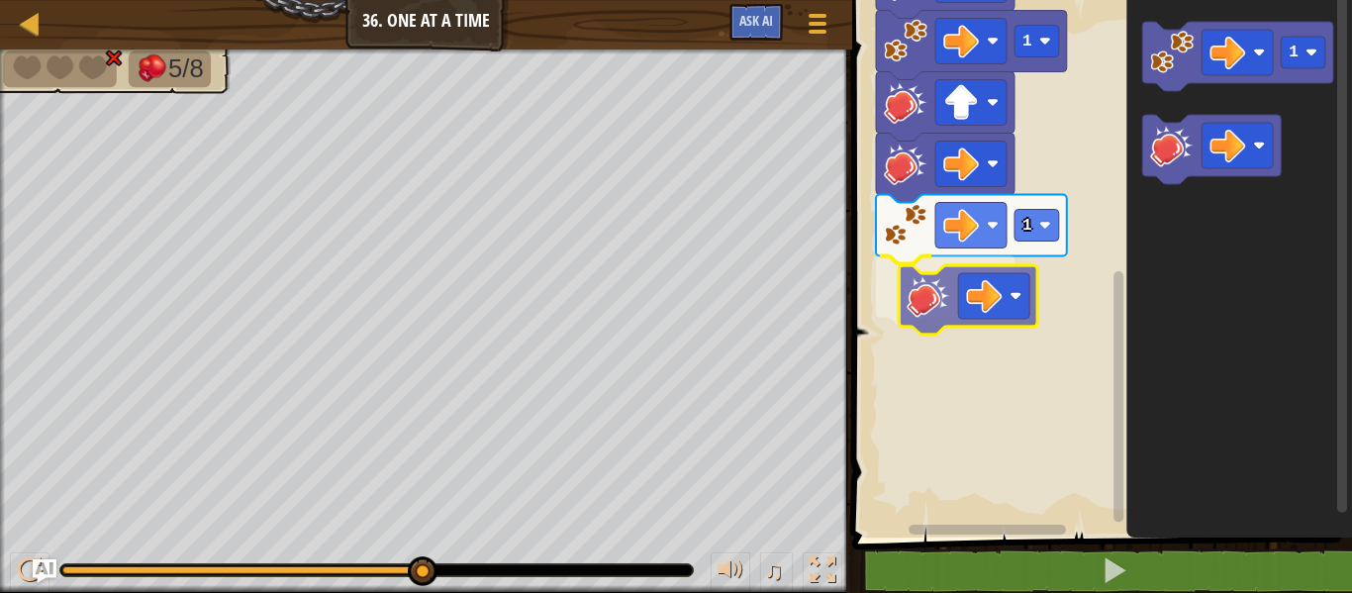
click at [931, 321] on div "Start 1 1 1 1 1" at bounding box center [1099, 264] width 506 height 548
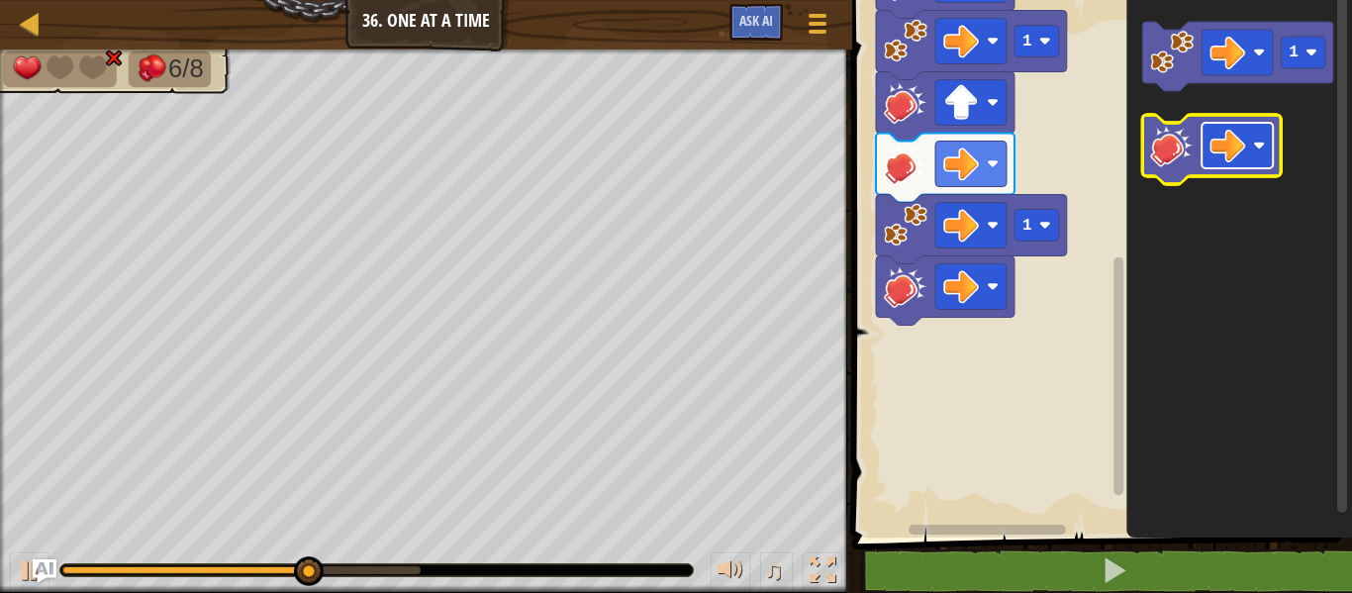
click at [1231, 158] on image "Blockly Workspace" at bounding box center [1228, 146] width 36 height 36
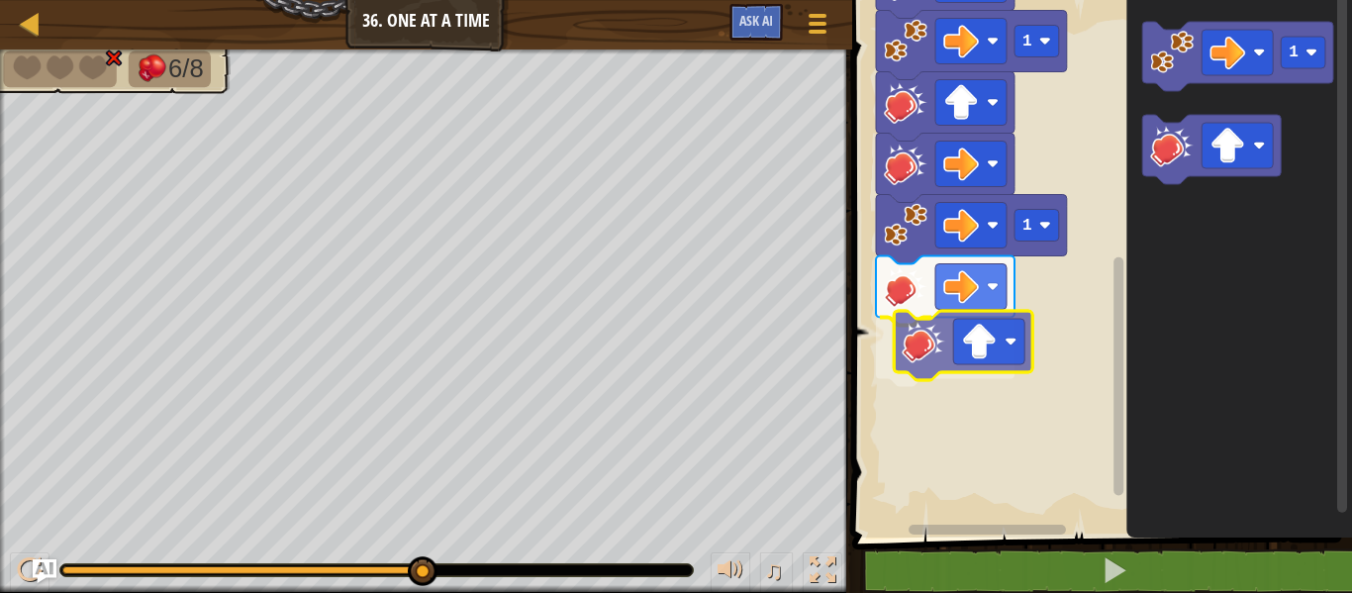
click at [908, 359] on div "Start 1 1 1 1 1" at bounding box center [1099, 264] width 506 height 548
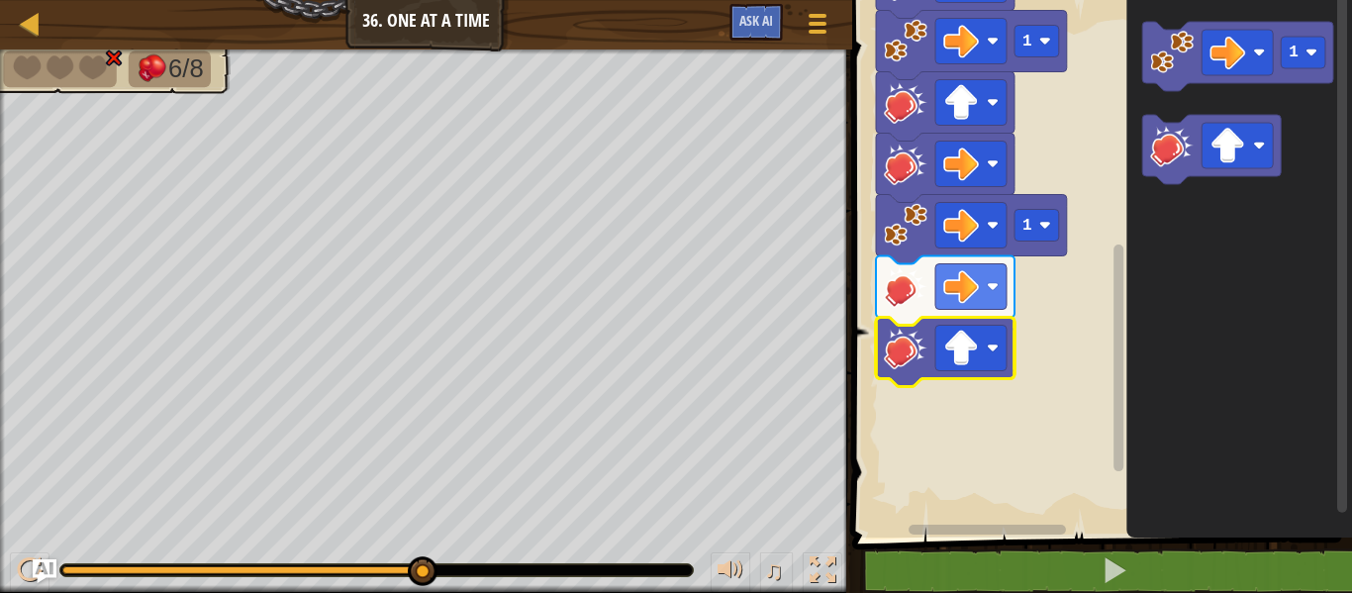
click at [967, 445] on rect "Blockly Workspace" at bounding box center [1099, 264] width 506 height 548
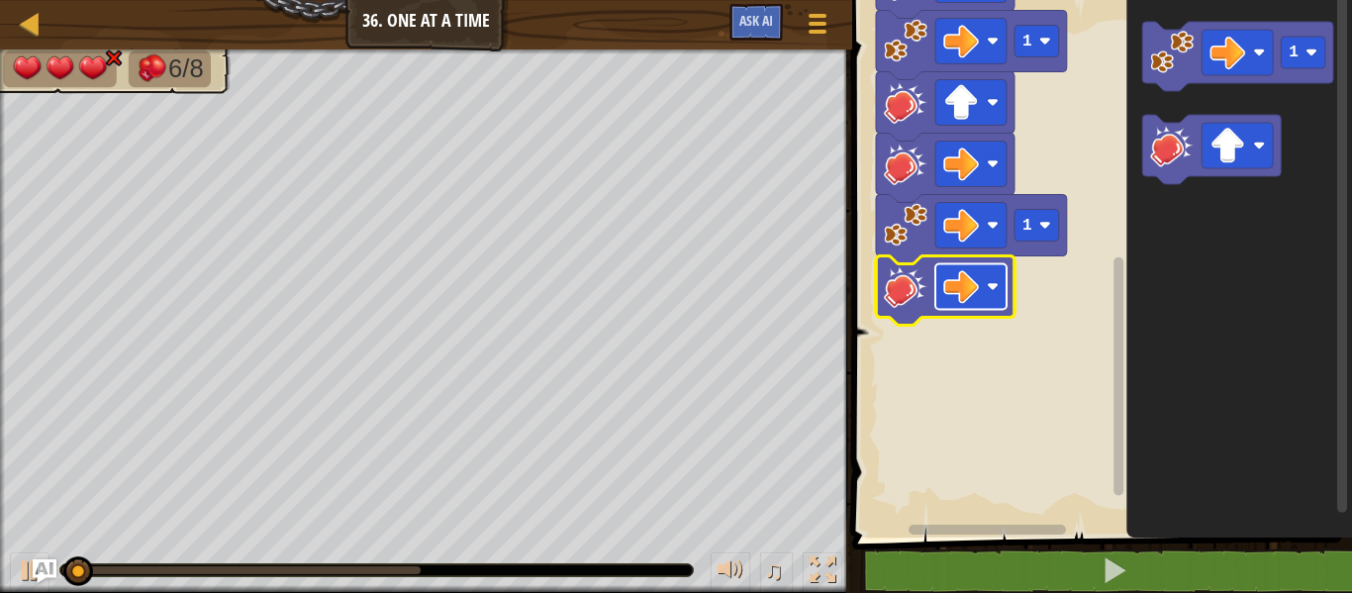
click at [976, 286] on image "Blockly Workspace" at bounding box center [962, 287] width 36 height 36
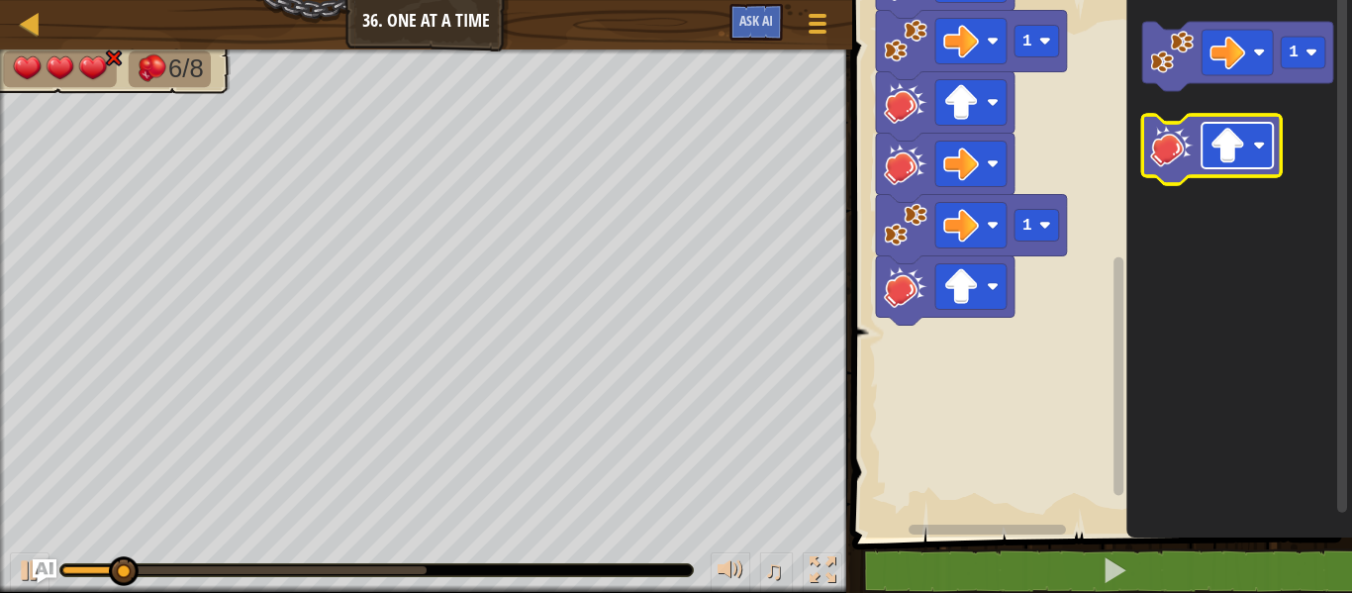
click at [1233, 147] on image "Blockly Workspace" at bounding box center [1228, 146] width 36 height 36
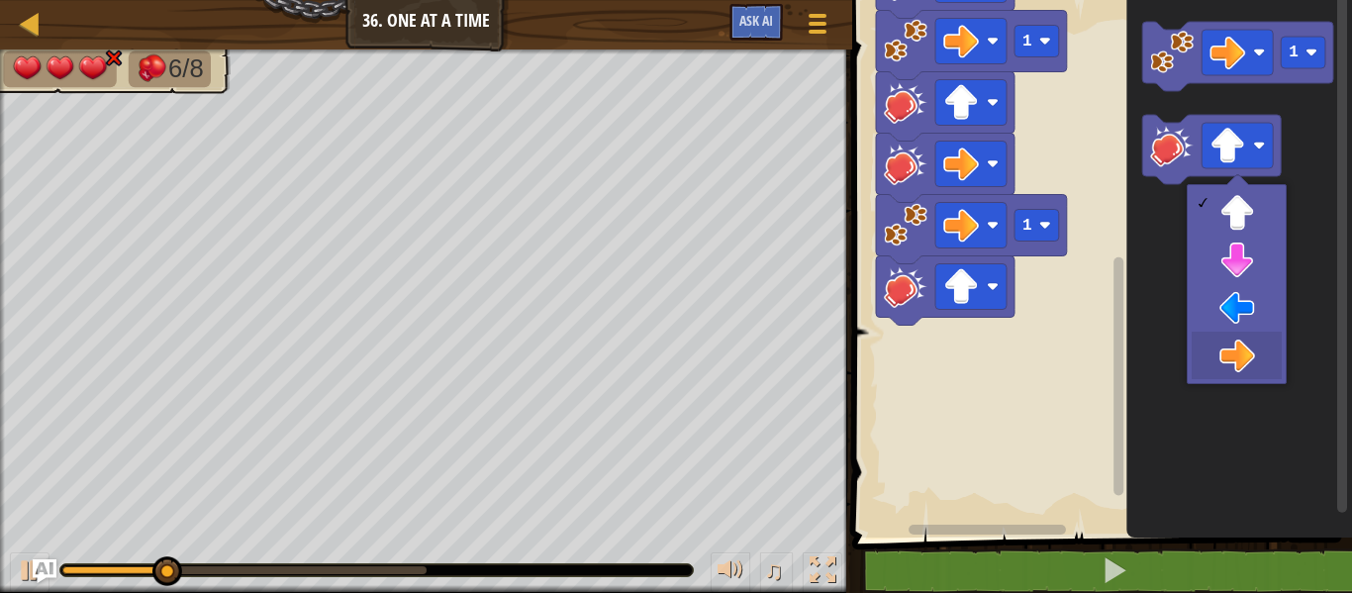
drag, startPoint x: 1244, startPoint y: 350, endPoint x: 1220, endPoint y: 286, distance: 68.6
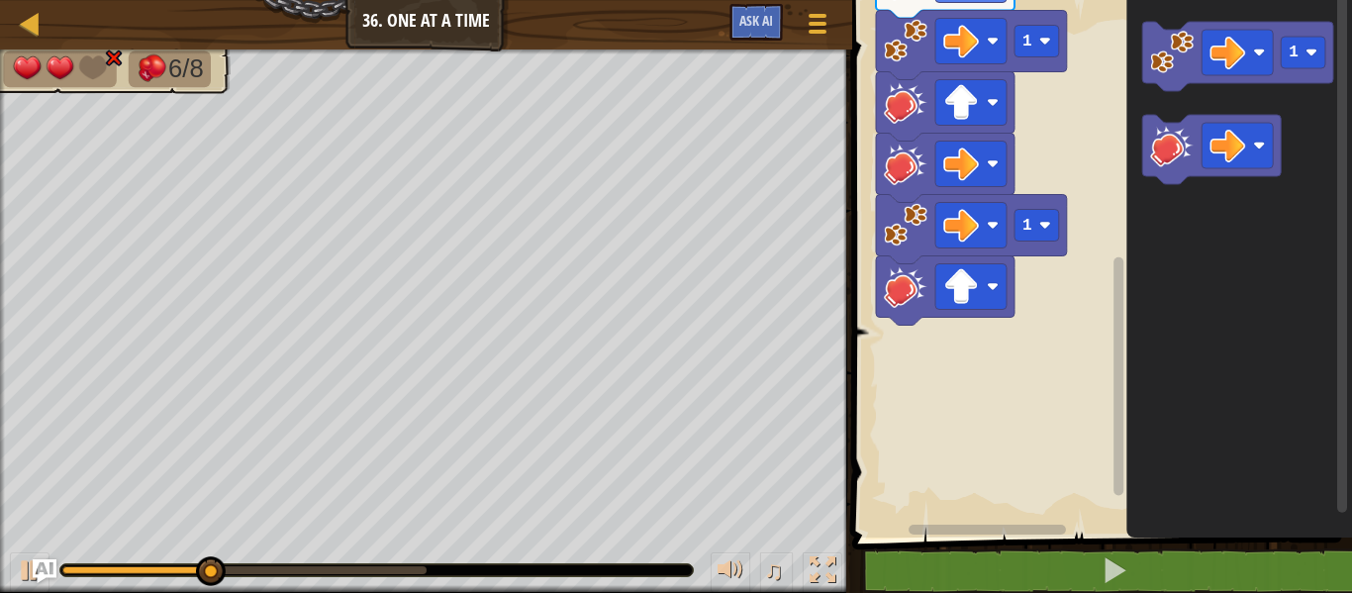
click at [1067, 285] on div "Start 1 1 1 1 1" at bounding box center [1099, 264] width 506 height 548
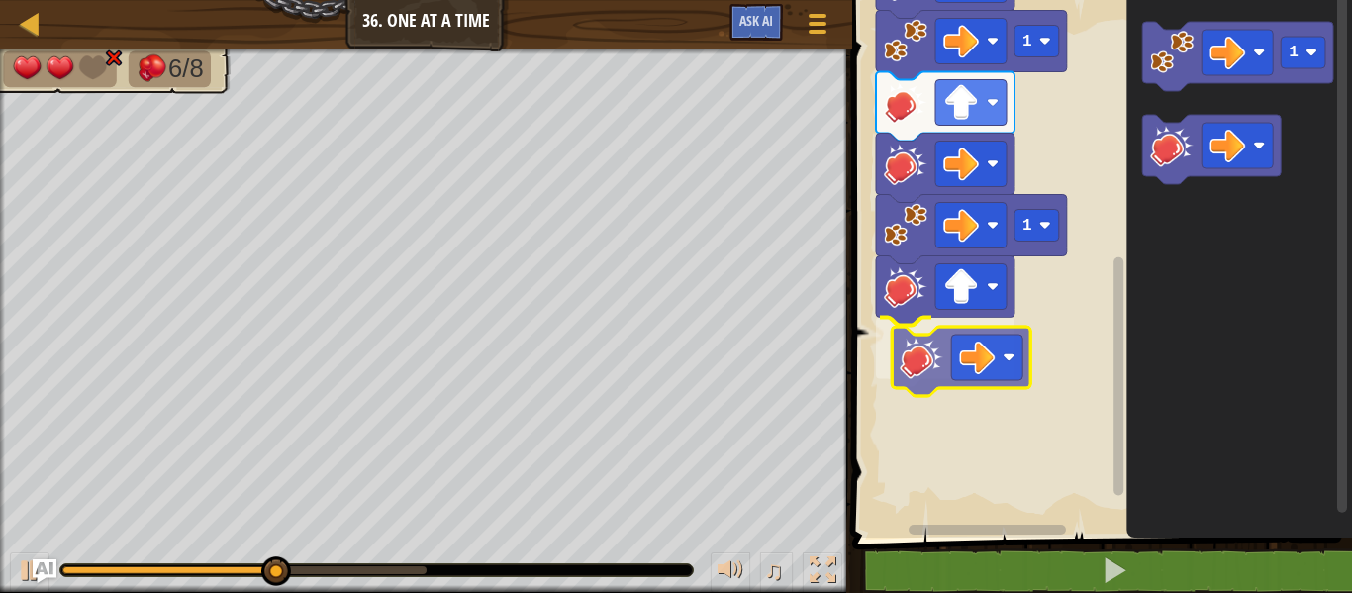
click at [947, 349] on div "Start 1 1 1 1 1" at bounding box center [1099, 264] width 506 height 548
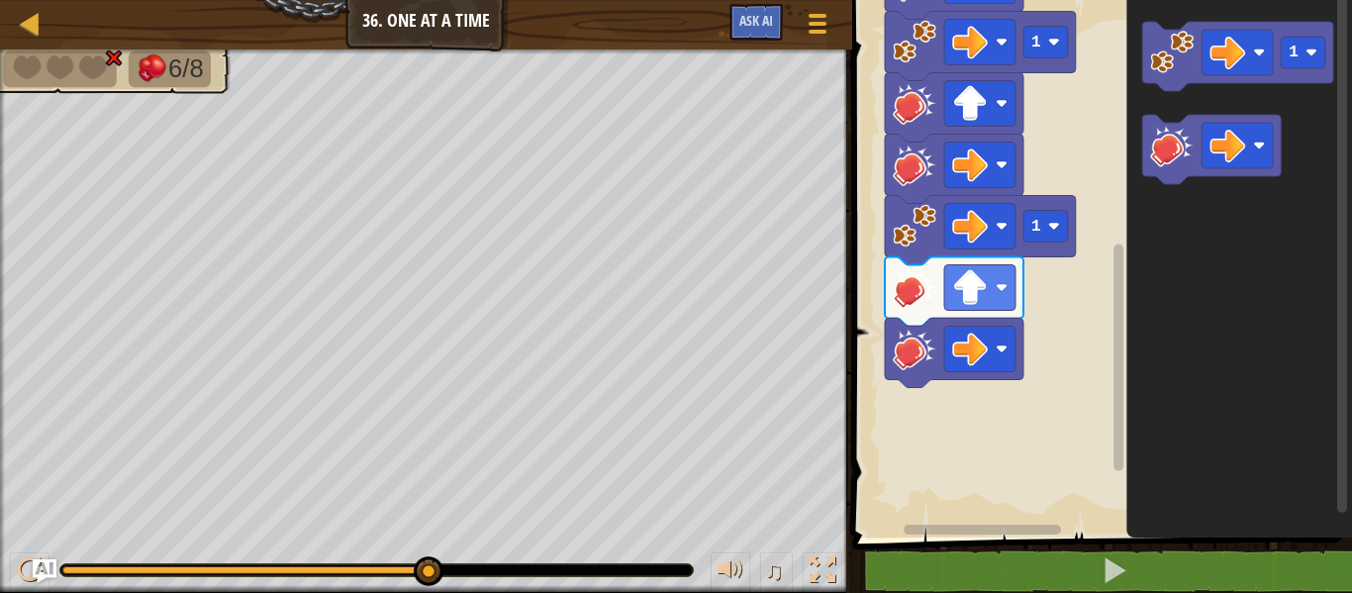
click at [878, 411] on rect "Blockly Workspace" at bounding box center [1099, 264] width 506 height 548
click at [955, 284] on image "Blockly Workspace" at bounding box center [970, 288] width 36 height 36
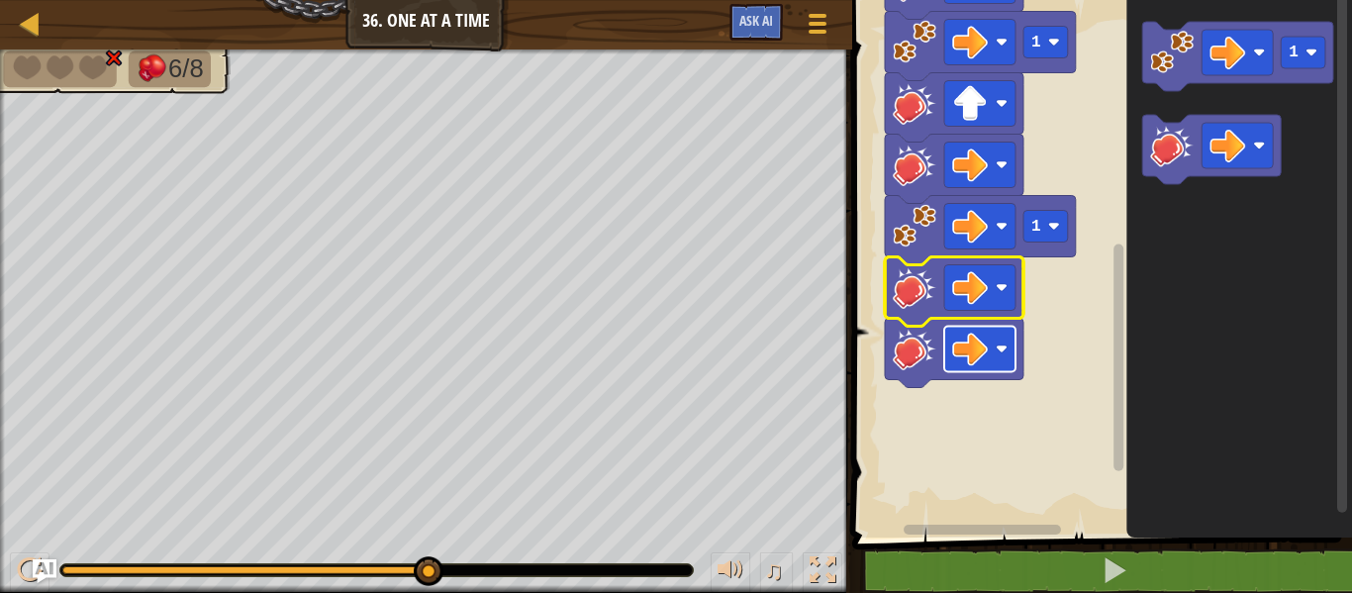
click at [962, 359] on image "Blockly Workspace" at bounding box center [970, 350] width 36 height 36
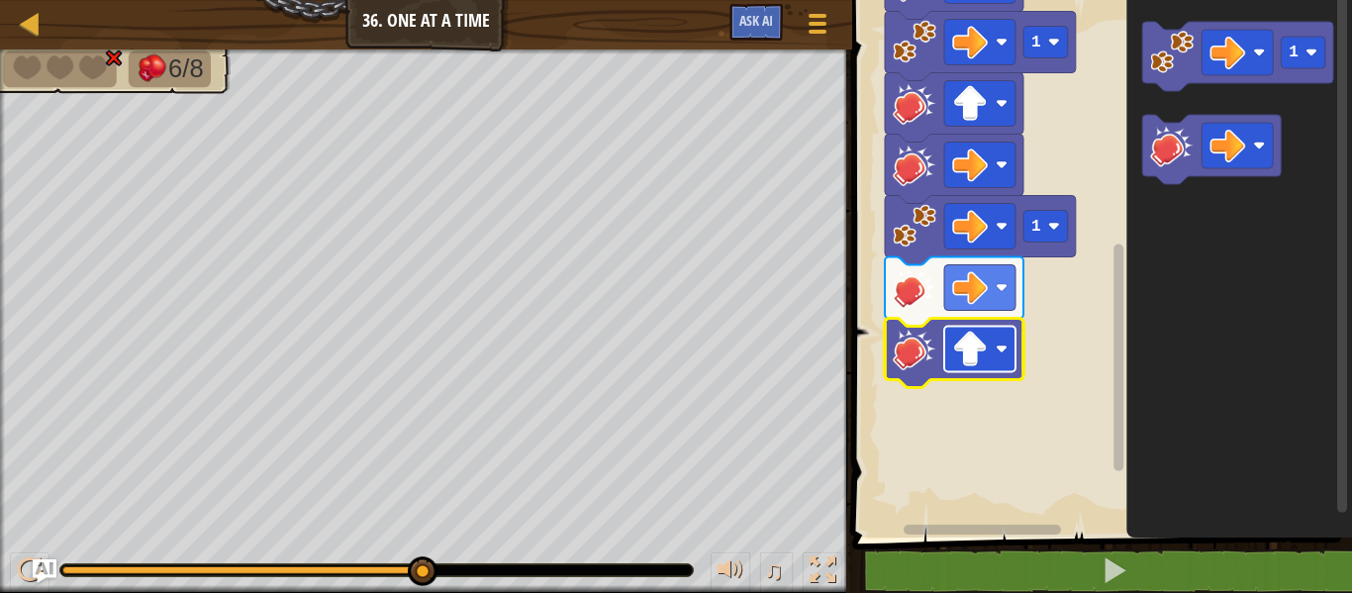
click at [962, 353] on image "Blockly Workspace" at bounding box center [970, 350] width 36 height 36
click at [979, 361] on image "Blockly Workspace" at bounding box center [970, 350] width 36 height 36
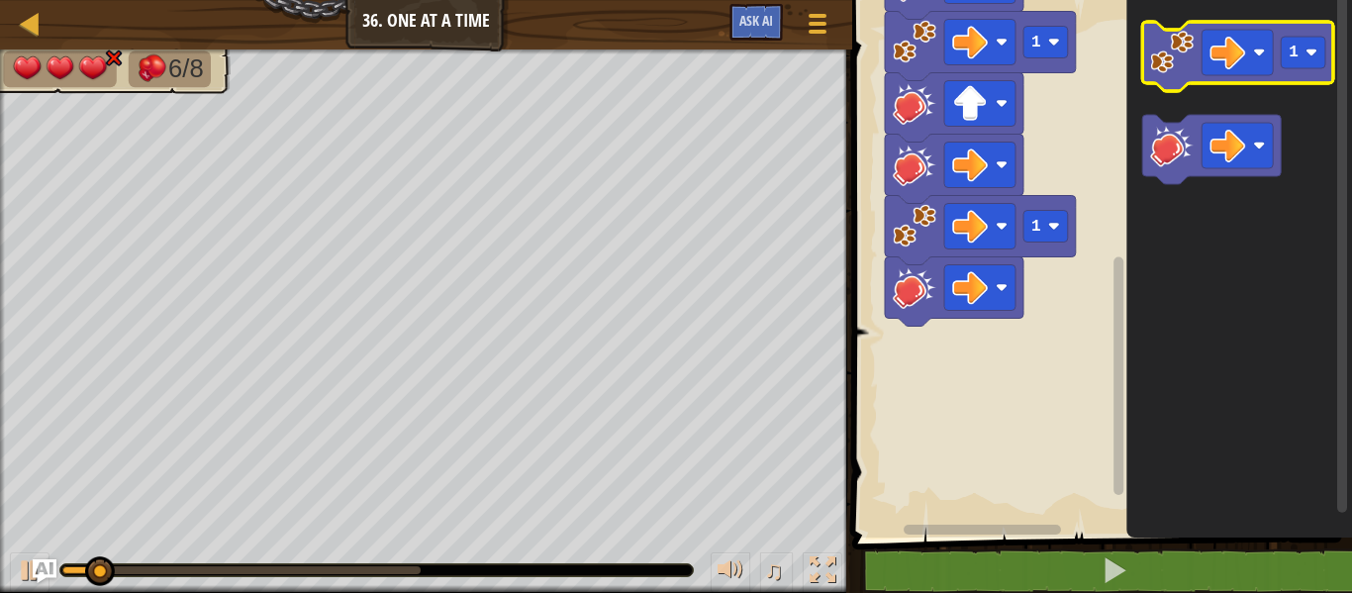
click at [1189, 70] on image "Blockly Workspace" at bounding box center [1172, 53] width 44 height 44
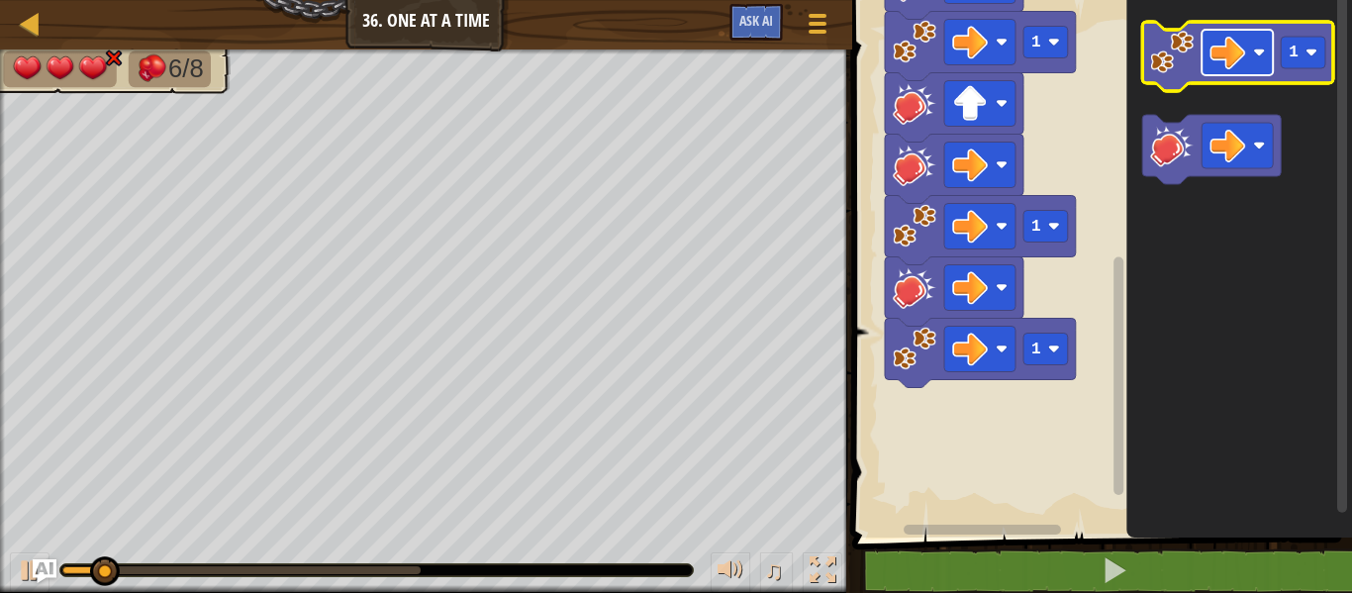
click at [1217, 54] on image "Blockly Workspace" at bounding box center [1228, 53] width 36 height 36
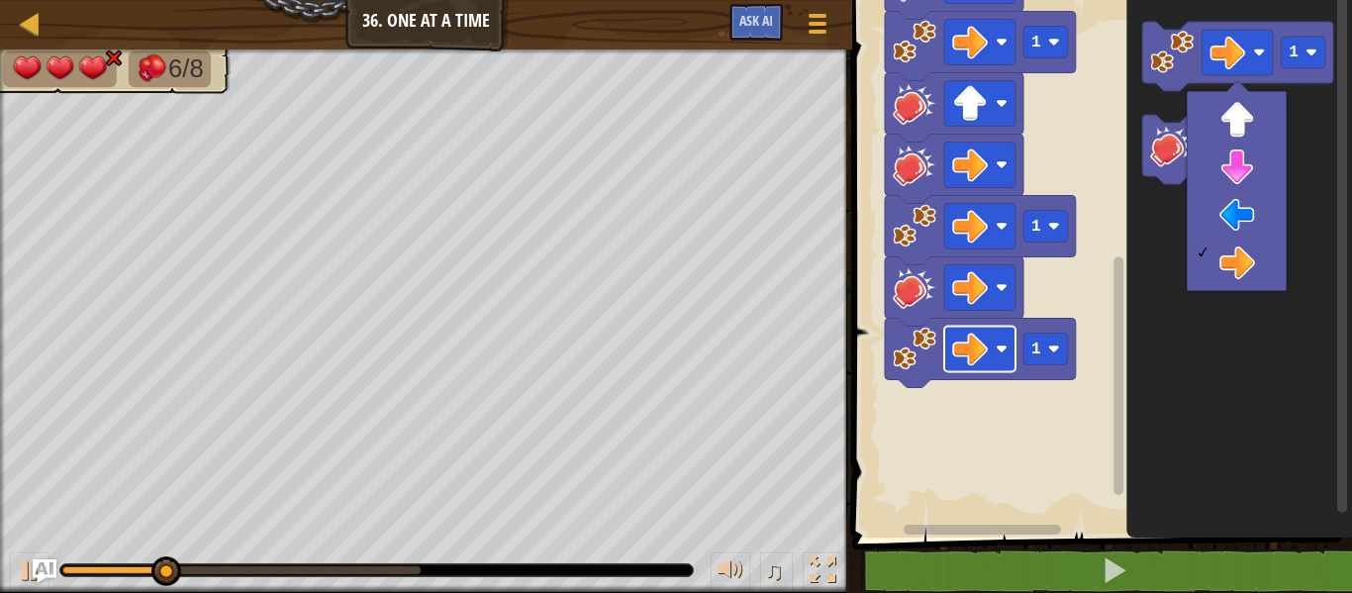
click at [1002, 367] on rect "Blockly Workspace" at bounding box center [980, 350] width 71 height 46
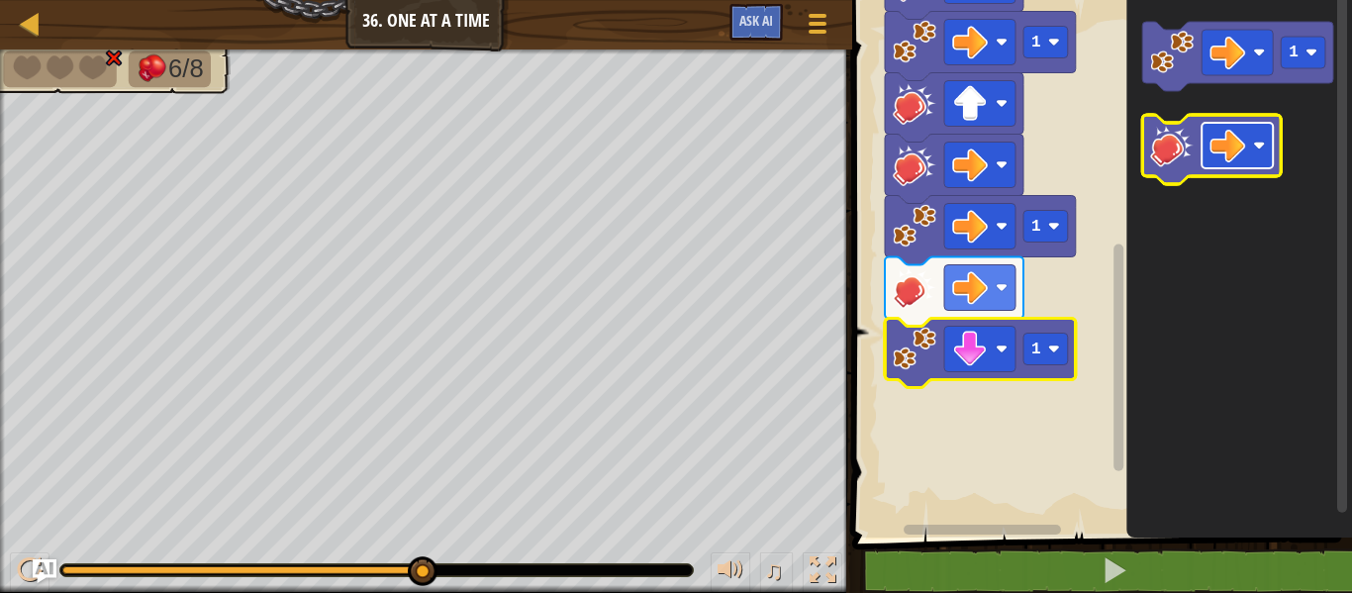
click at [1222, 142] on image "Blockly Workspace" at bounding box center [1228, 146] width 36 height 36
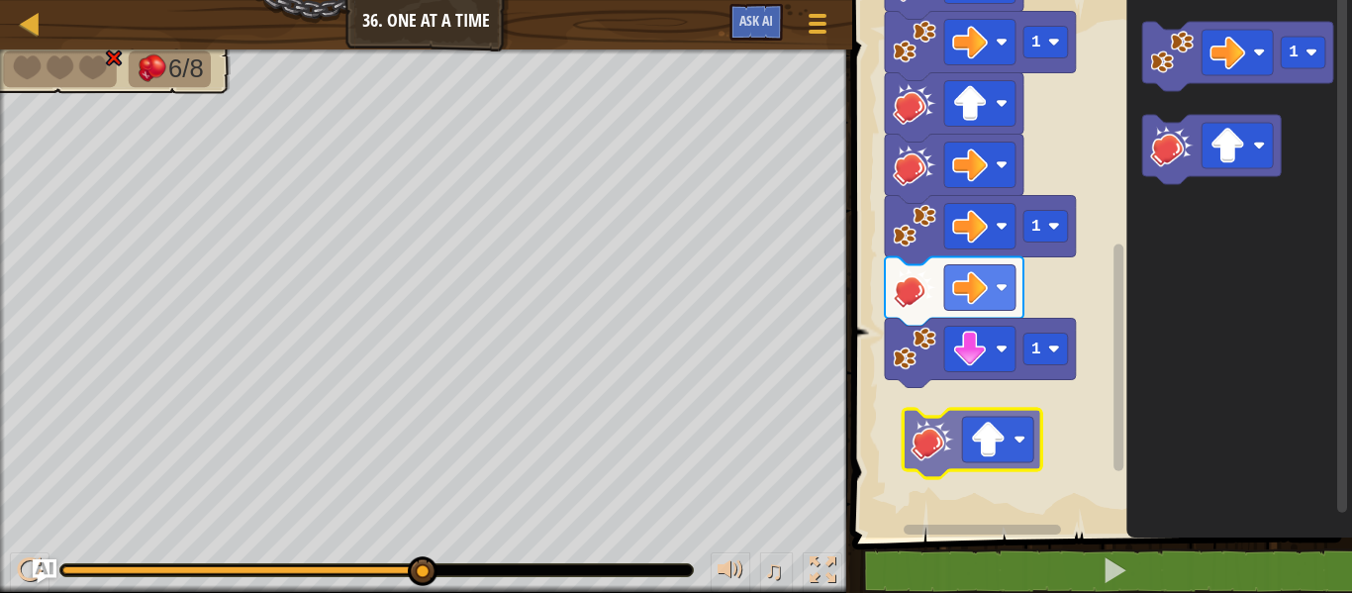
click at [911, 452] on div "Start 1 1 1 1 1 1" at bounding box center [1099, 264] width 506 height 548
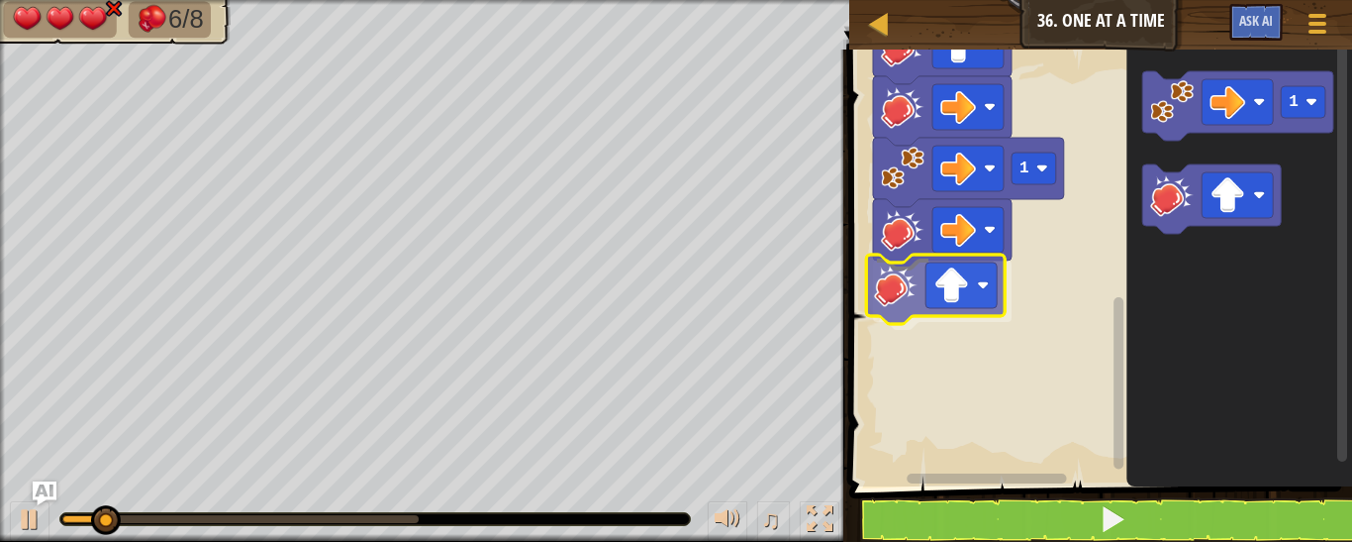
click at [898, 294] on div "Start 1 1 1 1 1" at bounding box center [1098, 263] width 509 height 447
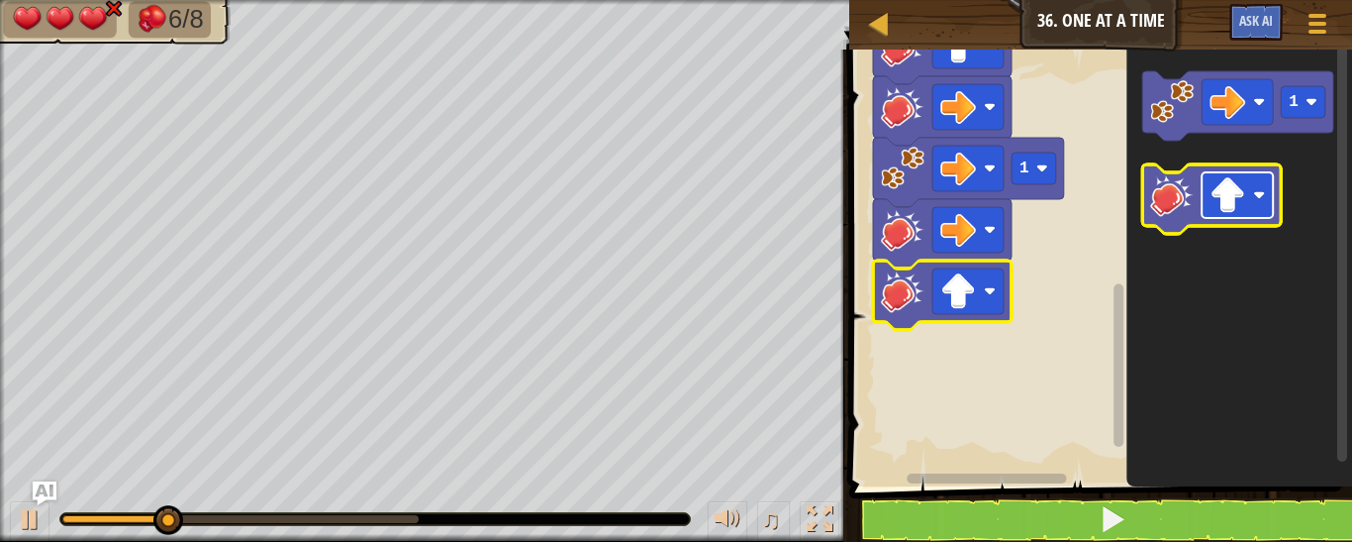
click at [1244, 184] on image "Blockly Workspace" at bounding box center [1228, 195] width 36 height 36
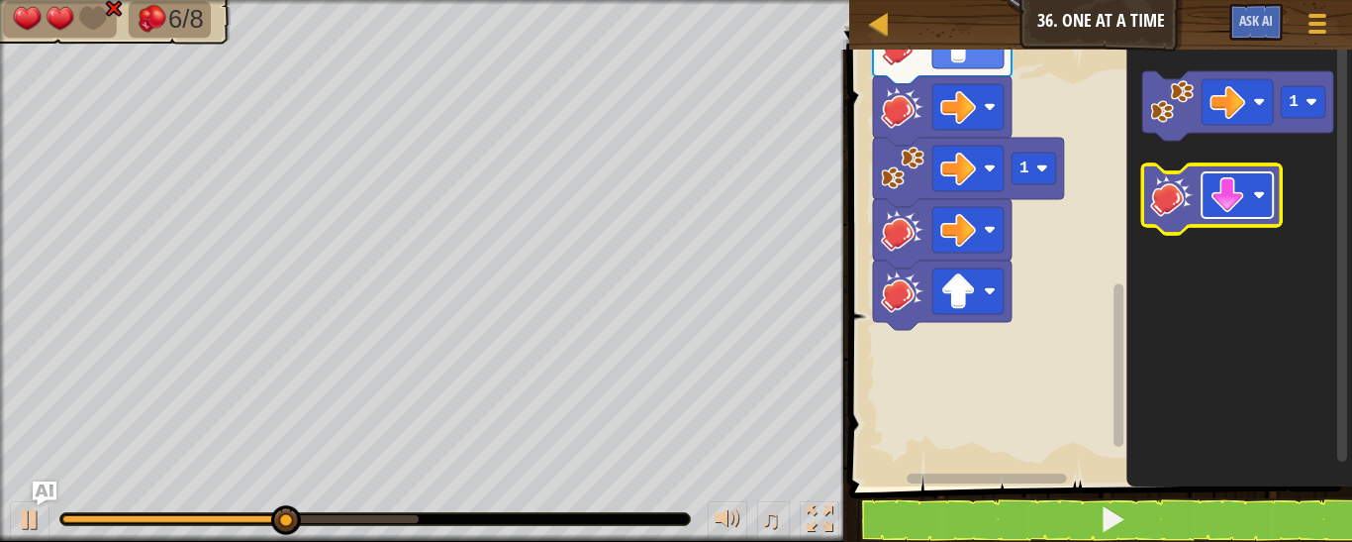
click at [1221, 186] on image "Blockly Workspace" at bounding box center [1228, 195] width 36 height 36
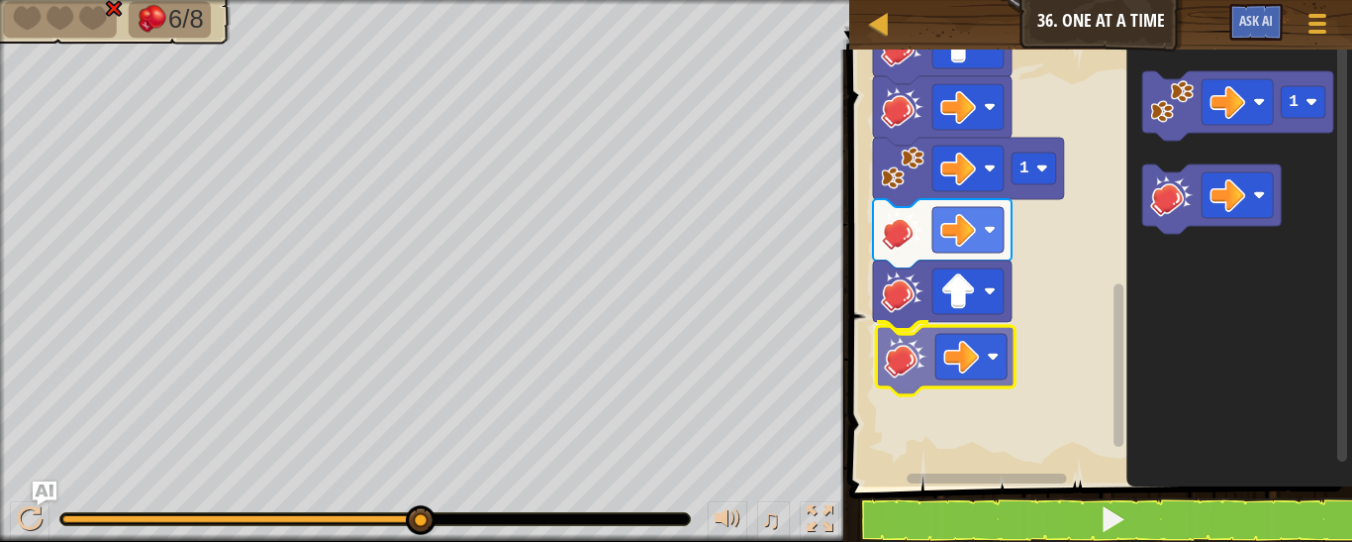
click at [880, 349] on div "Start 1 1 1 1 1" at bounding box center [1098, 263] width 509 height 447
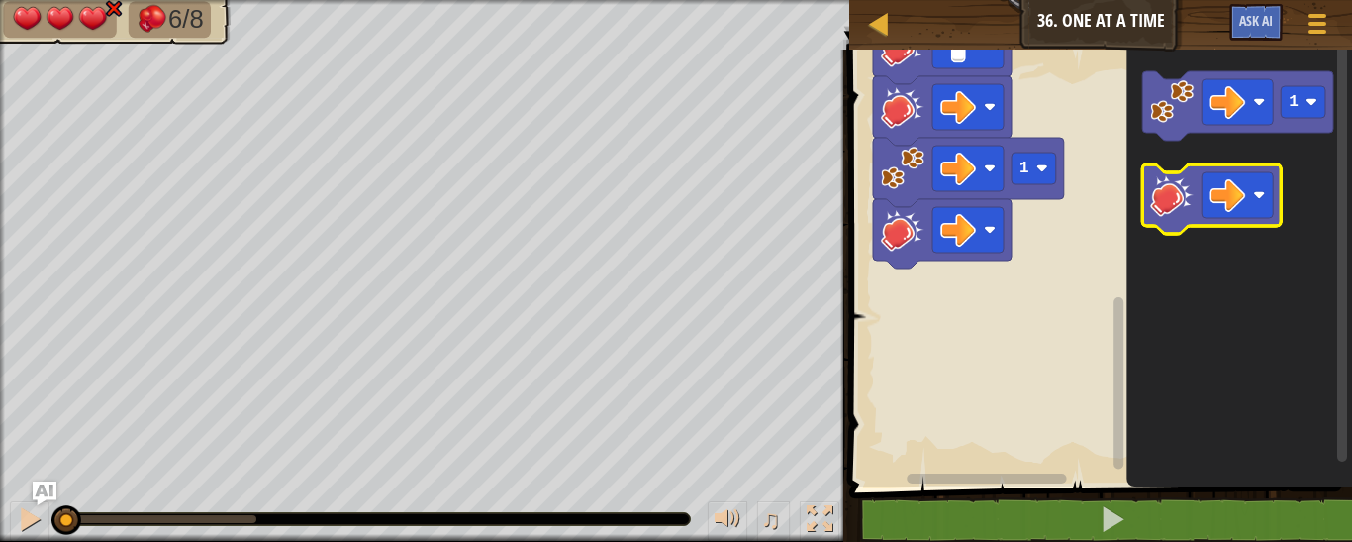
click at [1176, 211] on image "Blockly Workspace" at bounding box center [1172, 195] width 44 height 44
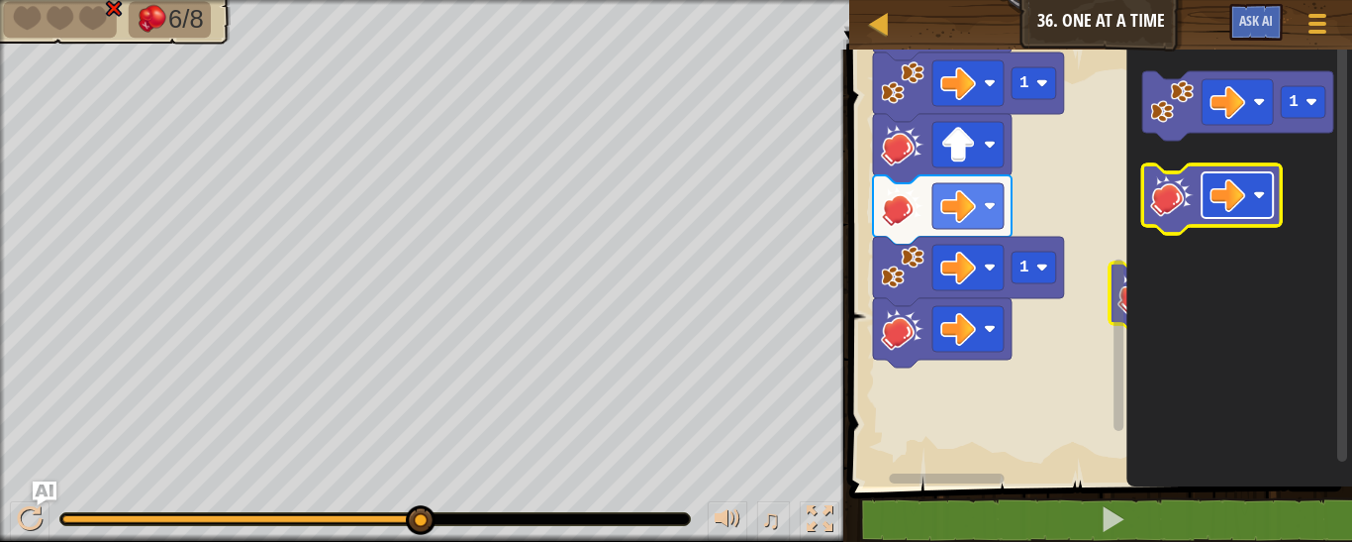
click at [1214, 200] on image "Blockly Workspace" at bounding box center [1228, 195] width 36 height 36
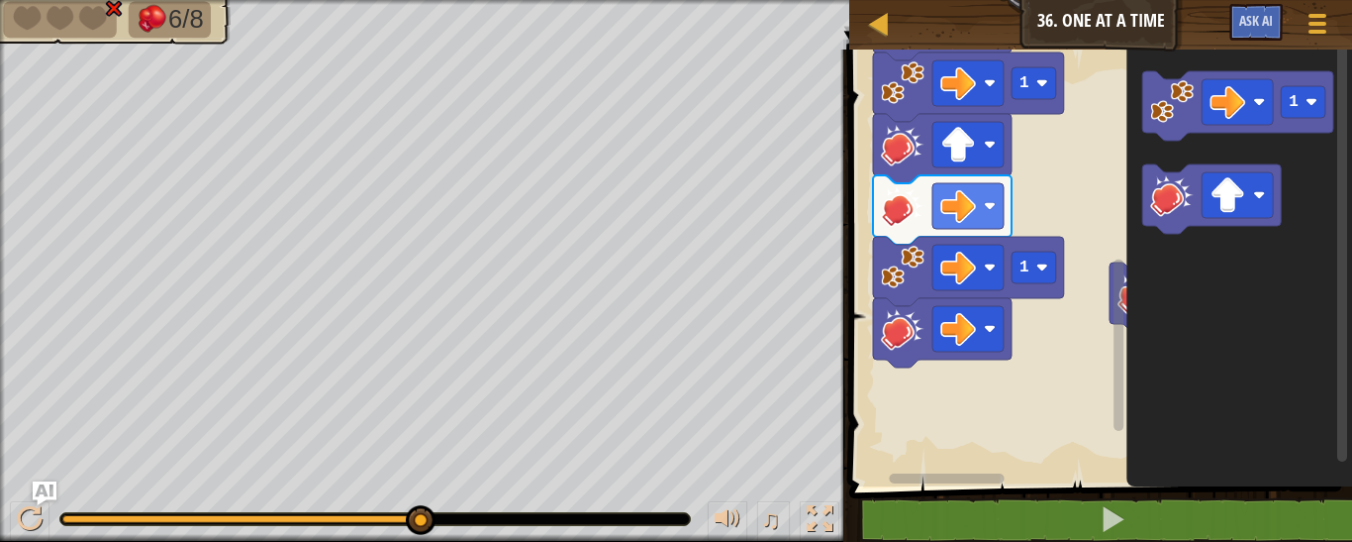
click at [1028, 370] on div "Start 1 1 1 1 1" at bounding box center [1098, 263] width 509 height 447
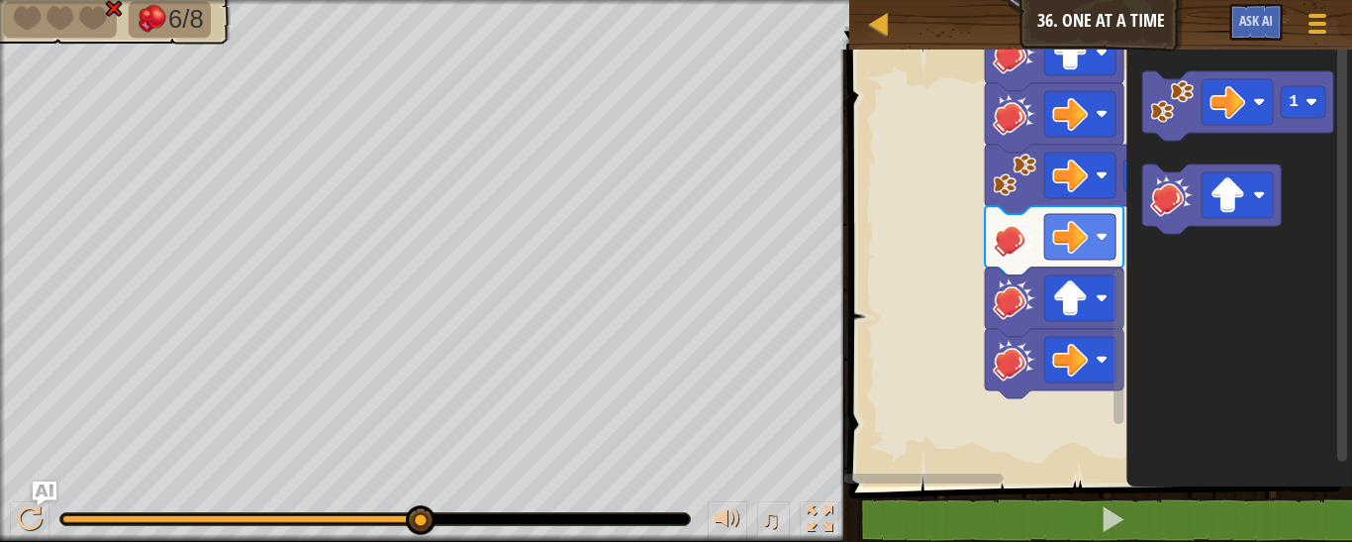
click at [992, 331] on g "1 1 1 1 Start" at bounding box center [1098, 43] width 509 height 885
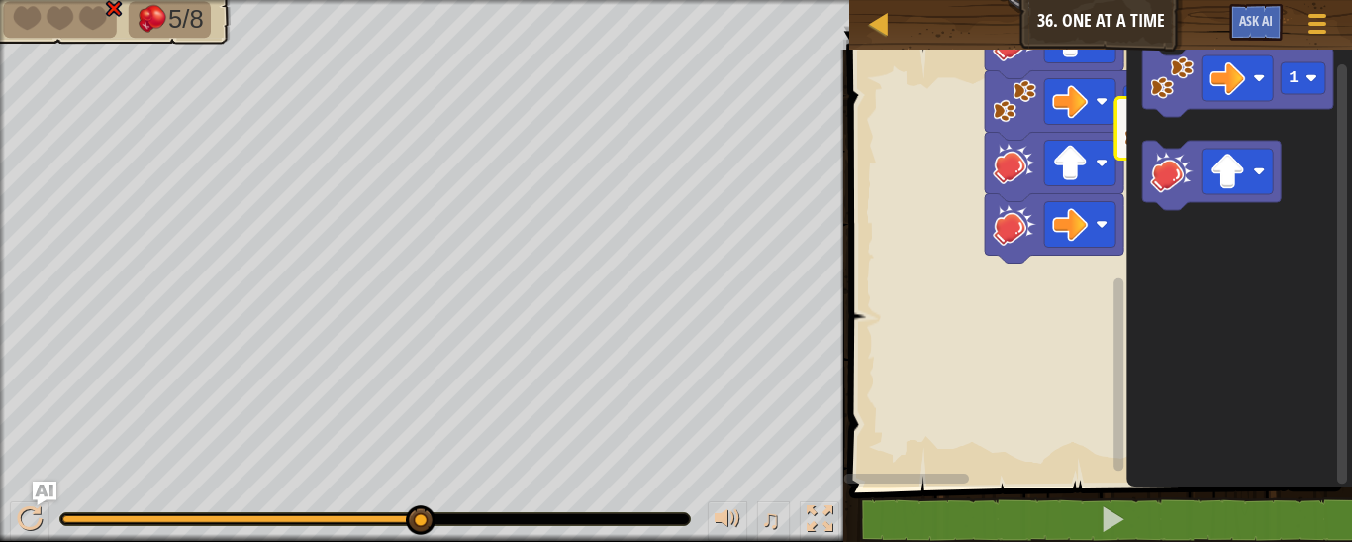
click at [933, 231] on rect "Blockly Workspace" at bounding box center [1098, 263] width 509 height 447
